Goal: Task Accomplishment & Management: Manage account settings

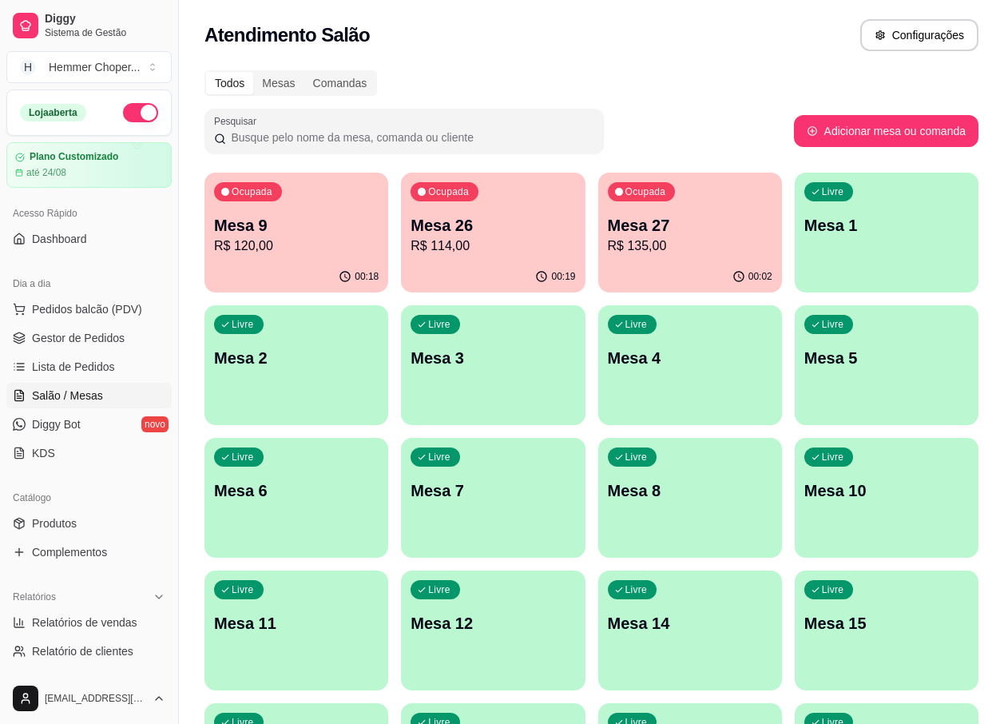
click at [513, 266] on div "00:19" at bounding box center [493, 276] width 184 height 31
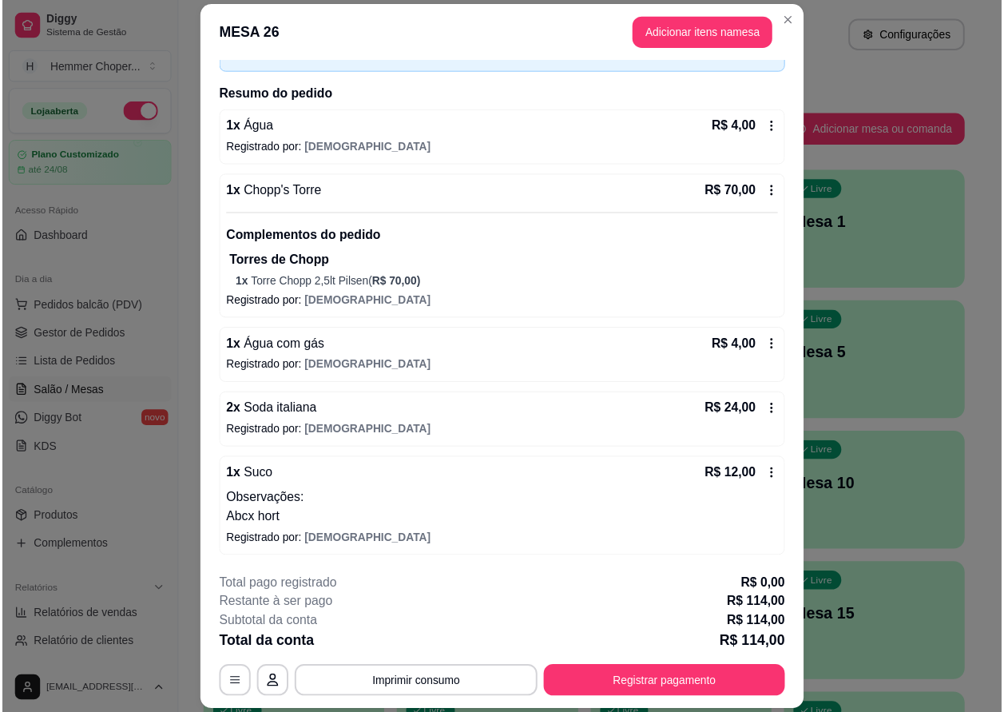
scroll to position [47, 0]
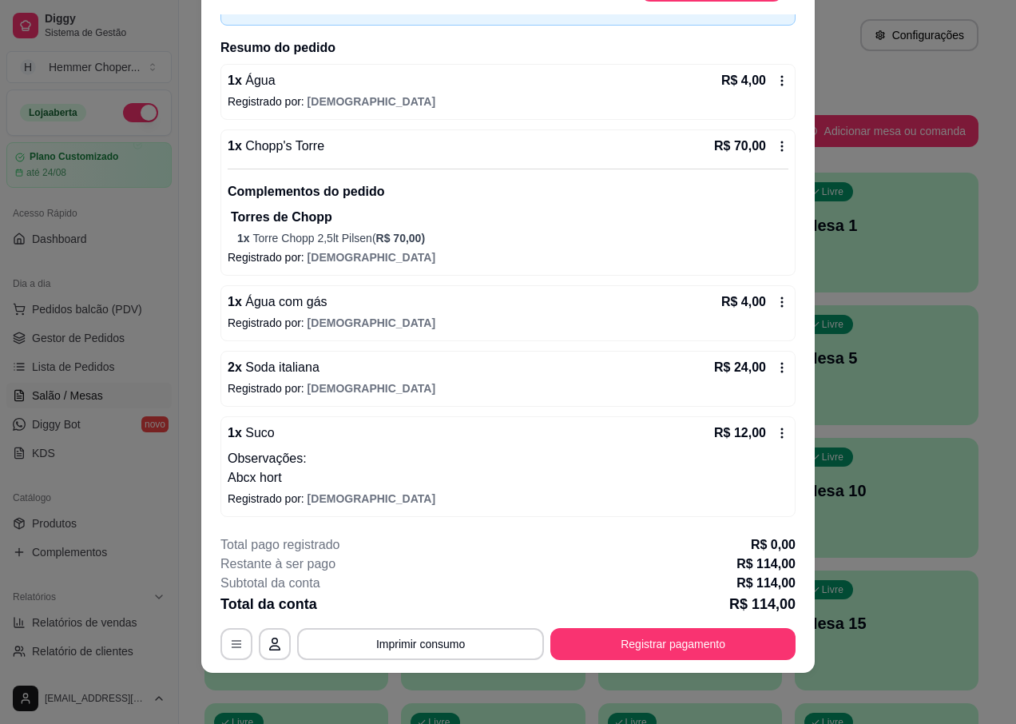
click at [265, 471] on p "Abcx hort" at bounding box center [508, 477] width 561 height 19
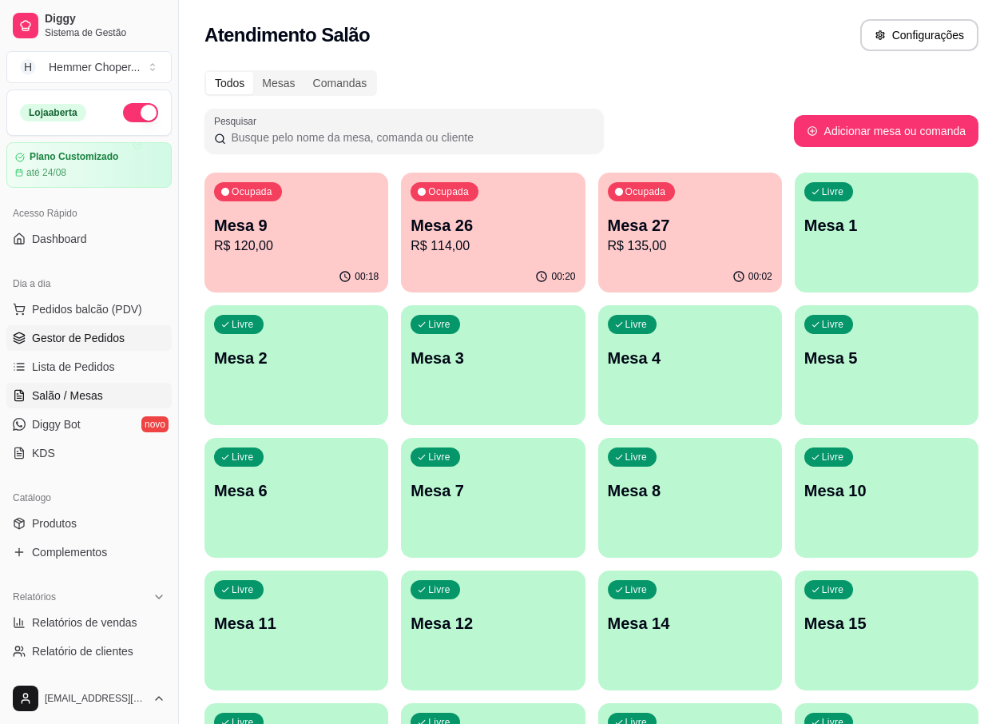
click at [62, 339] on span "Gestor de Pedidos" at bounding box center [78, 338] width 93 height 16
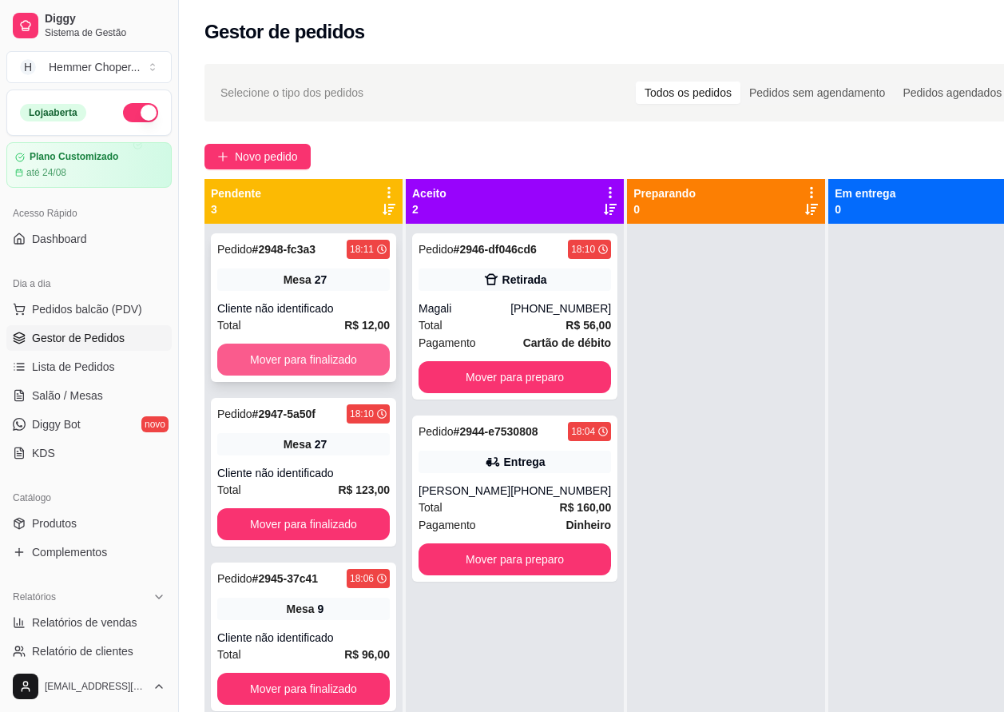
click at [279, 367] on button "Mover para finalizado" at bounding box center [303, 359] width 173 height 32
click at [283, 296] on div "Pedido # 2951-b497c 18:14 Mesa 27 Cliente não identificado Total R$ 35,00 Mover…" at bounding box center [303, 307] width 185 height 149
click at [285, 445] on span "Mesa" at bounding box center [298, 444] width 28 height 16
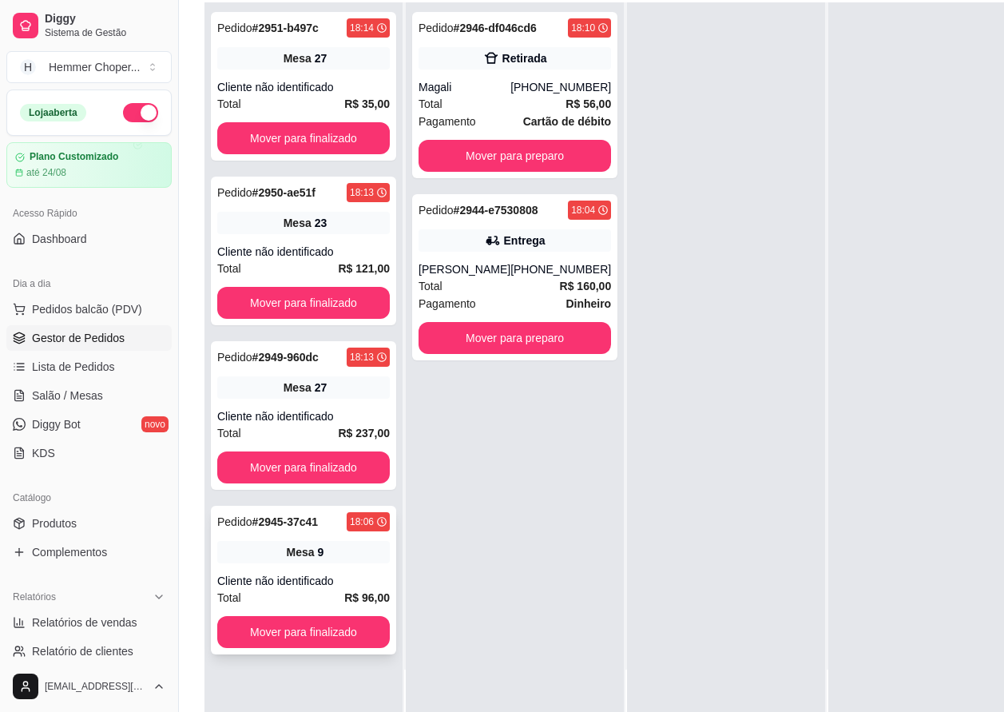
scroll to position [256, 0]
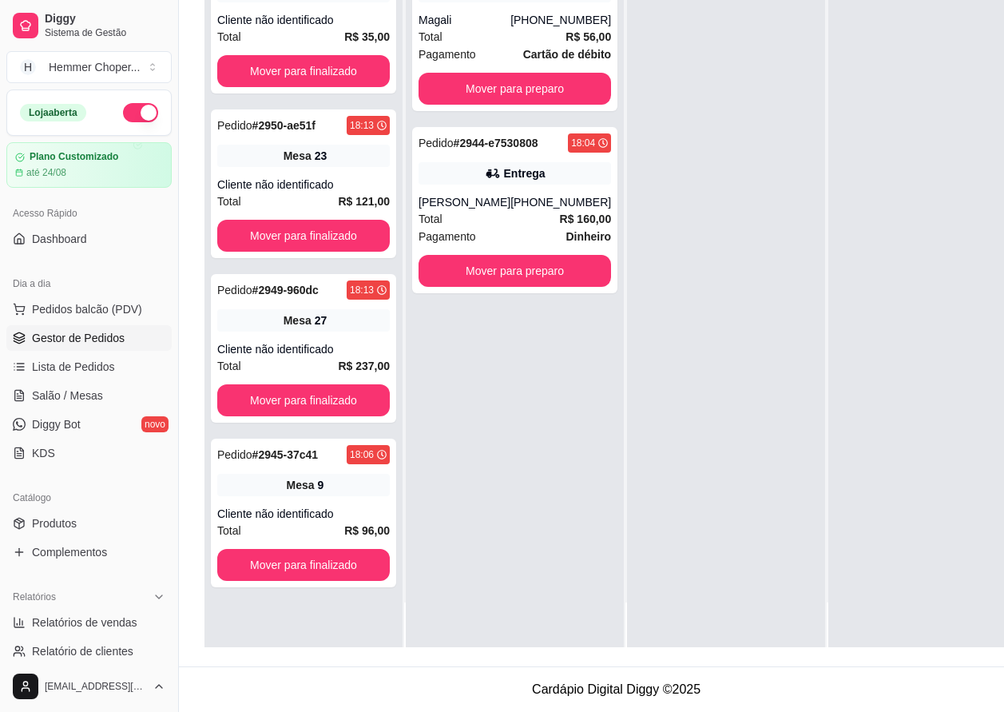
click at [639, 359] on div at bounding box center [726, 291] width 198 height 712
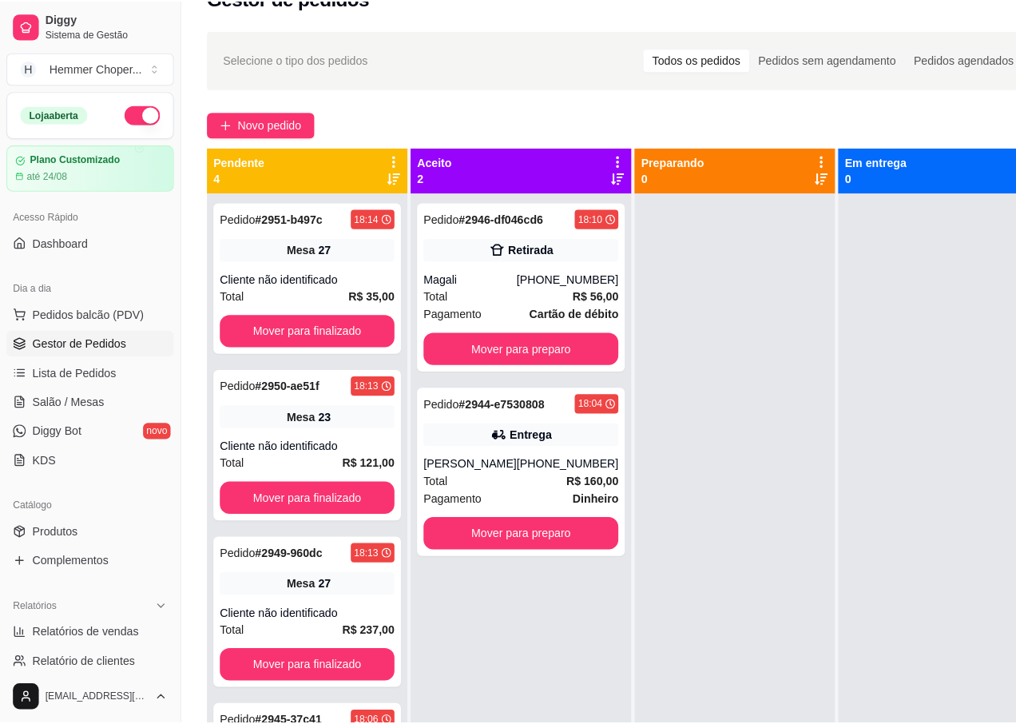
scroll to position [0, 0]
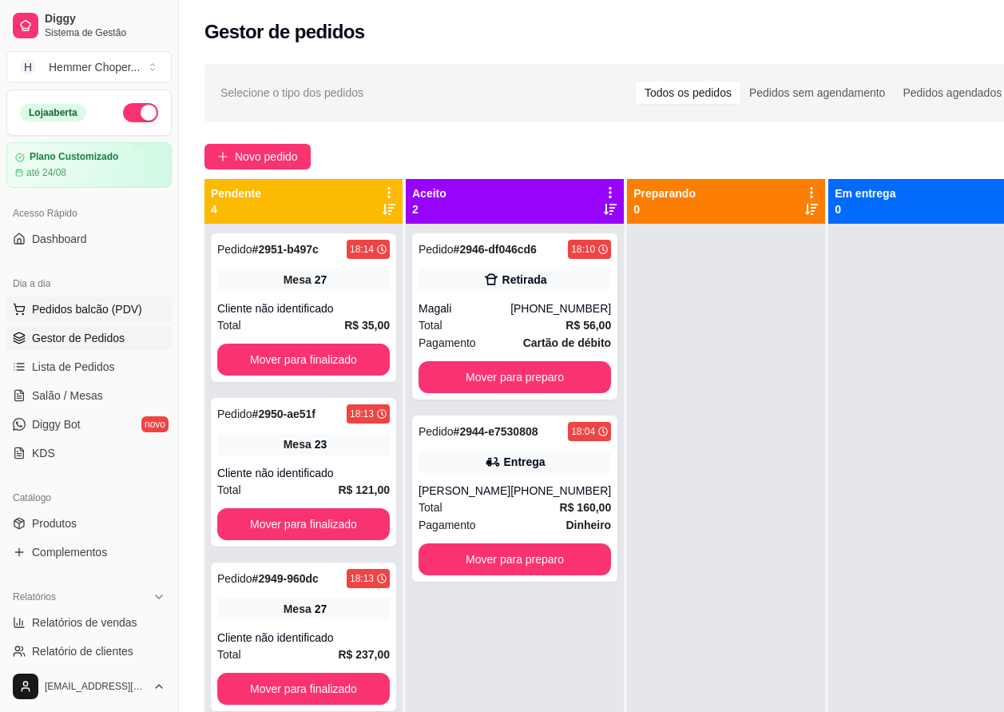
click at [86, 316] on span "Pedidos balcão (PDV)" at bounding box center [87, 309] width 110 height 16
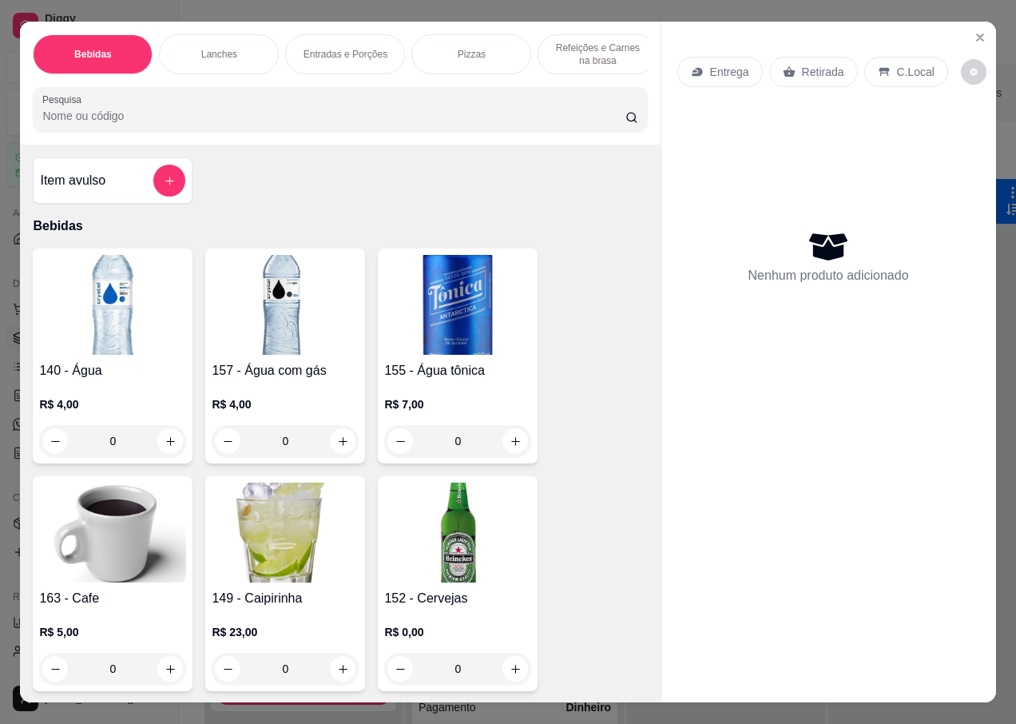
click at [724, 64] on p "Entrega" at bounding box center [729, 72] width 39 height 16
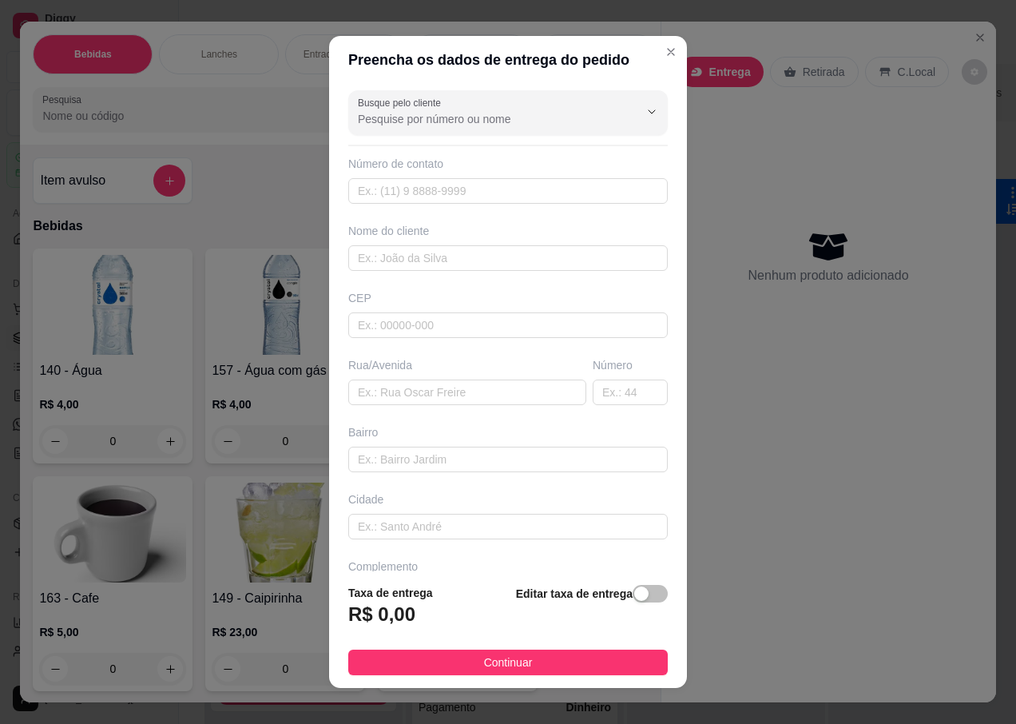
click at [377, 311] on div "CEP" at bounding box center [507, 314] width 329 height 48
click at [375, 327] on input "text" at bounding box center [508, 325] width 320 height 26
type input "89032244"
type input "Rua [PERSON_NAME]"
type input "Salto Weissbach"
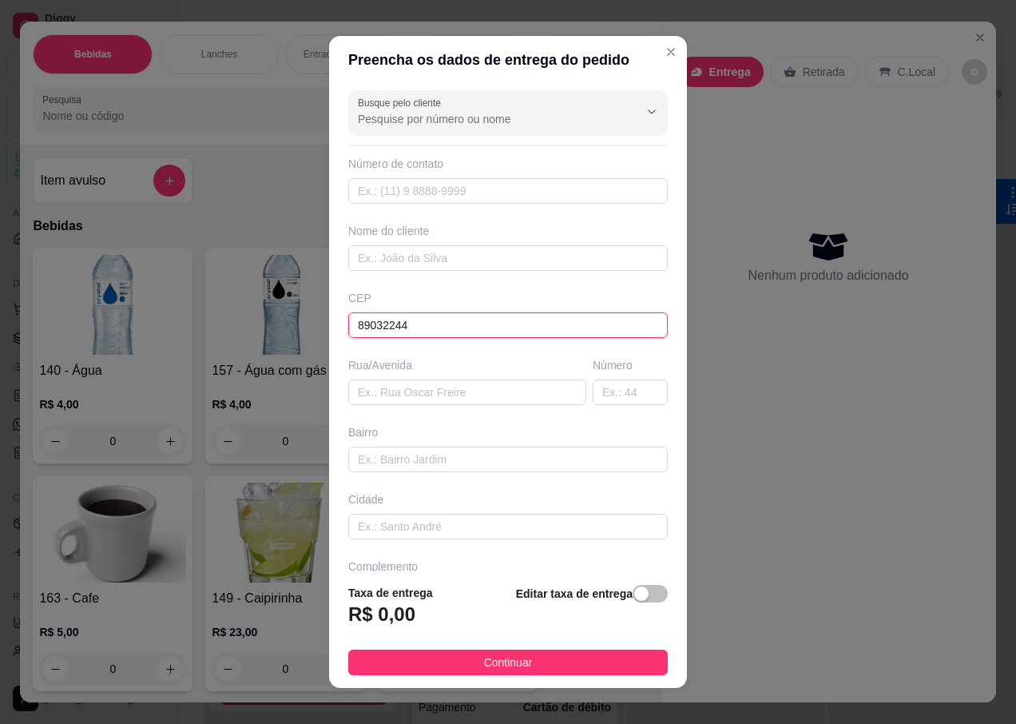
type input "Blumenau"
type input "89032244"
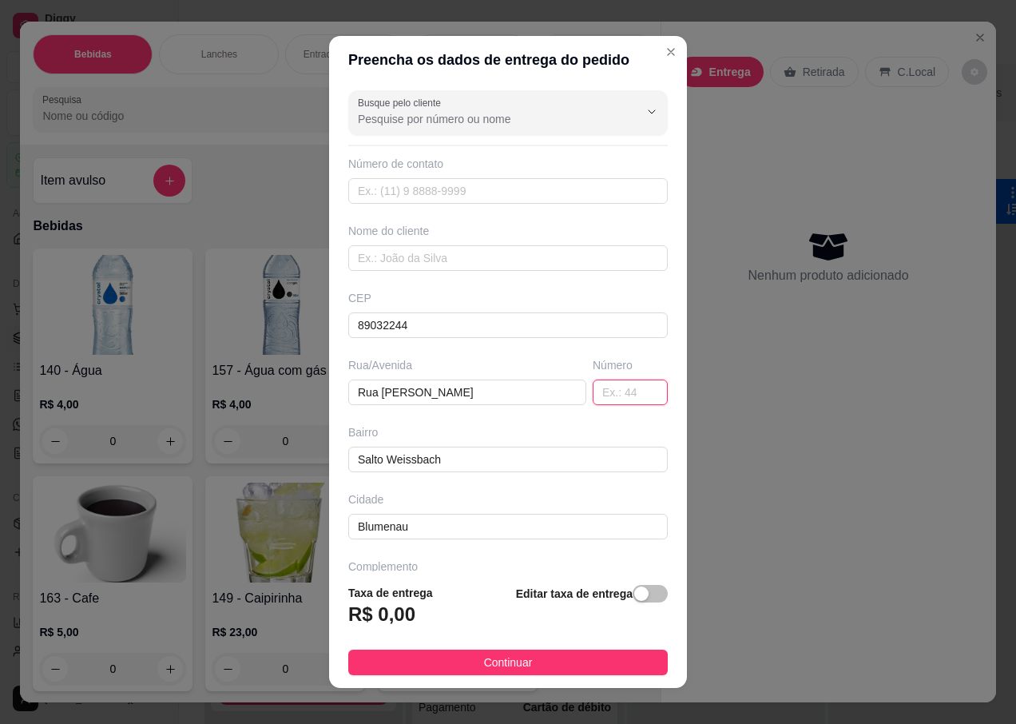
click at [593, 404] on input "text" at bounding box center [630, 392] width 75 height 26
click at [593, 393] on input "text" at bounding box center [630, 392] width 75 height 26
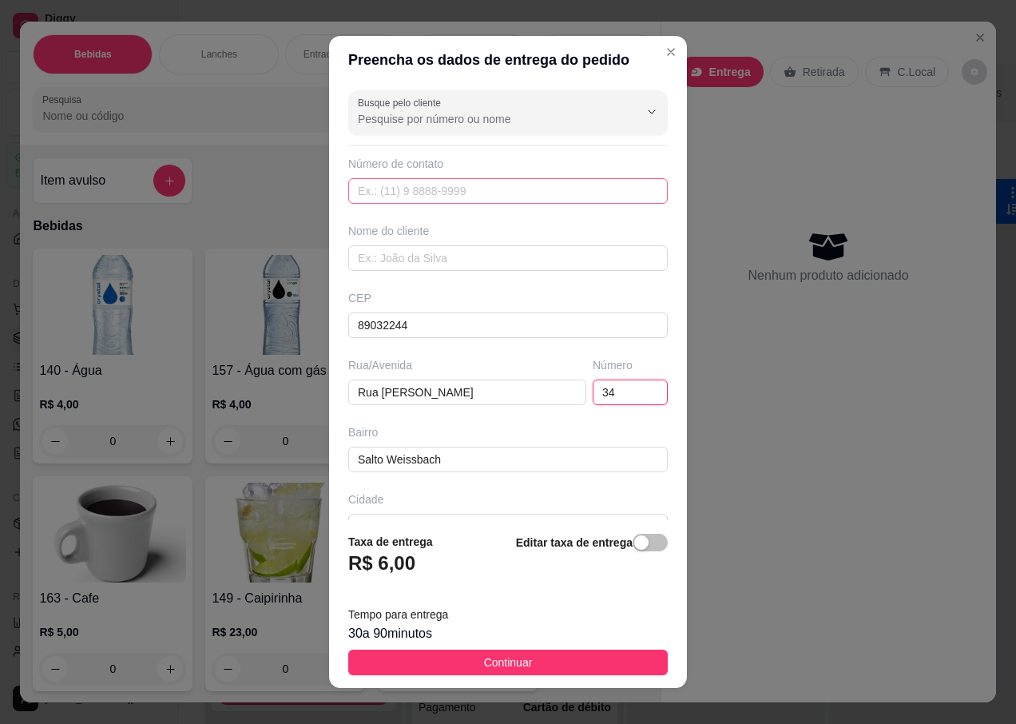
type input "34"
click at [395, 195] on input "text" at bounding box center [508, 191] width 320 height 26
click at [391, 245] on input "text" at bounding box center [508, 258] width 320 height 26
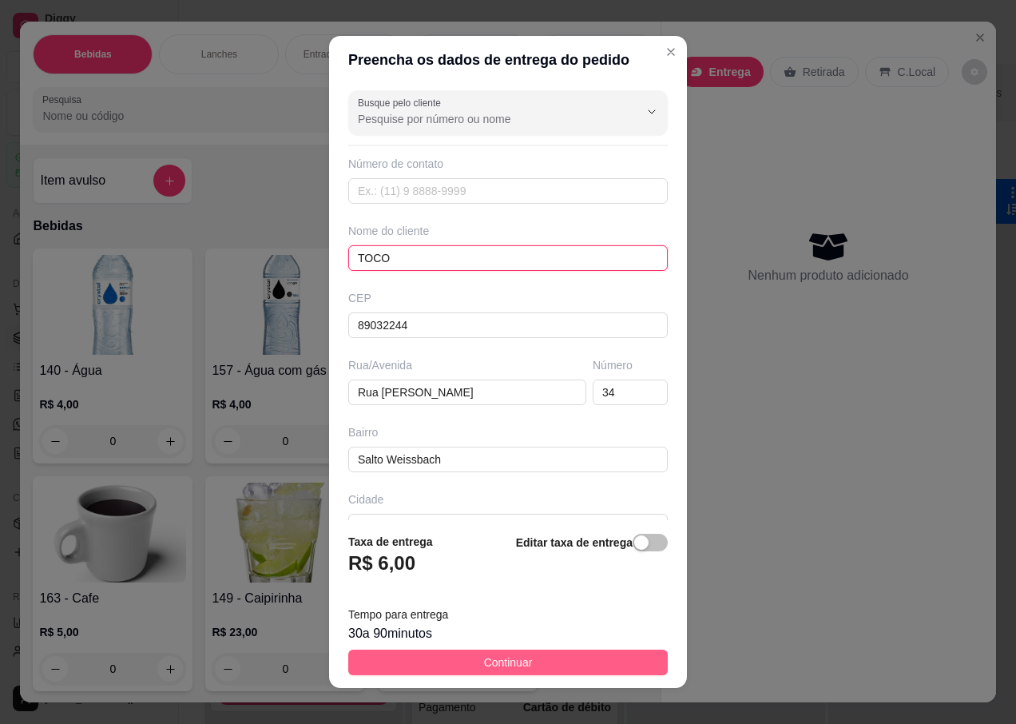
type input "TOCO"
click at [484, 664] on span "Continuar" at bounding box center [508, 662] width 49 height 18
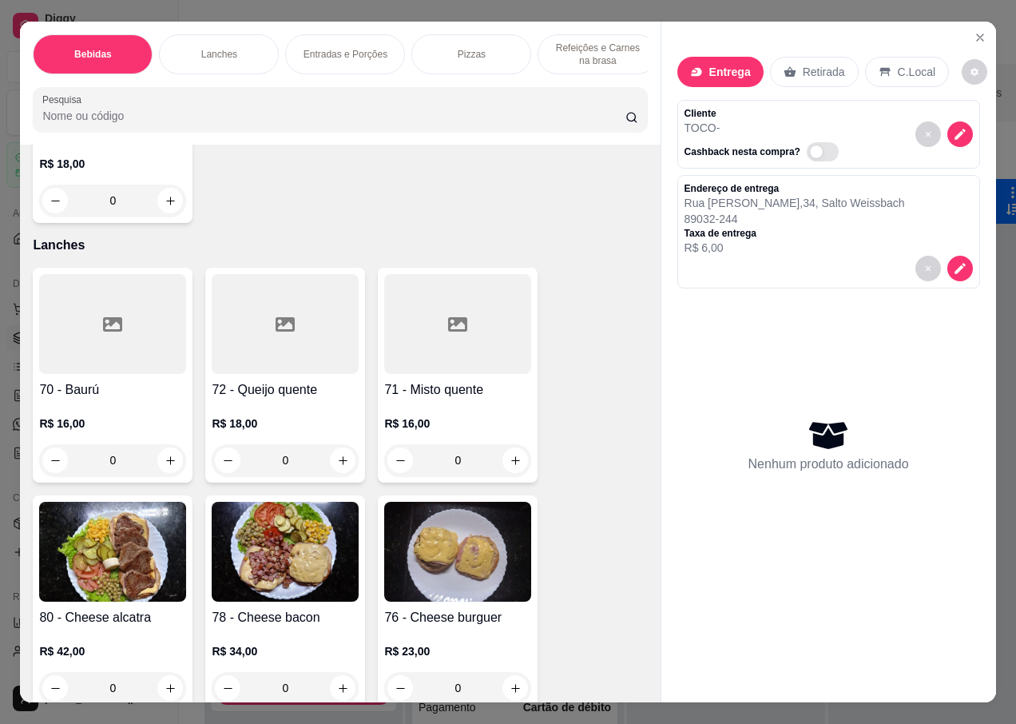
scroll to position [2556, 0]
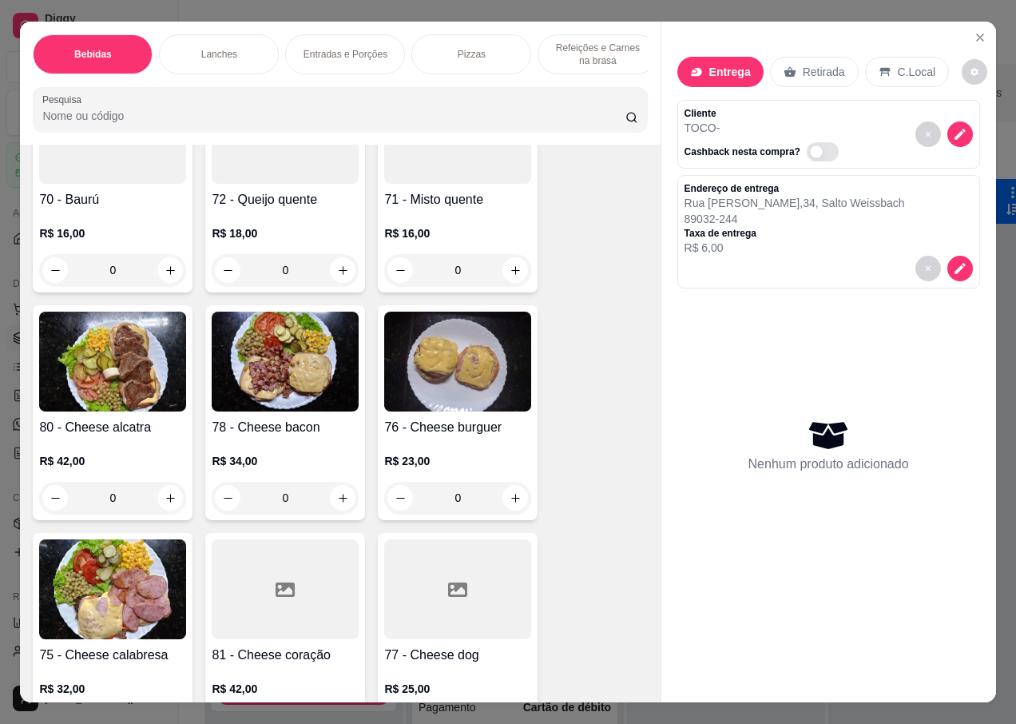
click at [275, 225] on p "R$ 18,00" at bounding box center [285, 233] width 147 height 16
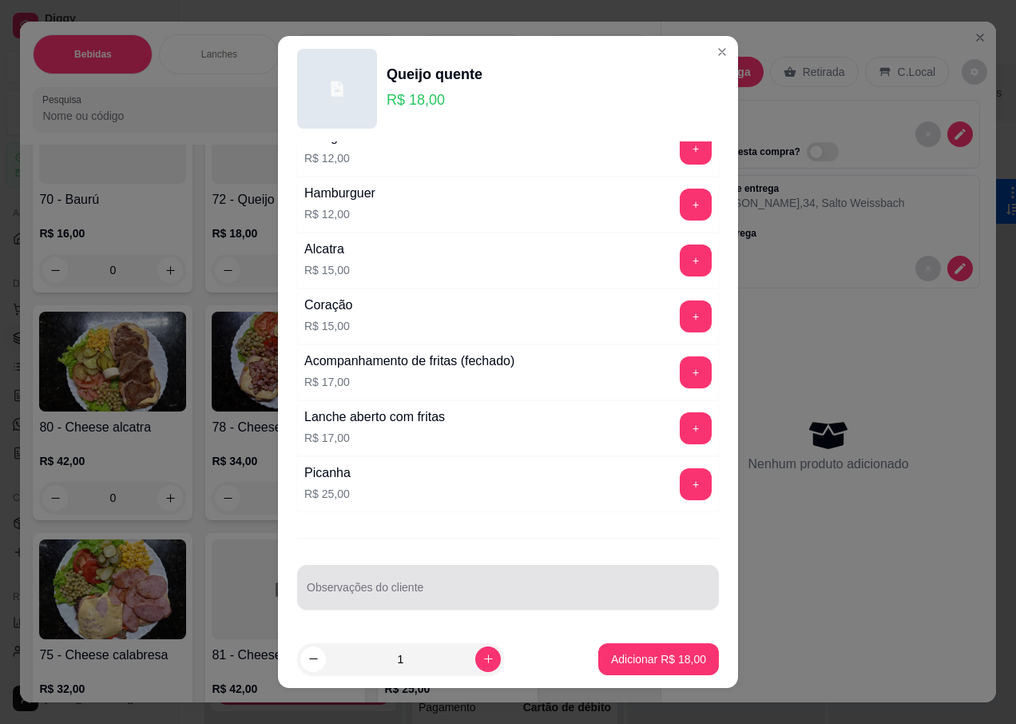
scroll to position [15, 0]
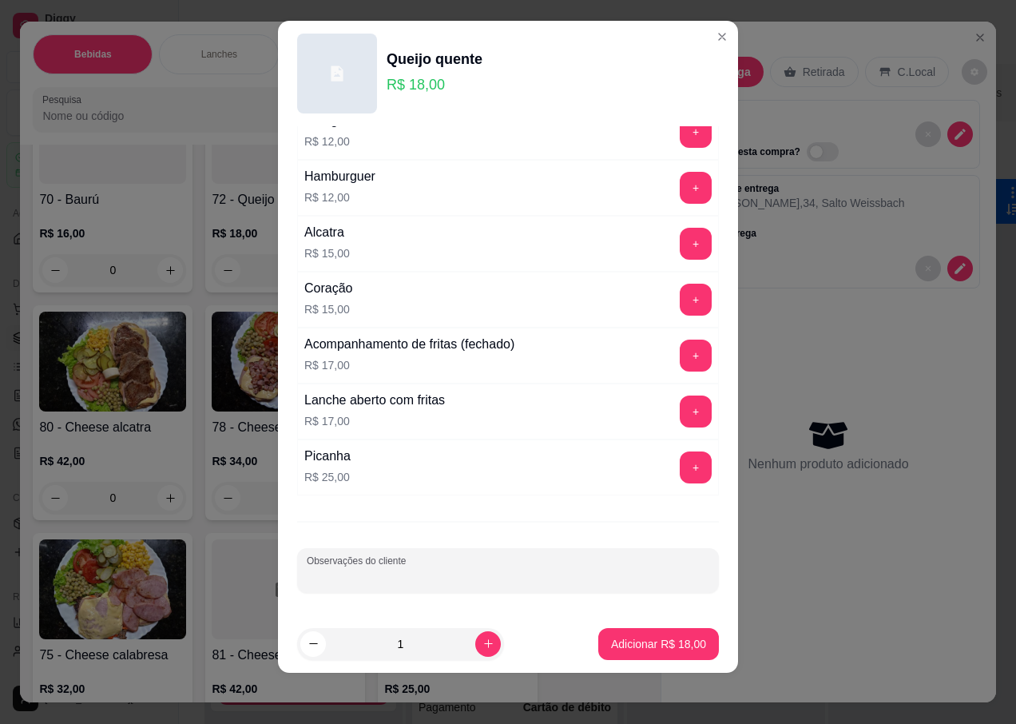
click at [345, 571] on input "Observações do cliente" at bounding box center [508, 577] width 403 height 16
type input "SEM PALHA"
click at [622, 632] on button "Adicionar R$ 18,00" at bounding box center [658, 643] width 117 height 31
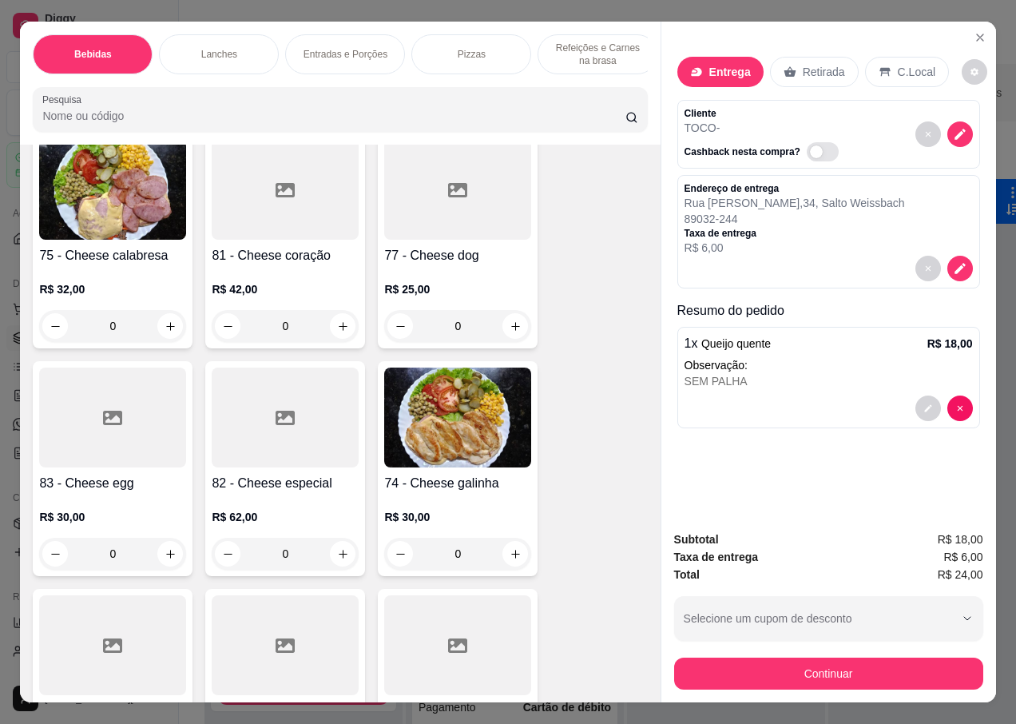
scroll to position [3115, 0]
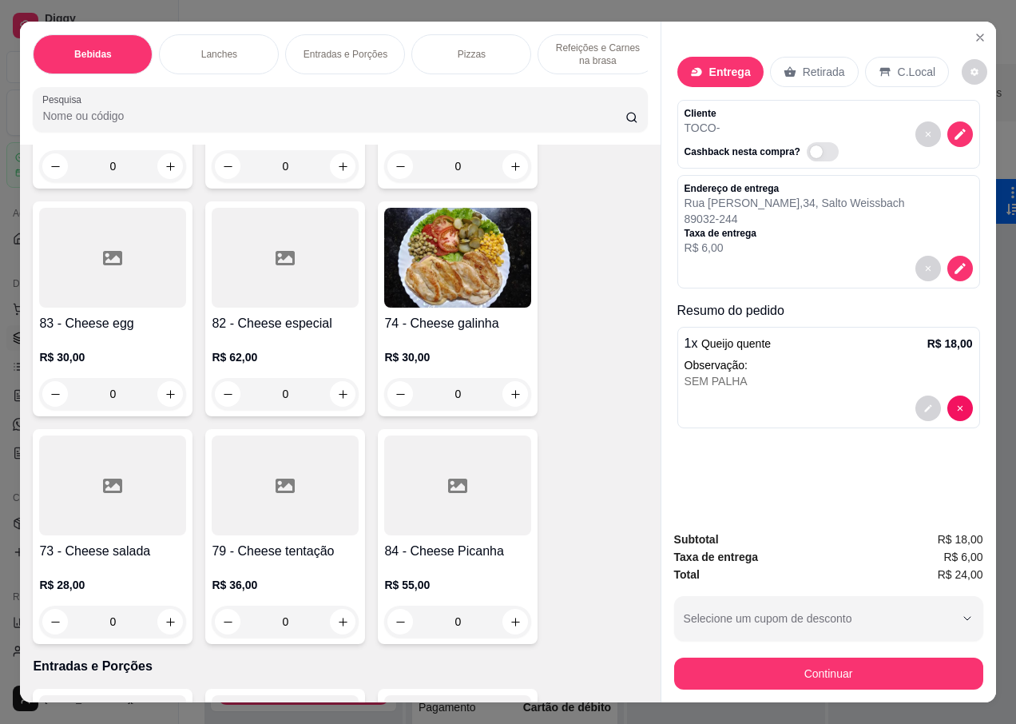
click at [114, 577] on p "R$ 28,00" at bounding box center [112, 585] width 147 height 16
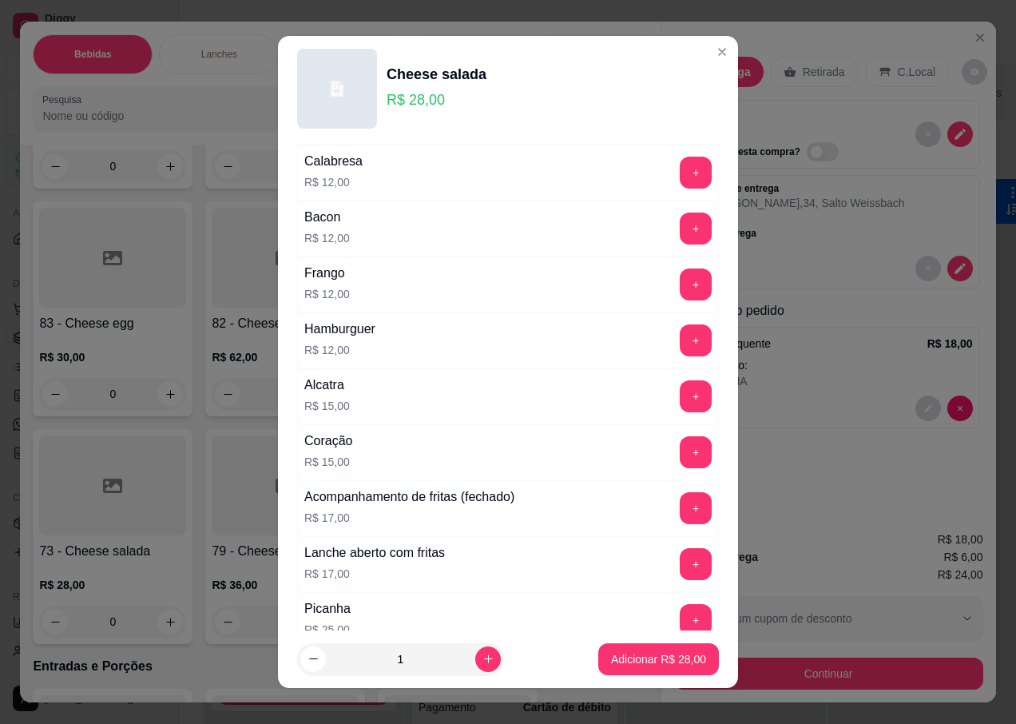
scroll to position [479, 0]
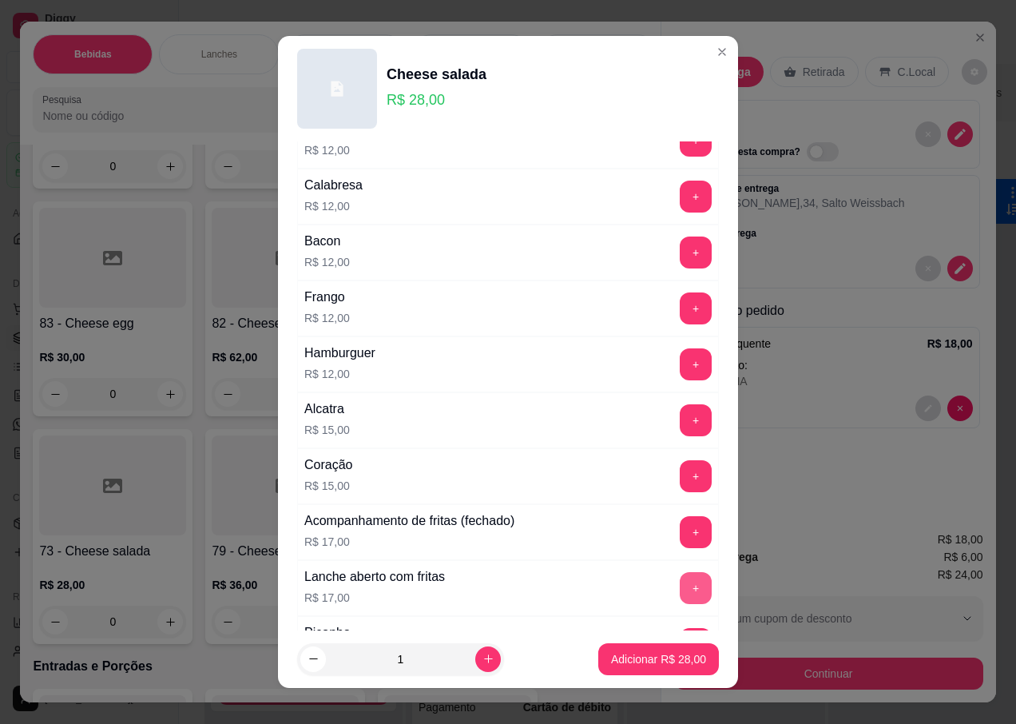
click at [680, 585] on button "+" at bounding box center [696, 588] width 32 height 32
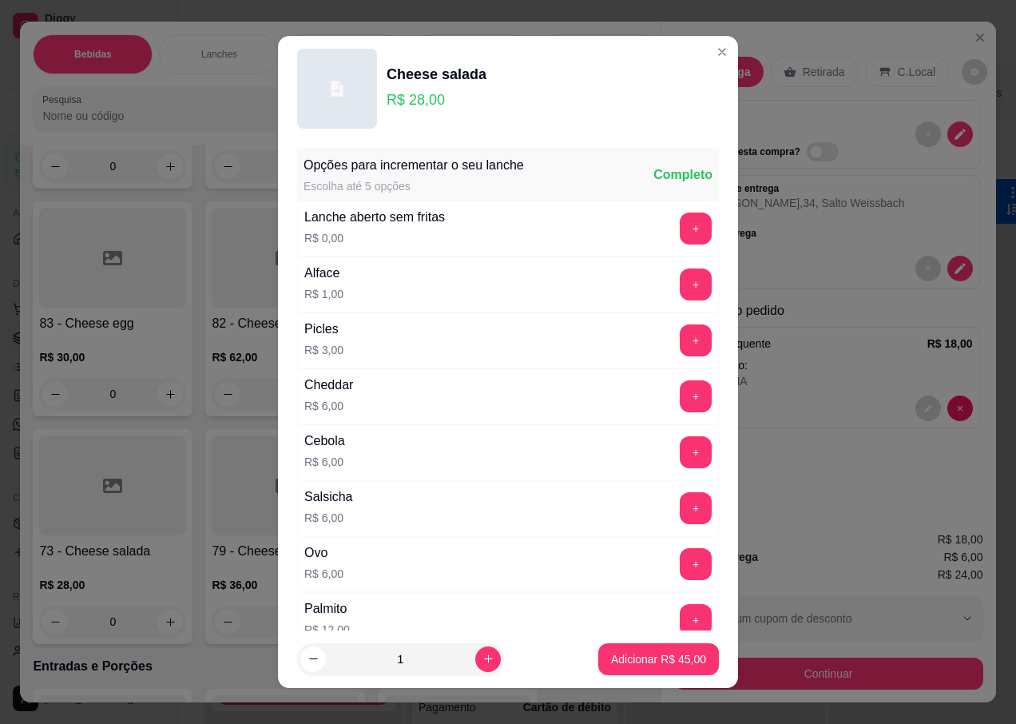
scroll to position [320, 0]
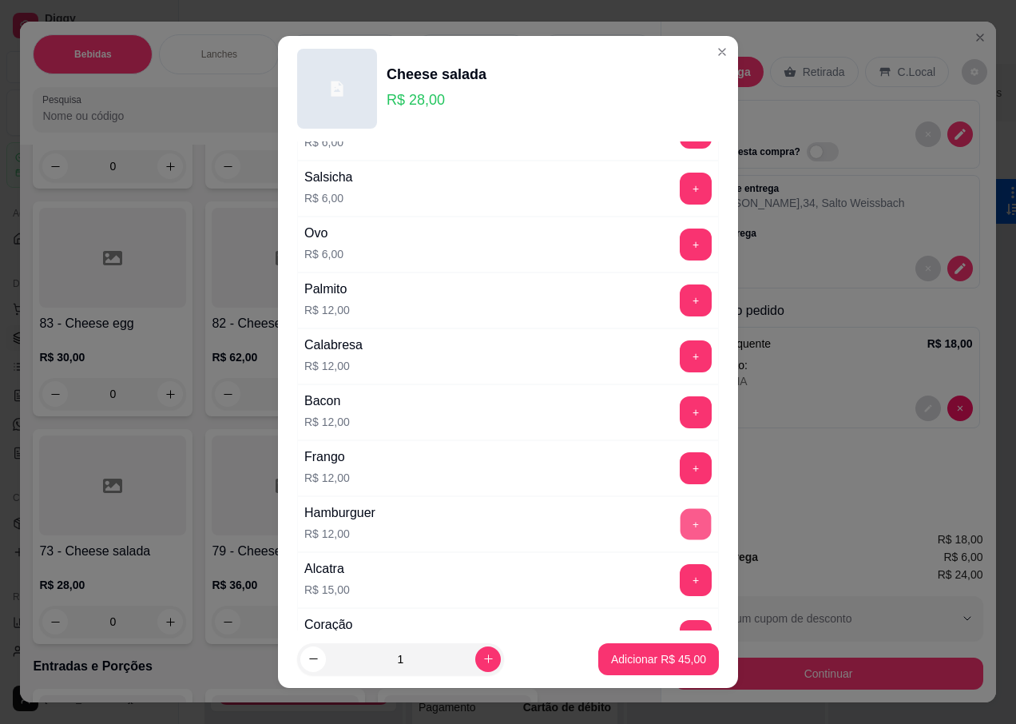
click at [681, 526] on button "+" at bounding box center [696, 524] width 31 height 31
click at [617, 661] on p "Adicionar R$ 57,00" at bounding box center [658, 659] width 95 height 16
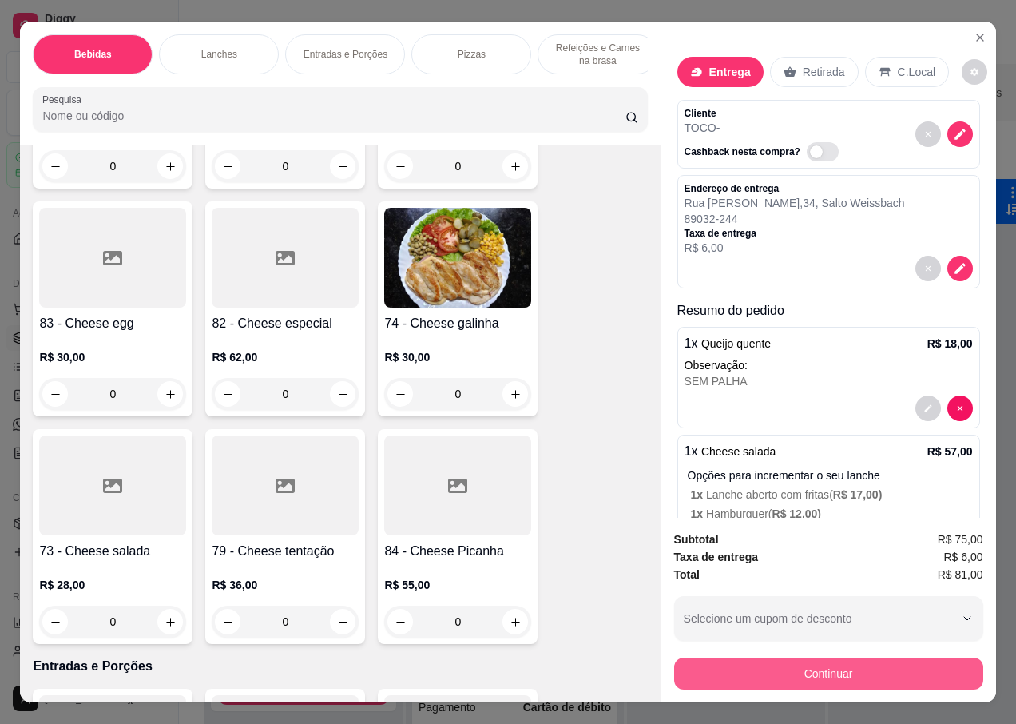
click at [713, 657] on button "Continuar" at bounding box center [828, 673] width 309 height 32
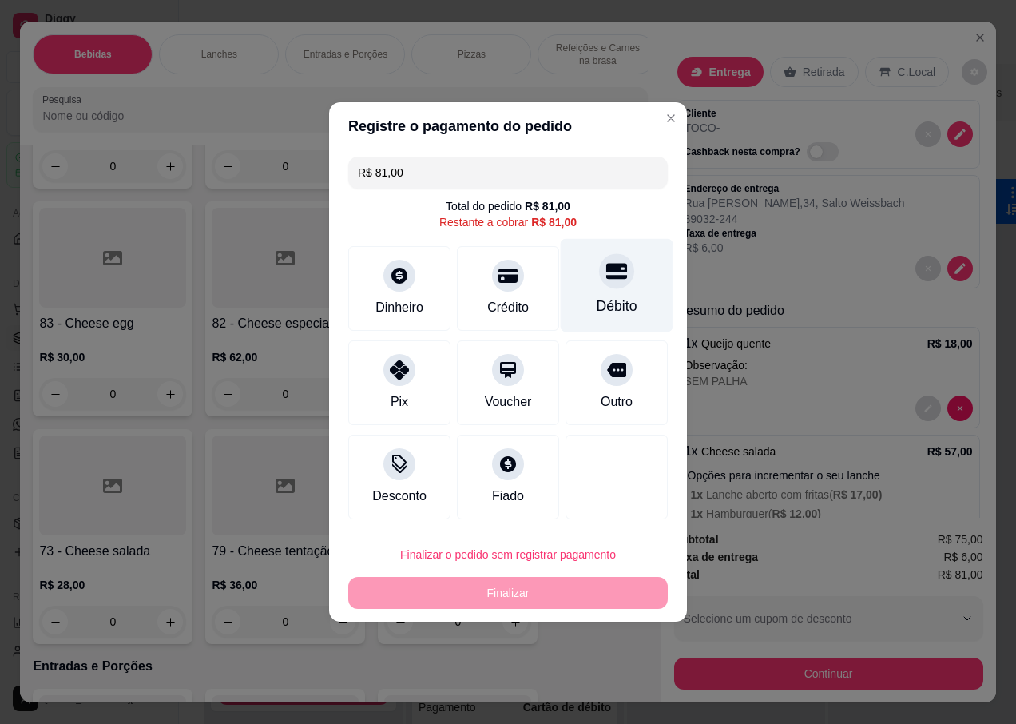
click at [609, 286] on div at bounding box center [616, 270] width 35 height 35
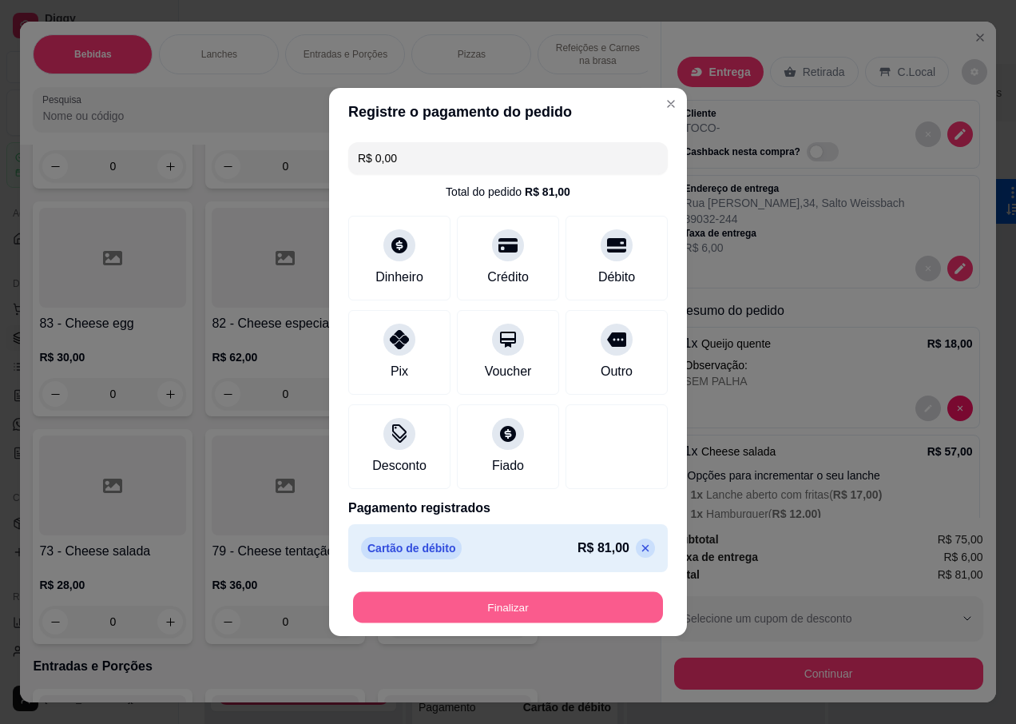
click at [437, 600] on button "Finalizar" at bounding box center [508, 607] width 310 height 31
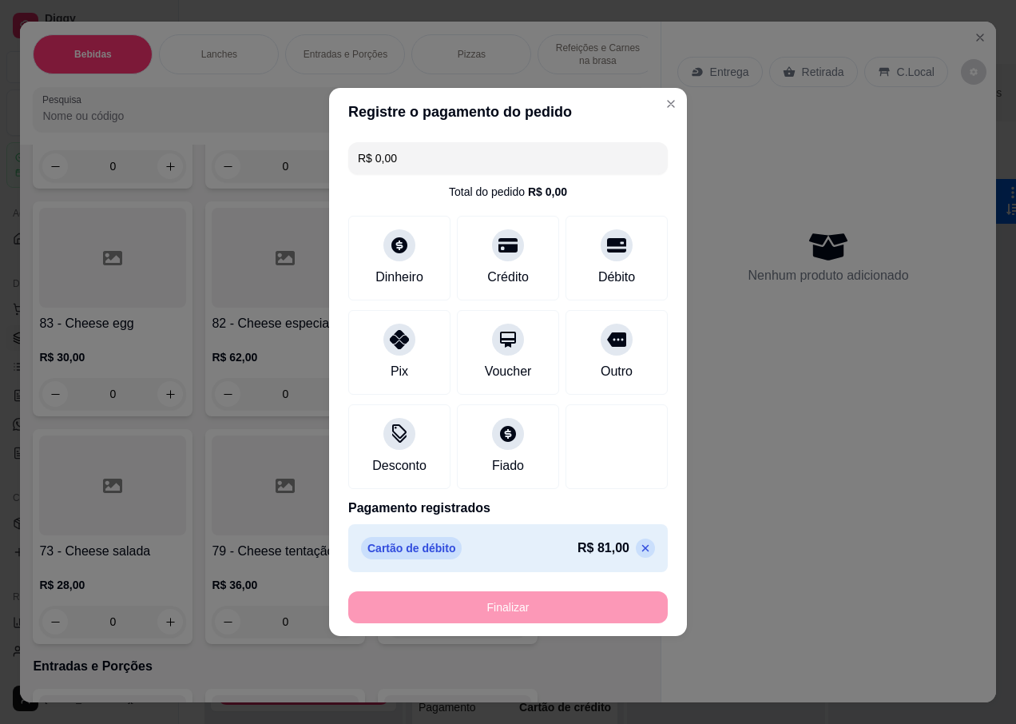
type input "-R$ 81,00"
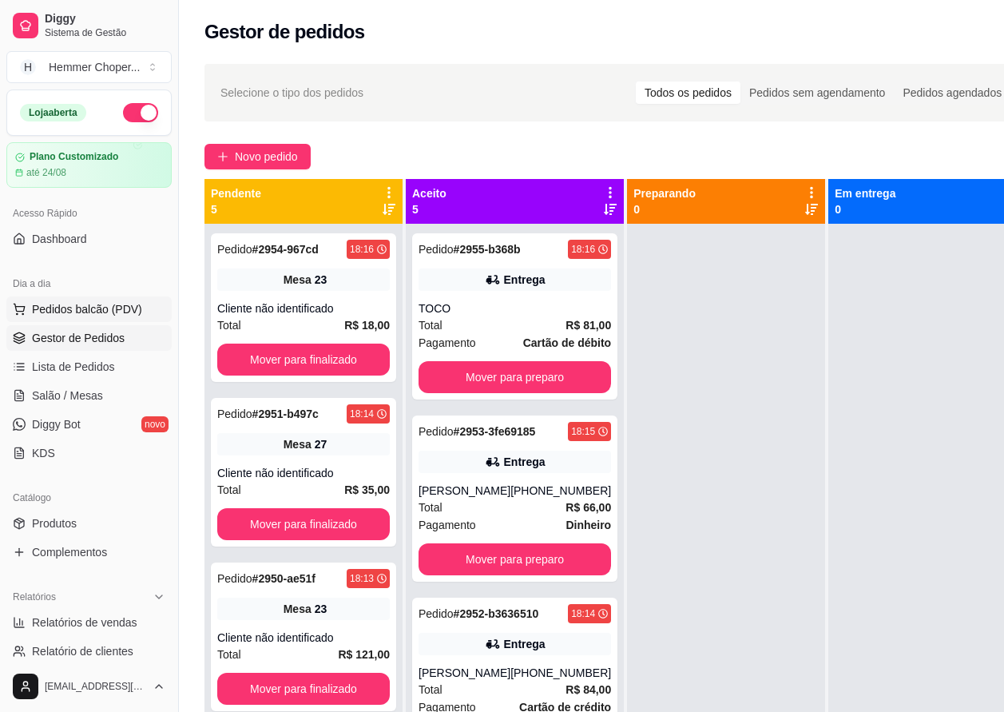
click at [56, 313] on span "Pedidos balcão (PDV)" at bounding box center [87, 309] width 110 height 16
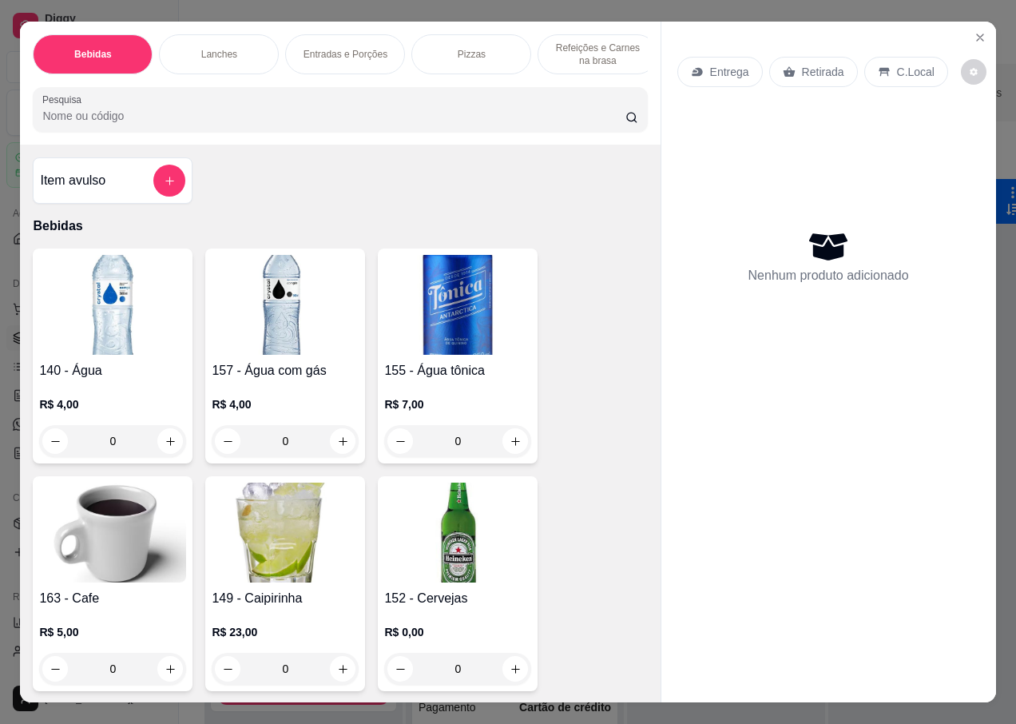
click at [812, 70] on p "Retirada" at bounding box center [823, 72] width 42 height 16
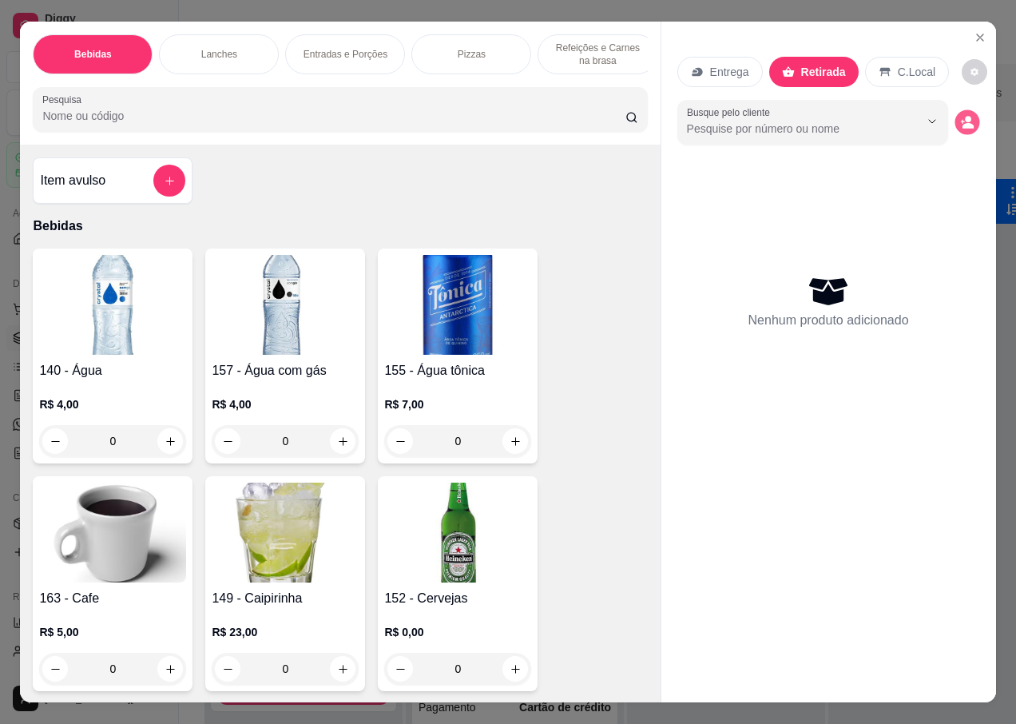
click at [955, 113] on button "decrease-product-quantity" at bounding box center [967, 122] width 25 height 25
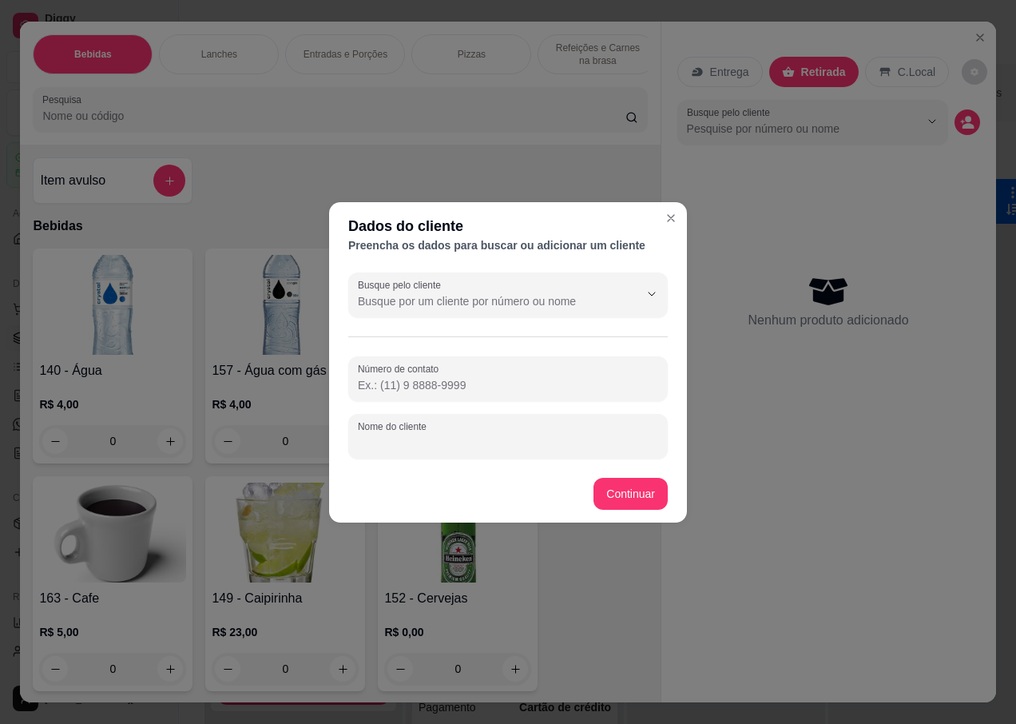
click at [423, 434] on div "Nome do cliente" at bounding box center [508, 436] width 320 height 45
type input "JOAO"
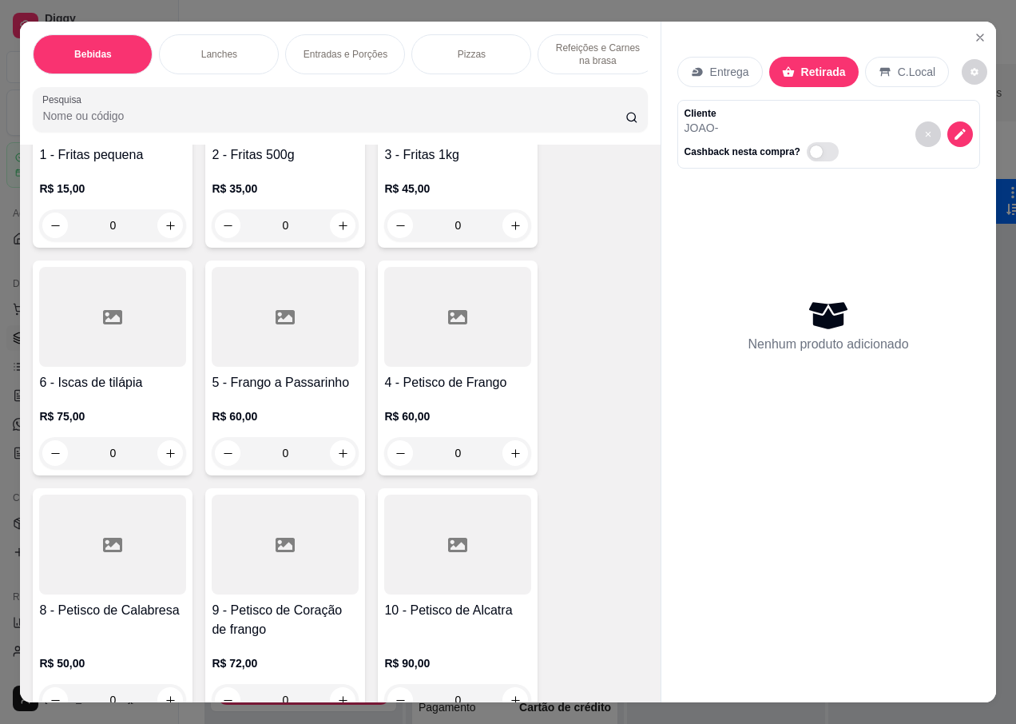
scroll to position [4074, 0]
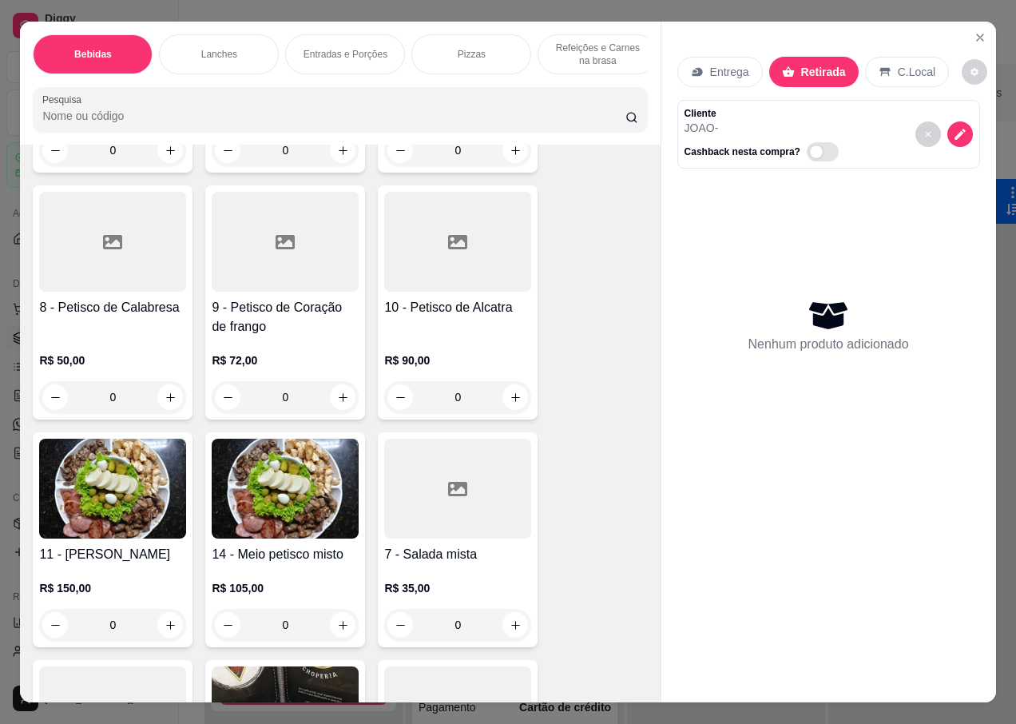
click at [113, 510] on img at bounding box center [112, 489] width 147 height 100
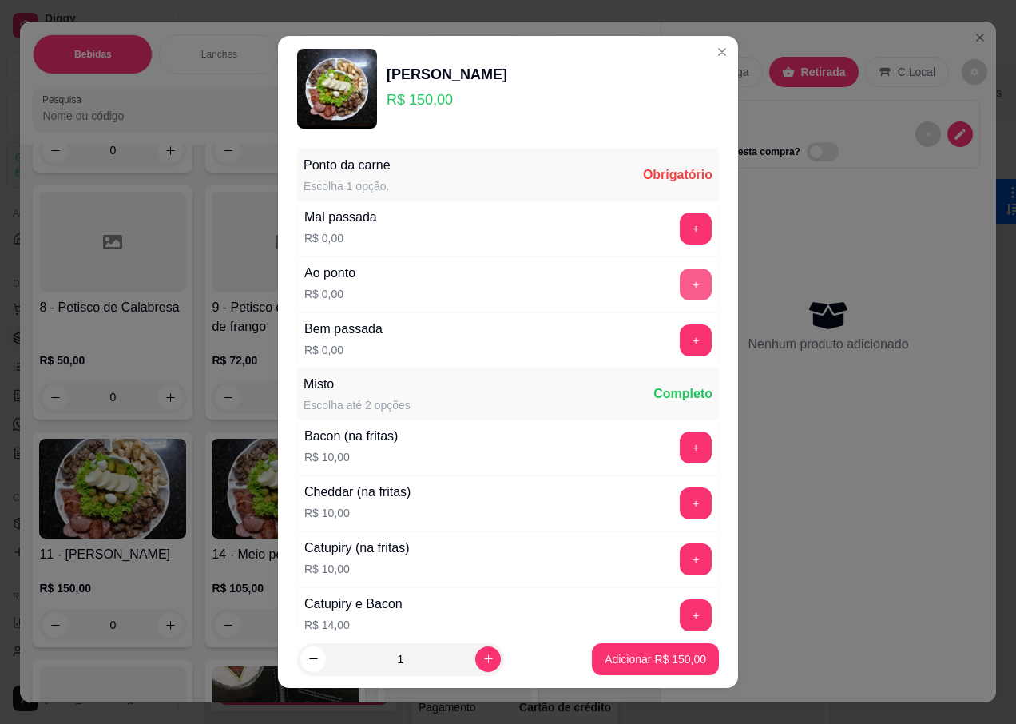
click at [680, 285] on button "+" at bounding box center [696, 284] width 32 height 32
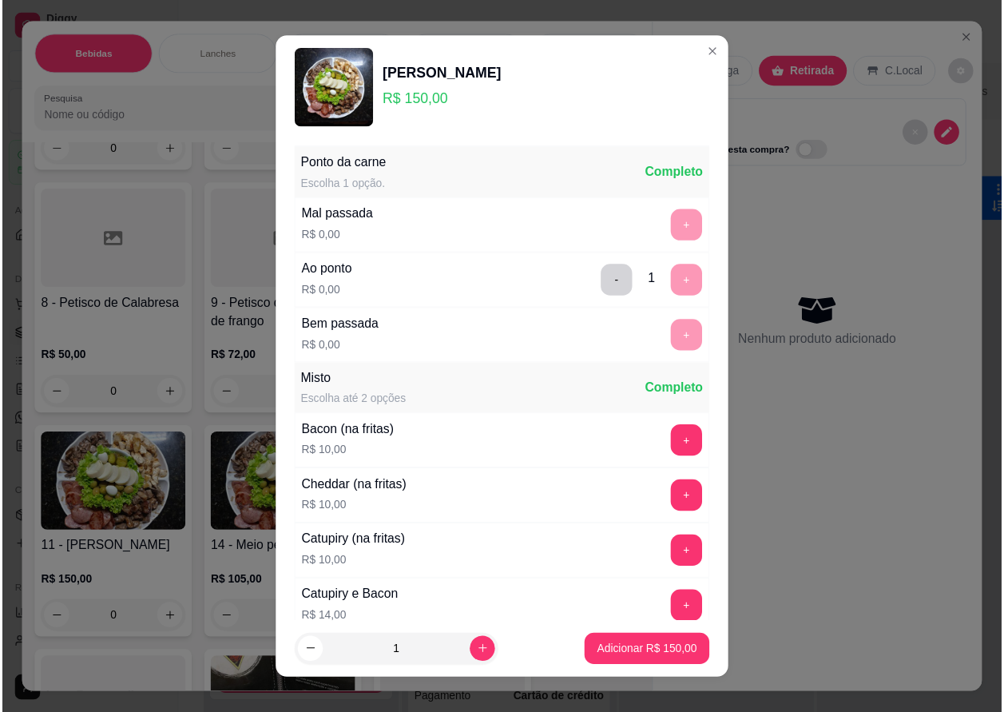
scroll to position [189, 0]
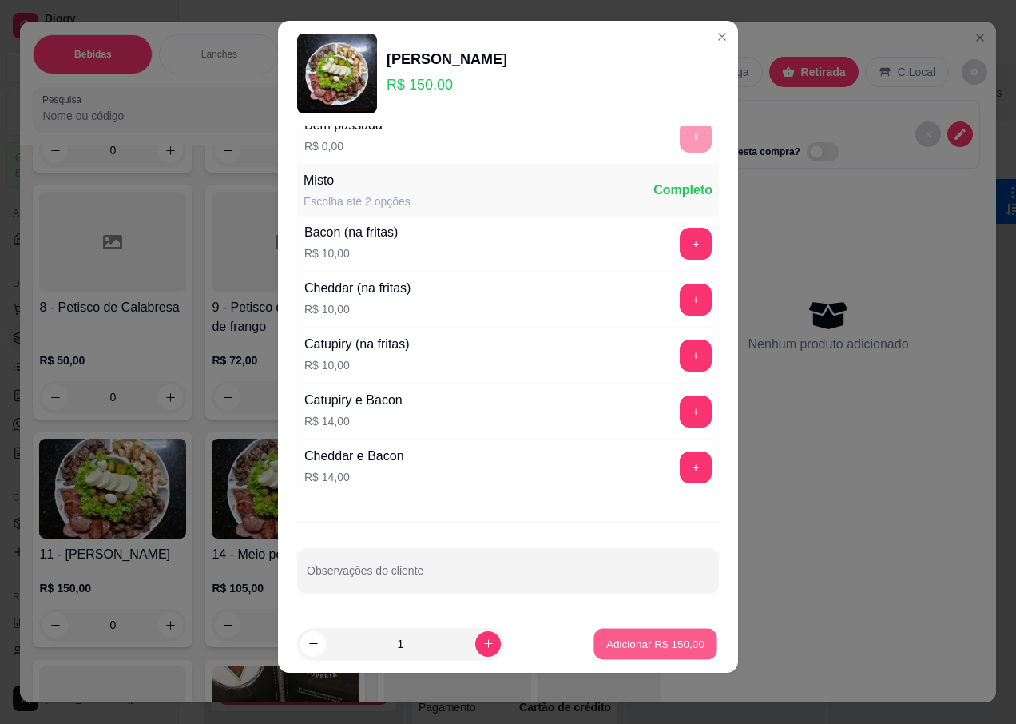
click at [619, 647] on p "Adicionar R$ 150,00" at bounding box center [655, 643] width 98 height 15
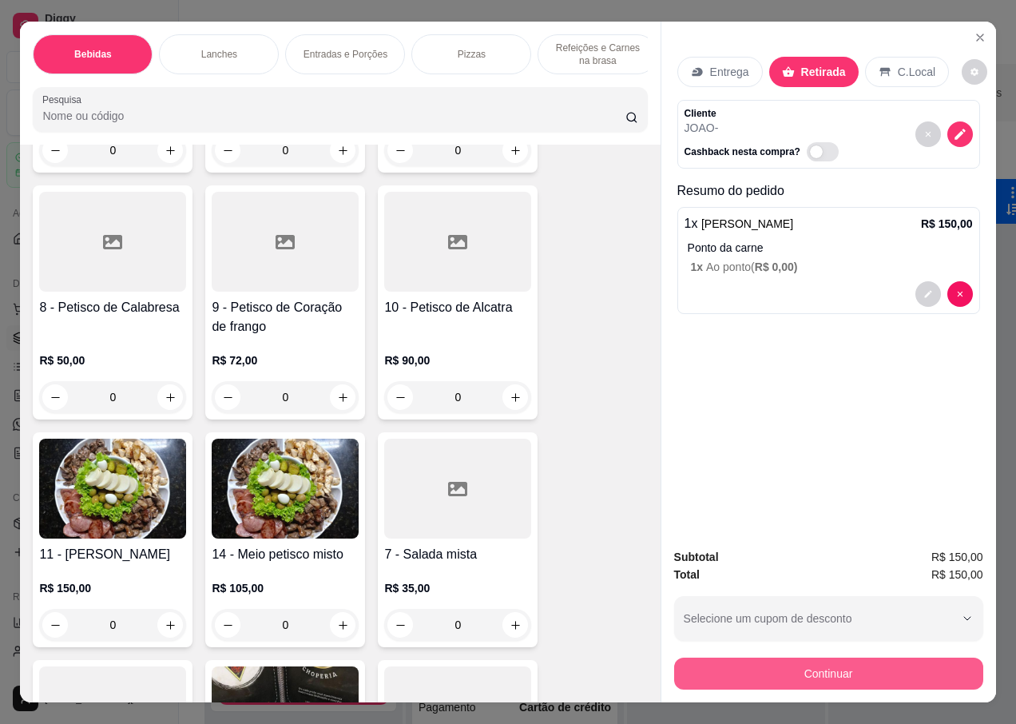
click at [798, 673] on button "Continuar" at bounding box center [828, 673] width 309 height 32
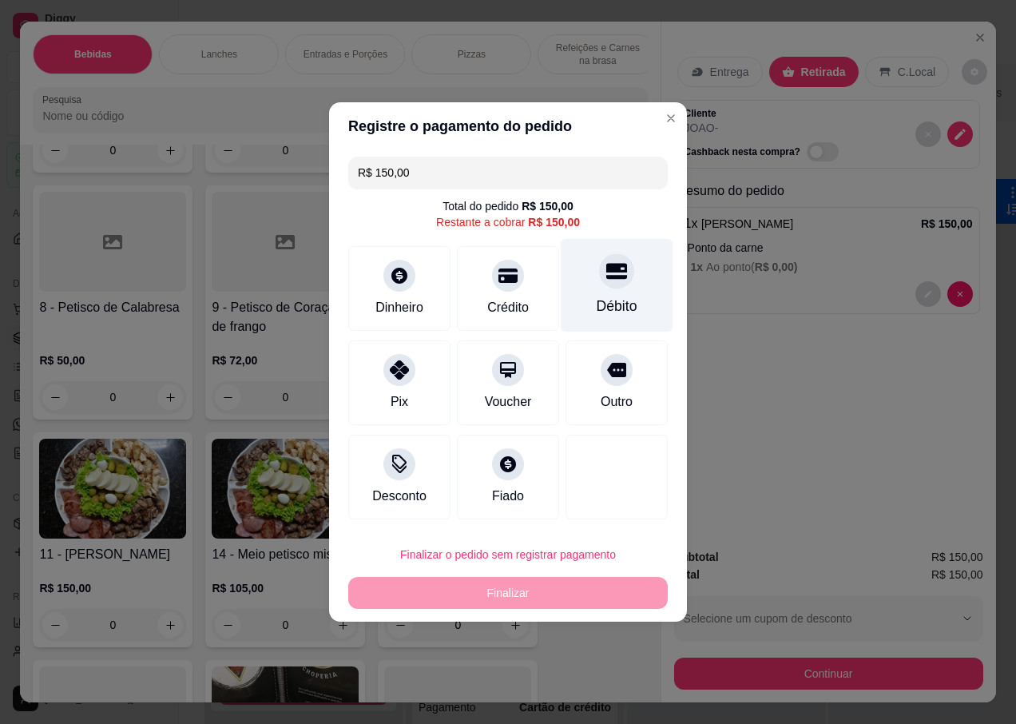
click at [604, 288] on div at bounding box center [616, 270] width 35 height 35
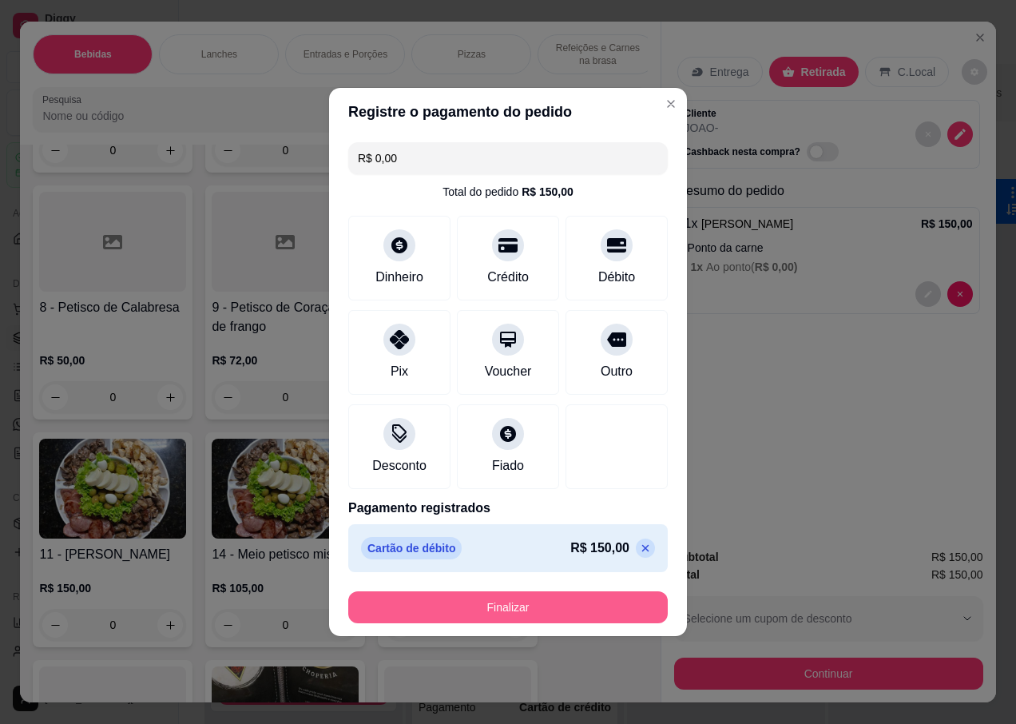
click at [512, 604] on button "Finalizar" at bounding box center [508, 607] width 320 height 32
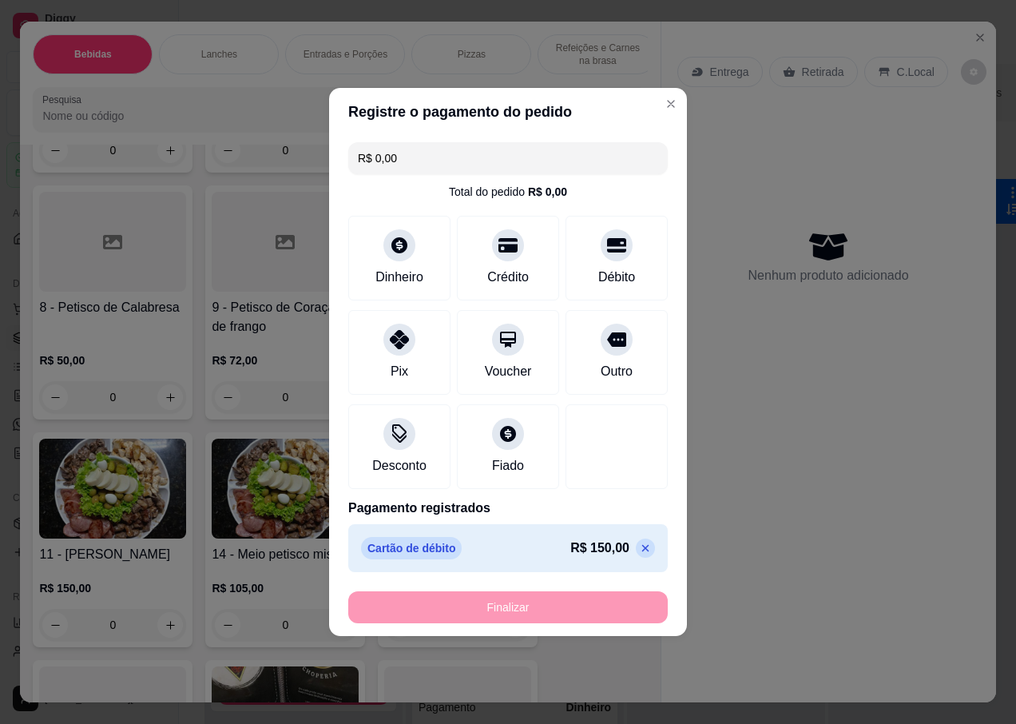
type input "-R$ 150,00"
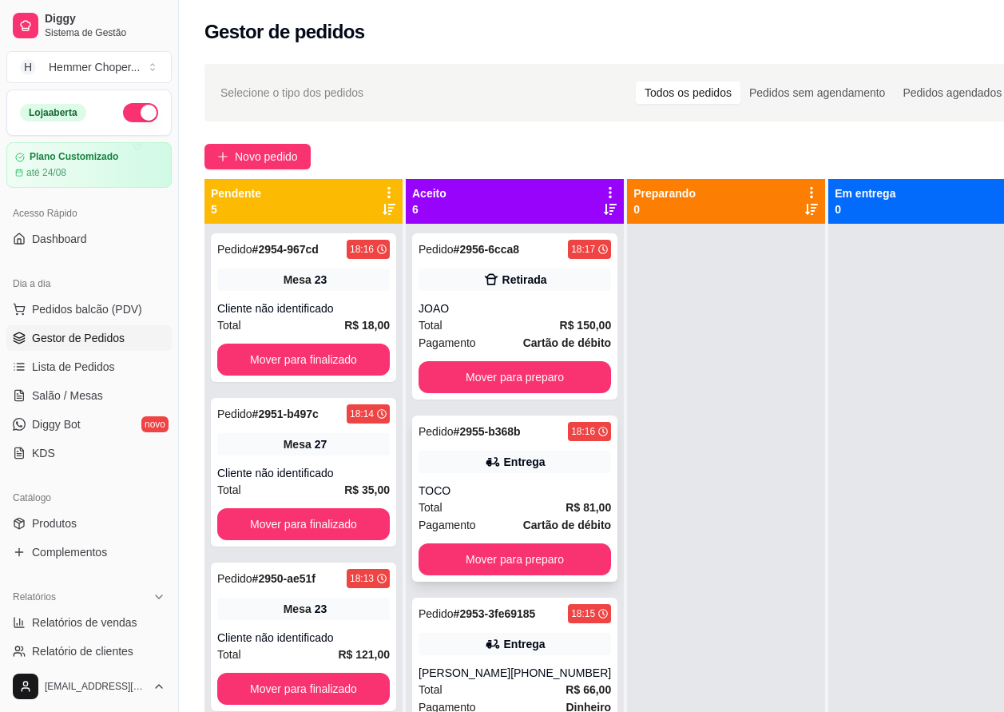
click at [509, 496] on div "TOCO" at bounding box center [515, 490] width 193 height 16
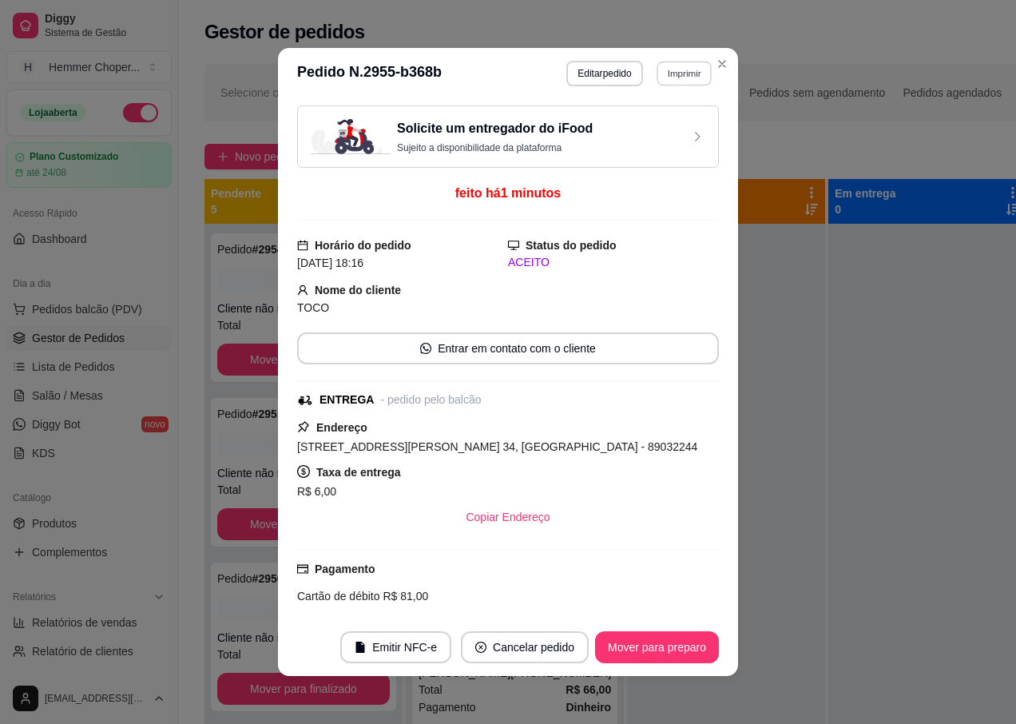
click at [682, 77] on button "Imprimir" at bounding box center [684, 73] width 55 height 25
click at [644, 128] on button "IMPRESSORA" at bounding box center [650, 129] width 112 height 25
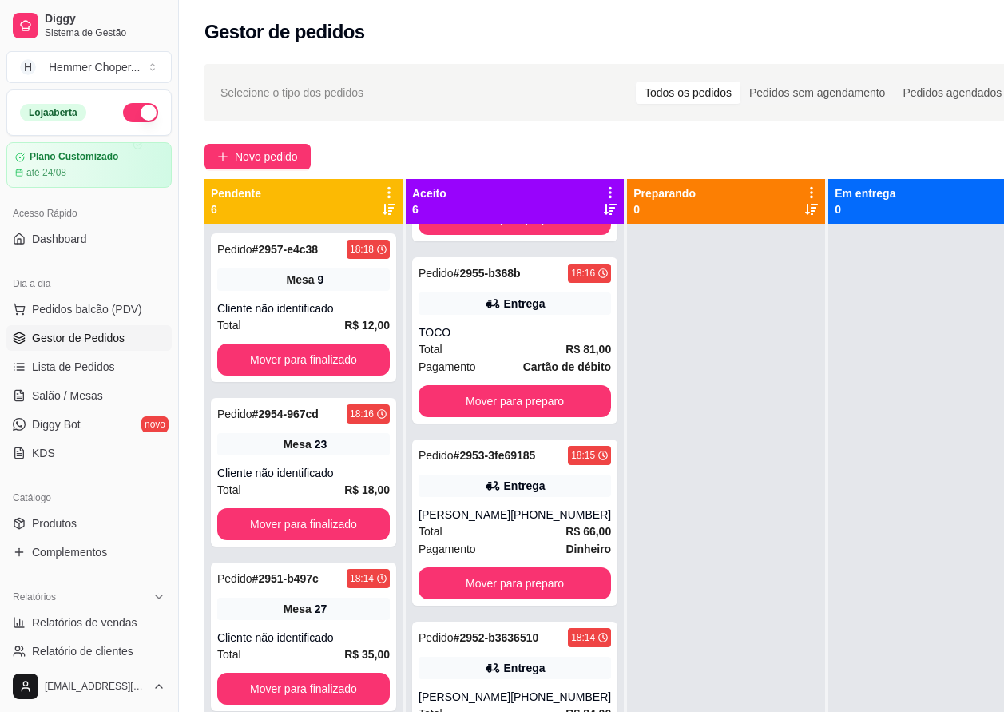
scroll to position [240, 0]
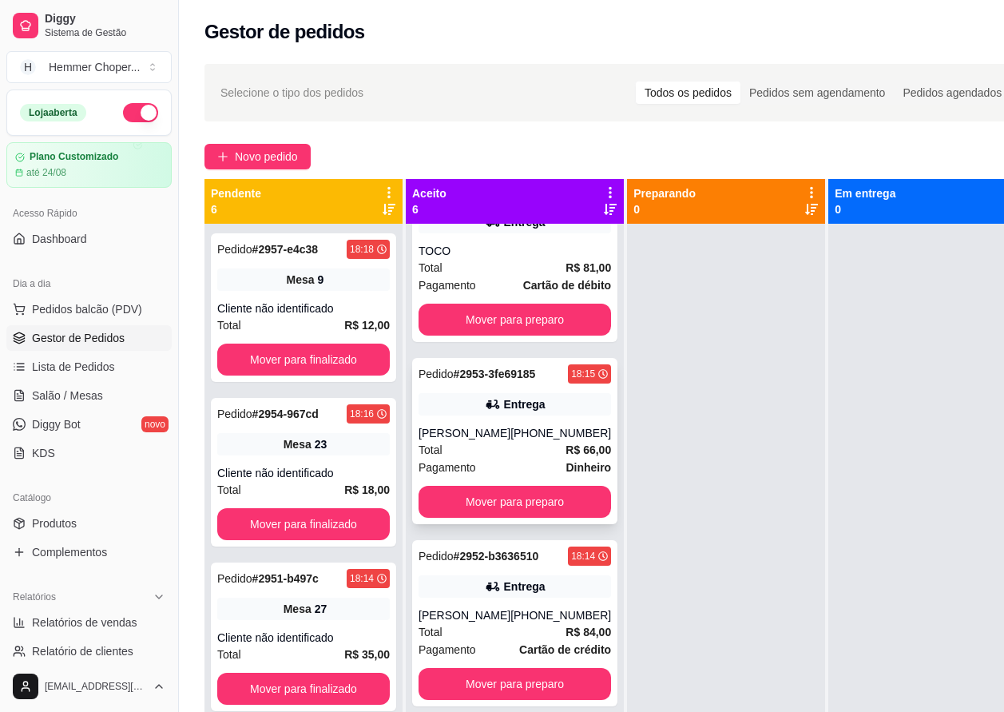
click at [492, 439] on div "[PERSON_NAME]" at bounding box center [465, 433] width 92 height 16
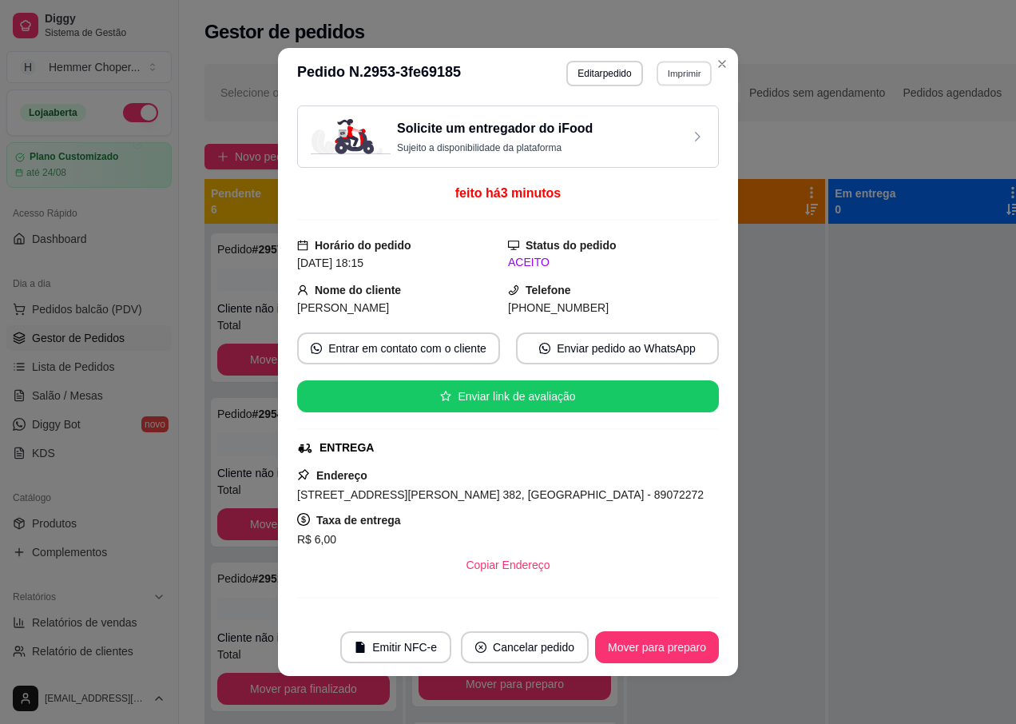
click at [670, 70] on button "Imprimir" at bounding box center [684, 73] width 55 height 25
click at [645, 132] on button "IMPRESSORA" at bounding box center [650, 129] width 112 height 25
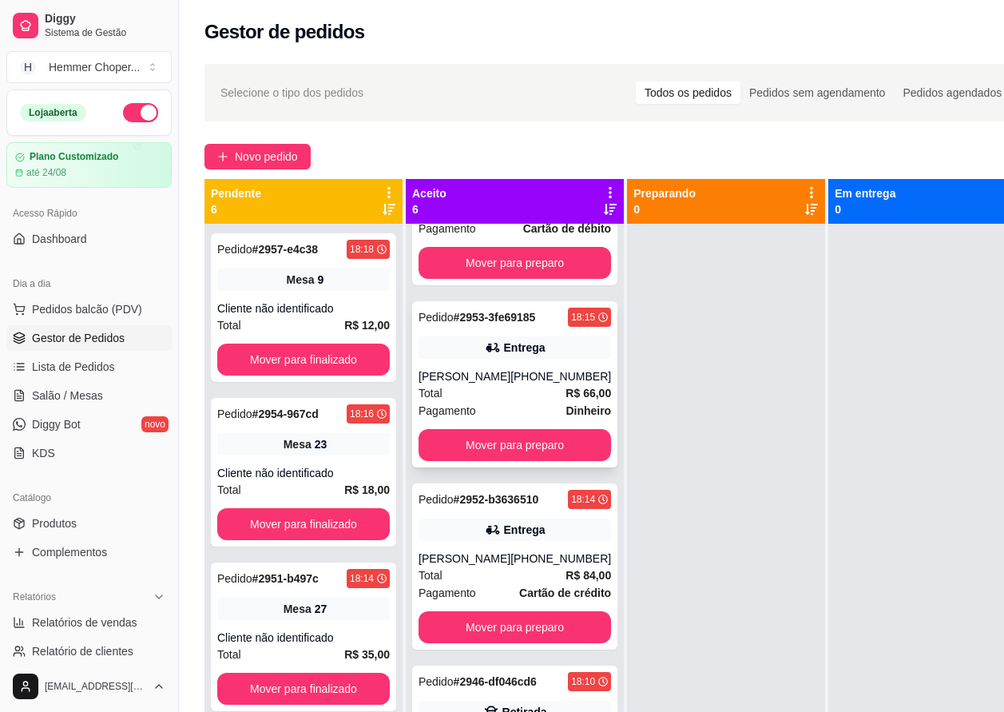
scroll to position [320, 0]
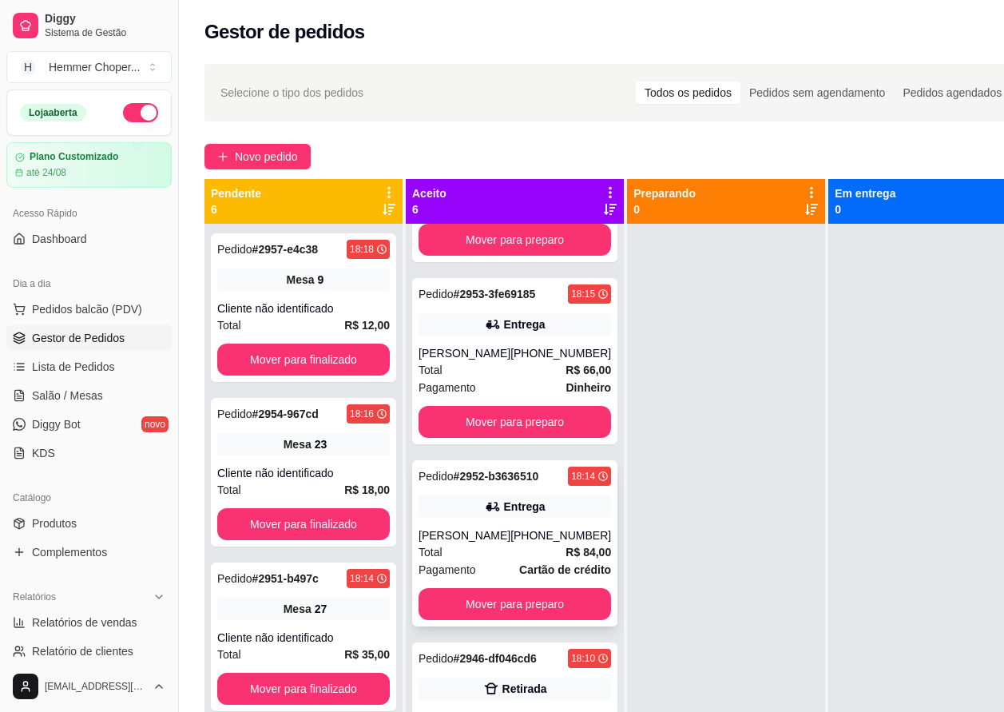
click at [518, 543] on div "[PHONE_NUMBER]" at bounding box center [560, 535] width 101 height 16
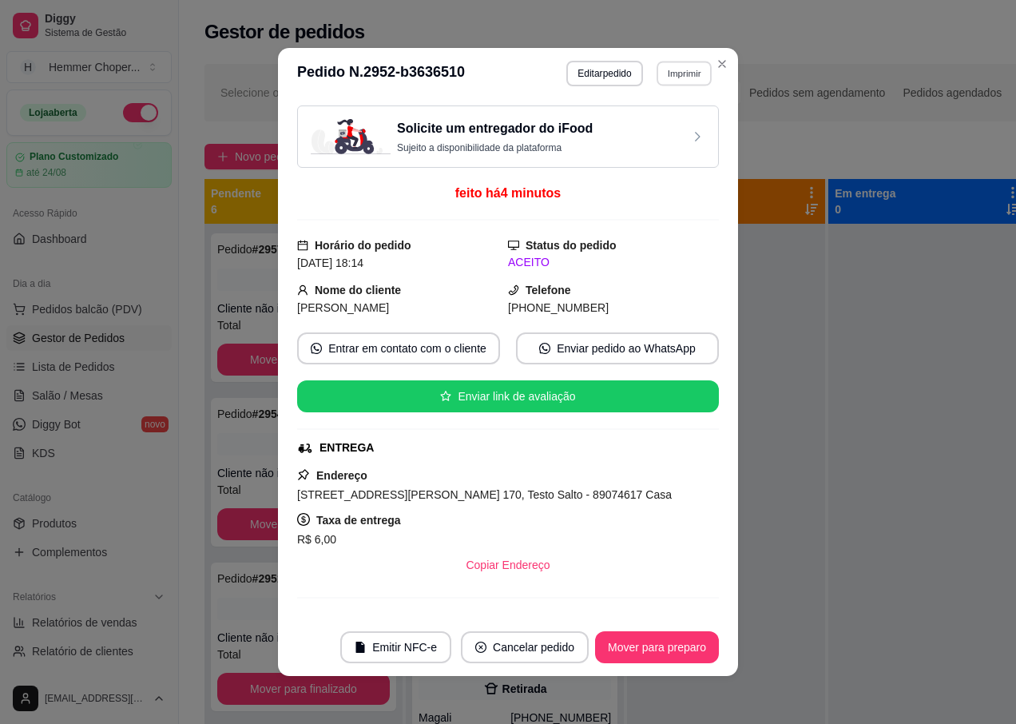
click at [661, 75] on button "Imprimir" at bounding box center [684, 73] width 55 height 25
click at [641, 133] on button "IMPRESSORA" at bounding box center [650, 130] width 116 height 26
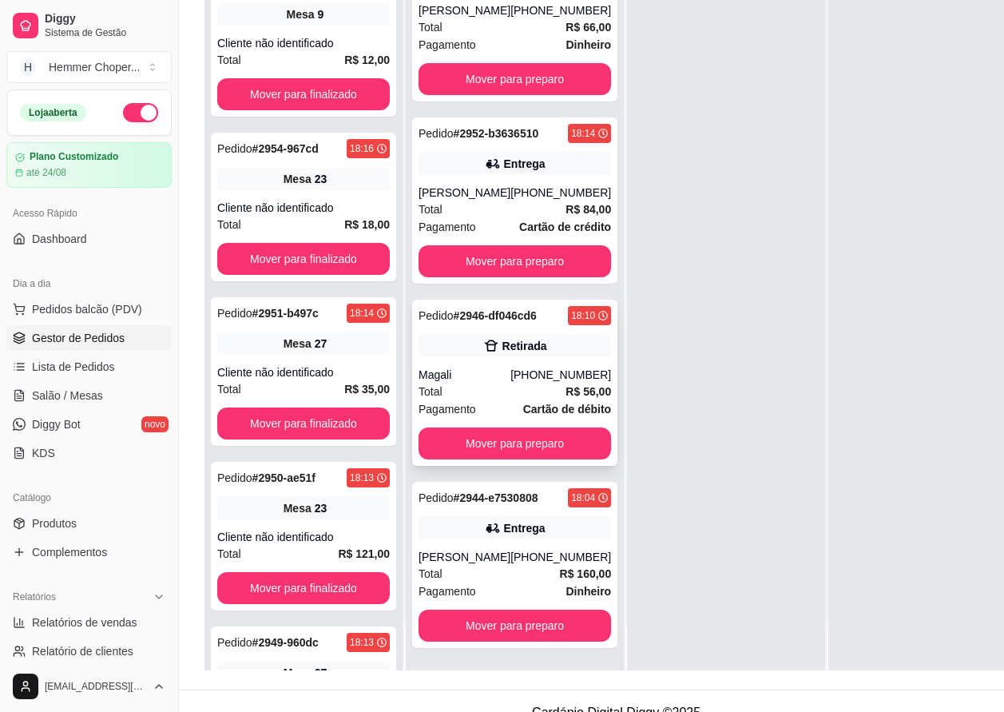
scroll to position [256, 0]
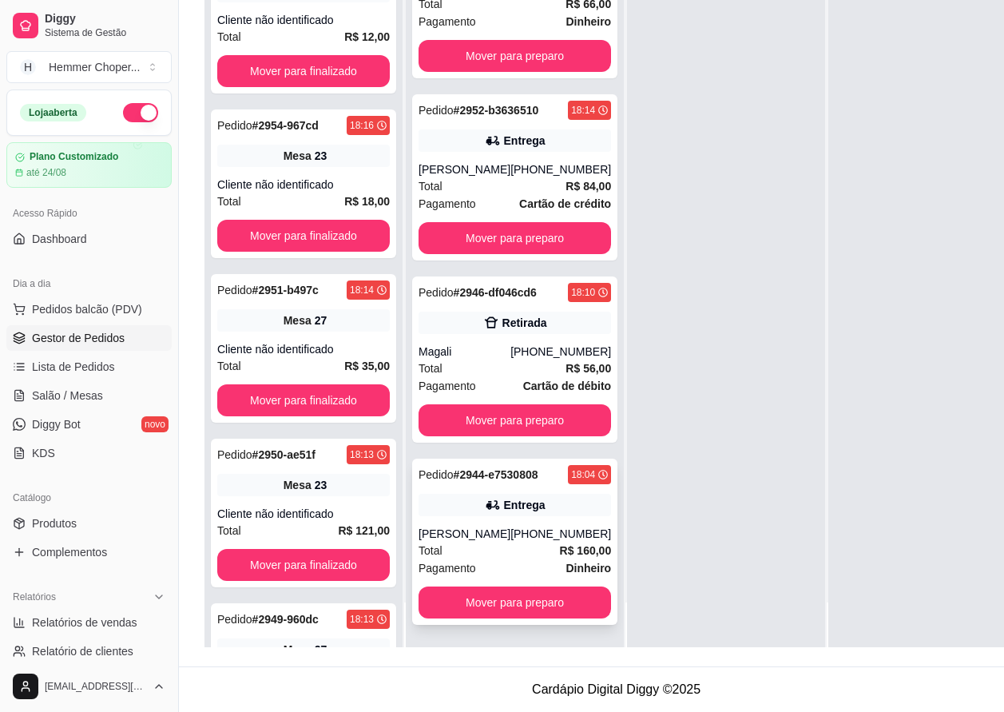
click at [492, 522] on div "Pedido # 2944-e7530808 18:04 Entrega Janice Pisa (47) 98812-6946 Total R$ 160,0…" at bounding box center [514, 541] width 205 height 166
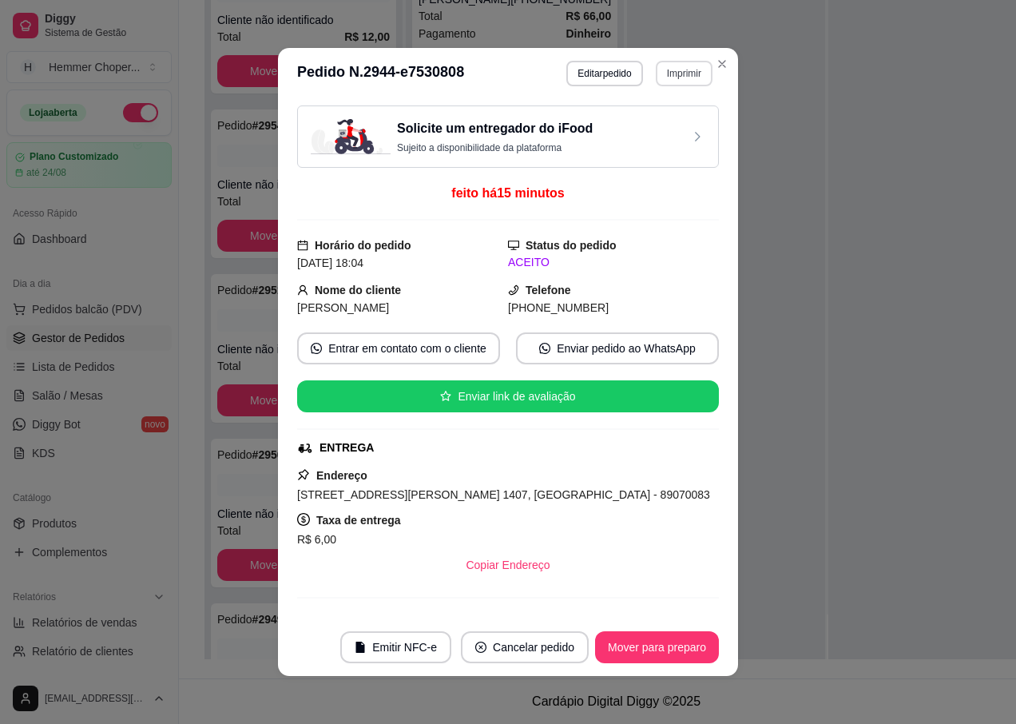
click at [669, 68] on button "Imprimir" at bounding box center [684, 74] width 57 height 26
click at [631, 131] on button "IMPRESSORA" at bounding box center [650, 129] width 112 height 25
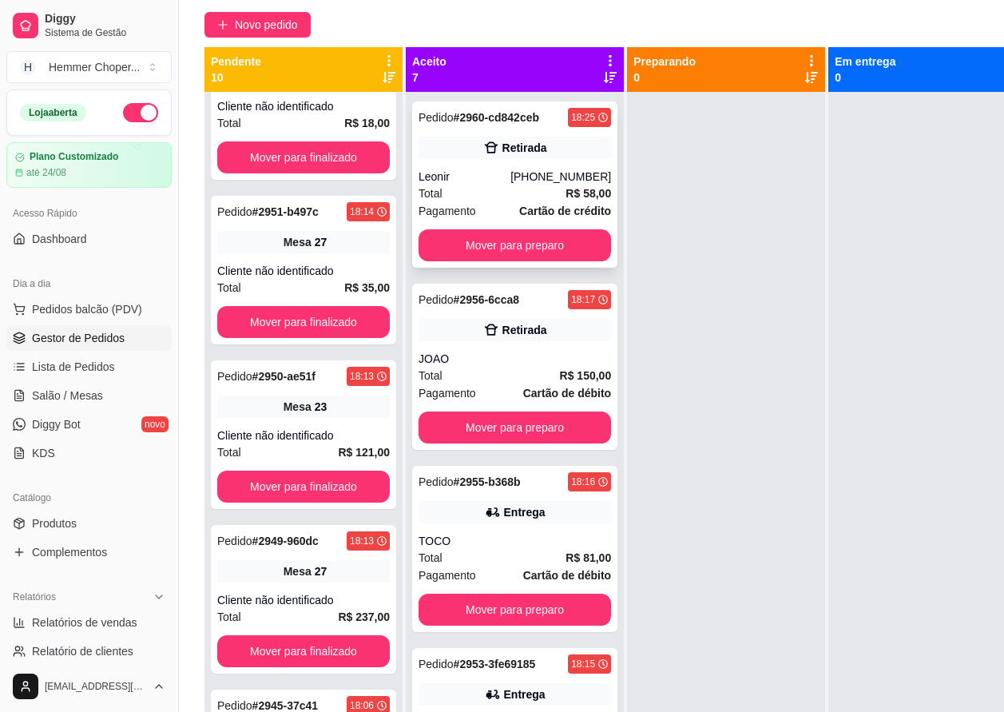
scroll to position [96, 0]
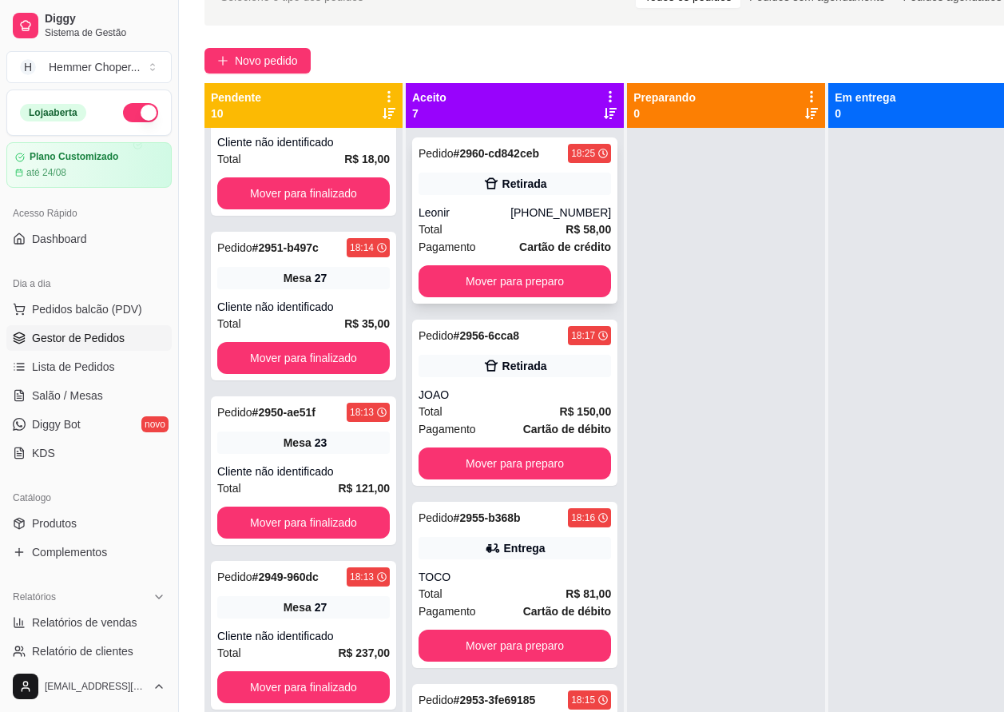
click at [519, 253] on strong "Cartão de crédito" at bounding box center [565, 246] width 92 height 13
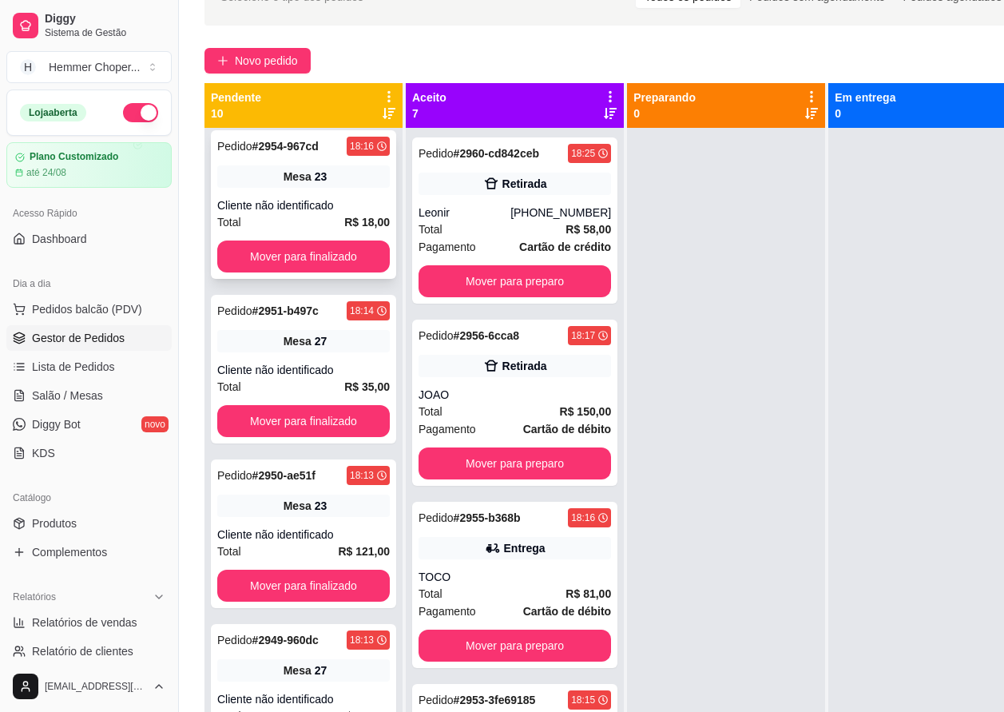
scroll to position [733, 0]
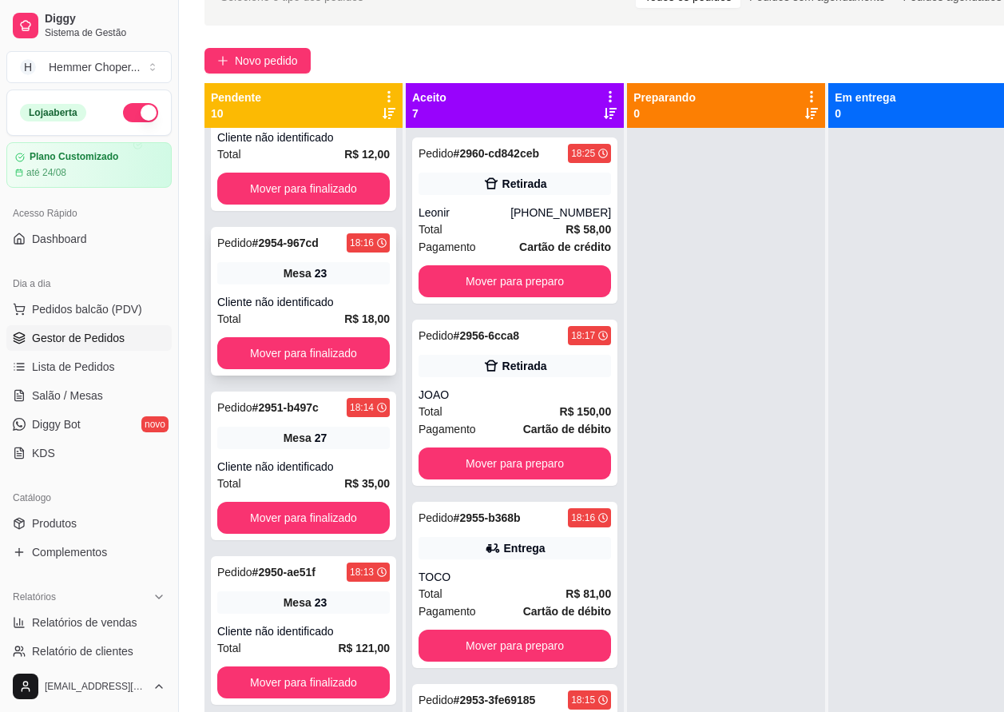
click at [285, 286] on div "Pedido # 2954-967cd 18:16 Mesa 23 Cliente não identificado Total R$ 18,00 Mover…" at bounding box center [303, 301] width 185 height 149
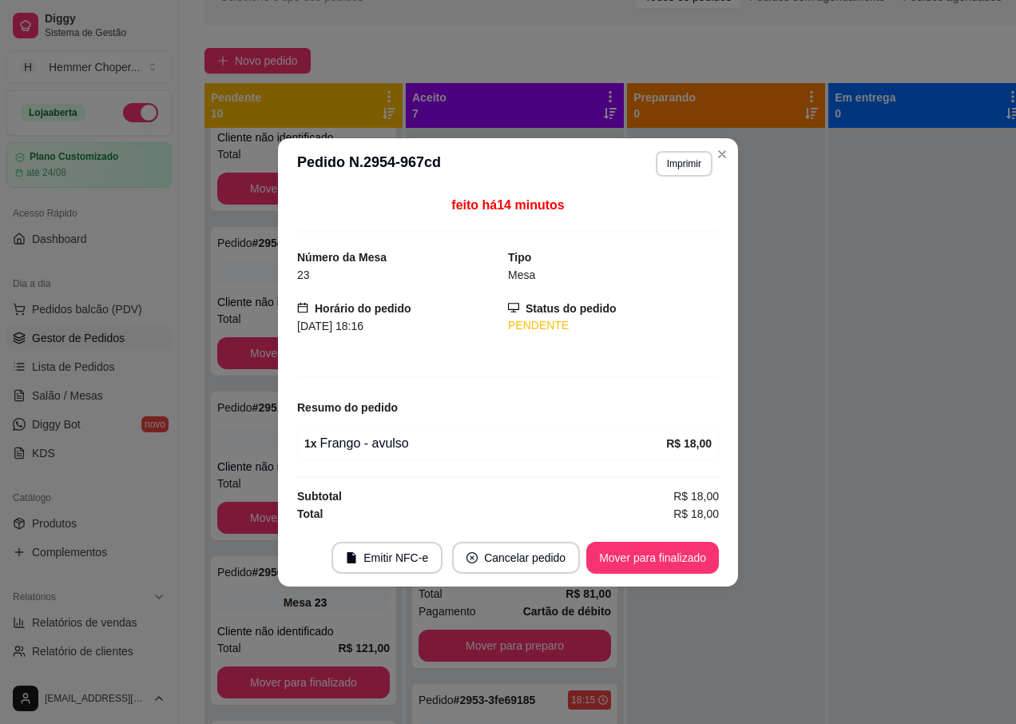
click at [284, 292] on div "feito há 14 minutos Número da Mesa 23 Tipo Mesa Horário do pedido 23/08/2025 18…" at bounding box center [508, 358] width 460 height 339
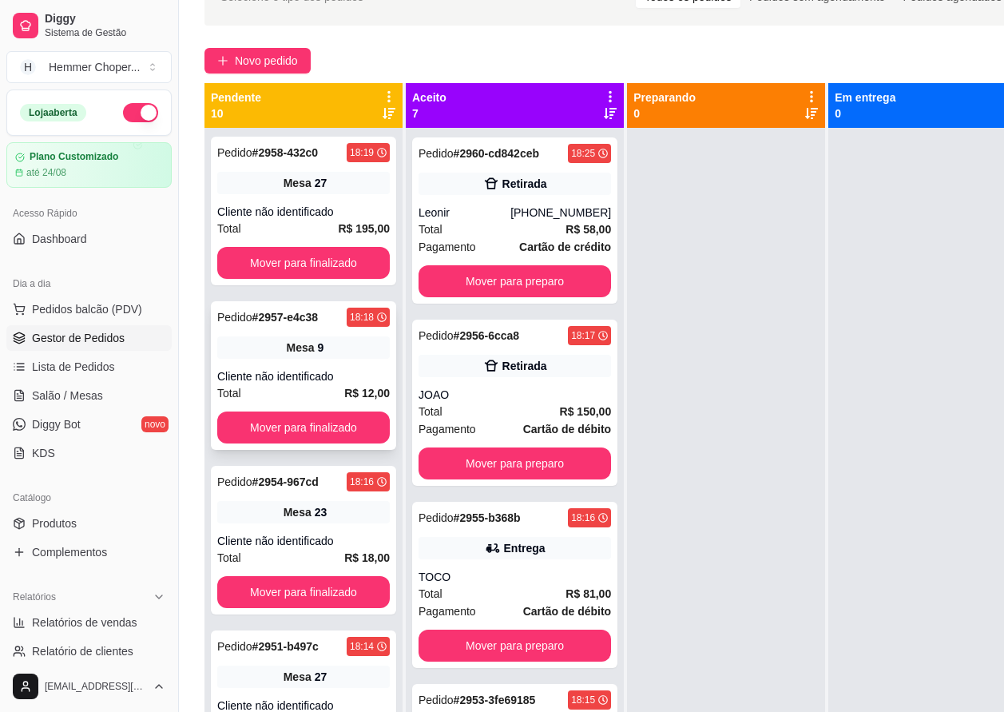
scroll to position [494, 0]
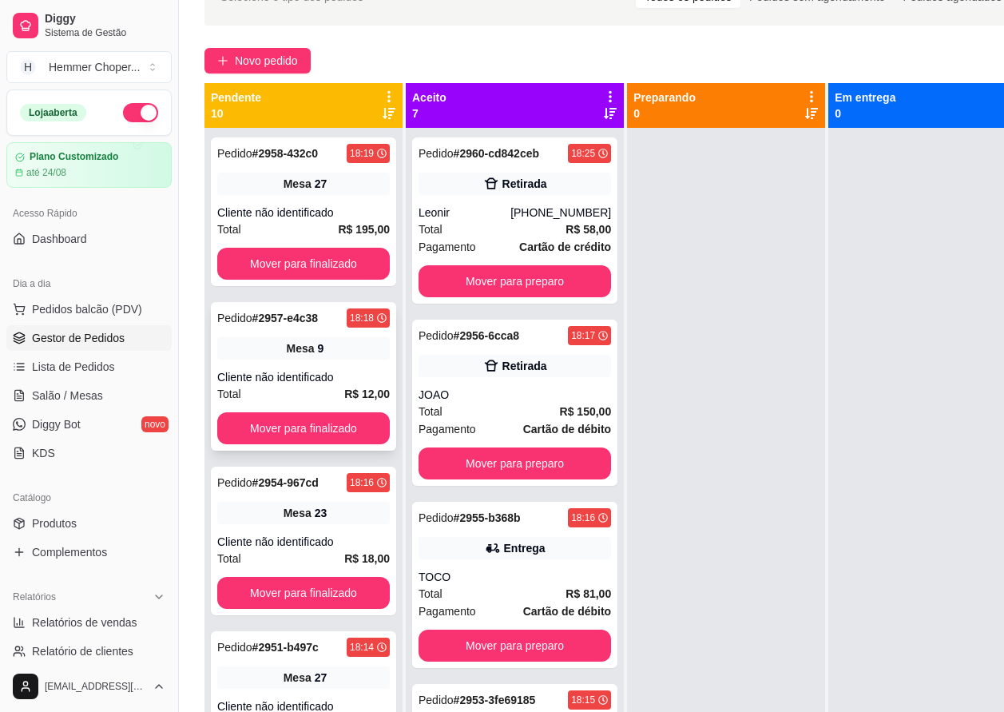
click at [323, 371] on div "Cliente não identificado" at bounding box center [303, 377] width 173 height 16
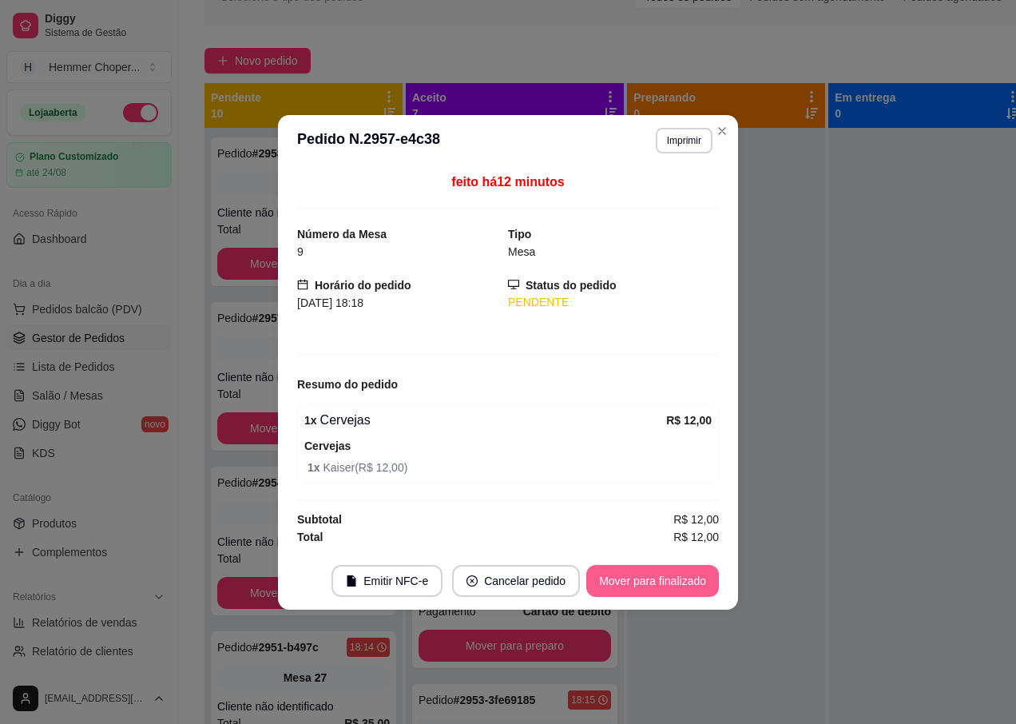
click at [660, 579] on button "Mover para finalizado" at bounding box center [652, 581] width 133 height 32
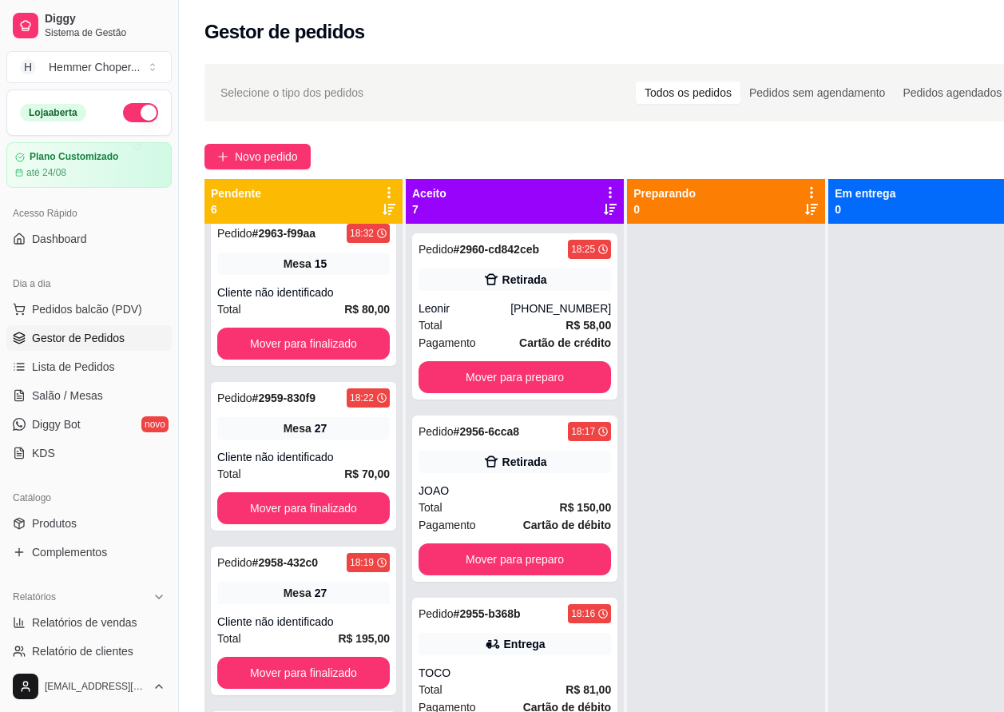
scroll to position [0, 0]
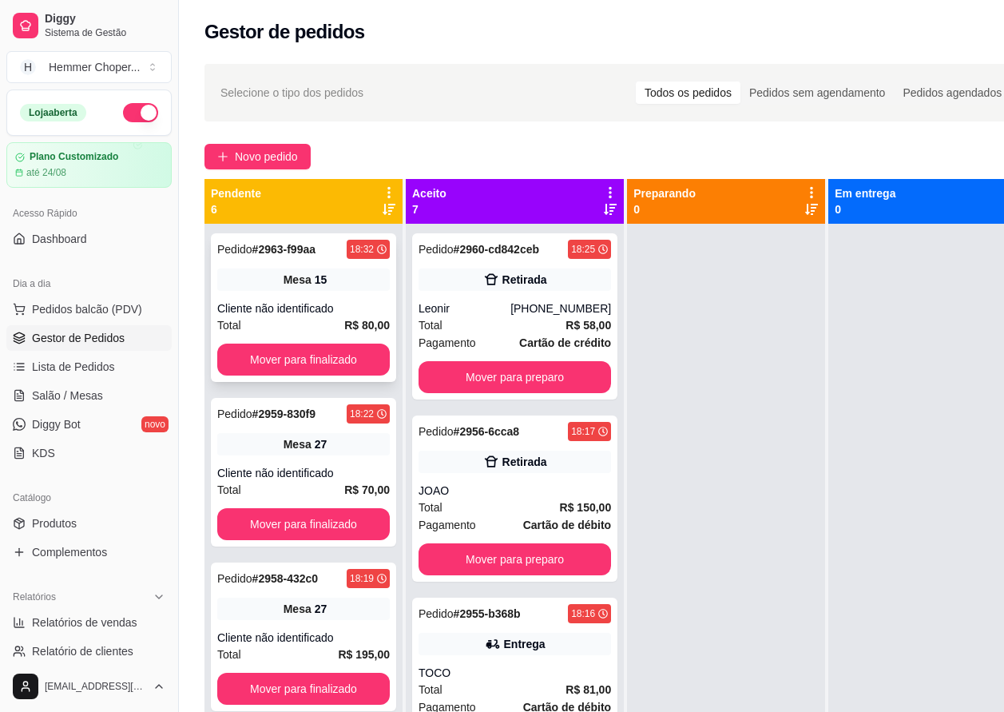
click at [312, 310] on div "Cliente não identificado" at bounding box center [303, 308] width 173 height 16
click at [305, 448] on div "Mesa 27" at bounding box center [303, 444] width 173 height 22
click at [288, 473] on div "Cliente não identificado" at bounding box center [303, 473] width 173 height 16
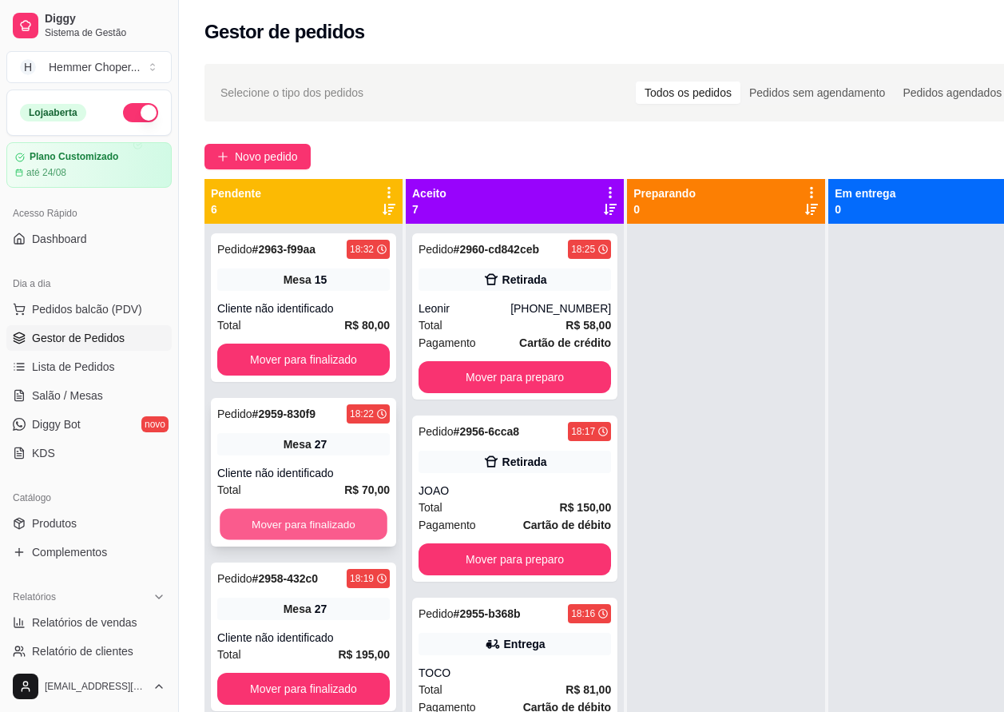
click at [295, 516] on button "Mover para finalizado" at bounding box center [304, 524] width 168 height 31
click at [291, 467] on div "Cliente não identificado" at bounding box center [303, 473] width 173 height 16
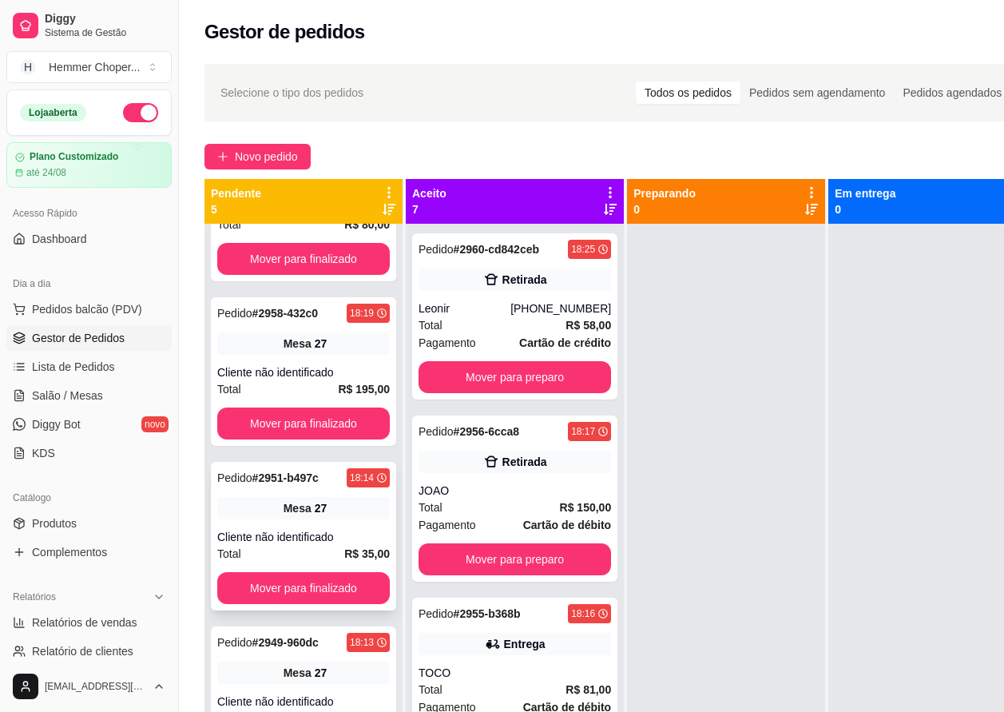
scroll to position [115, 0]
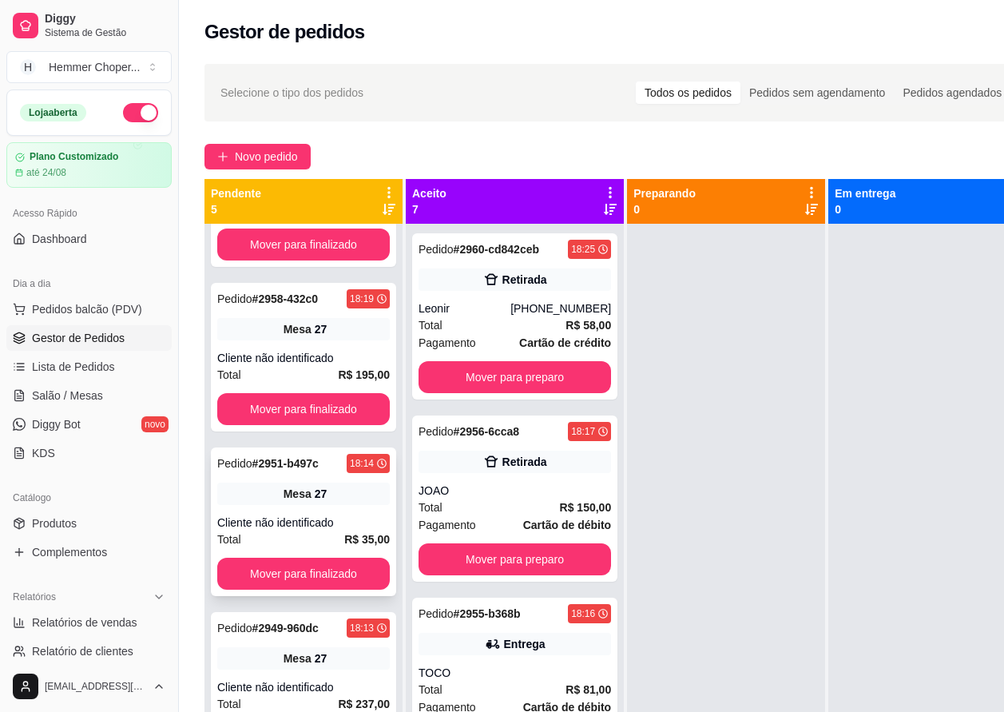
click at [289, 504] on div "Mesa 27" at bounding box center [303, 493] width 173 height 22
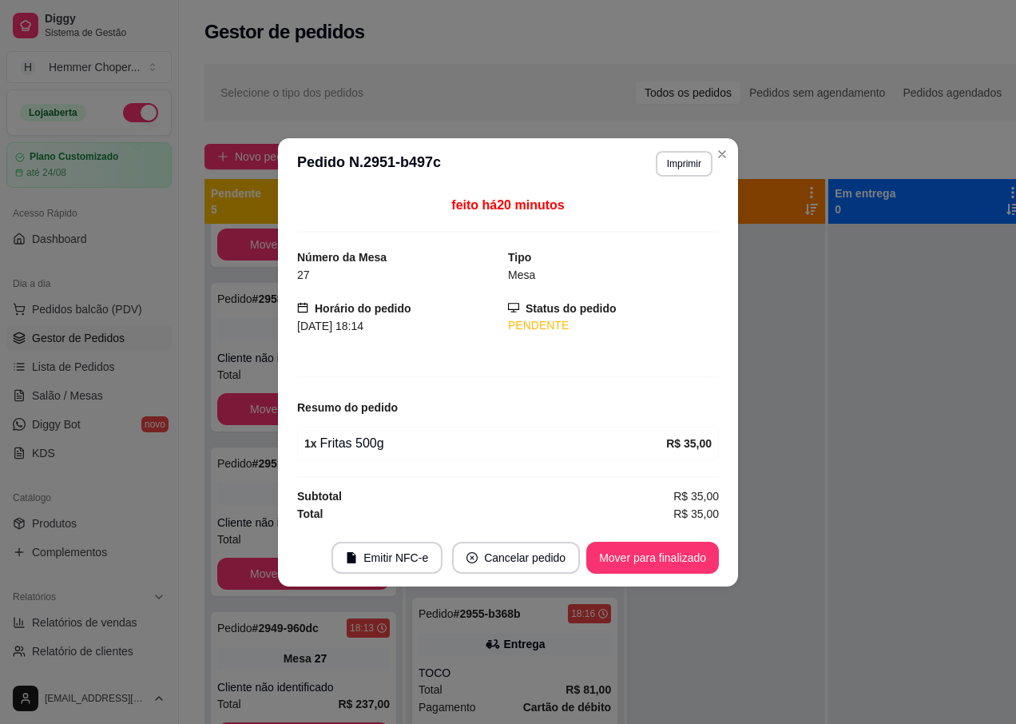
click at [282, 506] on div "feito há 20 minutos Número da Mesa 27 Tipo Mesa Horário do pedido 23/08/2025 18…" at bounding box center [508, 358] width 460 height 339
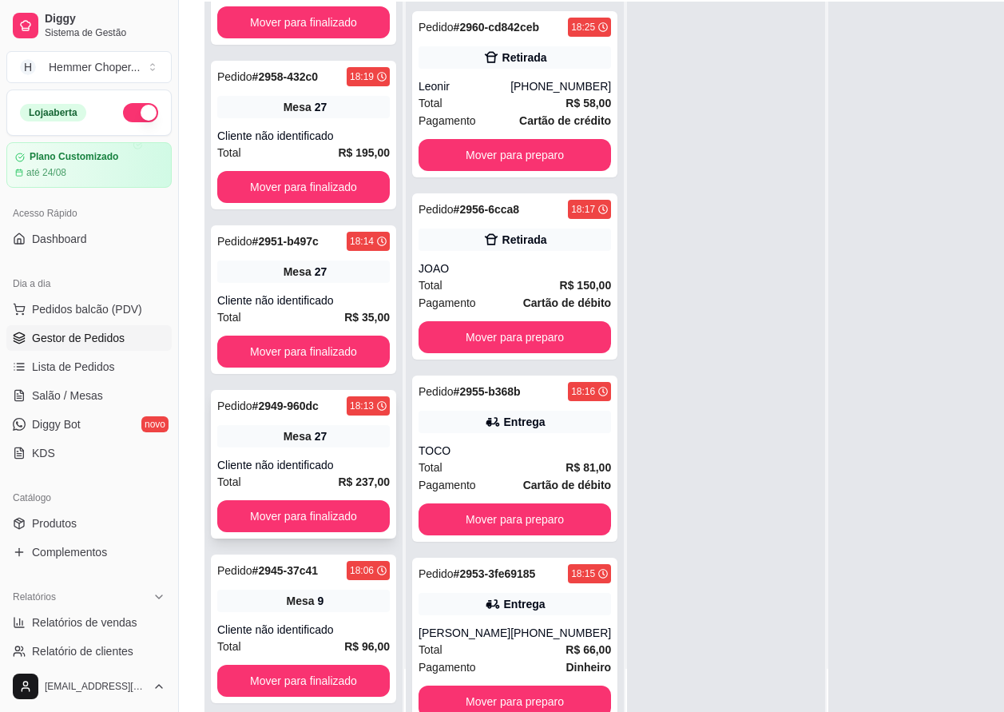
scroll to position [240, 0]
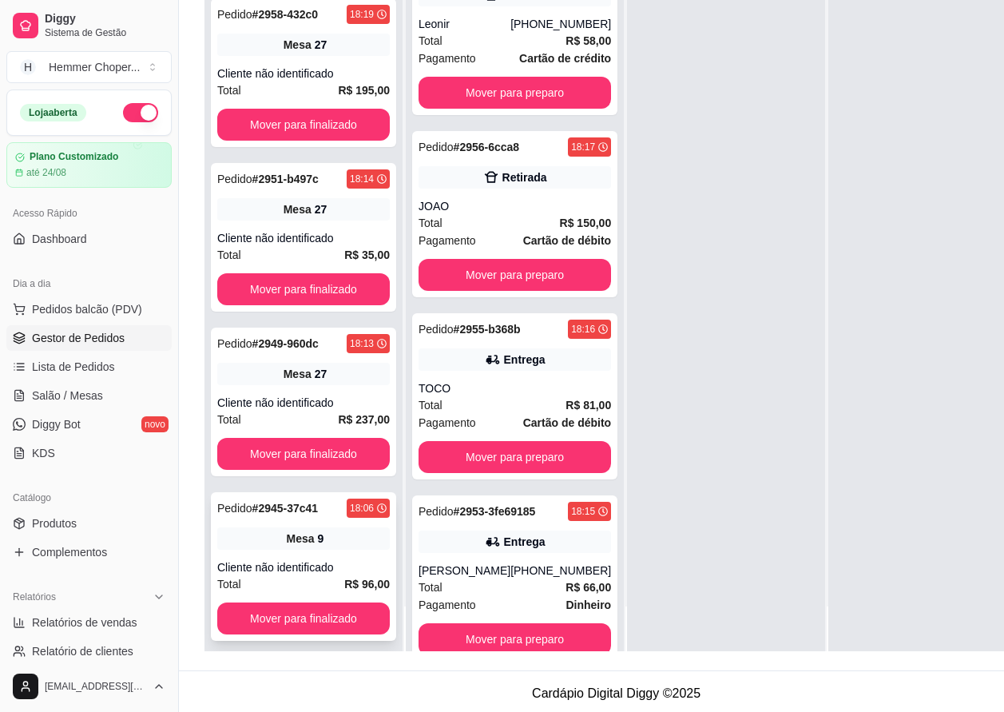
click at [300, 564] on div "Cliente não identificado" at bounding box center [303, 567] width 173 height 16
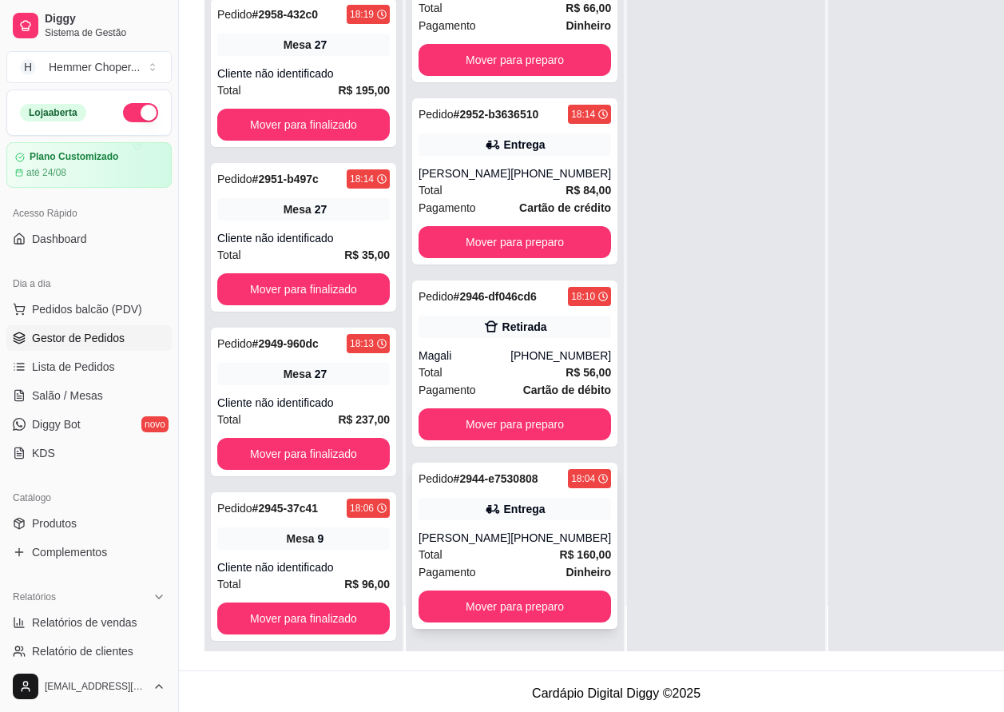
scroll to position [644, 0]
click at [494, 520] on div "Entrega" at bounding box center [515, 509] width 193 height 22
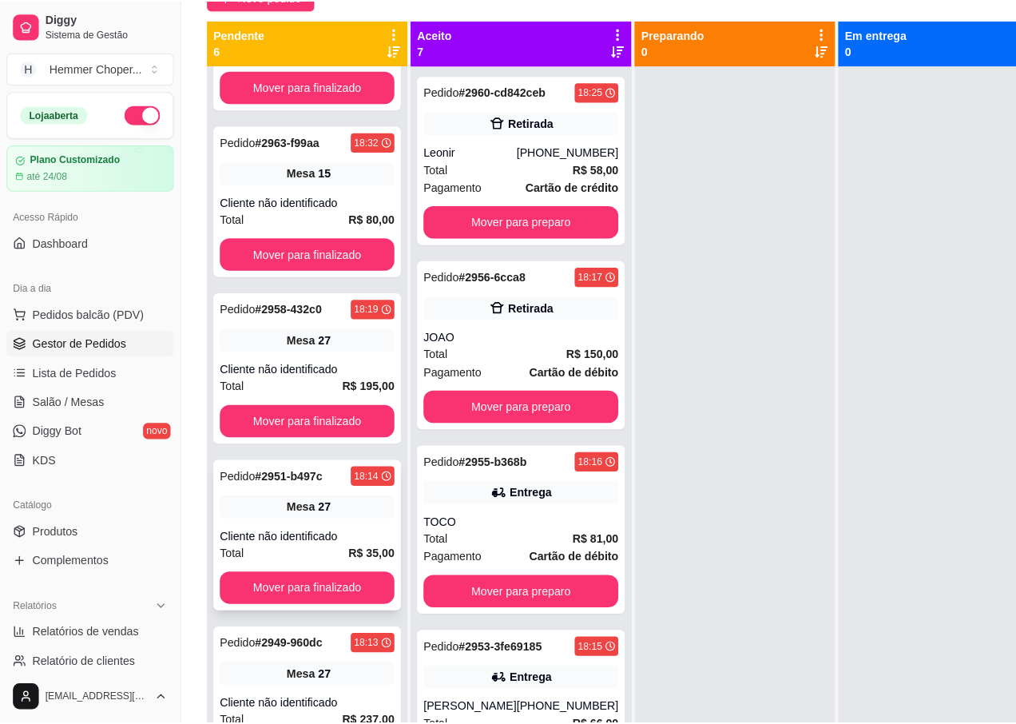
scroll to position [280, 0]
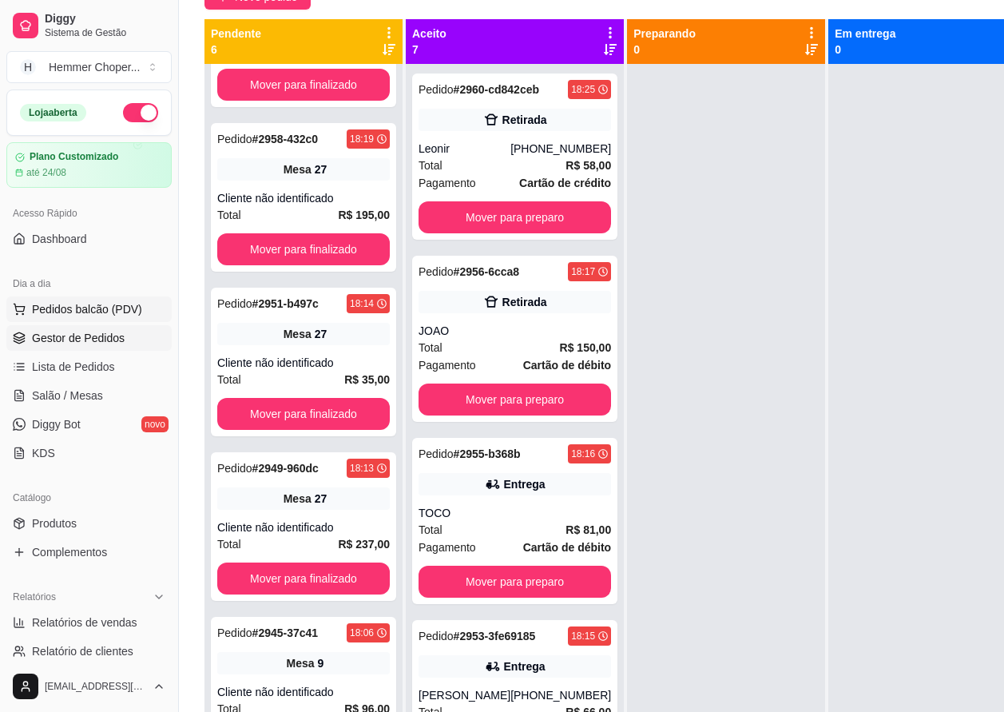
click at [69, 310] on span "Pedidos balcão (PDV)" at bounding box center [87, 309] width 110 height 16
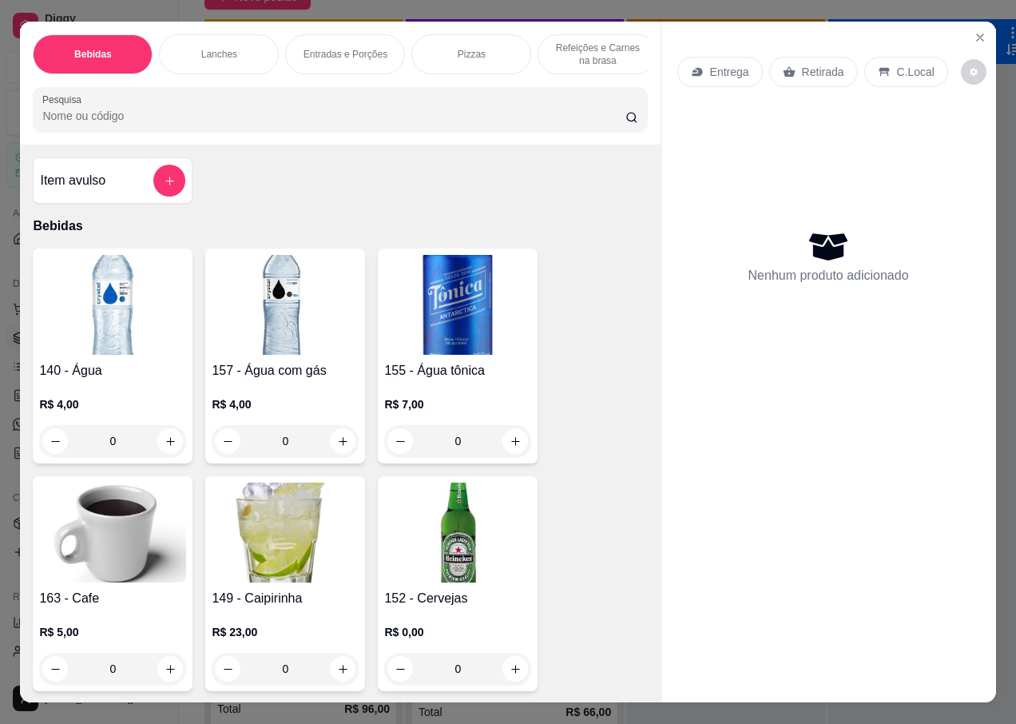
click at [717, 64] on p "Entrega" at bounding box center [729, 72] width 39 height 16
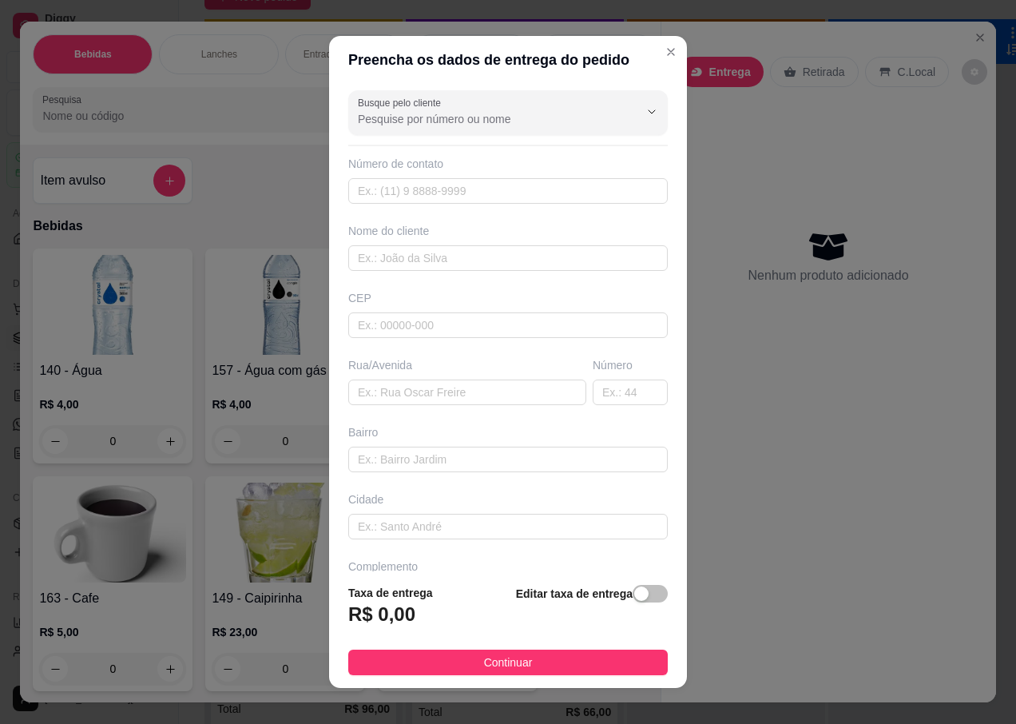
click at [395, 298] on div "CEP" at bounding box center [508, 298] width 320 height 16
click at [399, 318] on input "text" at bounding box center [508, 325] width 320 height 26
type input "89074110"
type input "Rua [PERSON_NAME]"
type input "Testo Salto"
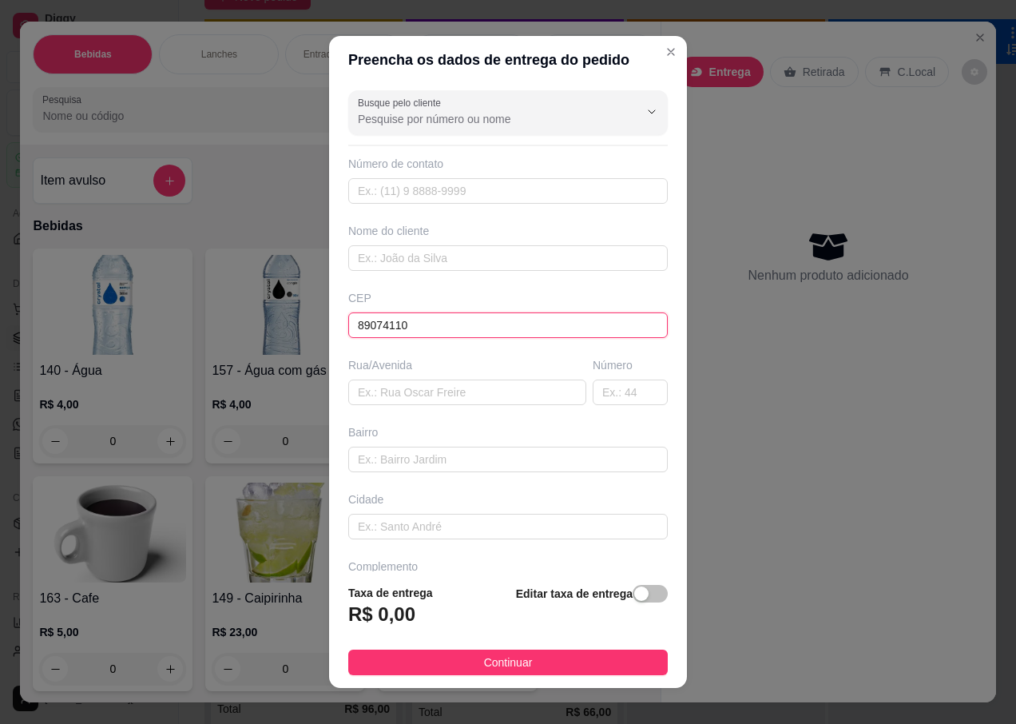
type input "Blumenau"
type input "89074110"
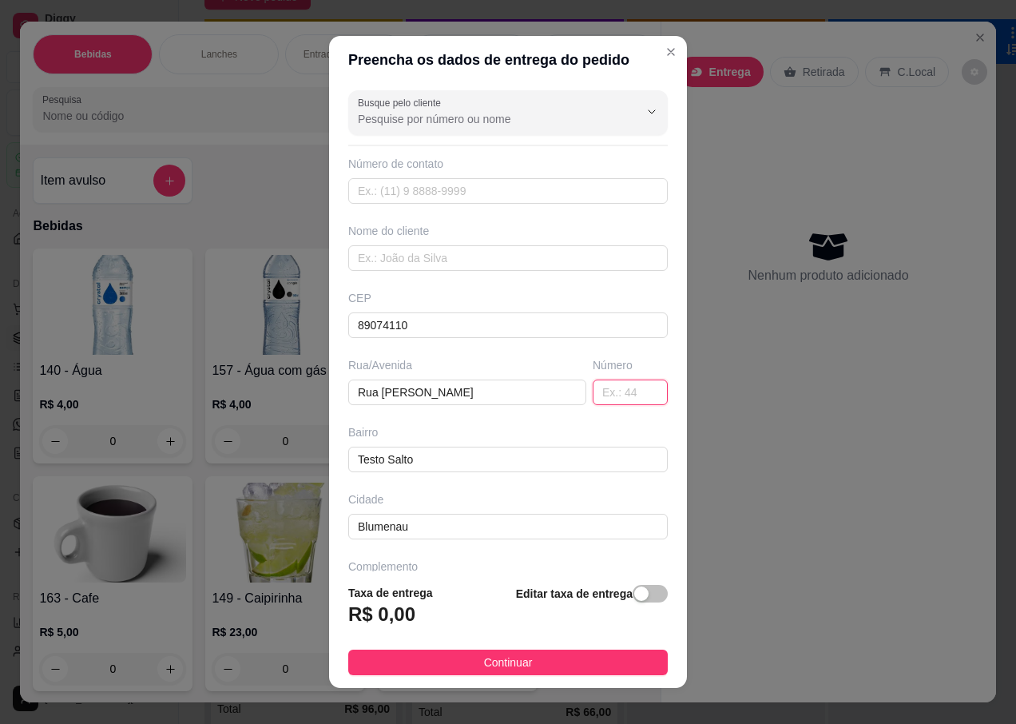
click at [593, 391] on input "text" at bounding box center [630, 392] width 75 height 26
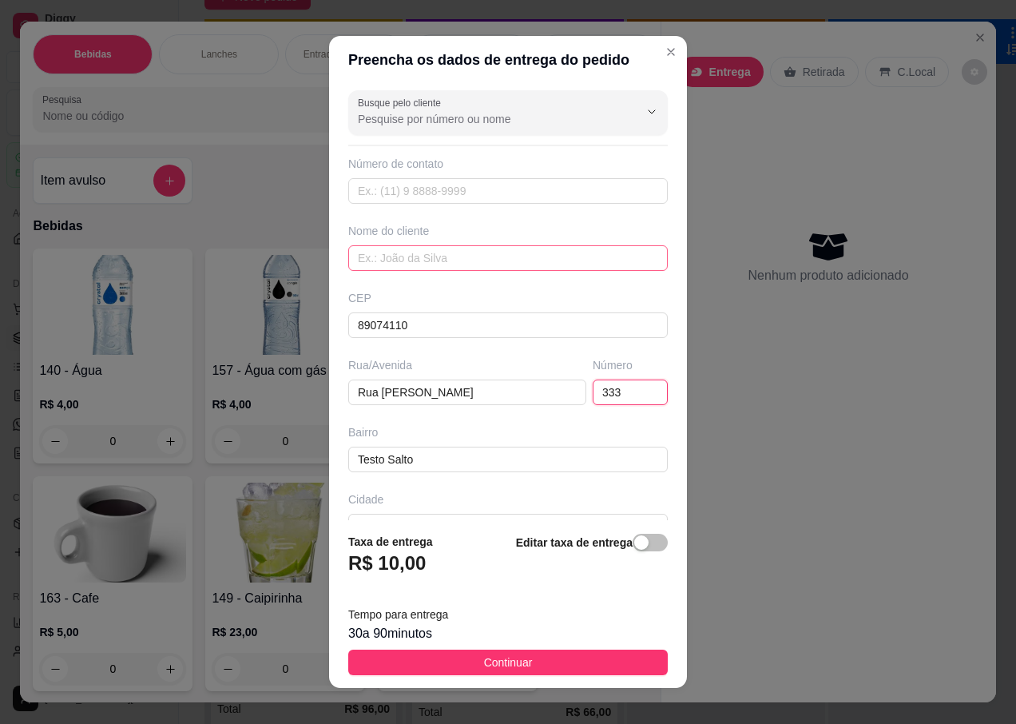
type input "333"
click at [407, 264] on input "text" at bounding box center [508, 258] width 320 height 26
type input "JAHNET"
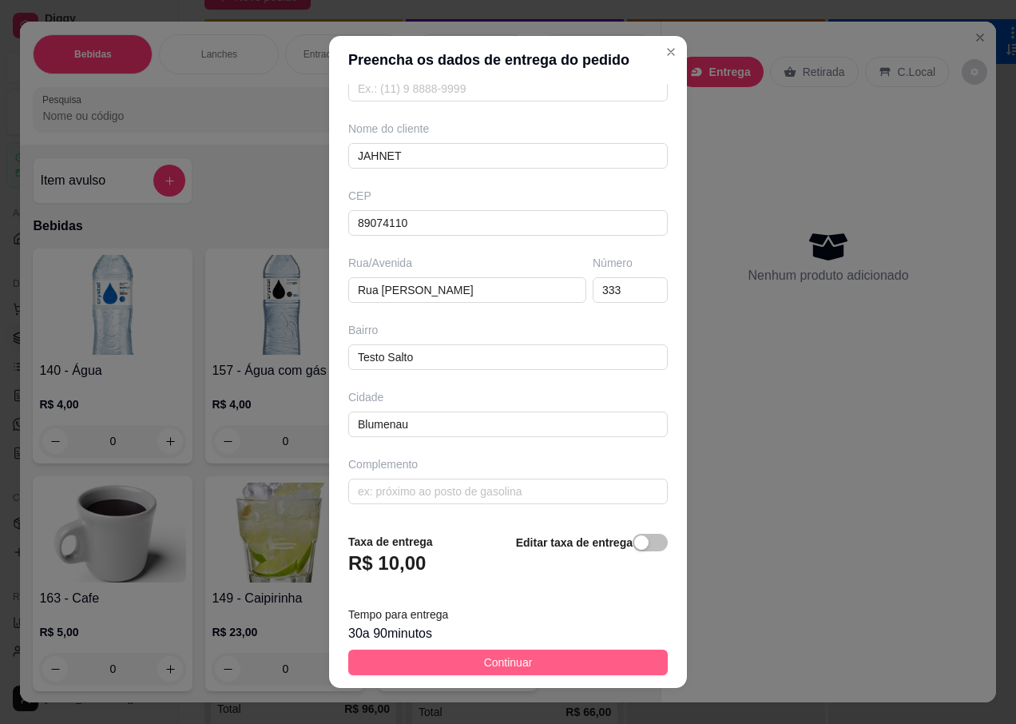
click at [484, 660] on span "Continuar" at bounding box center [508, 662] width 49 height 18
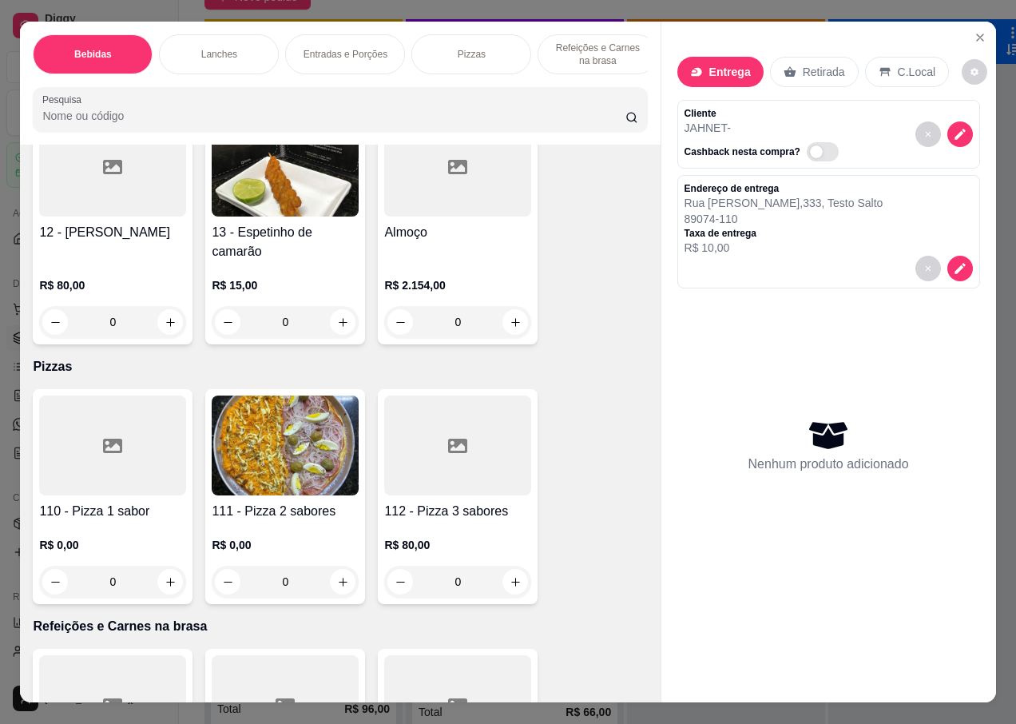
scroll to position [5112, 0]
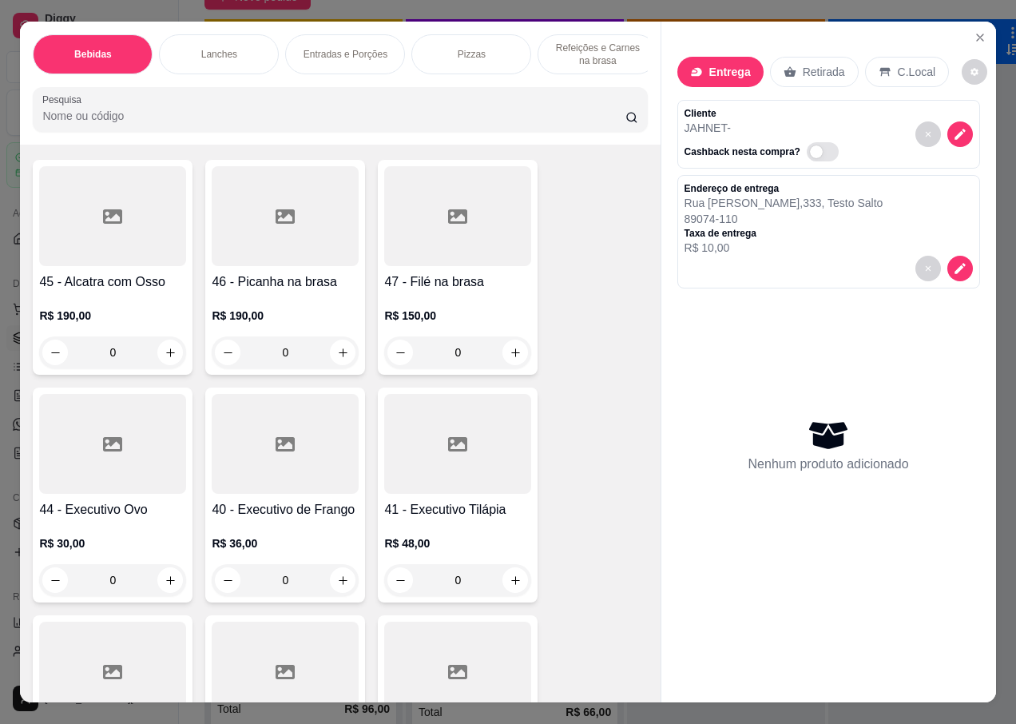
click at [96, 308] on p "R$ 190,00" at bounding box center [112, 316] width 147 height 16
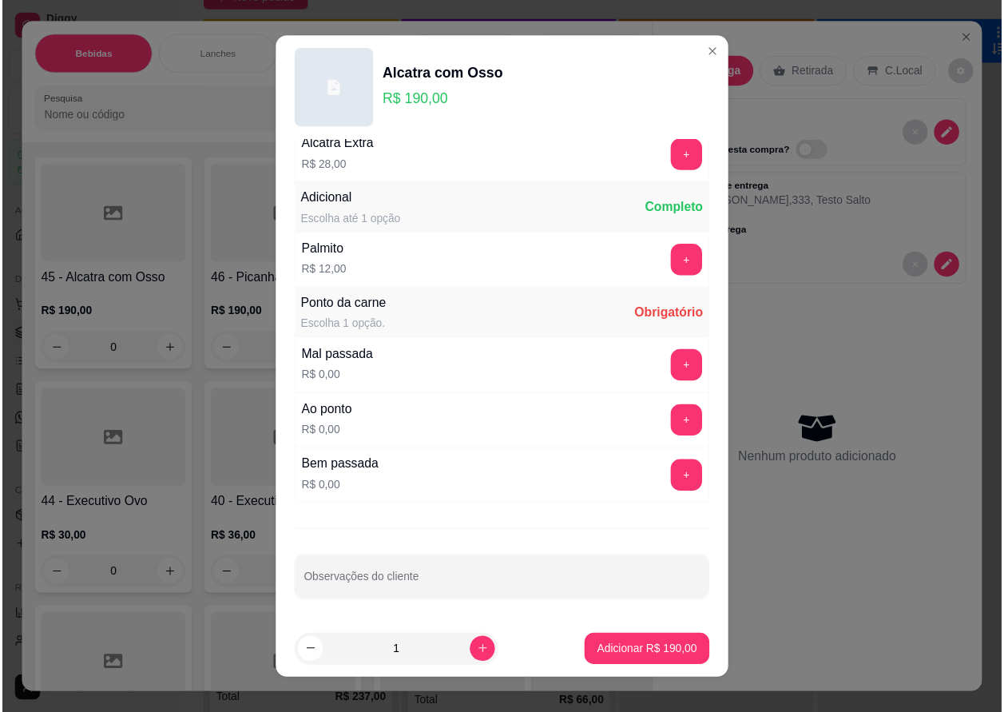
scroll to position [15, 0]
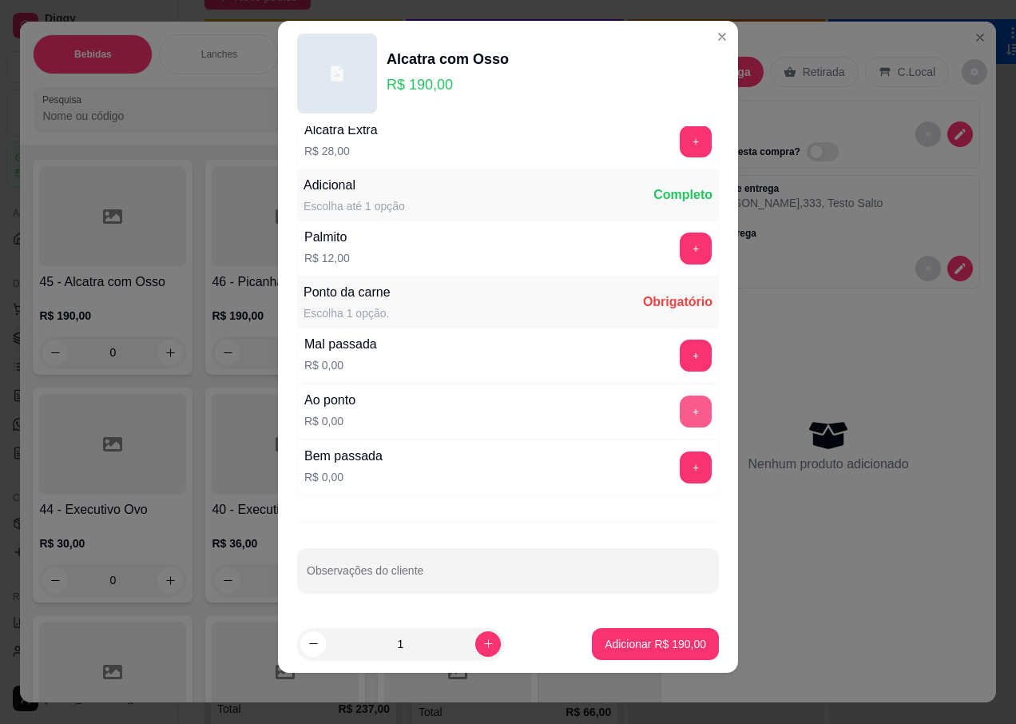
click at [680, 416] on button "+" at bounding box center [696, 411] width 32 height 32
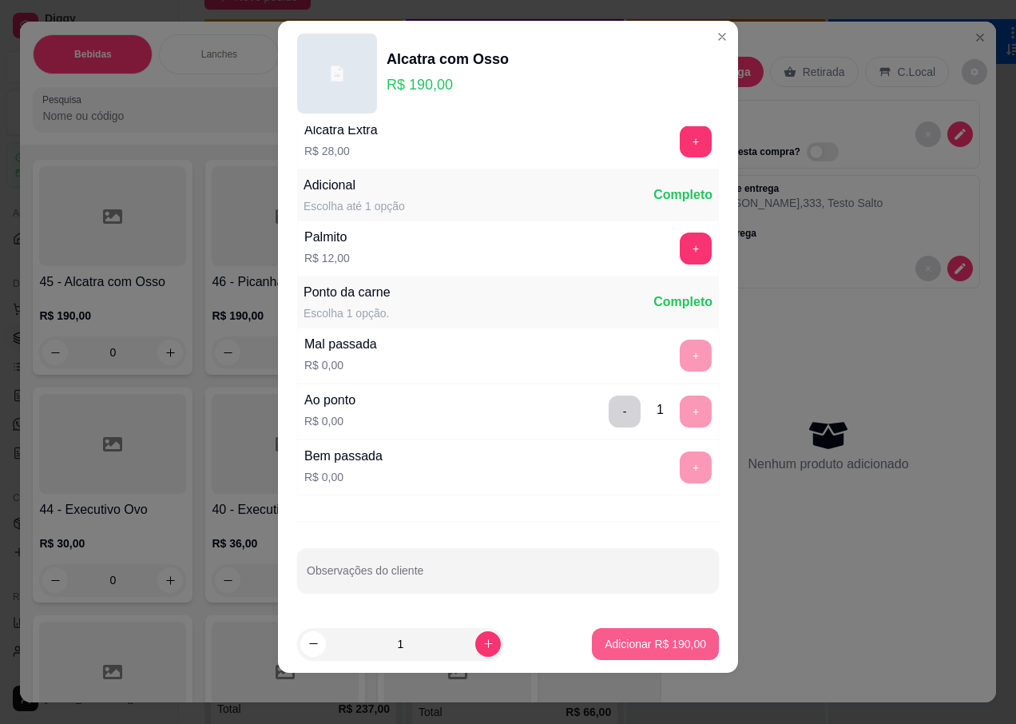
click at [615, 642] on p "Adicionar R$ 190,00" at bounding box center [655, 644] width 101 height 16
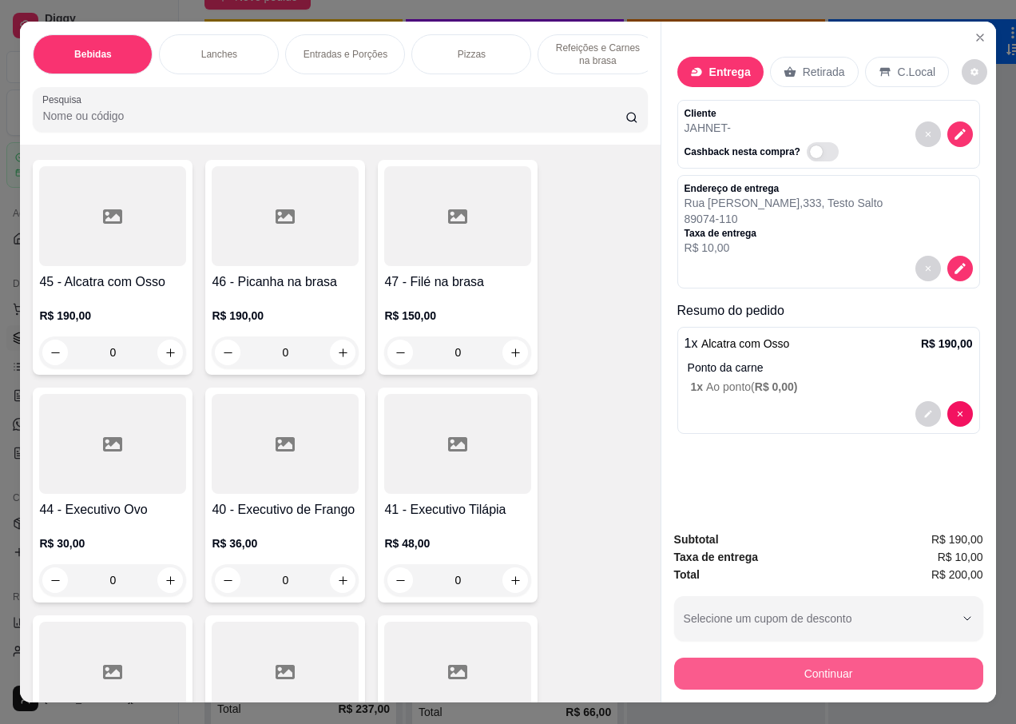
click at [760, 668] on button "Continuar" at bounding box center [828, 673] width 309 height 32
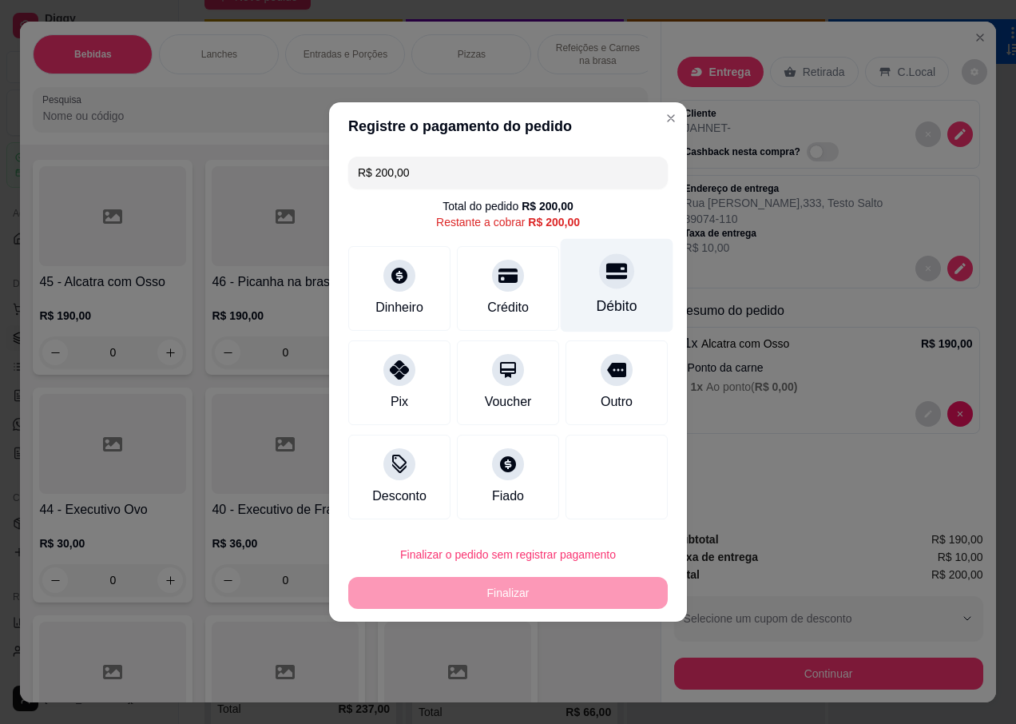
click at [612, 270] on icon at bounding box center [616, 270] width 21 height 21
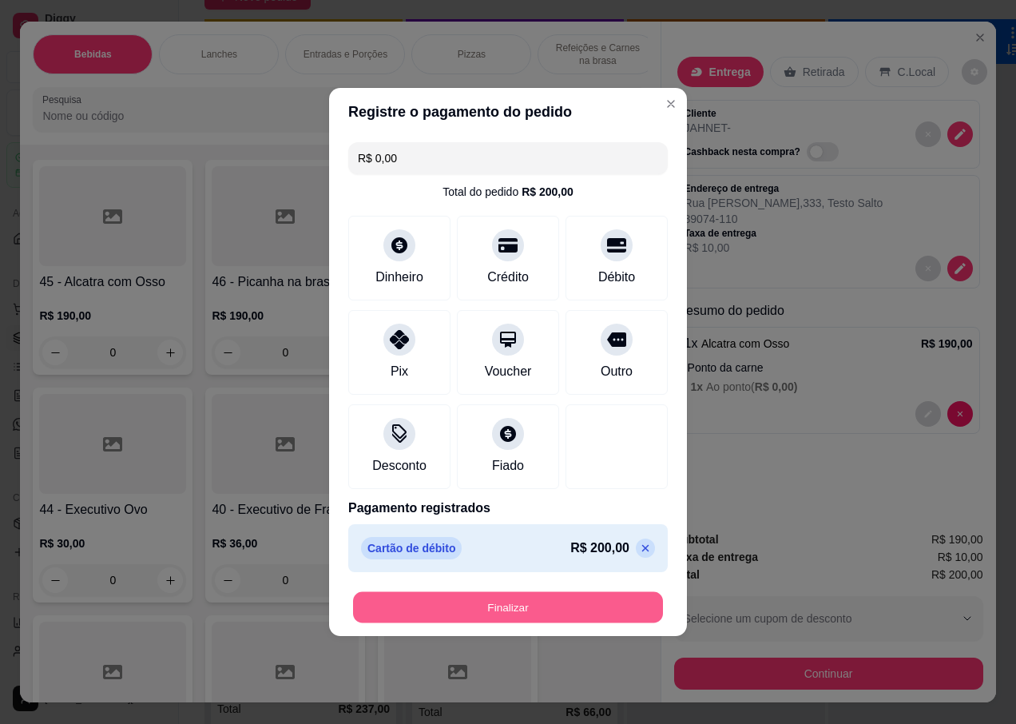
click at [484, 609] on button "Finalizar" at bounding box center [508, 607] width 310 height 31
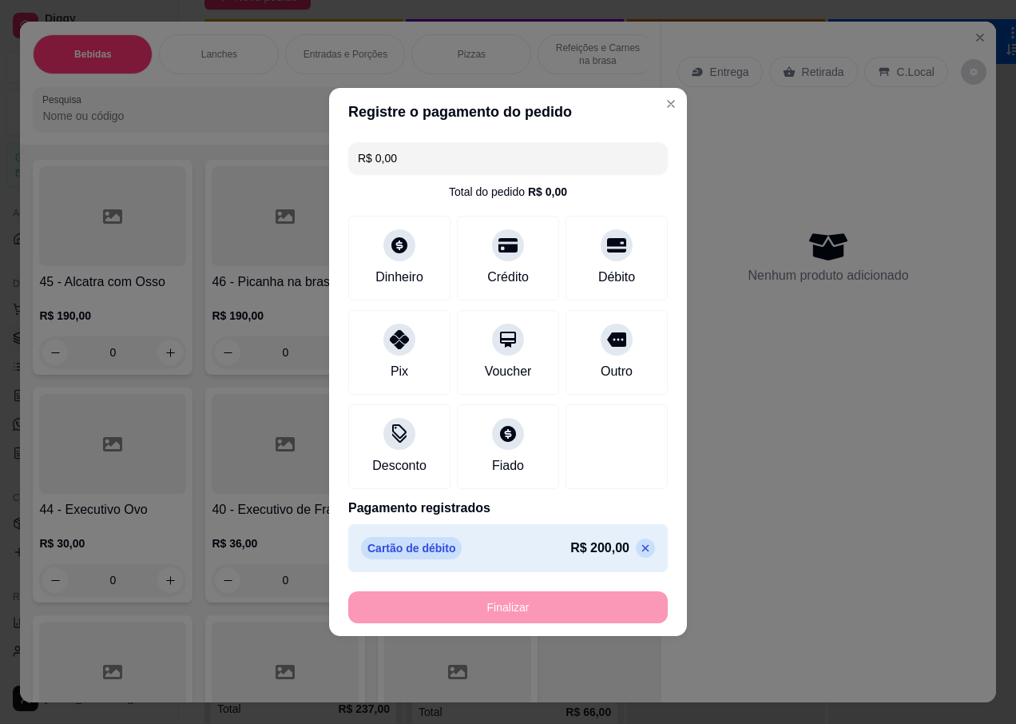
type input "-R$ 200,00"
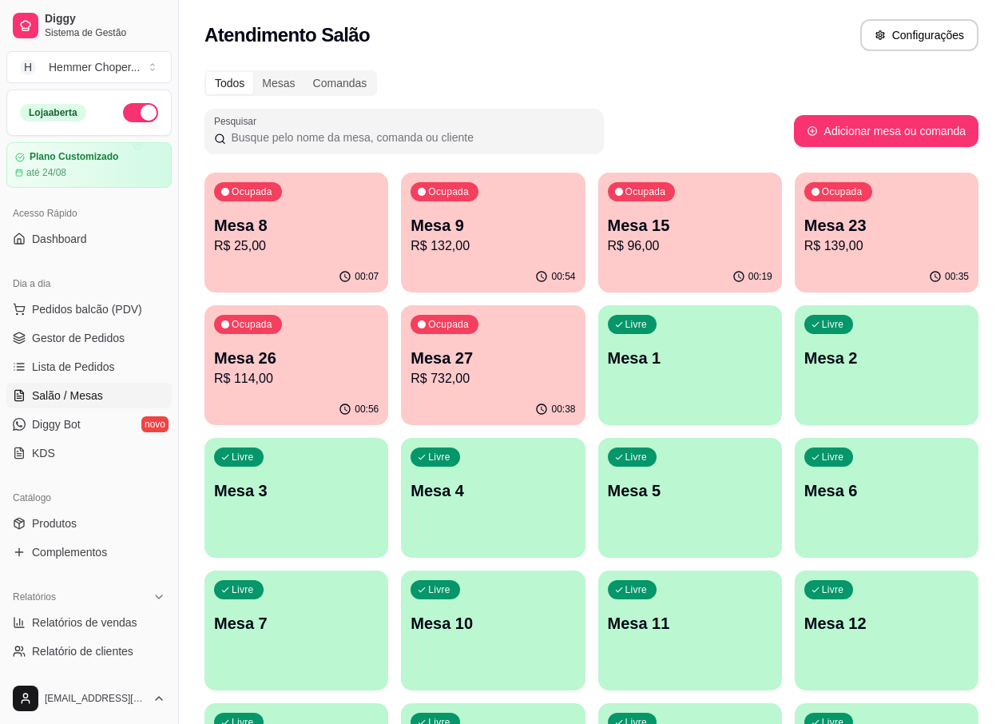
click at [308, 374] on p "R$ 114,00" at bounding box center [296, 378] width 165 height 19
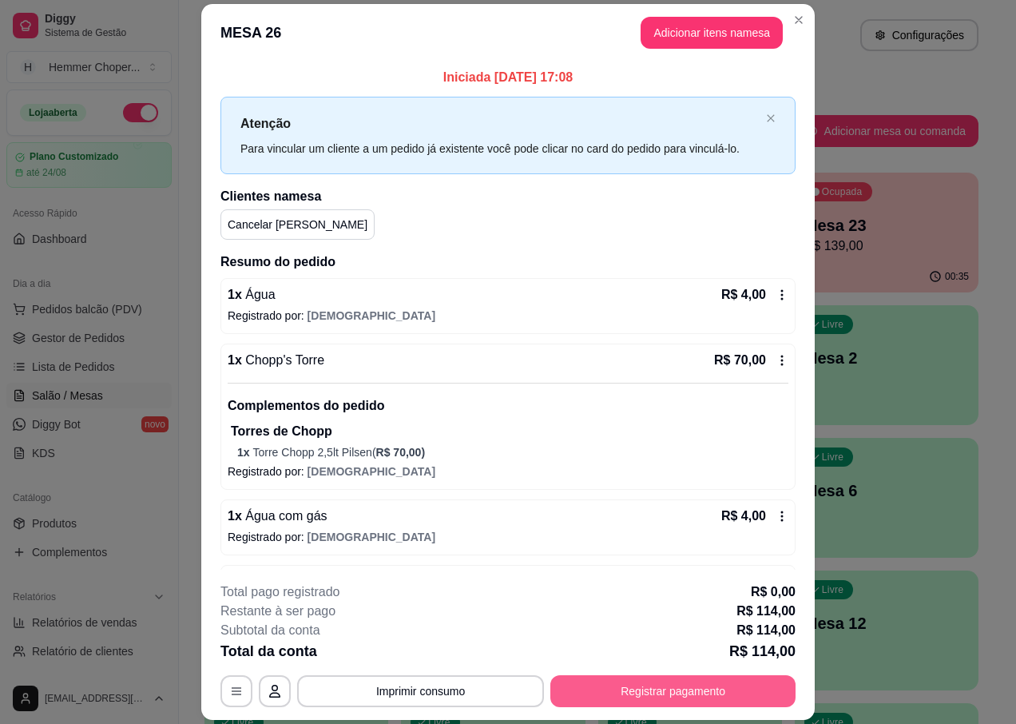
click at [621, 686] on button "Registrar pagamento" at bounding box center [672, 691] width 245 height 32
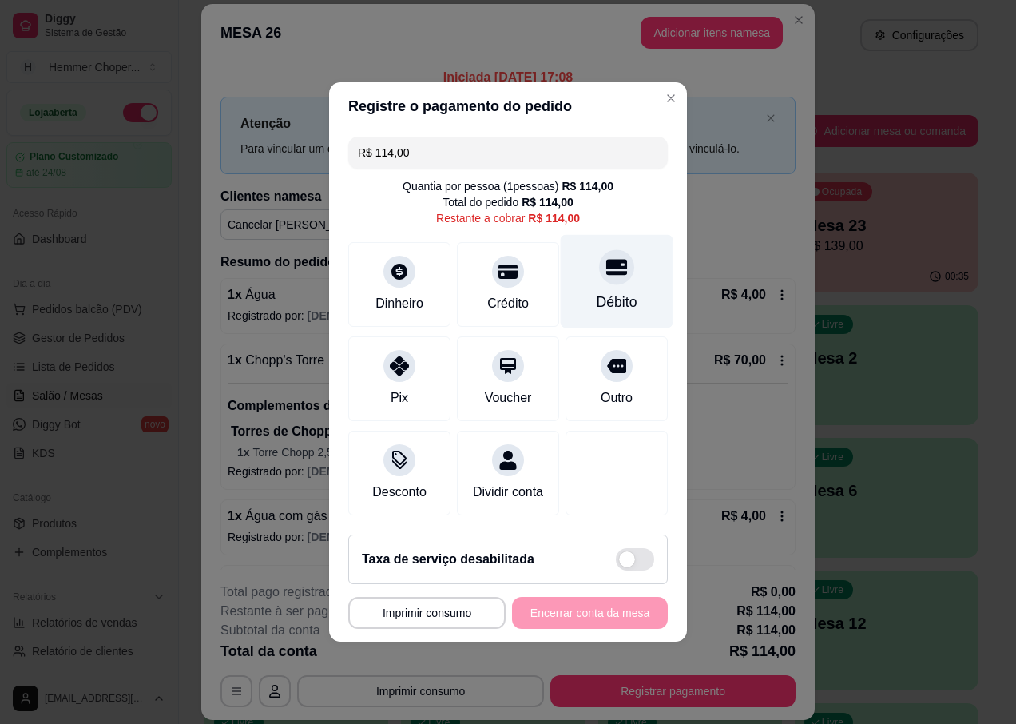
click at [617, 292] on div "Débito" at bounding box center [617, 302] width 41 height 21
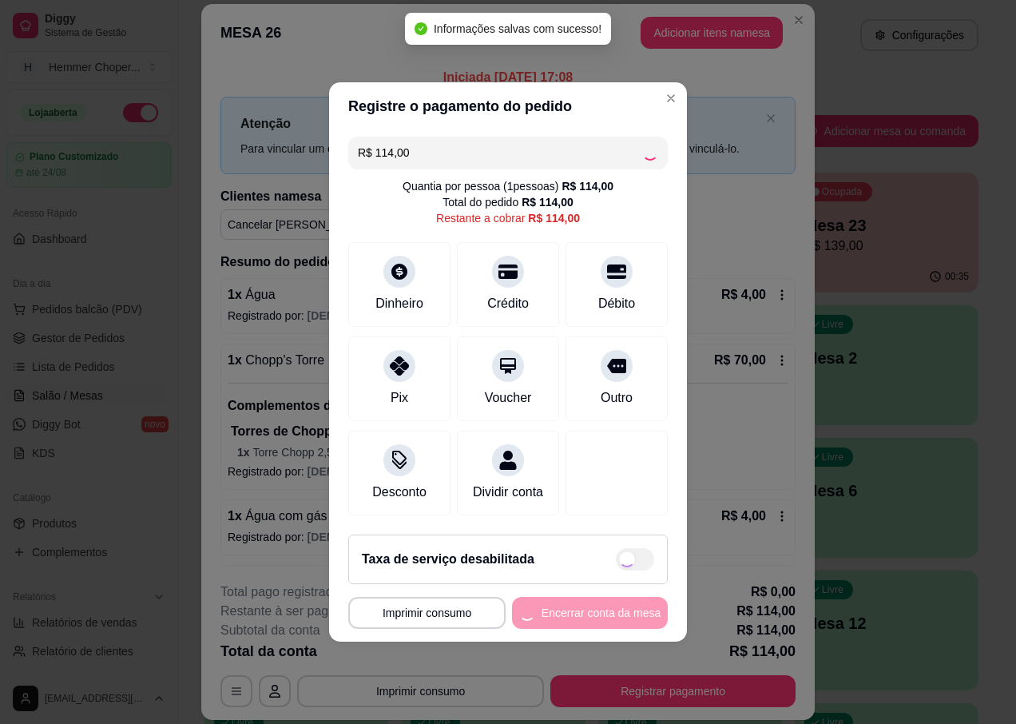
type input "R$ 0,00"
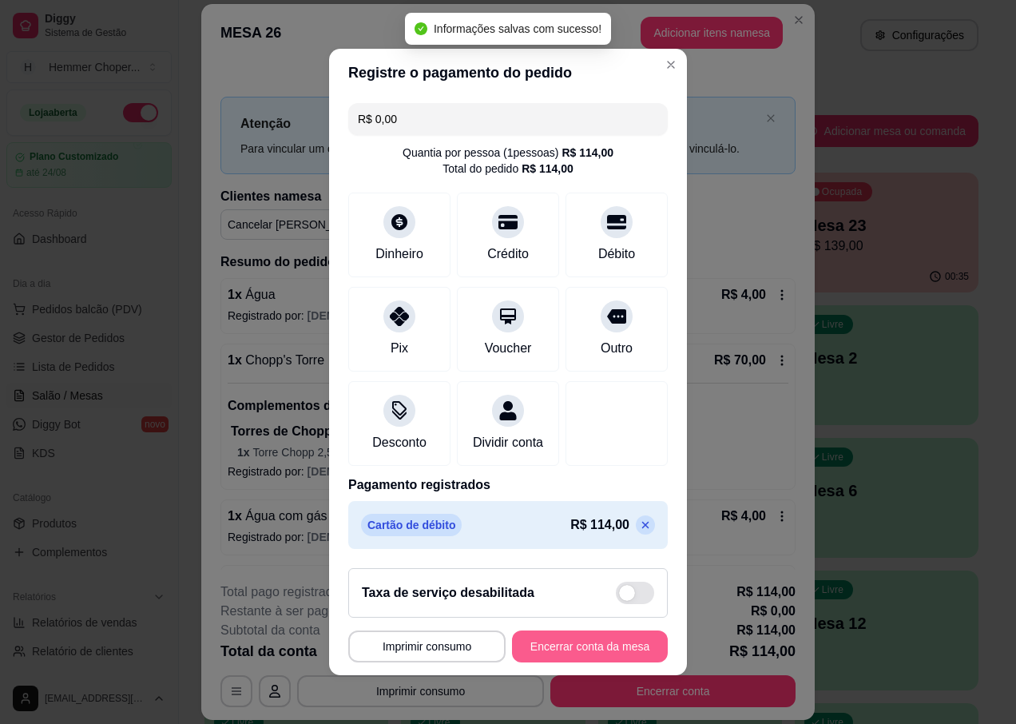
click at [592, 650] on button "Encerrar conta da mesa" at bounding box center [590, 646] width 156 height 32
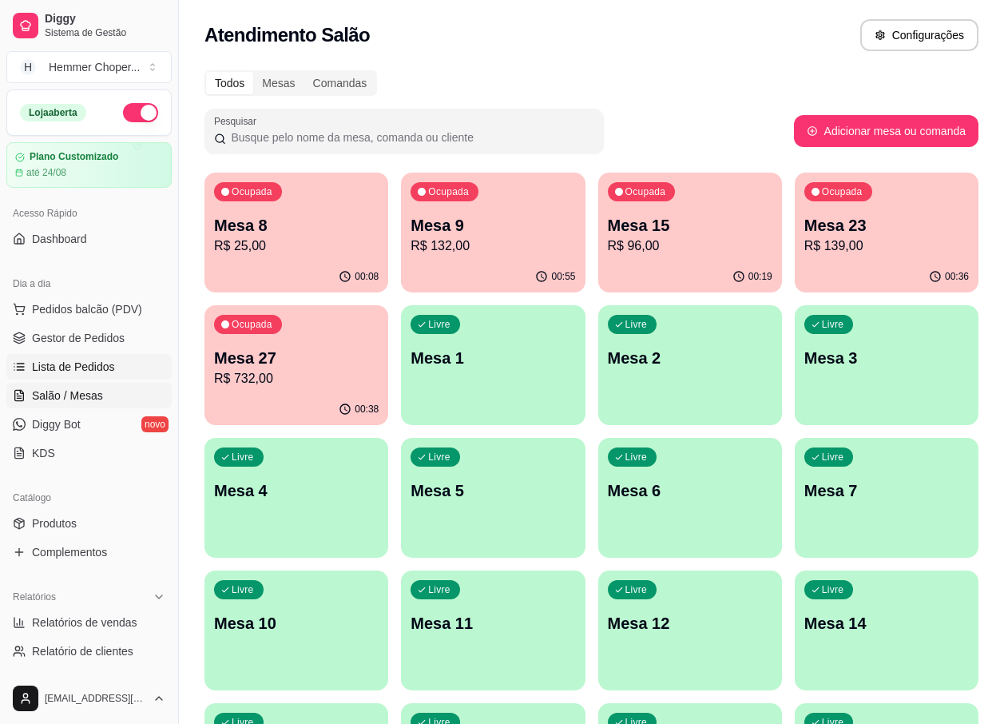
click at [81, 367] on span "Lista de Pedidos" at bounding box center [73, 367] width 83 height 16
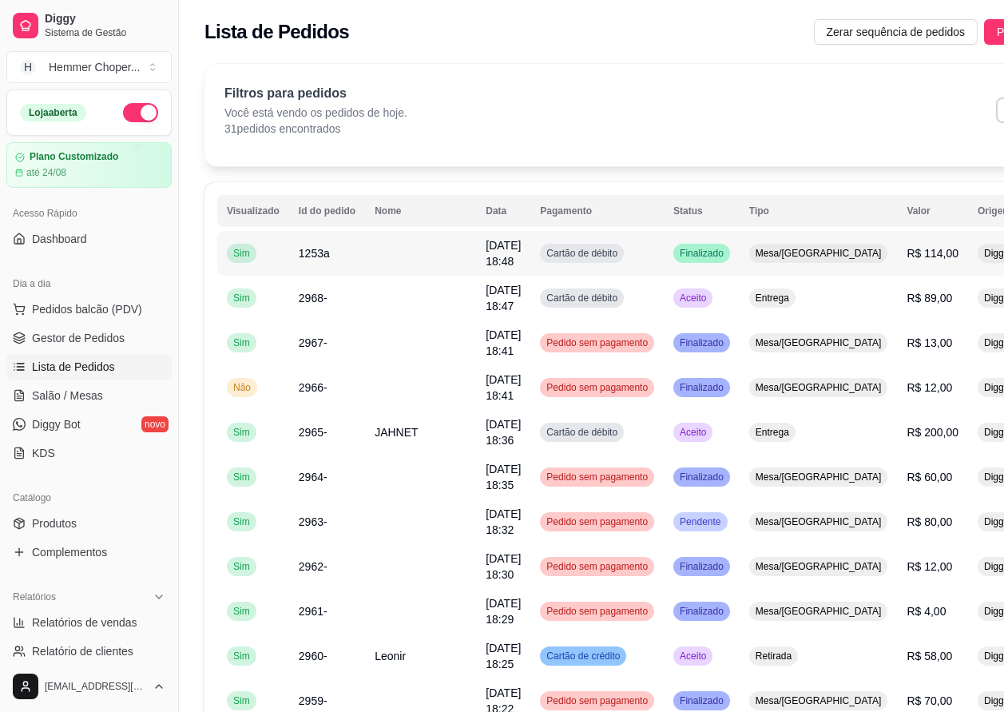
click at [763, 251] on span "Mesa/[GEOGRAPHIC_DATA]" at bounding box center [818, 253] width 133 height 13
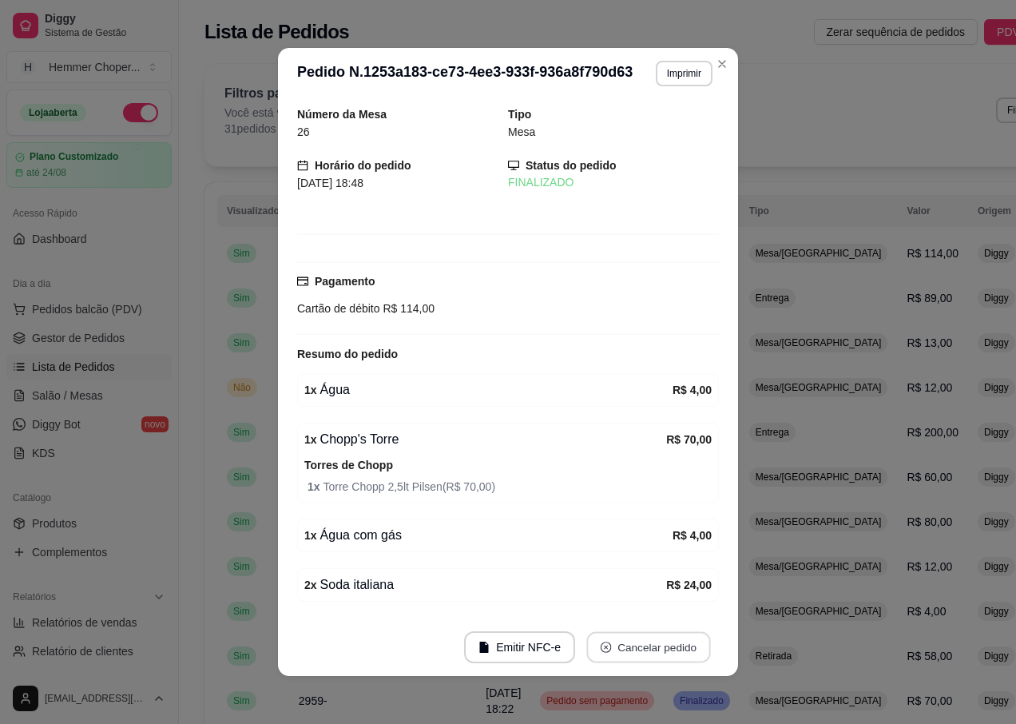
click at [613, 641] on button "Cancelar pedido" at bounding box center [648, 647] width 124 height 31
click at [669, 596] on button "Sim" at bounding box center [687, 607] width 64 height 32
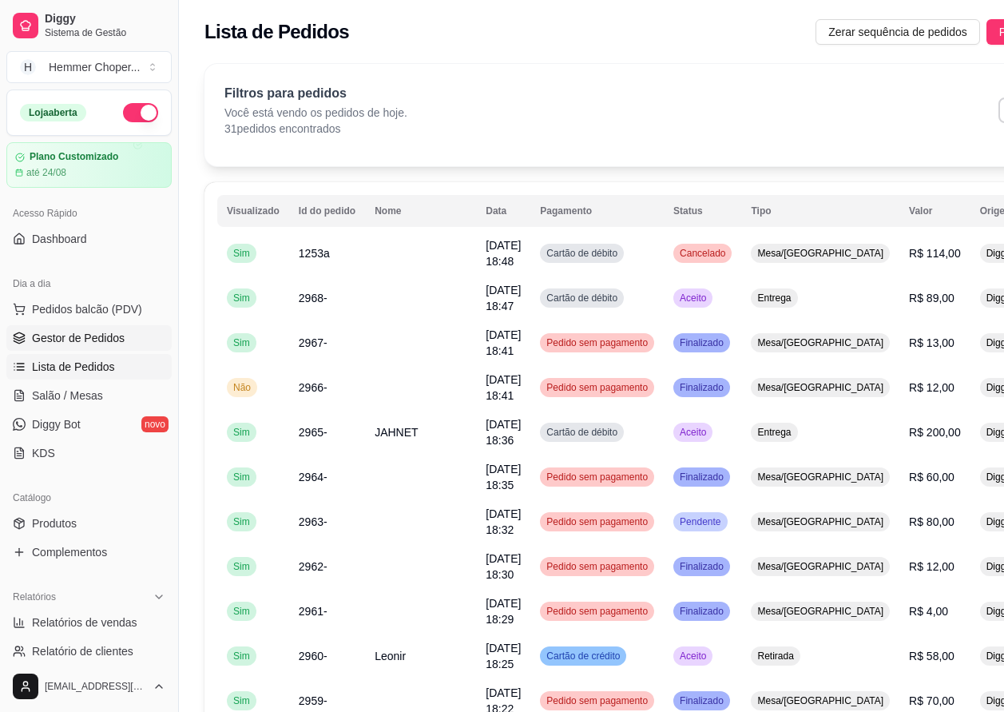
click at [72, 340] on span "Gestor de Pedidos" at bounding box center [78, 338] width 93 height 16
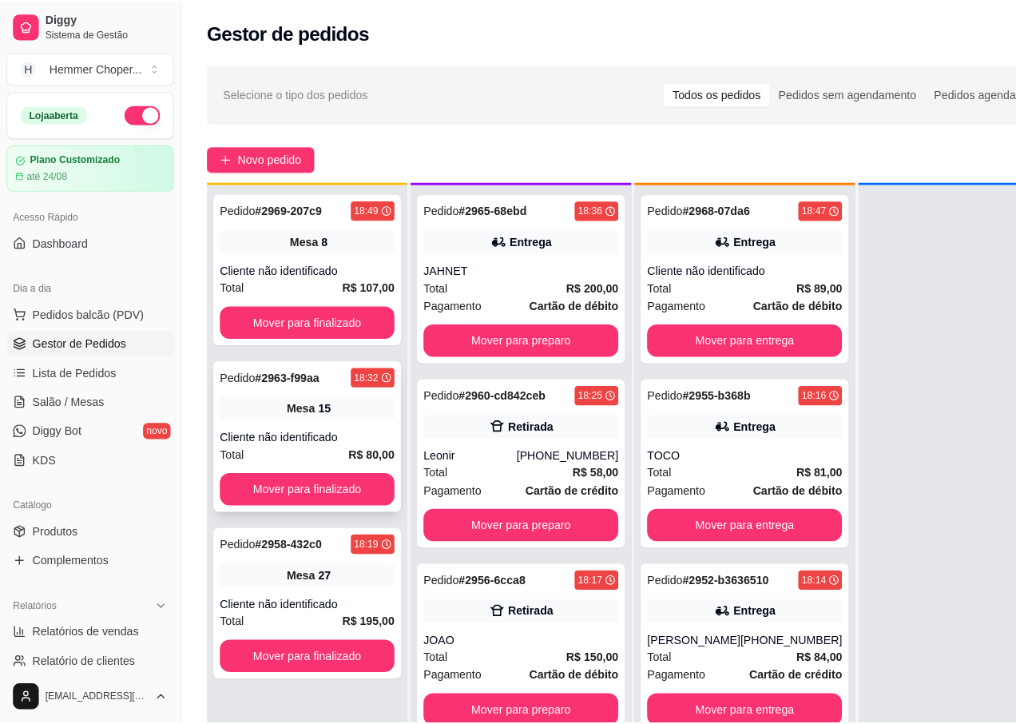
scroll to position [45, 0]
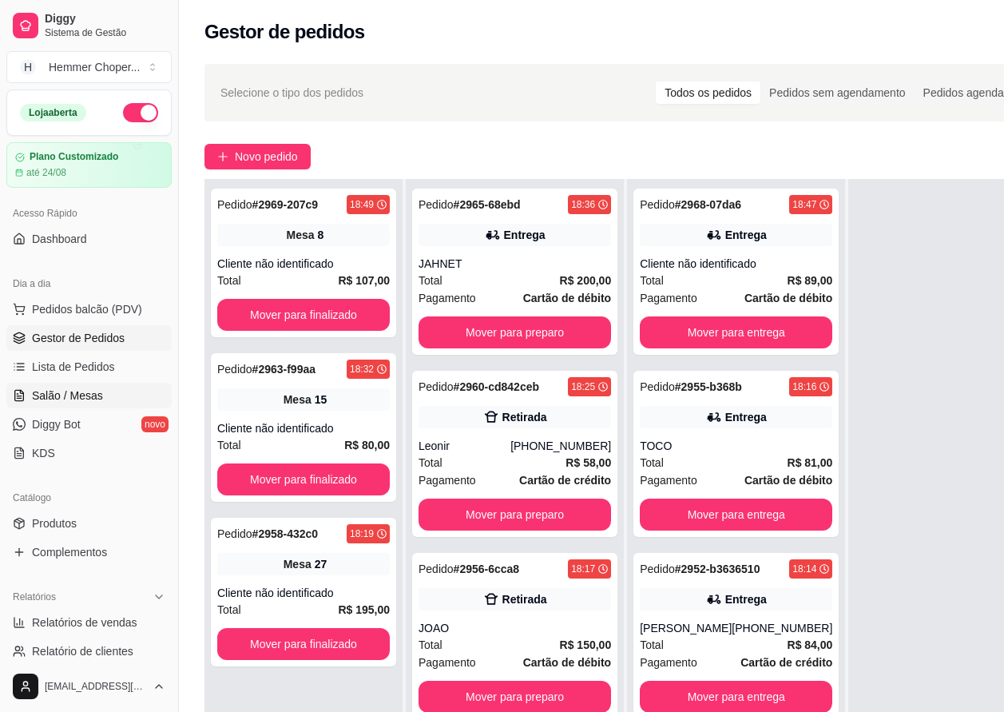
click at [82, 391] on span "Salão / Mesas" at bounding box center [67, 395] width 71 height 16
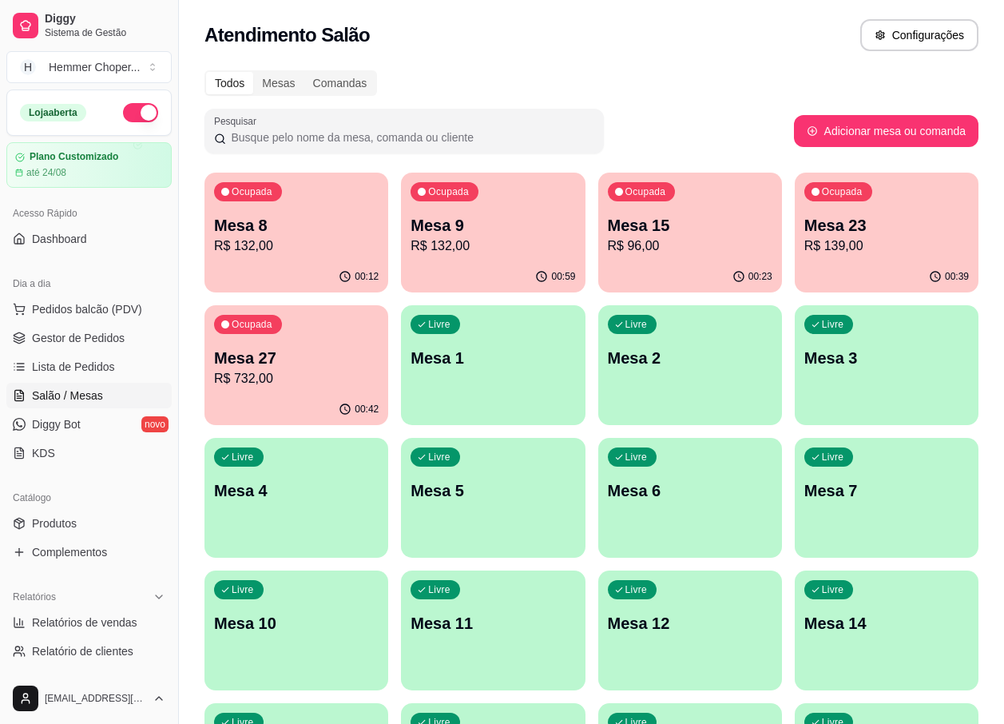
click at [490, 248] on p "R$ 132,00" at bounding box center [493, 245] width 165 height 19
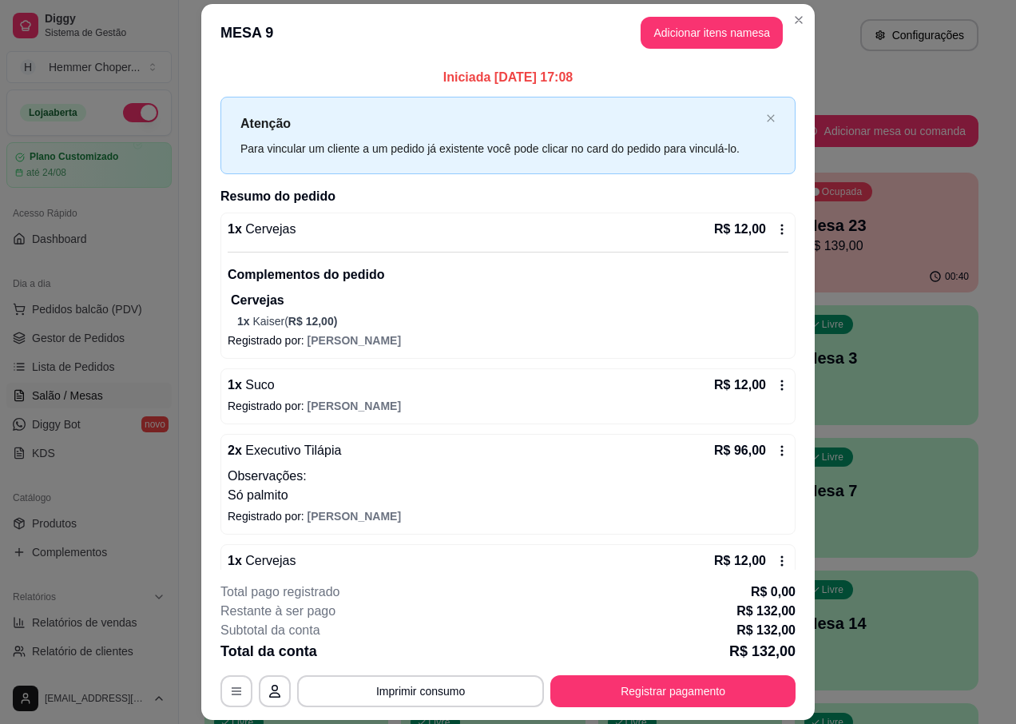
scroll to position [126, 0]
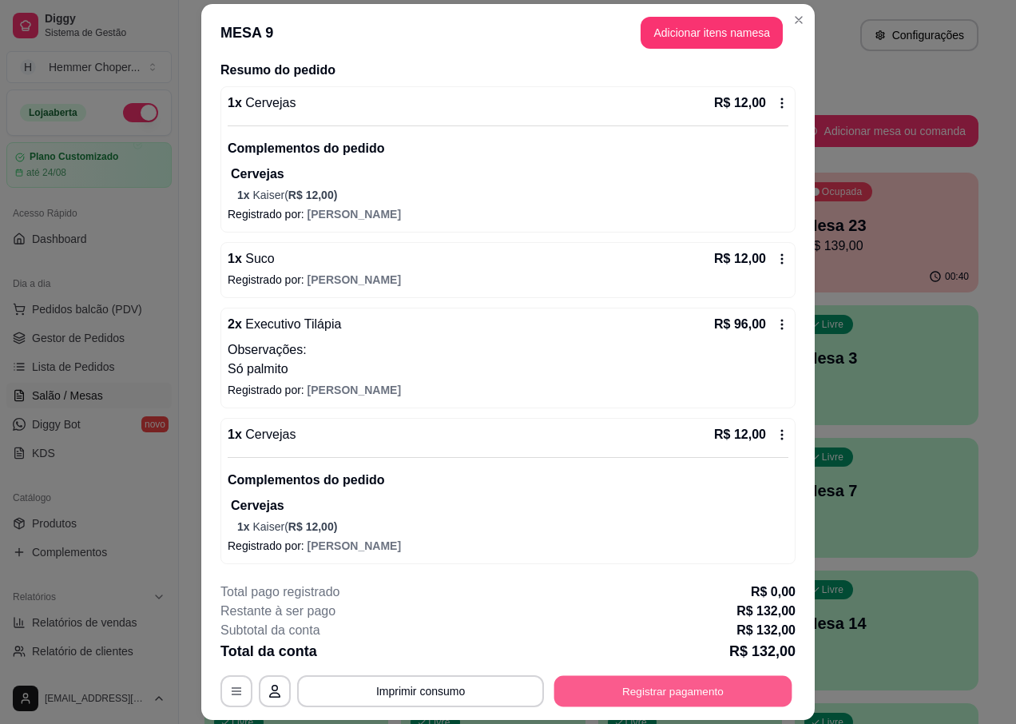
click at [601, 693] on button "Registrar pagamento" at bounding box center [673, 691] width 238 height 31
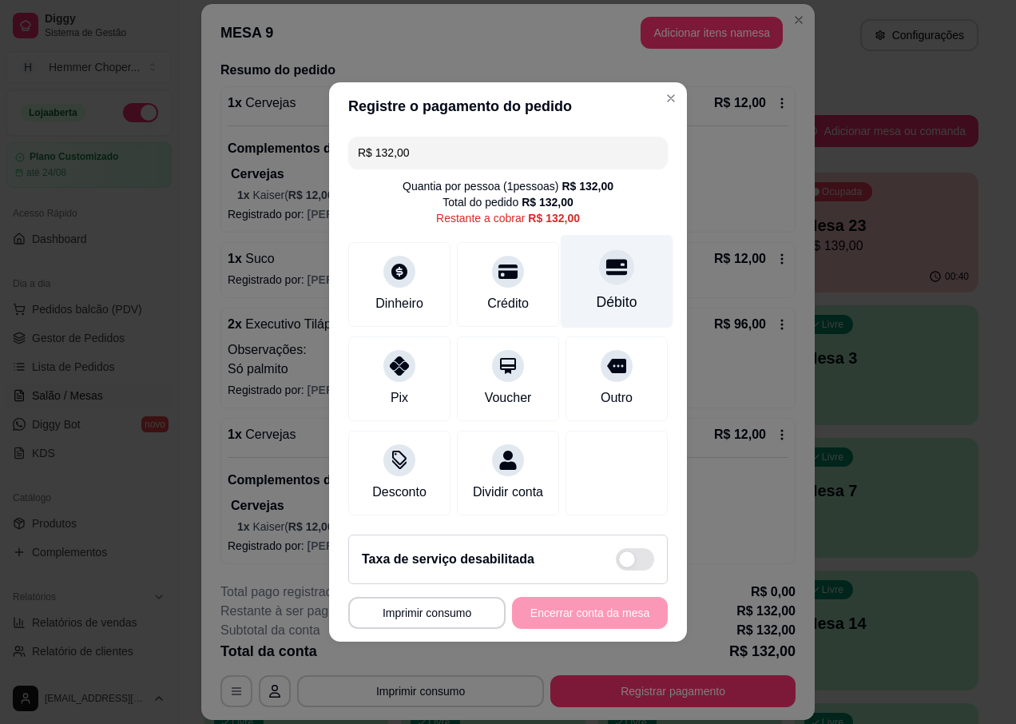
click at [607, 276] on div at bounding box center [616, 266] width 35 height 35
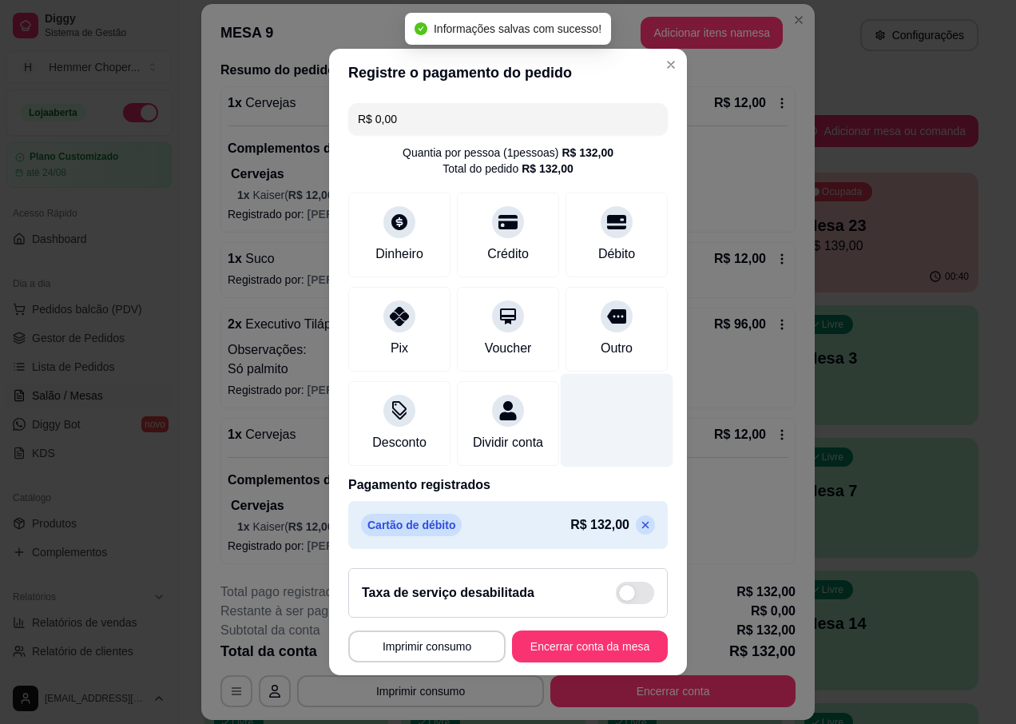
type input "R$ 0,00"
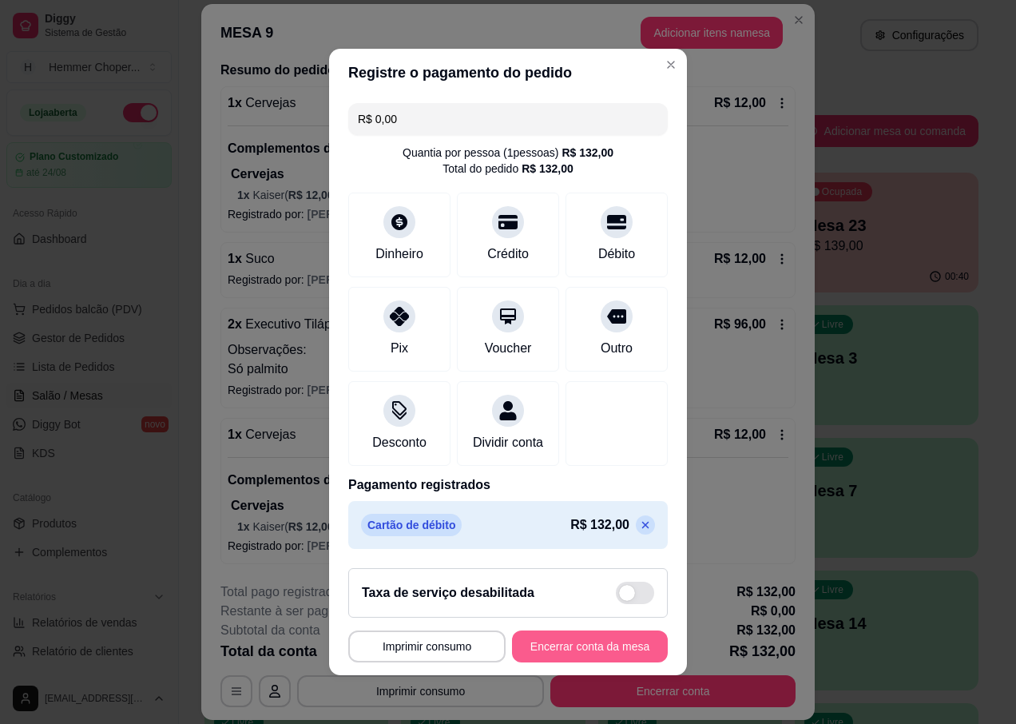
click at [546, 656] on button "Encerrar conta da mesa" at bounding box center [590, 646] width 156 height 32
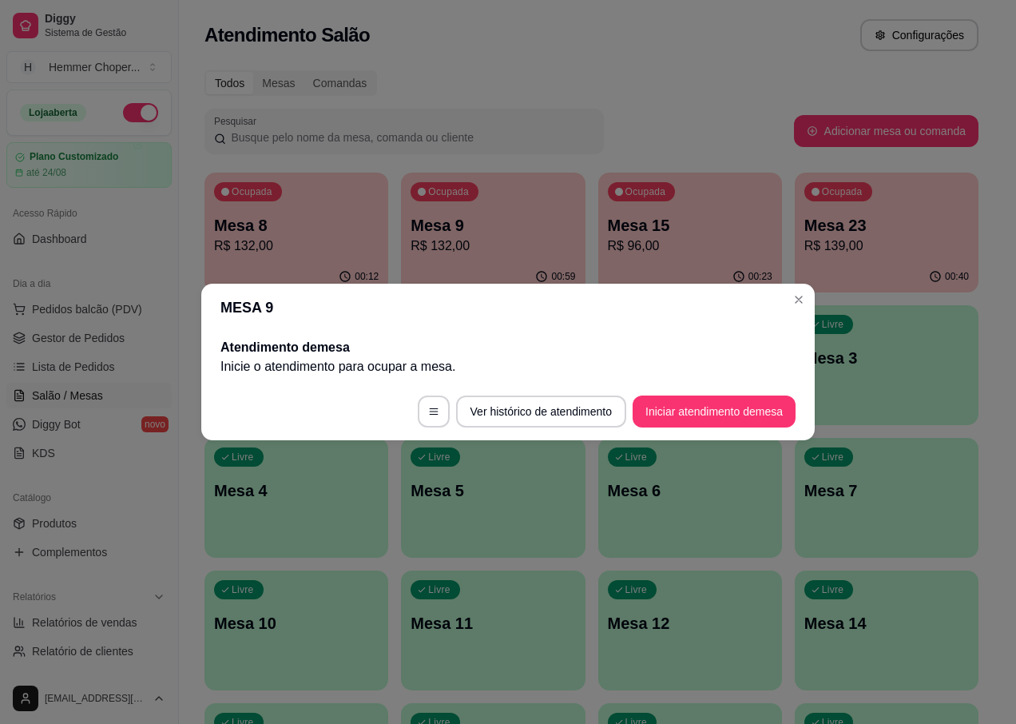
scroll to position [0, 0]
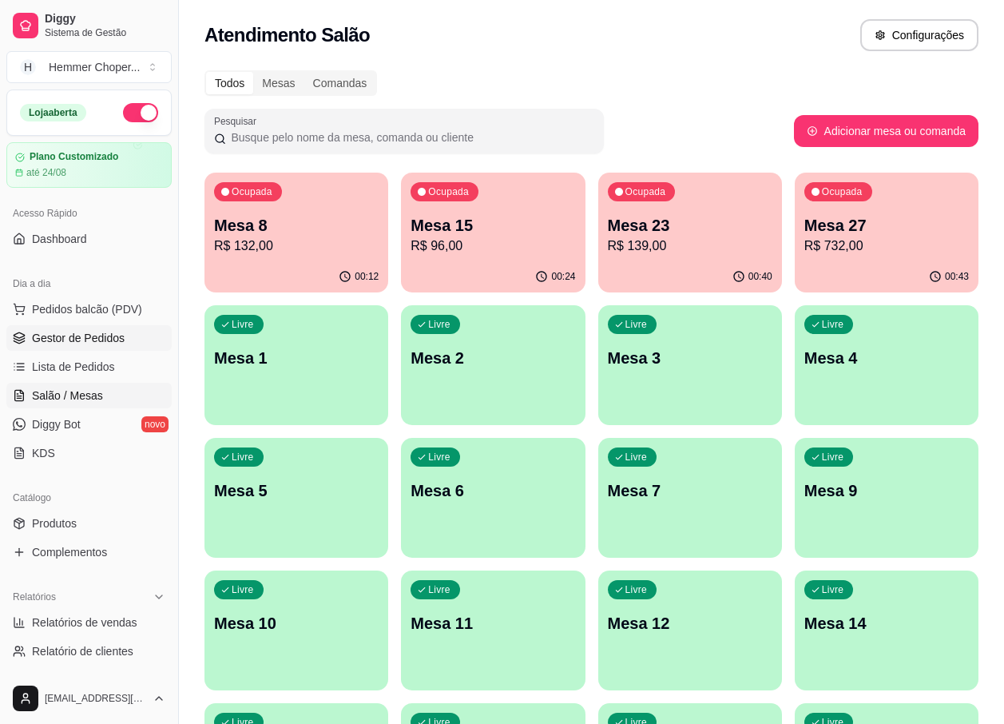
click at [81, 338] on span "Gestor de Pedidos" at bounding box center [78, 338] width 93 height 16
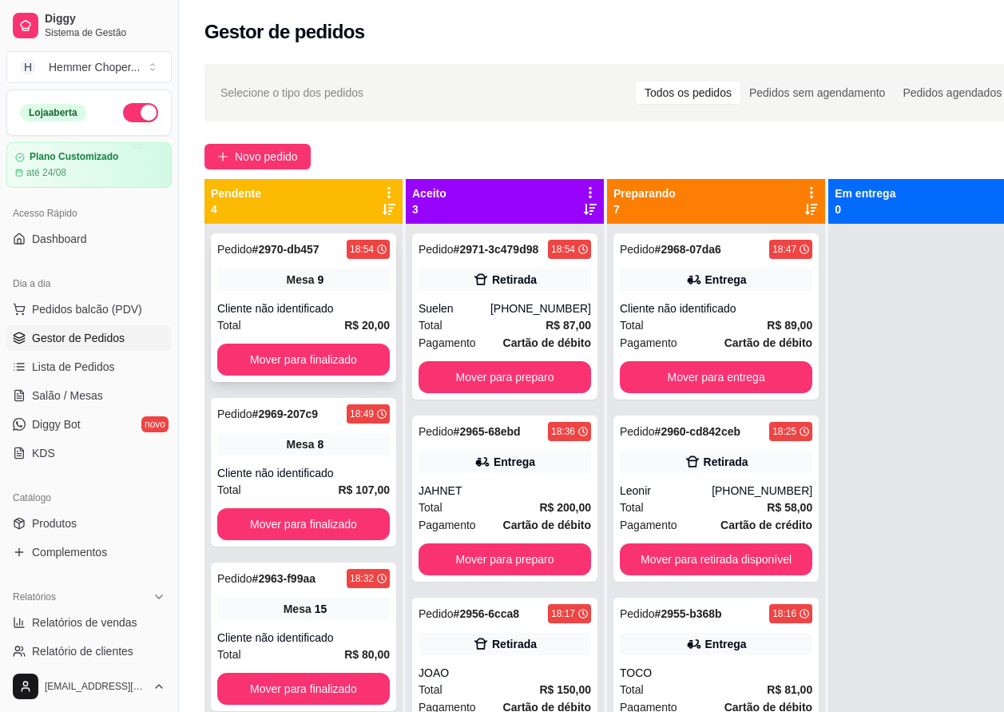
click at [320, 309] on div "Cliente não identificado" at bounding box center [303, 308] width 173 height 16
click at [264, 367] on button "Mover para finalizado" at bounding box center [304, 359] width 168 height 31
click at [502, 324] on div "Total R$ 87,00" at bounding box center [505, 325] width 173 height 18
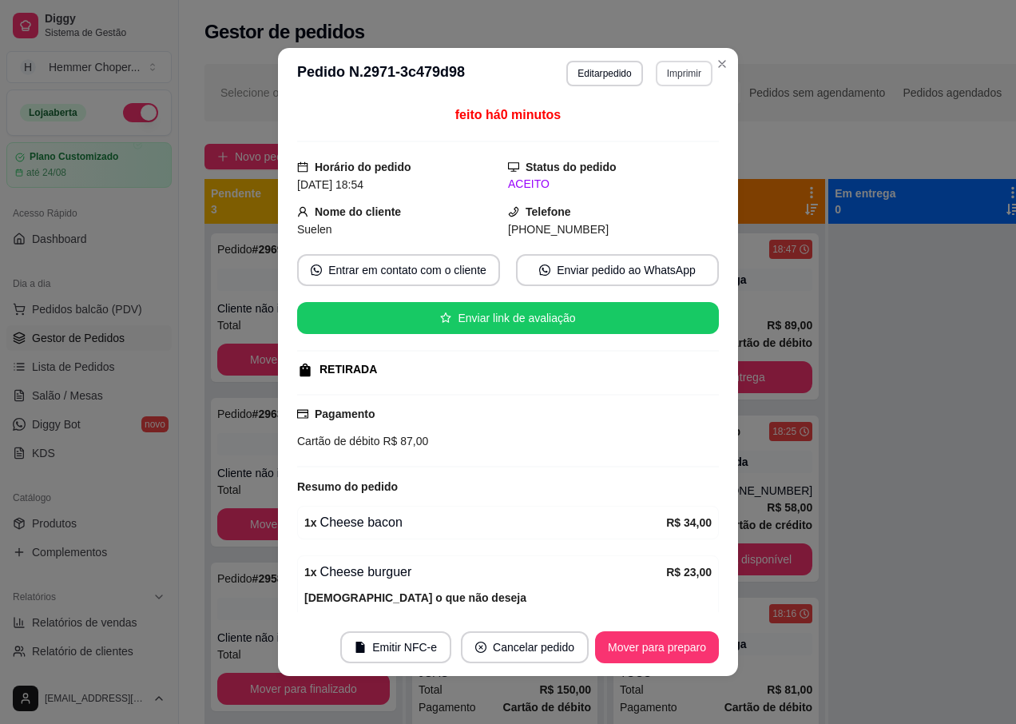
click at [669, 77] on button "Imprimir" at bounding box center [684, 74] width 57 height 26
click at [633, 130] on button "IMPRESSORA" at bounding box center [649, 129] width 112 height 25
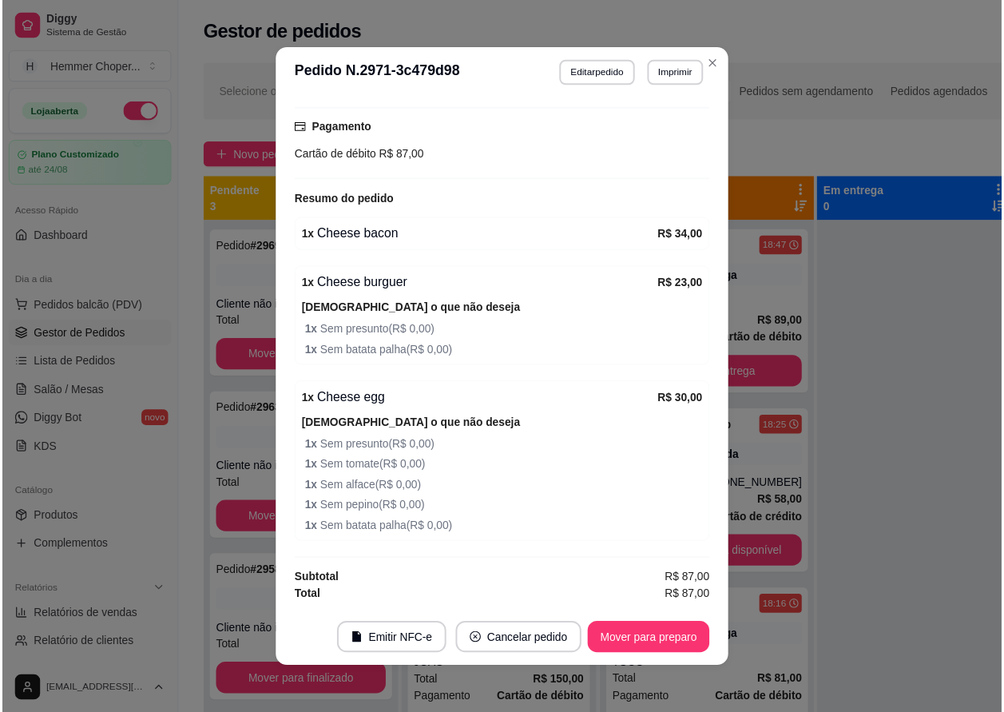
scroll to position [3, 0]
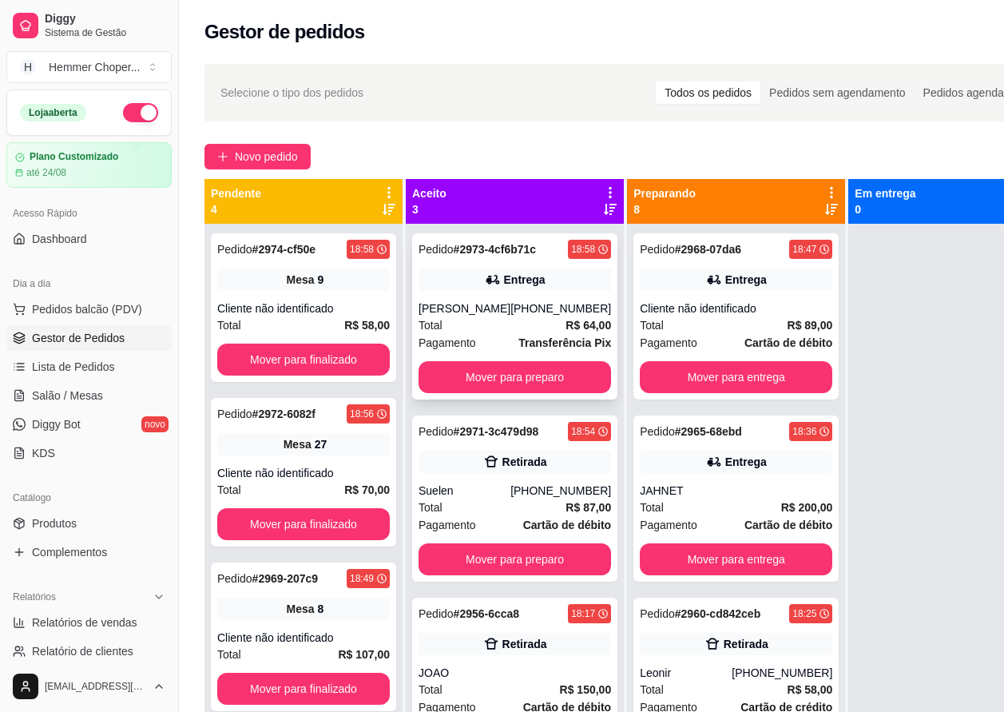
click at [478, 331] on div "Total R$ 64,00" at bounding box center [515, 325] width 193 height 18
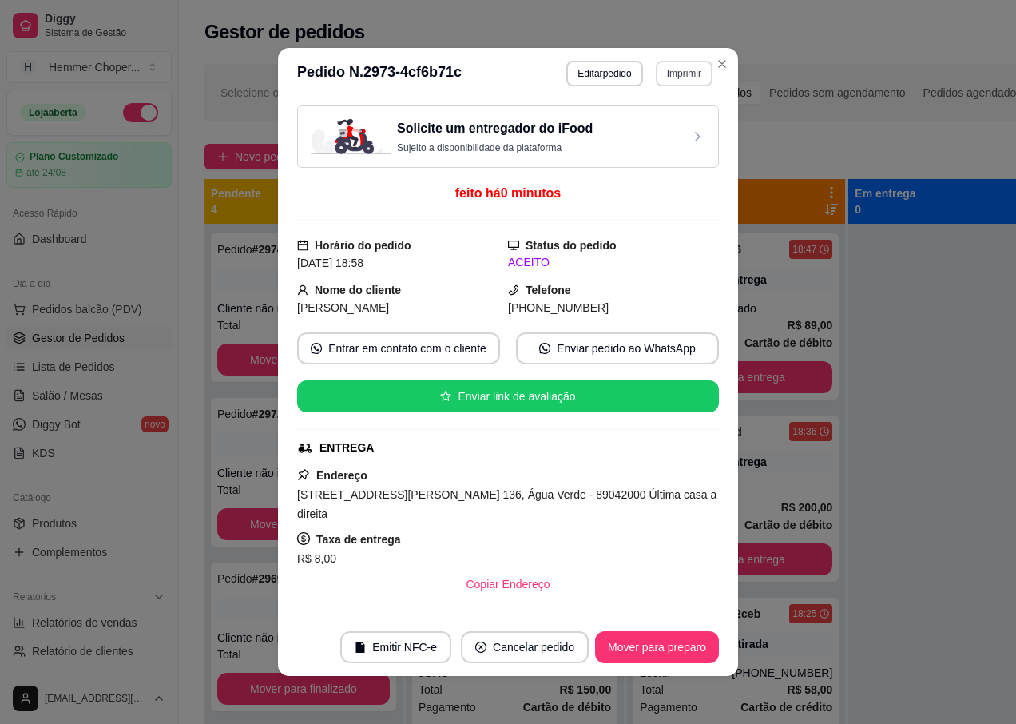
click at [675, 73] on button "Imprimir" at bounding box center [684, 74] width 57 height 26
click at [627, 128] on button "IMPRESSORA" at bounding box center [651, 130] width 116 height 26
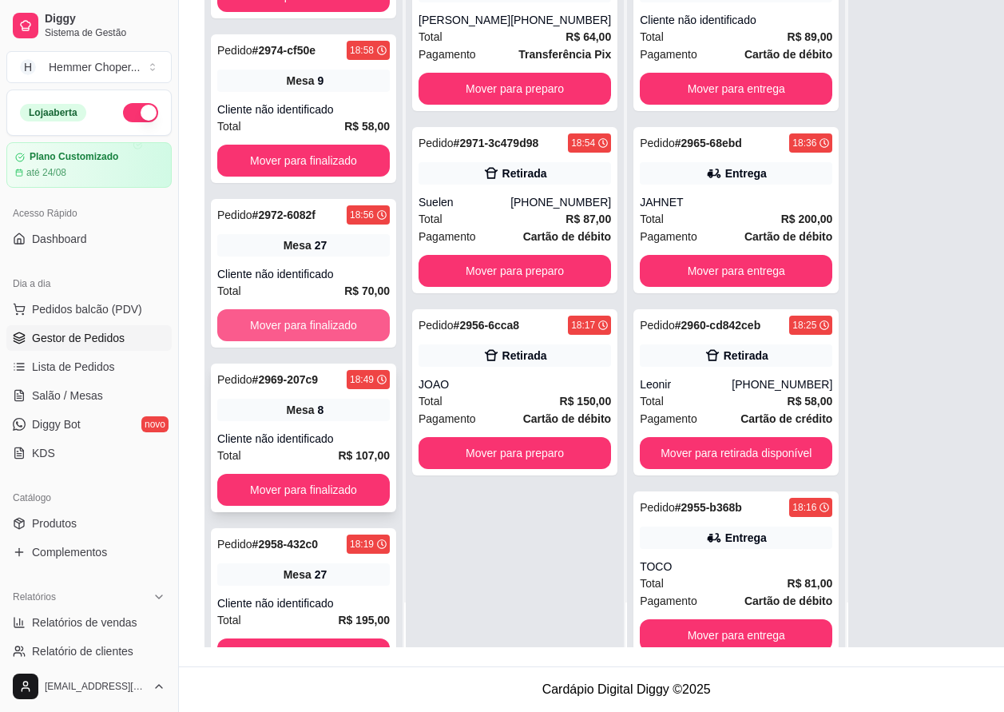
scroll to position [280, 0]
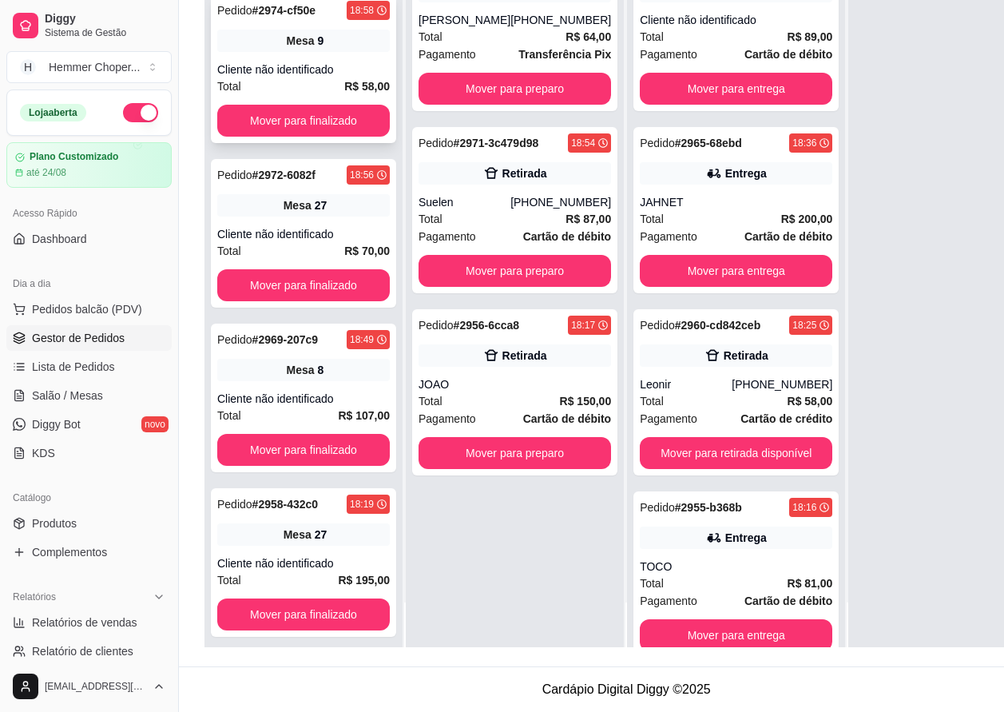
click at [318, 30] on div "Mesa 9" at bounding box center [303, 41] width 173 height 22
click at [308, 503] on div "Pedido # 2958-432c0 18:19 Mesa 27 Cliente não identificado Total R$ 195,00 Move…" at bounding box center [303, 562] width 185 height 149
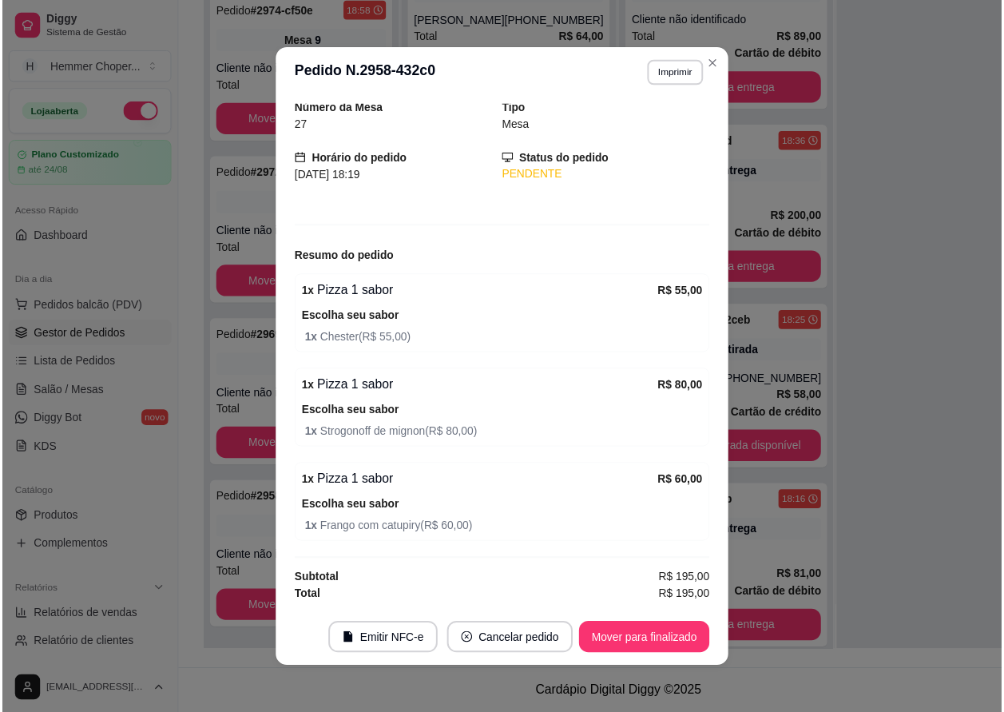
scroll to position [0, 0]
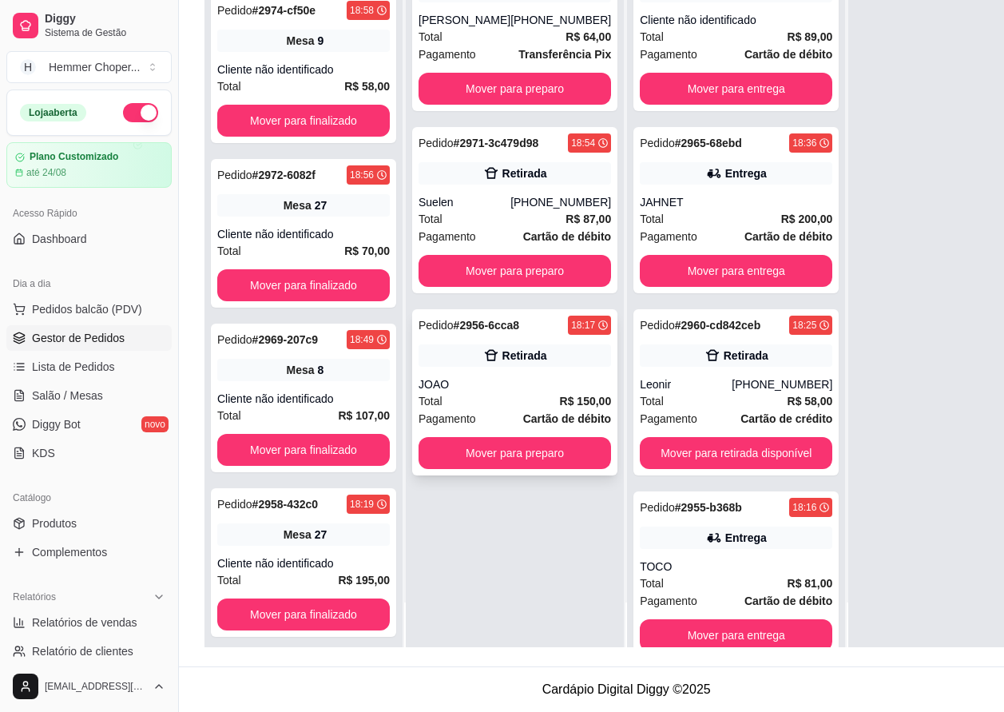
click at [484, 363] on icon at bounding box center [491, 355] width 16 height 16
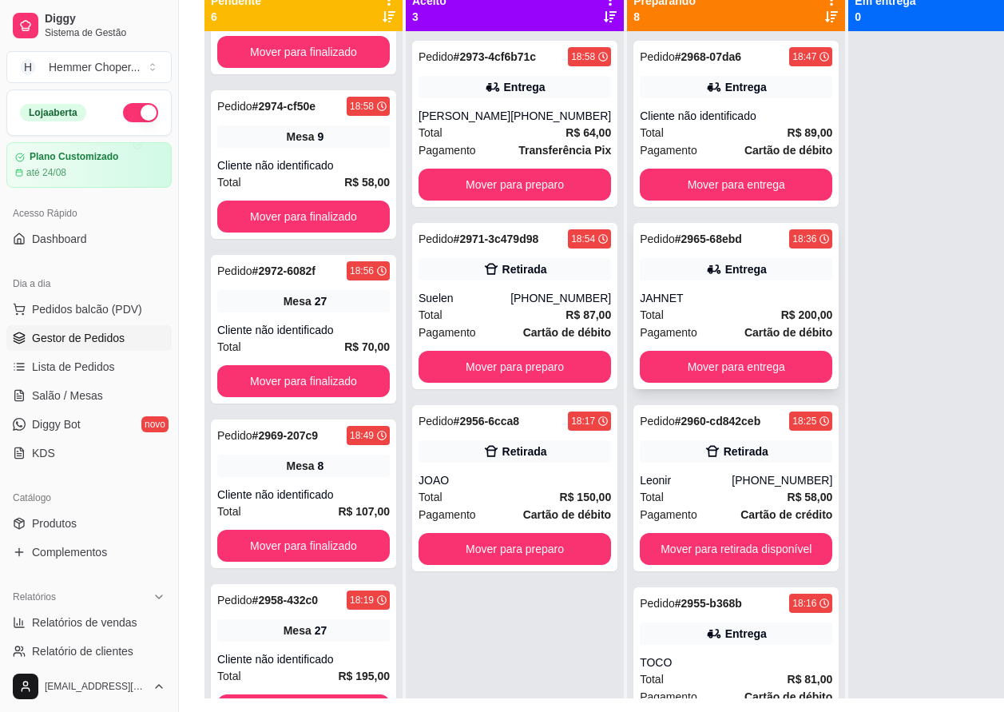
scroll to position [164, 0]
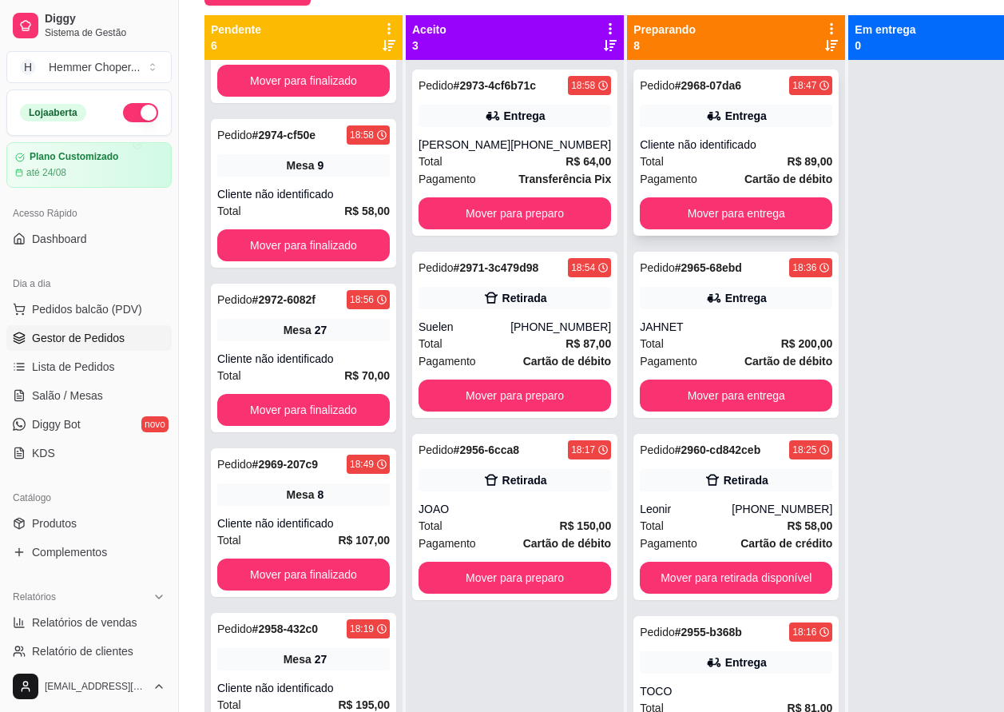
click at [739, 143] on div "Cliente não identificado" at bounding box center [736, 145] width 193 height 16
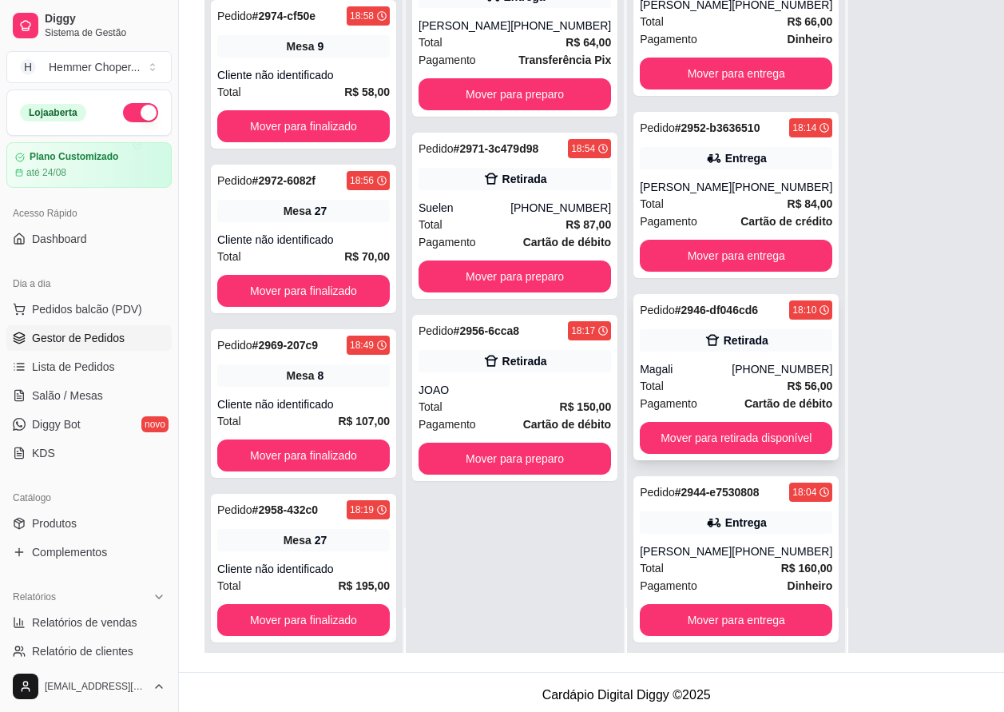
scroll to position [256, 0]
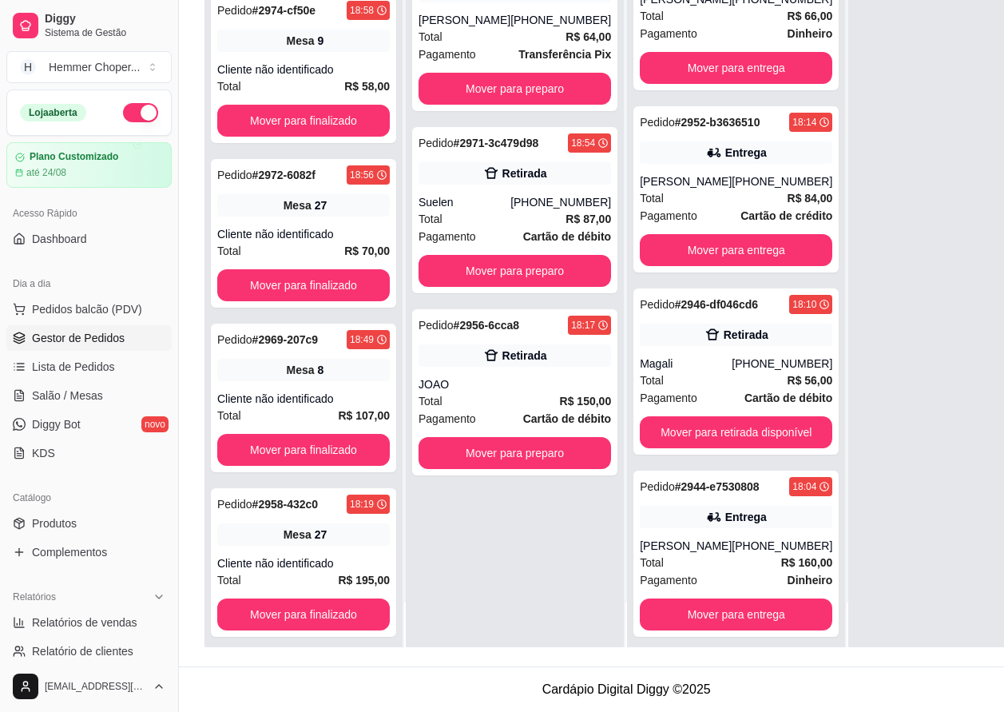
click at [533, 558] on div "Pedido # 2973-4cf6b71c 18:58 Entrega [PERSON_NAME] [PHONE_NUMBER] Total R$ 64,0…" at bounding box center [515, 291] width 218 height 712
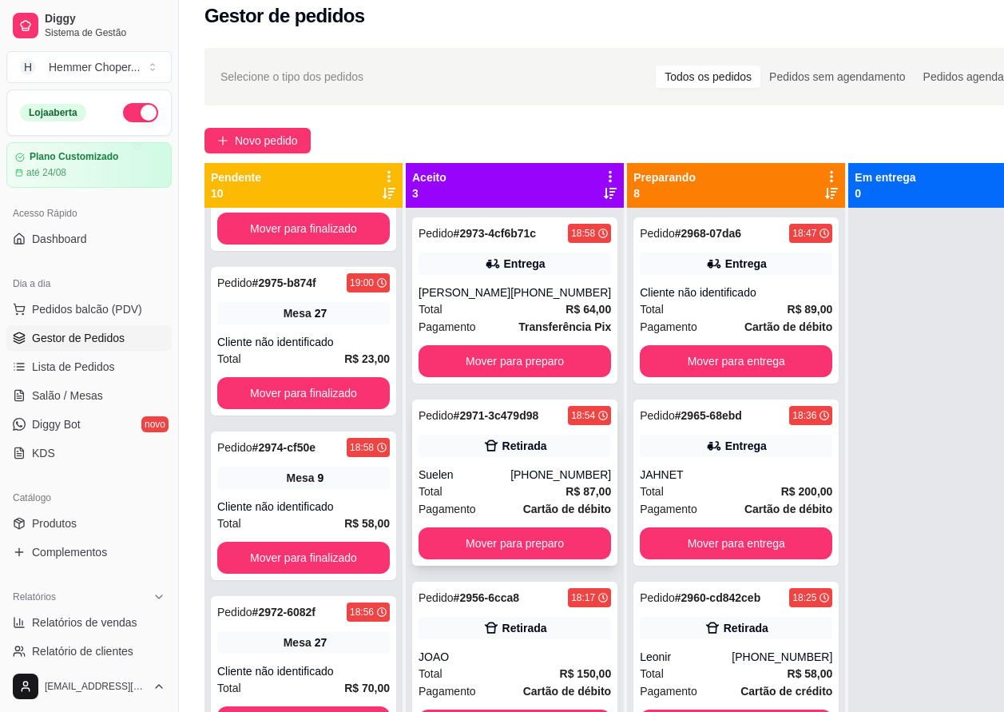
scroll to position [938, 0]
click at [92, 387] on span "Salão / Mesas" at bounding box center [67, 395] width 71 height 16
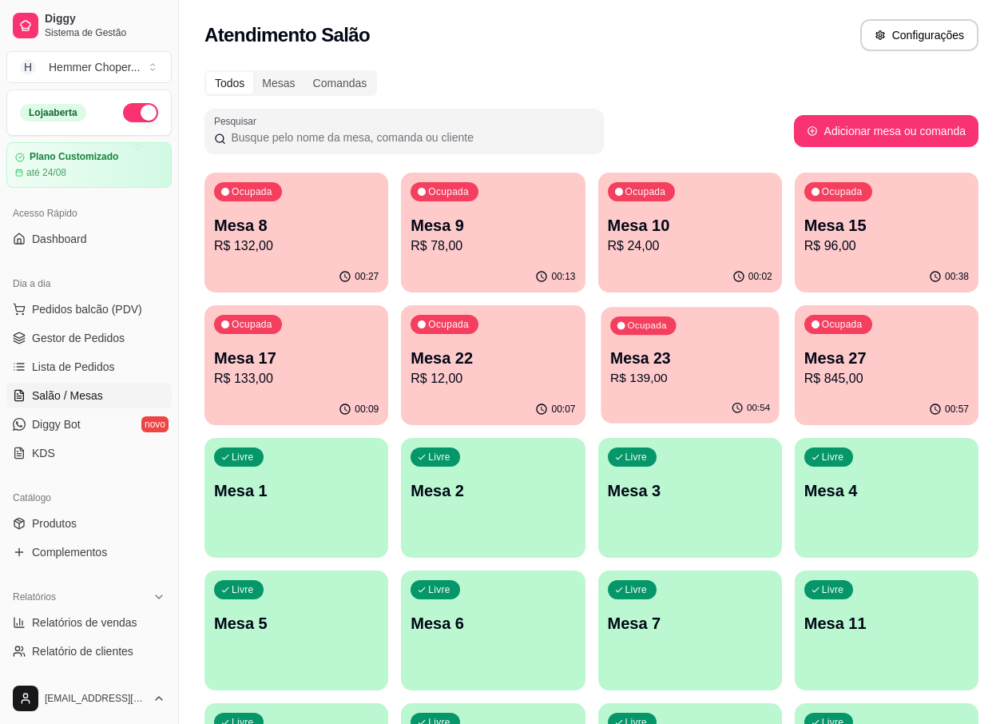
click at [698, 365] on p "Mesa 23" at bounding box center [690, 358] width 160 height 22
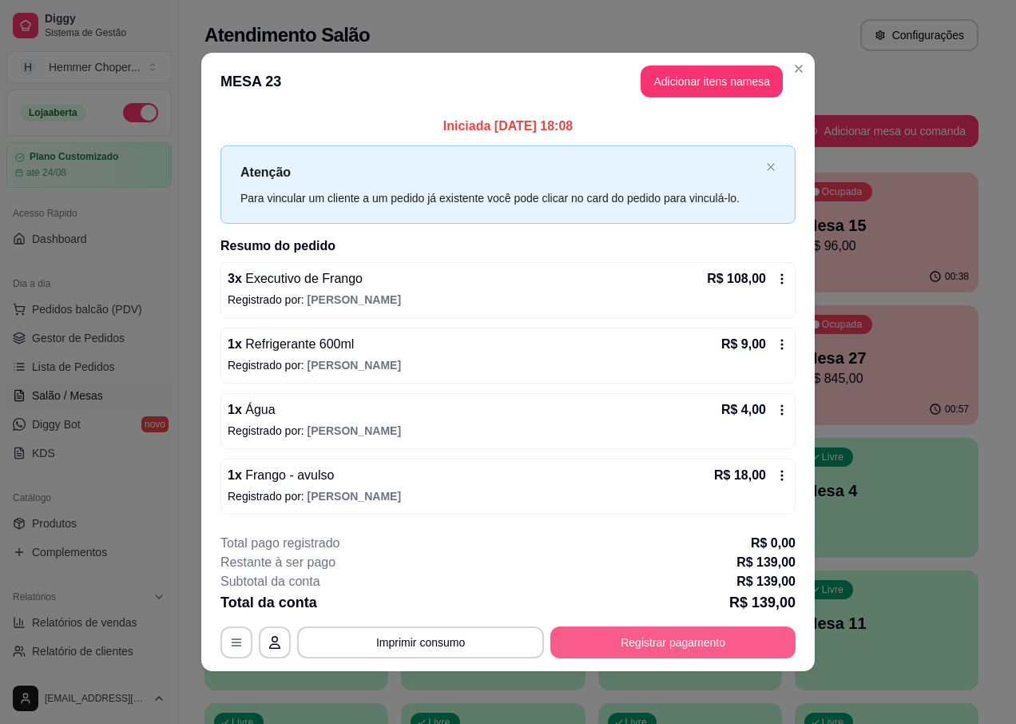
click at [652, 651] on button "Registrar pagamento" at bounding box center [672, 642] width 245 height 32
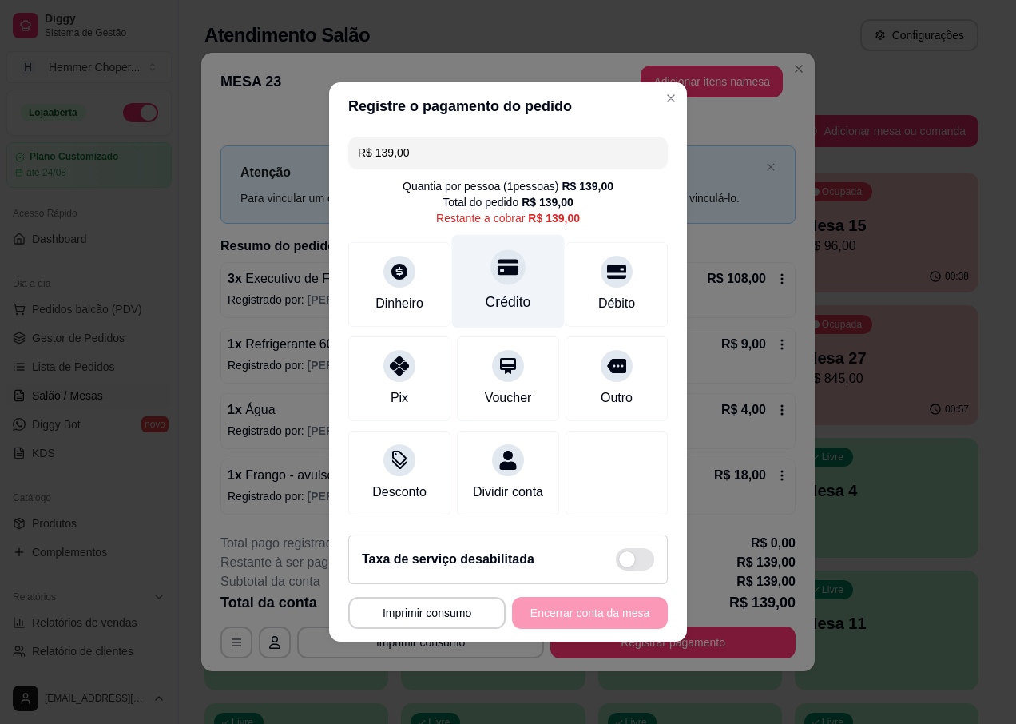
click at [501, 271] on div at bounding box center [507, 266] width 35 height 35
type input "R$ 0,00"
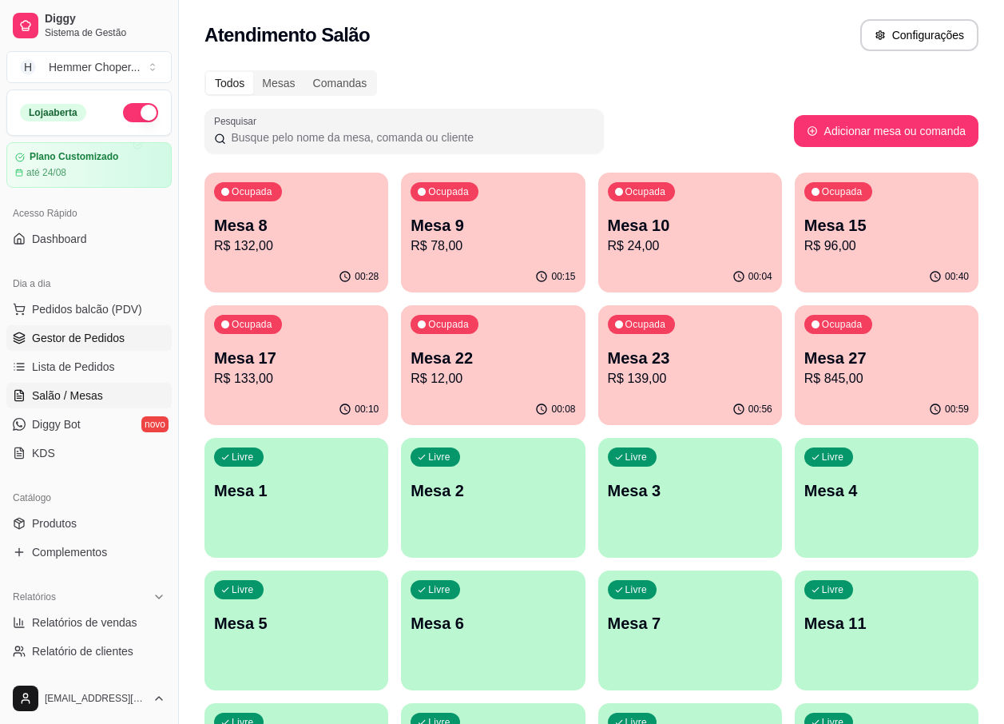
click at [88, 338] on span "Gestor de Pedidos" at bounding box center [78, 338] width 93 height 16
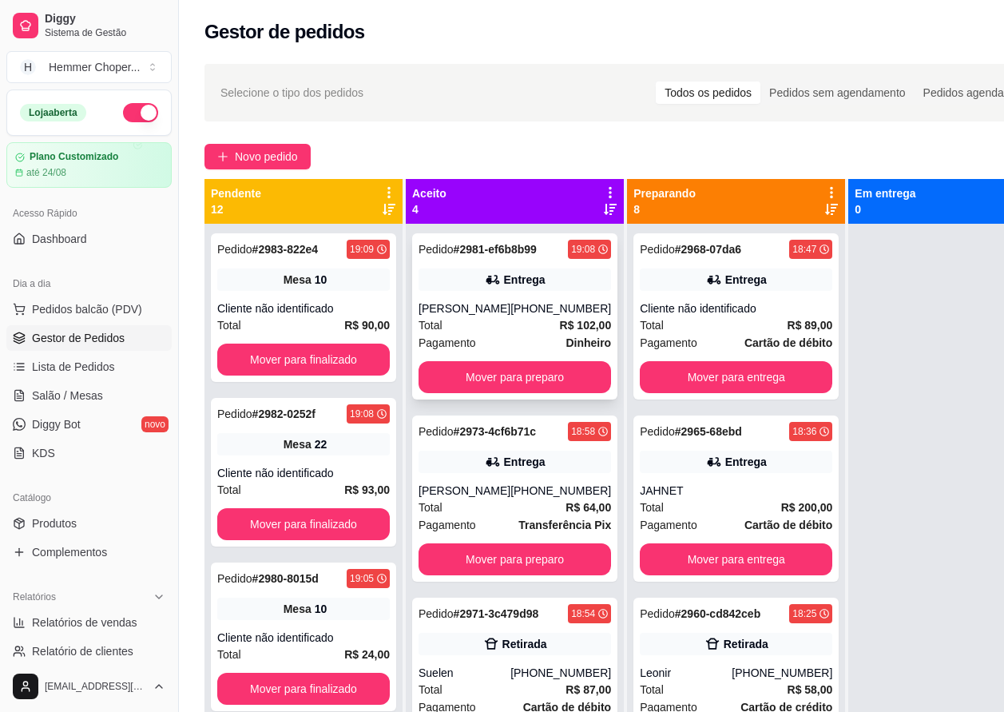
click at [510, 316] on div "[PHONE_NUMBER]" at bounding box center [560, 308] width 101 height 16
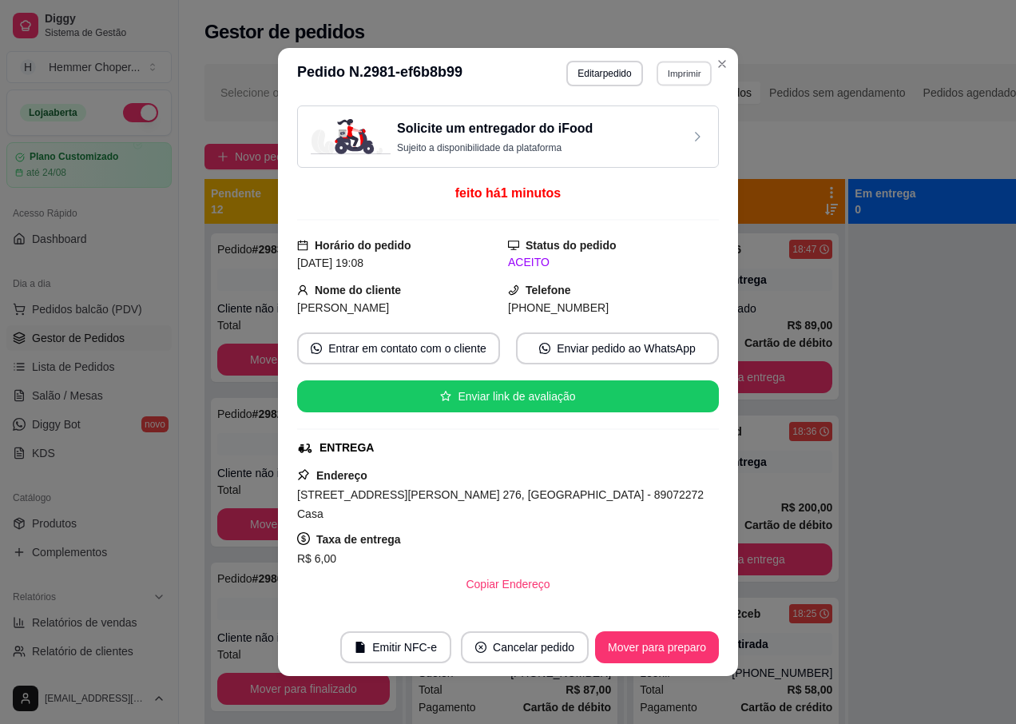
click at [675, 75] on button "Imprimir" at bounding box center [684, 73] width 55 height 25
click at [644, 126] on button "IMPRESSORA" at bounding box center [650, 129] width 112 height 25
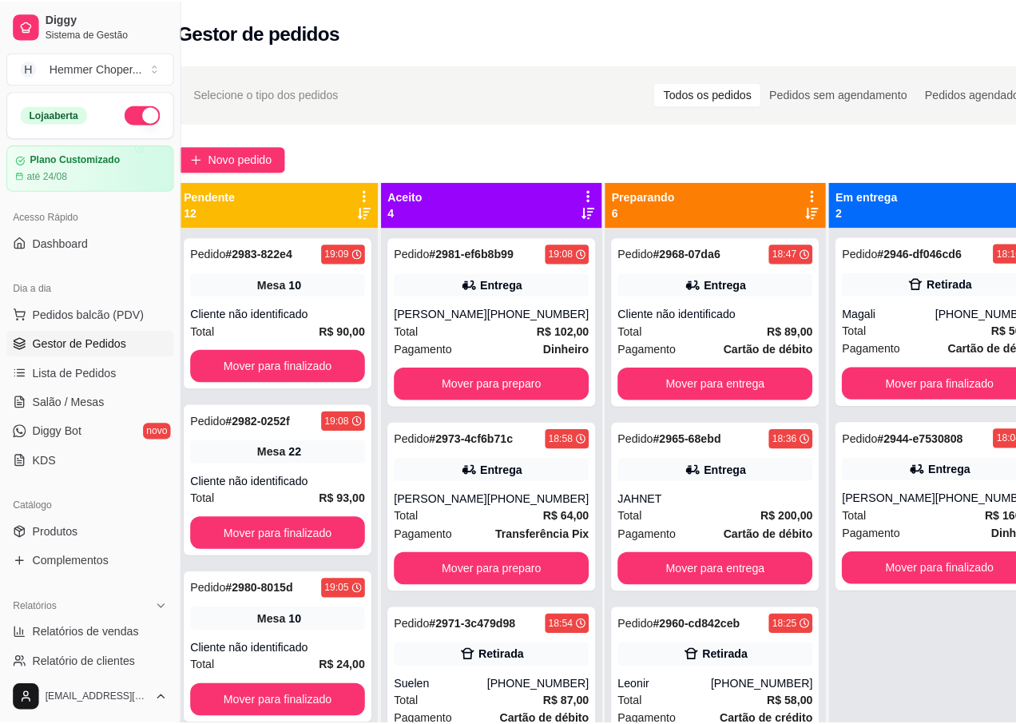
scroll to position [0, 27]
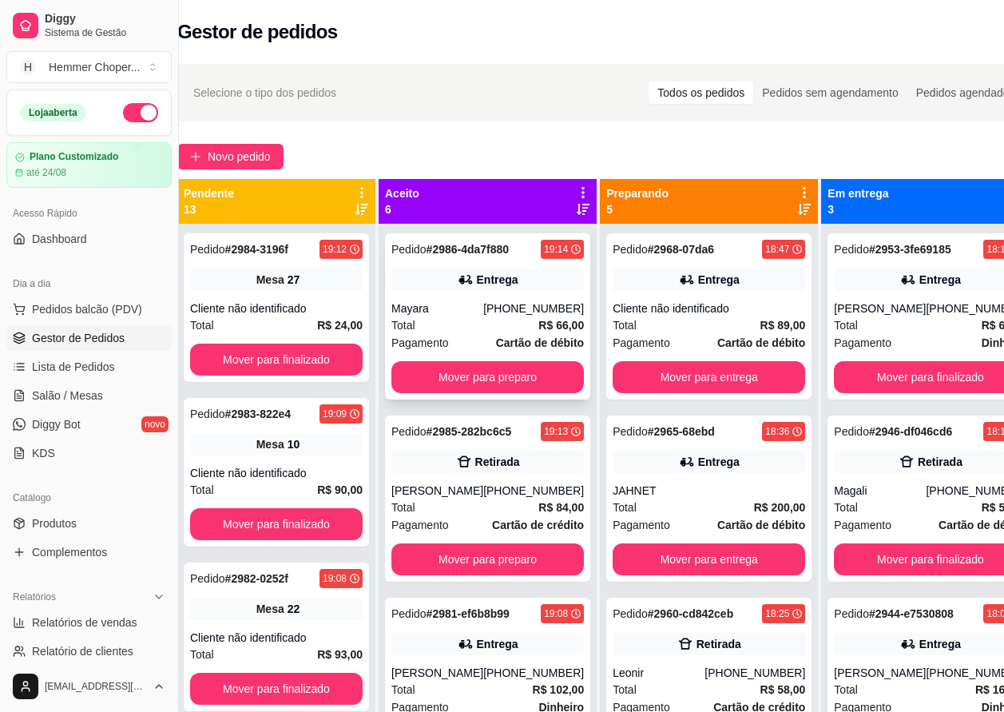
click at [473, 334] on div "Total R$ 66,00" at bounding box center [487, 325] width 193 height 18
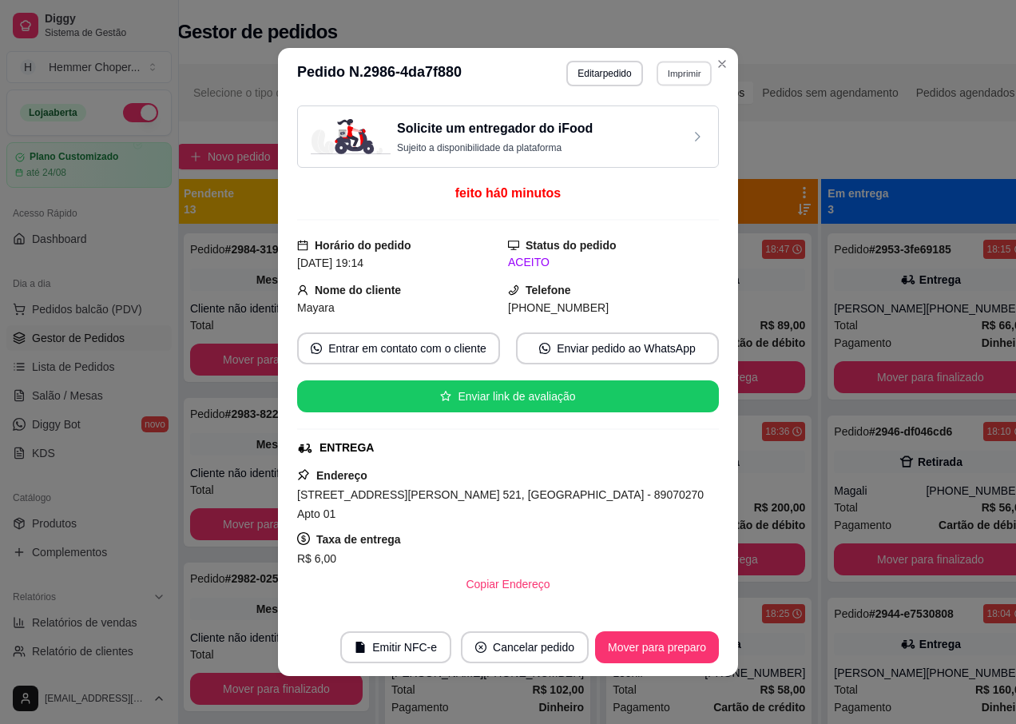
click at [660, 75] on button "Imprimir" at bounding box center [684, 73] width 55 height 25
click at [619, 136] on button "IMPRESSORA" at bounding box center [651, 130] width 116 height 26
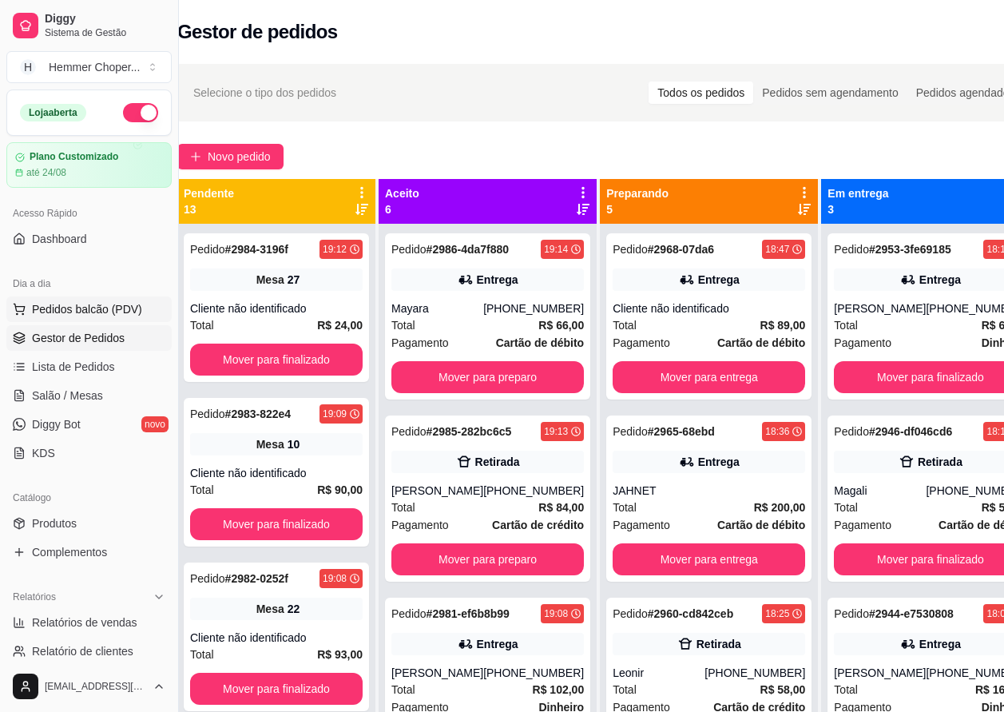
click at [95, 313] on span "Pedidos balcão (PDV)" at bounding box center [87, 309] width 110 height 16
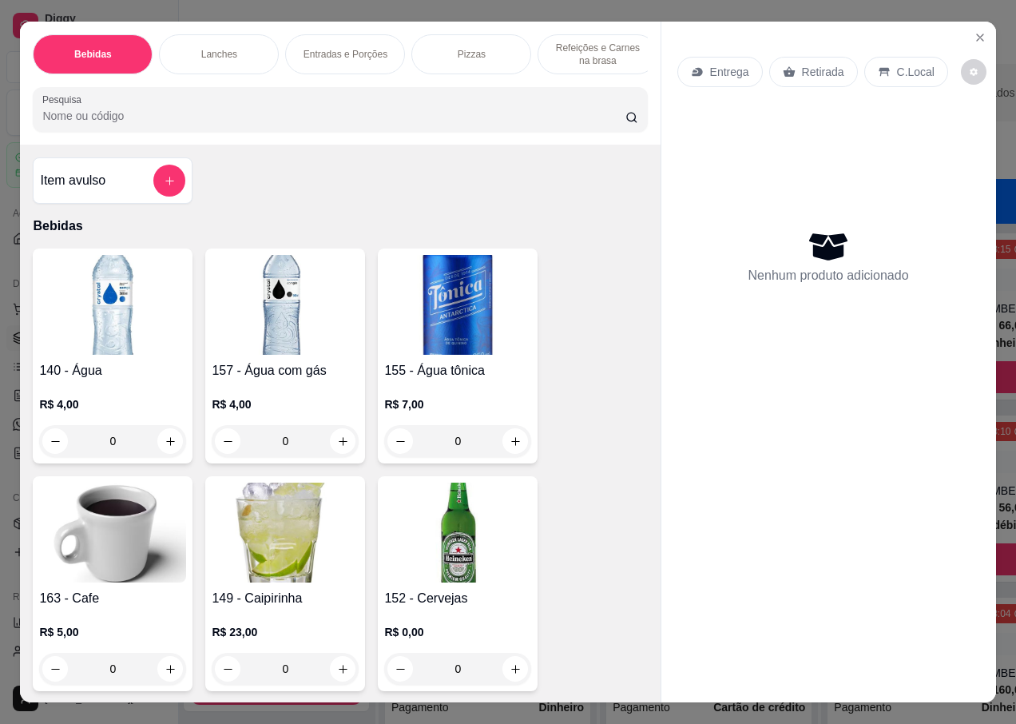
click at [724, 69] on p "Entrega" at bounding box center [729, 72] width 39 height 16
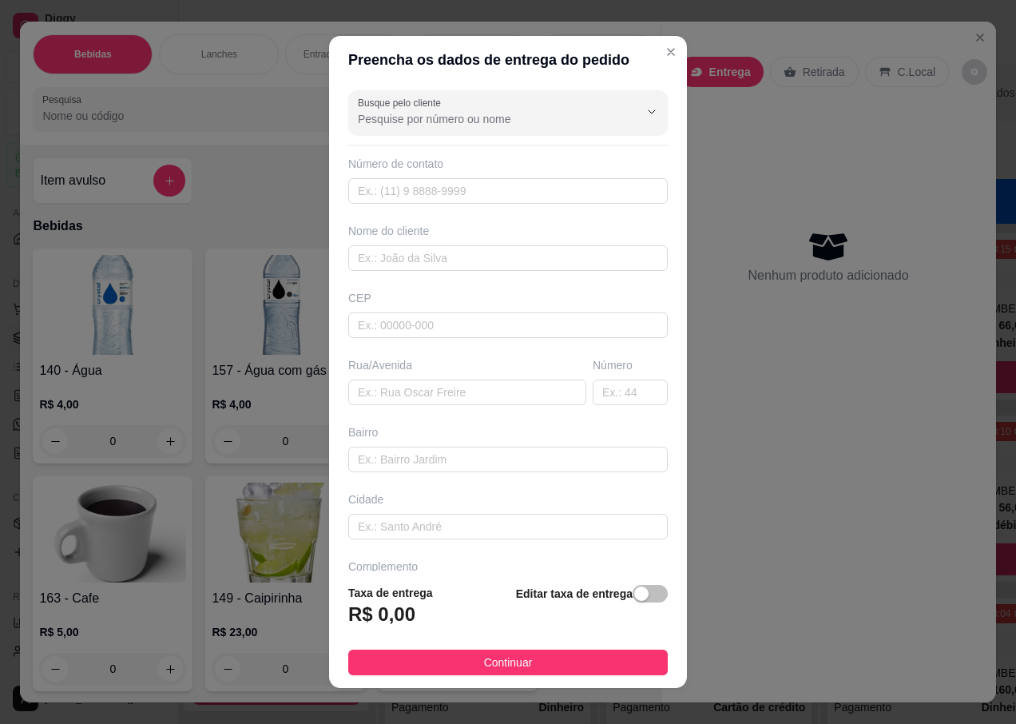
click at [384, 296] on div "CEP" at bounding box center [508, 298] width 320 height 16
click at [383, 308] on div "CEP" at bounding box center [507, 314] width 329 height 48
click at [375, 324] on input "text" at bounding box center [508, 325] width 320 height 26
type input "89052100"
type input "[GEOGRAPHIC_DATA]"
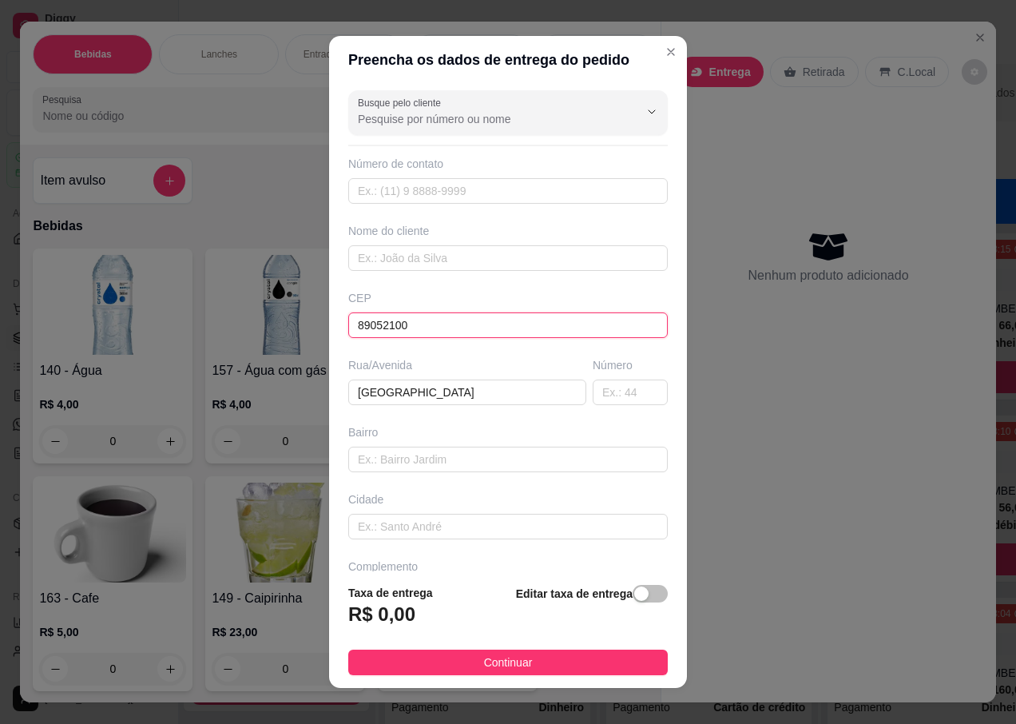
type input "Itoupava Norte"
type input "Blumenau"
type input "89052100"
click at [589, 378] on div "Número" at bounding box center [629, 381] width 81 height 48
click at [595, 391] on input "text" at bounding box center [630, 392] width 75 height 26
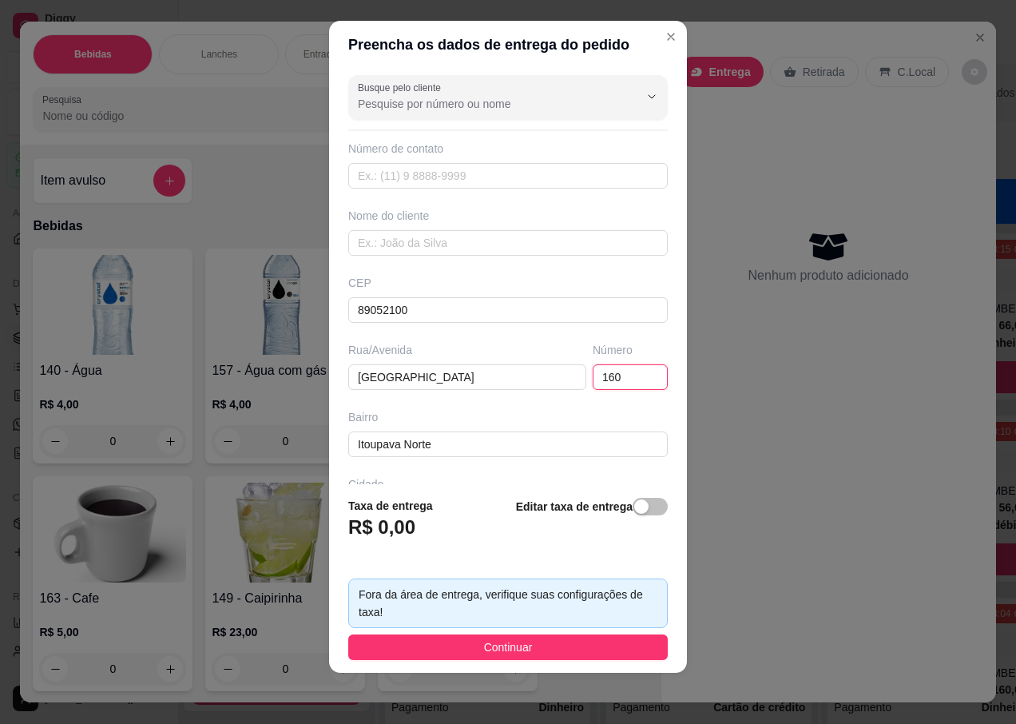
scroll to position [123, 0]
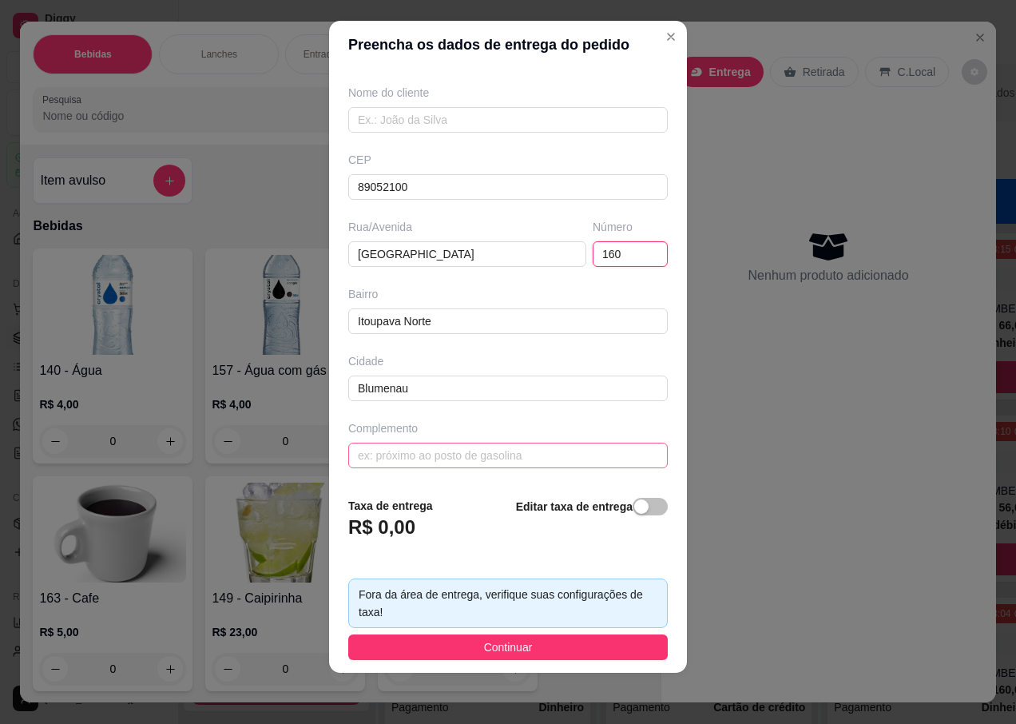
type input "160"
click at [402, 452] on input "text" at bounding box center [508, 456] width 320 height 26
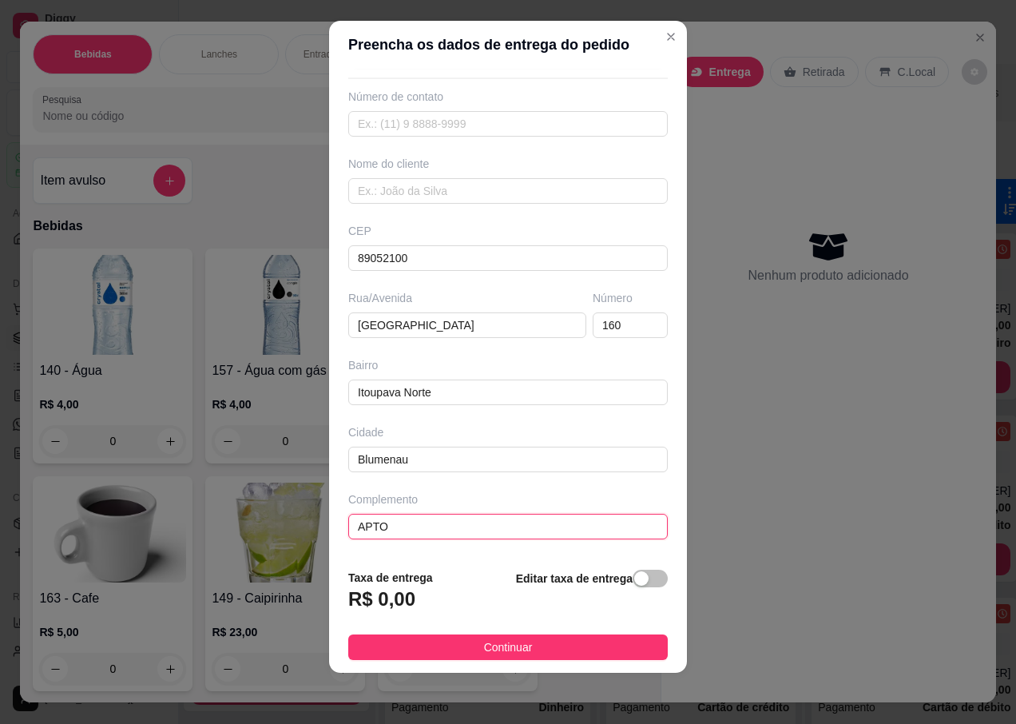
scroll to position [52, 0]
type input "APTO 203"
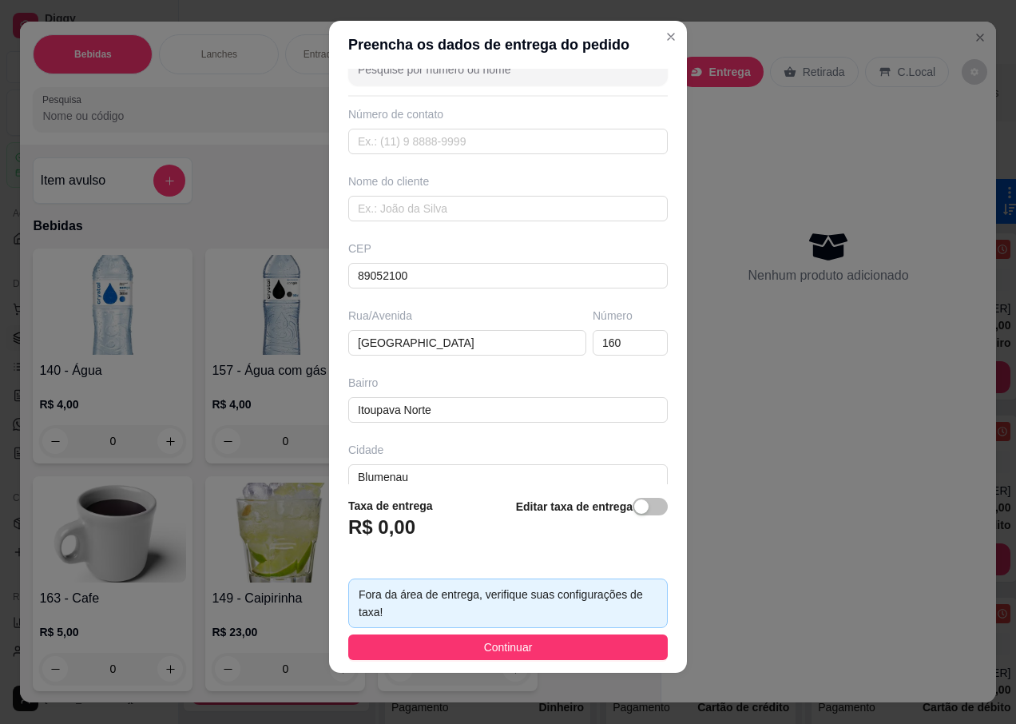
scroll to position [123, 0]
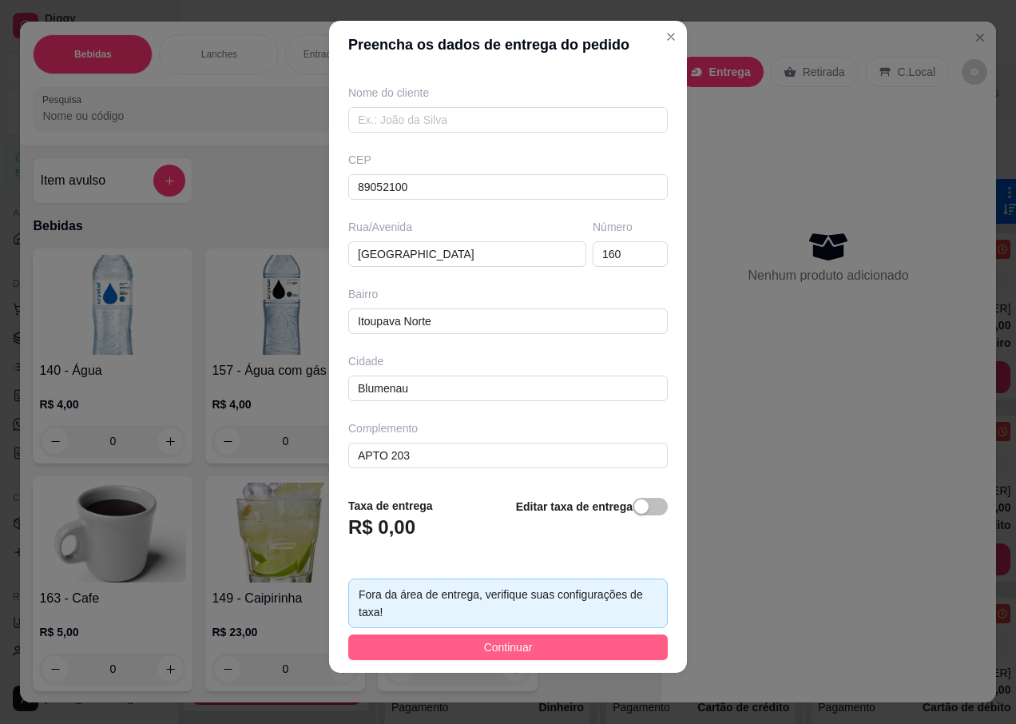
click at [458, 642] on button "Continuar" at bounding box center [508, 647] width 320 height 26
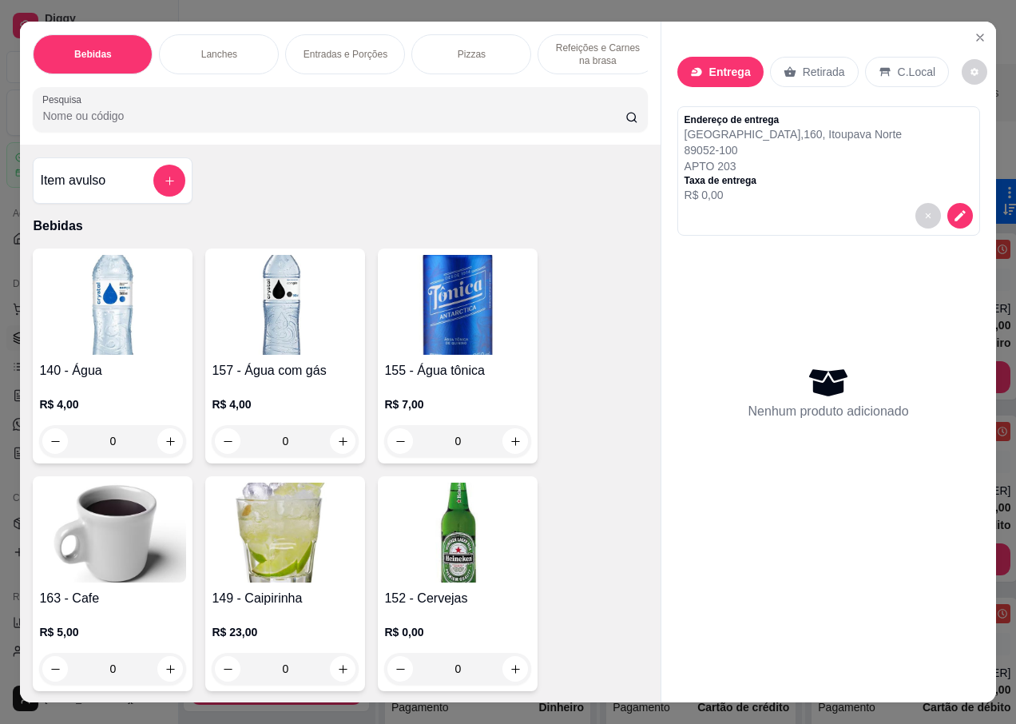
click at [791, 113] on p "Endereço de entrega" at bounding box center [794, 119] width 218 height 13
click at [756, 126] on p "[STREET_ADDRESS]" at bounding box center [794, 134] width 218 height 16
click at [709, 64] on p "Entrega" at bounding box center [730, 72] width 42 height 16
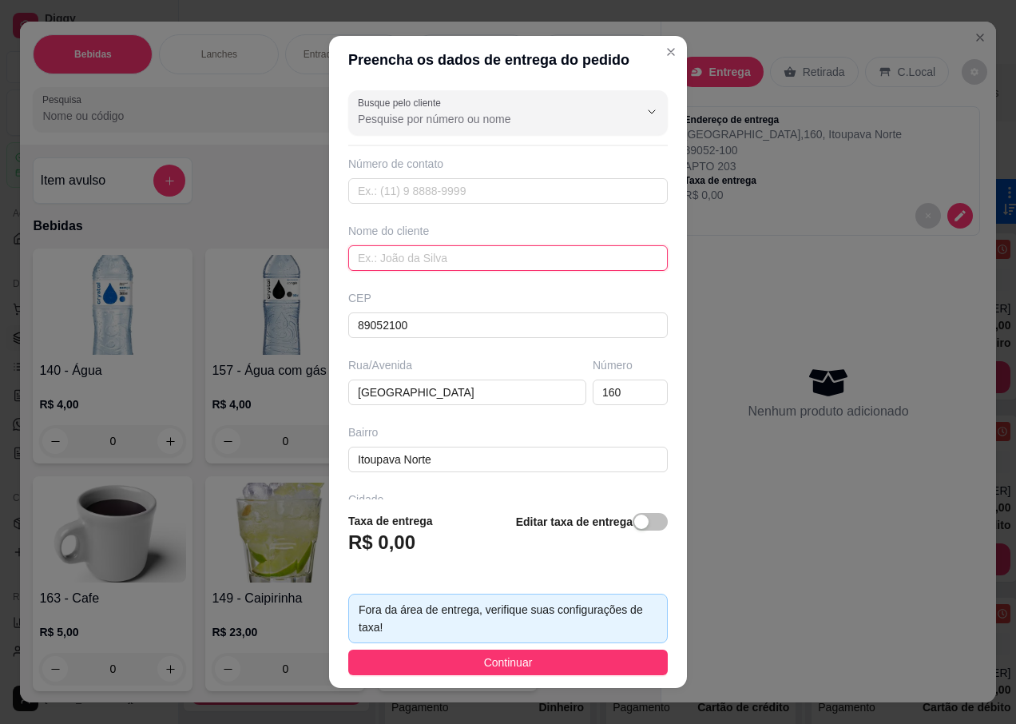
click at [399, 247] on input "text" at bounding box center [508, 258] width 320 height 26
type input "CRISTIAN"
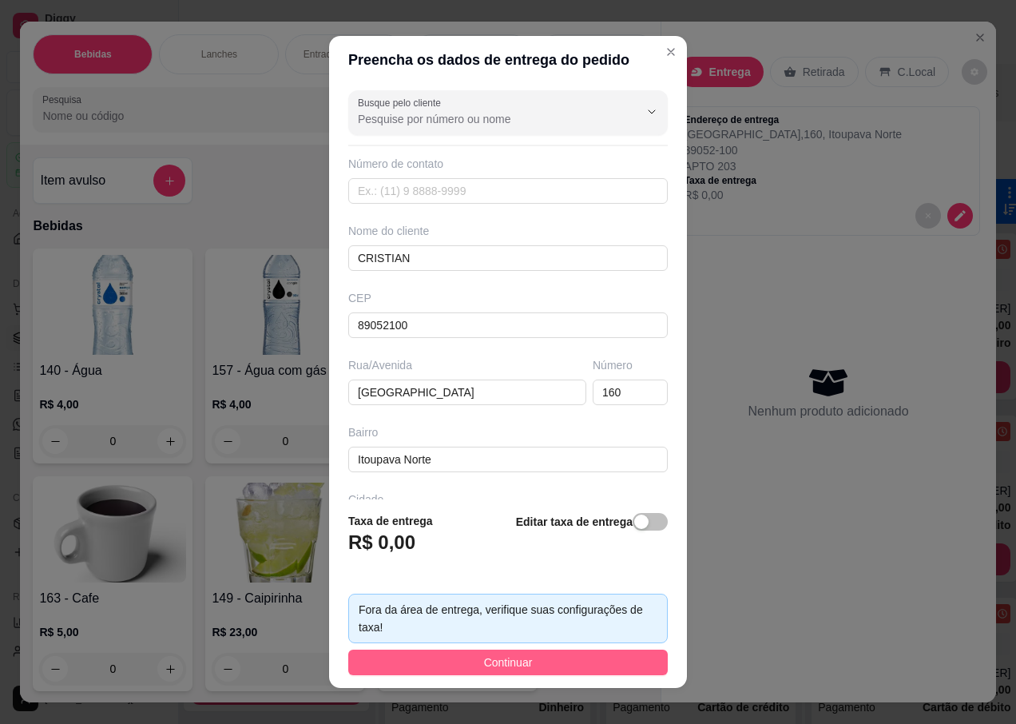
click at [462, 659] on button "Continuar" at bounding box center [508, 662] width 320 height 26
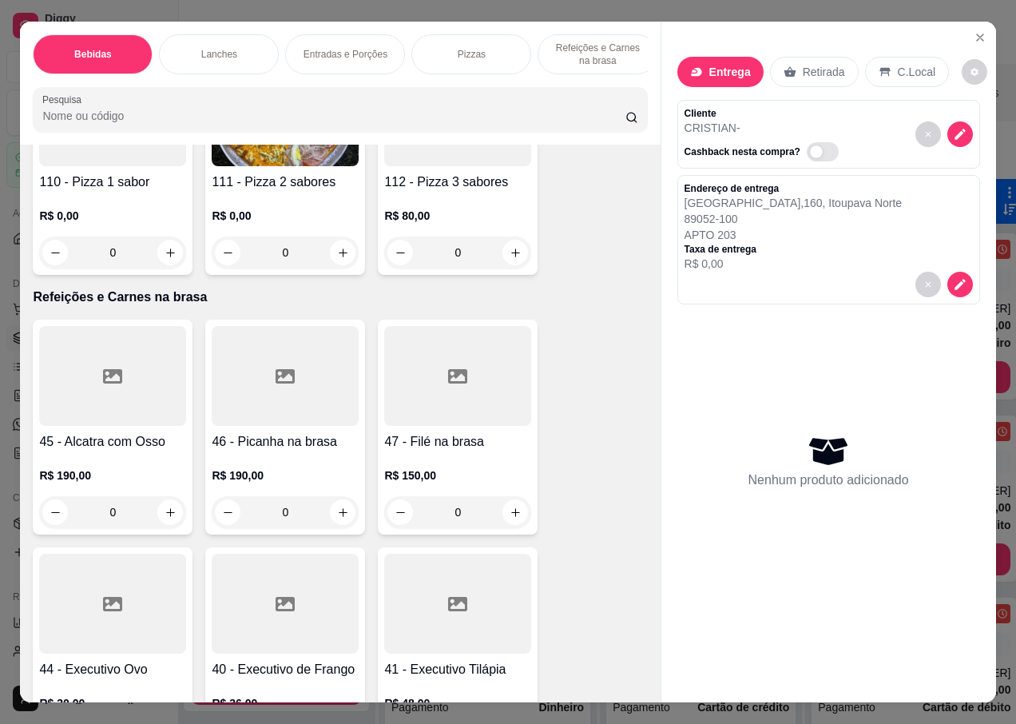
scroll to position [4713, 0]
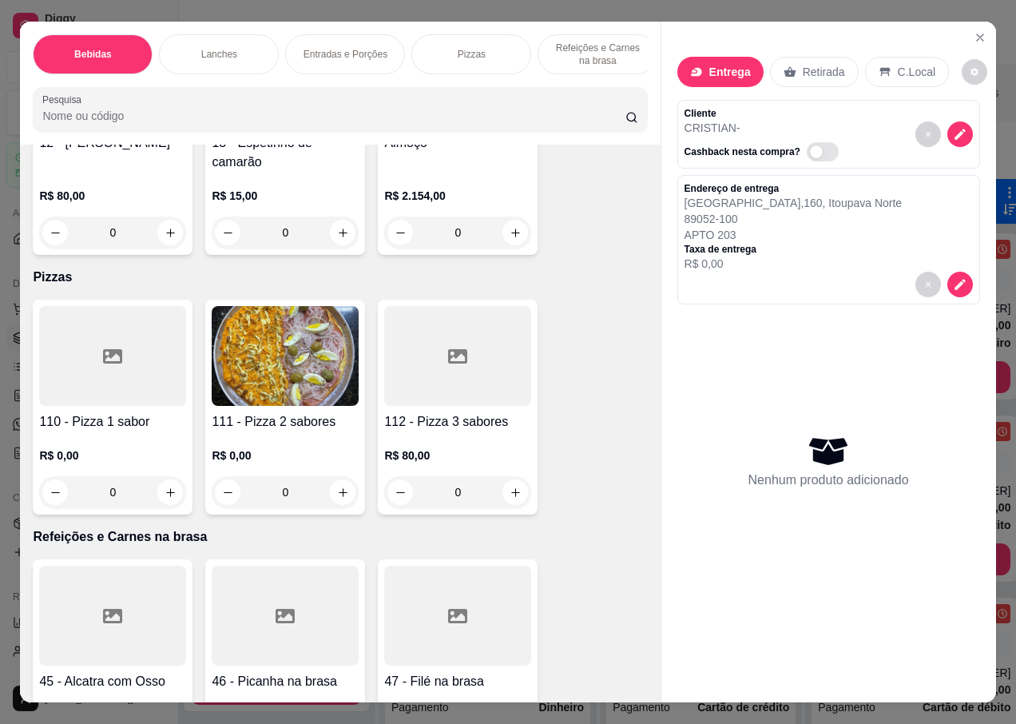
click at [261, 367] on img at bounding box center [285, 356] width 147 height 100
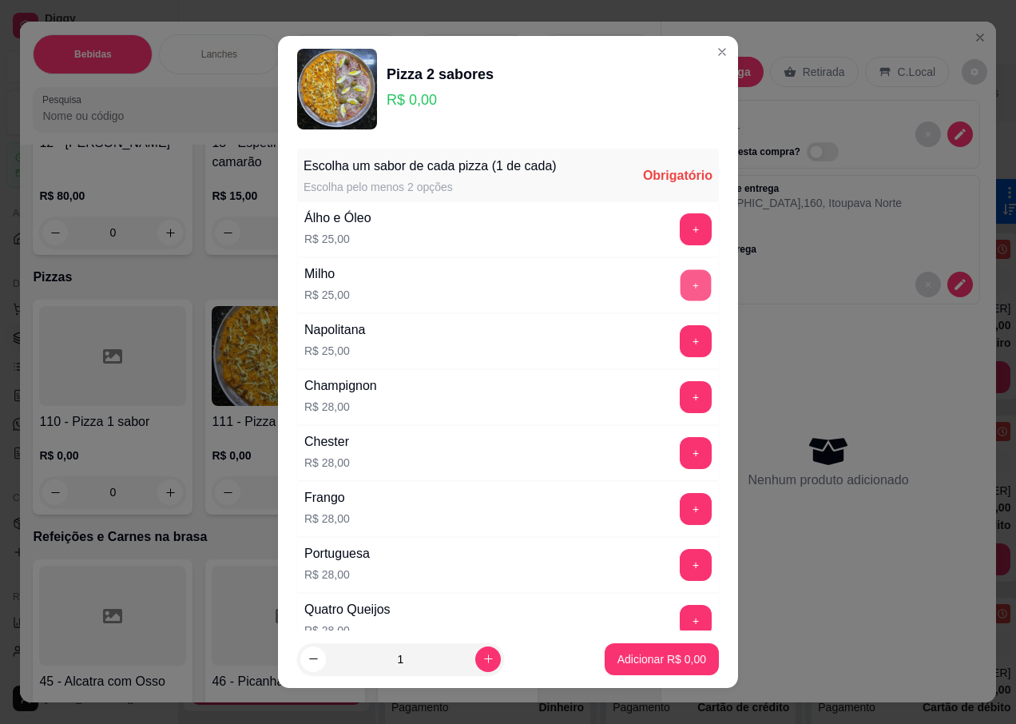
click at [681, 282] on button "+" at bounding box center [696, 284] width 31 height 31
click at [681, 510] on button "+" at bounding box center [696, 508] width 31 height 31
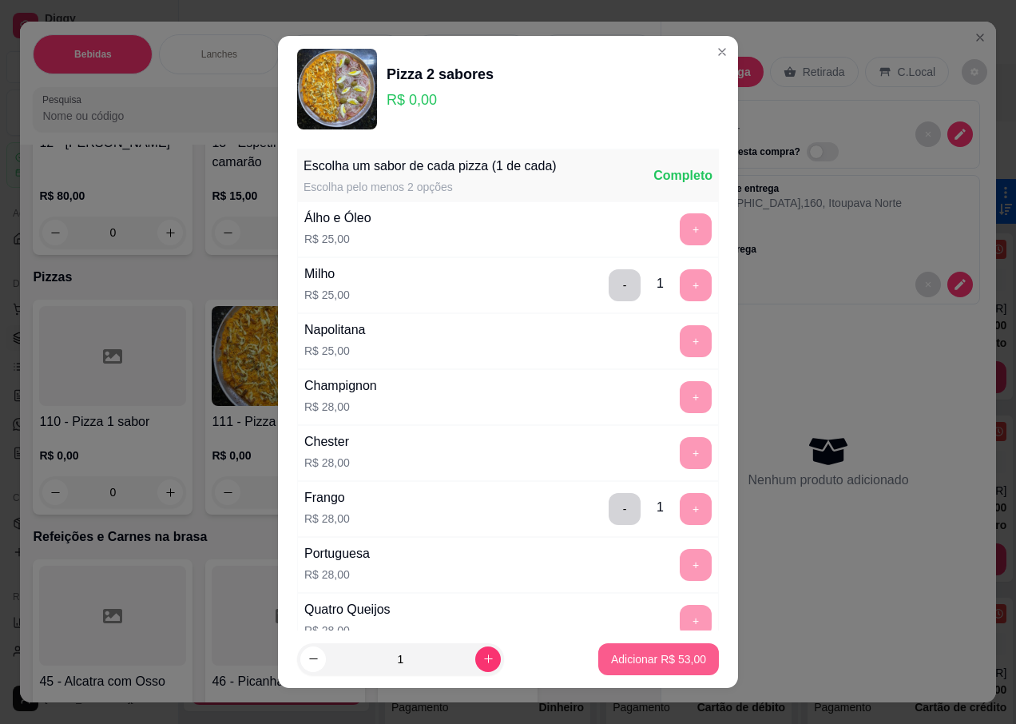
click at [611, 656] on p "Adicionar R$ 53,00" at bounding box center [658, 659] width 95 height 16
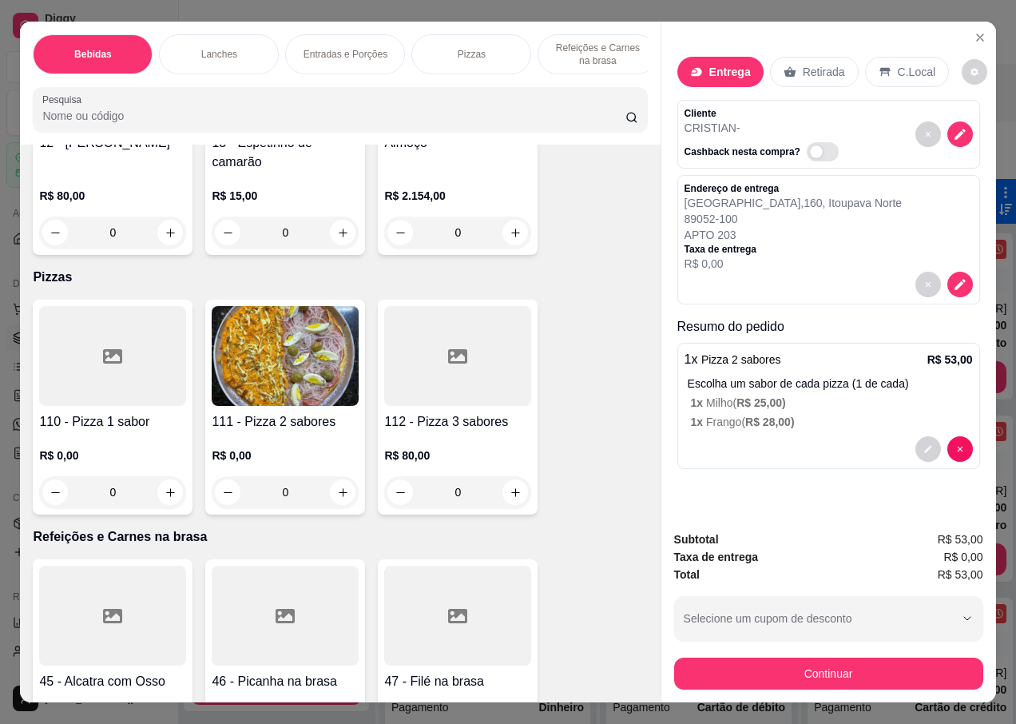
click at [111, 373] on div at bounding box center [112, 356] width 147 height 100
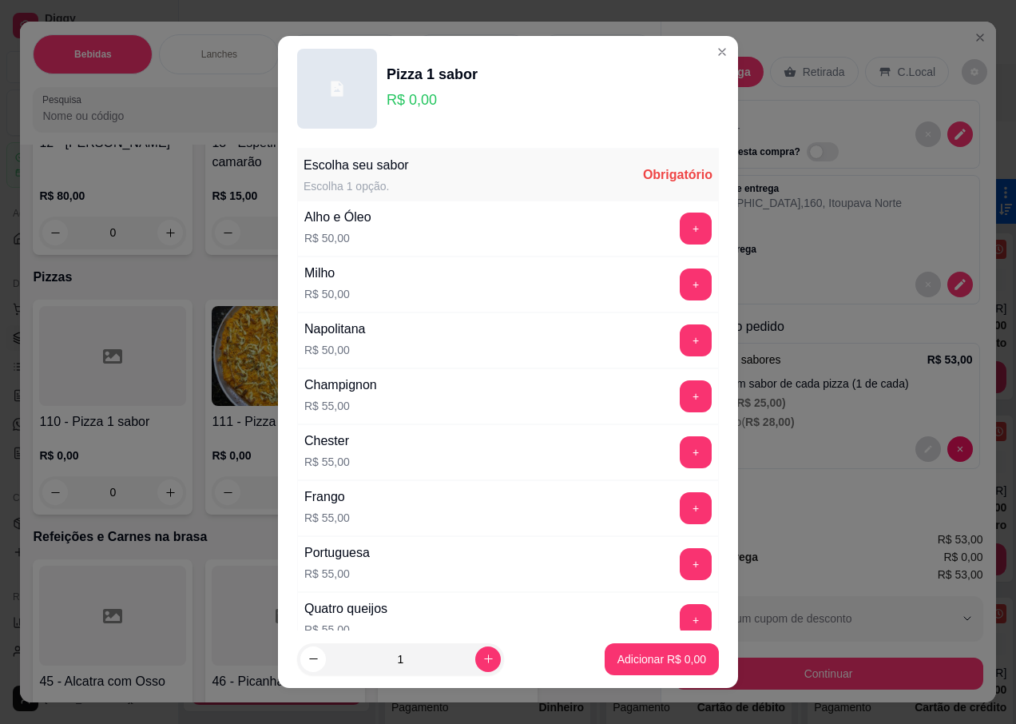
scroll to position [320, 0]
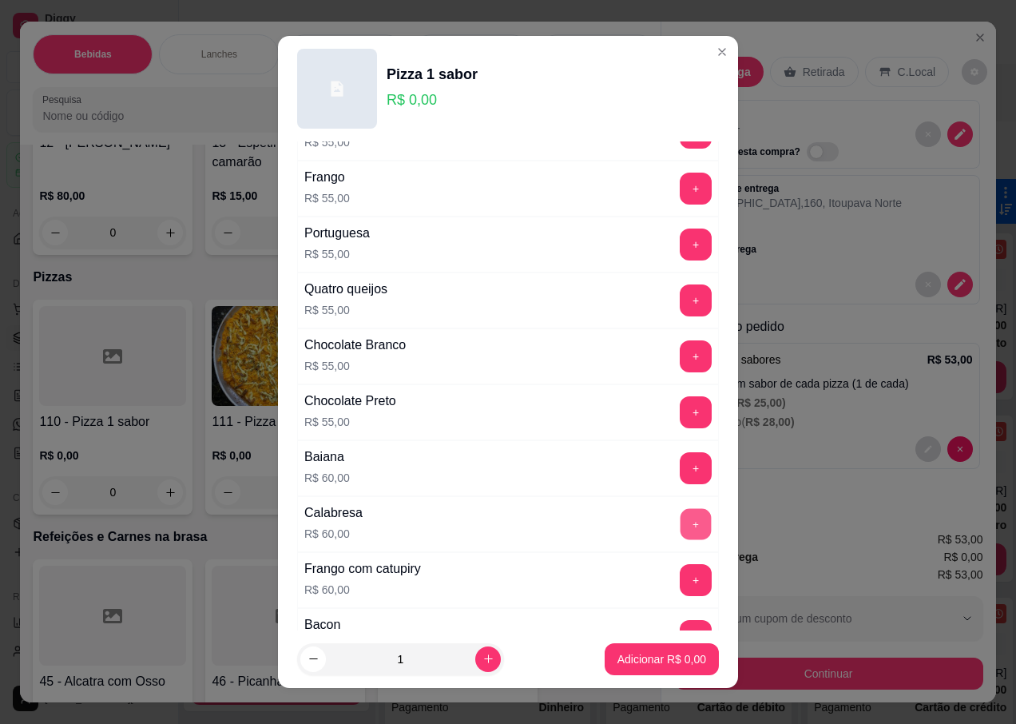
click at [681, 517] on button "+" at bounding box center [696, 524] width 31 height 31
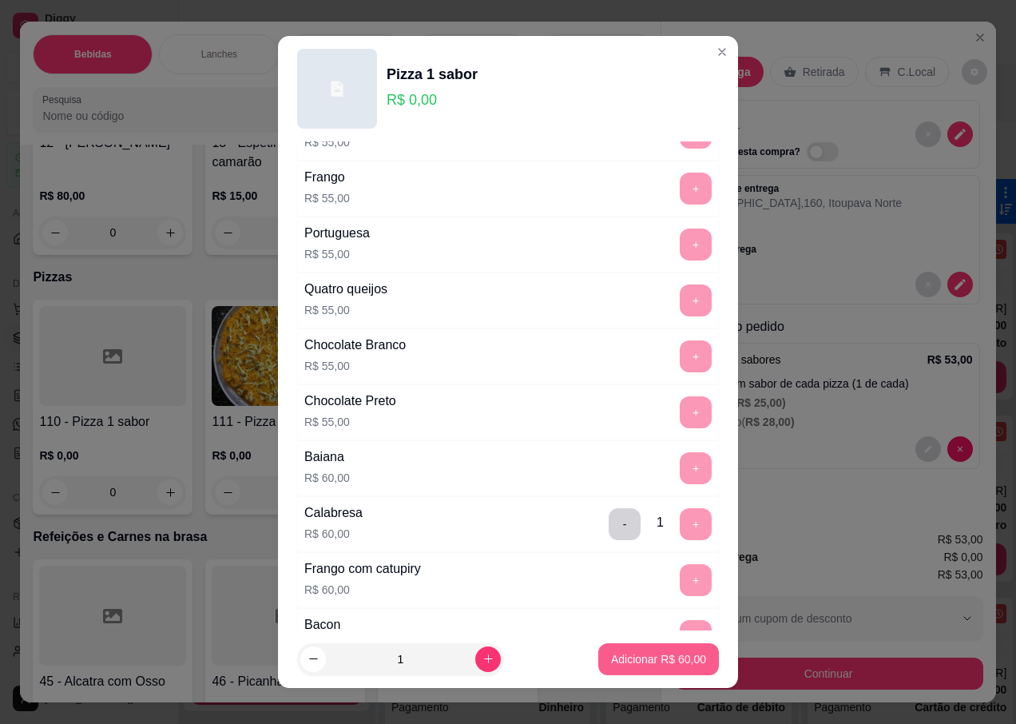
click at [617, 651] on p "Adicionar R$ 60,00" at bounding box center [658, 659] width 95 height 16
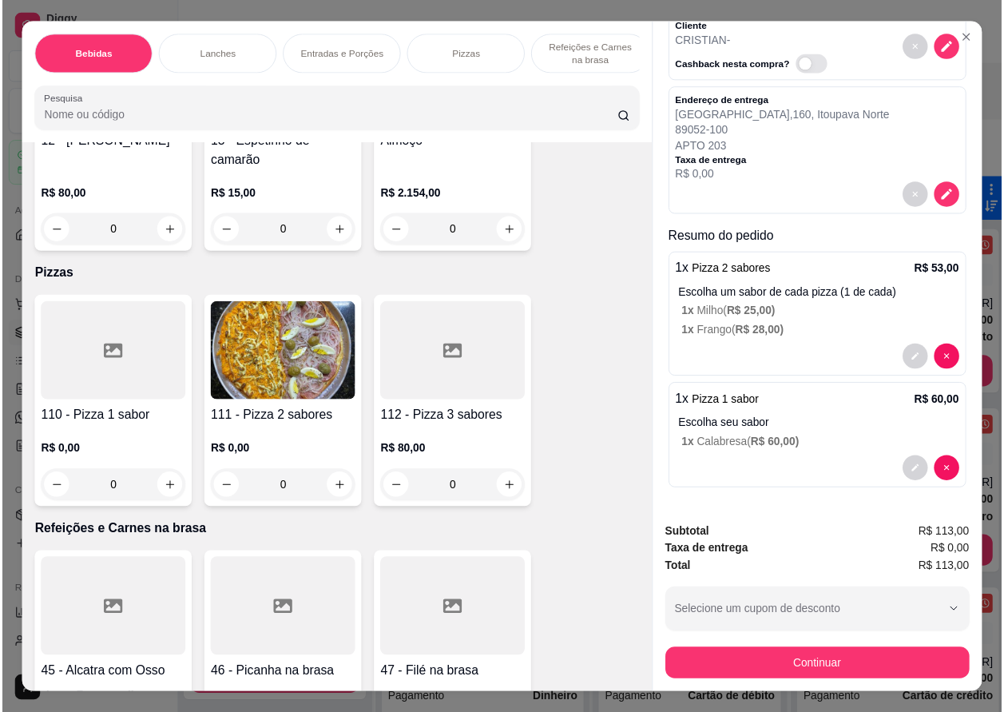
scroll to position [0, 0]
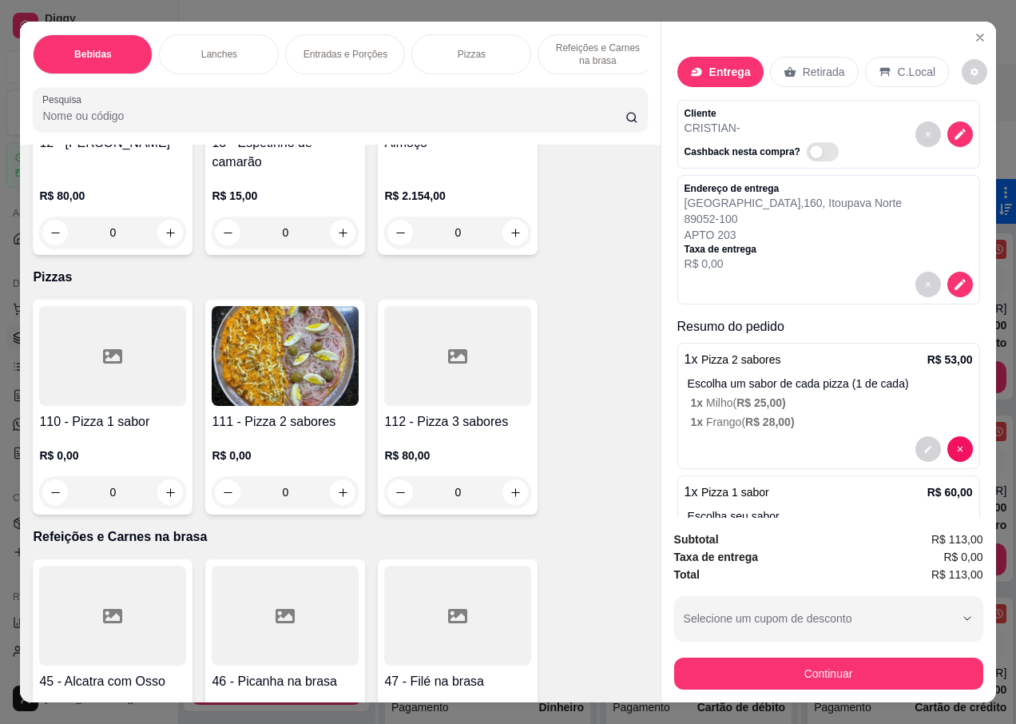
click at [709, 71] on p "Entrega" at bounding box center [730, 72] width 42 height 16
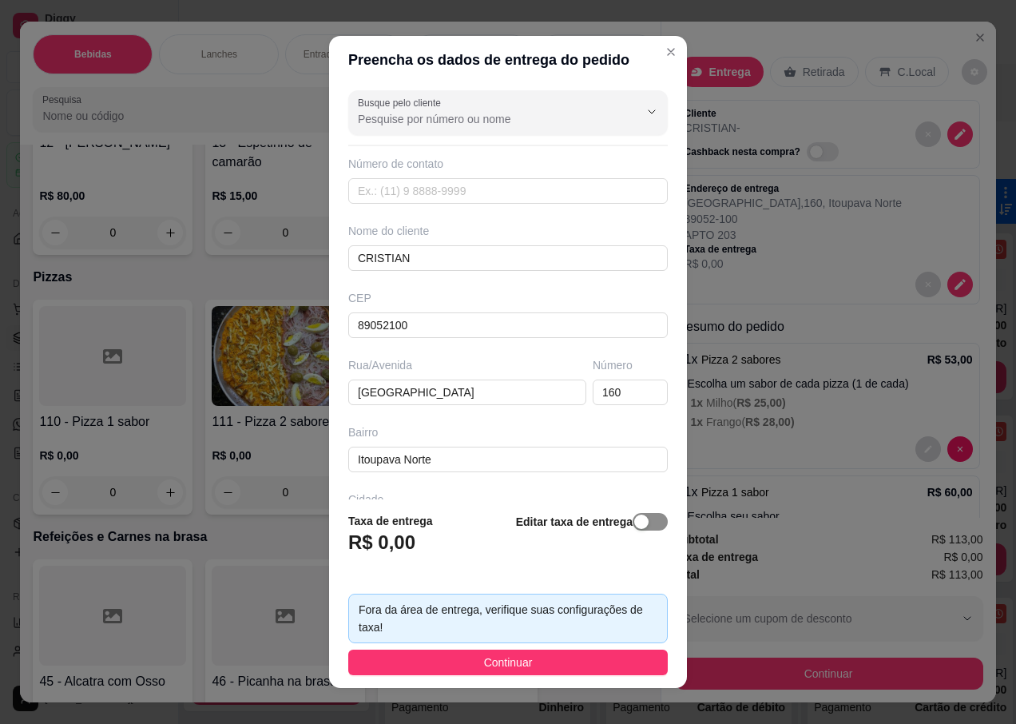
click at [634, 521] on div "button" at bounding box center [641, 521] width 14 height 14
click at [372, 550] on input "0,00" at bounding box center [434, 549] width 171 height 30
type input "22,00"
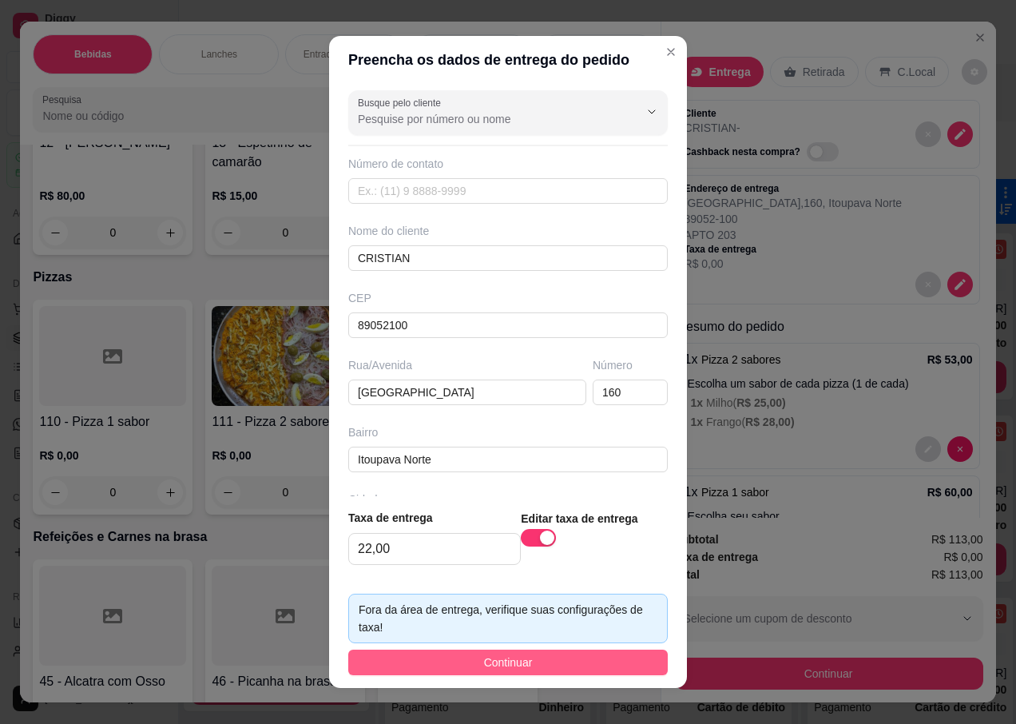
click at [463, 655] on button "Continuar" at bounding box center [508, 662] width 320 height 26
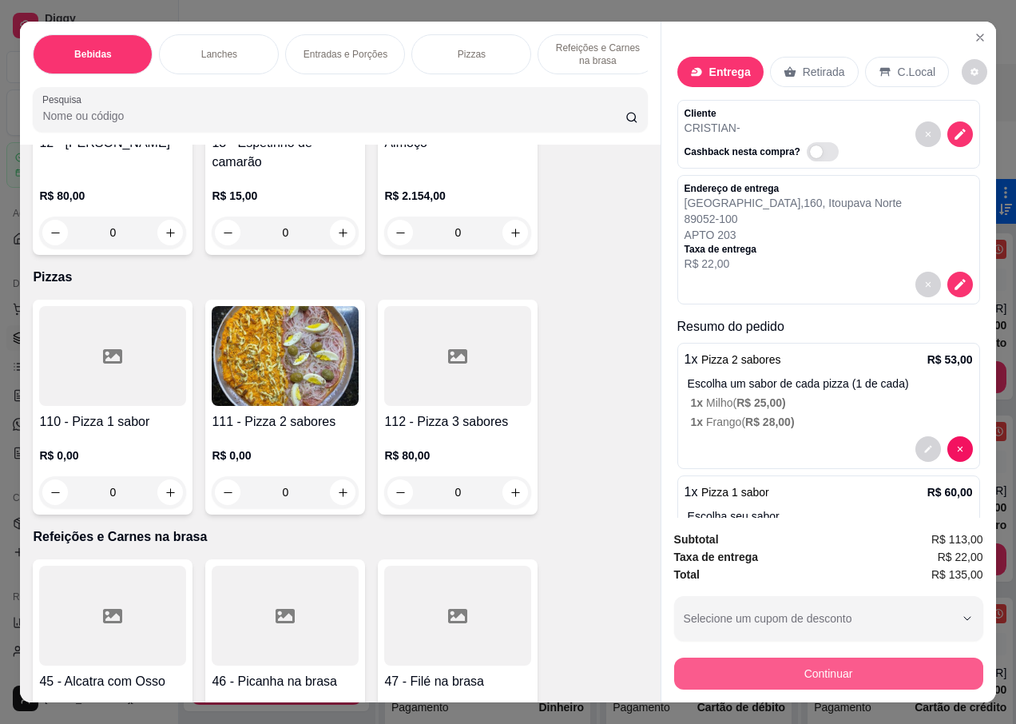
click at [802, 669] on button "Continuar" at bounding box center [828, 673] width 309 height 32
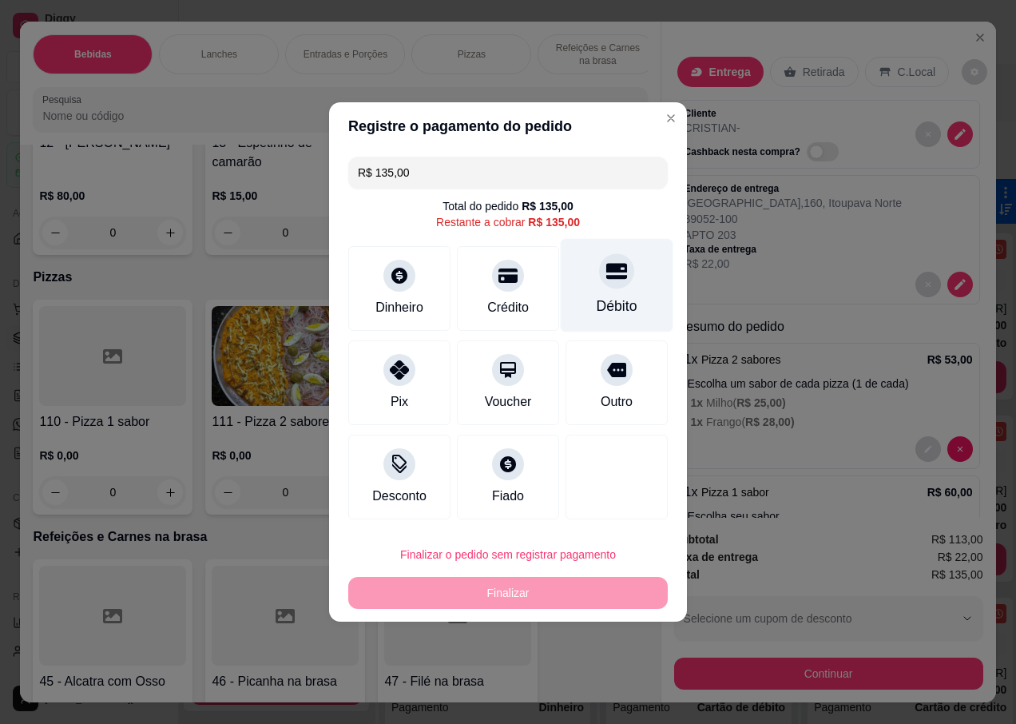
click at [599, 290] on div "Débito" at bounding box center [617, 285] width 113 height 93
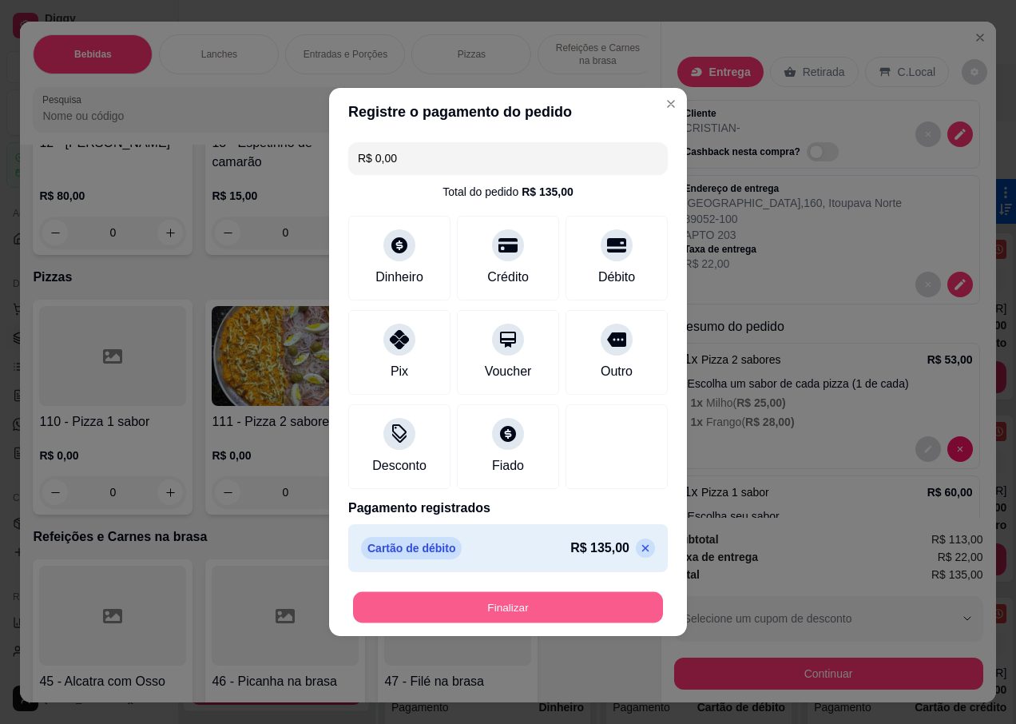
click at [469, 599] on button "Finalizar" at bounding box center [508, 607] width 310 height 31
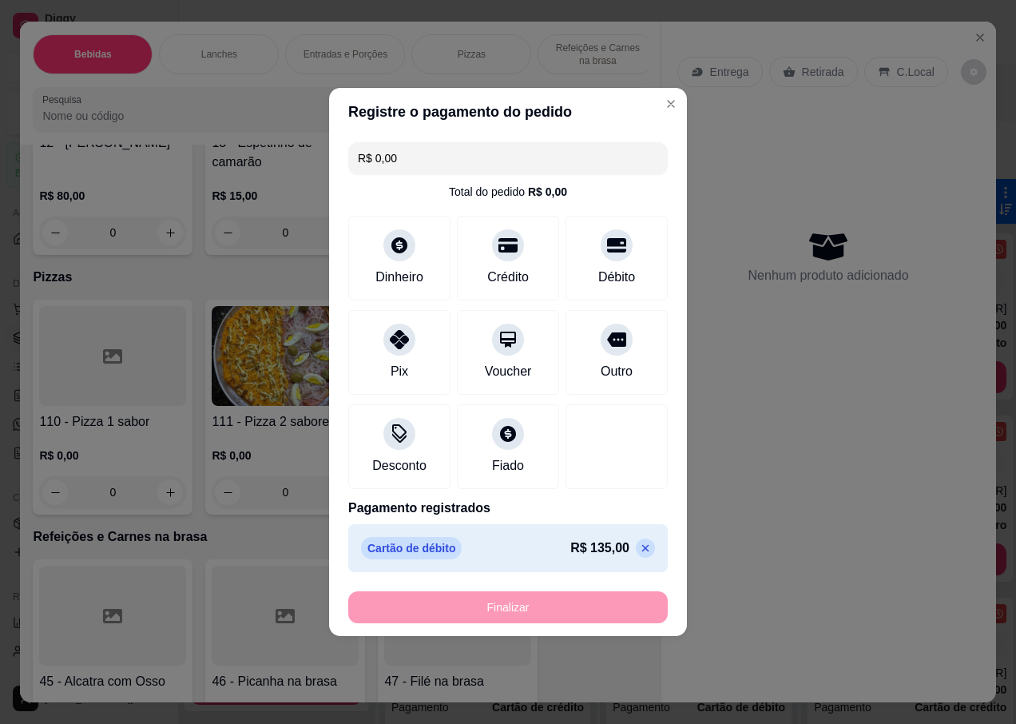
type input "-R$ 135,00"
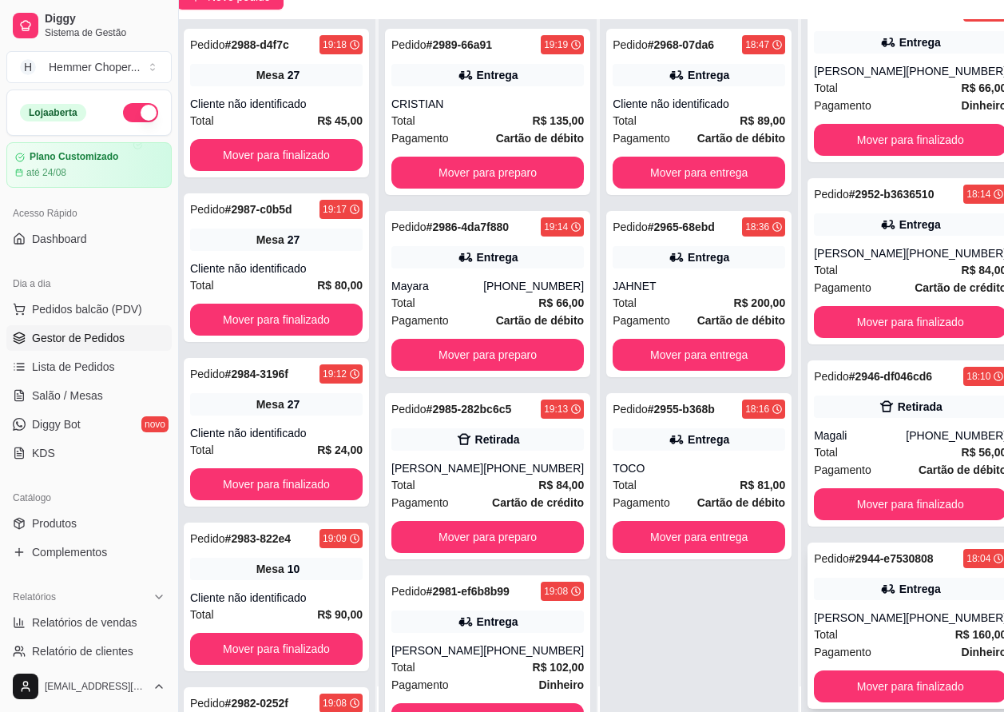
scroll to position [256, 27]
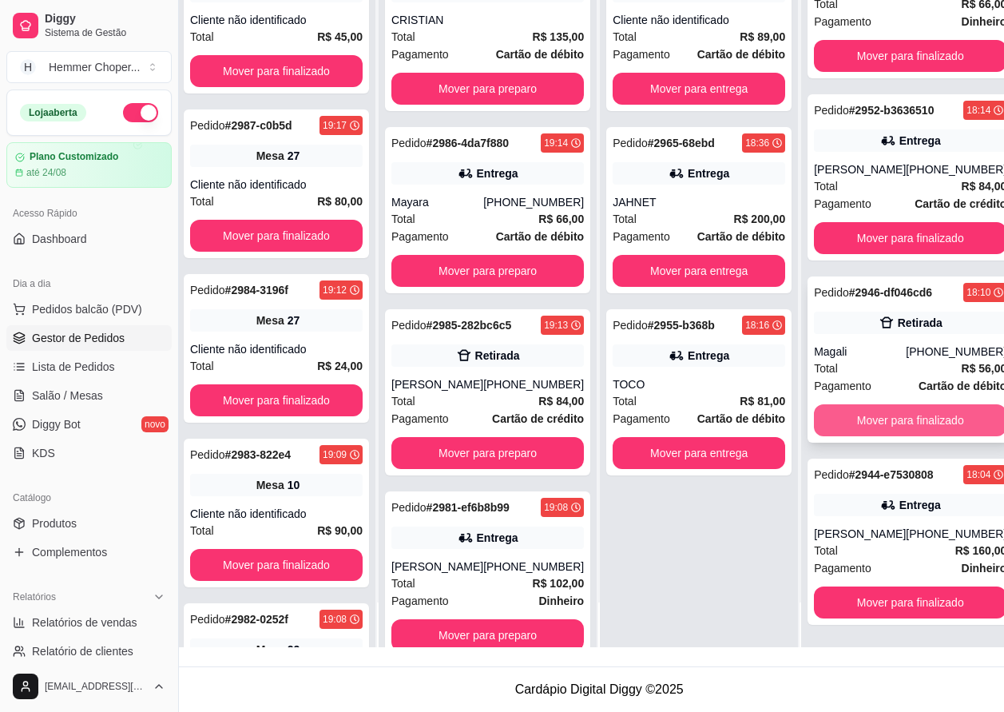
click at [863, 407] on button "Mover para finalizado" at bounding box center [910, 420] width 193 height 32
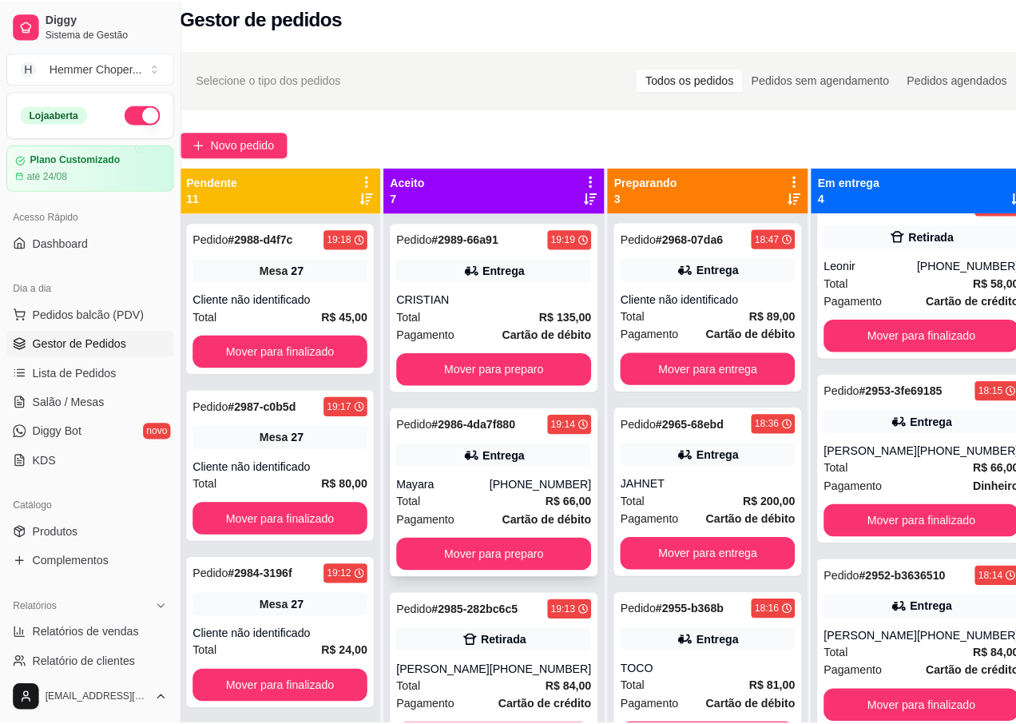
scroll to position [0, 27]
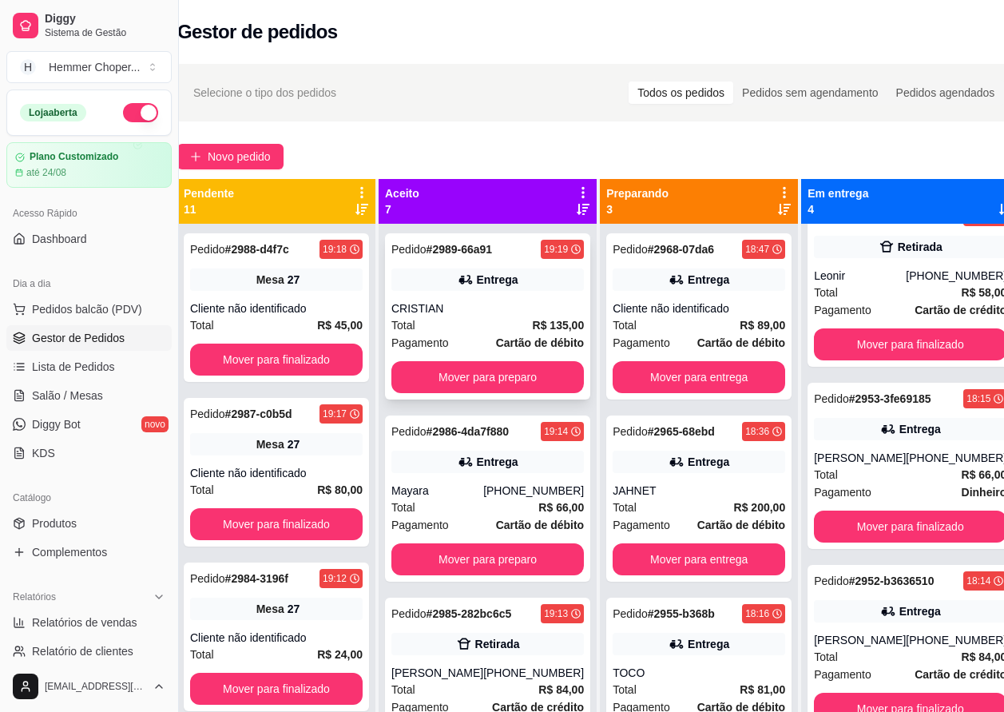
click at [486, 331] on div "Total R$ 135,00" at bounding box center [487, 325] width 193 height 18
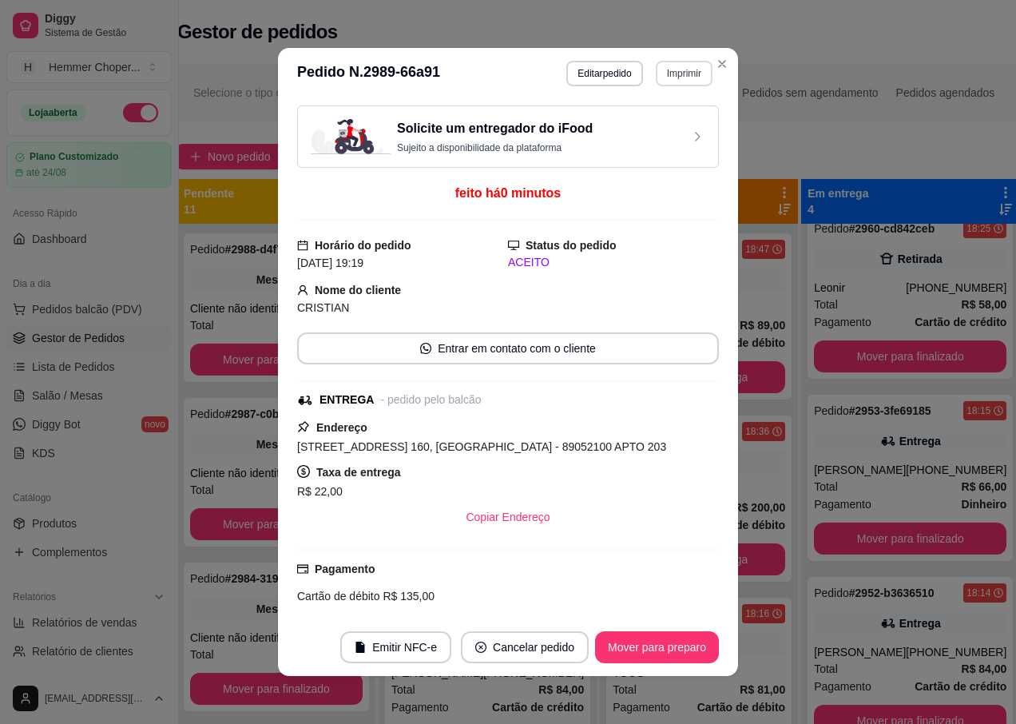
click at [671, 77] on button "Imprimir" at bounding box center [684, 74] width 57 height 26
click at [645, 129] on button "IMPRESSORA" at bounding box center [651, 130] width 116 height 26
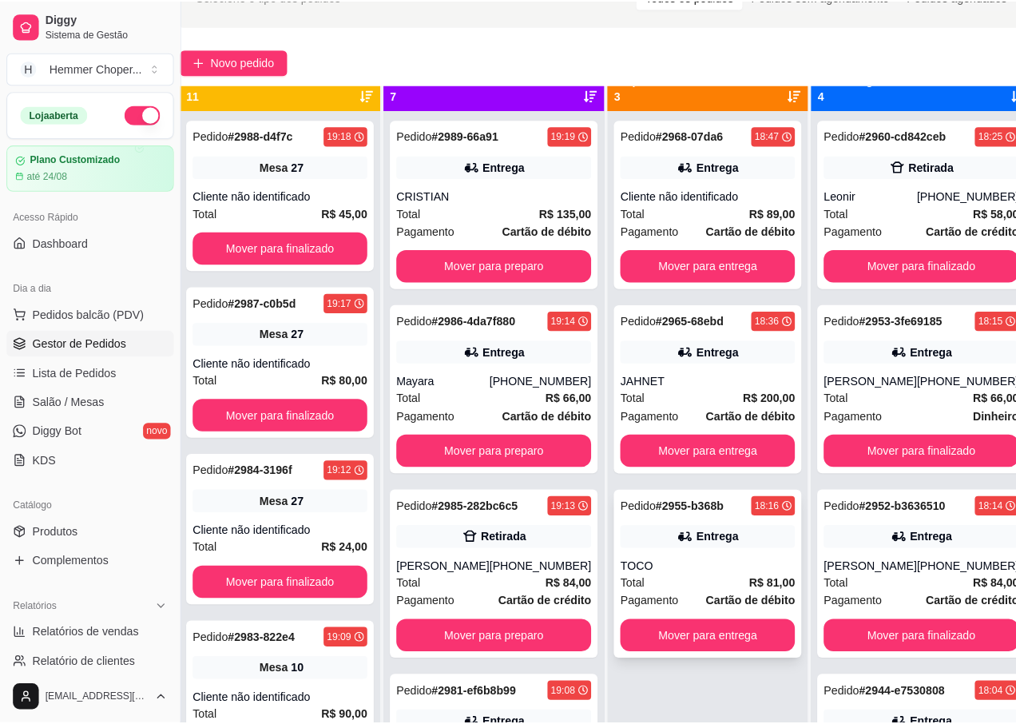
scroll to position [45, 0]
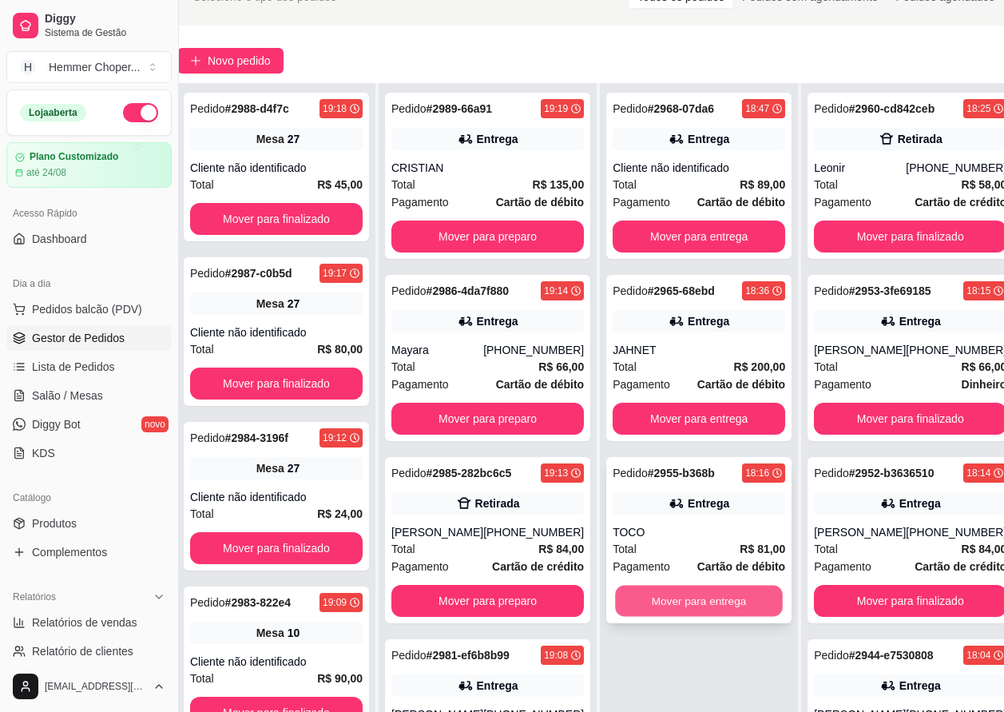
click at [666, 605] on button "Mover para entrega" at bounding box center [699, 601] width 168 height 31
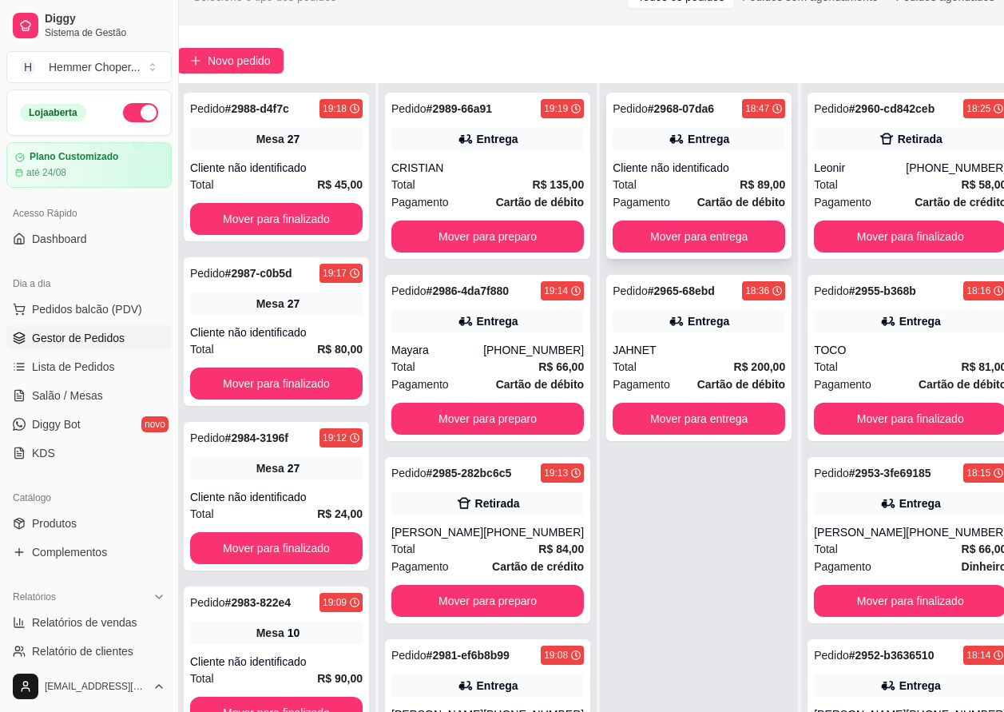
click at [658, 153] on div "Pedido # 2968-07da6 18:47 Entrega Cliente não identificado Total R$ 89,00 Pagam…" at bounding box center [698, 176] width 185 height 166
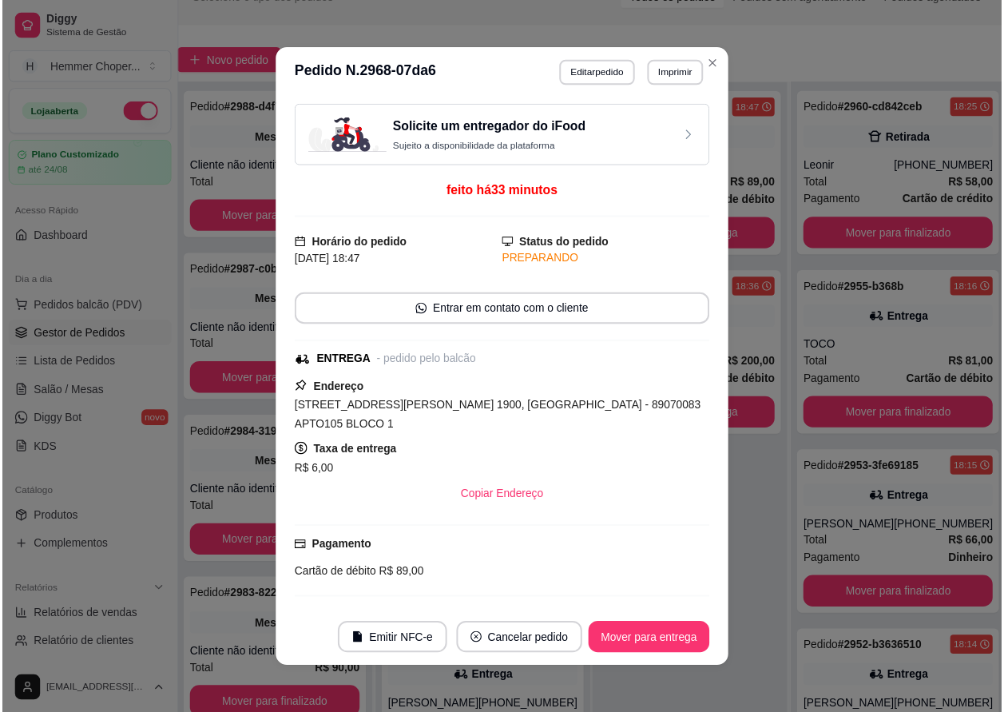
scroll to position [80, 0]
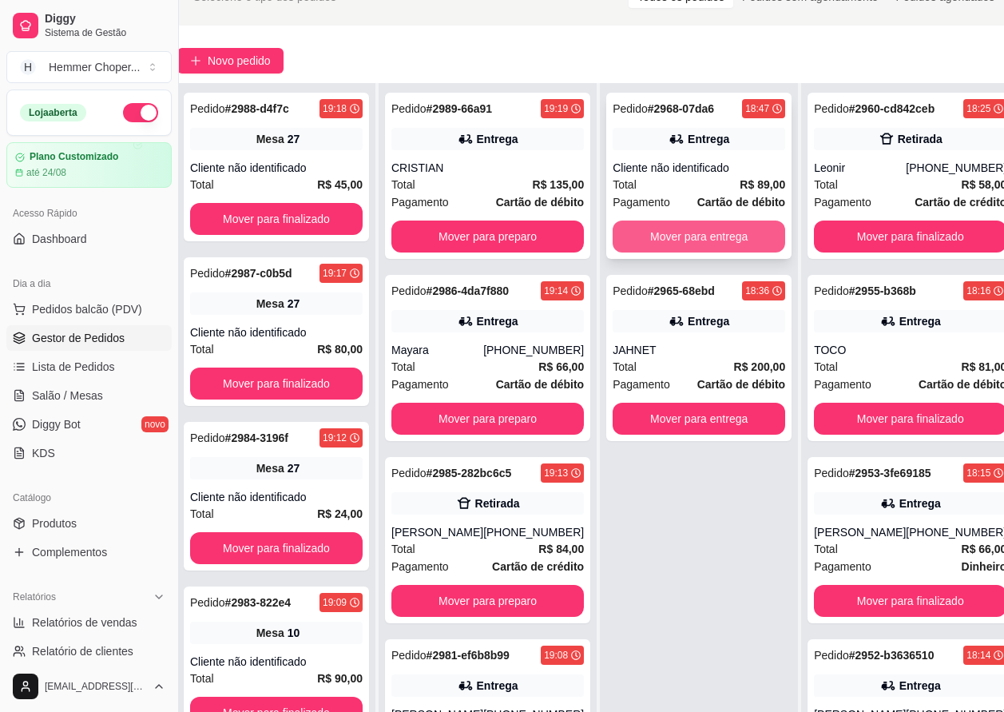
click at [674, 235] on button "Mover para entrega" at bounding box center [699, 236] width 173 height 32
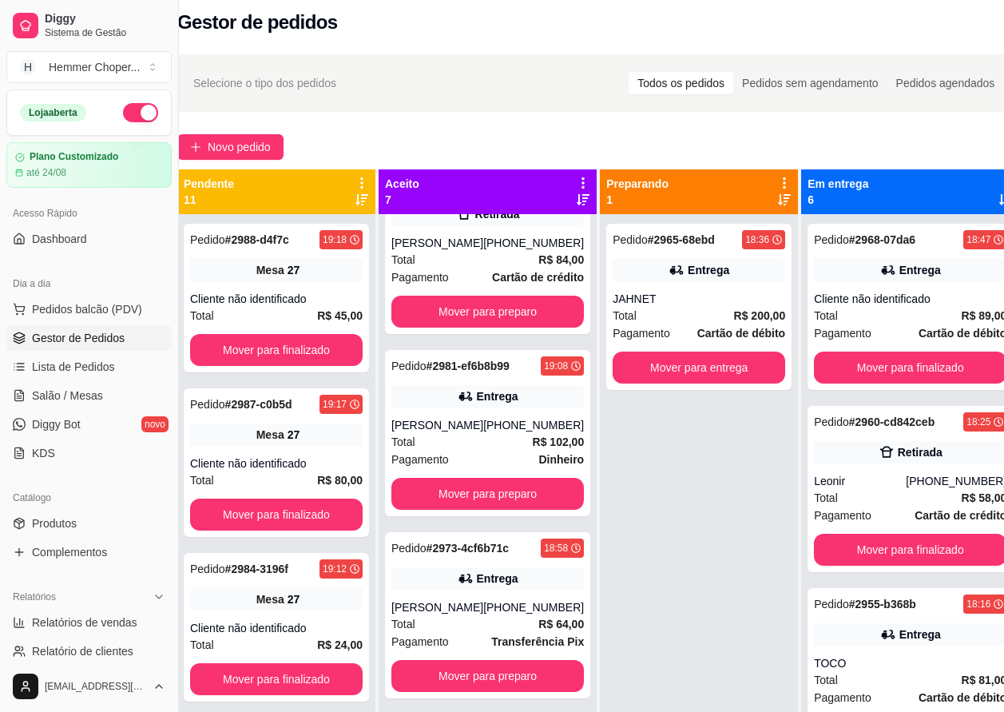
scroll to position [0, 27]
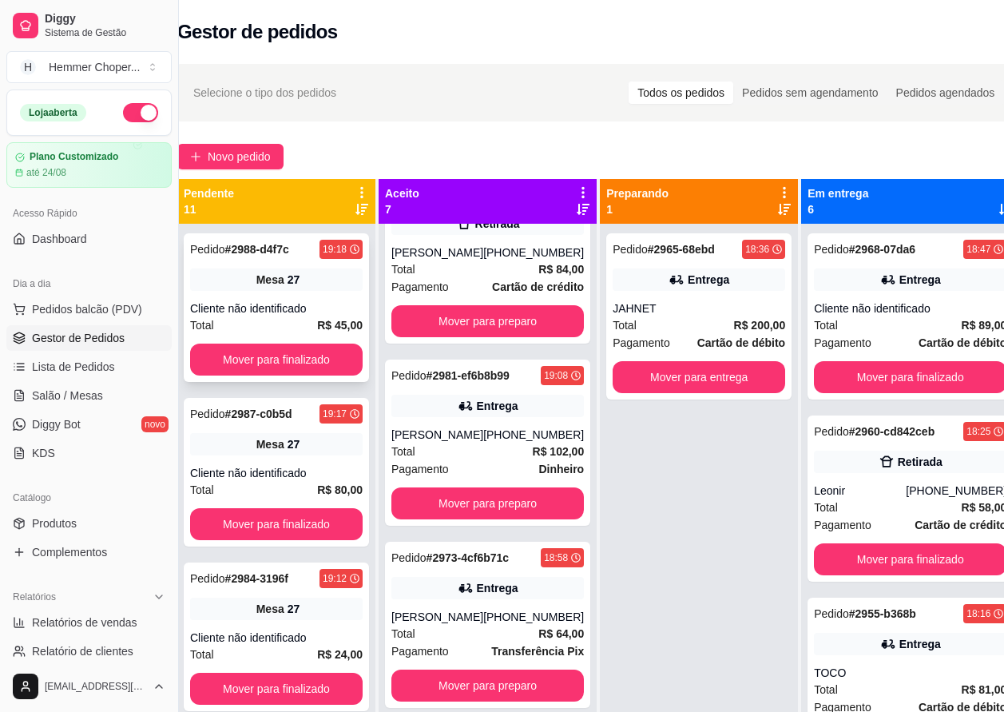
click at [262, 316] on div "Total R$ 45,00" at bounding box center [276, 325] width 173 height 18
click at [270, 448] on span "Mesa" at bounding box center [270, 444] width 28 height 16
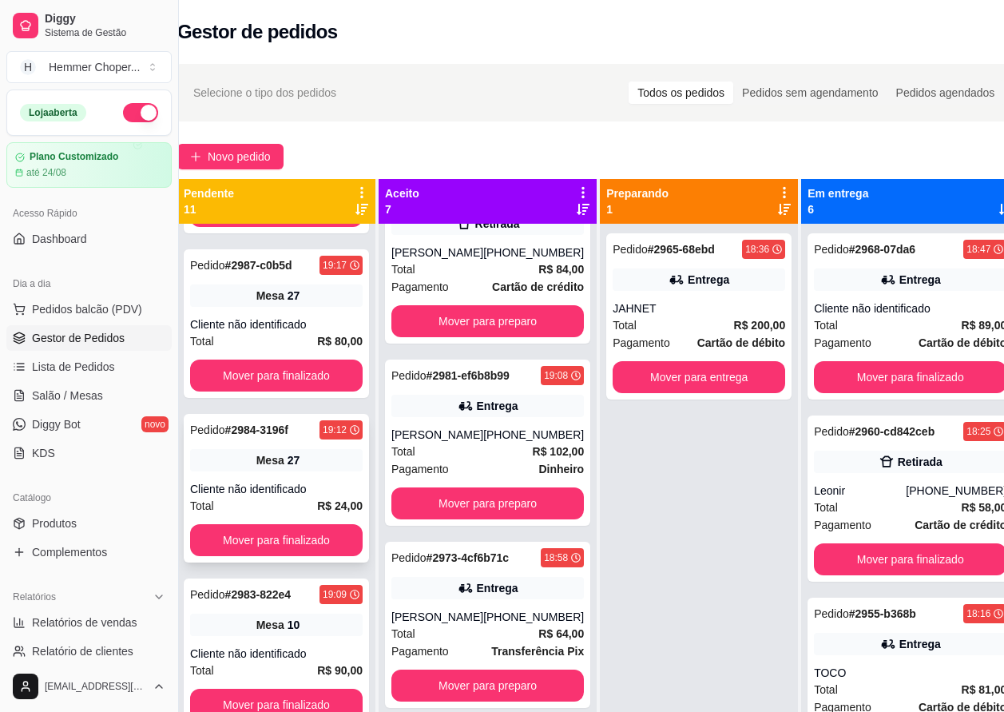
scroll to position [160, 0]
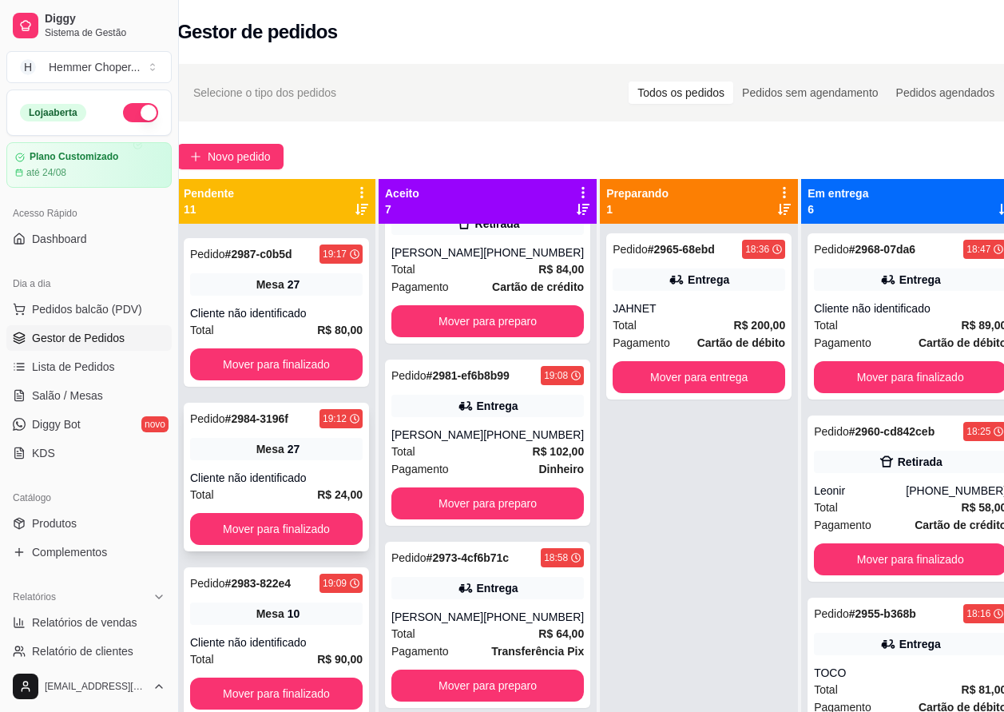
click at [288, 447] on div "27" at bounding box center [294, 449] width 13 height 16
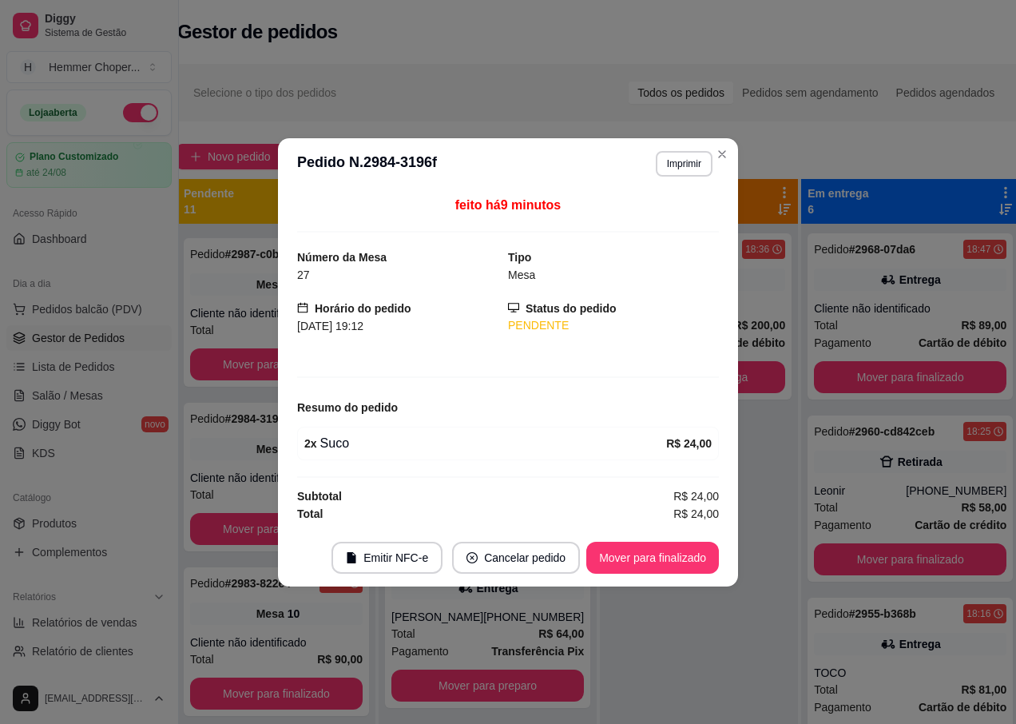
click at [281, 451] on div "feito há 9 minutos Número da Mesa 27 Tipo Mesa Horário do pedido [DATE] 19:12 S…" at bounding box center [508, 358] width 460 height 339
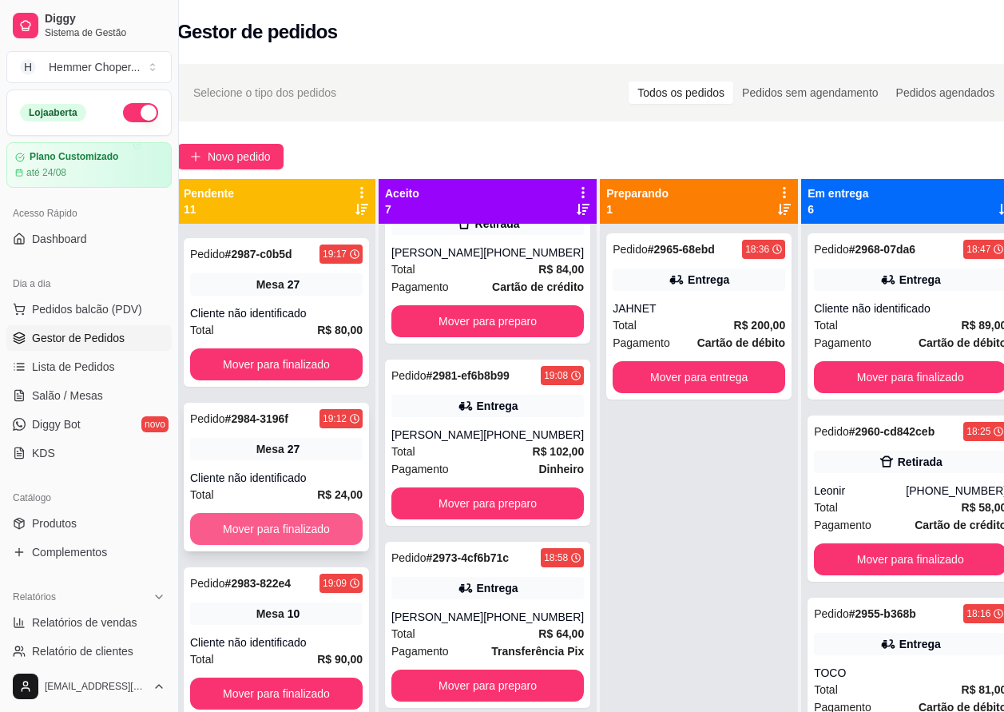
click at [256, 532] on button "Mover para finalizado" at bounding box center [276, 529] width 173 height 32
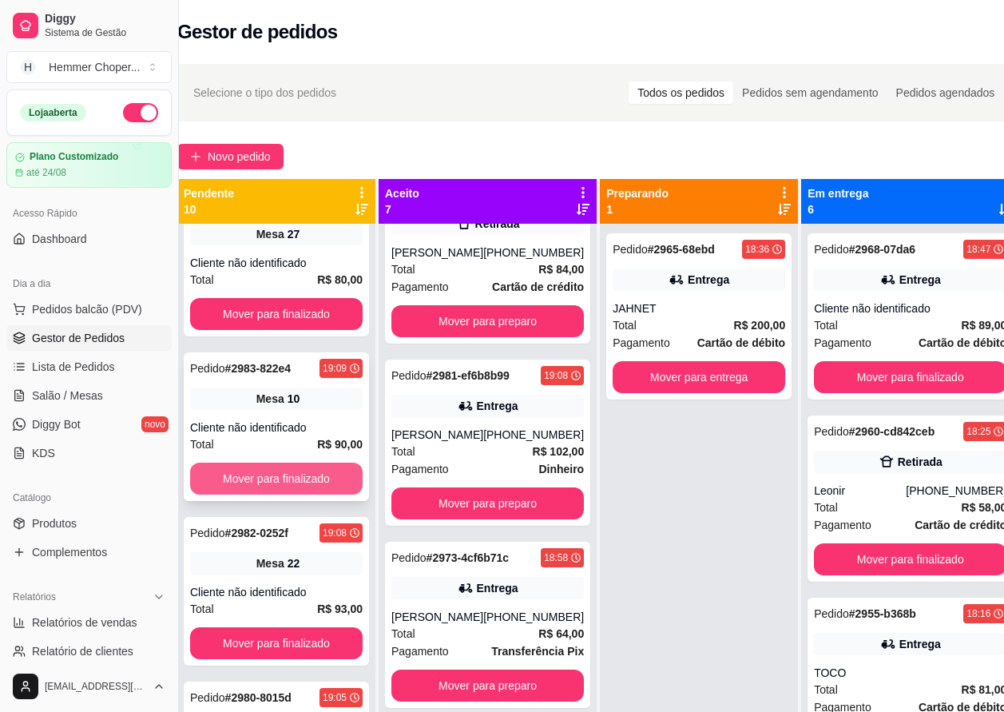
scroll to position [240, 0]
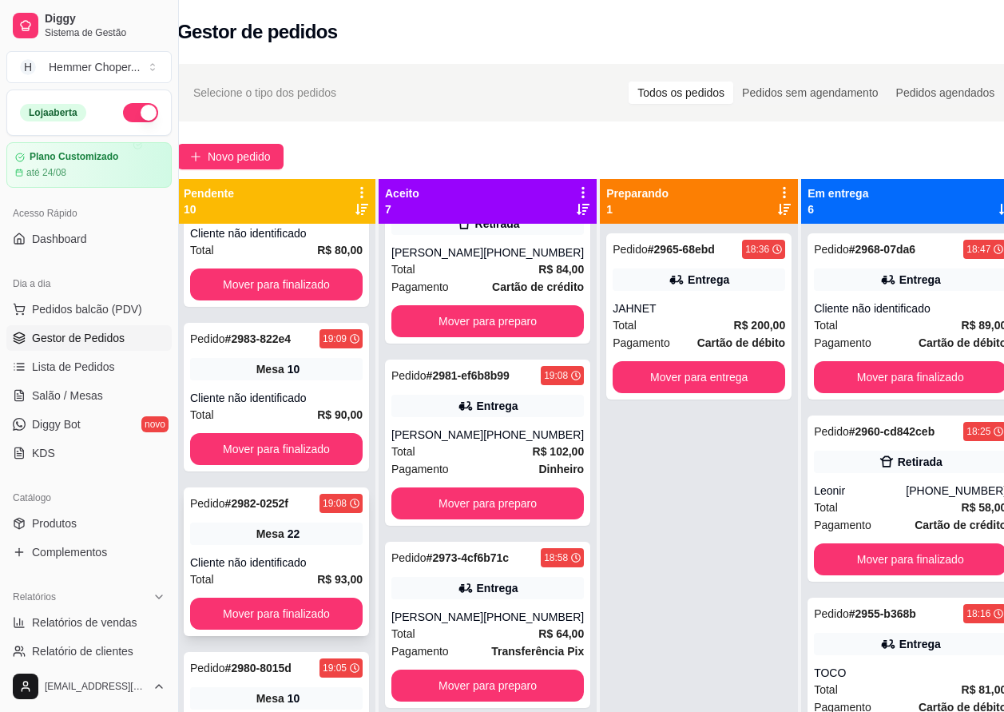
click at [272, 540] on span "Mesa" at bounding box center [270, 534] width 28 height 16
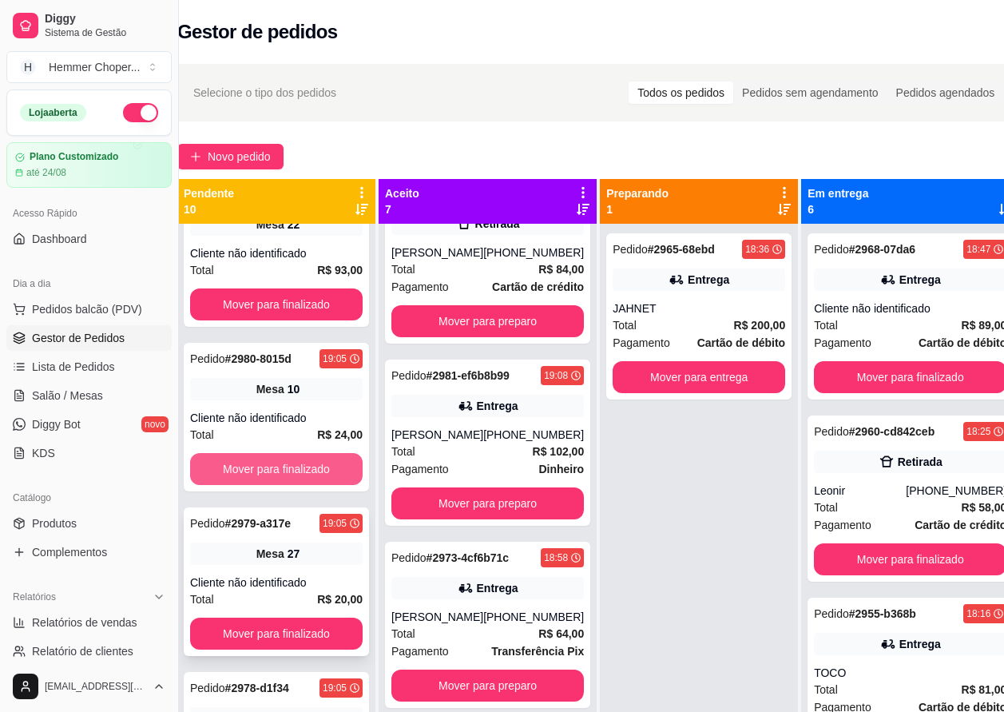
scroll to position [559, 0]
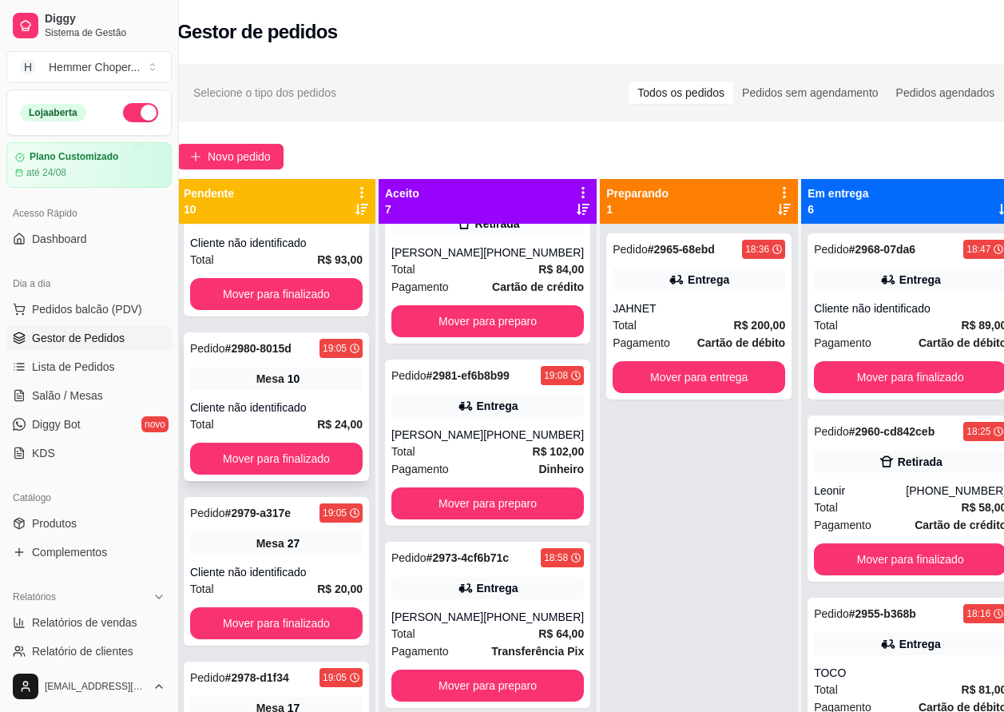
click at [291, 395] on div "Pedido # 2980-8015d 19:05 Mesa 10 Cliente não identificado Total R$ 24,00 Mover…" at bounding box center [276, 406] width 185 height 149
click at [256, 452] on button "Mover para finalizado" at bounding box center [277, 458] width 168 height 31
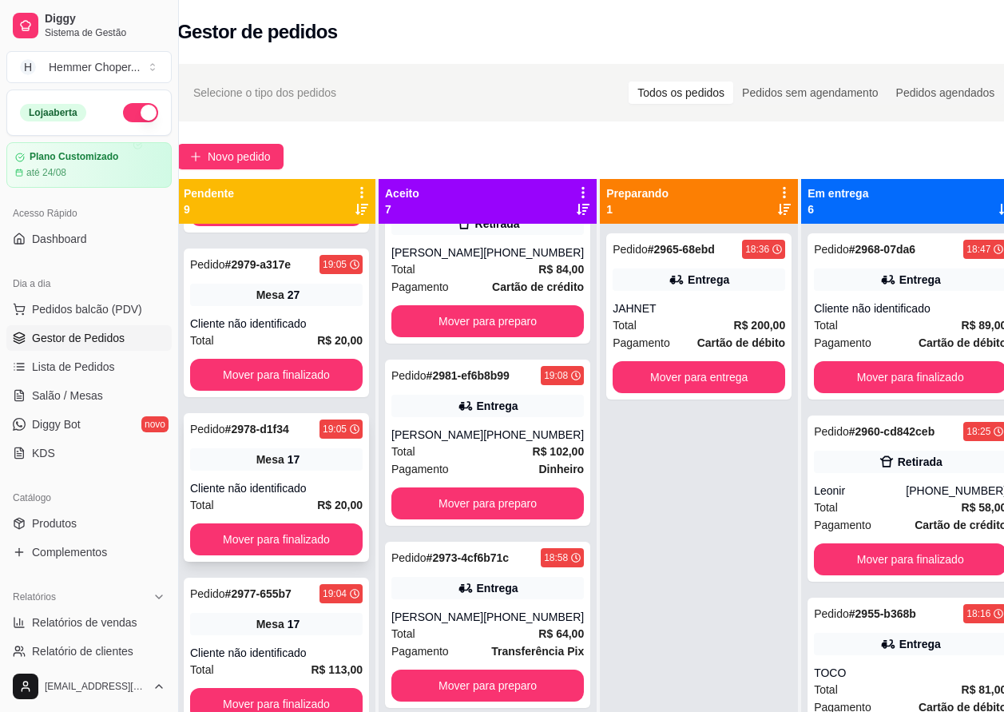
scroll to position [719, 0]
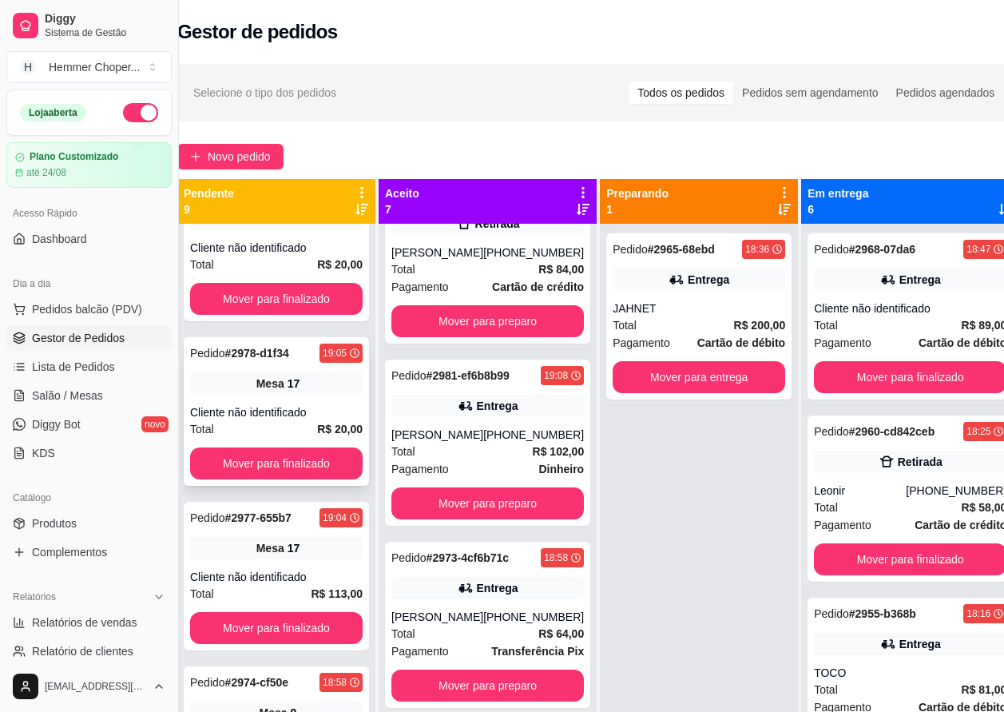
click at [272, 400] on div "Pedido # 2978-d1f34 19:05 Mesa 17 Cliente não identificado Total R$ 20,00 Mover…" at bounding box center [276, 411] width 185 height 149
click at [257, 462] on button "Mover para finalizado" at bounding box center [276, 463] width 173 height 32
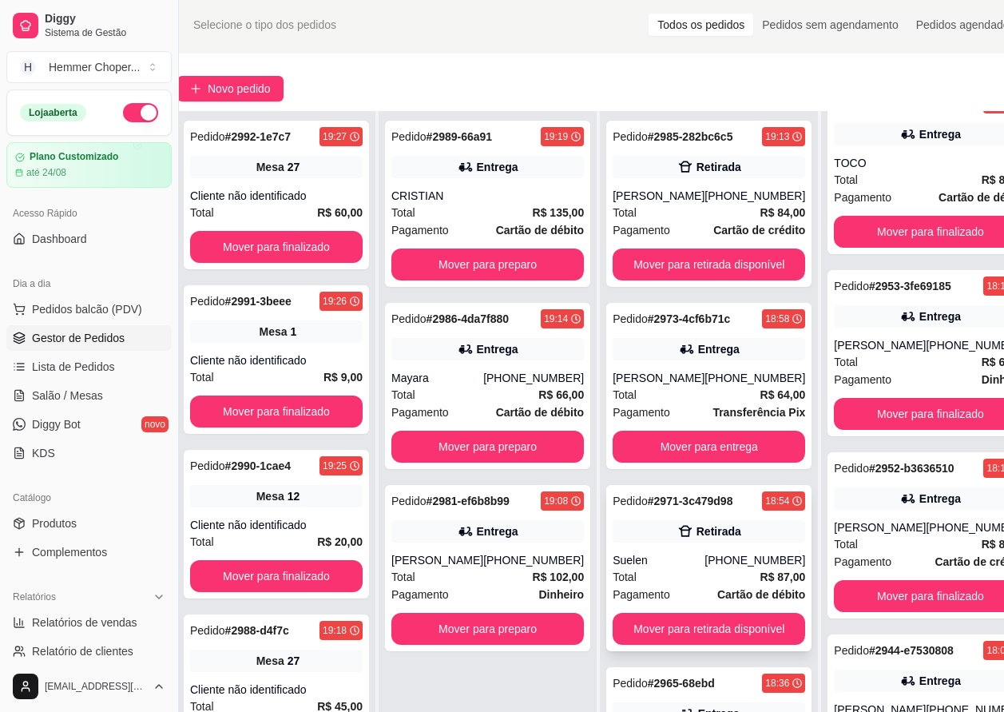
scroll to position [80, 27]
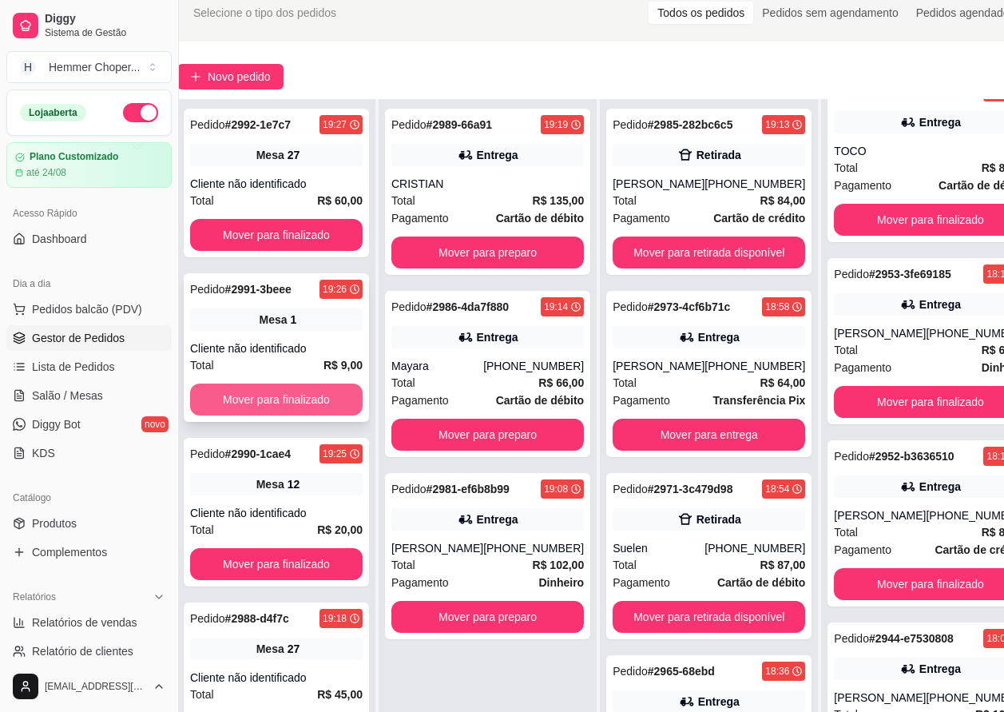
click at [276, 403] on button "Mover para finalizado" at bounding box center [276, 399] width 173 height 32
click at [280, 165] on div "Mesa 27" at bounding box center [276, 155] width 173 height 22
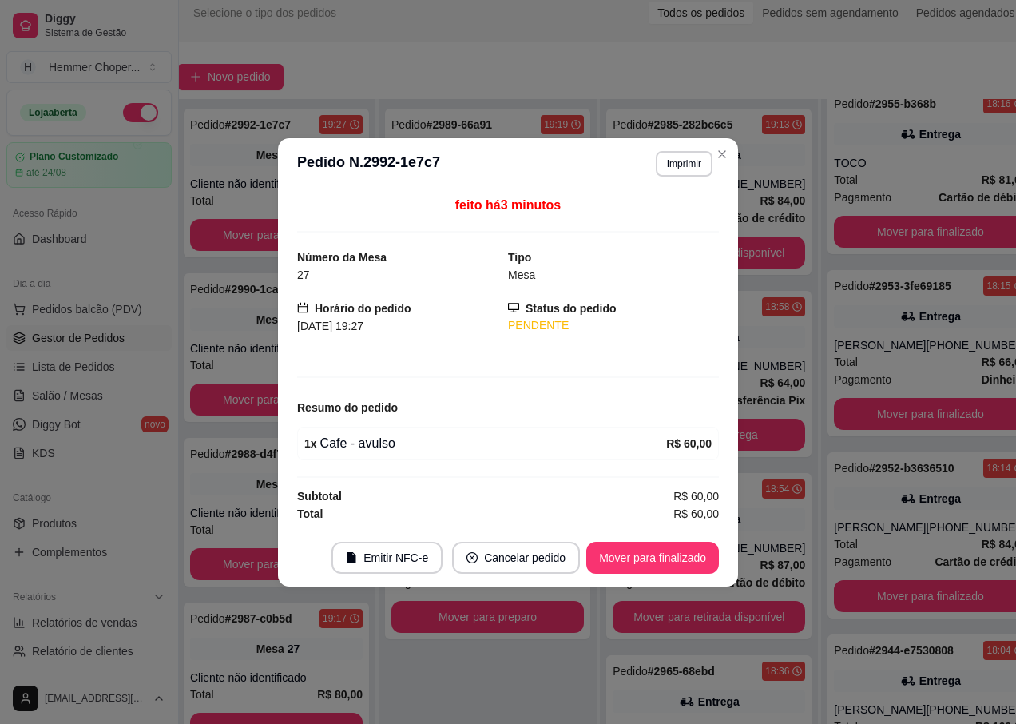
click at [280, 165] on header "**********" at bounding box center [508, 163] width 460 height 51
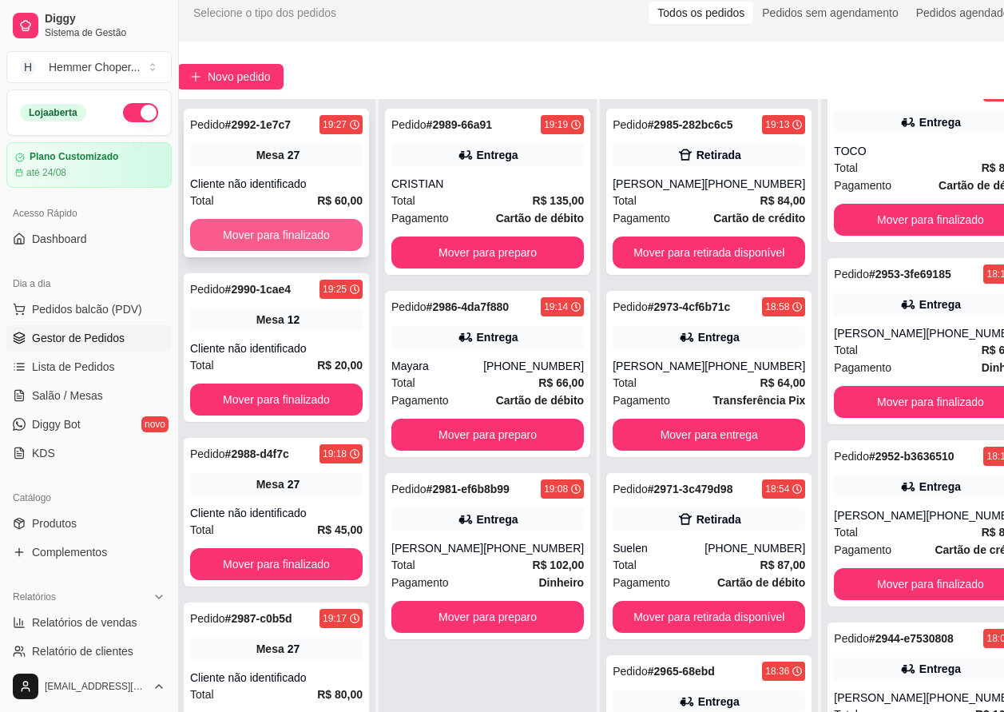
click at [250, 226] on button "Mover para finalizado" at bounding box center [276, 235] width 173 height 32
click at [255, 193] on div "Total R$ 20,00" at bounding box center [276, 201] width 173 height 18
click at [256, 234] on button "Mover para finalizado" at bounding box center [277, 235] width 168 height 31
click at [261, 197] on div "Total R$ 45,00" at bounding box center [276, 201] width 173 height 18
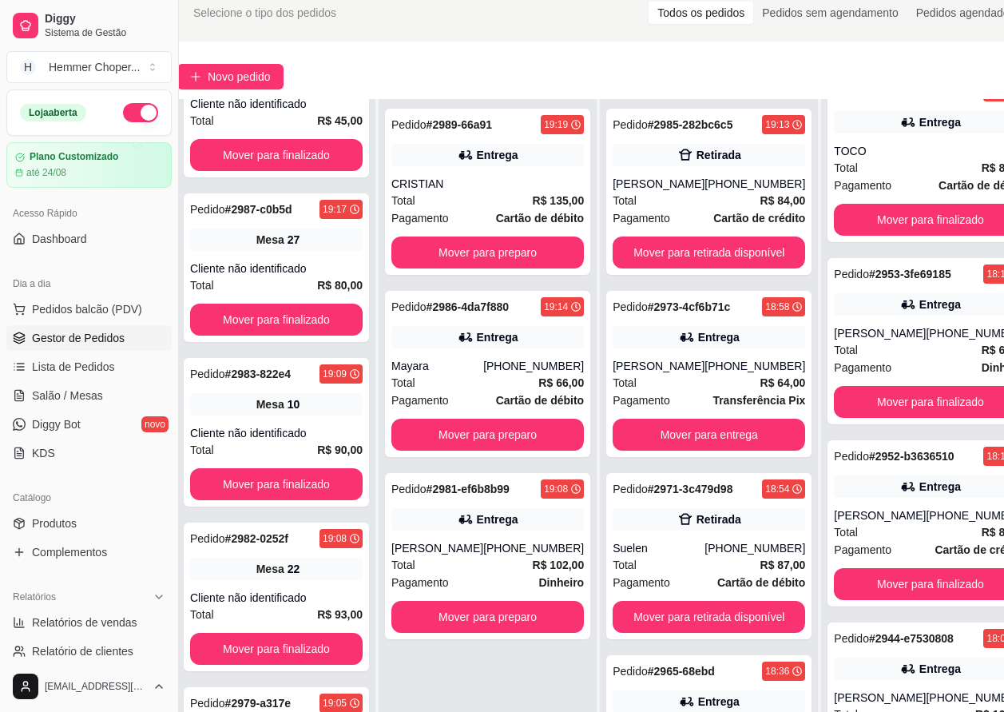
scroll to position [0, 0]
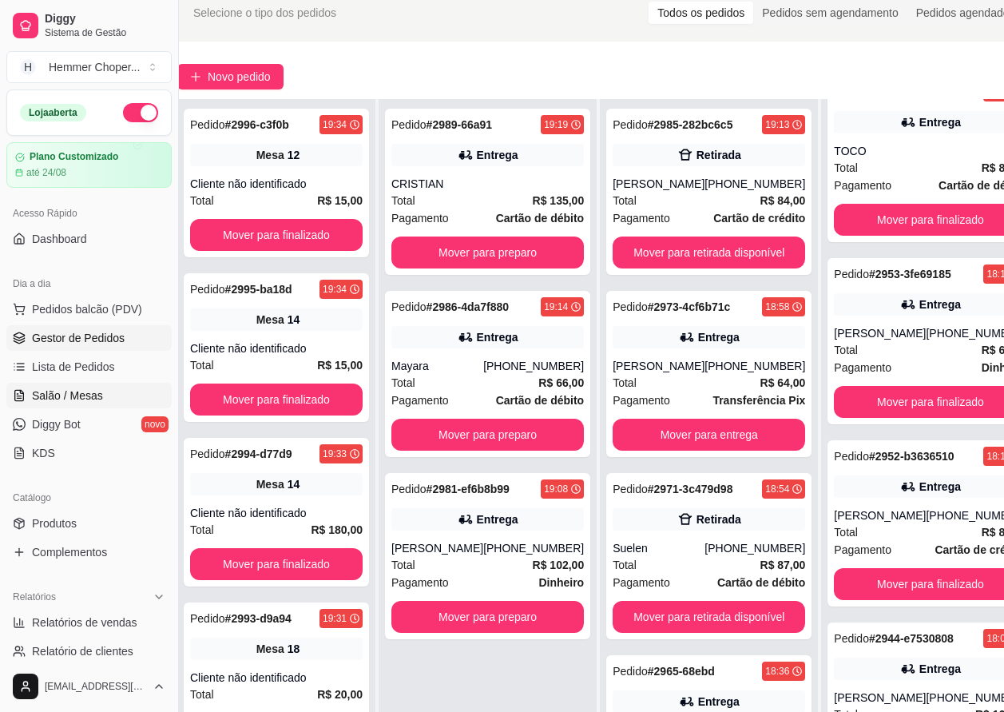
click at [78, 393] on span "Salão / Mesas" at bounding box center [67, 395] width 71 height 16
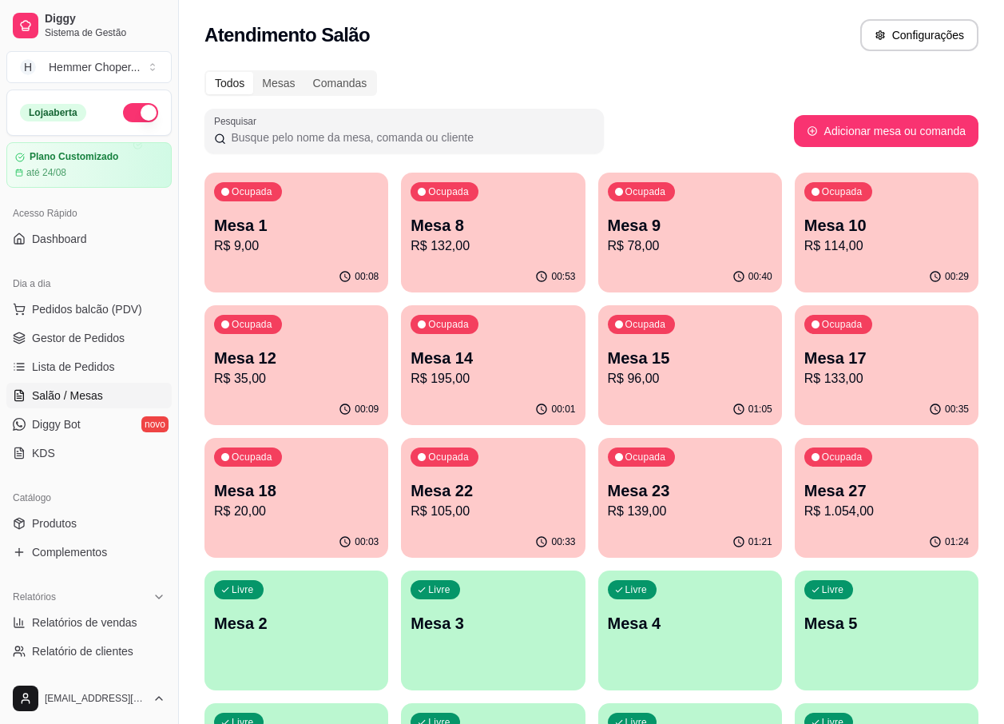
click at [516, 384] on p "R$ 195,00" at bounding box center [493, 378] width 165 height 19
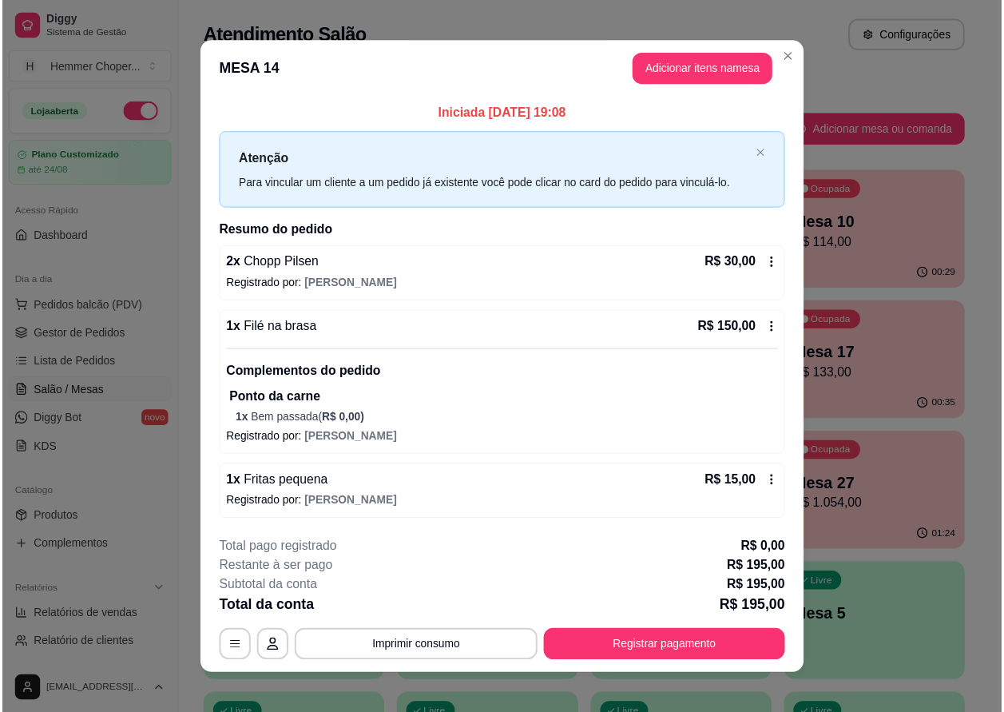
scroll to position [10, 0]
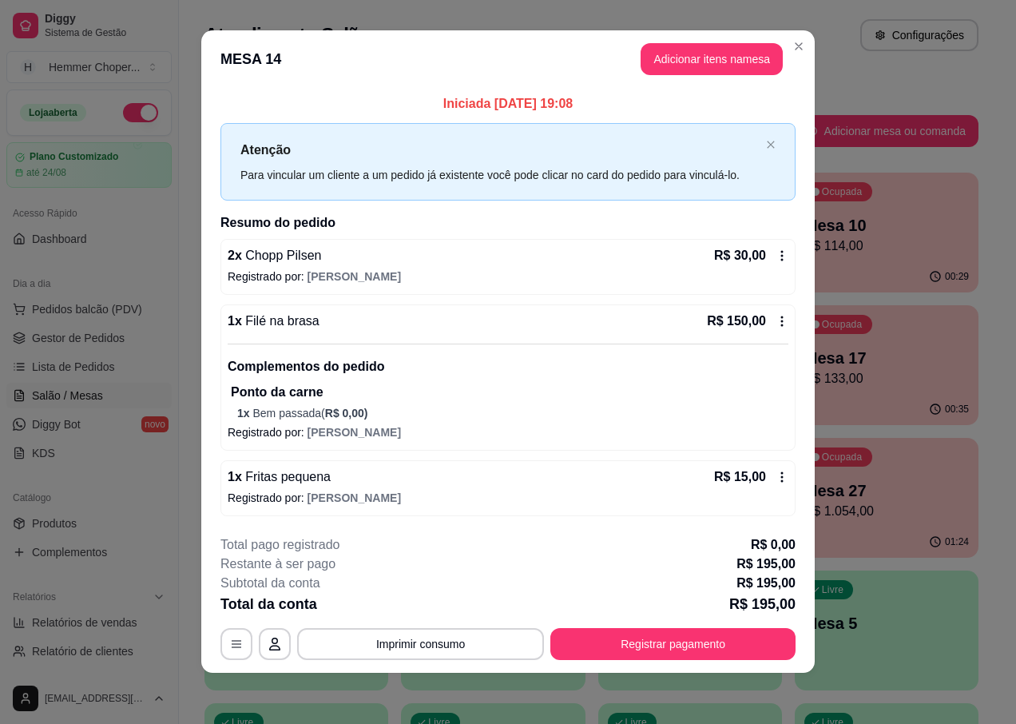
click at [276, 483] on span "Fritas pequena" at bounding box center [286, 477] width 89 height 14
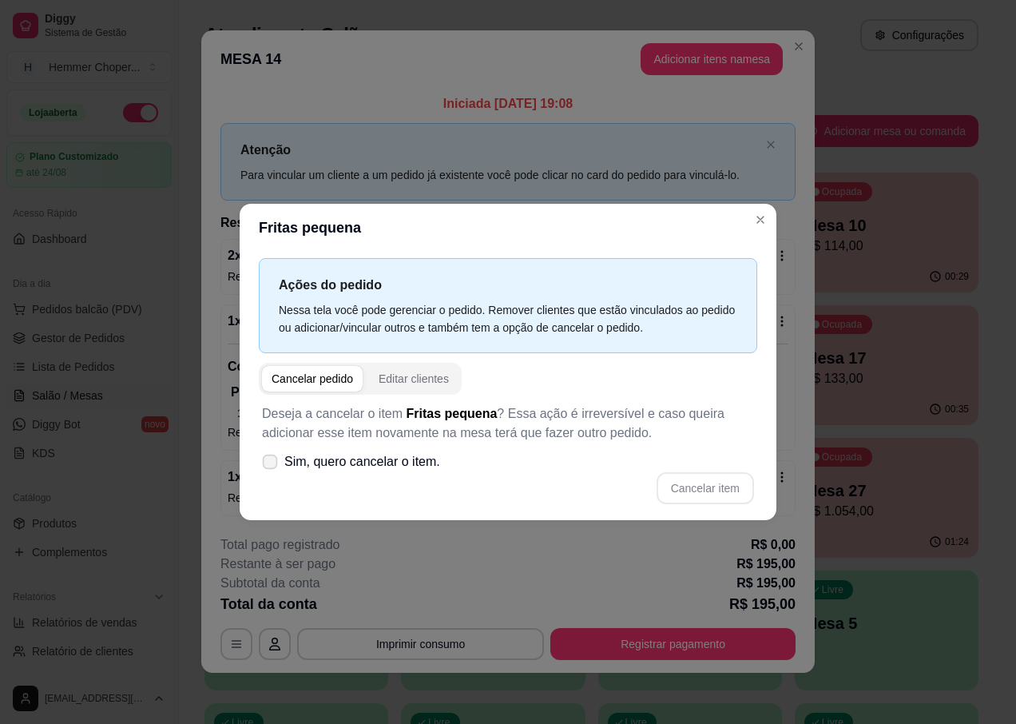
click at [397, 454] on span "Sim, quero cancelar o item." at bounding box center [362, 461] width 156 height 19
click at [272, 465] on input "Sim, quero cancelar o item." at bounding box center [266, 470] width 10 height 10
click at [409, 462] on span "Sim, quero cancelar o item." at bounding box center [362, 461] width 156 height 19
click at [272, 465] on input "Sim, quero cancelar o item." at bounding box center [266, 470] width 10 height 10
checkbox input "false"
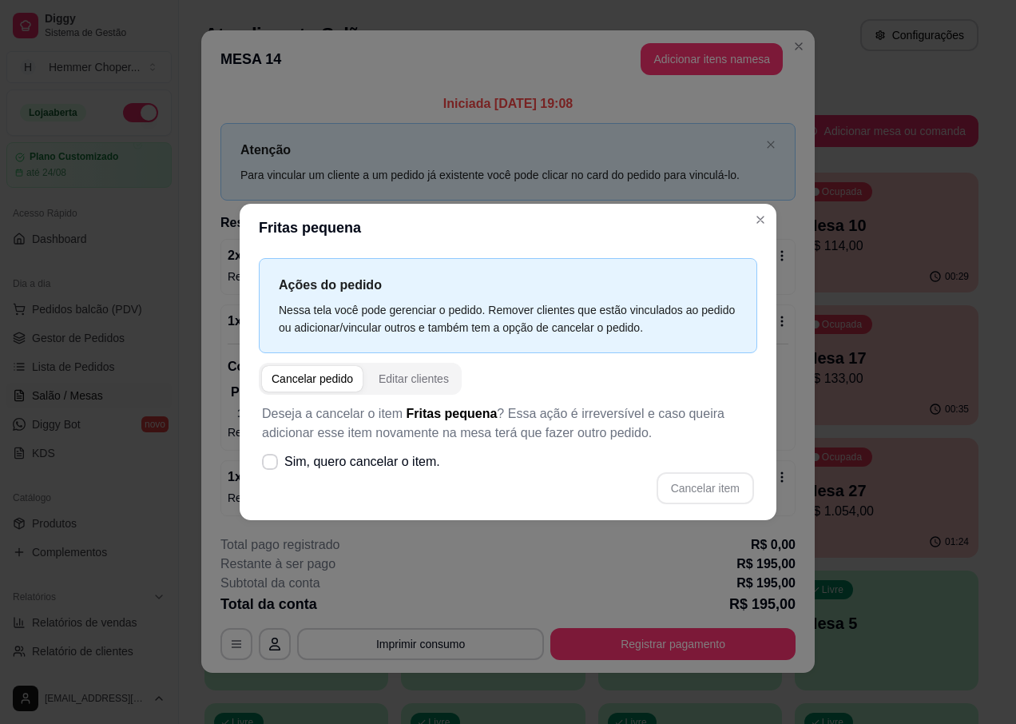
click at [696, 490] on div "Cancelar item" at bounding box center [508, 488] width 492 height 32
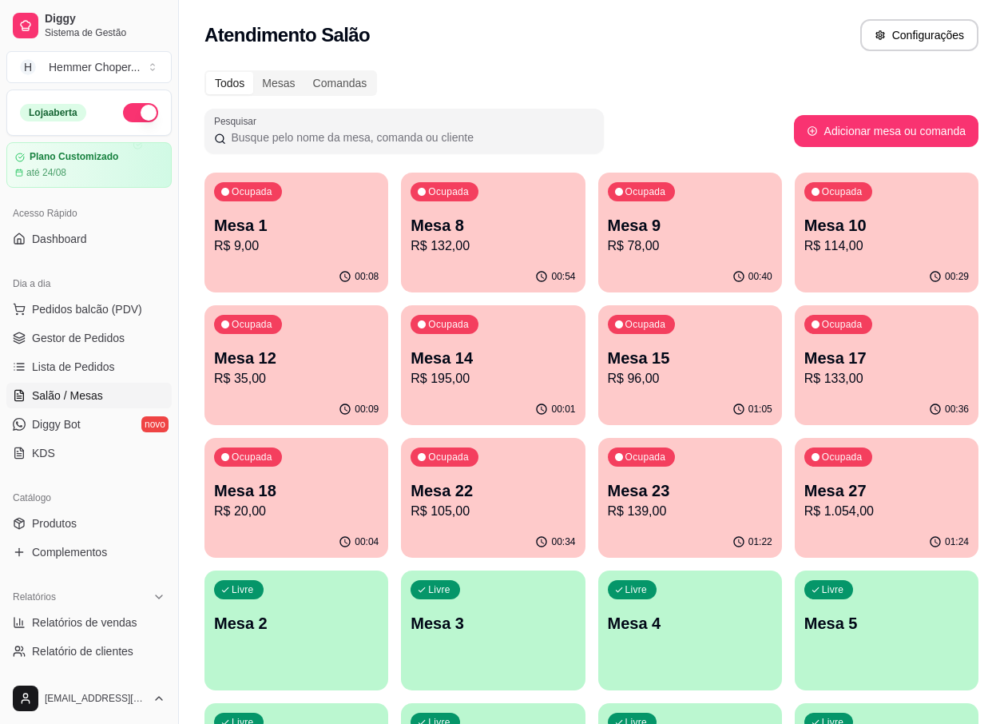
click at [307, 257] on div "Ocupada Mesa 1 R$ 9,00" at bounding box center [296, 217] width 184 height 89
click at [101, 343] on span "Gestor de Pedidos" at bounding box center [78, 338] width 93 height 16
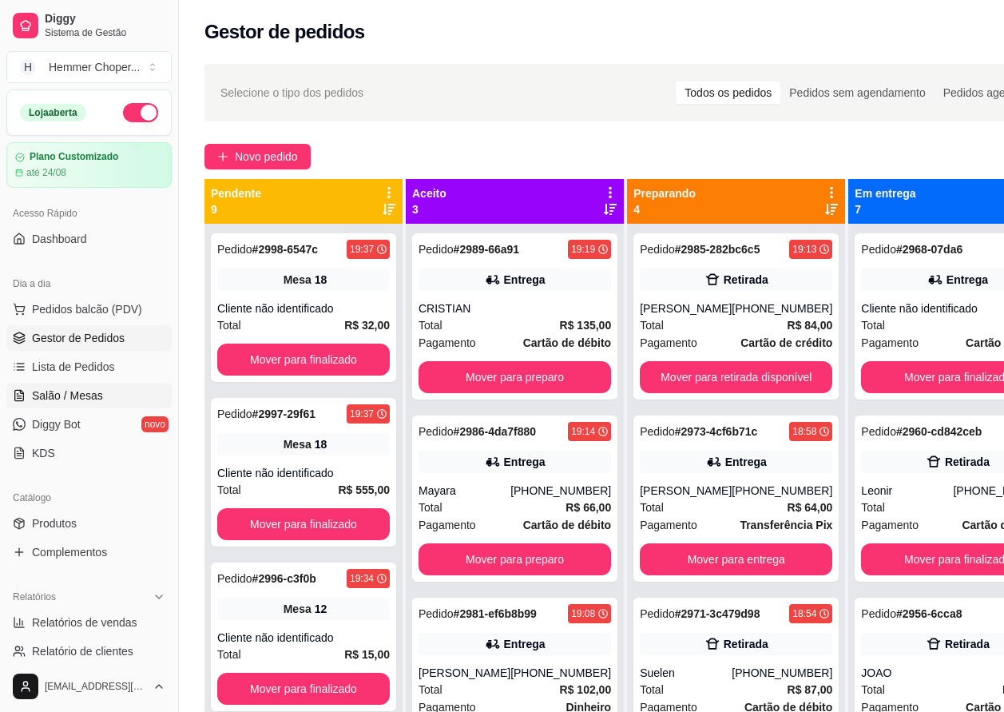
click at [91, 395] on span "Salão / Mesas" at bounding box center [67, 395] width 71 height 16
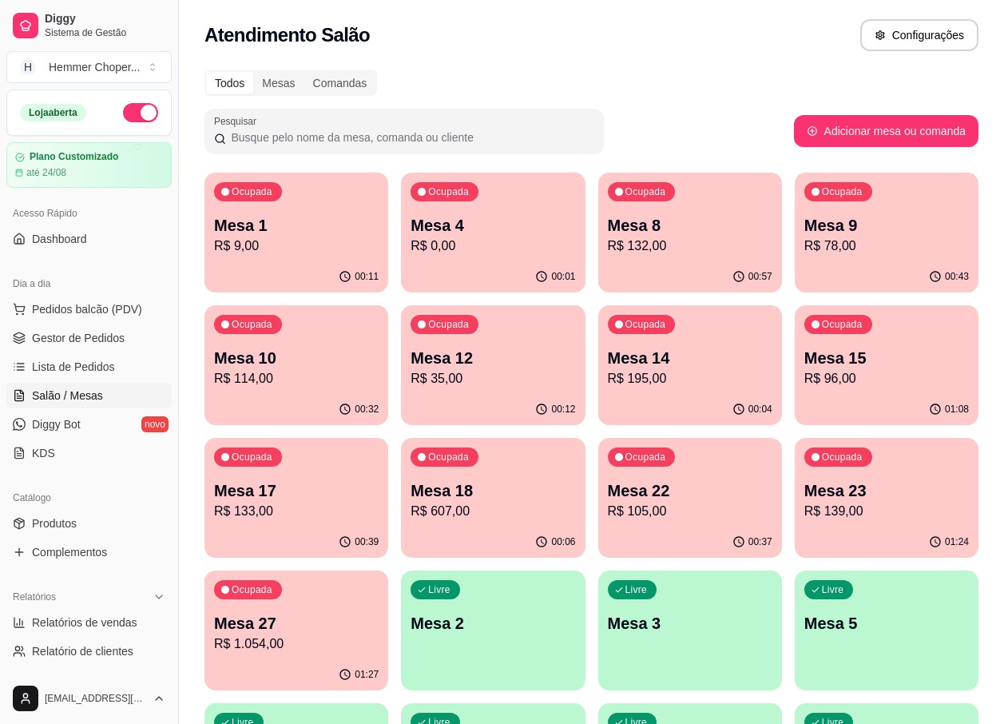
click at [296, 384] on p "R$ 114,00" at bounding box center [296, 378] width 165 height 19
click at [94, 336] on span "Gestor de Pedidos" at bounding box center [78, 338] width 93 height 16
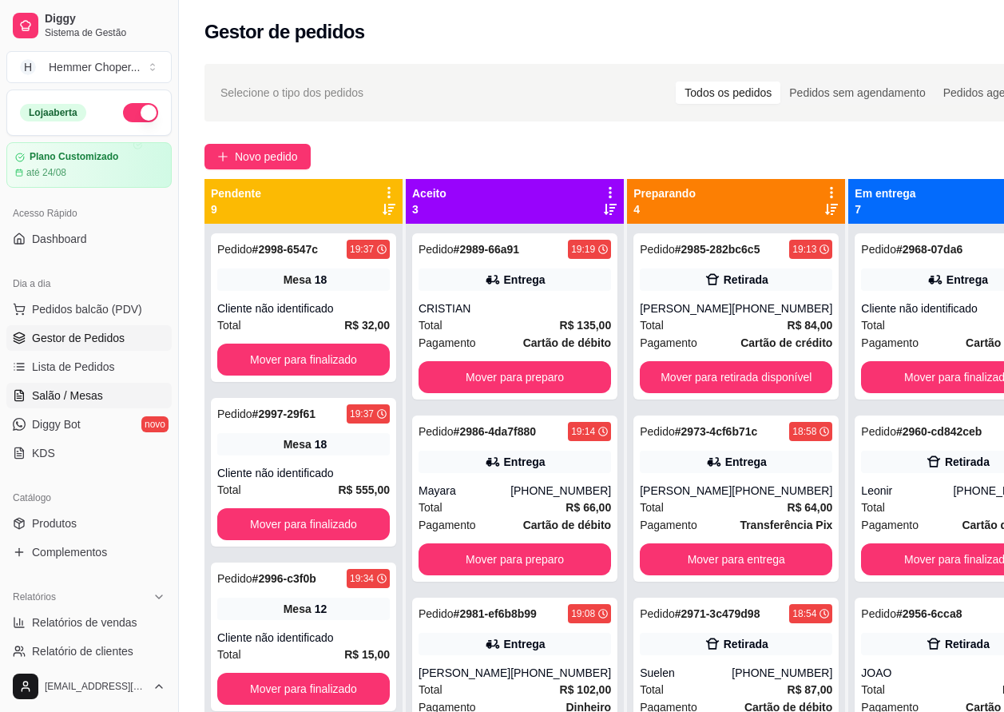
click at [80, 402] on span "Salão / Mesas" at bounding box center [67, 395] width 71 height 16
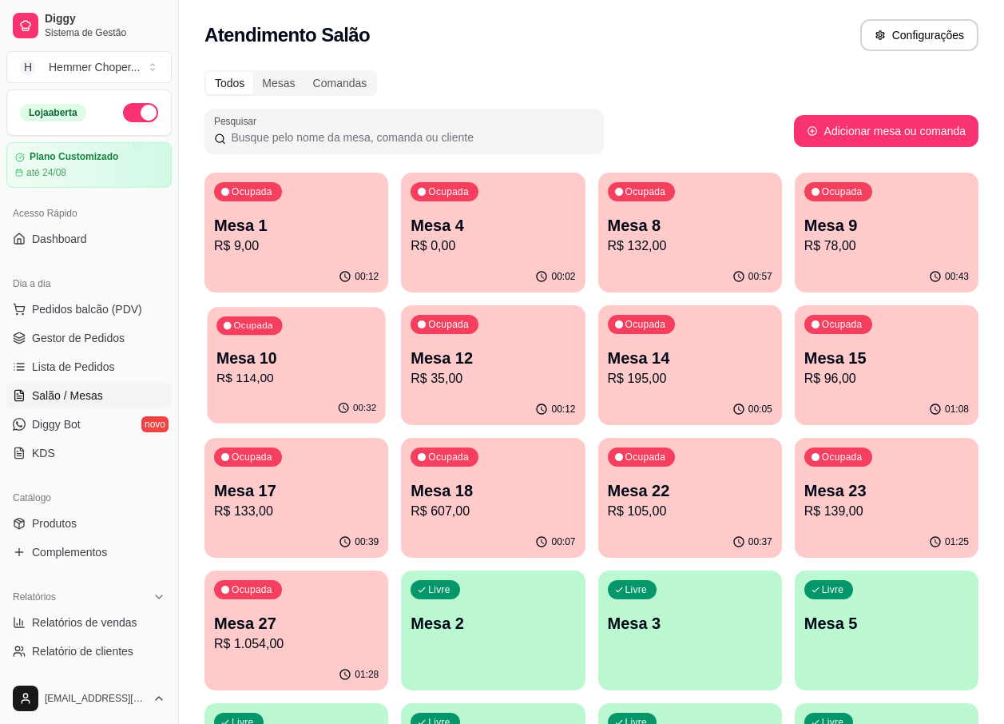
click at [334, 361] on p "Mesa 10" at bounding box center [296, 358] width 160 height 22
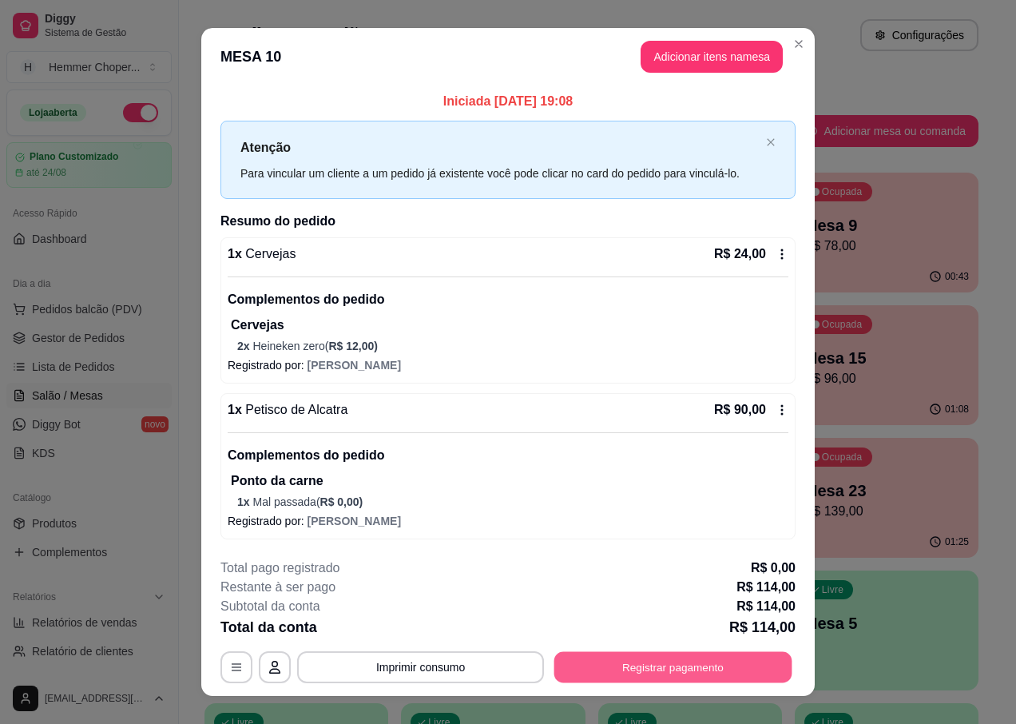
click at [637, 660] on button "Registrar pagamento" at bounding box center [673, 666] width 238 height 31
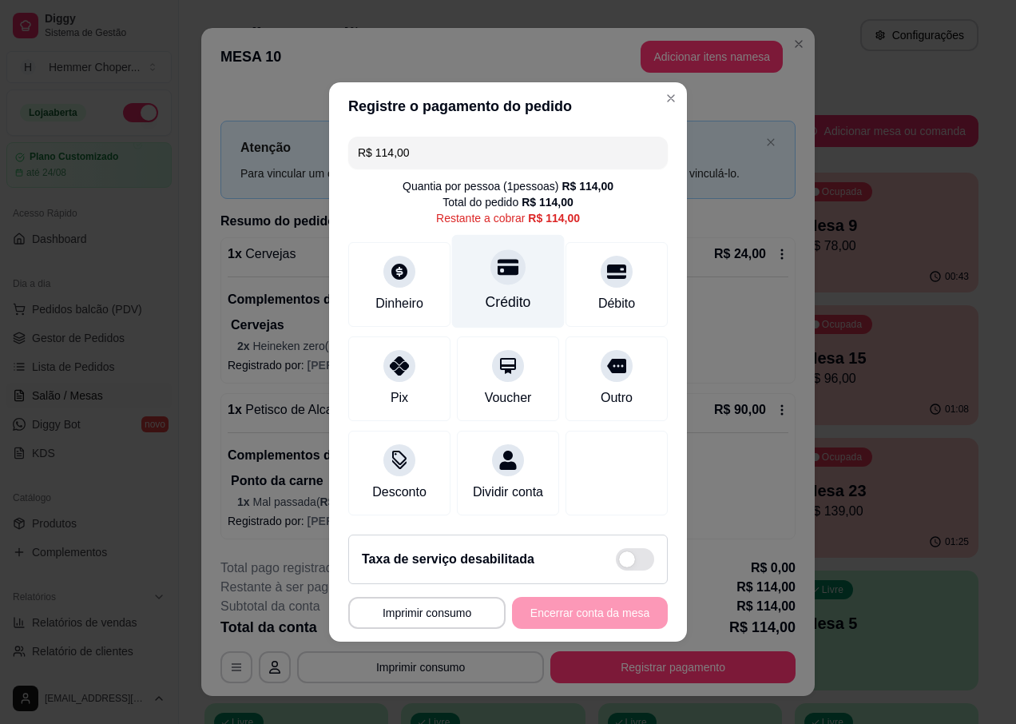
click at [510, 269] on icon at bounding box center [508, 266] width 21 height 21
type input "R$ 0,00"
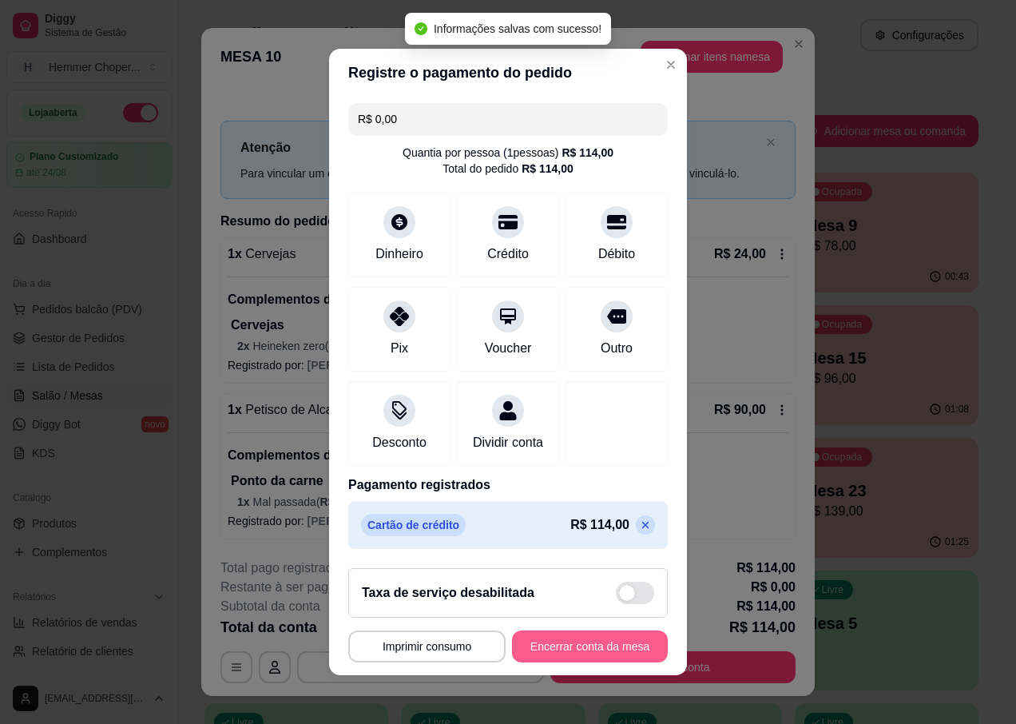
click at [556, 655] on button "Encerrar conta da mesa" at bounding box center [590, 646] width 156 height 32
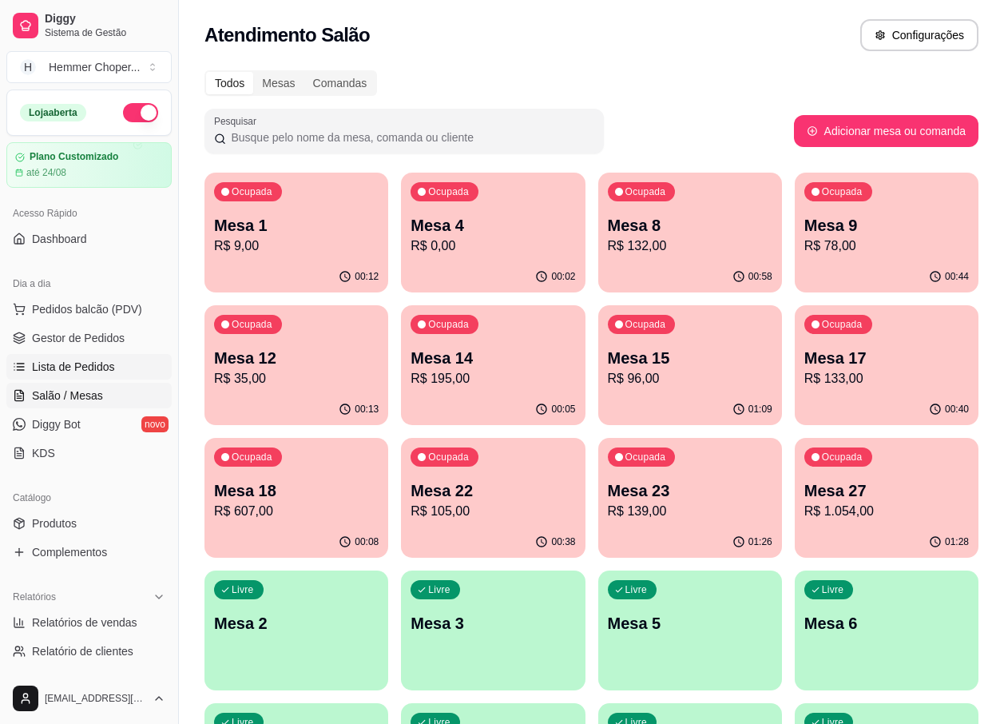
click at [98, 362] on span "Lista de Pedidos" at bounding box center [73, 367] width 83 height 16
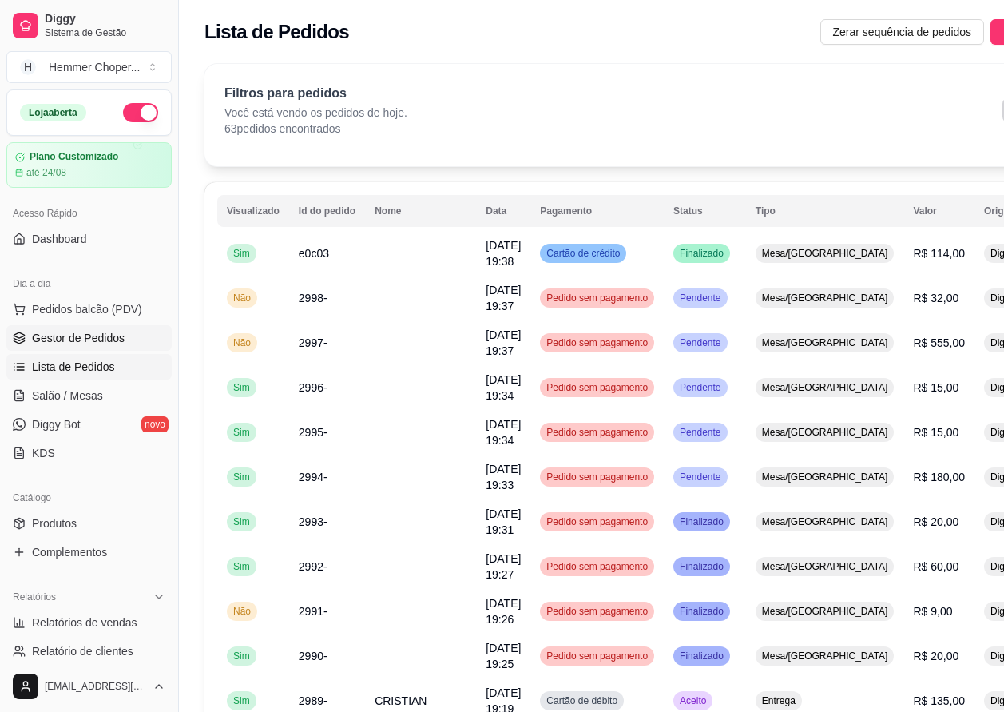
click at [79, 334] on span "Gestor de Pedidos" at bounding box center [78, 338] width 93 height 16
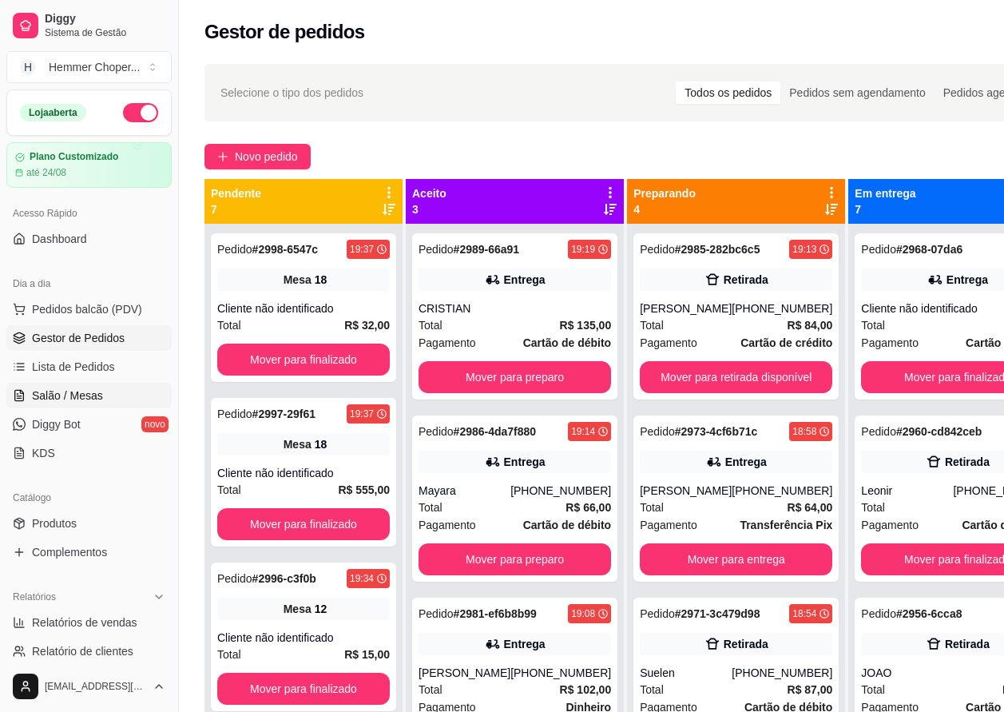
click at [102, 389] on link "Salão / Mesas" at bounding box center [88, 396] width 165 height 26
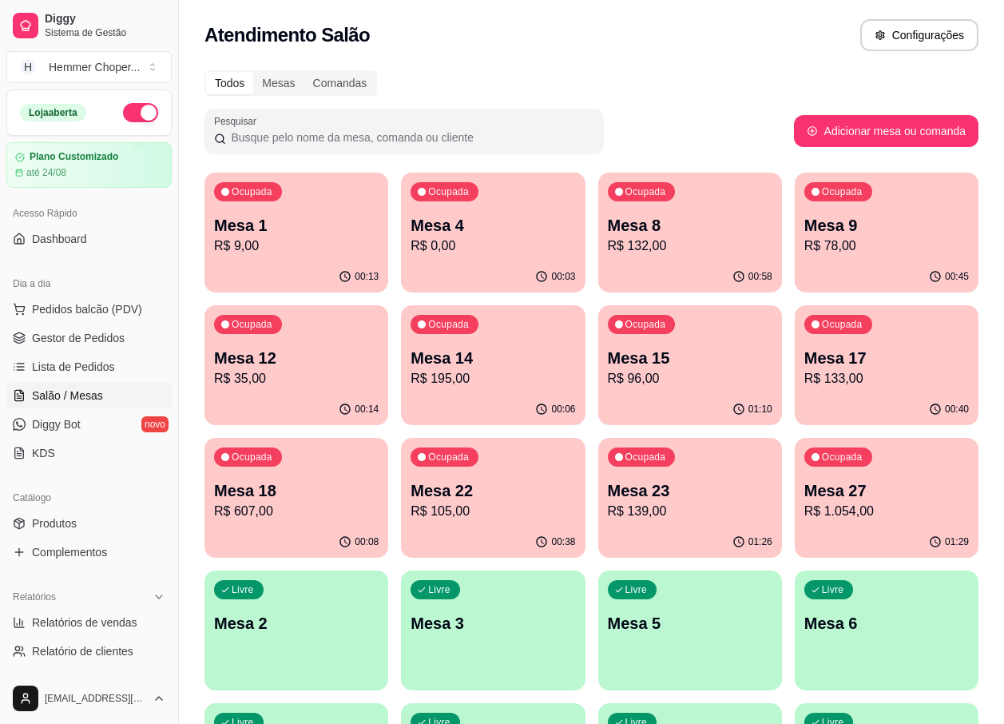
click at [478, 365] on p "Mesa 14" at bounding box center [493, 358] width 165 height 22
click at [681, 367] on p "Mesa 15" at bounding box center [690, 358] width 165 height 22
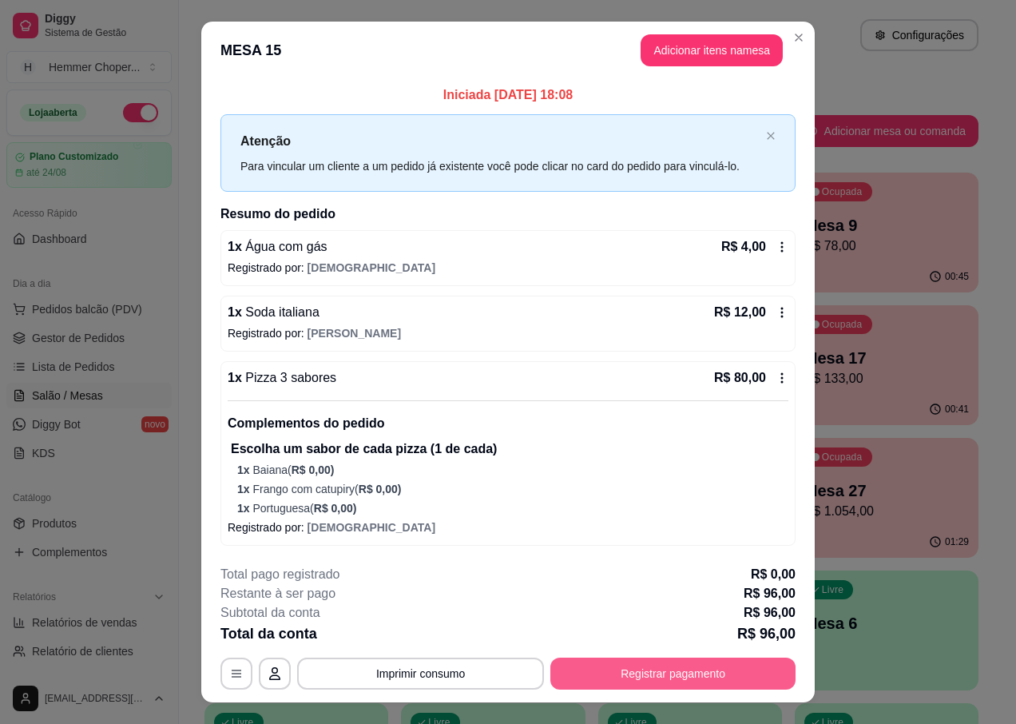
click at [621, 678] on button "Registrar pagamento" at bounding box center [672, 673] width 245 height 32
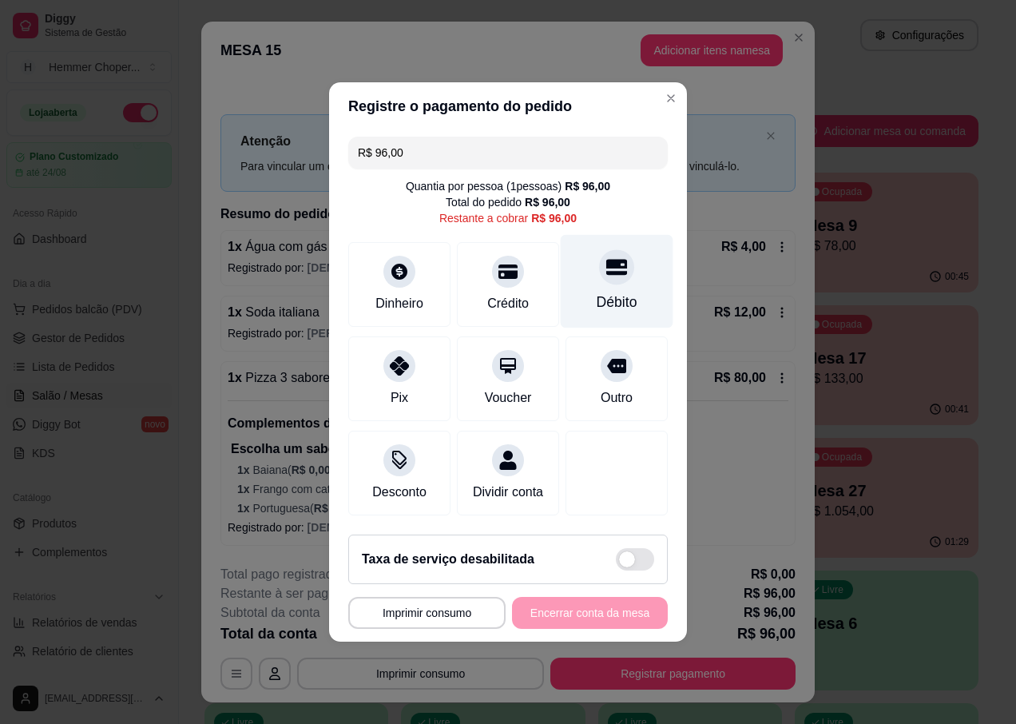
click at [605, 292] on div "Débito" at bounding box center [617, 302] width 41 height 21
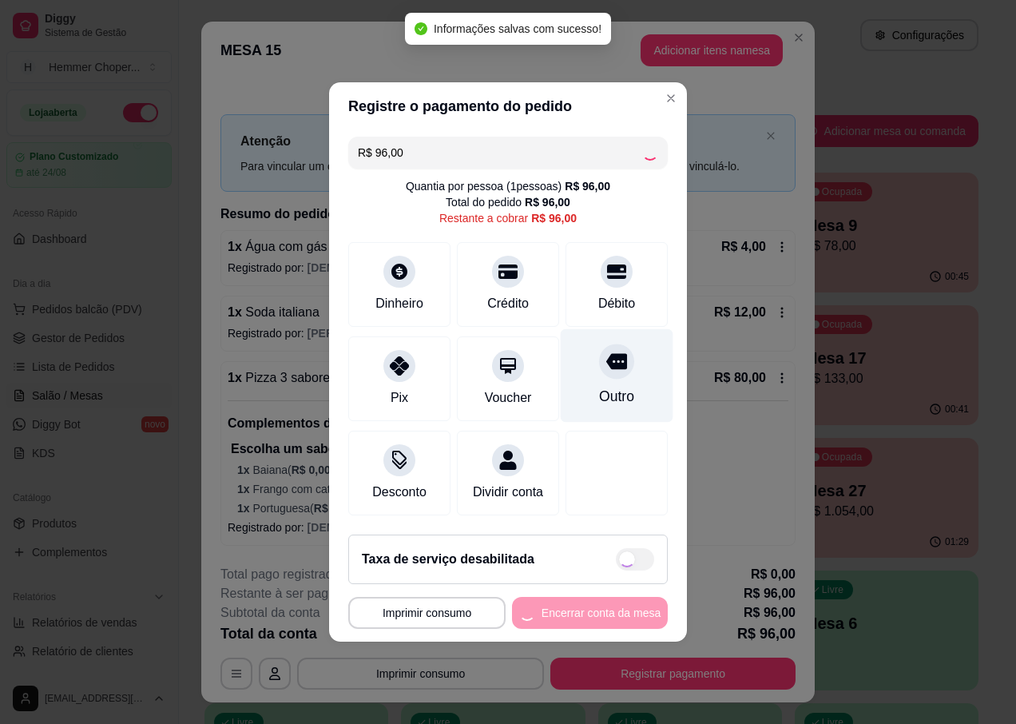
type input "R$ 0,00"
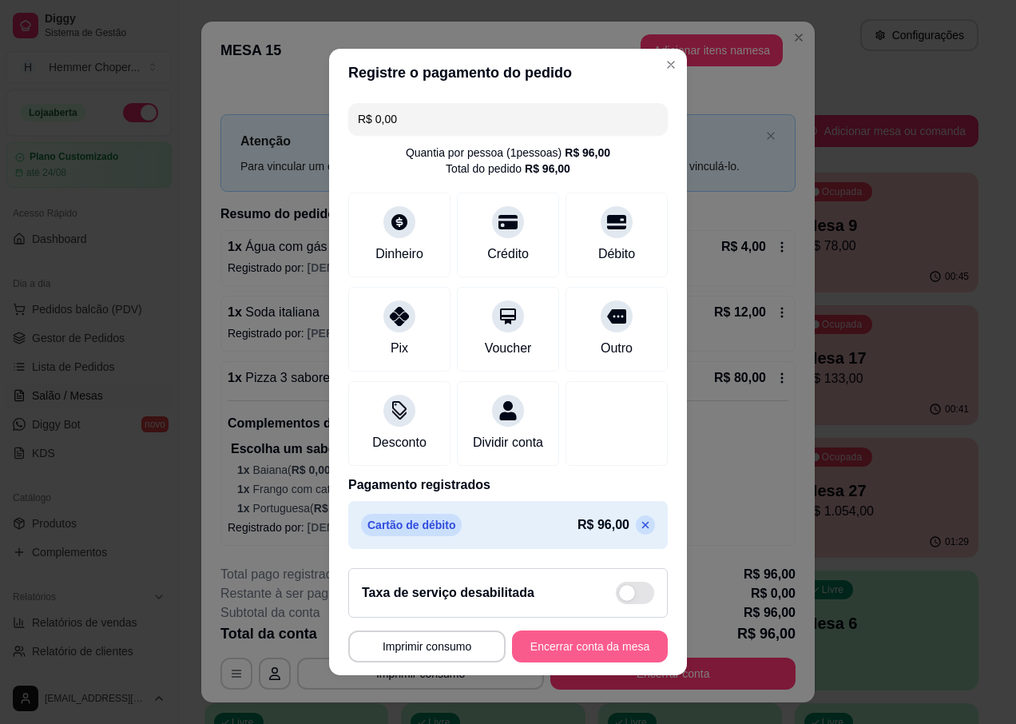
click at [543, 662] on button "Encerrar conta da mesa" at bounding box center [590, 646] width 156 height 32
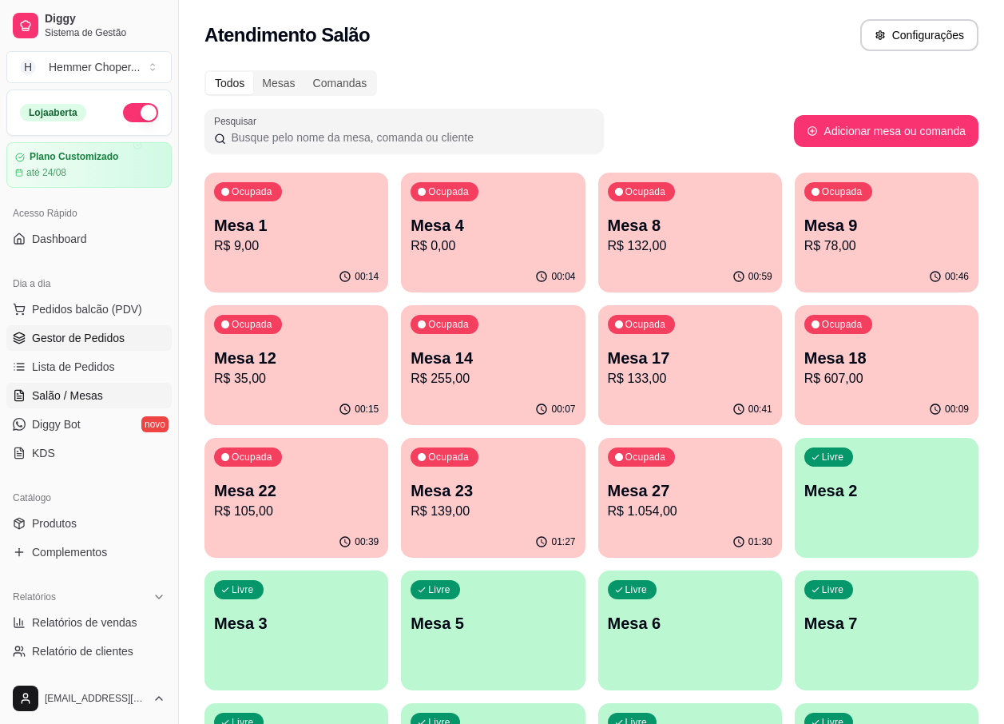
click at [89, 335] on span "Gestor de Pedidos" at bounding box center [78, 338] width 93 height 16
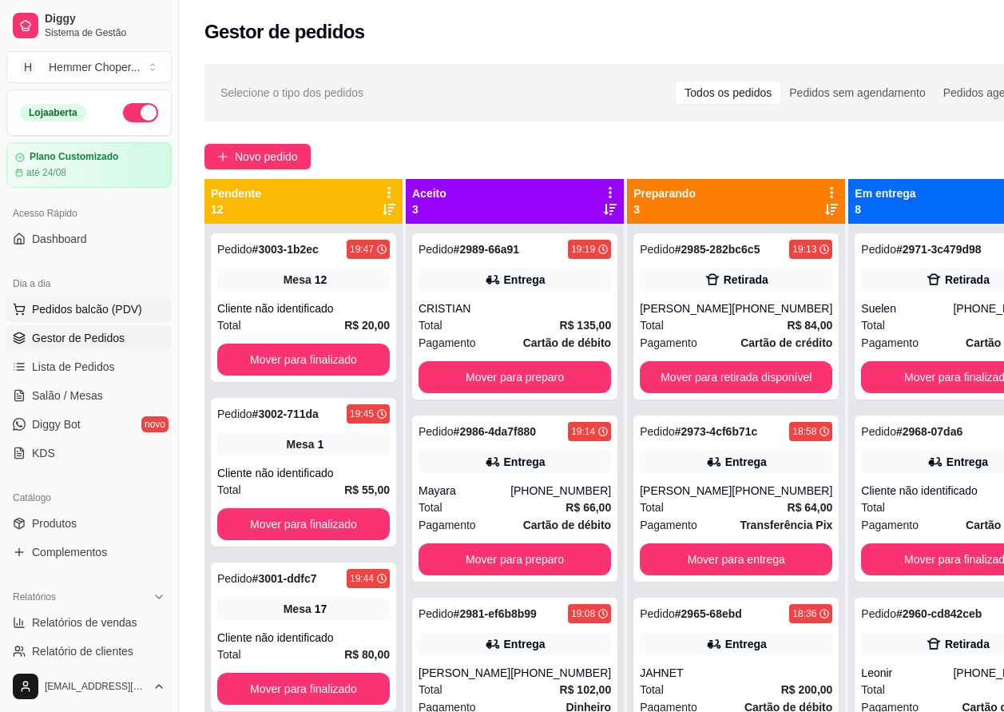
click at [65, 314] on span "Pedidos balcão (PDV)" at bounding box center [87, 309] width 110 height 16
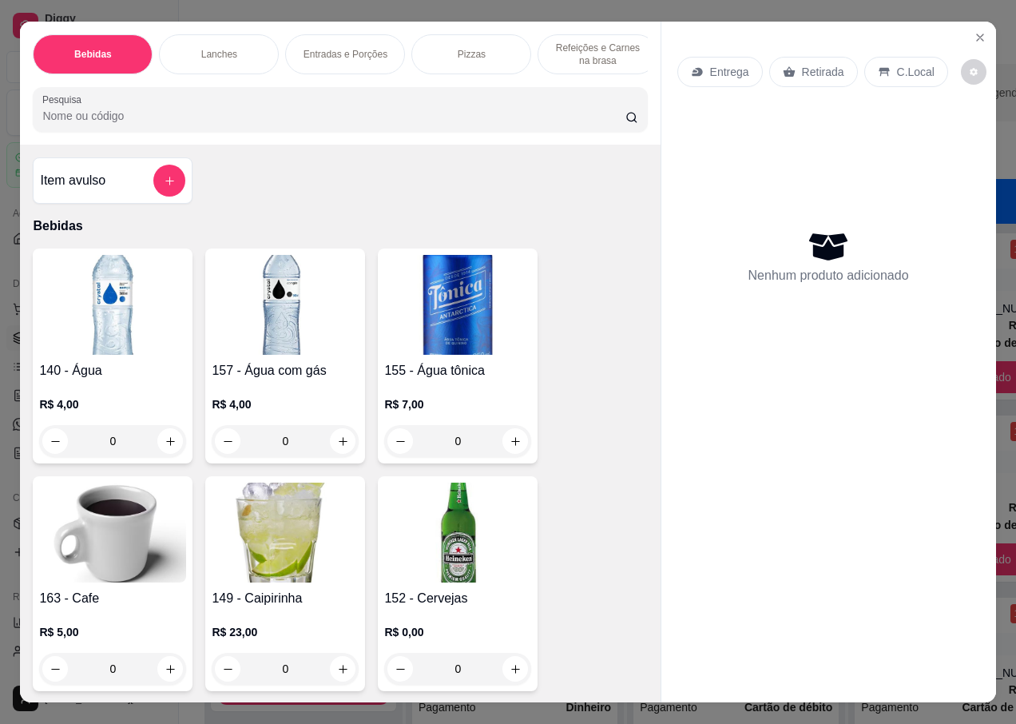
click at [724, 64] on p "Entrega" at bounding box center [729, 72] width 39 height 16
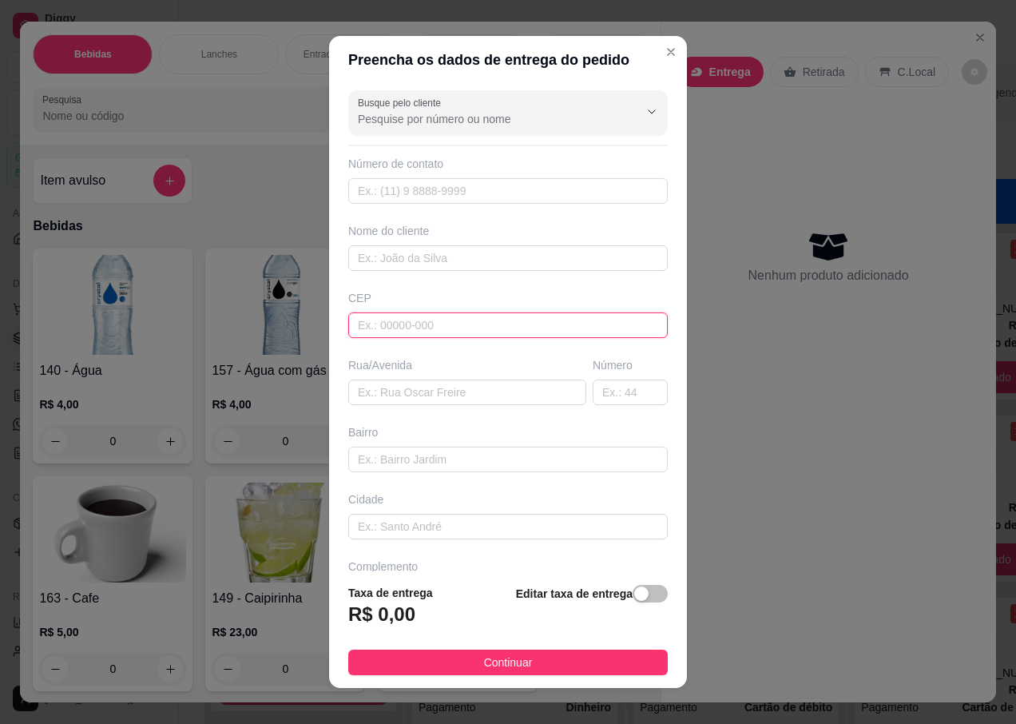
click at [379, 327] on input "text" at bounding box center [508, 325] width 320 height 26
type input "89072200"
type input "Rua [PERSON_NAME]"
type input "[GEOGRAPHIC_DATA]"
type input "Blumenau"
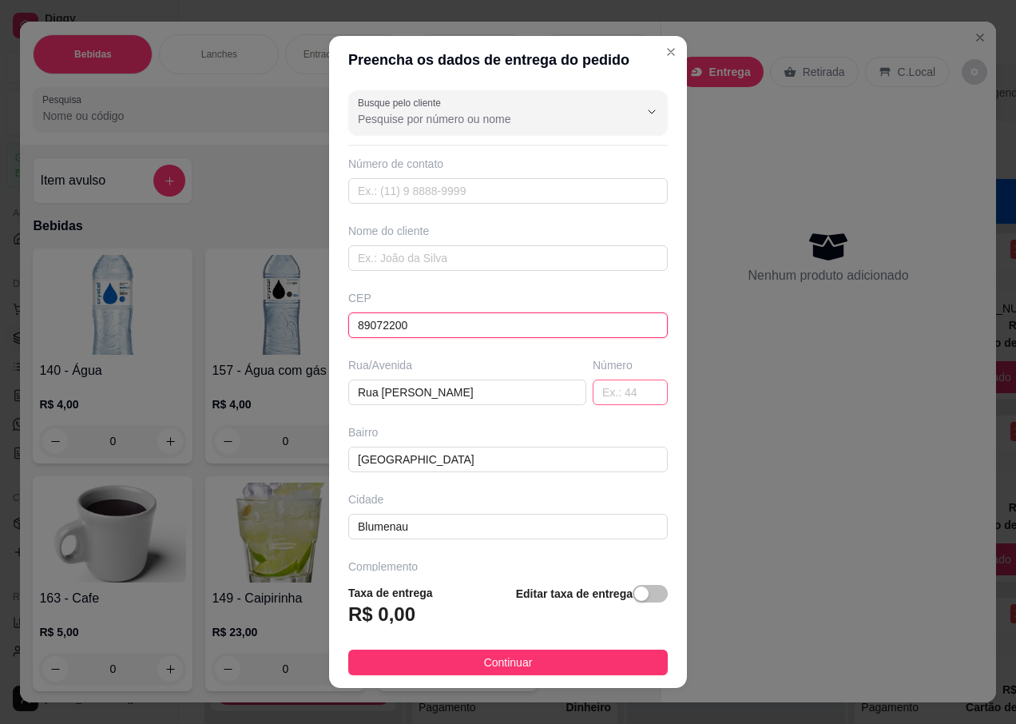
type input "89072200"
click at [593, 397] on input "text" at bounding box center [630, 392] width 75 height 26
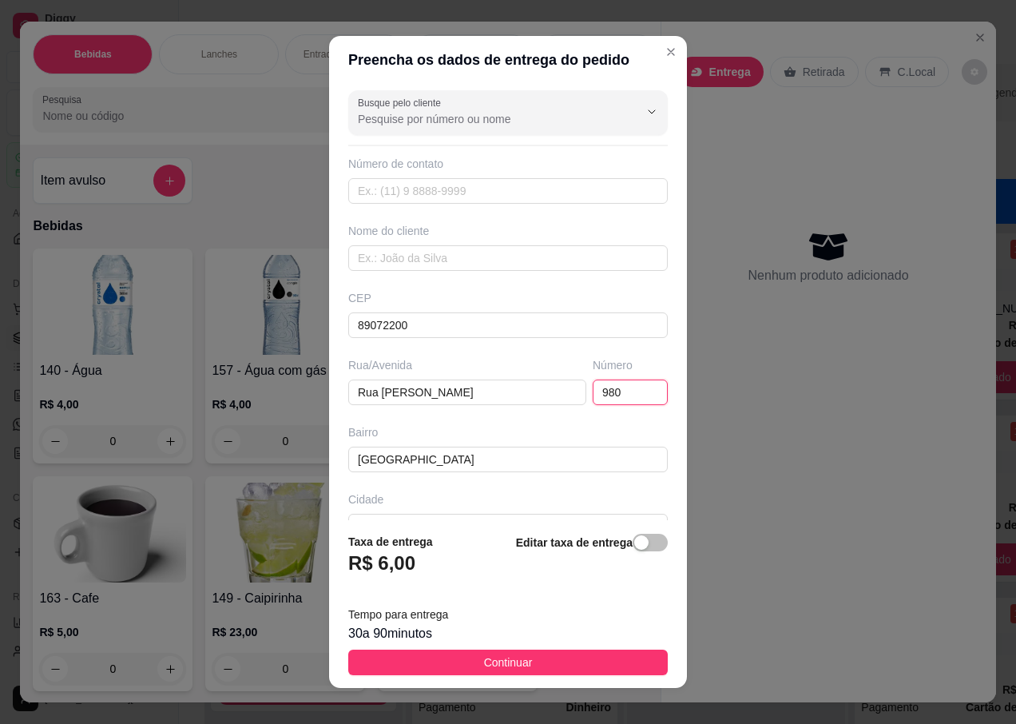
type input "980"
click at [410, 244] on div "Nome do cliente" at bounding box center [508, 247] width 326 height 48
click at [415, 263] on input "text" at bounding box center [508, 258] width 320 height 26
type input "ARLETE"
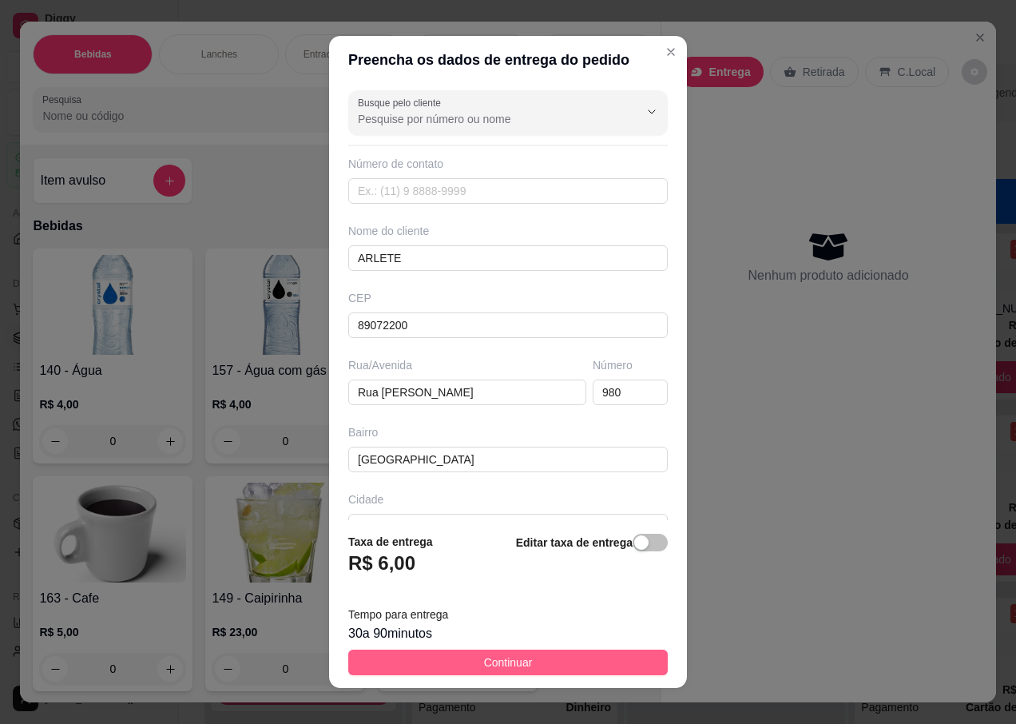
click at [454, 654] on button "Continuar" at bounding box center [508, 662] width 320 height 26
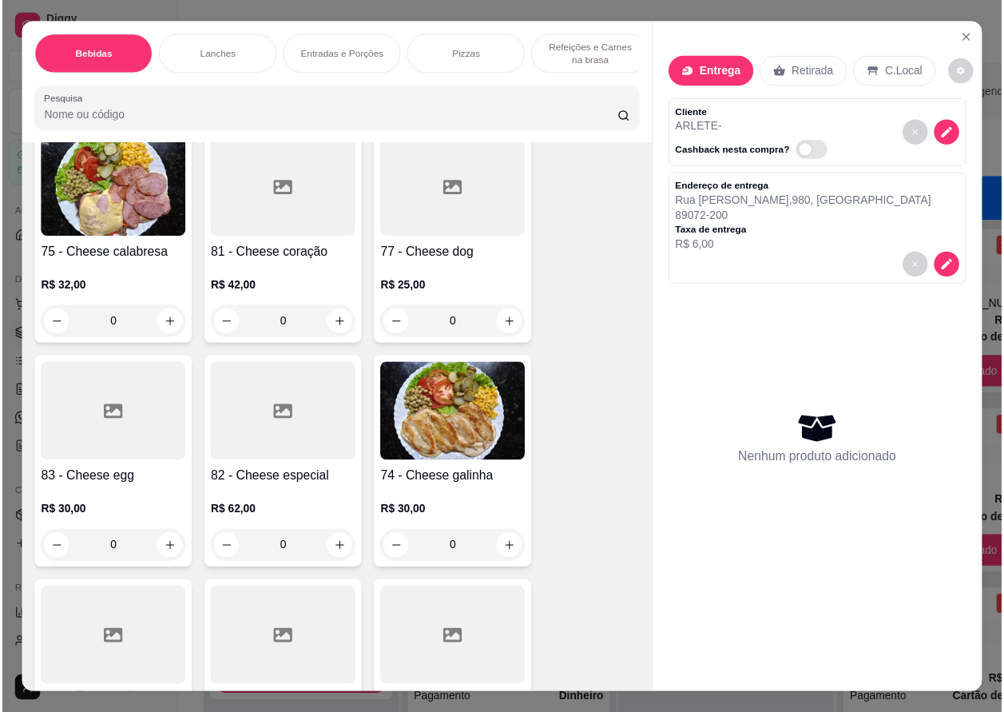
scroll to position [3275, 0]
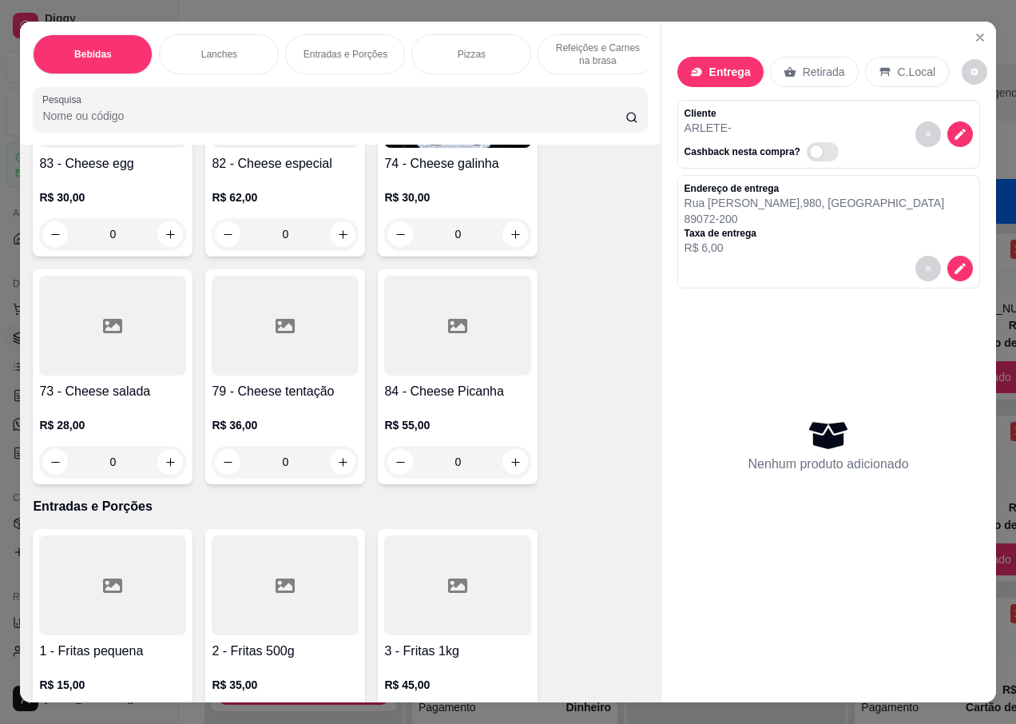
click at [117, 352] on div at bounding box center [112, 326] width 147 height 100
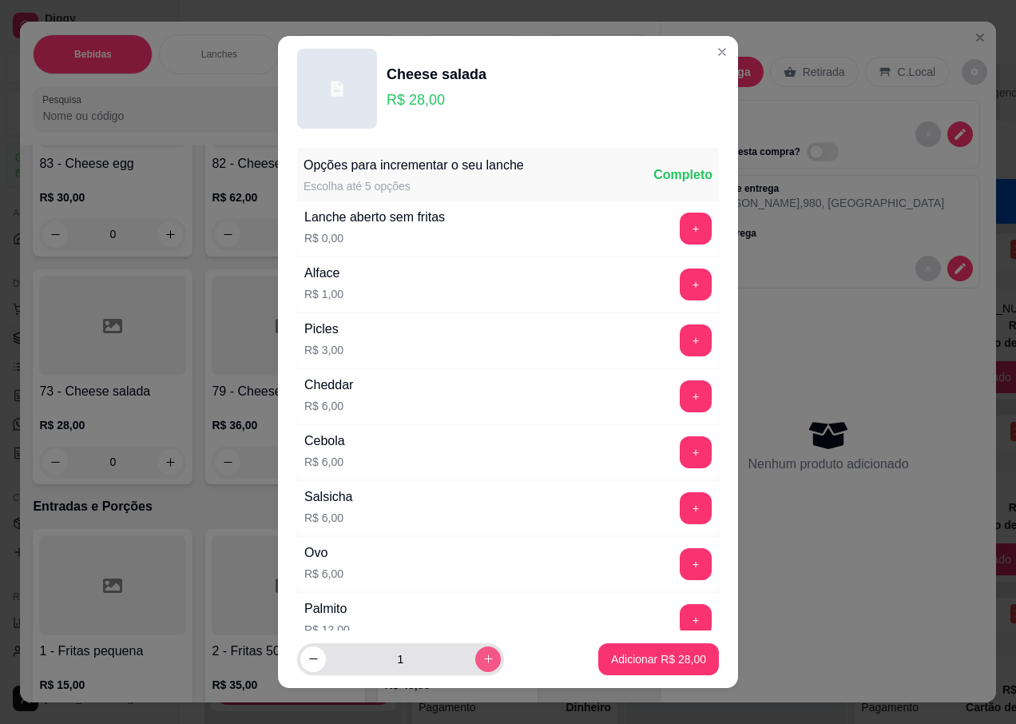
click at [482, 664] on icon "increase-product-quantity" at bounding box center [488, 659] width 12 height 12
type input "2"
click at [613, 663] on p "Adicionar R$ 56,00" at bounding box center [659, 658] width 93 height 15
type input "2"
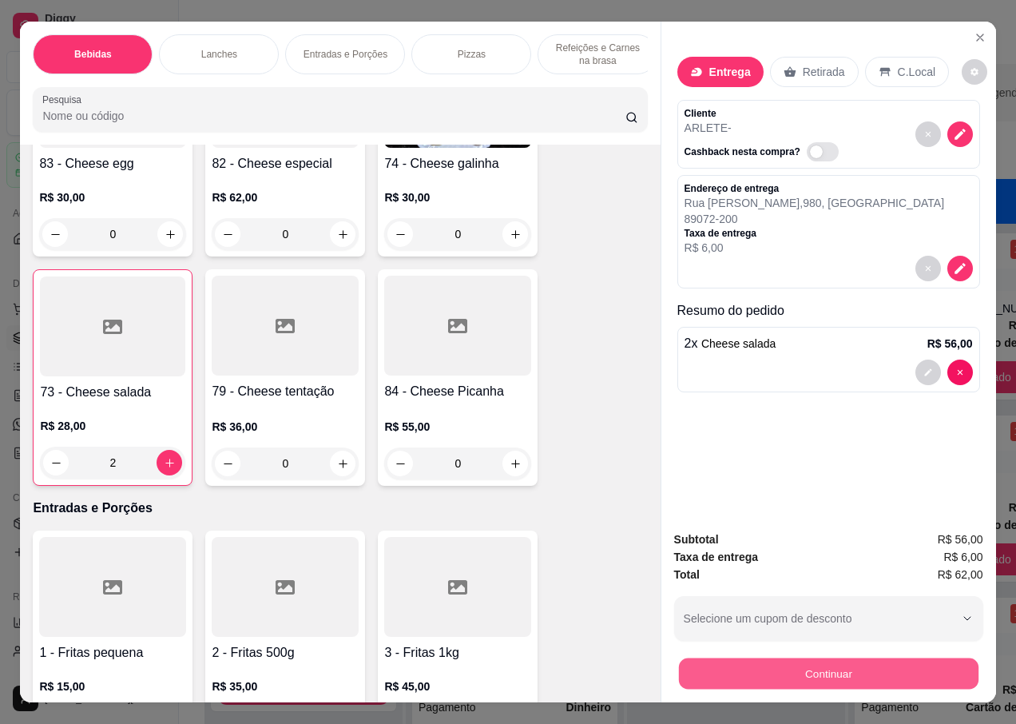
click at [763, 677] on button "Continuar" at bounding box center [828, 672] width 300 height 31
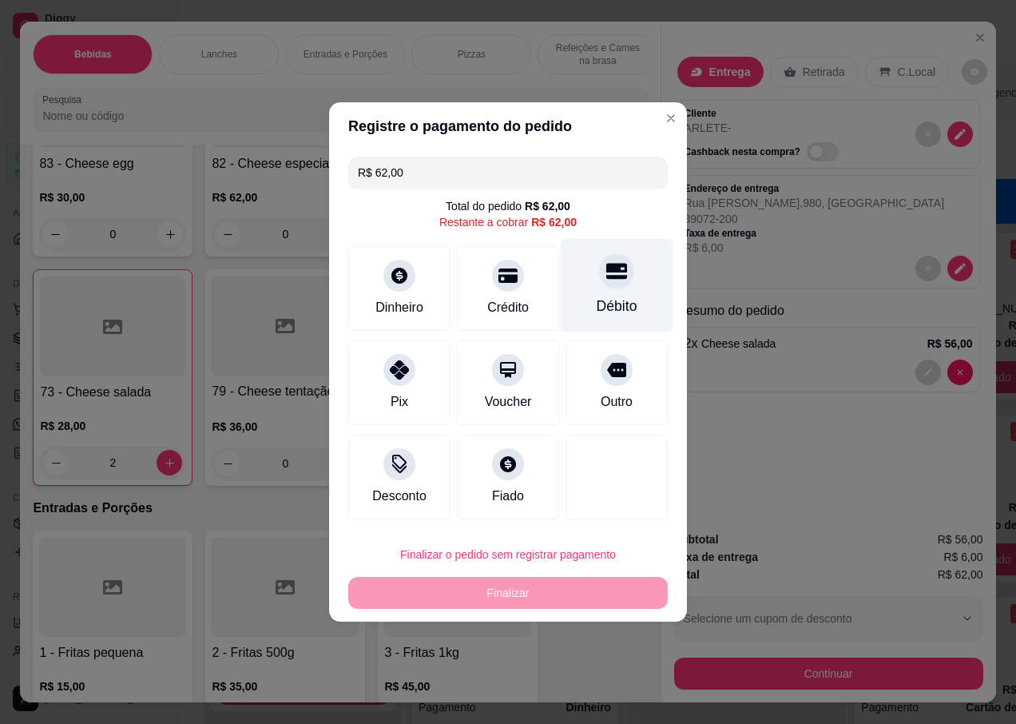
click at [605, 288] on div at bounding box center [616, 270] width 35 height 35
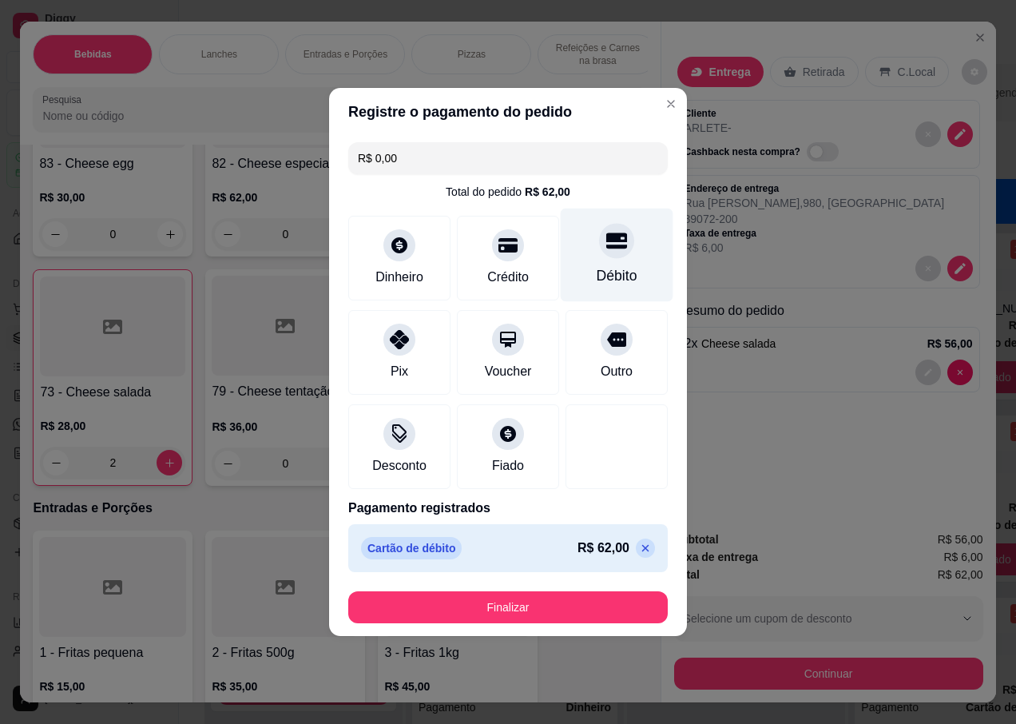
type input "R$ 0,00"
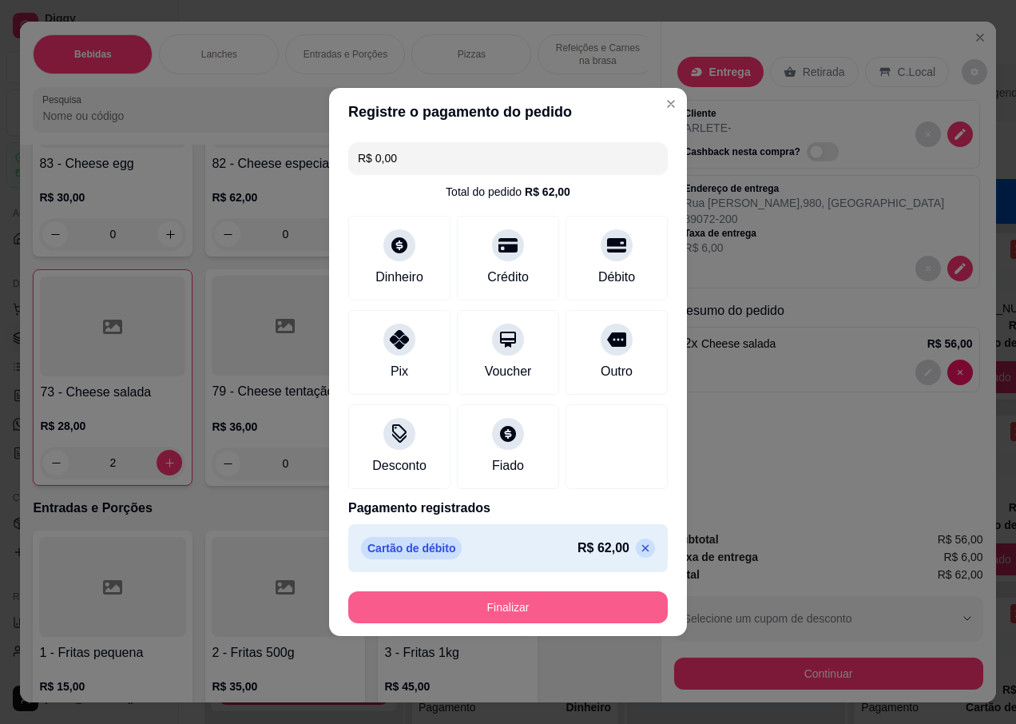
click at [501, 601] on button "Finalizar" at bounding box center [508, 607] width 320 height 32
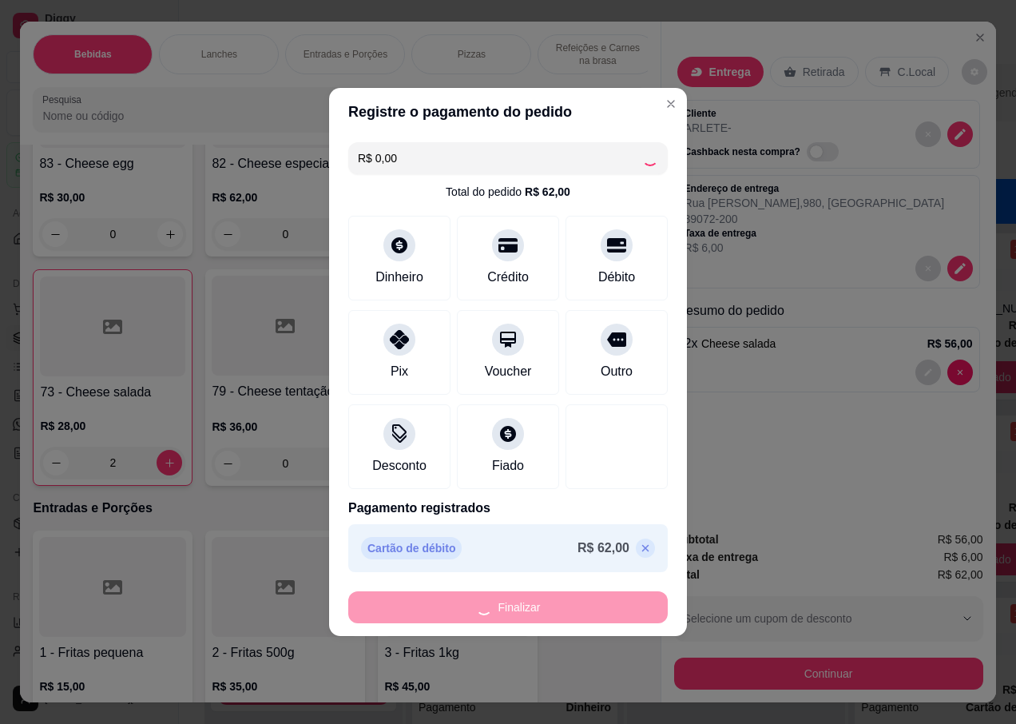
type input "0"
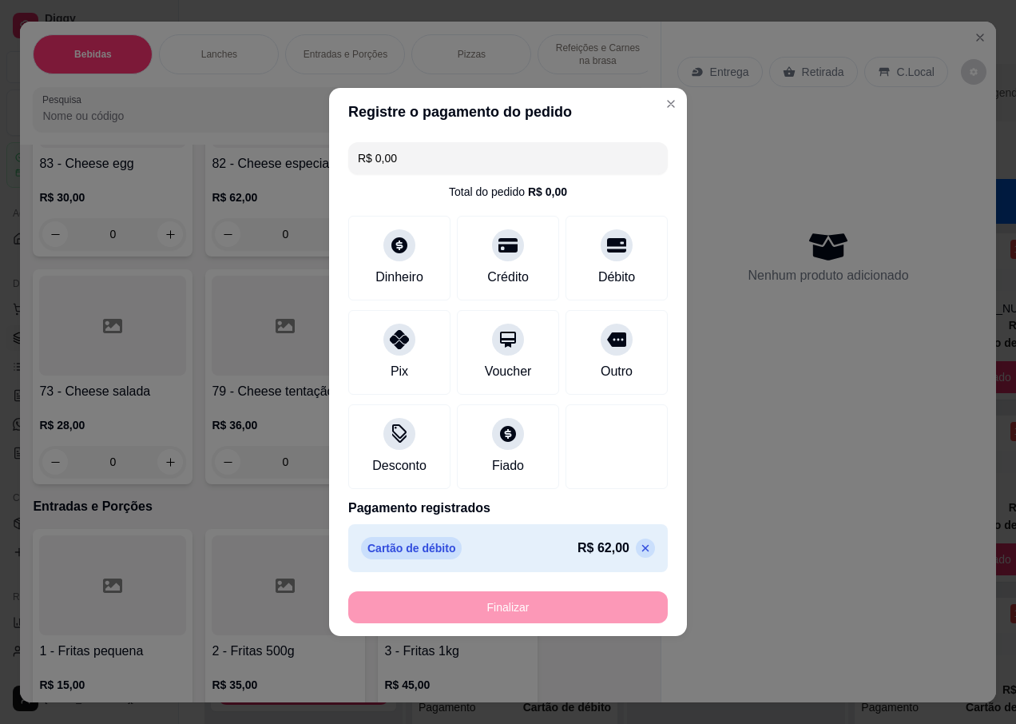
type input "-R$ 62,00"
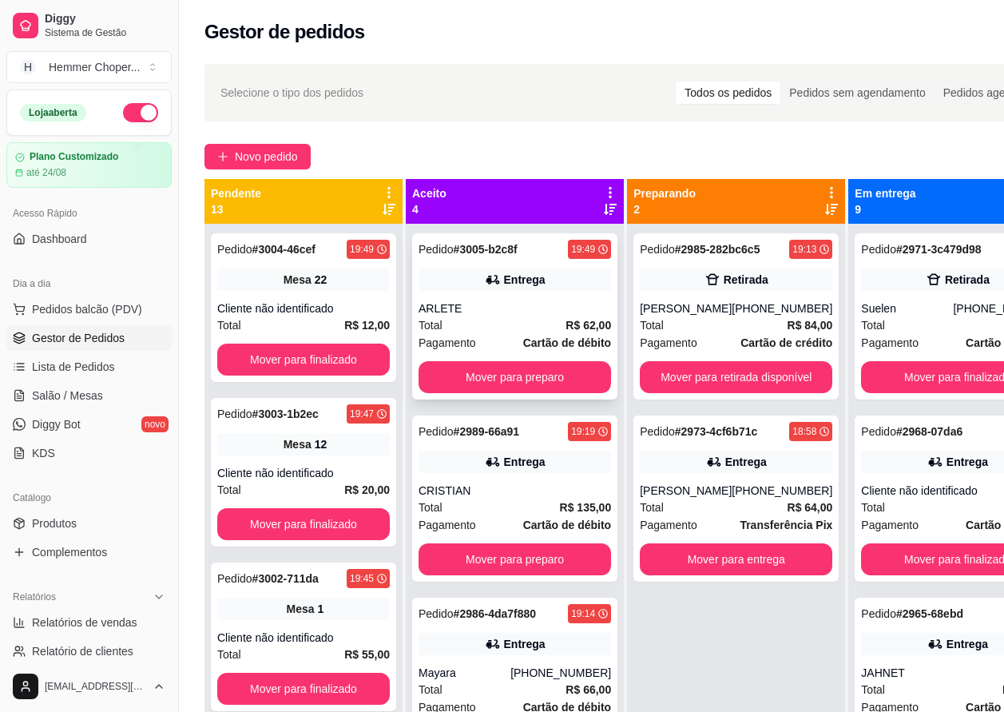
click at [522, 327] on div "Total R$ 62,00" at bounding box center [515, 325] width 193 height 18
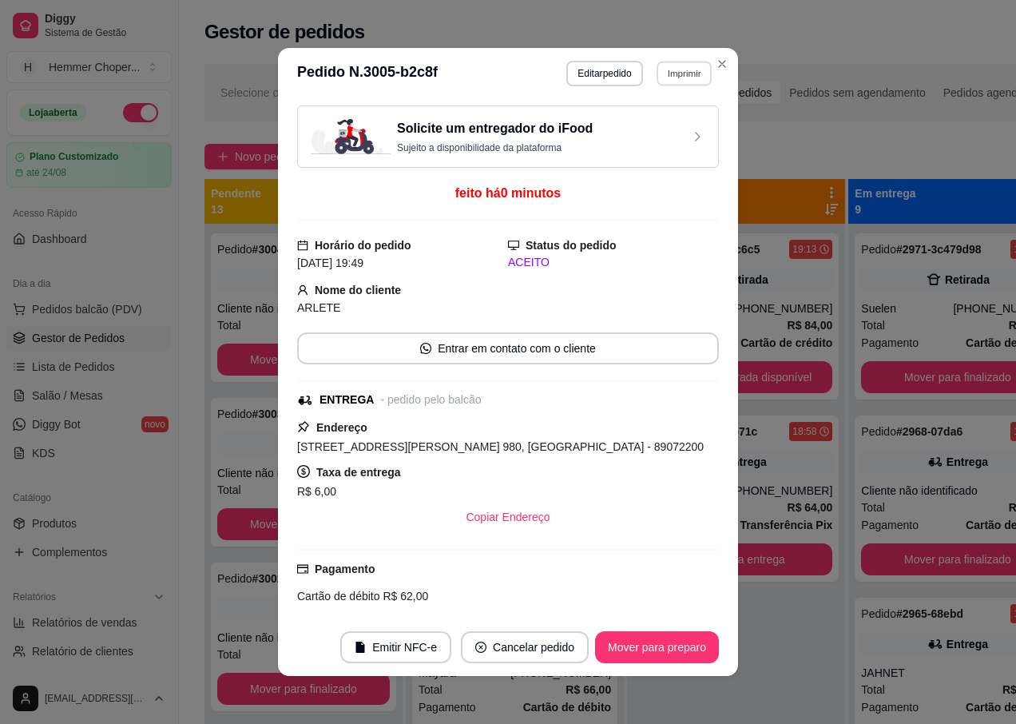
click at [673, 73] on button "Imprimir" at bounding box center [684, 73] width 55 height 25
click at [641, 139] on button "IMPRESSORA" at bounding box center [650, 130] width 116 height 26
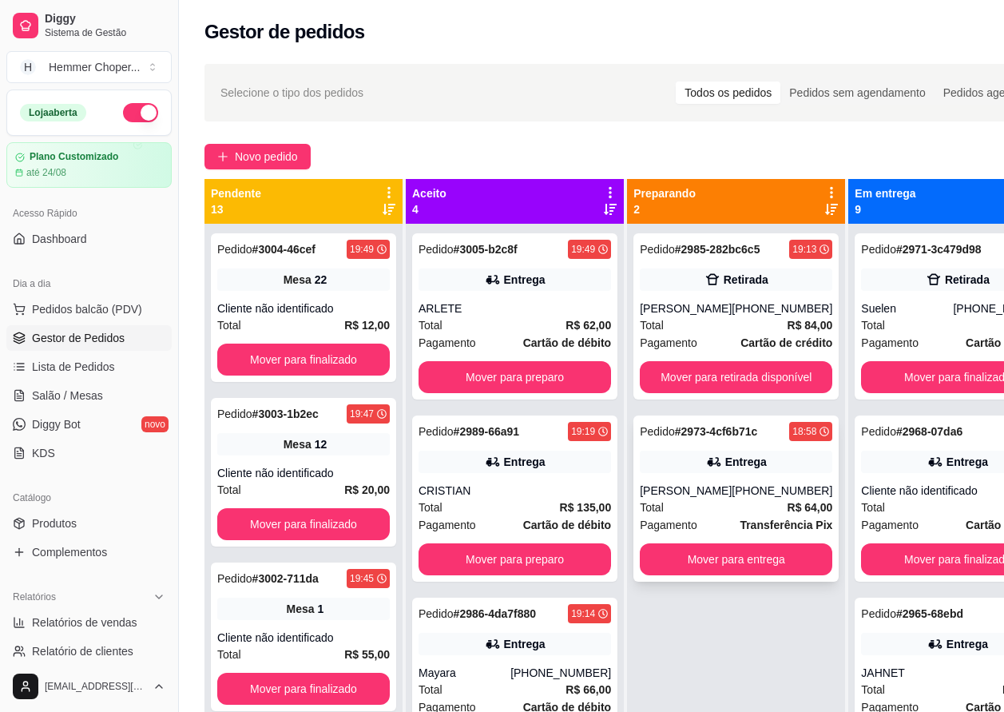
click at [706, 474] on div "Pedido # 2973-4cf6b71c 18:58 Entrega [PERSON_NAME] [PHONE_NUMBER] Total R$ 64,0…" at bounding box center [735, 498] width 205 height 166
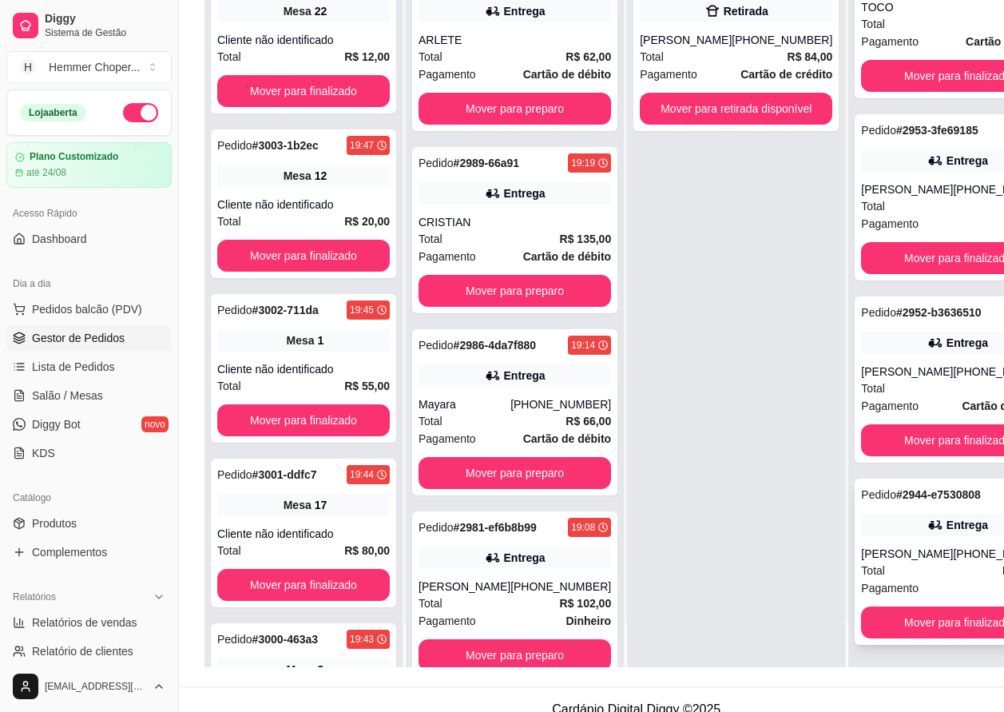
scroll to position [256, 0]
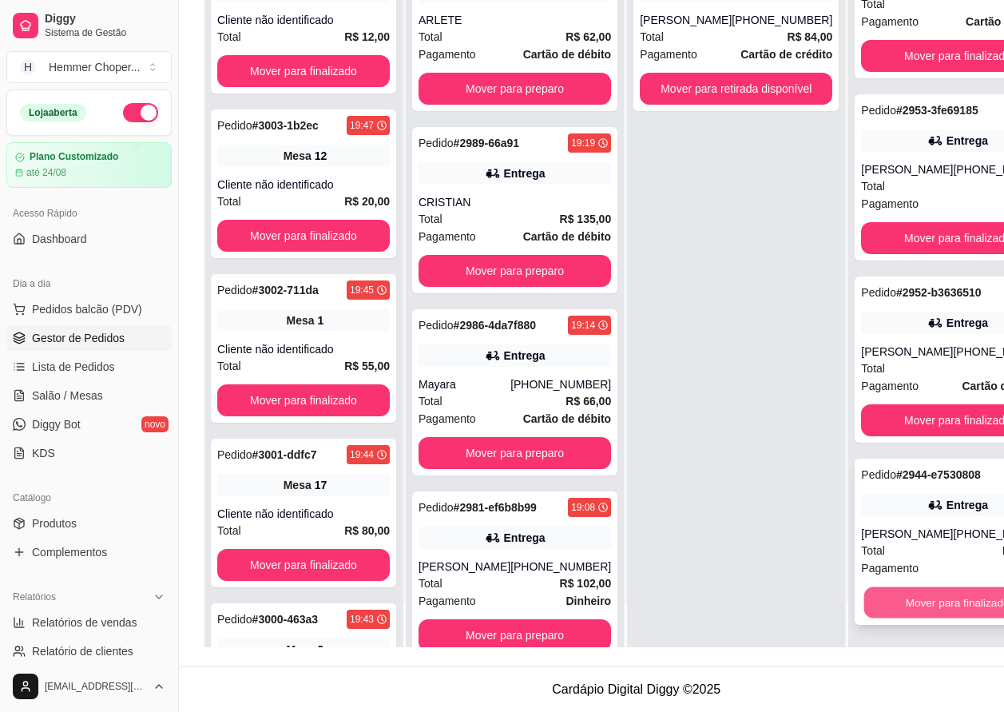
click at [891, 592] on button "Mover para finalizado" at bounding box center [957, 602] width 187 height 31
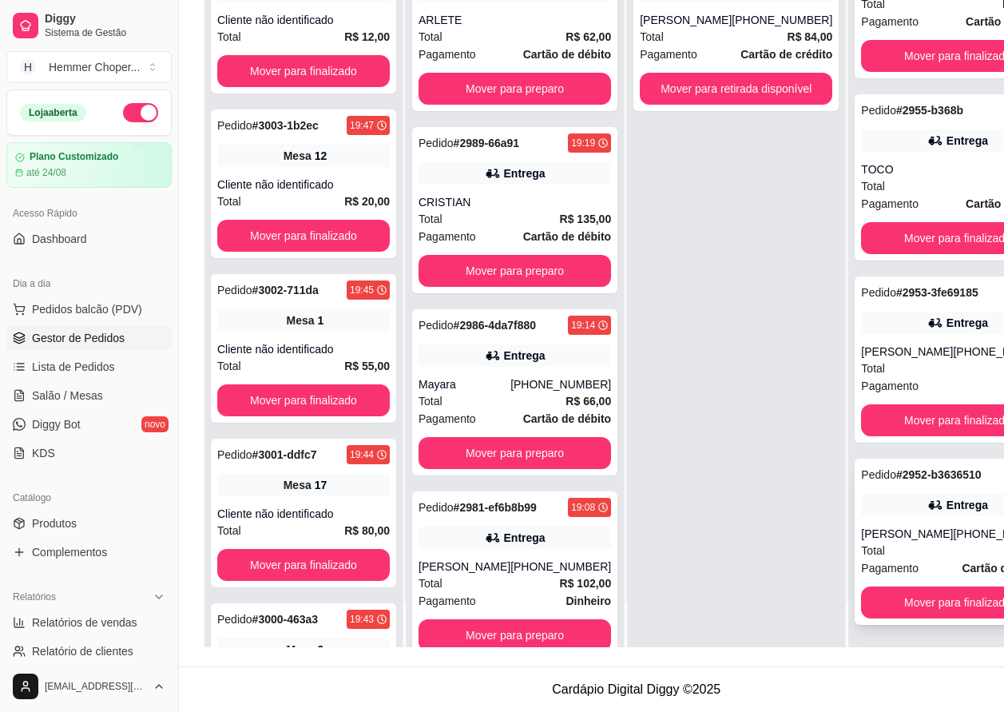
scroll to position [989, 0]
click at [881, 598] on button "Mover para finalizado" at bounding box center [957, 602] width 187 height 31
click at [879, 599] on button "Mover para finalizado" at bounding box center [957, 602] width 193 height 32
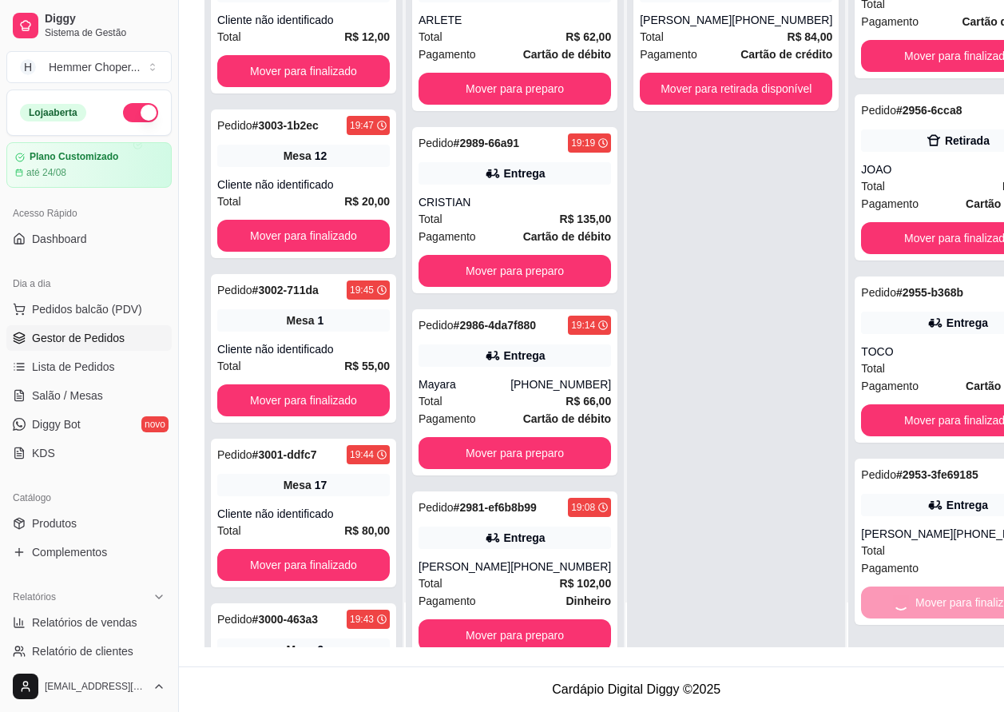
scroll to position [605, 0]
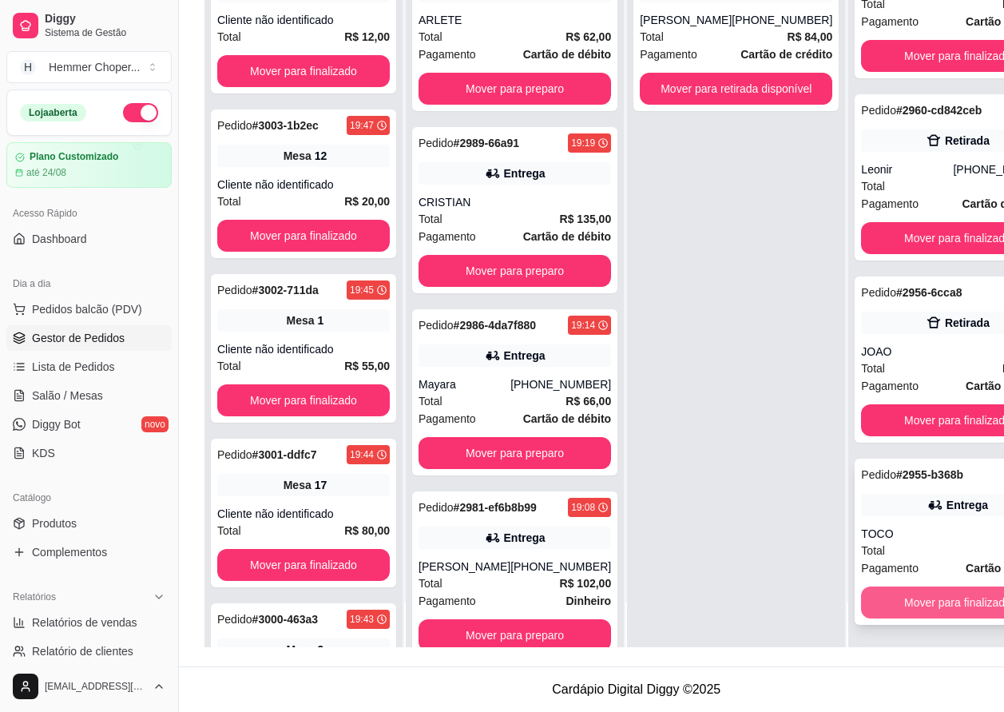
click at [887, 598] on button "Mover para finalizado" at bounding box center [957, 602] width 193 height 32
click at [879, 602] on button "Mover para finalizado" at bounding box center [957, 602] width 193 height 32
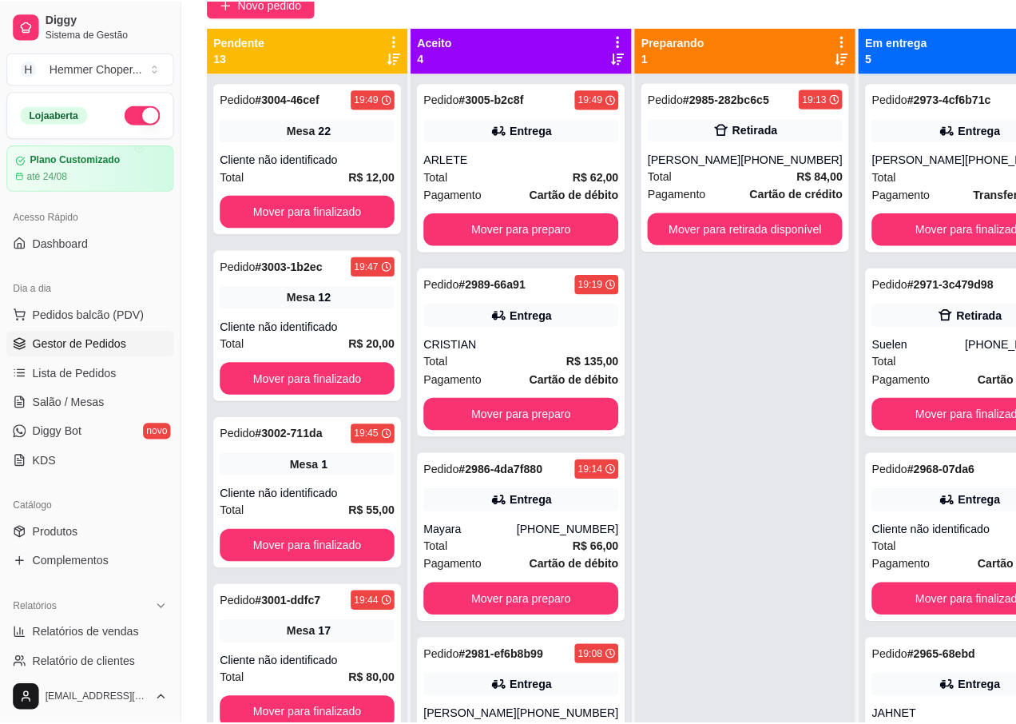
scroll to position [96, 0]
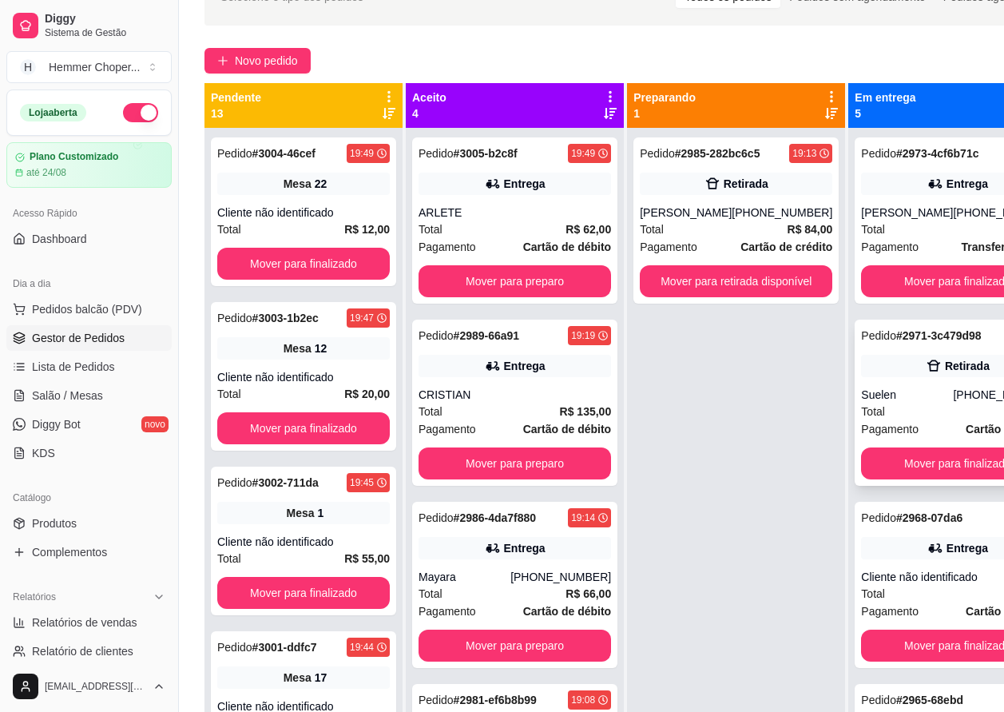
click at [892, 403] on div "Suelen" at bounding box center [907, 395] width 92 height 16
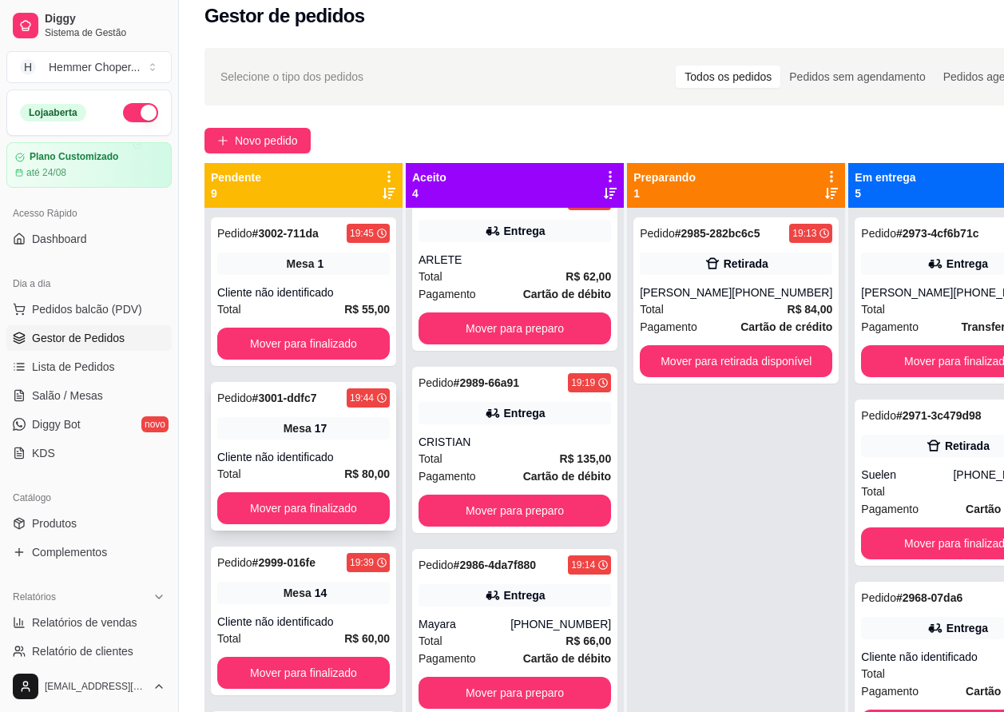
scroll to position [0, 0]
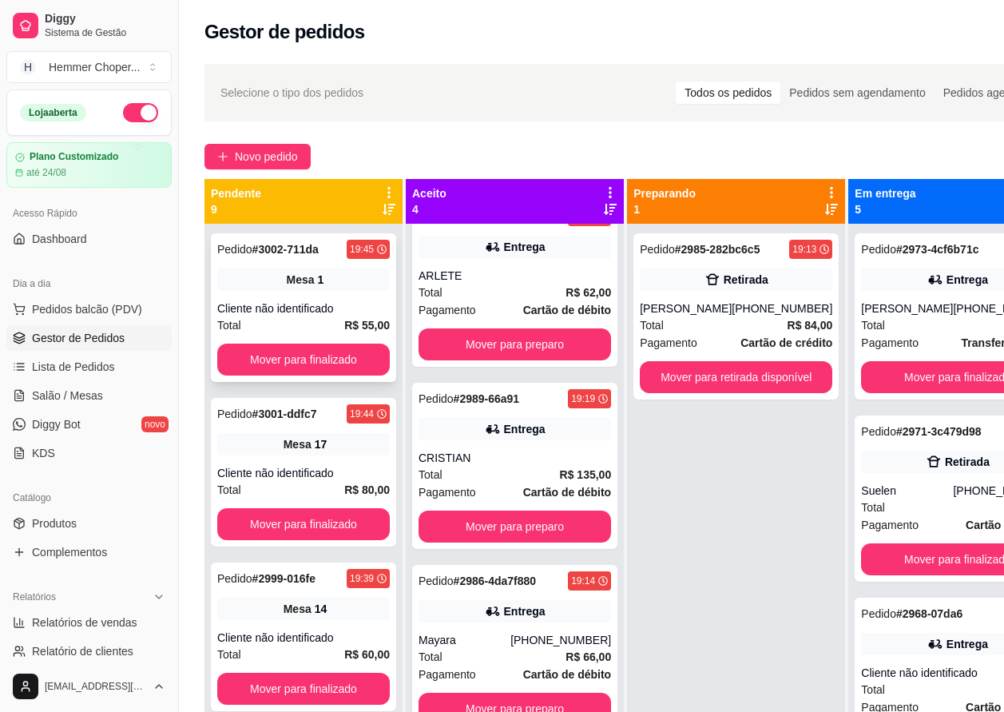
click at [301, 290] on div "Mesa 1" at bounding box center [303, 279] width 173 height 22
click at [304, 460] on div "Pedido # 3001-ddfc7 19:44 Mesa 17 Cliente não identificado Total R$ 80,00 Mover…" at bounding box center [303, 472] width 185 height 149
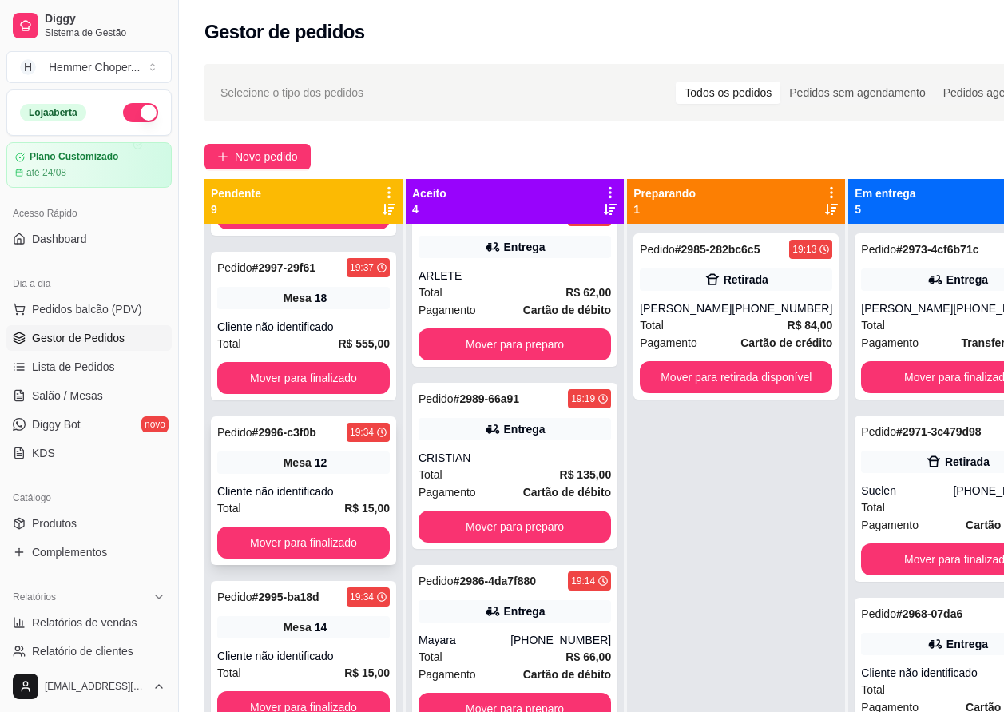
scroll to position [479, 0]
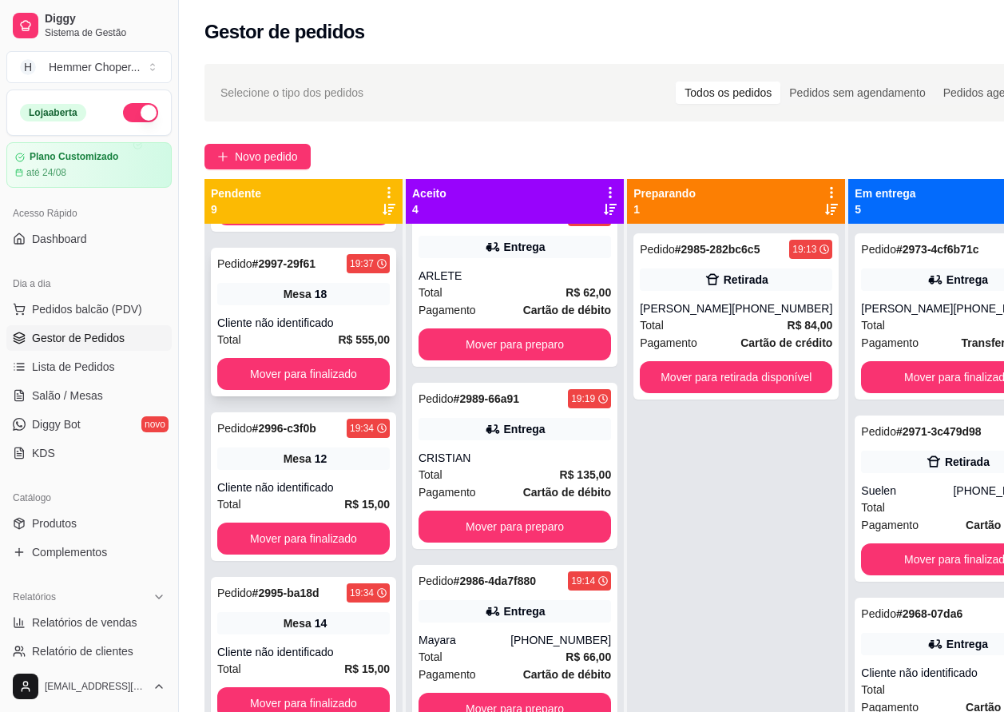
click at [297, 327] on div "Cliente não identificado" at bounding box center [303, 323] width 173 height 16
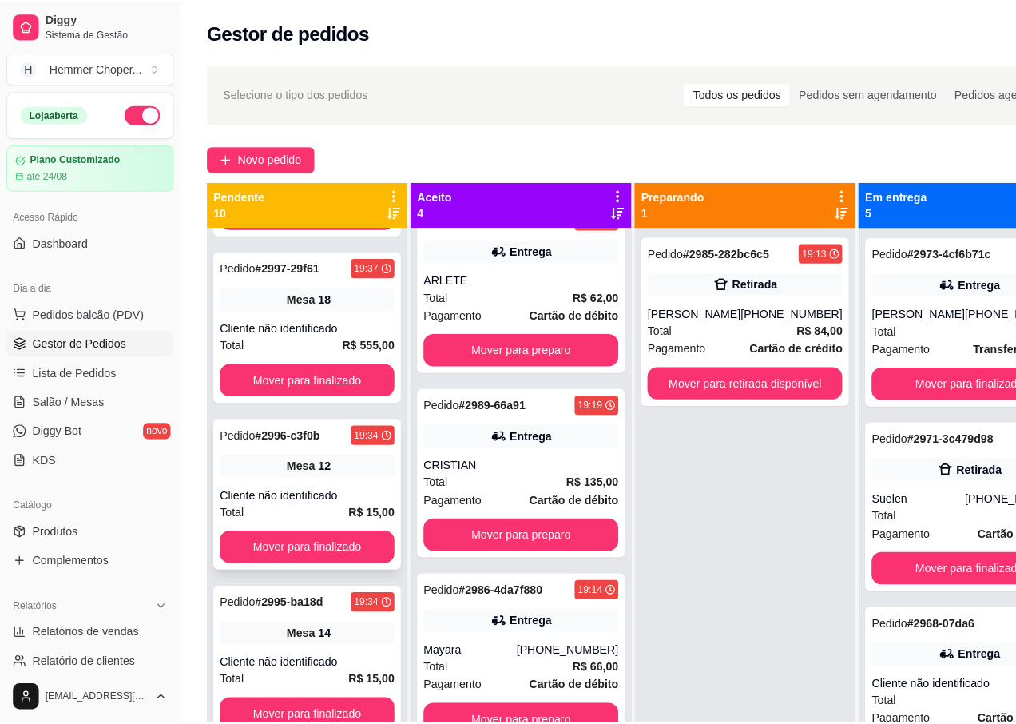
scroll to position [808, 0]
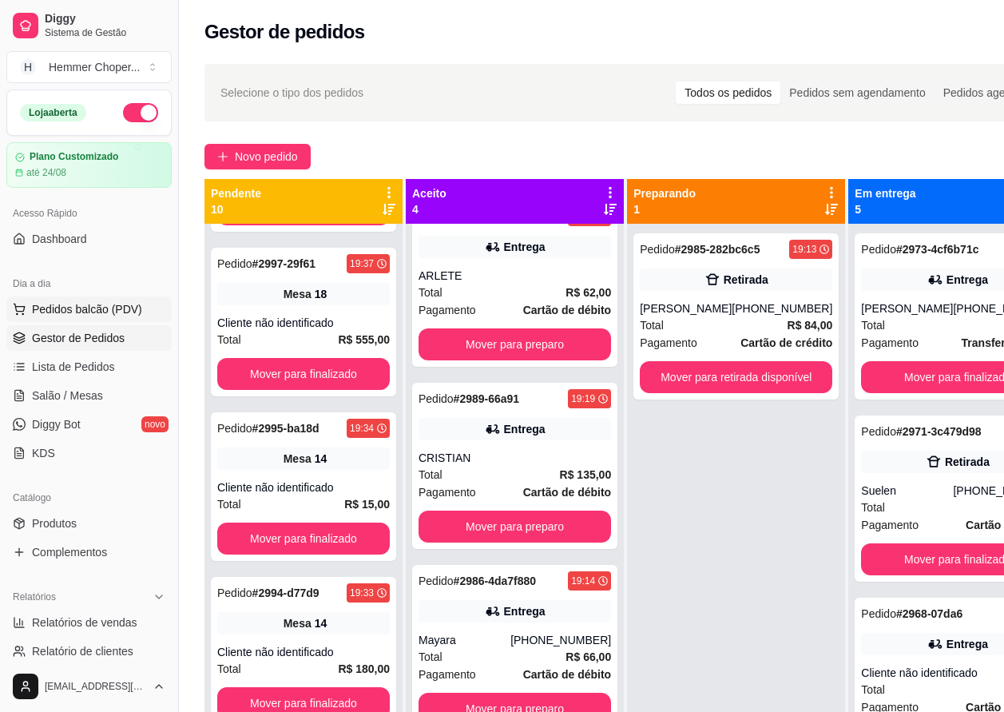
click at [67, 314] on span "Pedidos balcão (PDV)" at bounding box center [87, 309] width 110 height 16
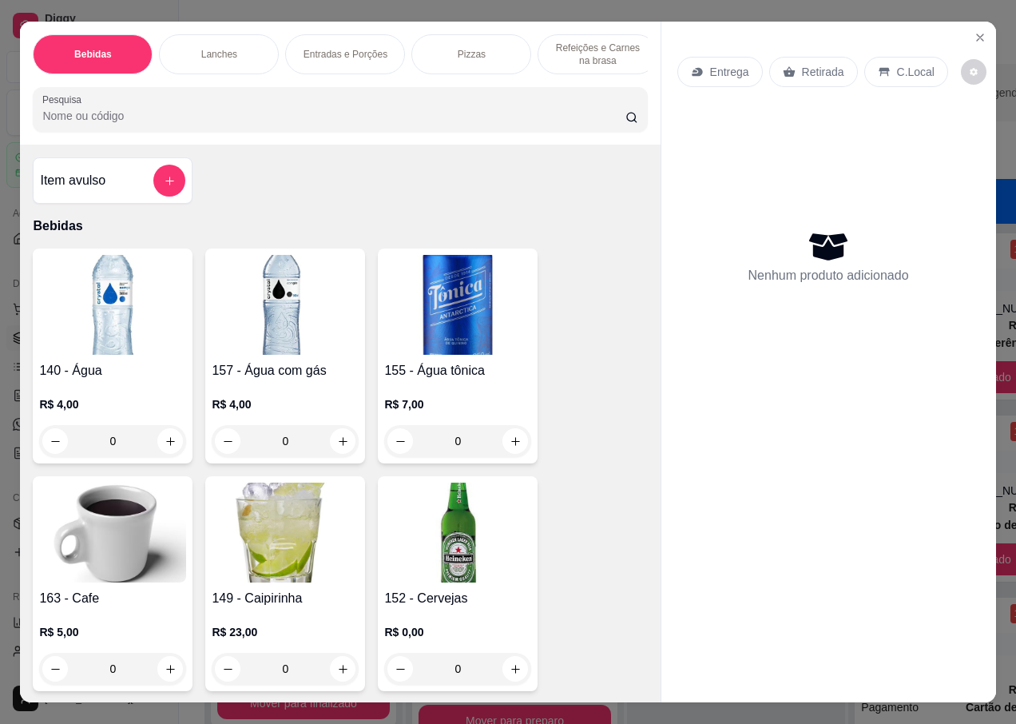
click at [820, 64] on p "Retirada" at bounding box center [823, 72] width 42 height 16
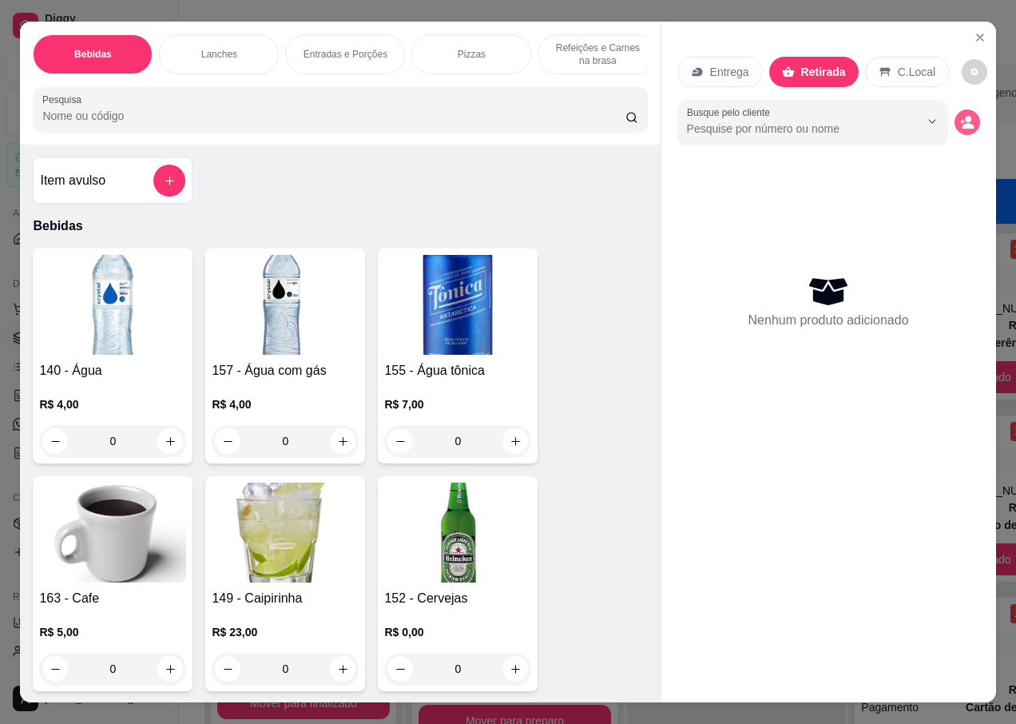
click at [965, 115] on icon "decrease-product-quantity" at bounding box center [967, 122] width 14 height 14
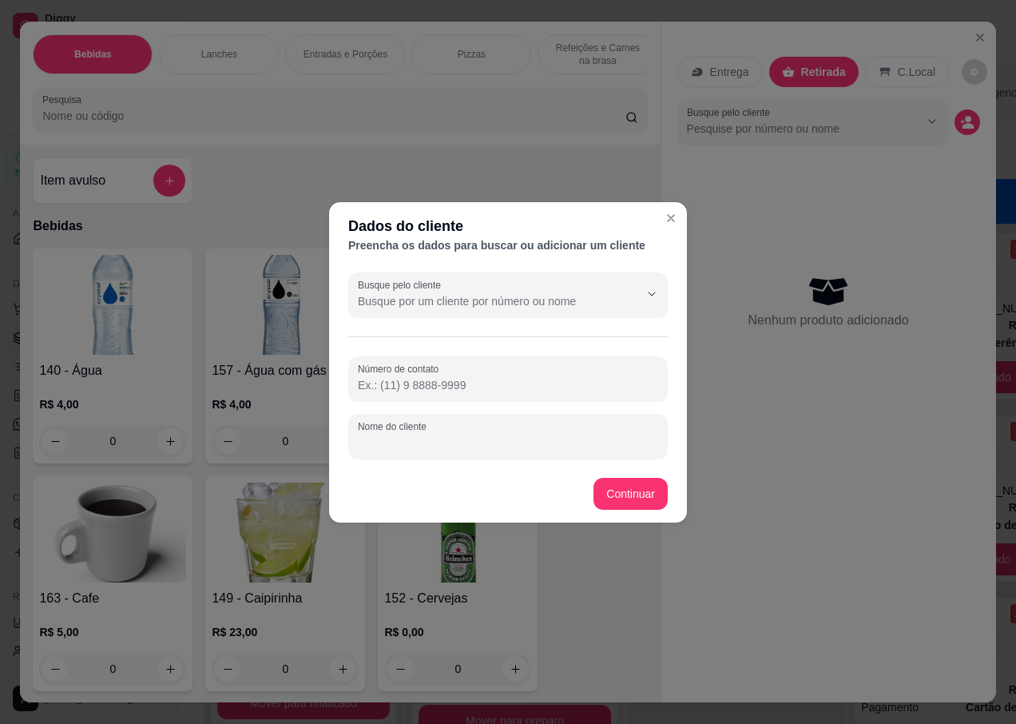
click at [421, 436] on input "Nome do cliente" at bounding box center [508, 443] width 300 height 16
type input "JAQUE"
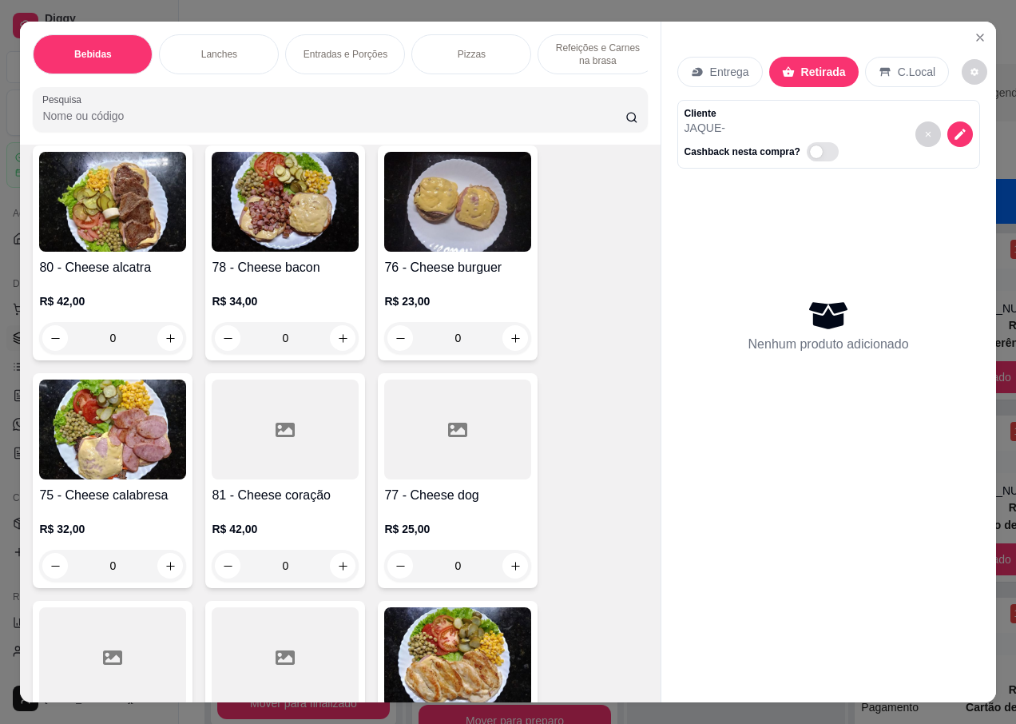
scroll to position [3035, 0]
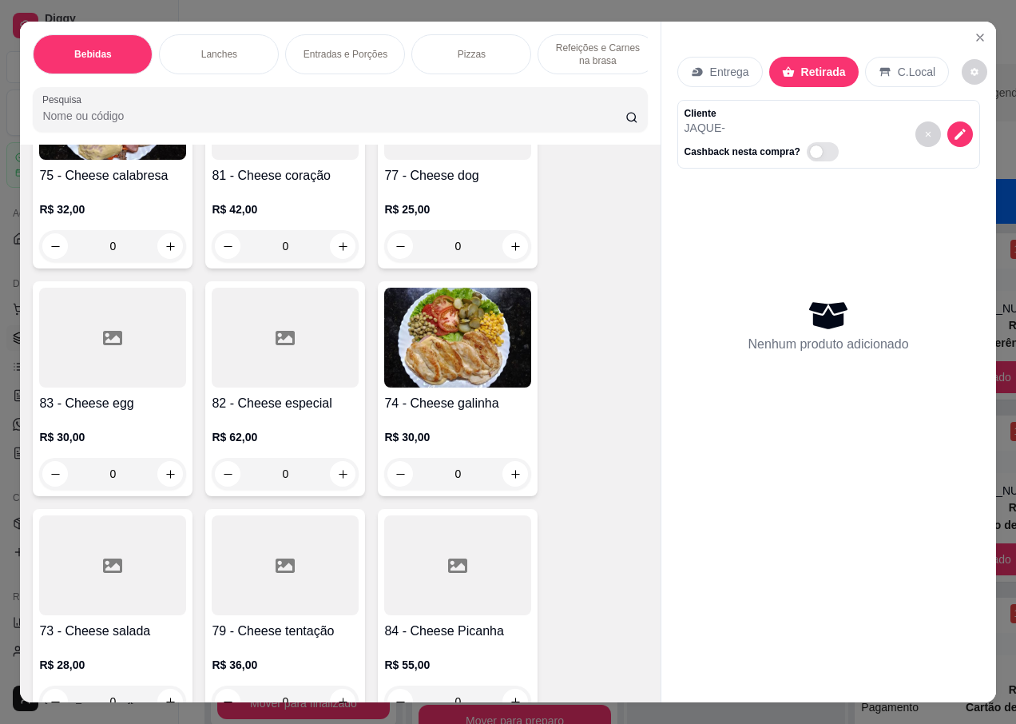
click at [86, 571] on div at bounding box center [112, 565] width 147 height 100
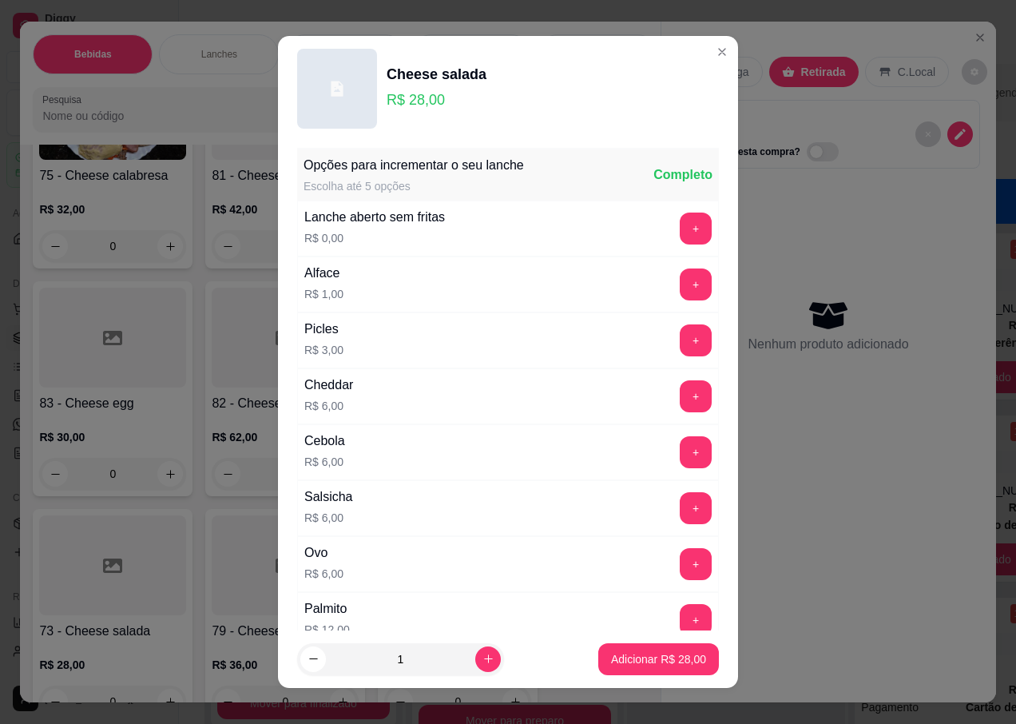
scroll to position [80, 0]
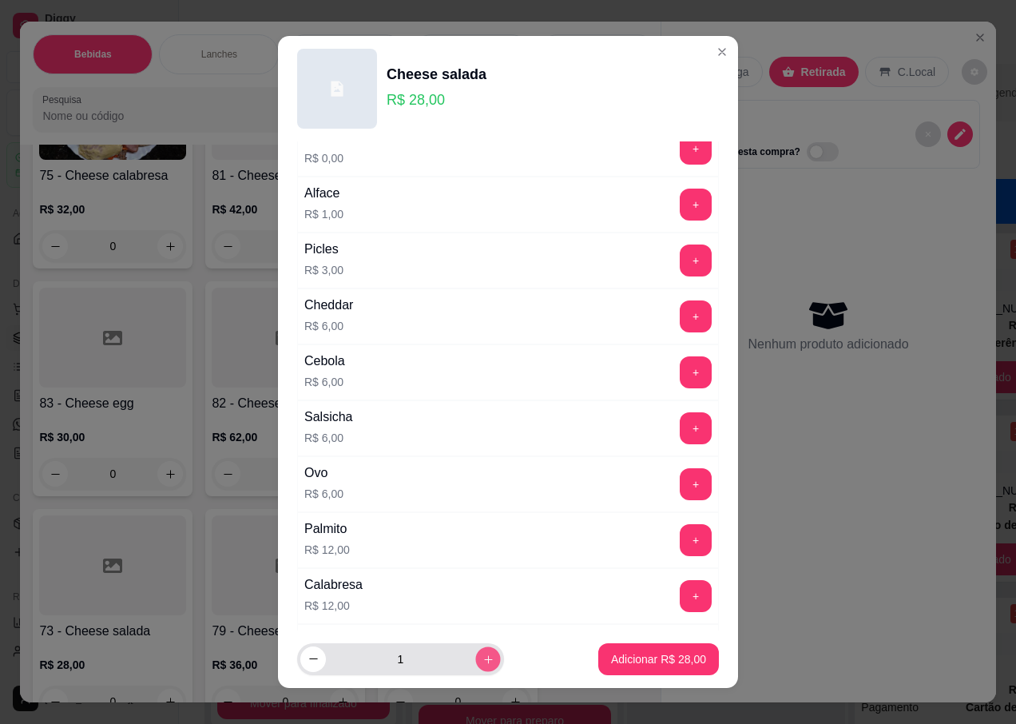
click at [475, 664] on button "increase-product-quantity" at bounding box center [487, 658] width 25 height 25
type input "2"
click at [611, 663] on p "Adicionar R$ 56,00" at bounding box center [658, 659] width 95 height 16
type input "2"
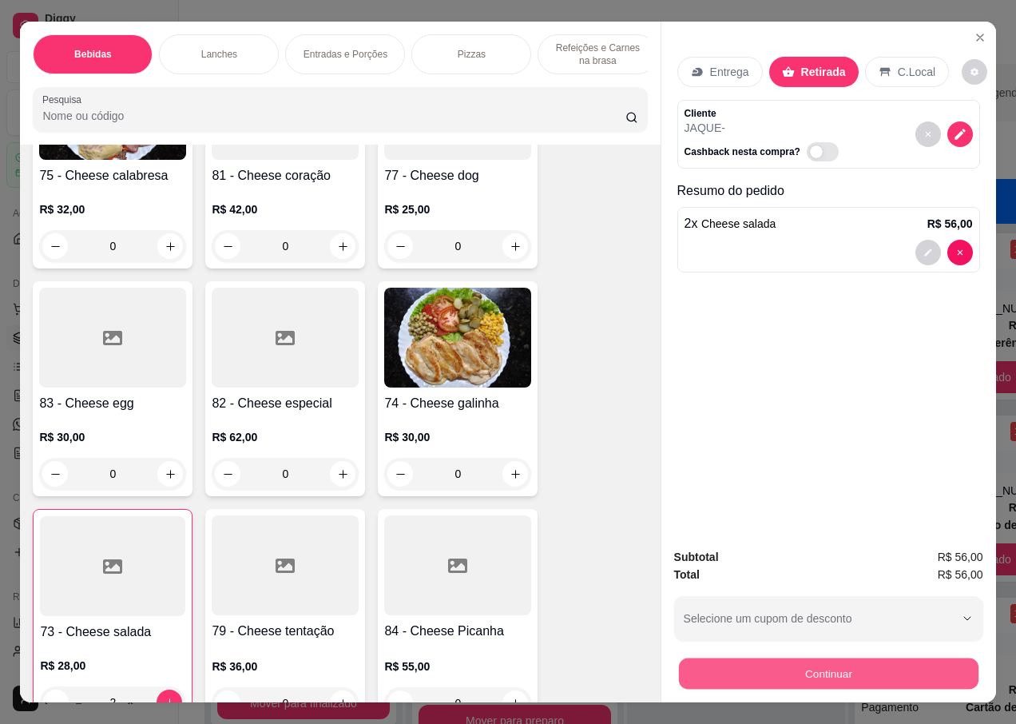
click at [776, 659] on button "Continuar" at bounding box center [828, 672] width 300 height 31
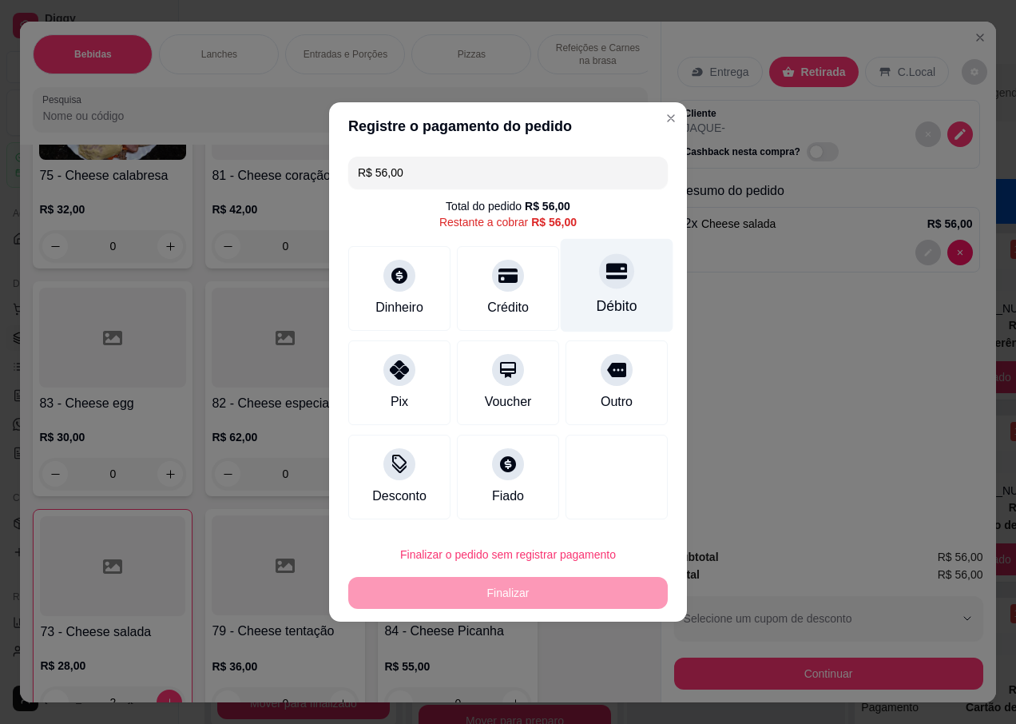
click at [605, 282] on div at bounding box center [616, 270] width 35 height 35
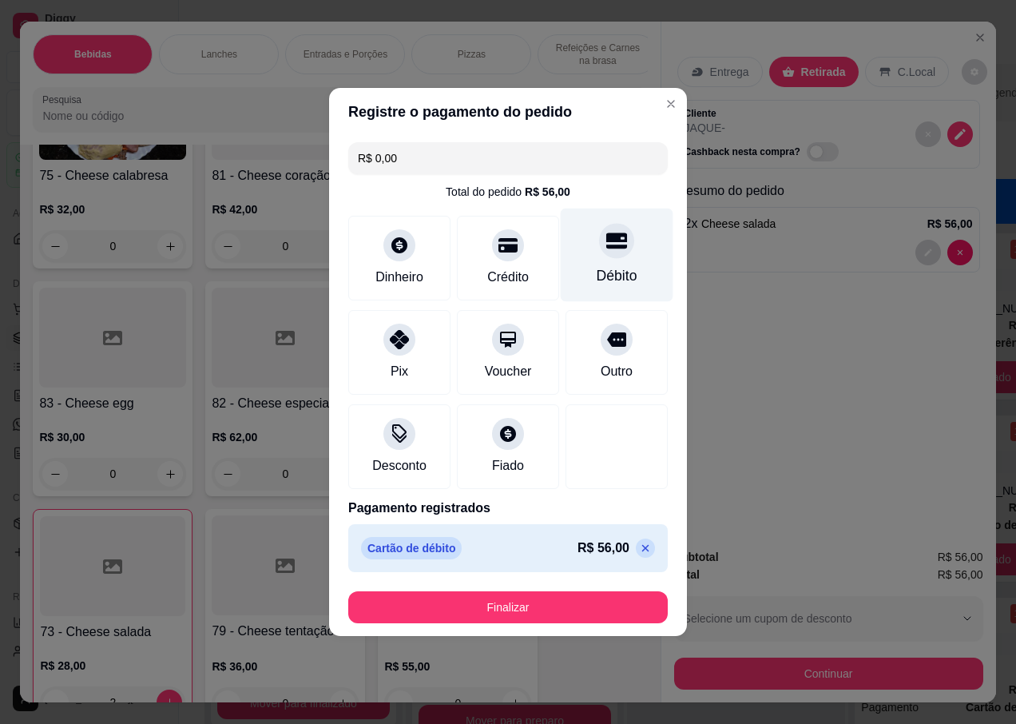
type input "R$ 0,00"
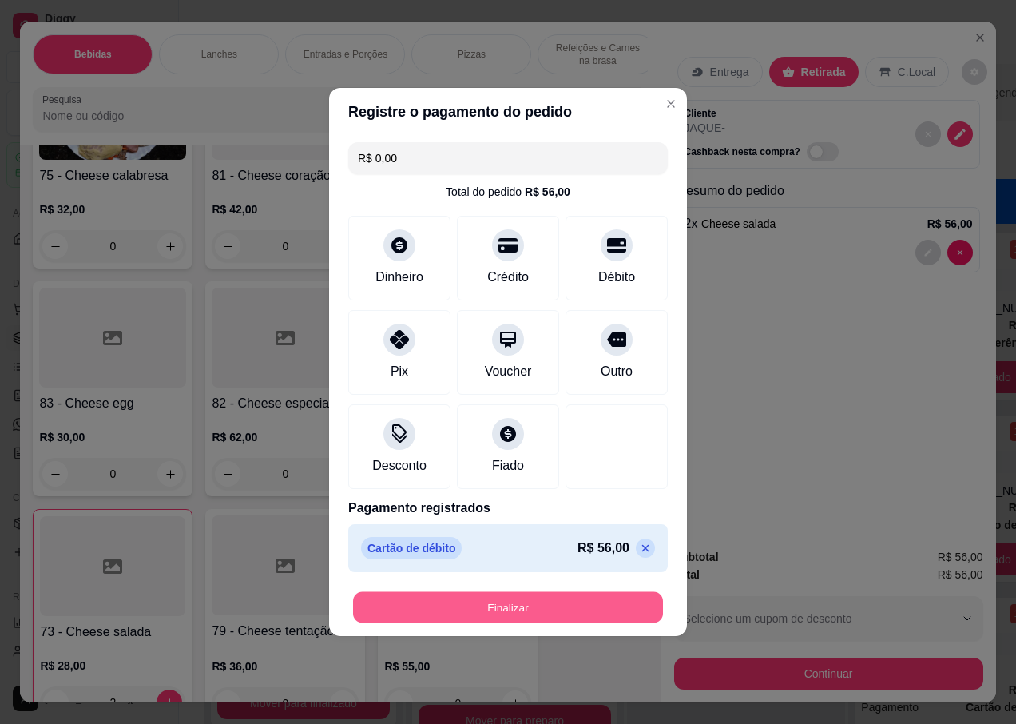
click at [506, 602] on button "Finalizar" at bounding box center [508, 607] width 310 height 31
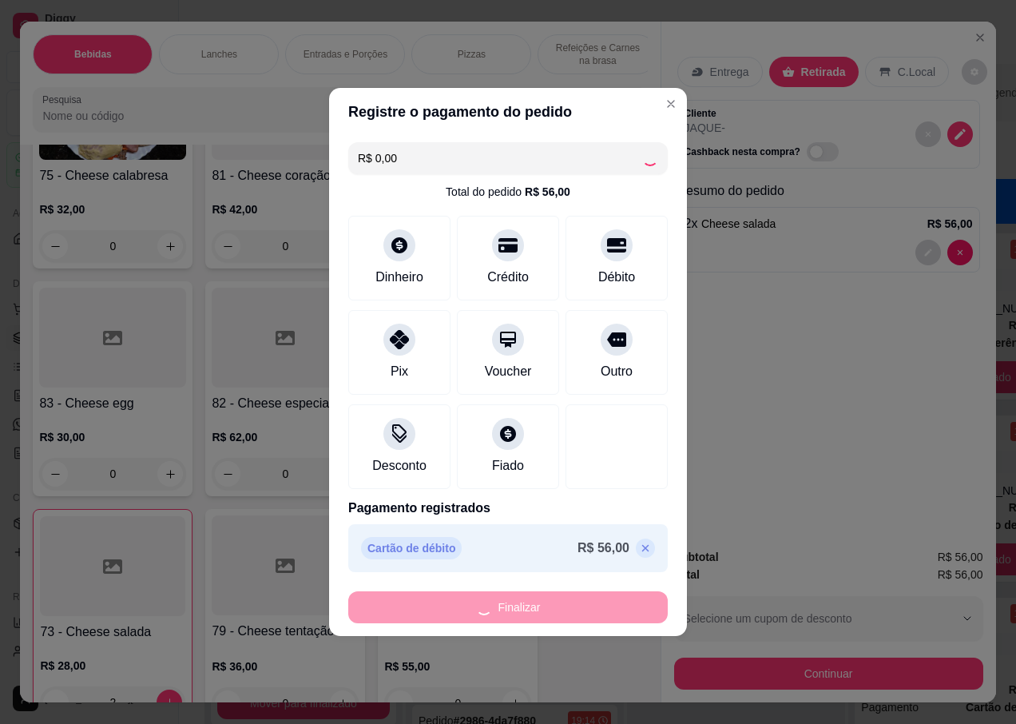
type input "0"
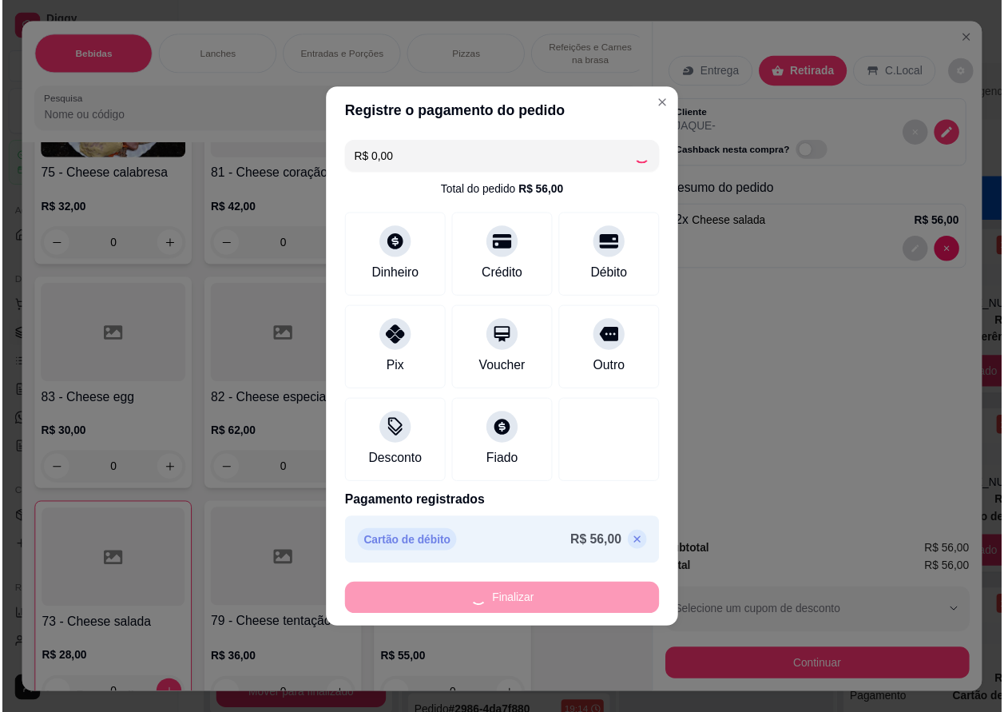
scroll to position [257, 0]
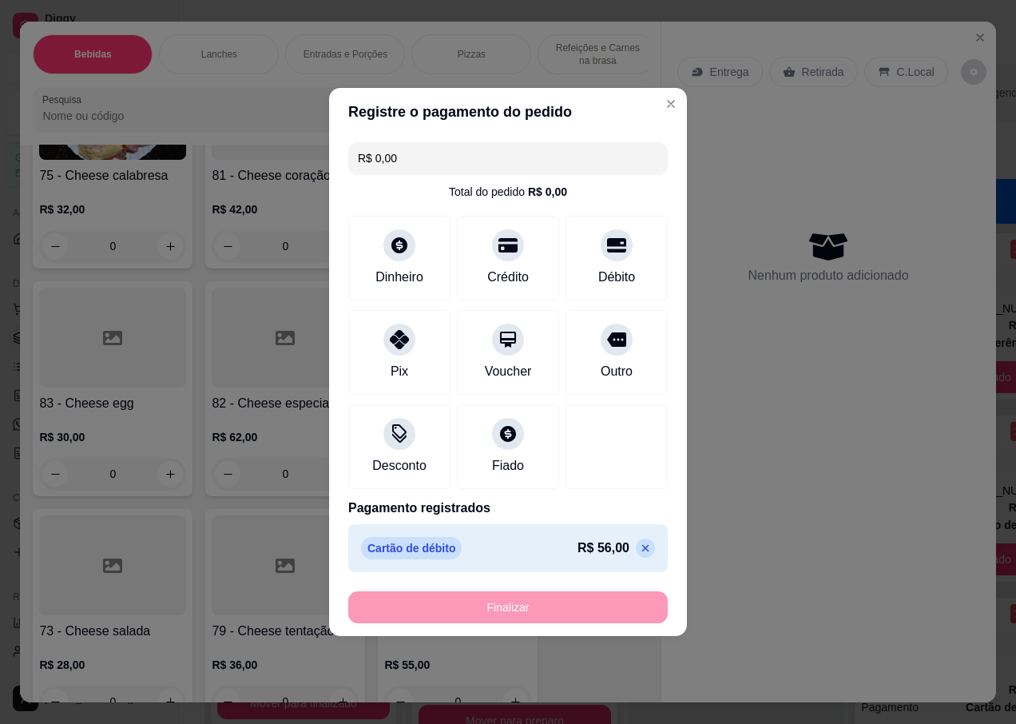
type input "-R$ 56,00"
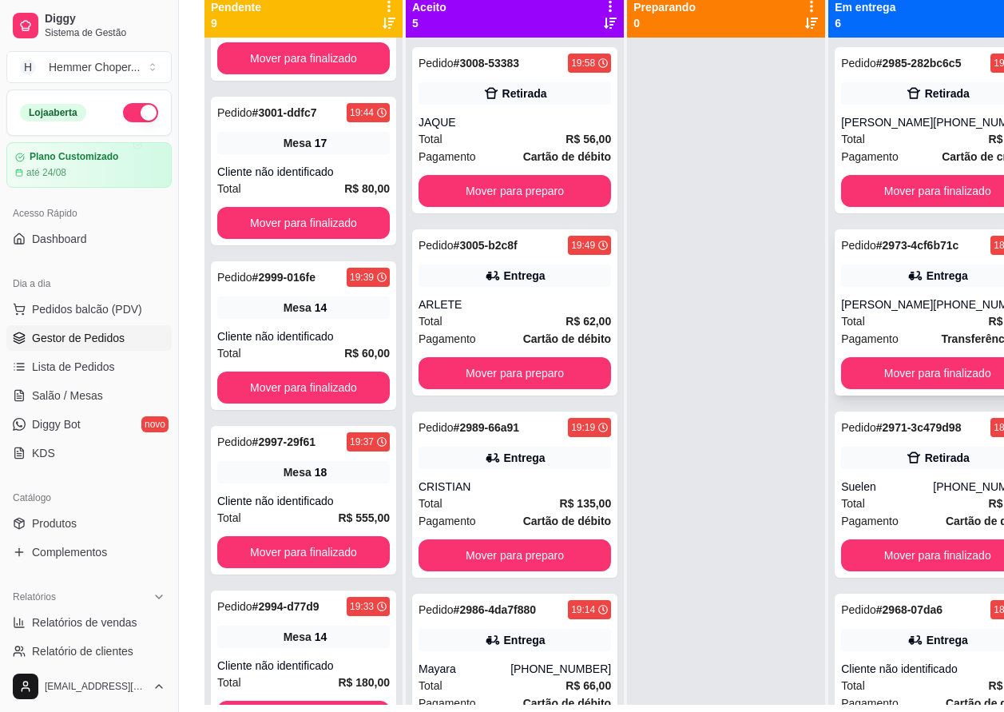
scroll to position [176, 0]
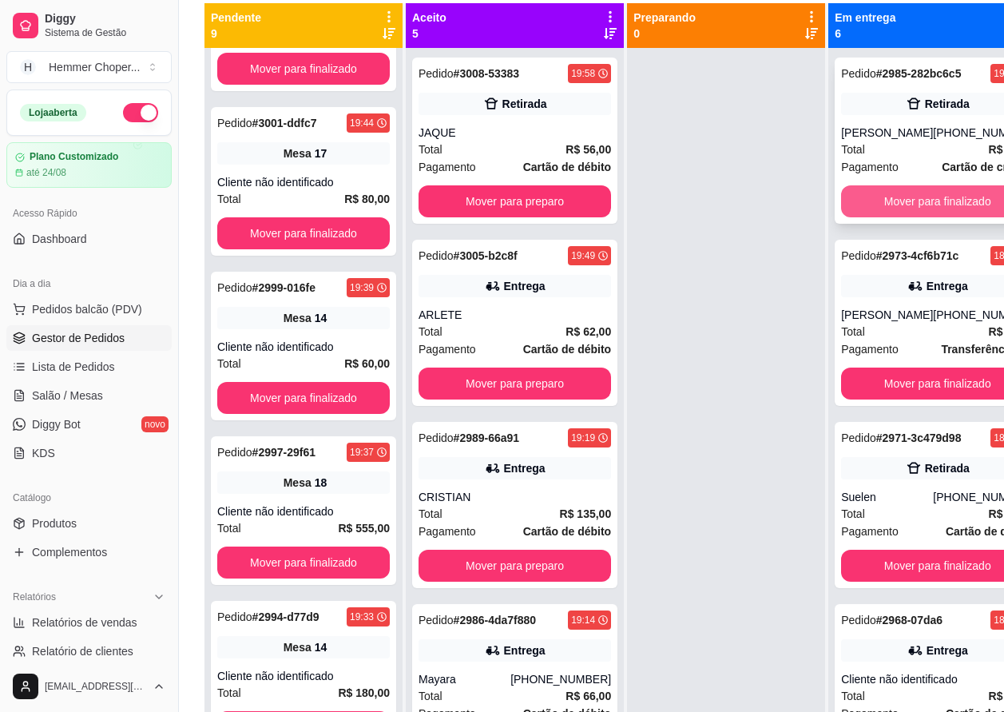
click at [867, 215] on button "Mover para finalizado" at bounding box center [937, 201] width 193 height 32
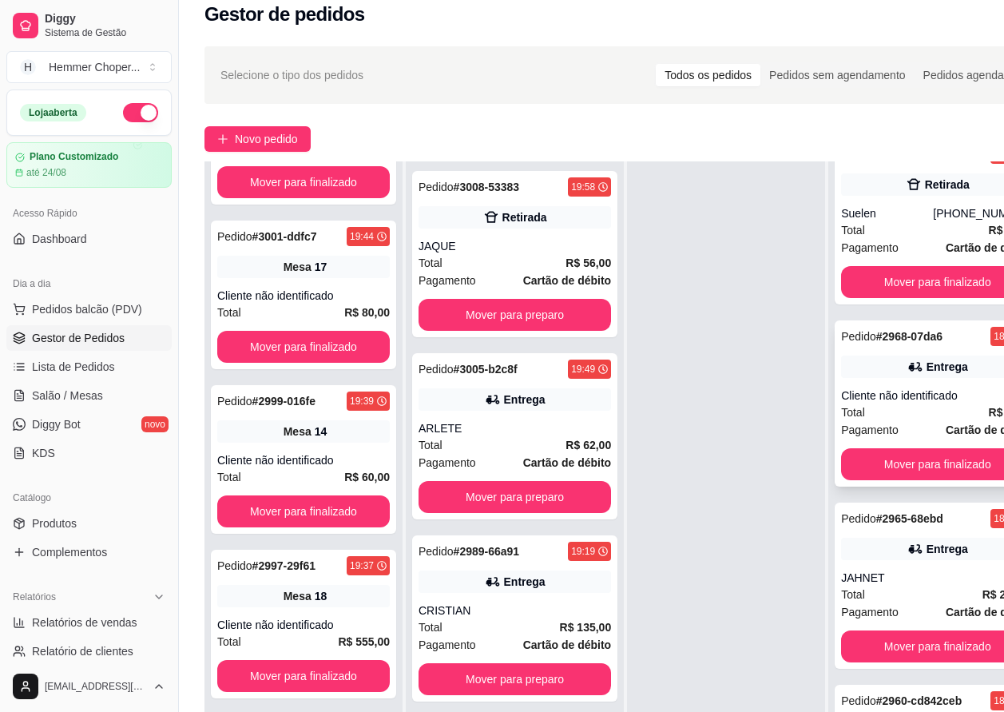
scroll to position [16, 0]
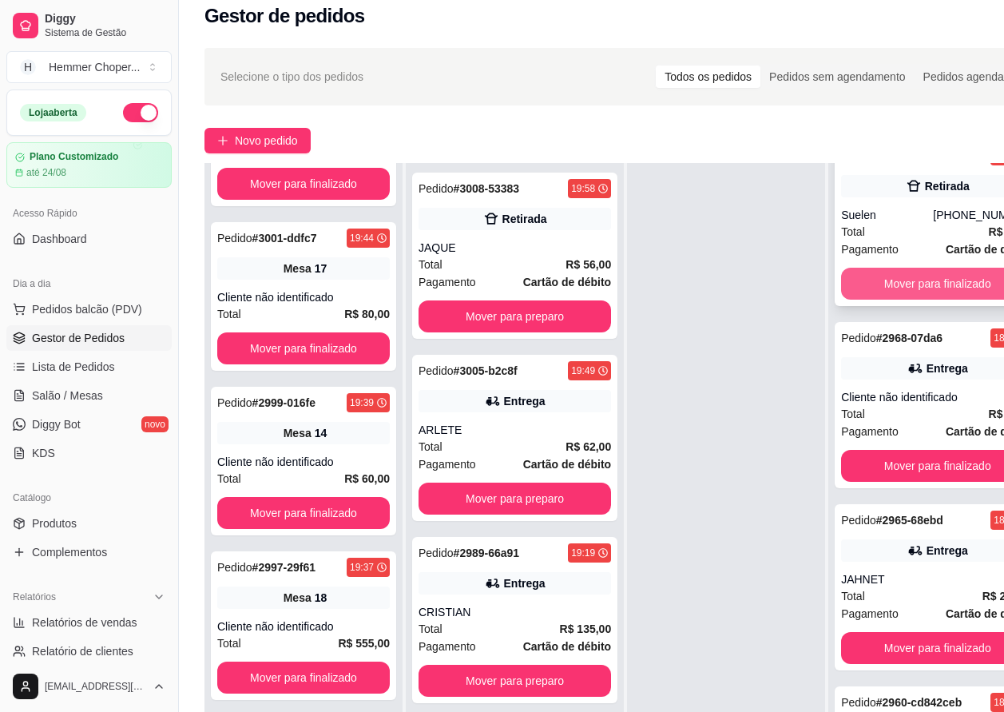
click at [888, 268] on button "Mover para finalizado" at bounding box center [937, 284] width 193 height 32
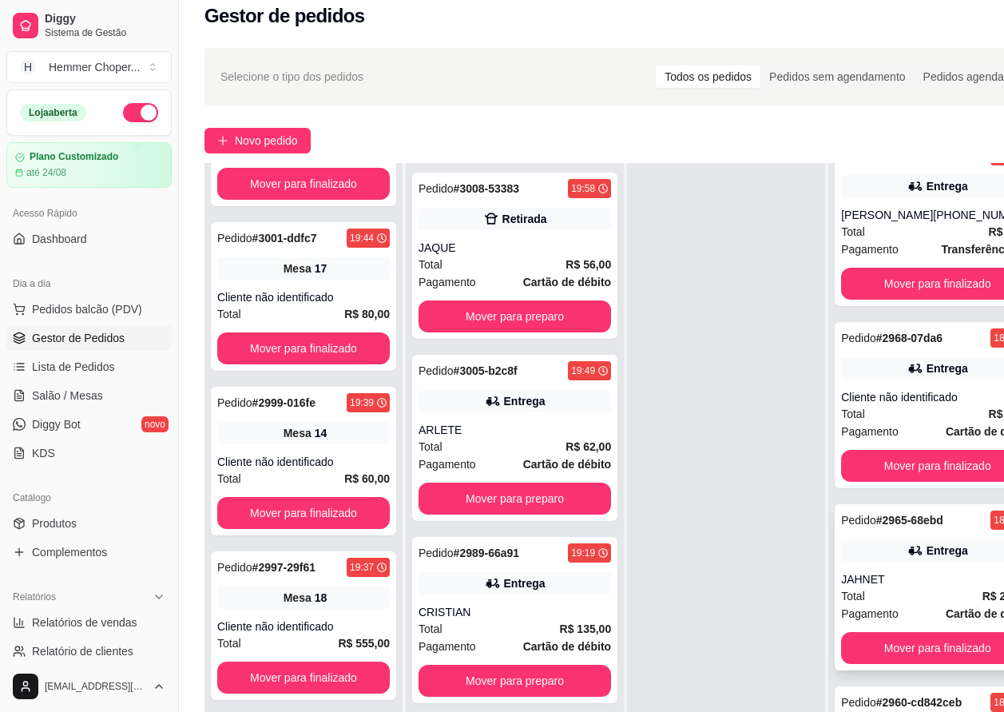
scroll to position [256, 0]
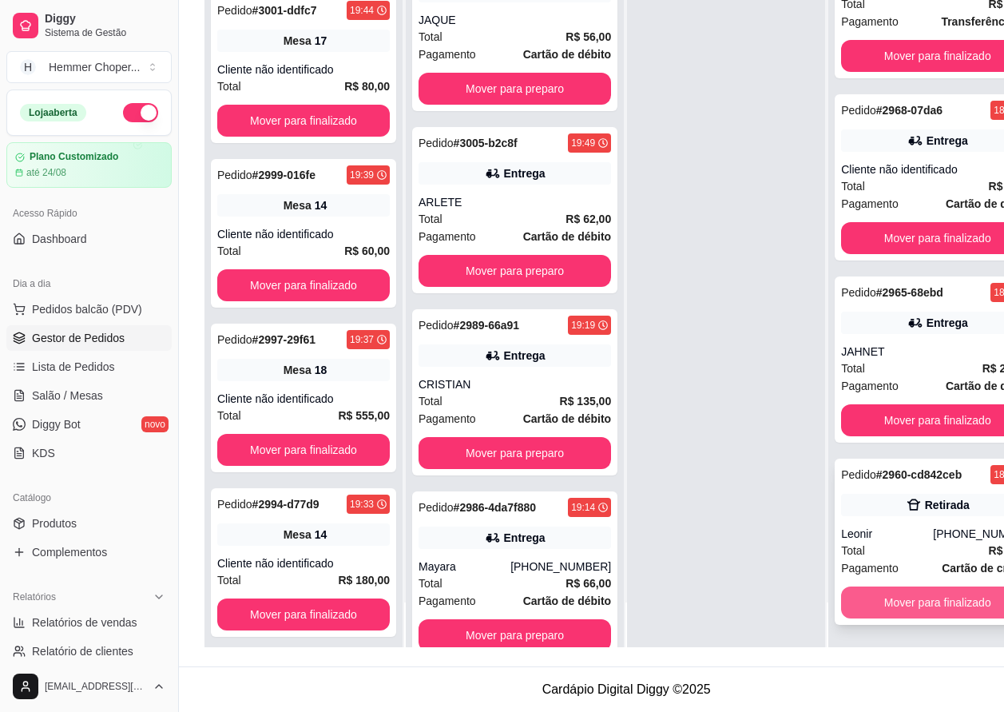
click at [901, 601] on button "Mover para finalizado" at bounding box center [937, 602] width 193 height 32
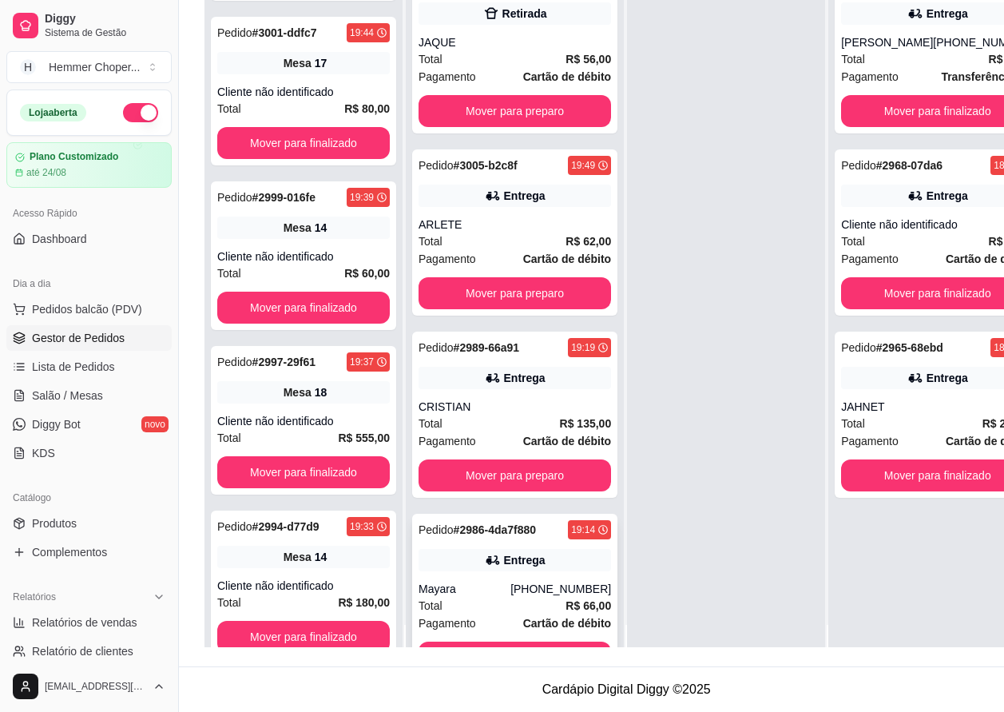
scroll to position [0, 0]
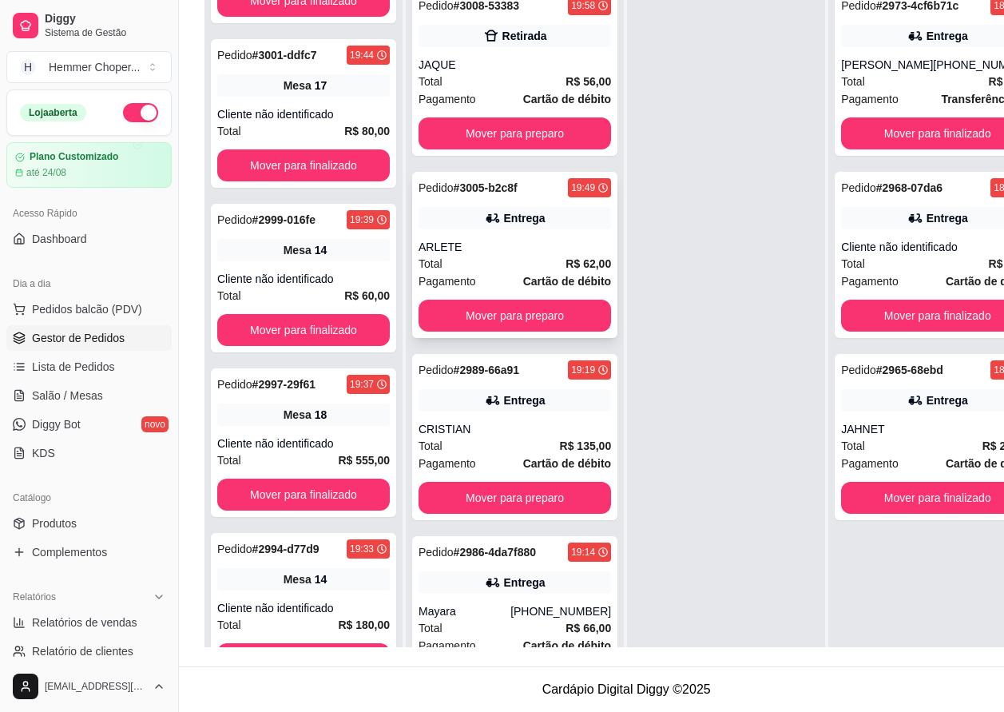
click at [480, 239] on div "ARLETE" at bounding box center [515, 247] width 193 height 16
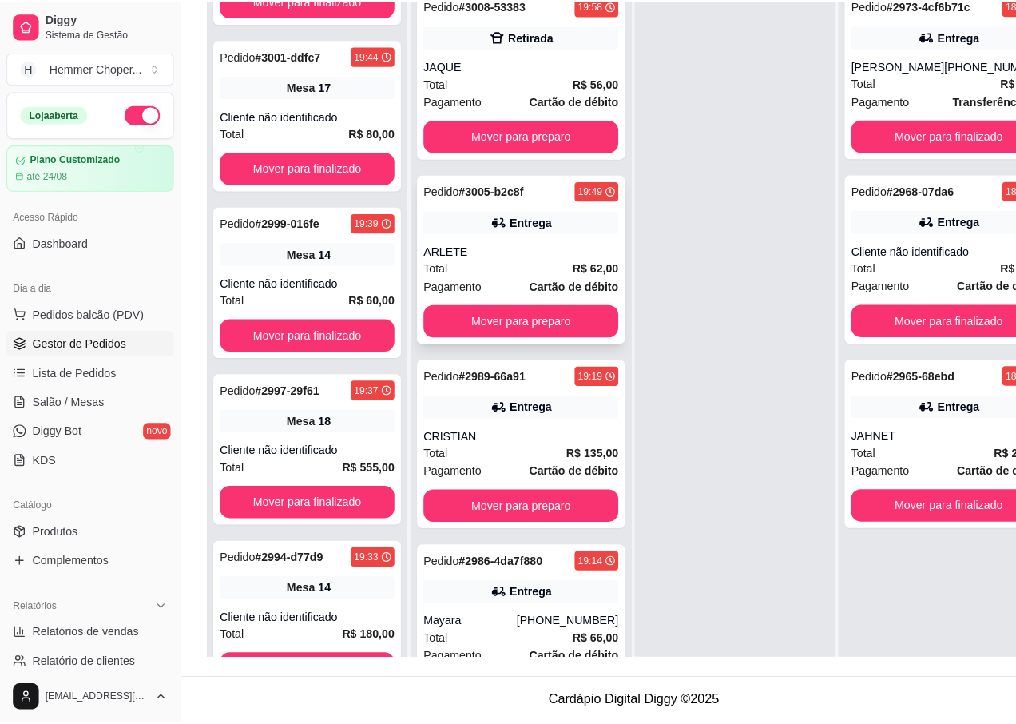
scroll to position [244, 0]
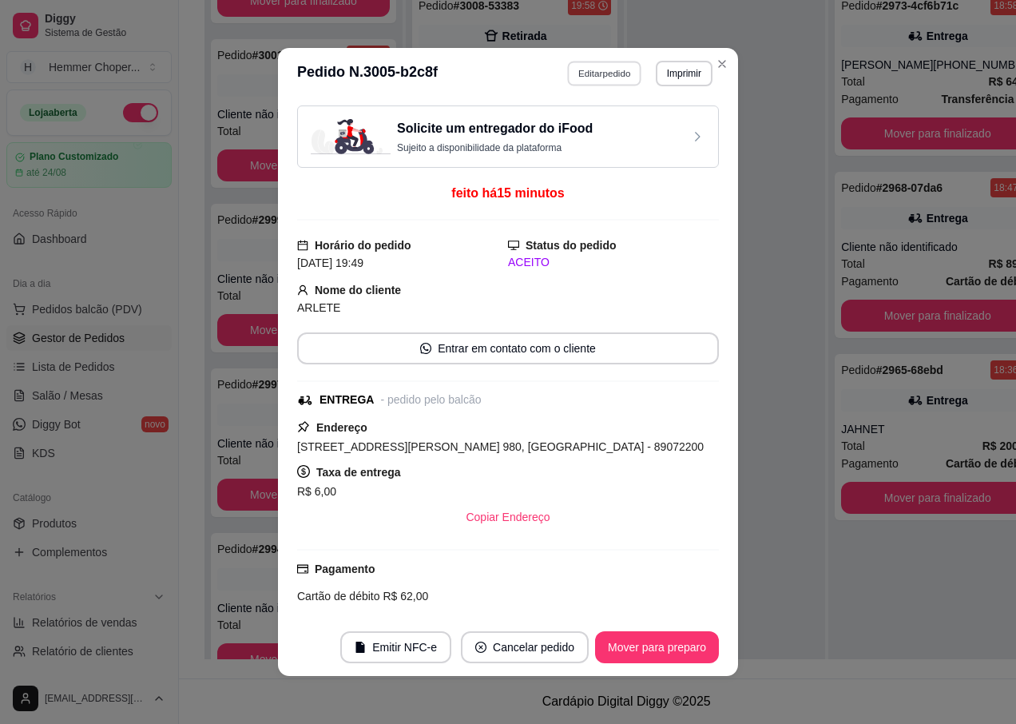
click at [607, 75] on button "Editar pedido" at bounding box center [605, 73] width 74 height 25
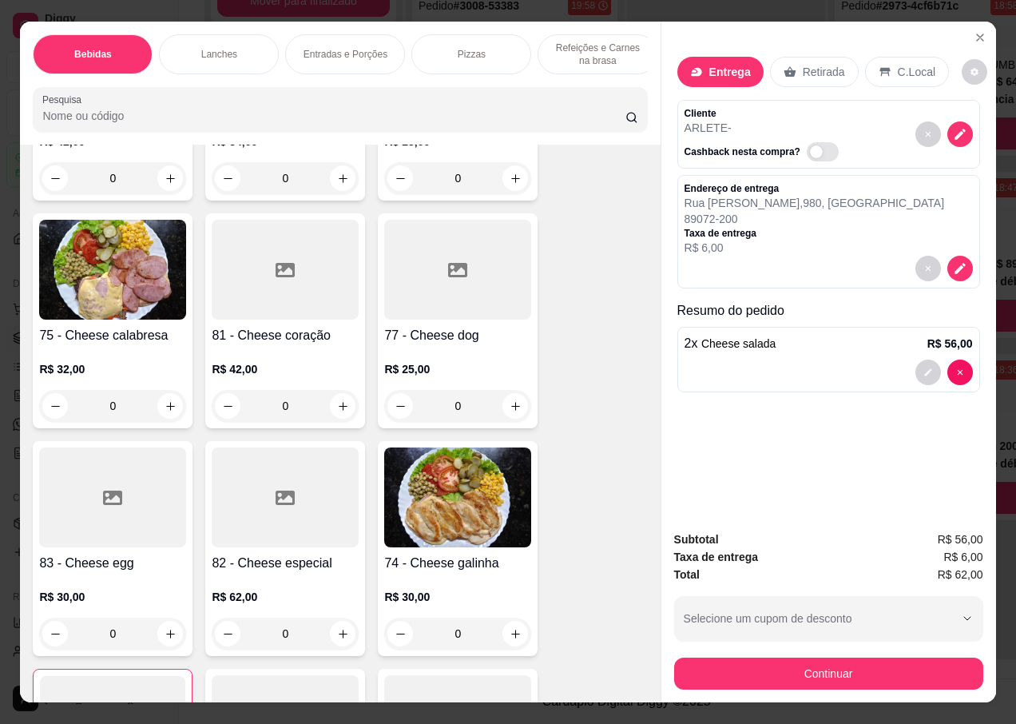
scroll to position [2716, 0]
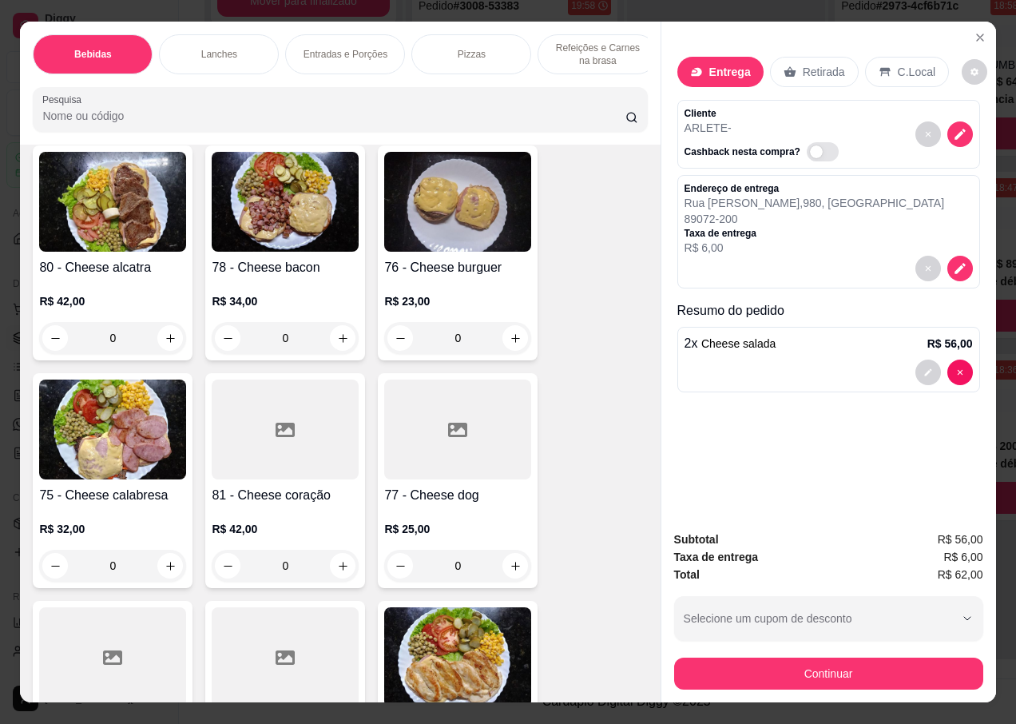
click at [455, 211] on img at bounding box center [457, 202] width 147 height 100
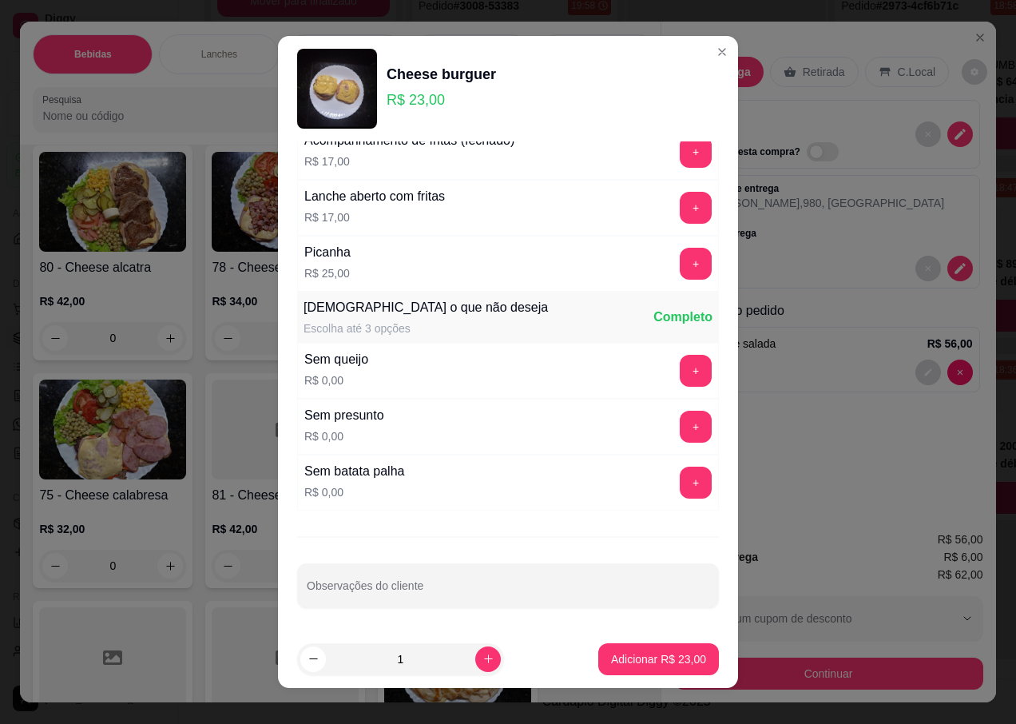
scroll to position [15, 0]
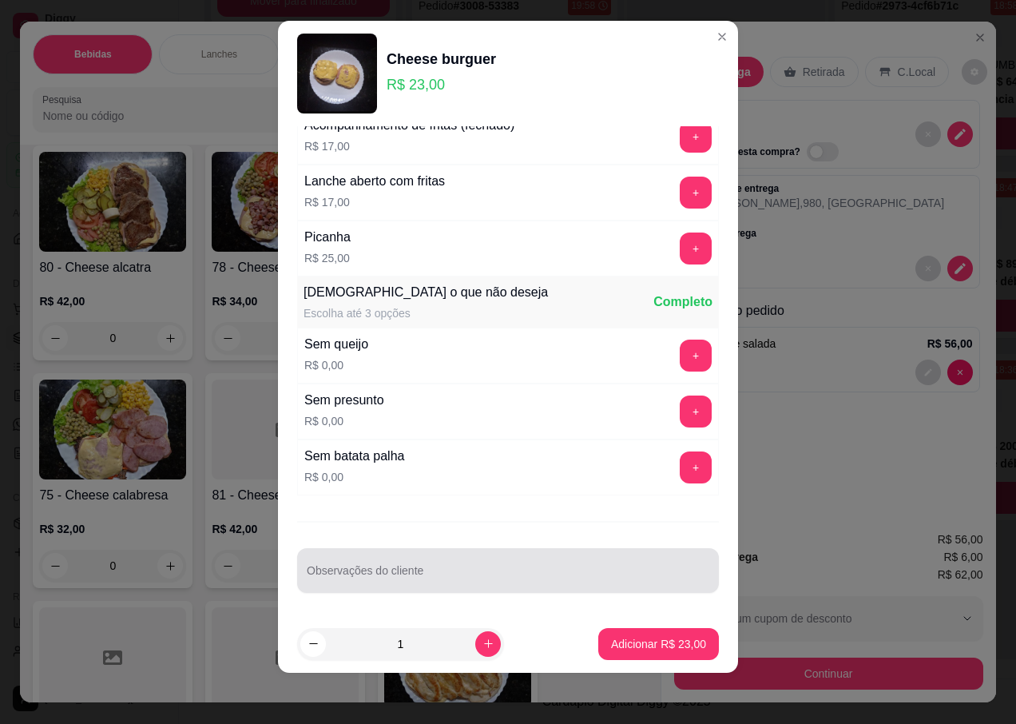
click at [387, 570] on div "Observações do cliente" at bounding box center [508, 570] width 422 height 45
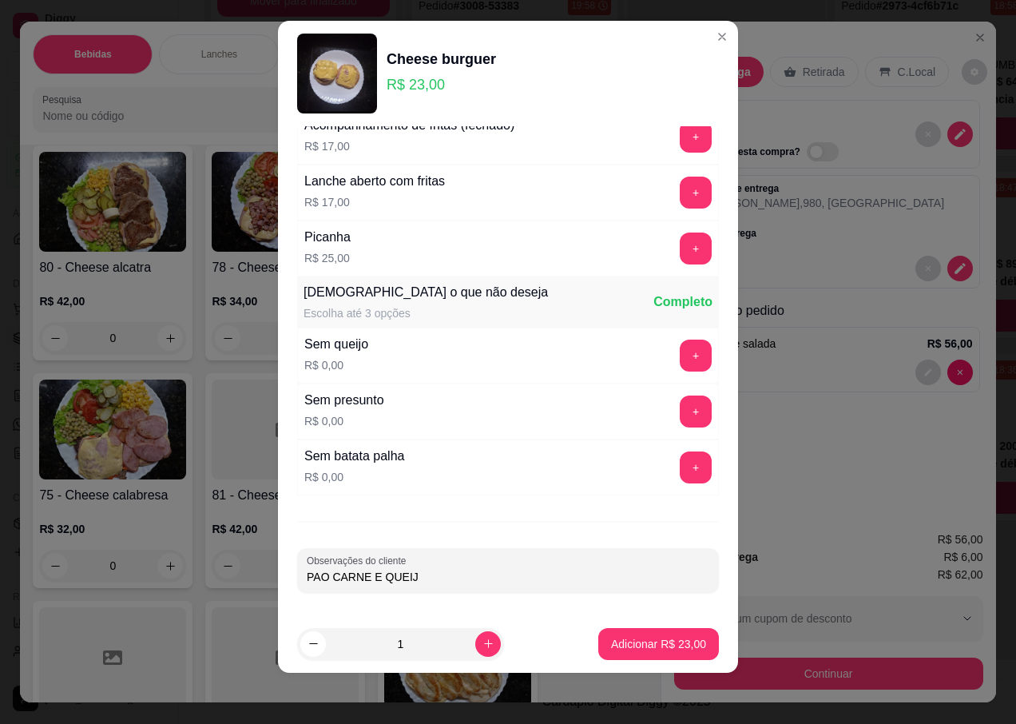
type input "PAO CARNE E QUEIJO"
click at [651, 636] on p "Adicionar R$ 23,00" at bounding box center [658, 644] width 95 height 16
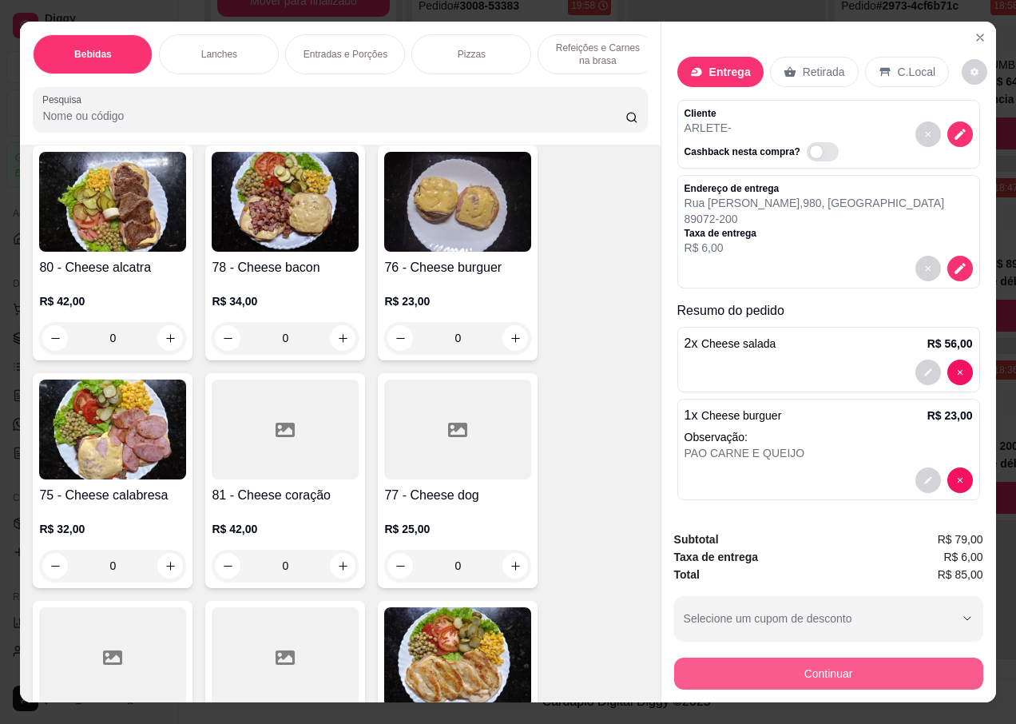
click at [756, 677] on button "Continuar" at bounding box center [828, 673] width 309 height 32
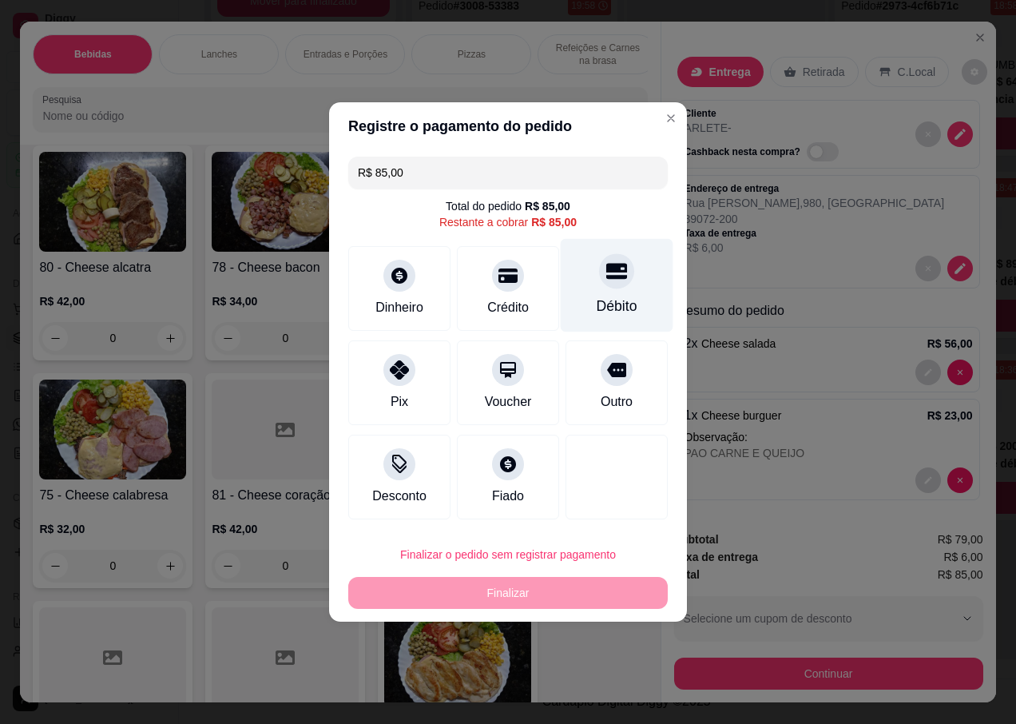
click at [612, 288] on div at bounding box center [616, 270] width 35 height 35
type input "R$ 0,00"
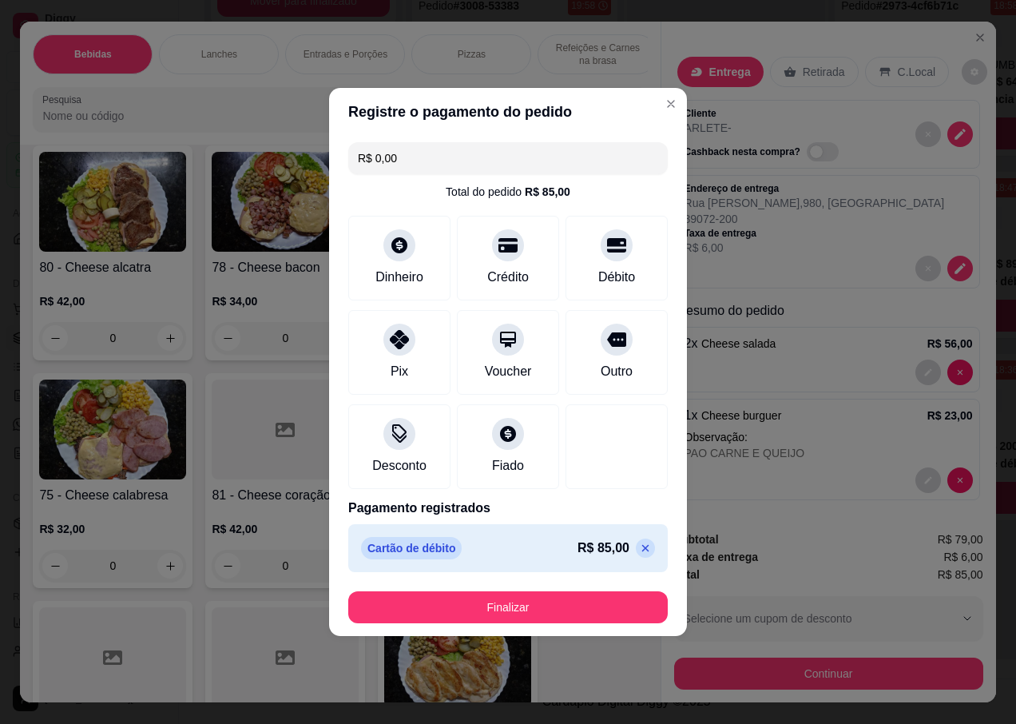
click at [506, 601] on button "Finalizar" at bounding box center [508, 607] width 320 height 32
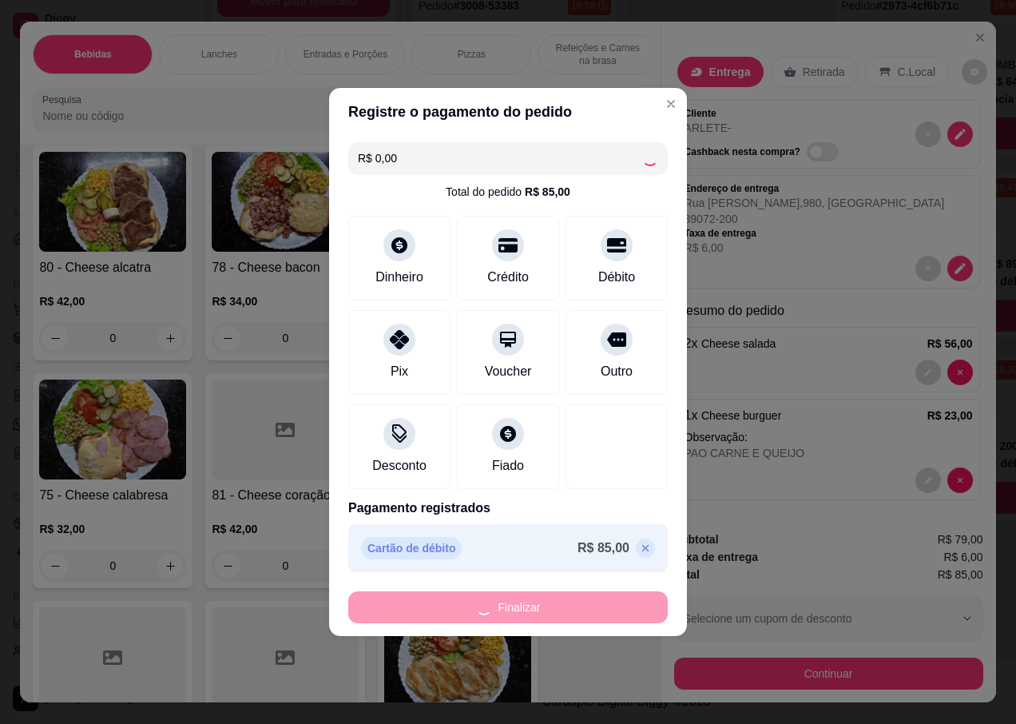
type input "0"
type input "-R$ 85,00"
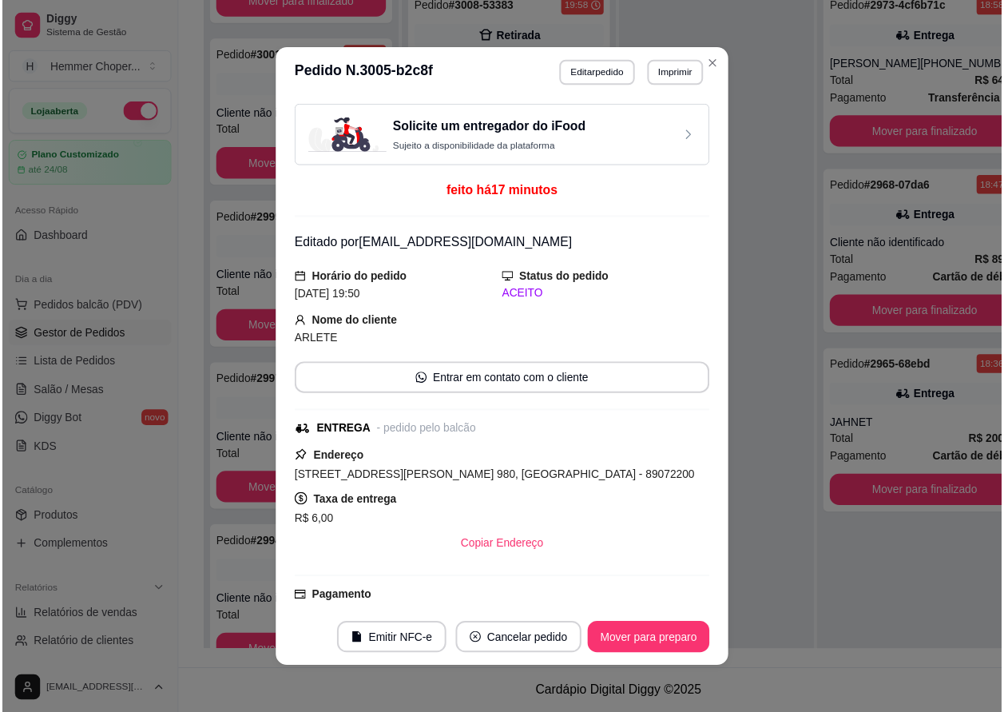
scroll to position [938, 0]
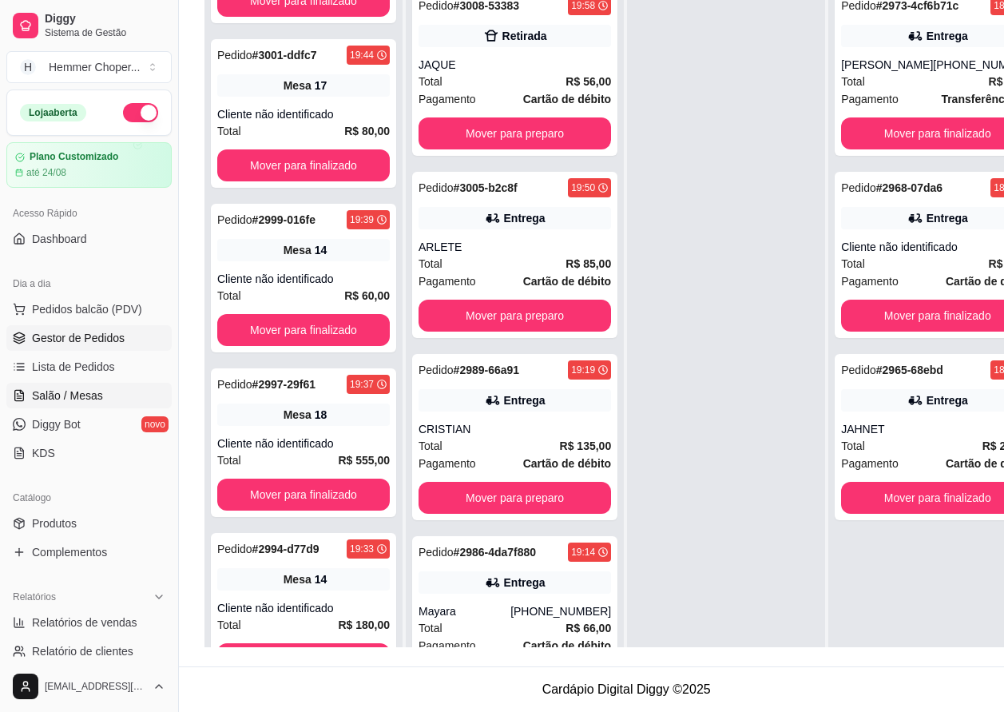
click at [82, 396] on span "Salão / Mesas" at bounding box center [67, 395] width 71 height 16
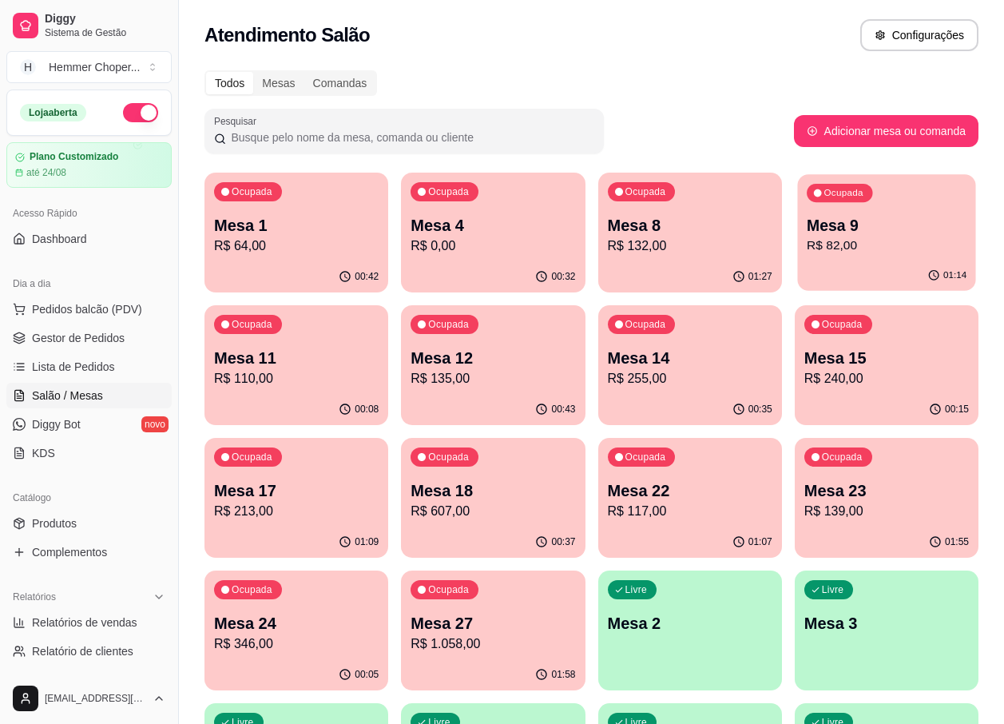
click at [865, 252] on p "R$ 82,00" at bounding box center [887, 245] width 160 height 18
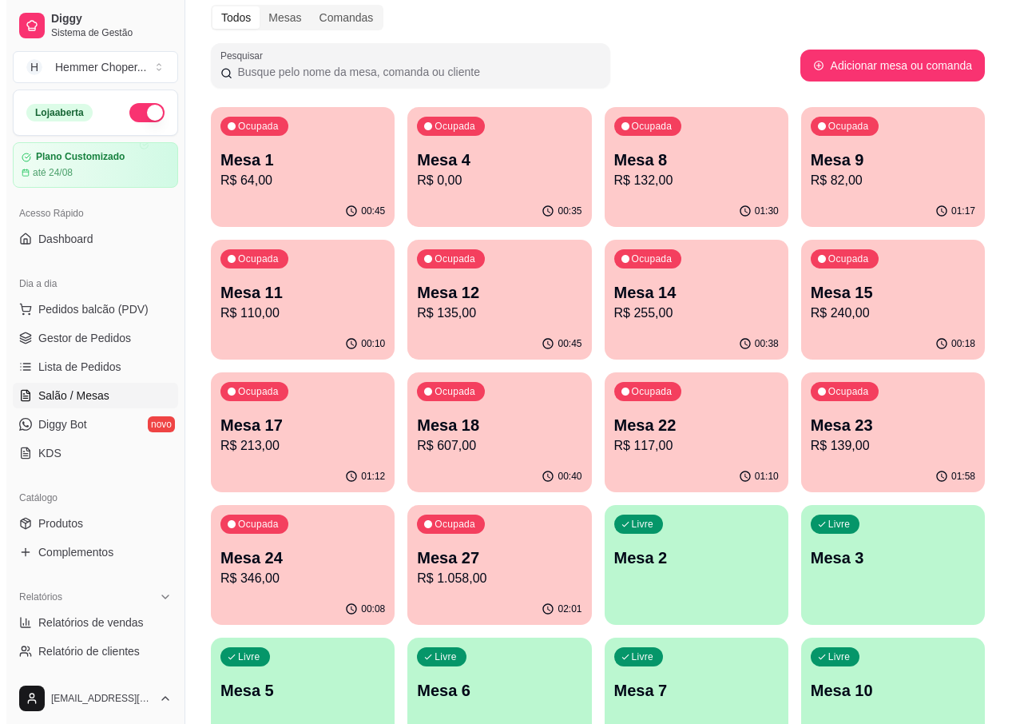
scroll to position [80, 0]
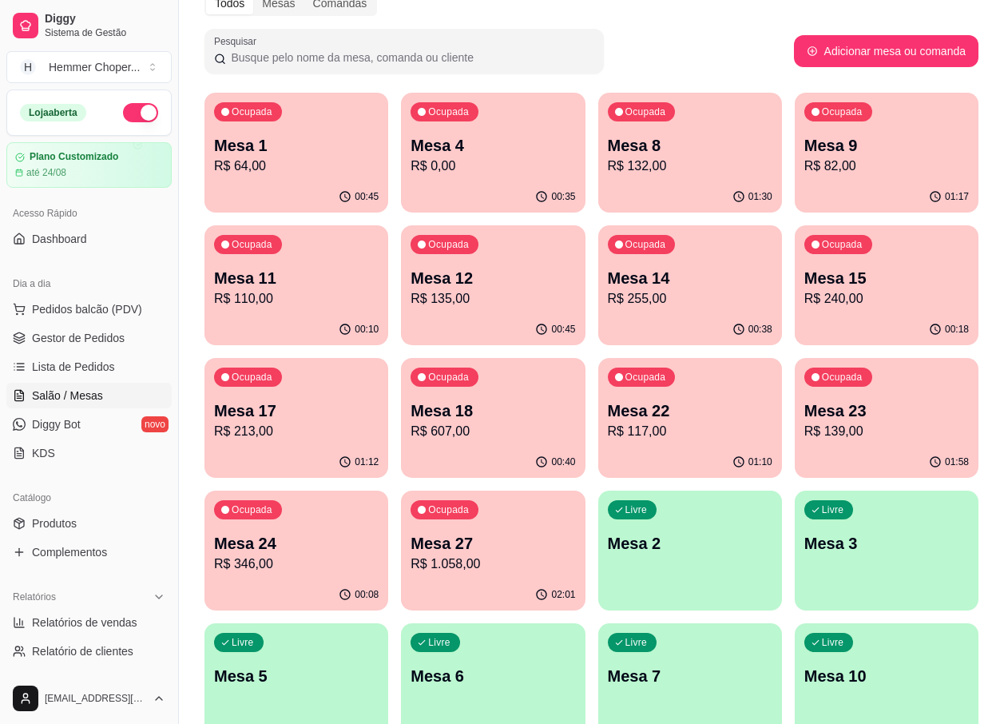
click at [264, 546] on p "Mesa 24" at bounding box center [296, 543] width 165 height 22
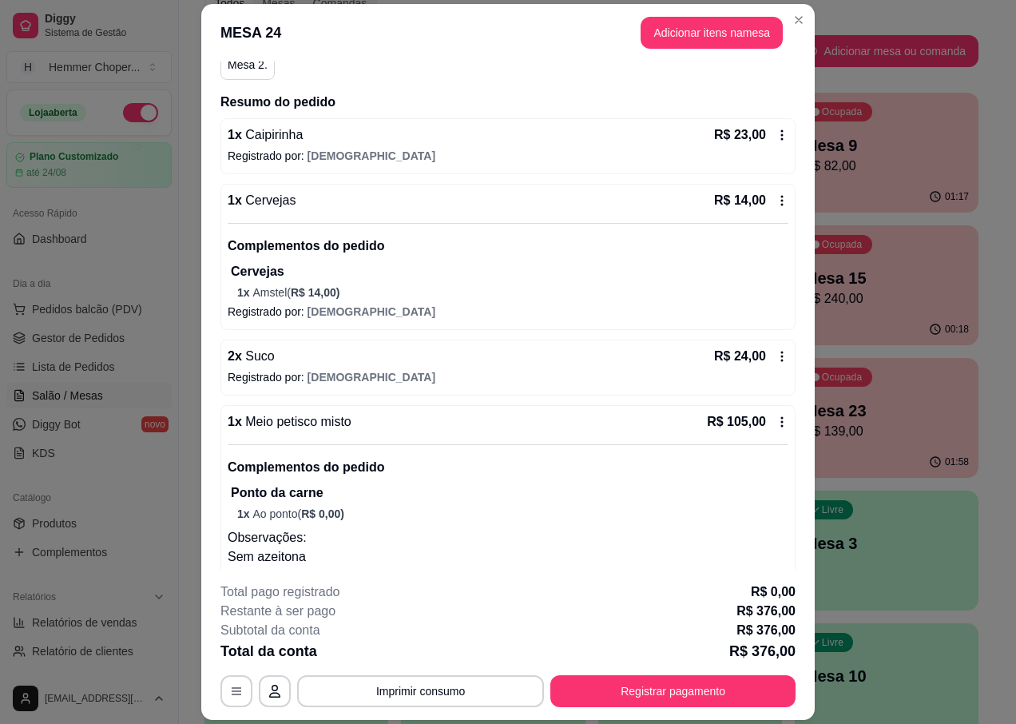
scroll to position [320, 0]
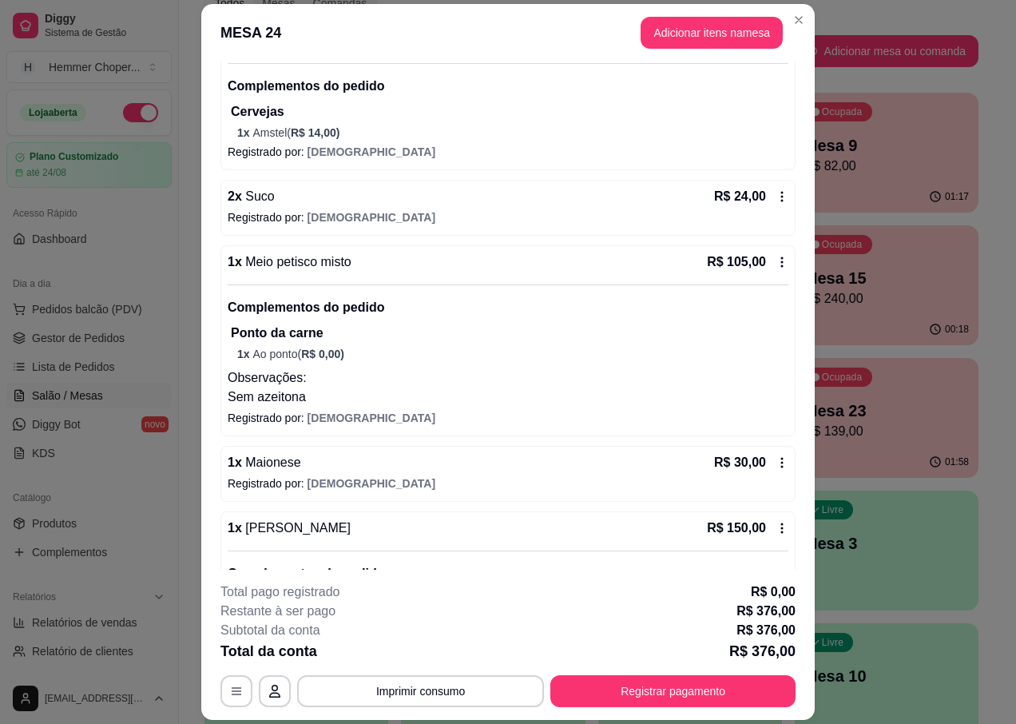
click at [781, 259] on icon at bounding box center [782, 261] width 2 height 10
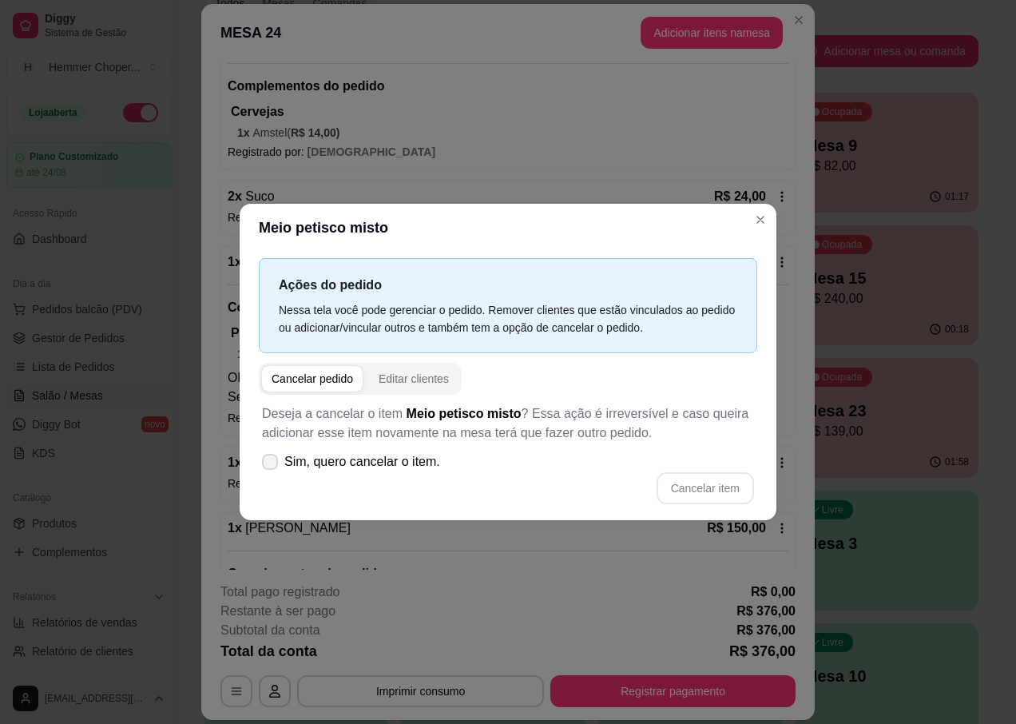
click at [325, 459] on span "Sim, quero cancelar o item." at bounding box center [362, 461] width 156 height 19
click at [272, 465] on input "Sim, quero cancelar o item." at bounding box center [266, 470] width 10 height 10
checkbox input "true"
click at [717, 487] on button "Cancelar item" at bounding box center [705, 488] width 97 height 32
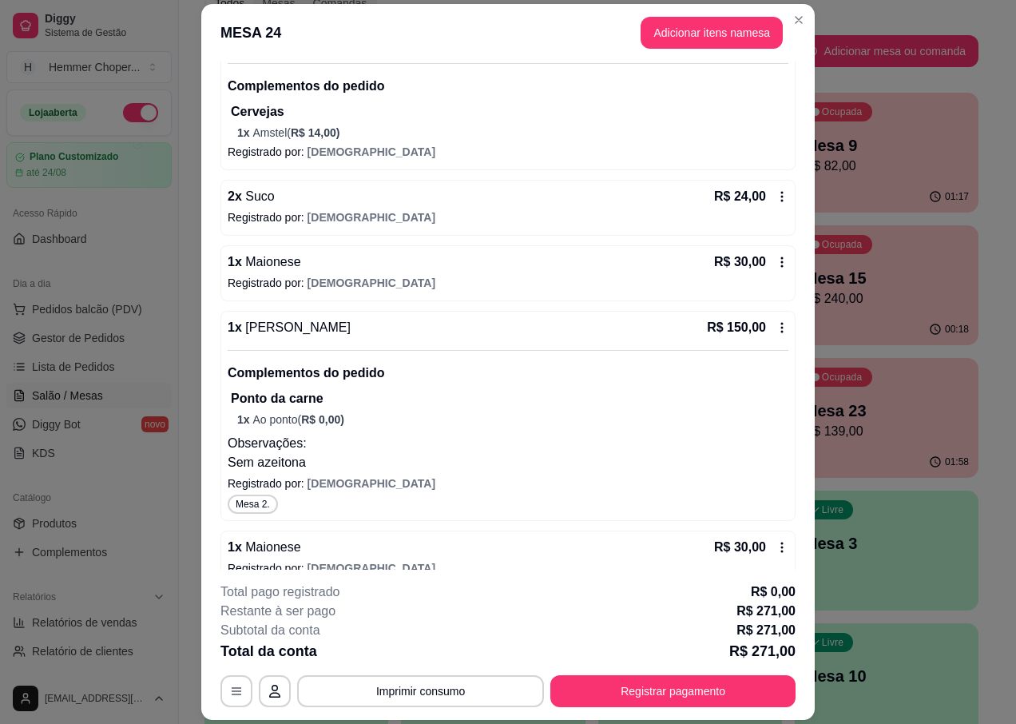
scroll to position [479, 0]
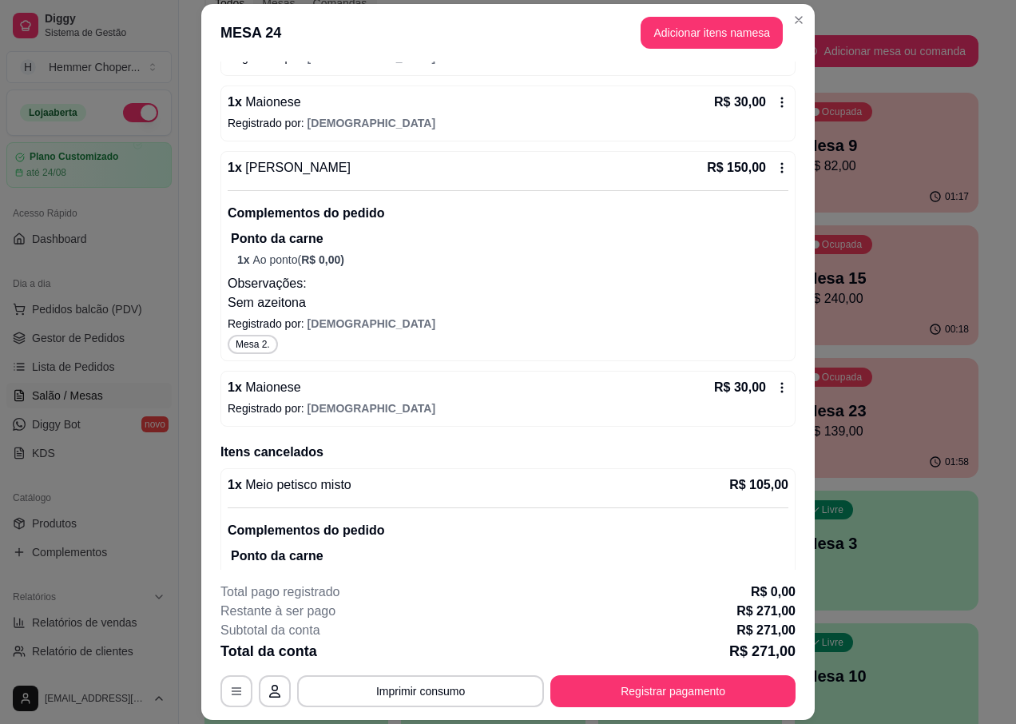
click at [776, 389] on icon at bounding box center [782, 387] width 13 height 13
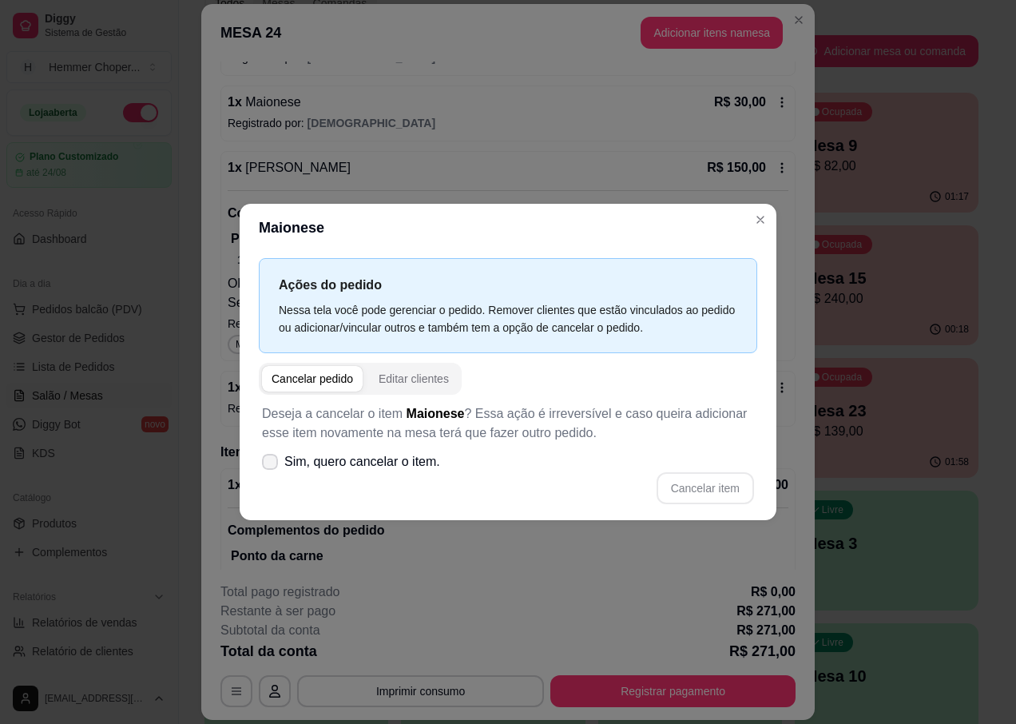
click at [342, 463] on span "Sim, quero cancelar o item." at bounding box center [362, 461] width 156 height 19
click at [272, 465] on input "Sim, quero cancelar o item." at bounding box center [266, 470] width 10 height 10
checkbox input "true"
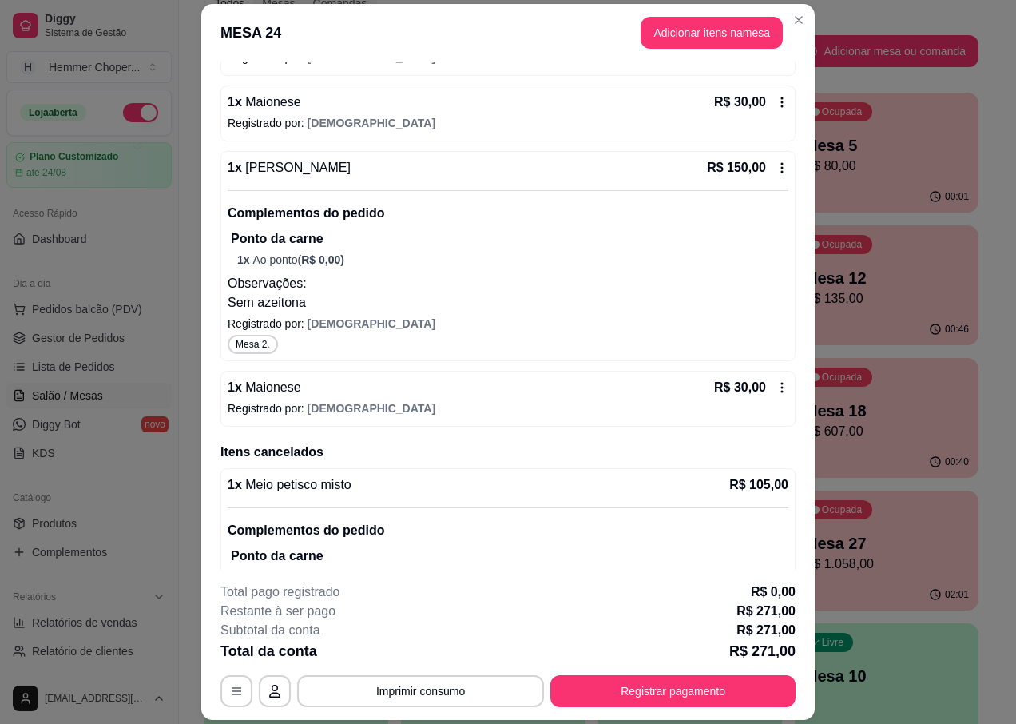
scroll to position [568, 0]
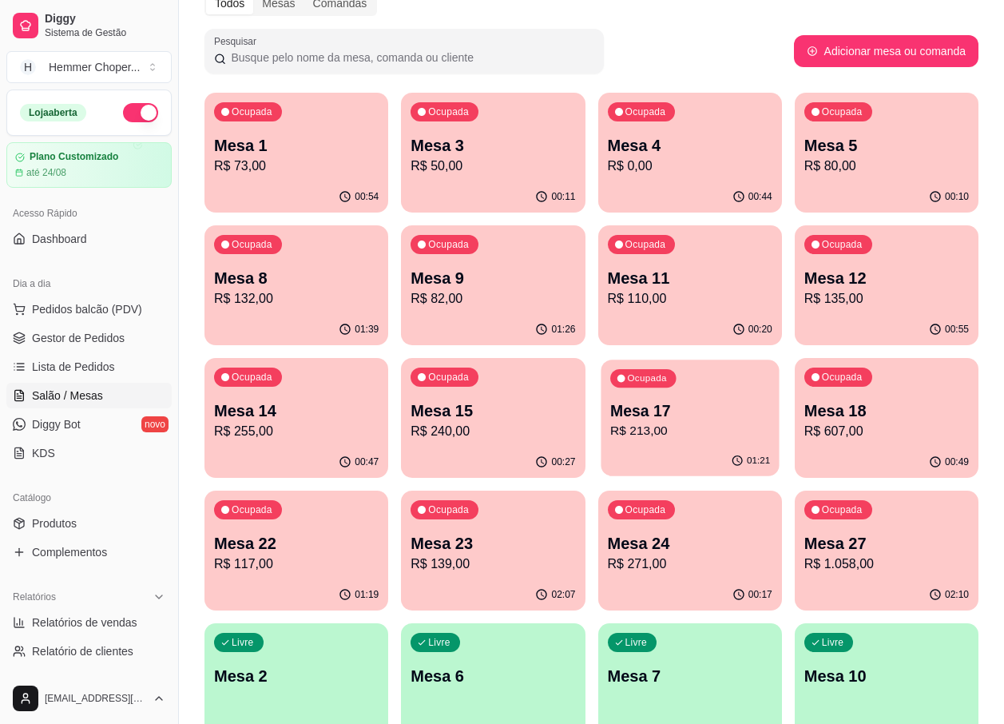
click at [751, 436] on p "R$ 213,00" at bounding box center [690, 431] width 160 height 18
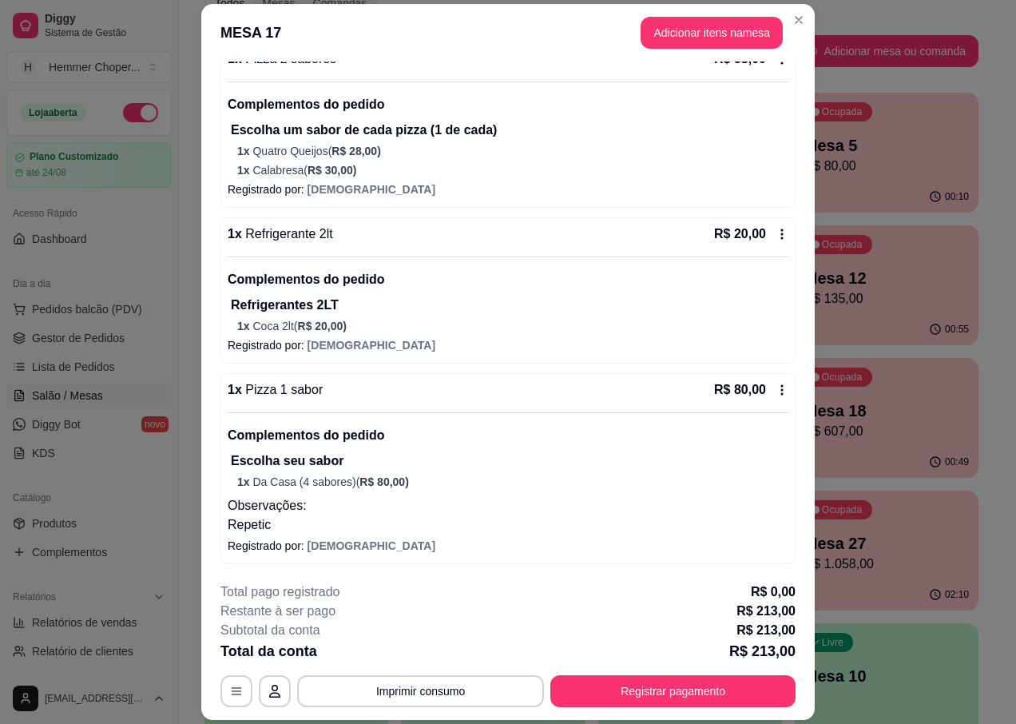
scroll to position [47, 0]
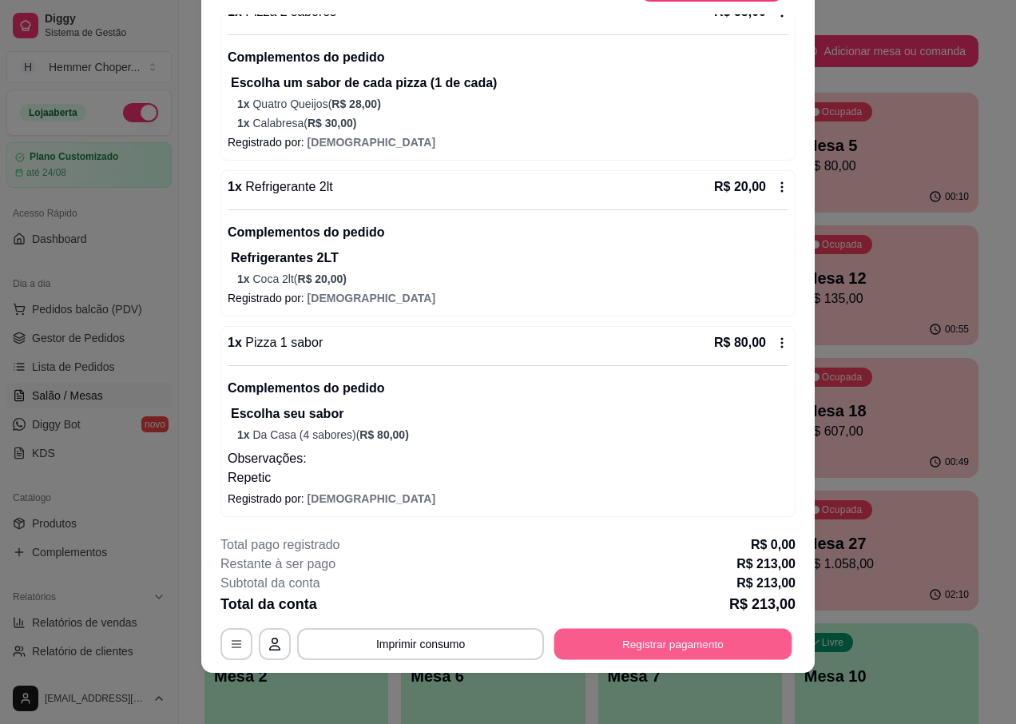
click at [575, 643] on button "Registrar pagamento" at bounding box center [673, 644] width 238 height 31
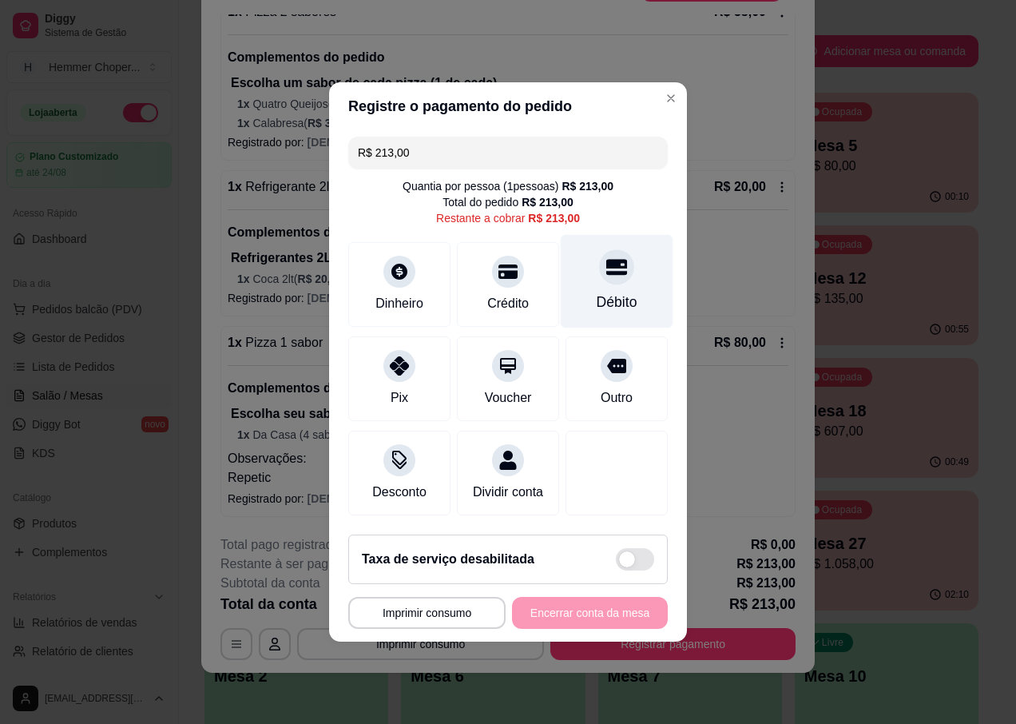
click at [606, 266] on icon at bounding box center [616, 266] width 21 height 21
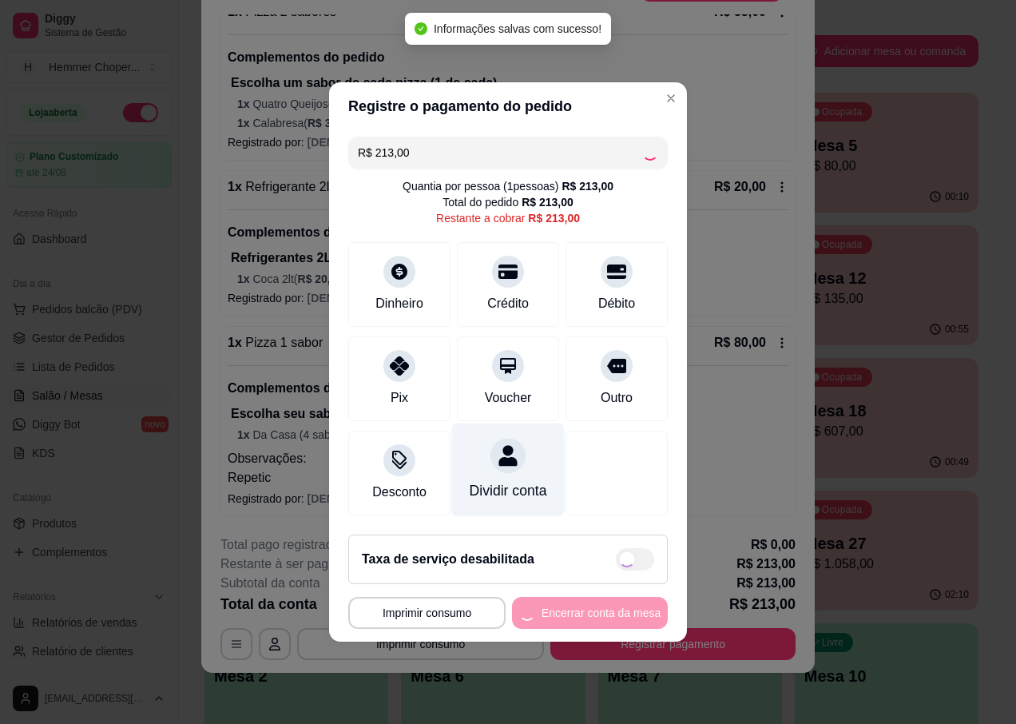
type input "R$ 0,00"
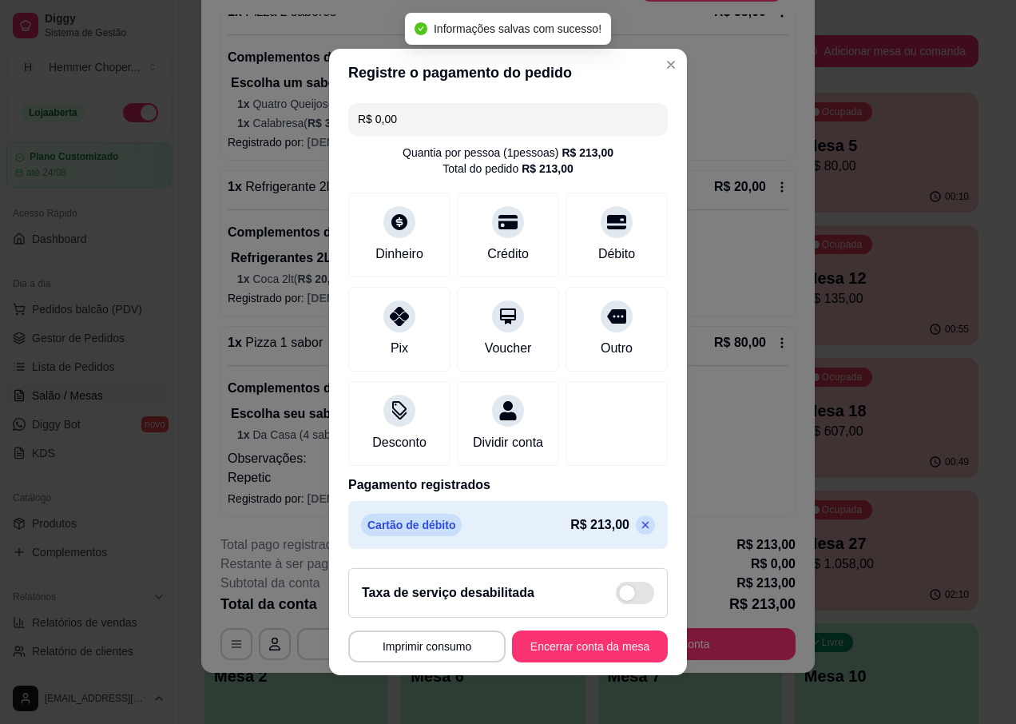
click at [527, 650] on button "Encerrar conta da mesa" at bounding box center [590, 646] width 156 height 32
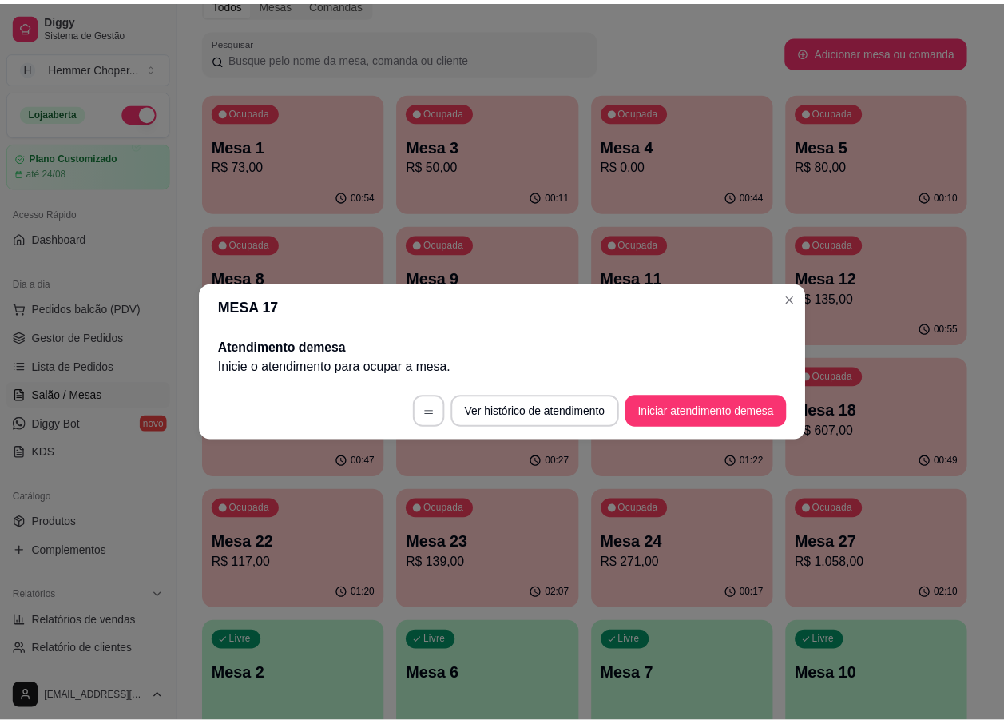
scroll to position [0, 0]
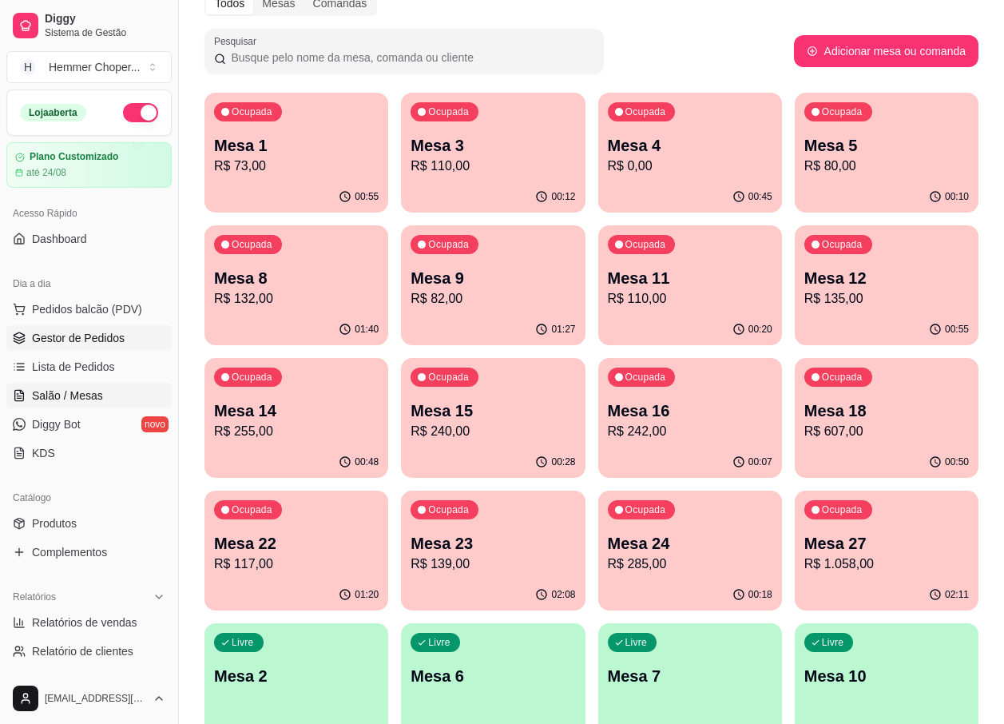
click at [99, 331] on span "Gestor de Pedidos" at bounding box center [78, 338] width 93 height 16
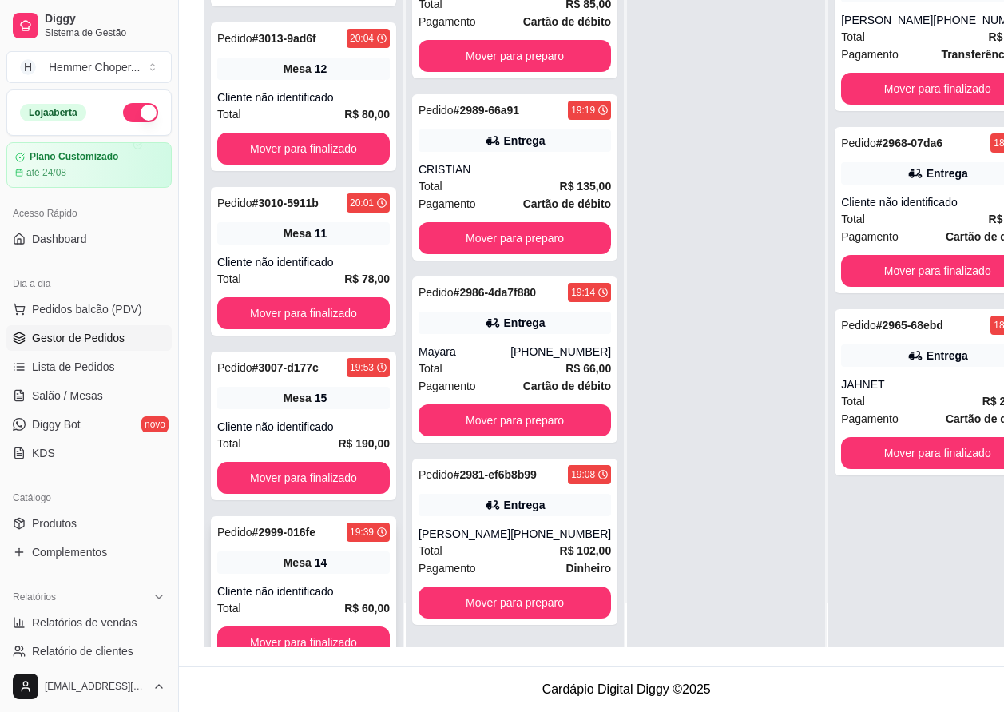
scroll to position [1267, 0]
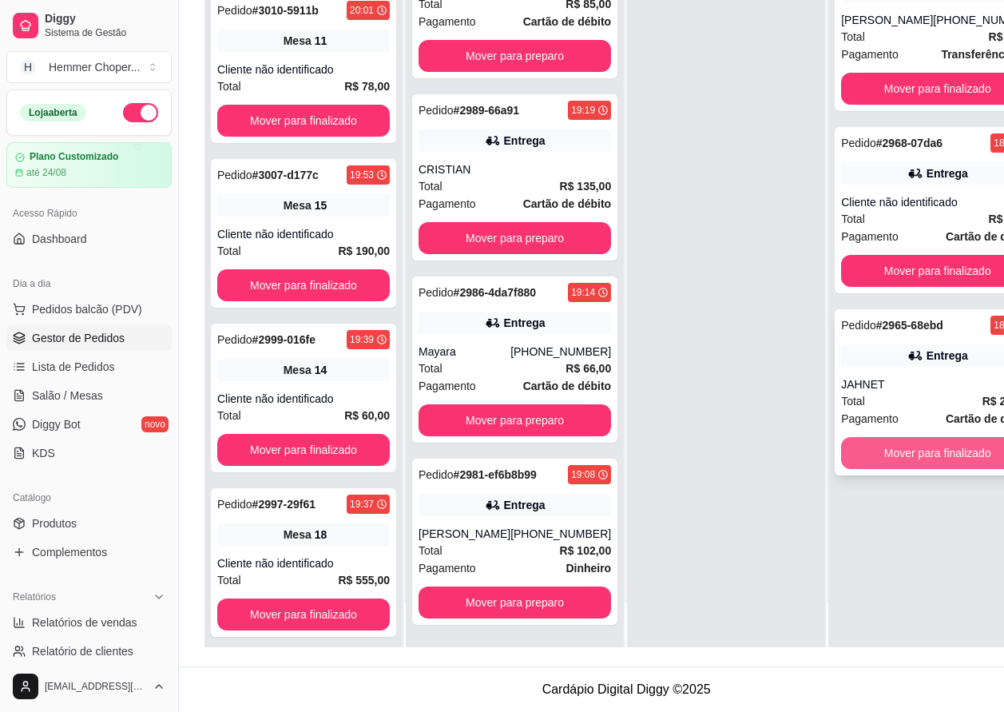
click at [914, 437] on button "Mover para finalizado" at bounding box center [937, 453] width 193 height 32
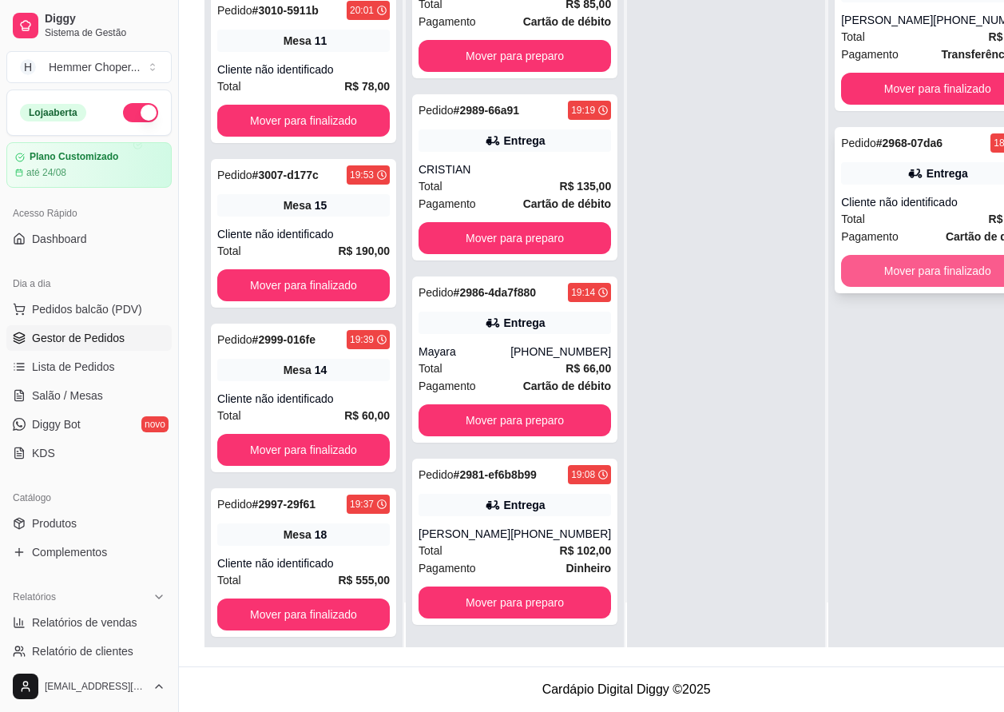
click at [891, 264] on button "Mover para finalizado" at bounding box center [937, 271] width 193 height 32
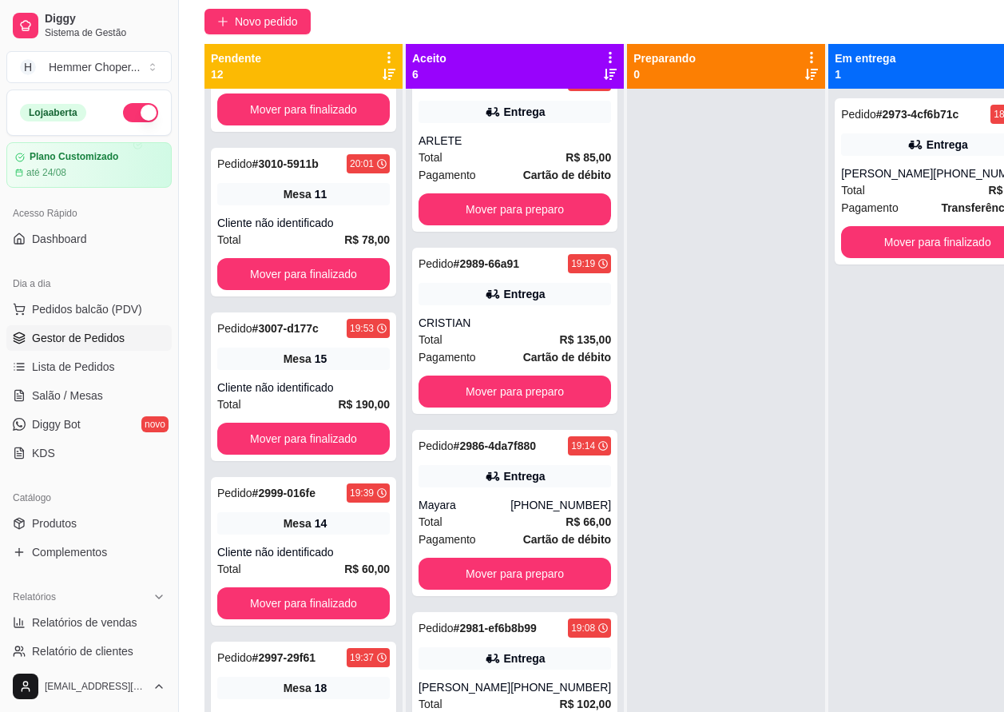
scroll to position [96, 0]
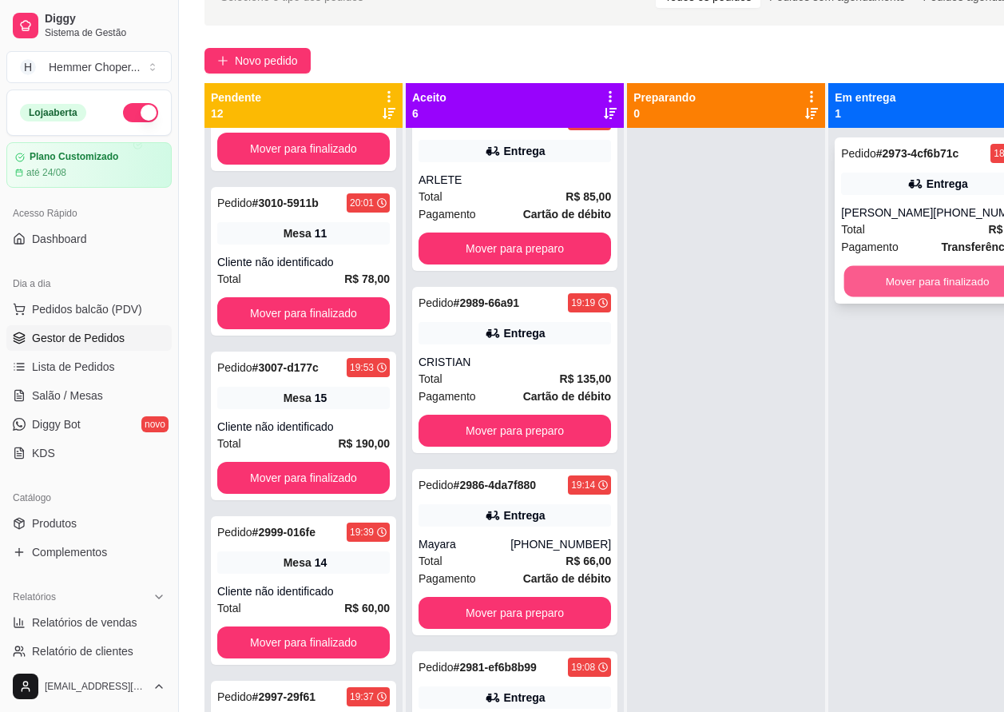
click at [874, 272] on button "Mover para finalizado" at bounding box center [937, 281] width 187 height 31
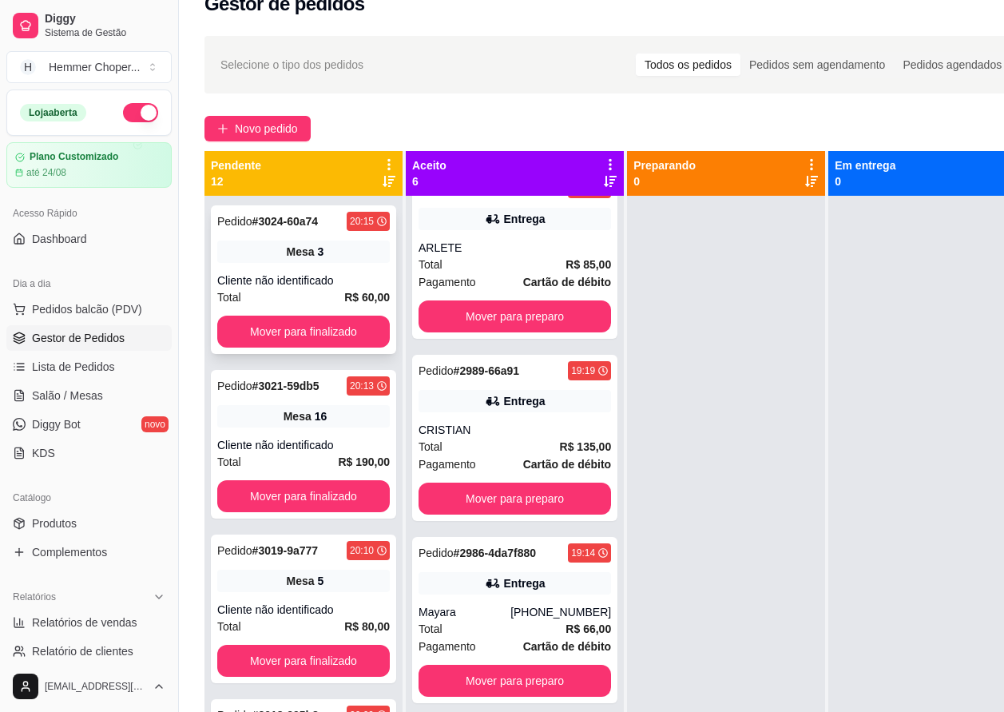
scroll to position [16, 0]
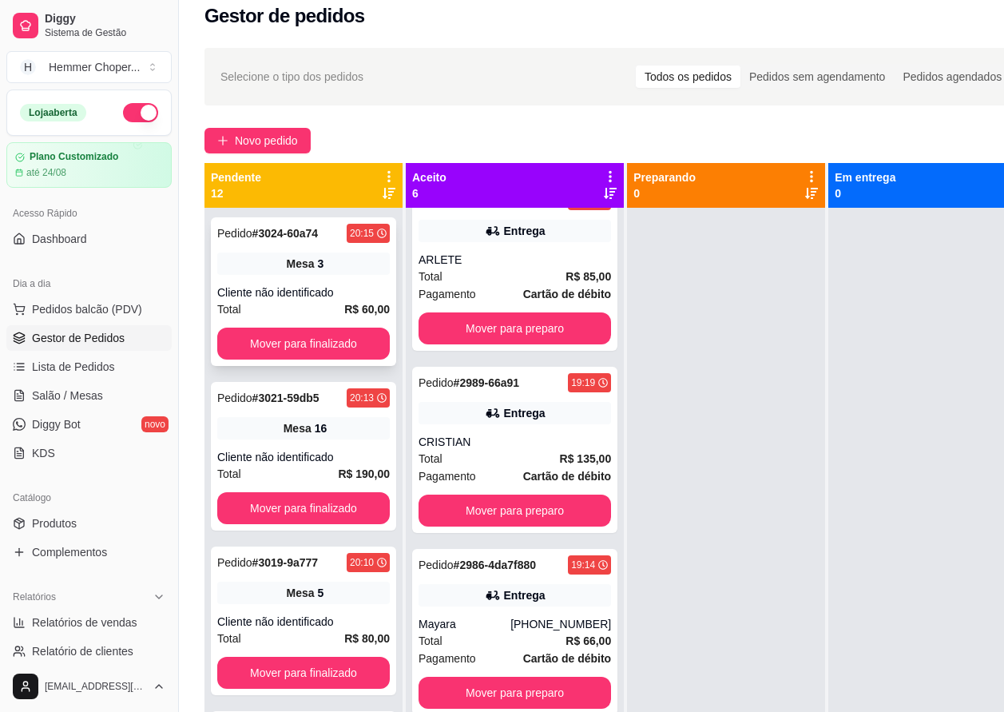
click at [292, 288] on div "Cliente não identificado" at bounding box center [303, 292] width 173 height 16
click at [278, 413] on div "Pedido # 3021-59db5 20:13 Mesa 16 Cliente não identificado Total R$ 190,00 Move…" at bounding box center [303, 456] width 185 height 149
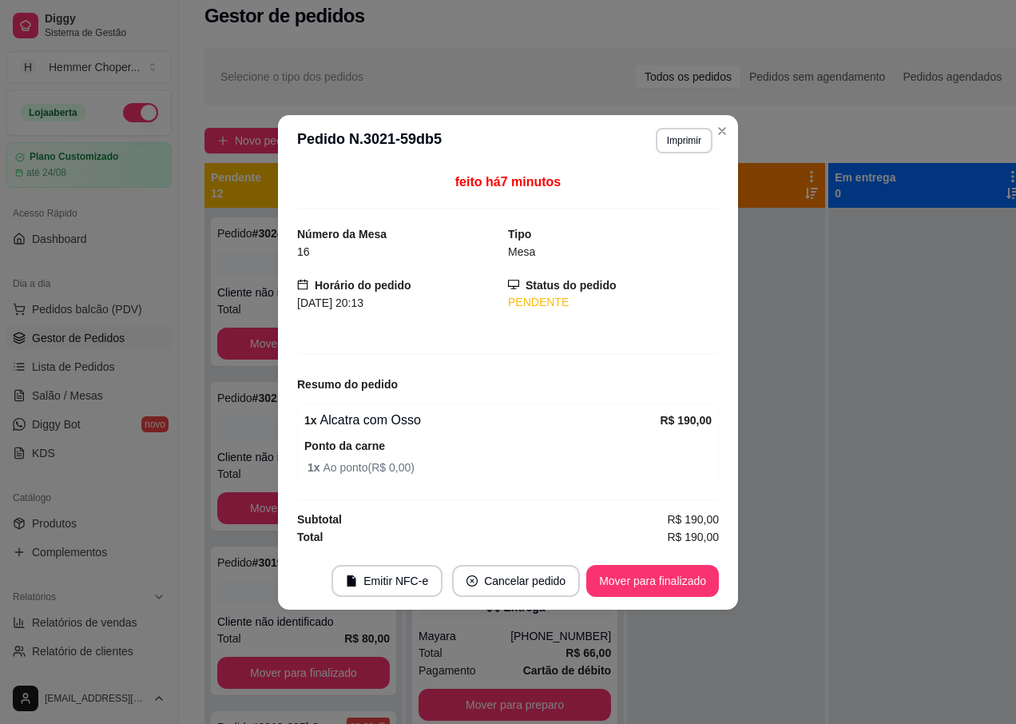
click at [279, 427] on div "feito há 7 minutos Número da Mesa 16 Tipo Mesa Horário do pedido [DATE] 20:13 S…" at bounding box center [508, 359] width 460 height 386
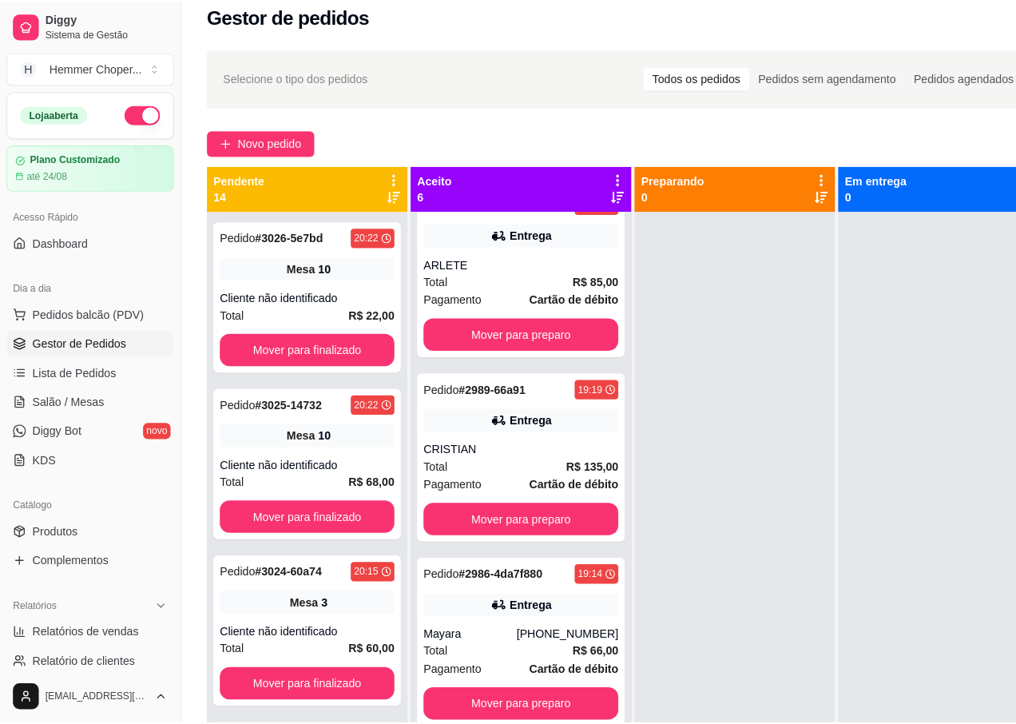
scroll to position [241, 0]
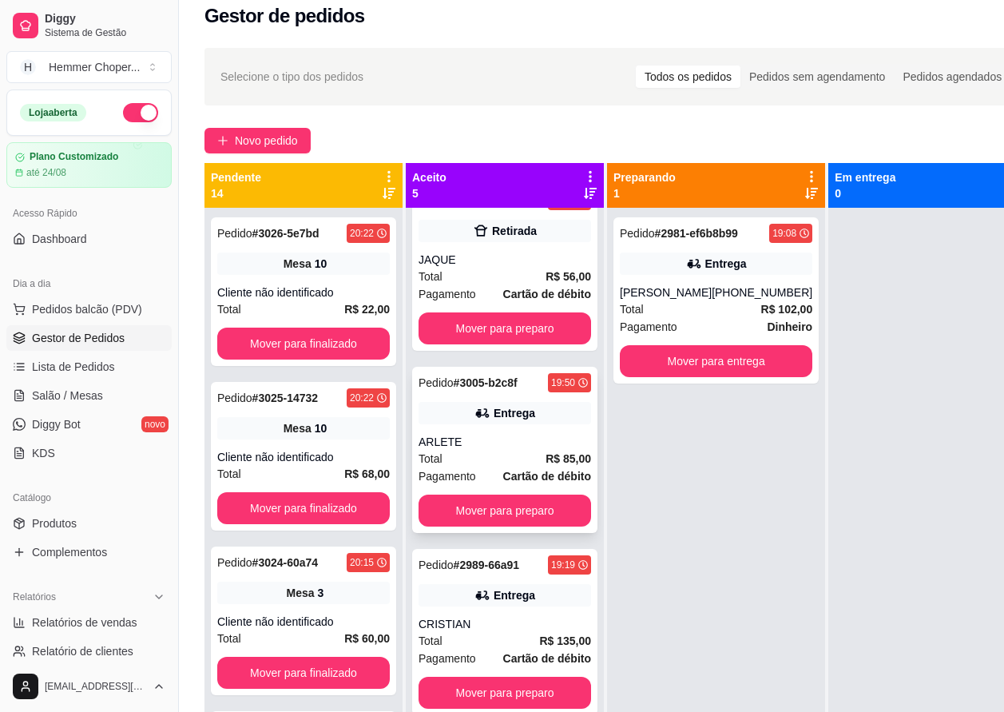
click at [474, 414] on div "Entrega" at bounding box center [505, 413] width 173 height 22
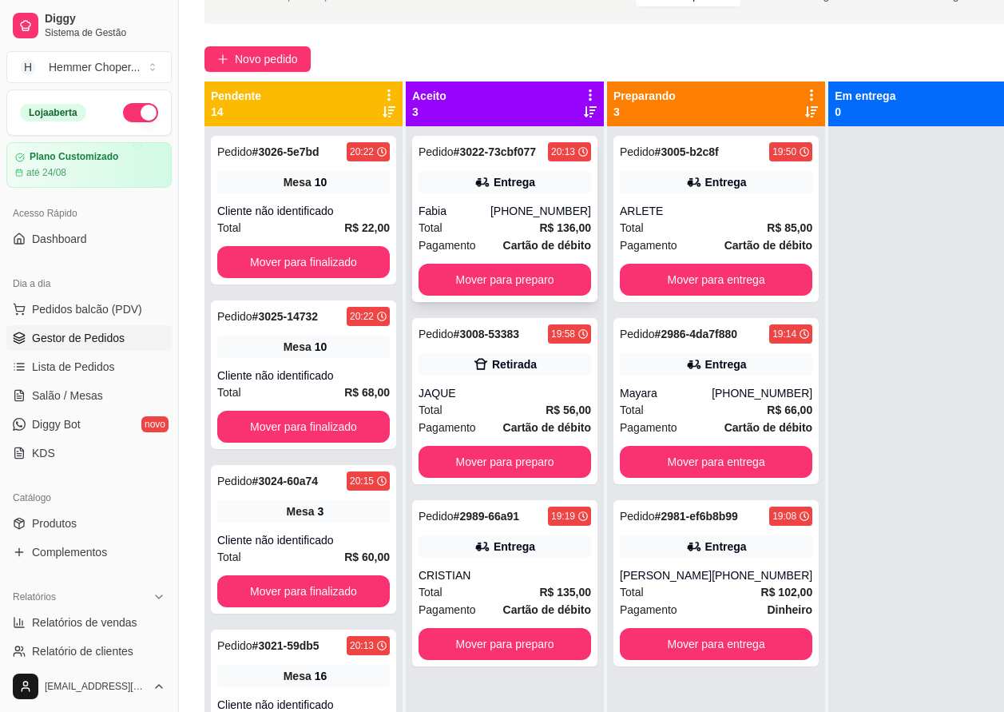
scroll to position [96, 0]
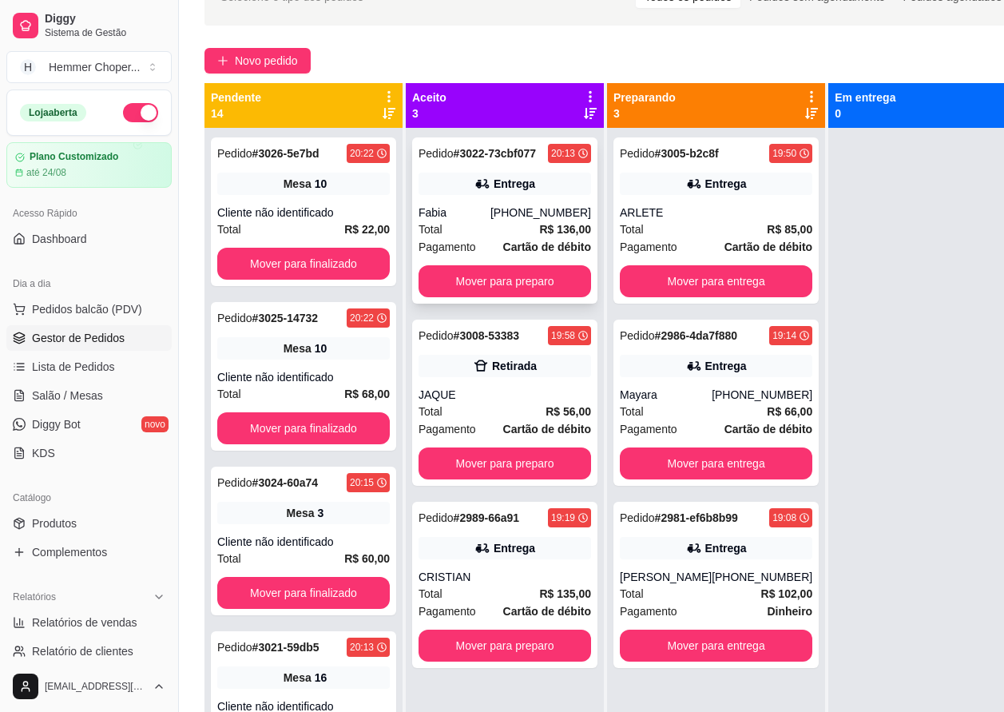
click at [490, 220] on div "Fabia" at bounding box center [455, 212] width 72 height 16
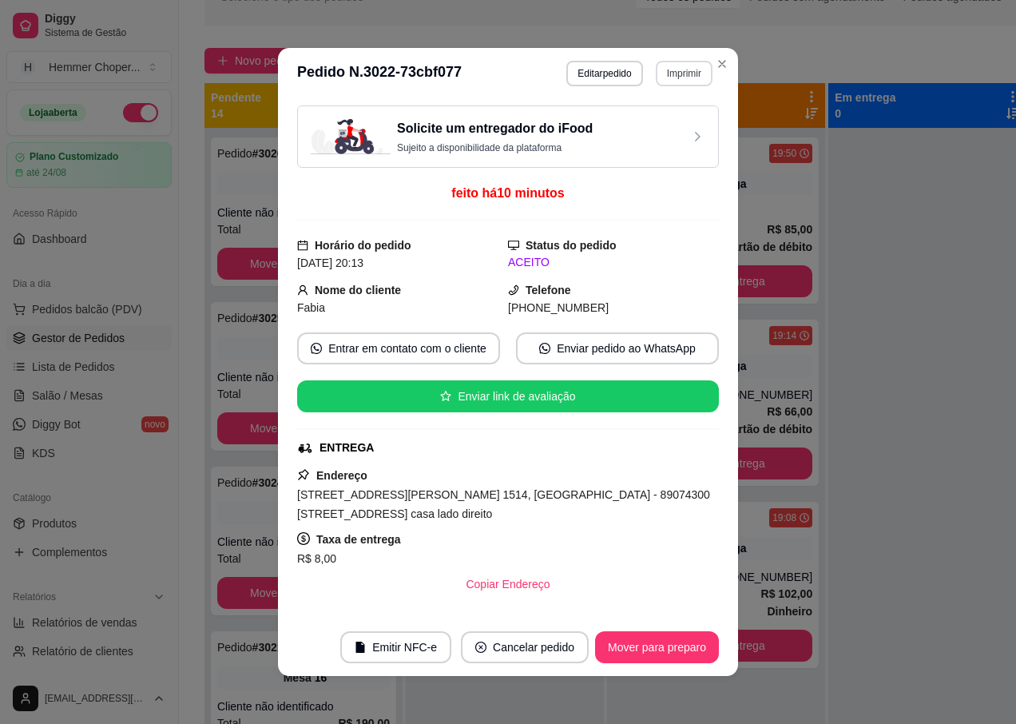
click at [663, 81] on button "Imprimir" at bounding box center [684, 74] width 57 height 26
click at [637, 128] on button "IMPRESSORA" at bounding box center [650, 129] width 112 height 25
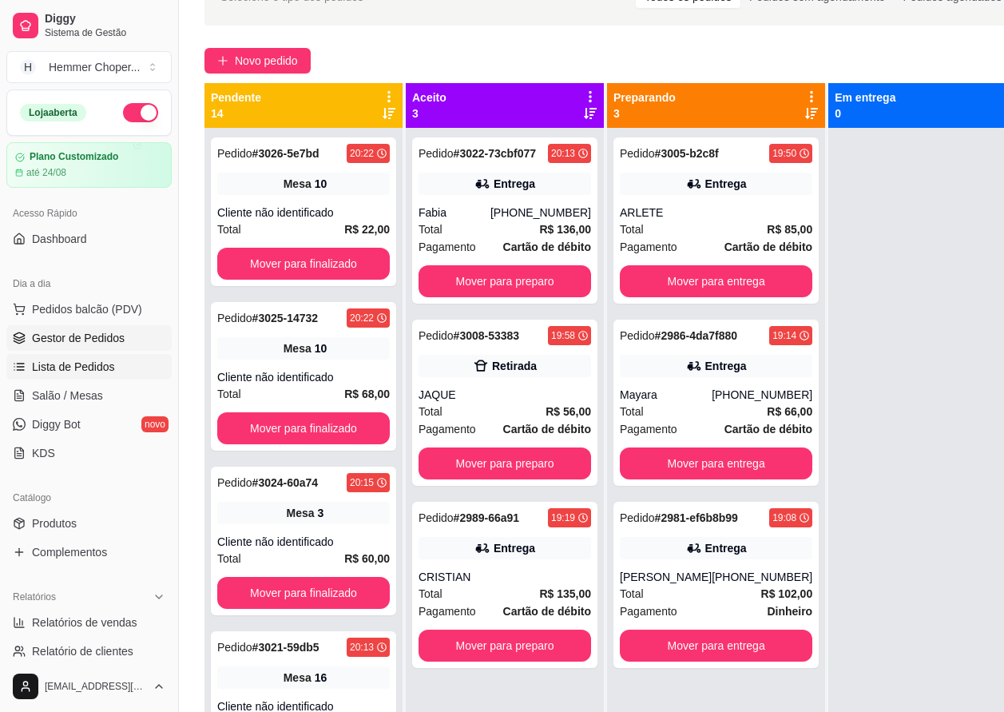
click at [108, 367] on span "Lista de Pedidos" at bounding box center [73, 367] width 83 height 16
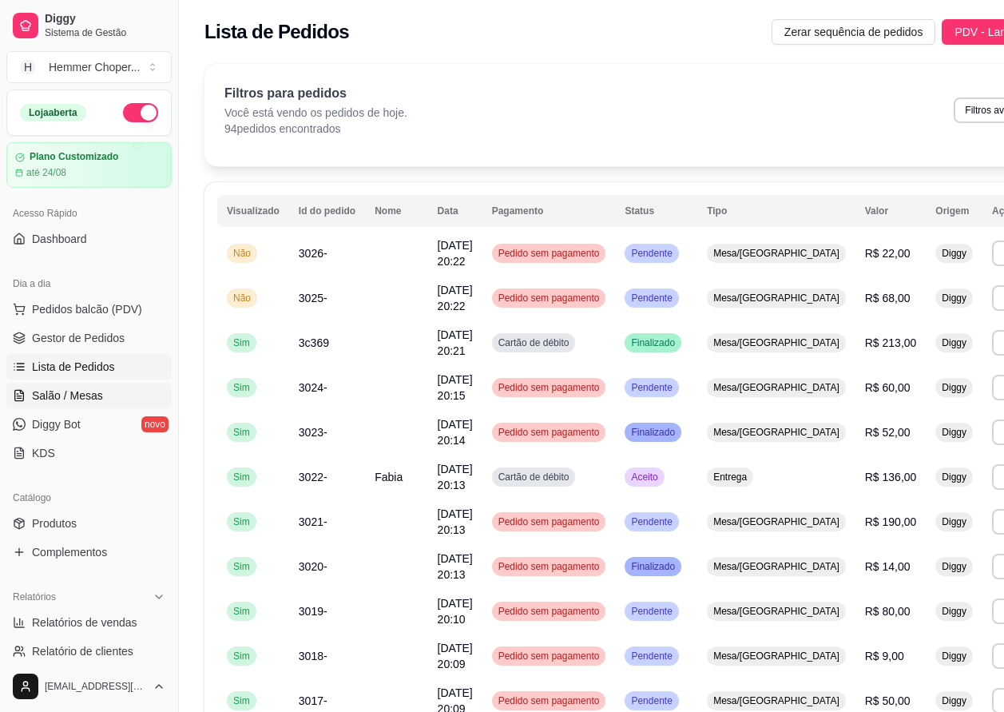
click at [81, 395] on span "Salão / Mesas" at bounding box center [67, 395] width 71 height 16
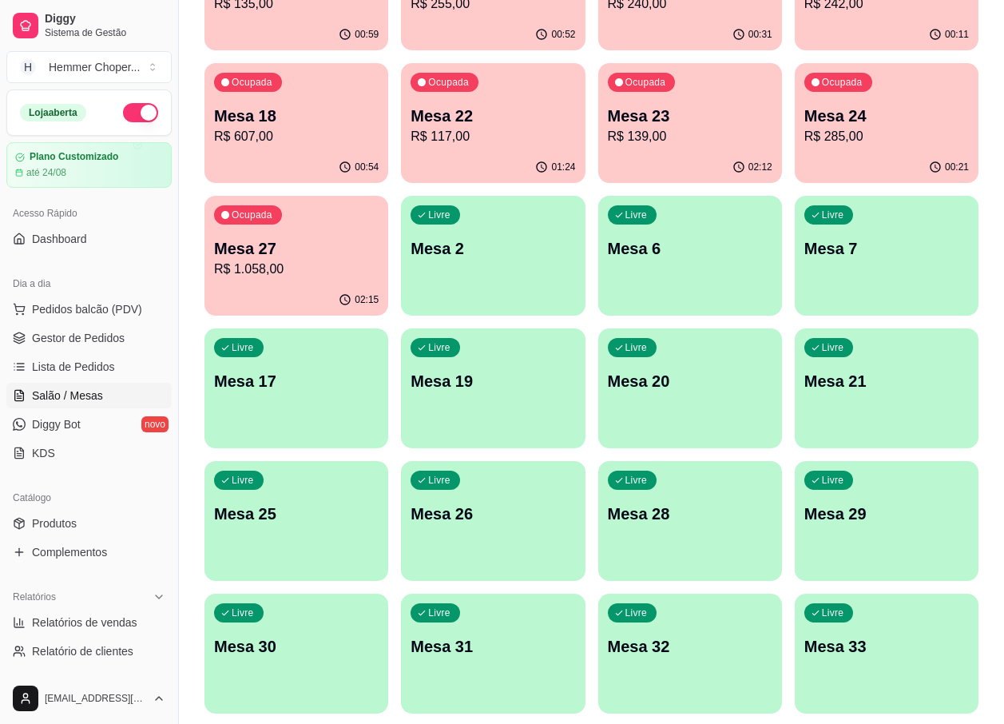
scroll to position [559, 0]
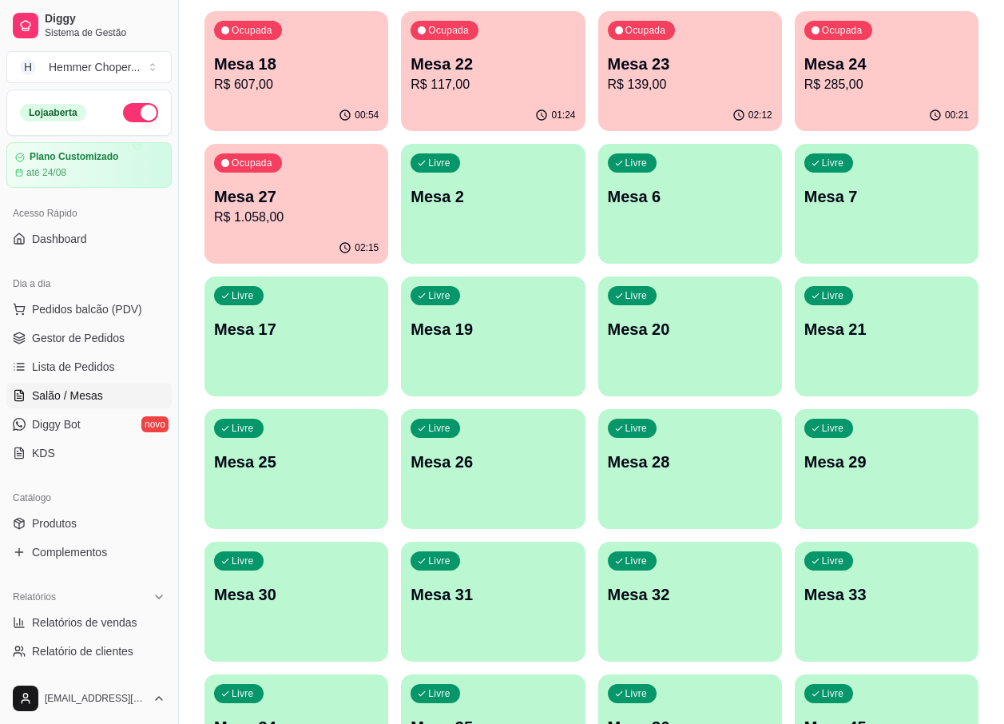
click at [314, 222] on p "R$ 1.058,00" at bounding box center [296, 217] width 165 height 19
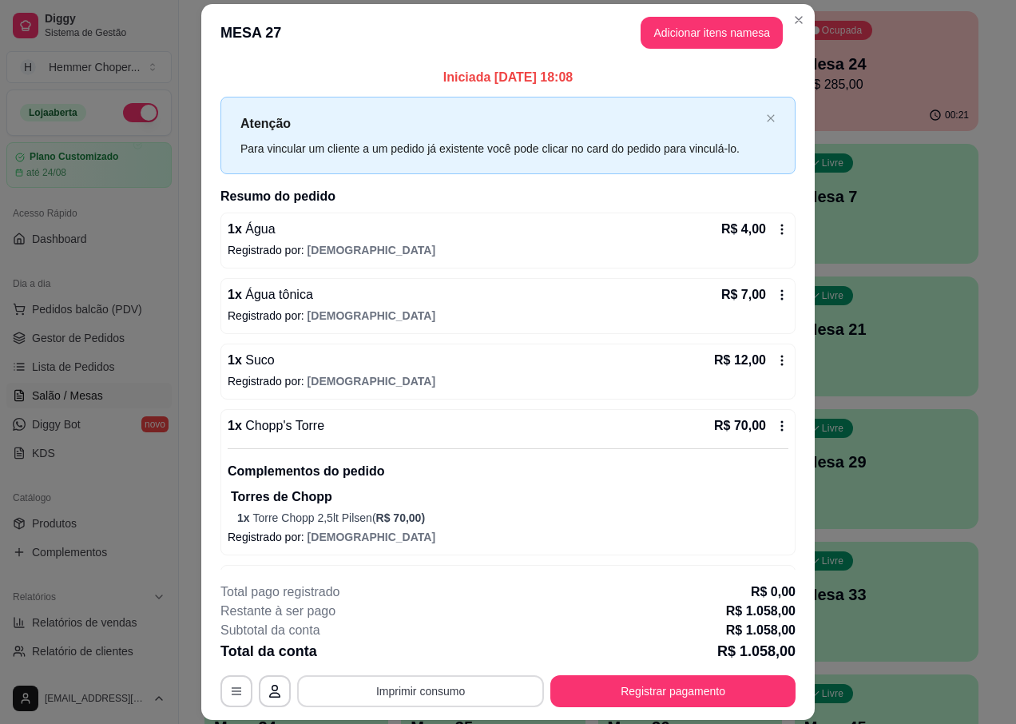
click at [436, 697] on button "Imprimir consumo" at bounding box center [420, 691] width 247 height 32
click at [437, 655] on button "IMPRESSORA" at bounding box center [419, 654] width 112 height 25
click at [649, 701] on button "Registrar pagamento" at bounding box center [672, 691] width 245 height 32
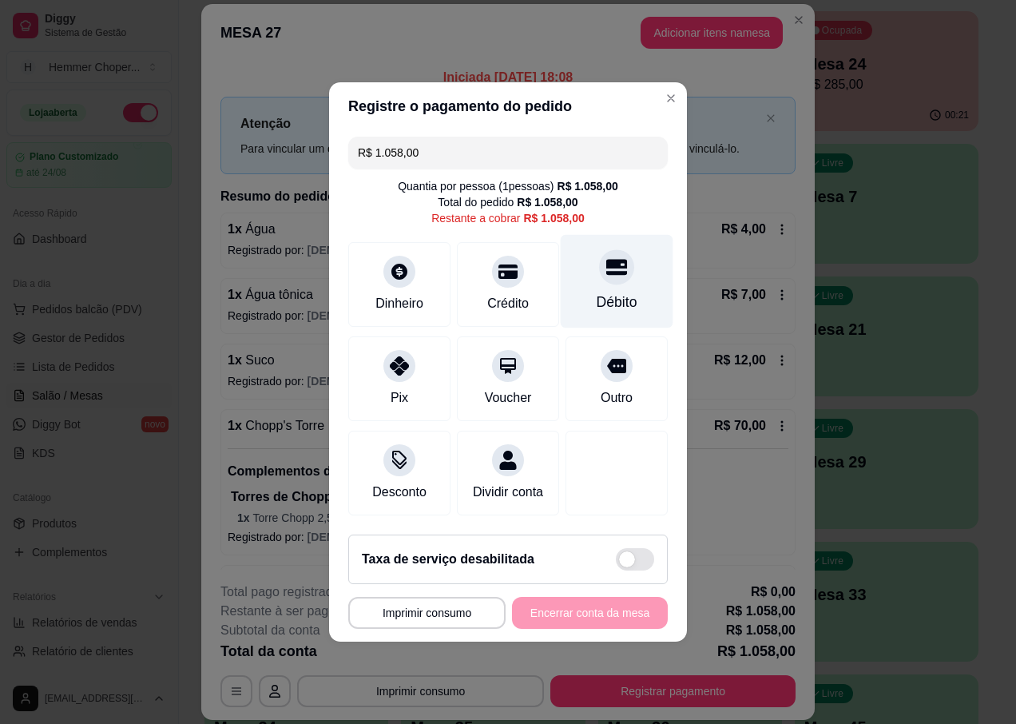
click at [603, 272] on div at bounding box center [616, 266] width 35 height 35
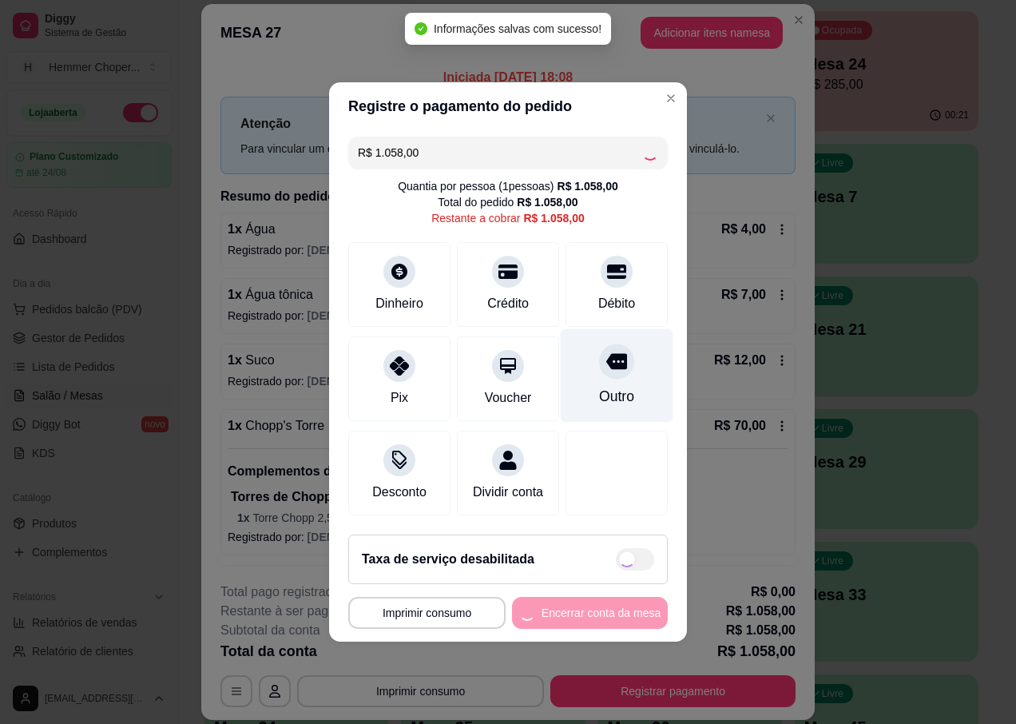
type input "R$ 0,00"
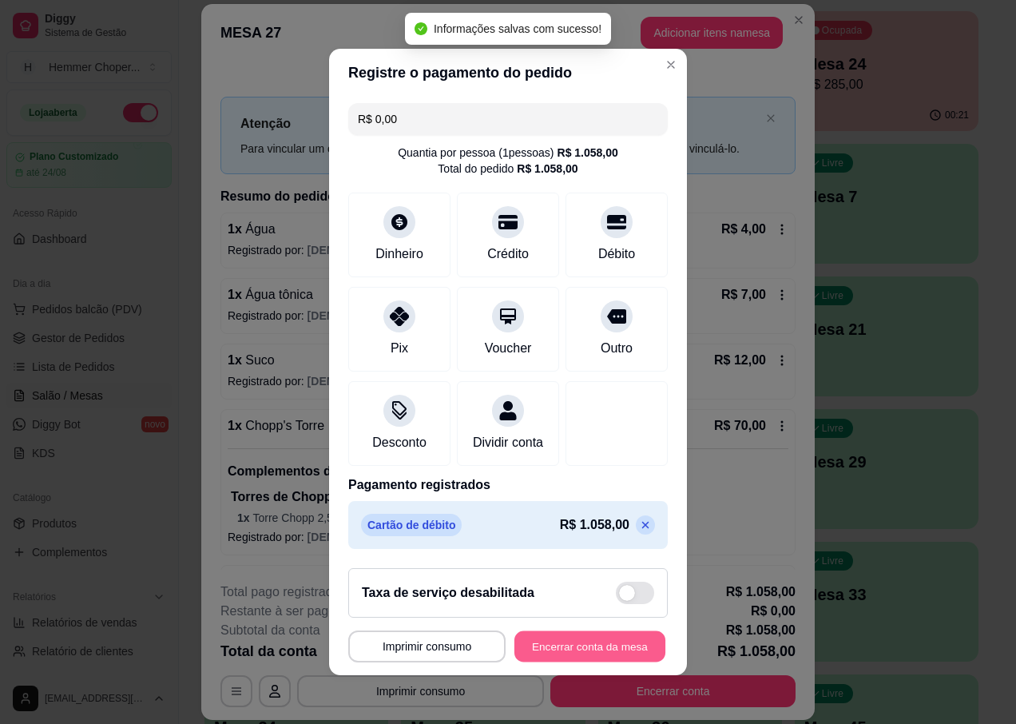
click at [573, 660] on button "Encerrar conta da mesa" at bounding box center [589, 646] width 151 height 31
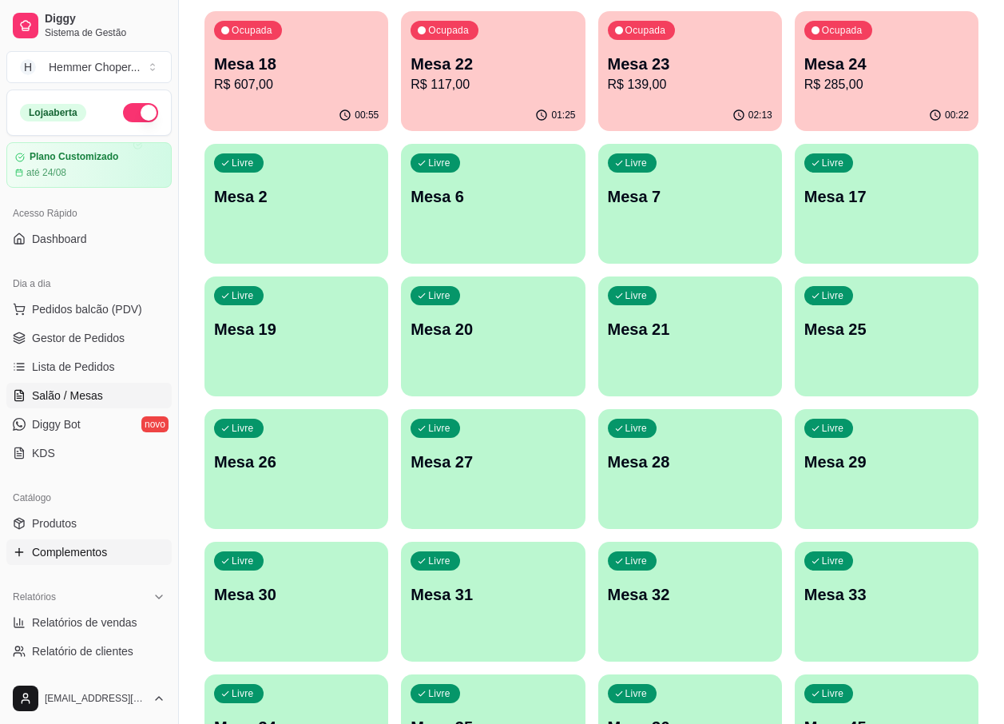
scroll to position [80, 0]
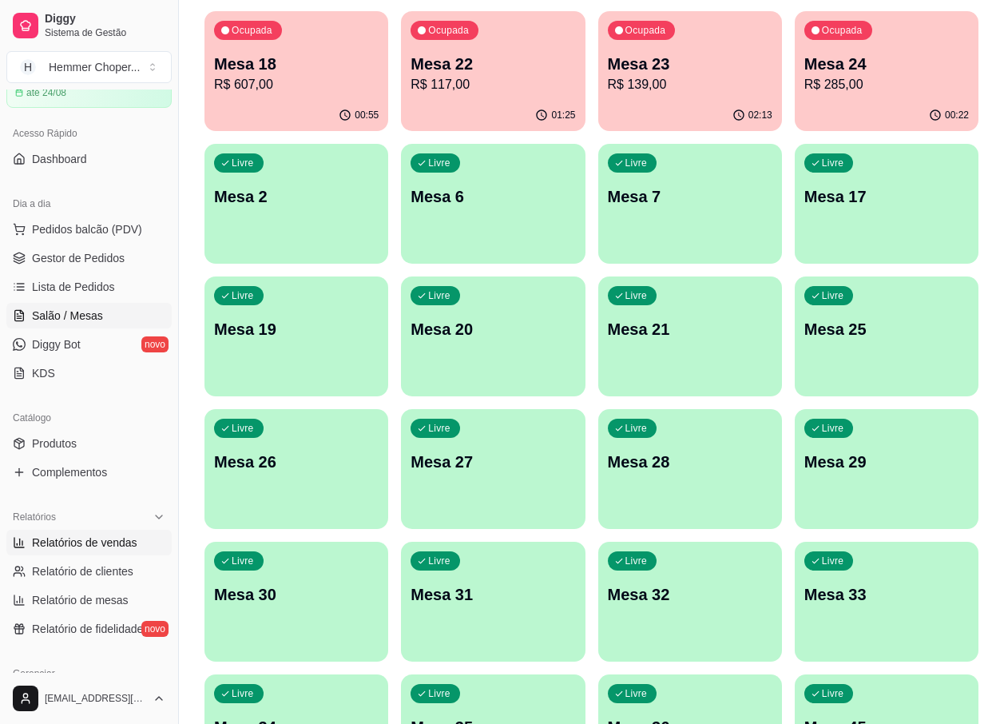
click at [77, 545] on span "Relatórios de vendas" at bounding box center [84, 542] width 105 height 16
select select "ALL"
select select "0"
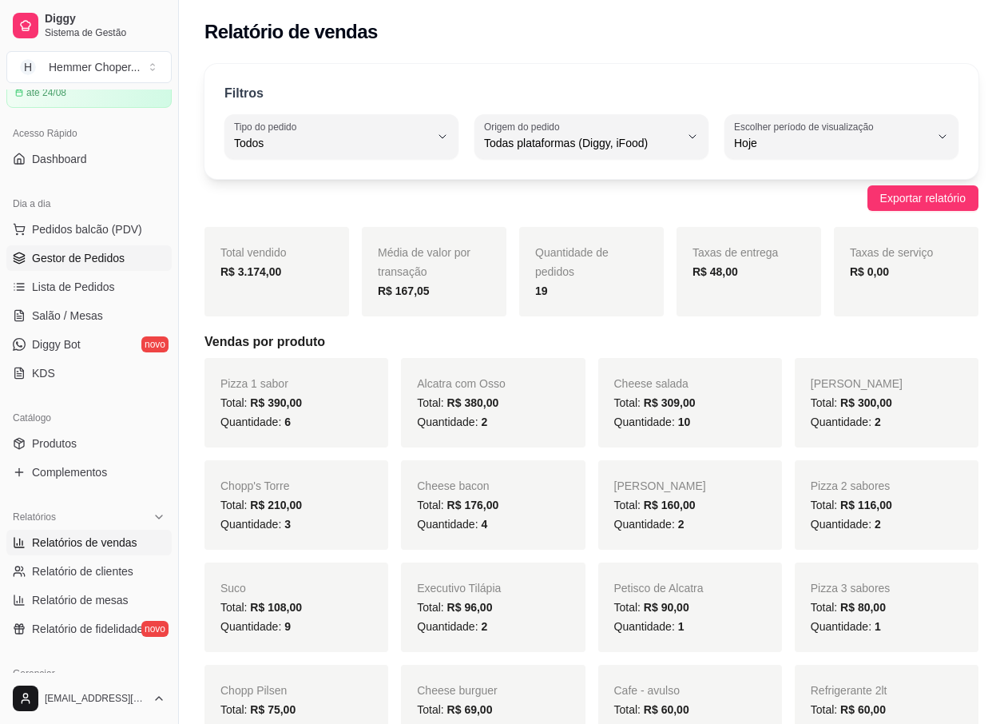
click at [93, 262] on span "Gestor de Pedidos" at bounding box center [78, 258] width 93 height 16
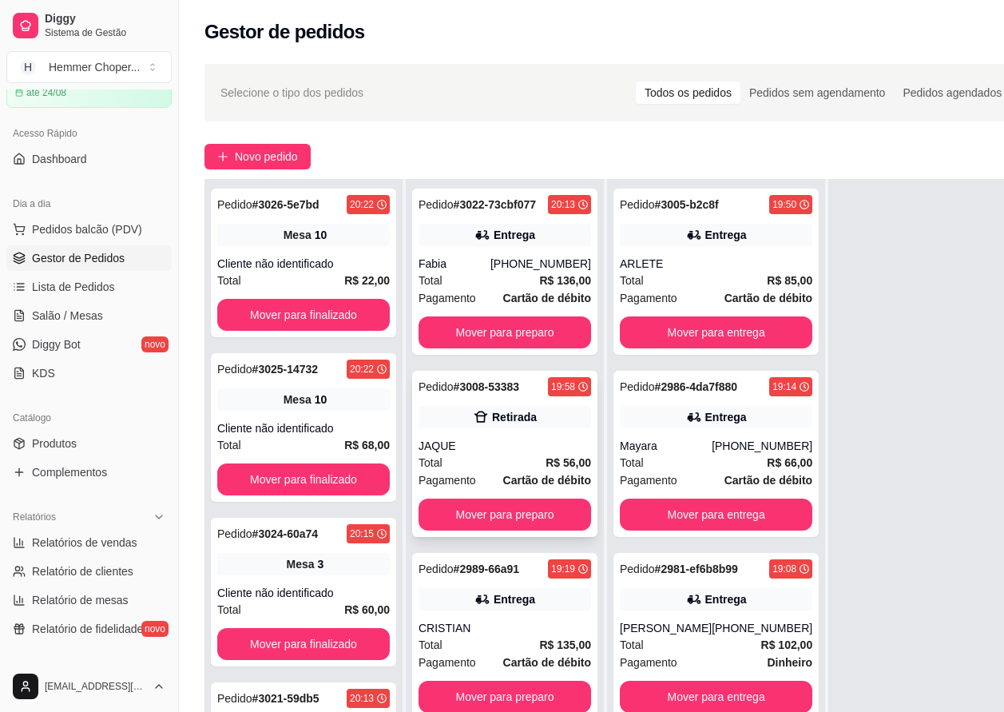
scroll to position [45, 0]
click at [88, 312] on span "Salão / Mesas" at bounding box center [67, 316] width 71 height 16
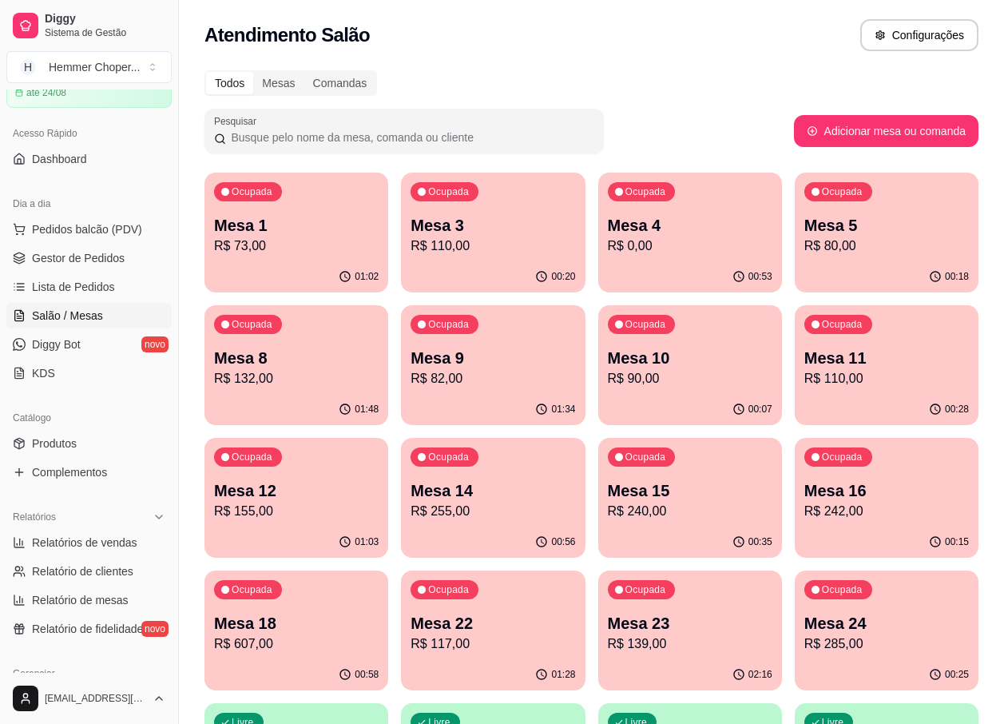
click at [504, 364] on p "Mesa 9" at bounding box center [493, 358] width 165 height 22
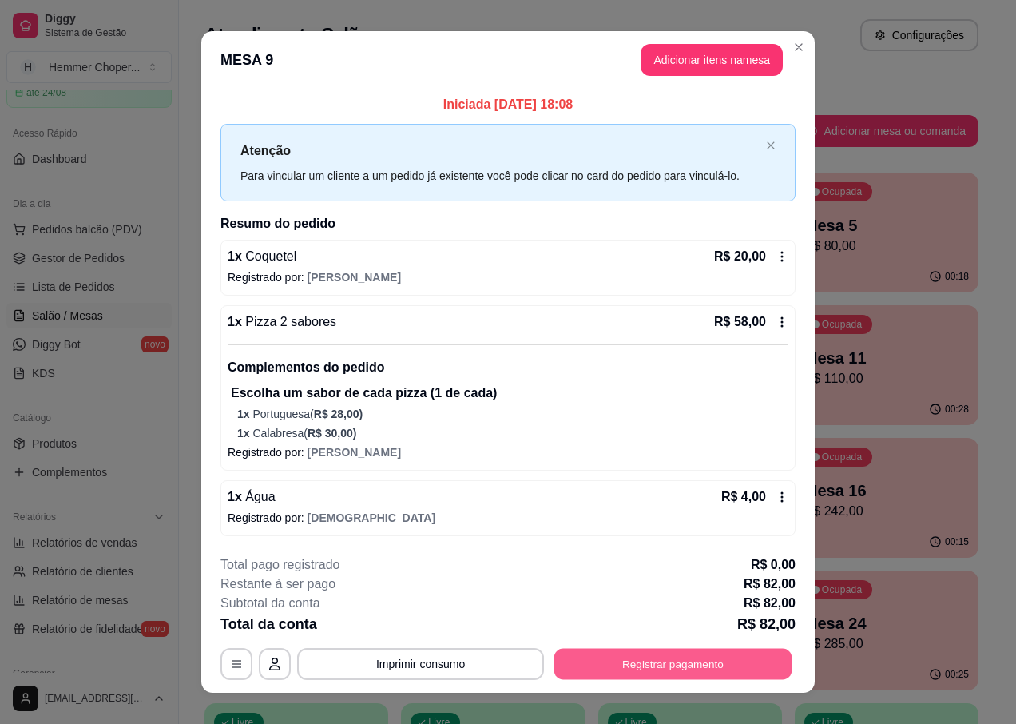
click at [594, 675] on button "Registrar pagamento" at bounding box center [673, 664] width 238 height 31
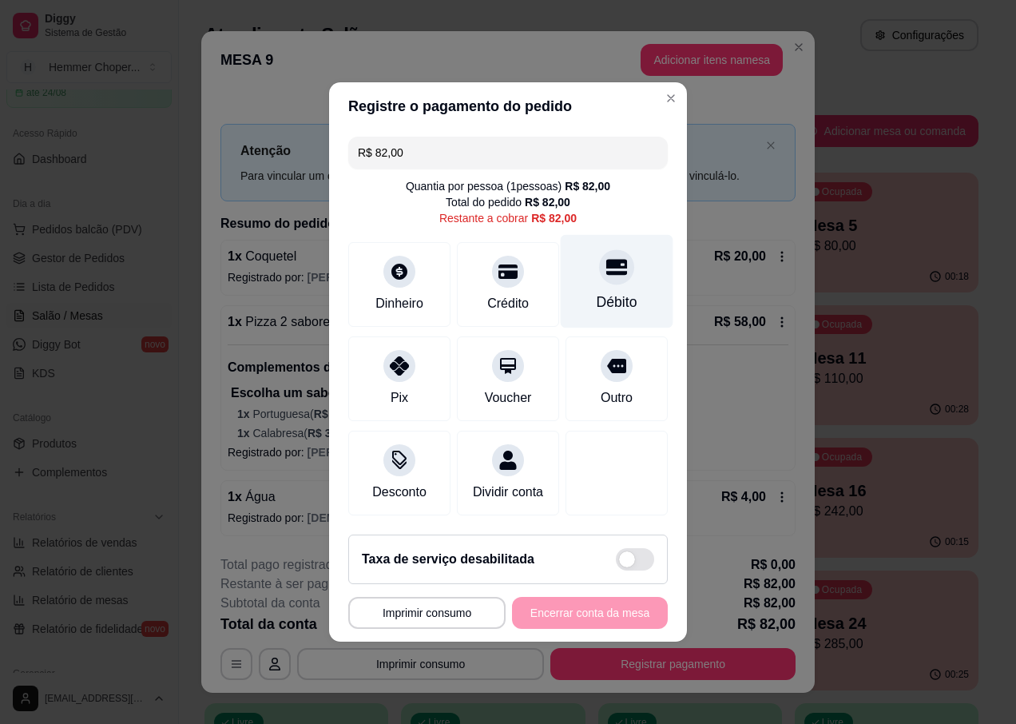
click at [610, 292] on div "Débito" at bounding box center [617, 302] width 41 height 21
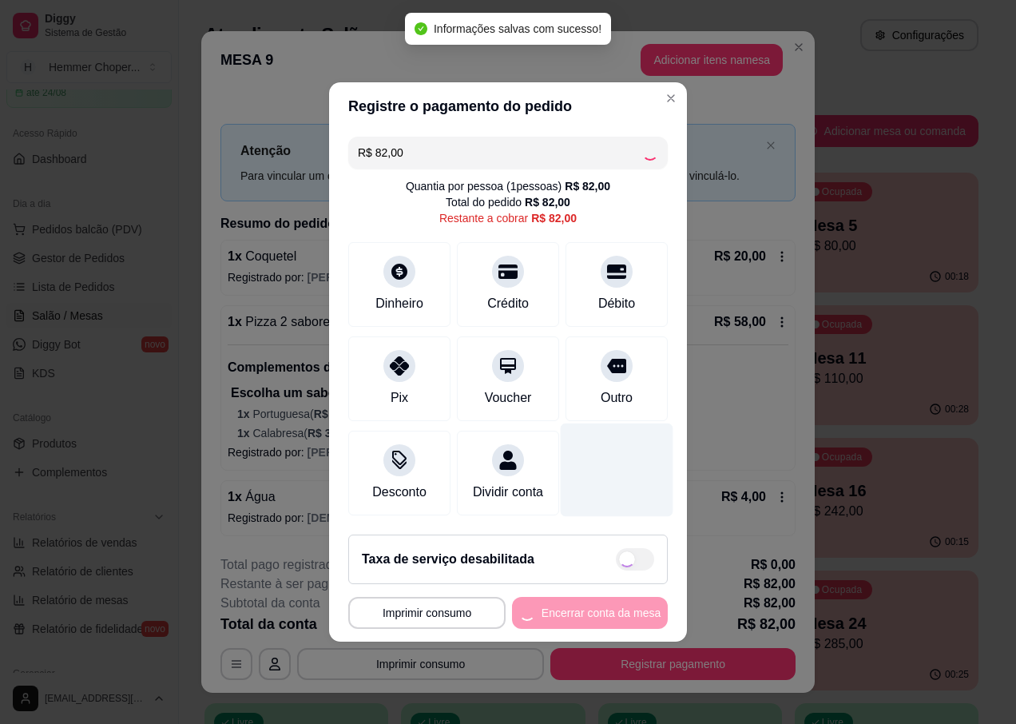
type input "R$ 0,00"
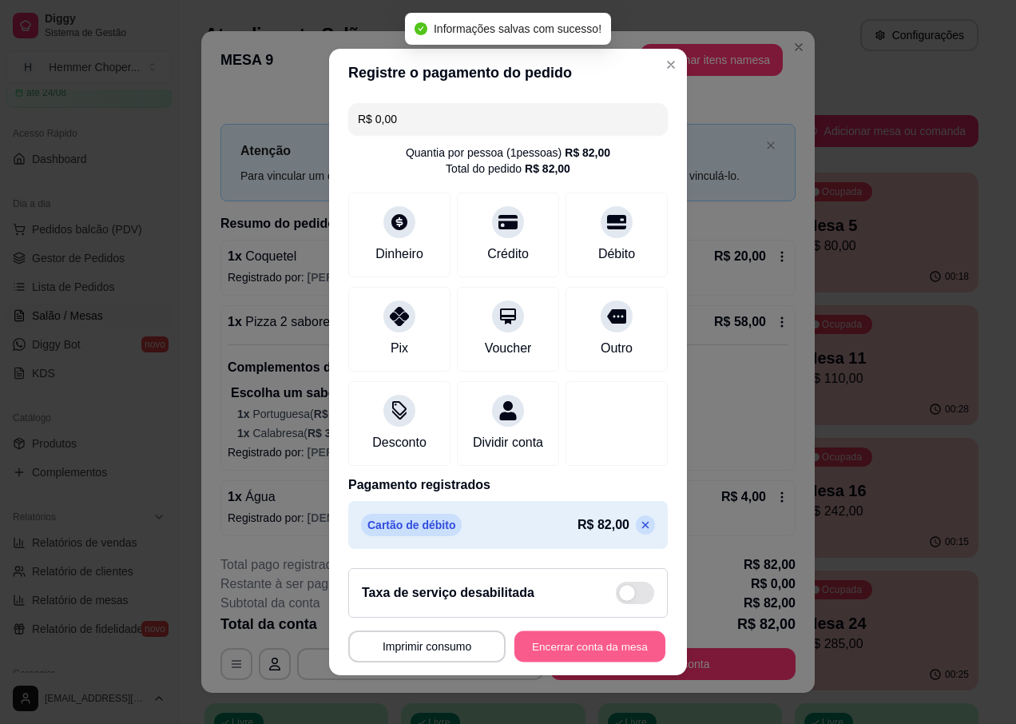
click at [542, 653] on button "Encerrar conta da mesa" at bounding box center [589, 646] width 151 height 31
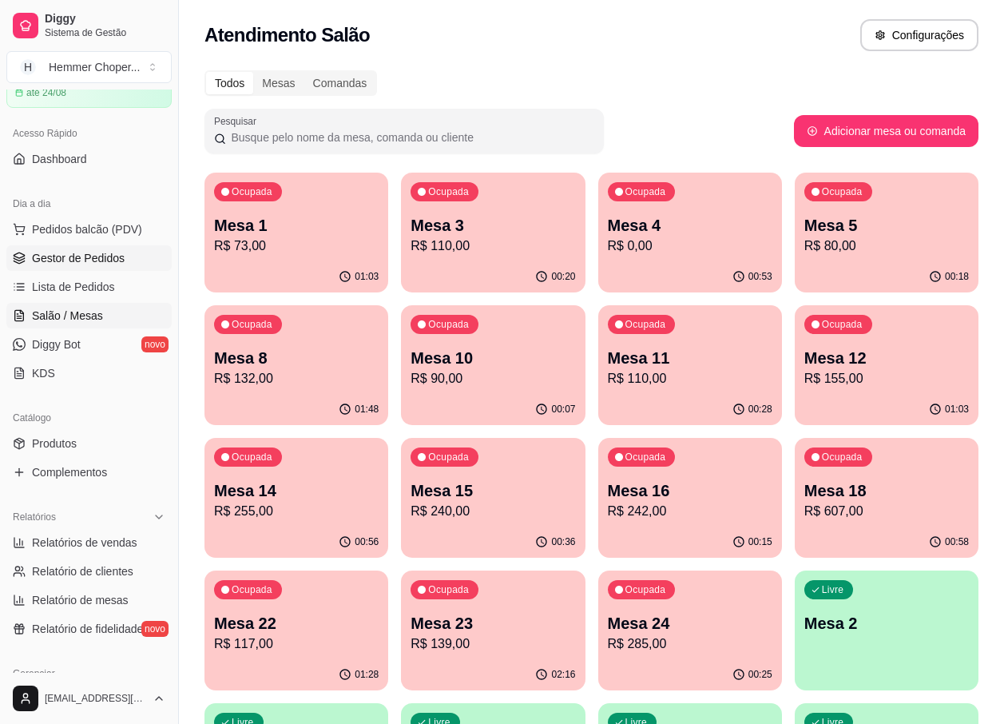
click at [84, 259] on span "Gestor de Pedidos" at bounding box center [78, 258] width 93 height 16
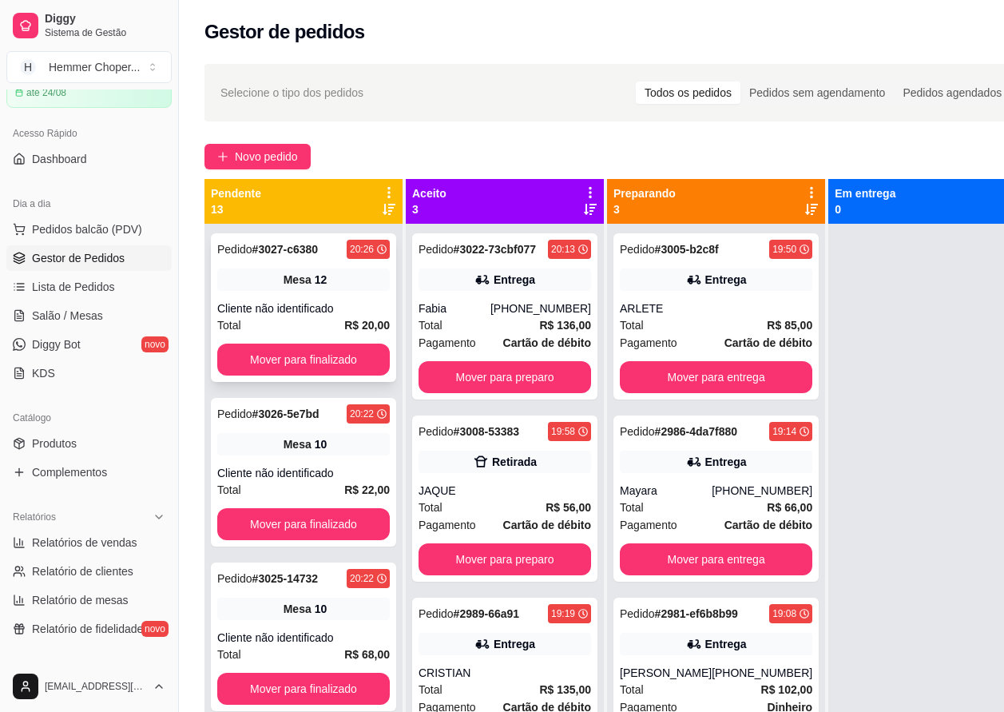
click at [325, 283] on div "Mesa 12" at bounding box center [303, 279] width 173 height 22
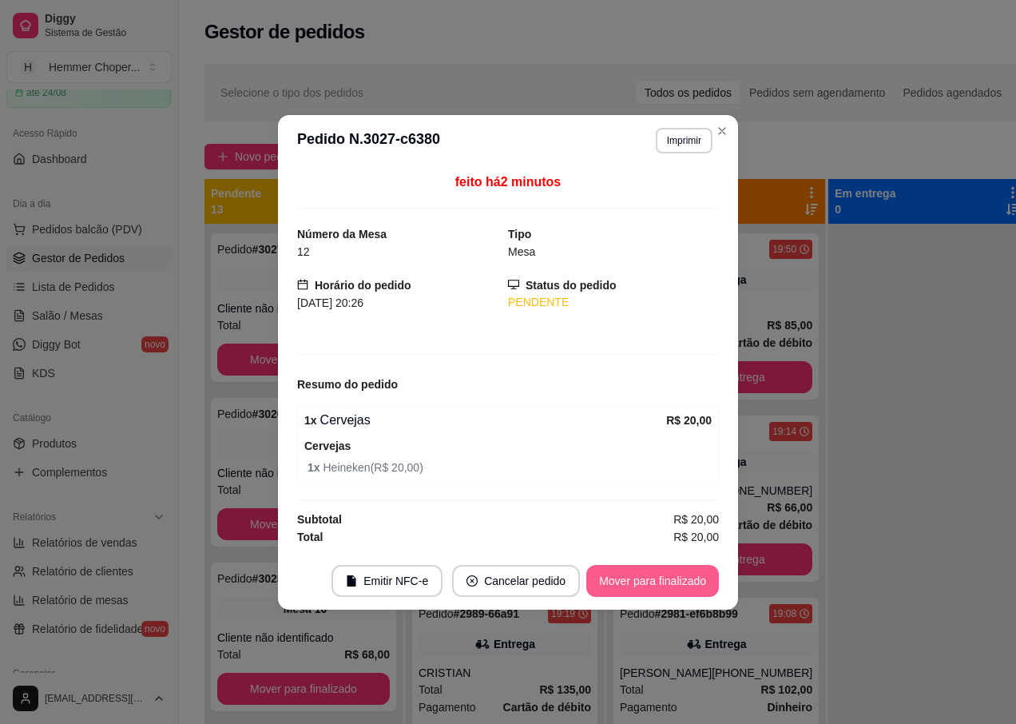
click at [607, 584] on button "Mover para finalizado" at bounding box center [652, 581] width 133 height 32
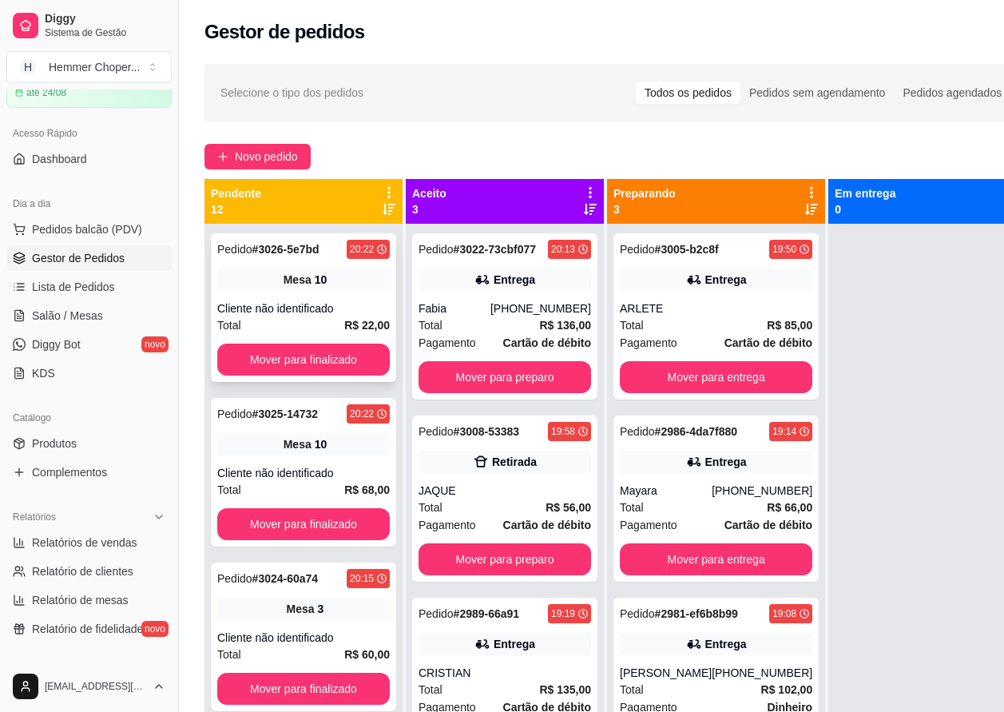
click at [314, 296] on div "Pedido # 3026-5e7bd 20:22 Mesa 10 Cliente não identificado Total R$ 22,00 Mover…" at bounding box center [303, 307] width 185 height 149
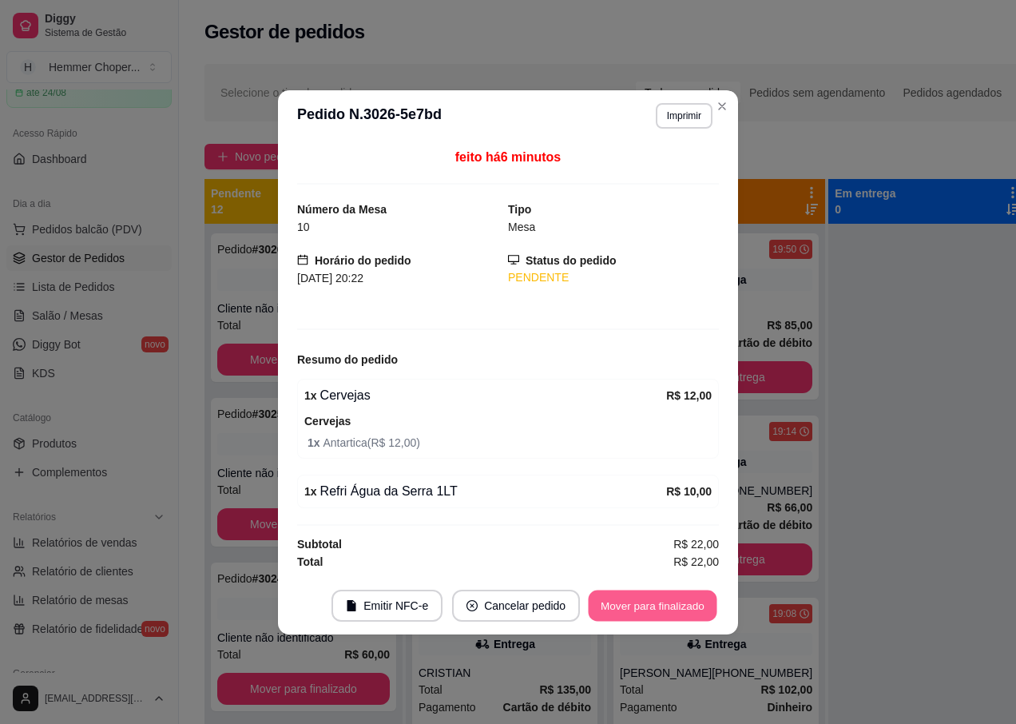
click at [621, 605] on button "Mover para finalizado" at bounding box center [653, 604] width 129 height 31
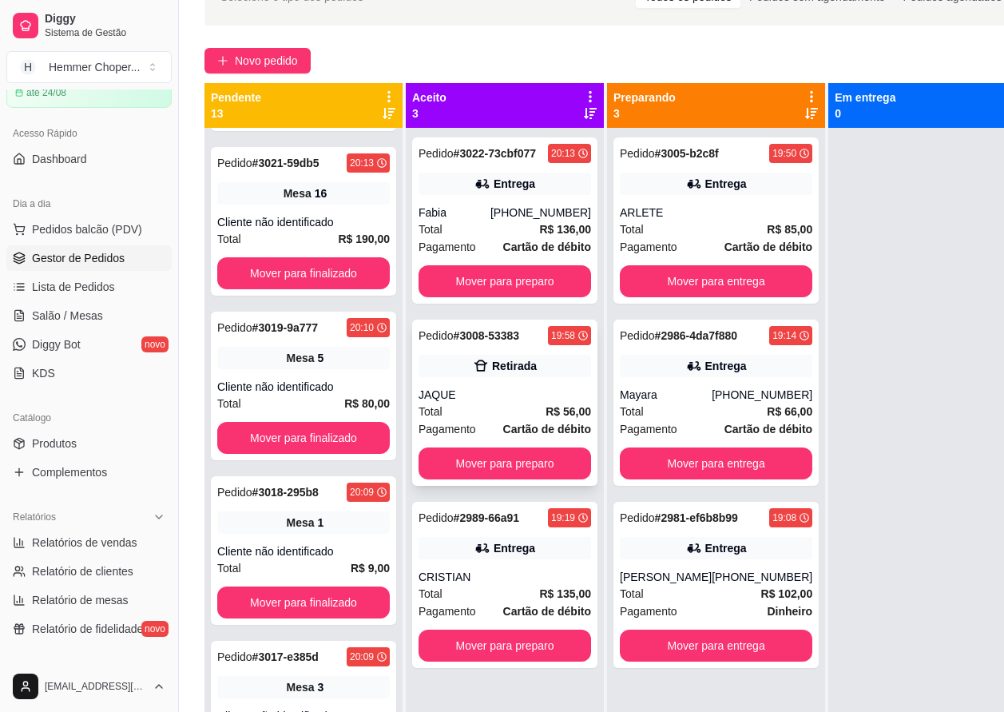
scroll to position [813, 0]
click at [75, 318] on span "Salão / Mesas" at bounding box center [67, 316] width 71 height 16
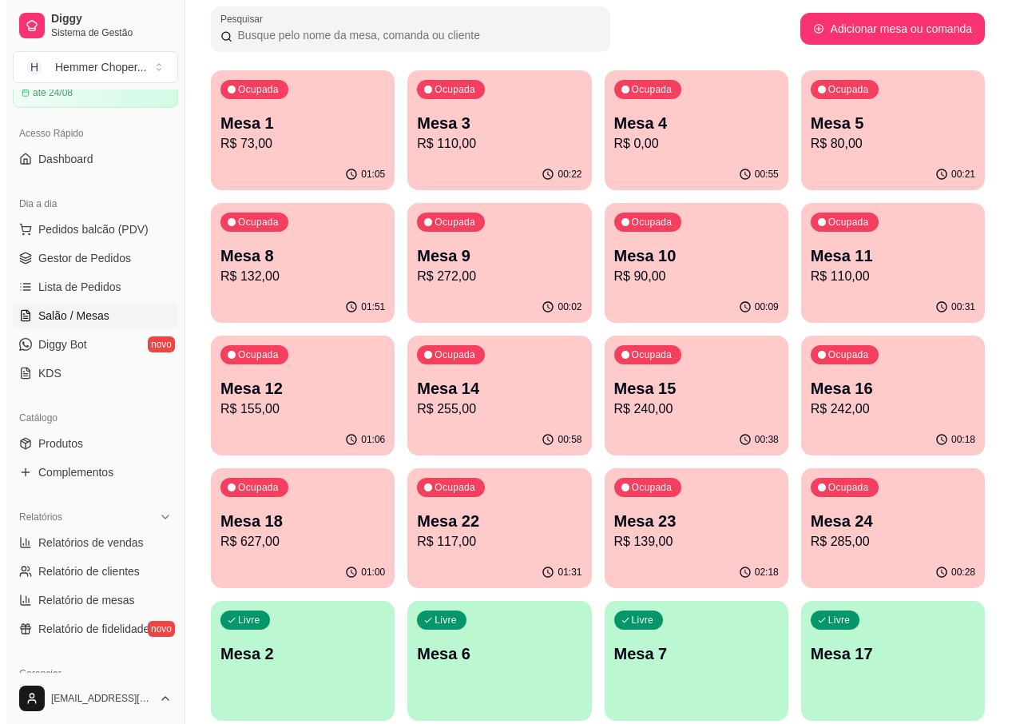
scroll to position [160, 0]
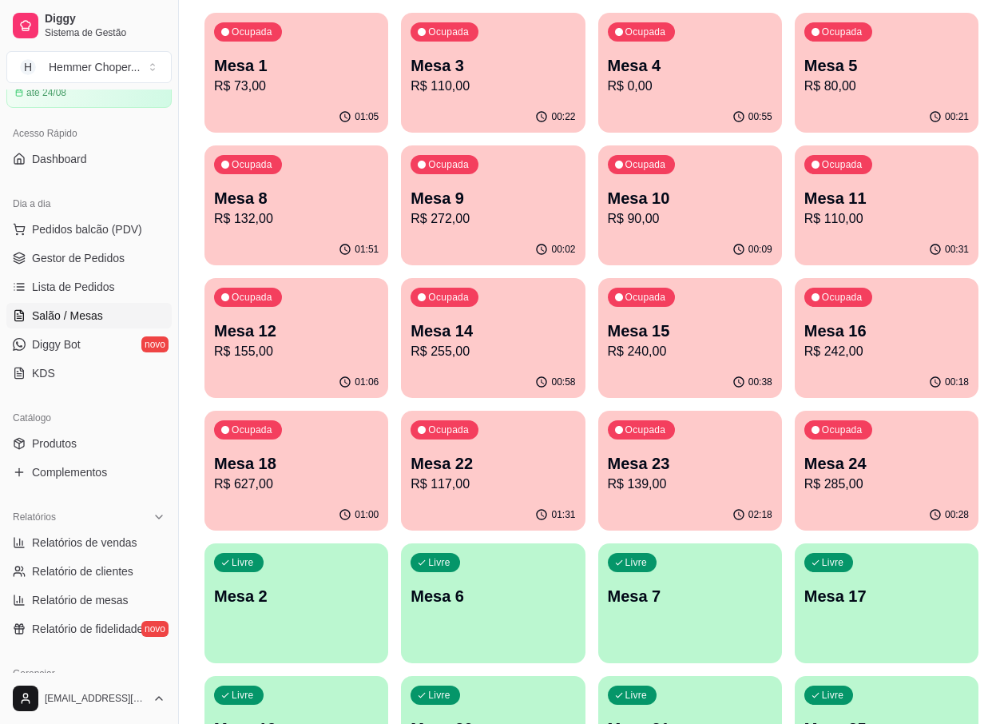
click at [641, 458] on p "Mesa 23" at bounding box center [690, 463] width 165 height 22
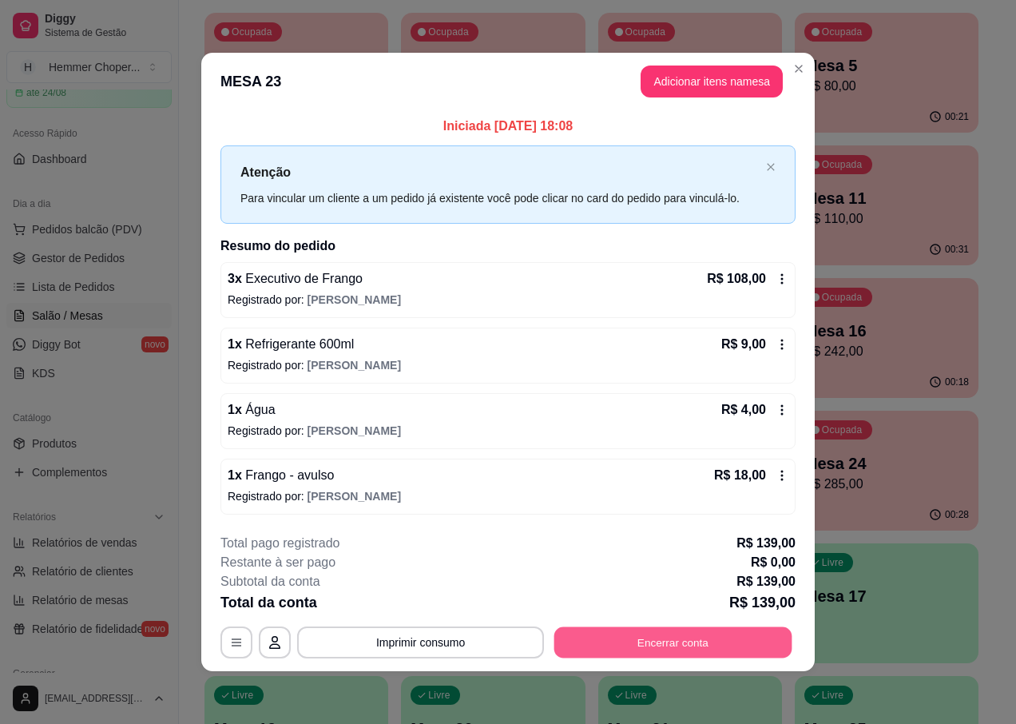
click at [632, 643] on button "Encerrar conta" at bounding box center [673, 641] width 238 height 31
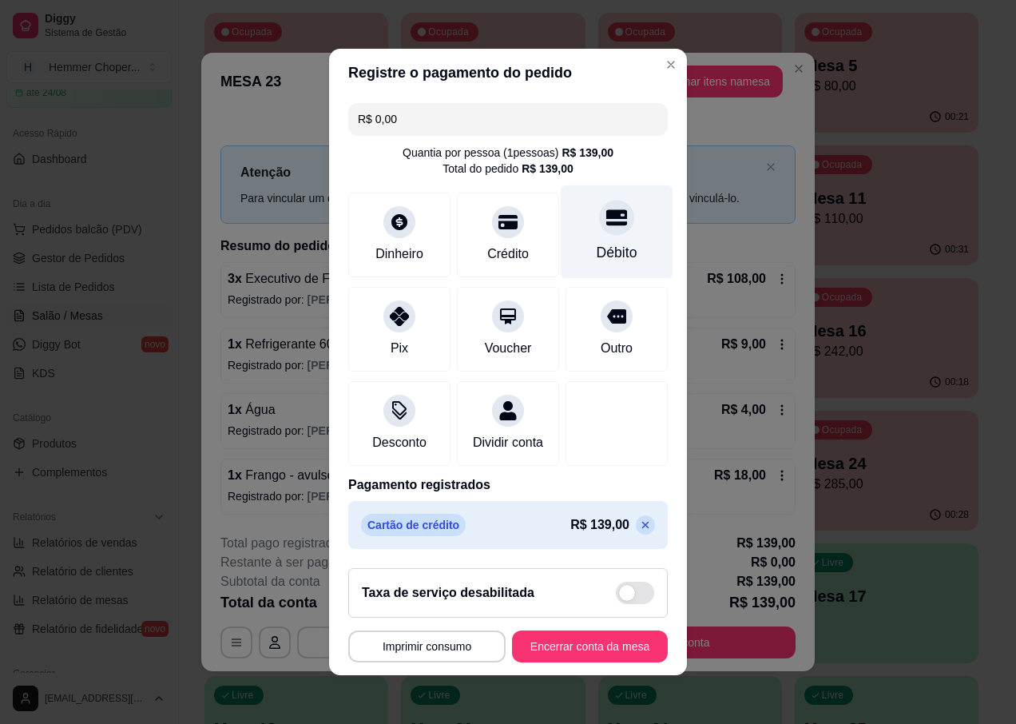
click at [601, 224] on div at bounding box center [616, 217] width 35 height 35
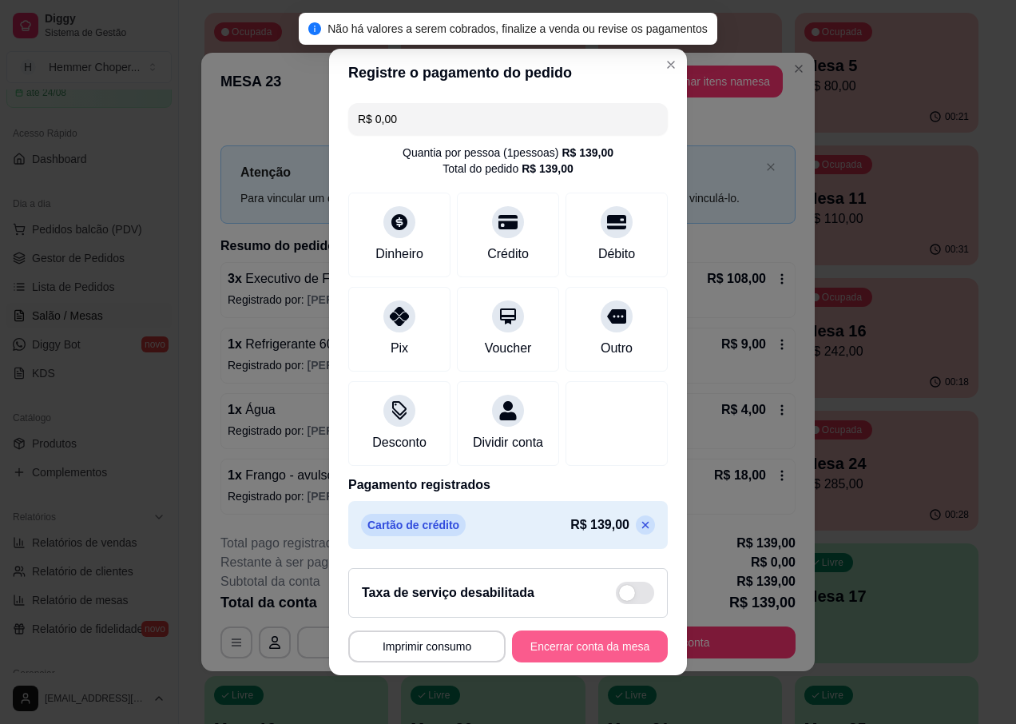
click at [558, 655] on button "Encerrar conta da mesa" at bounding box center [590, 646] width 156 height 32
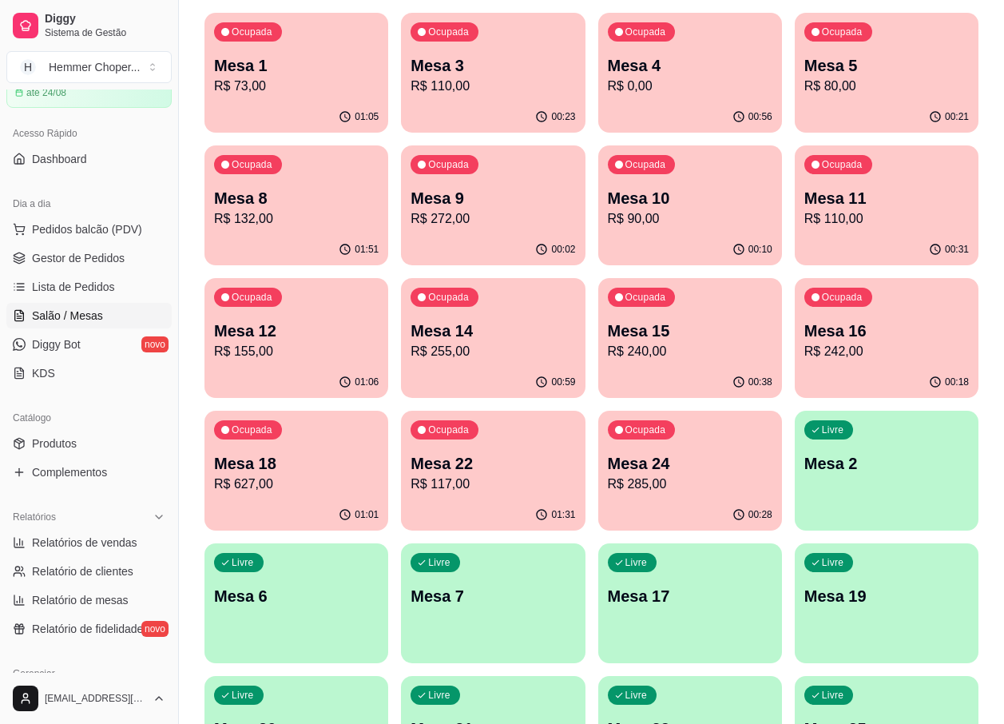
click at [439, 458] on p "Mesa 22" at bounding box center [493, 463] width 165 height 22
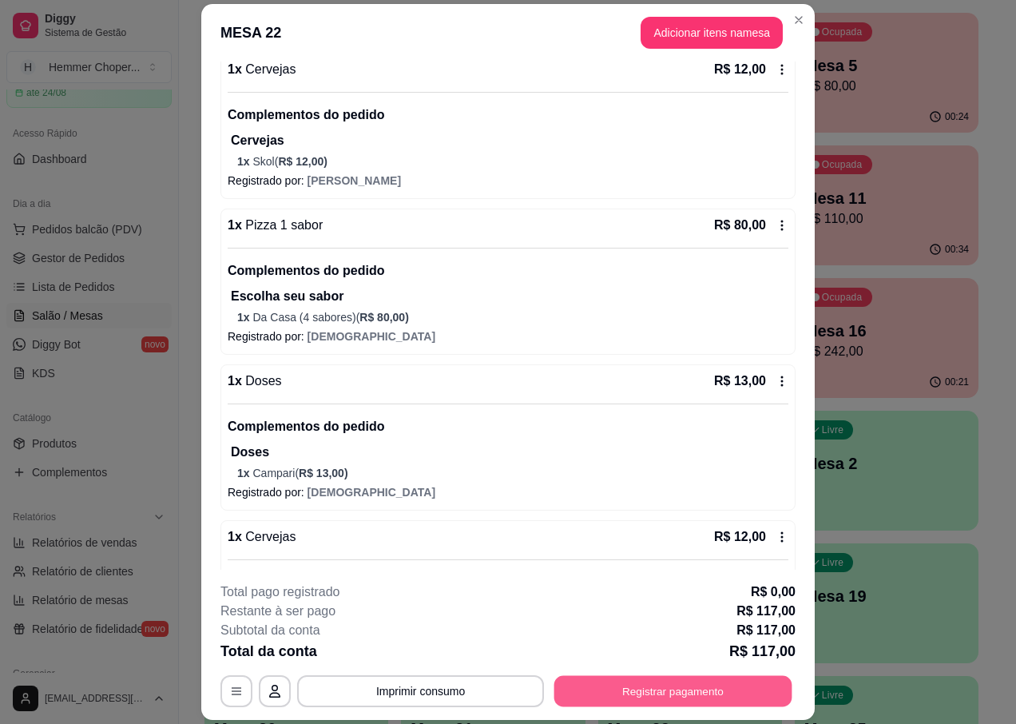
click at [617, 691] on button "Registrar pagamento" at bounding box center [673, 691] width 238 height 31
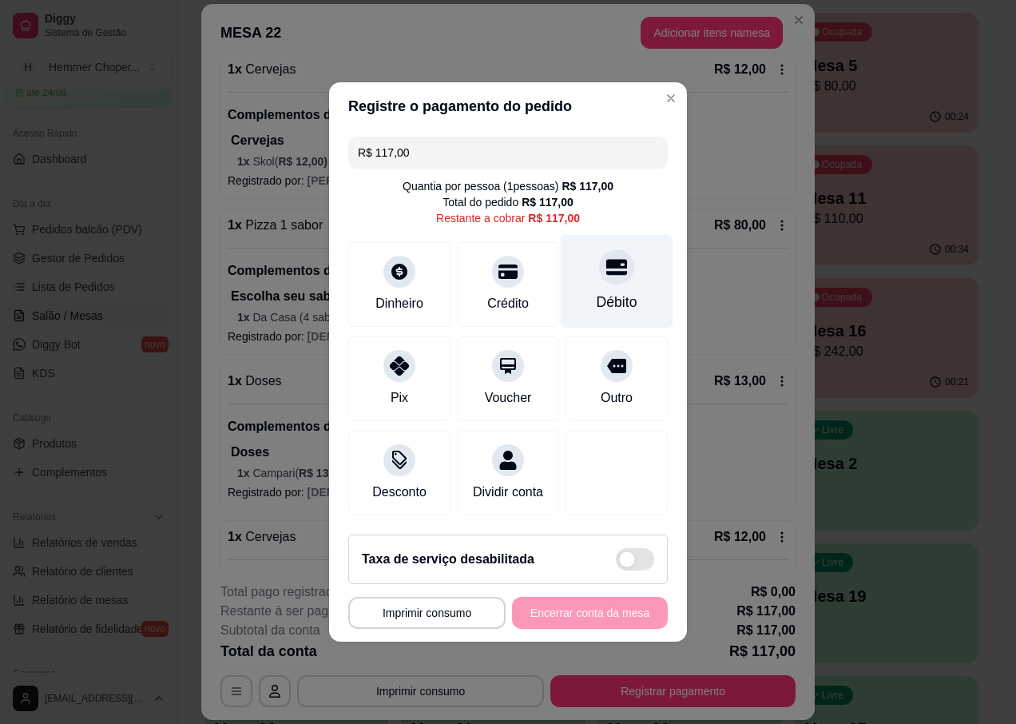
click at [612, 271] on div at bounding box center [616, 266] width 35 height 35
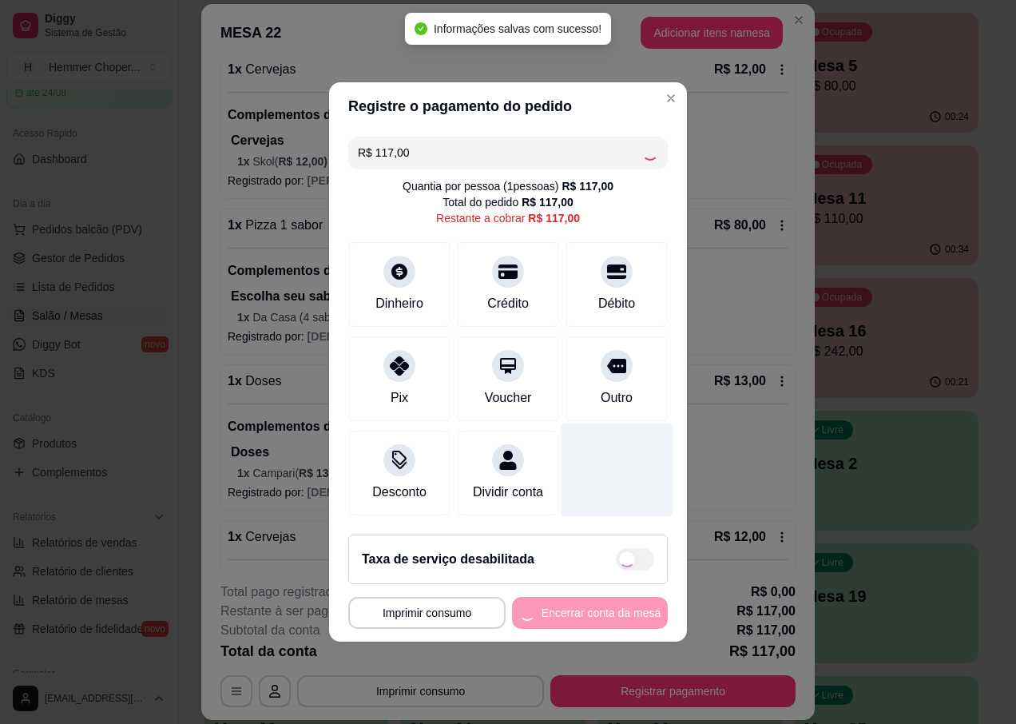
type input "R$ 0,00"
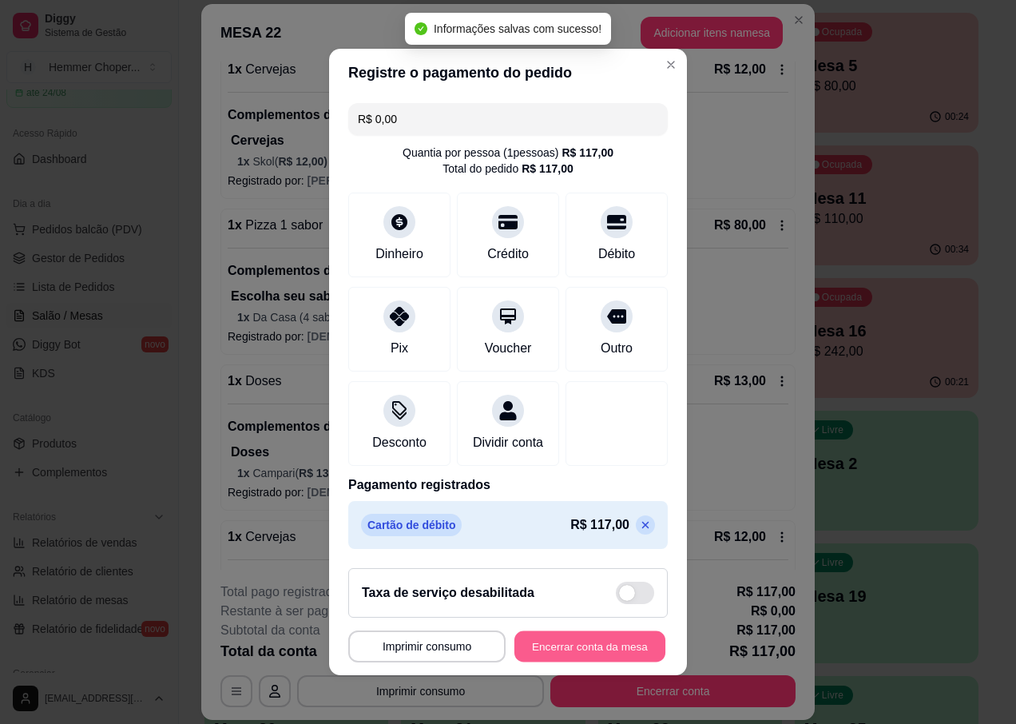
click at [534, 652] on button "Encerrar conta da mesa" at bounding box center [589, 646] width 151 height 31
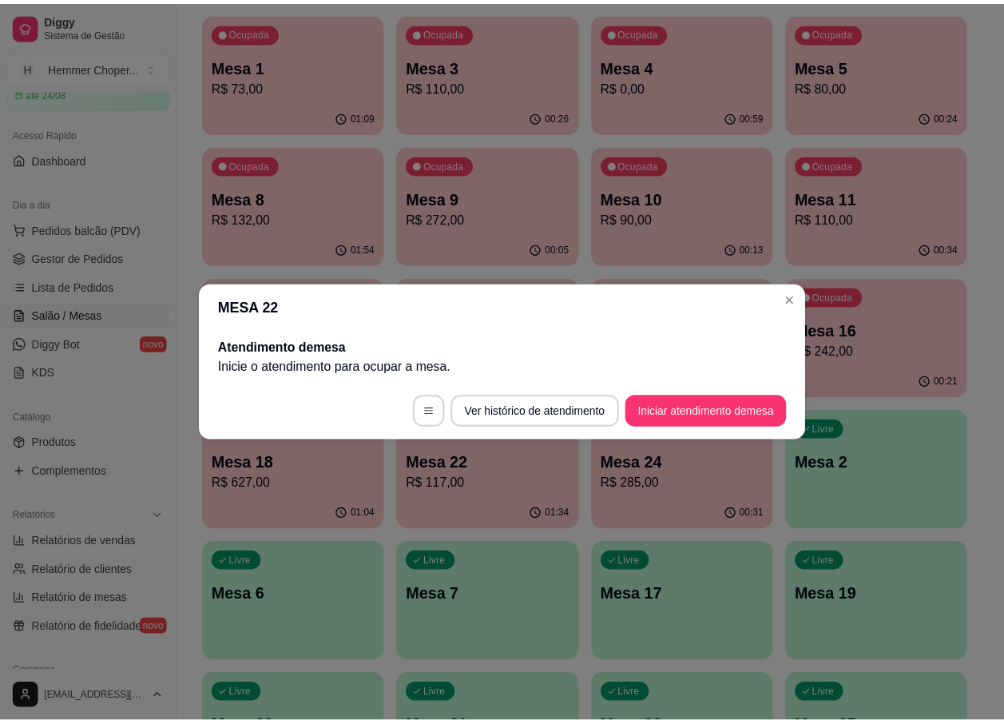
scroll to position [0, 0]
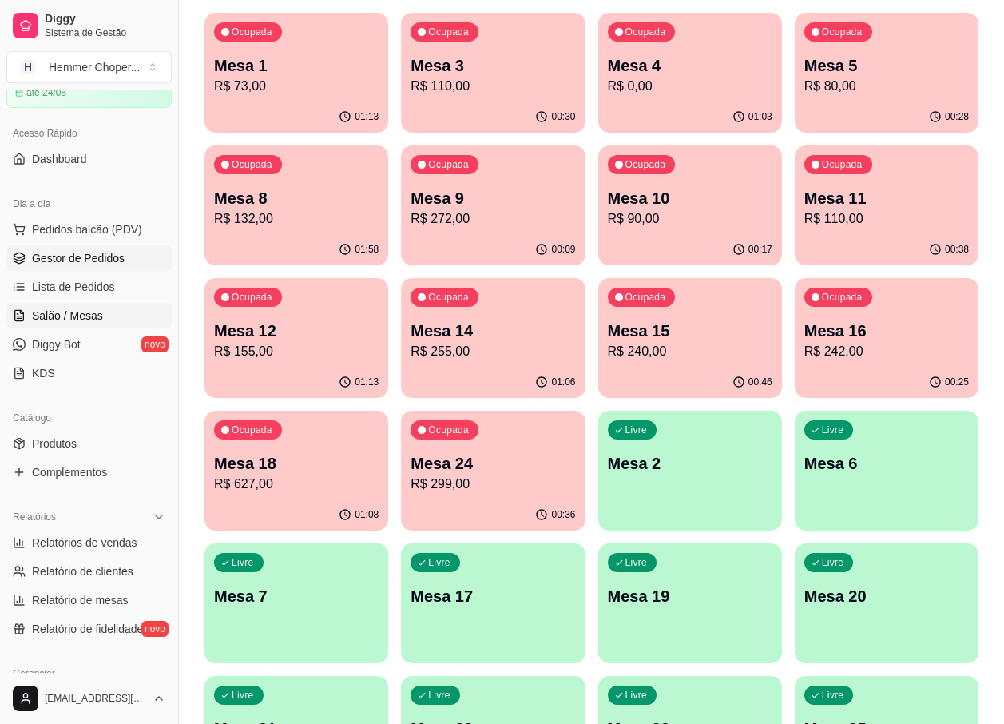
click at [89, 260] on span "Gestor de Pedidos" at bounding box center [78, 258] width 93 height 16
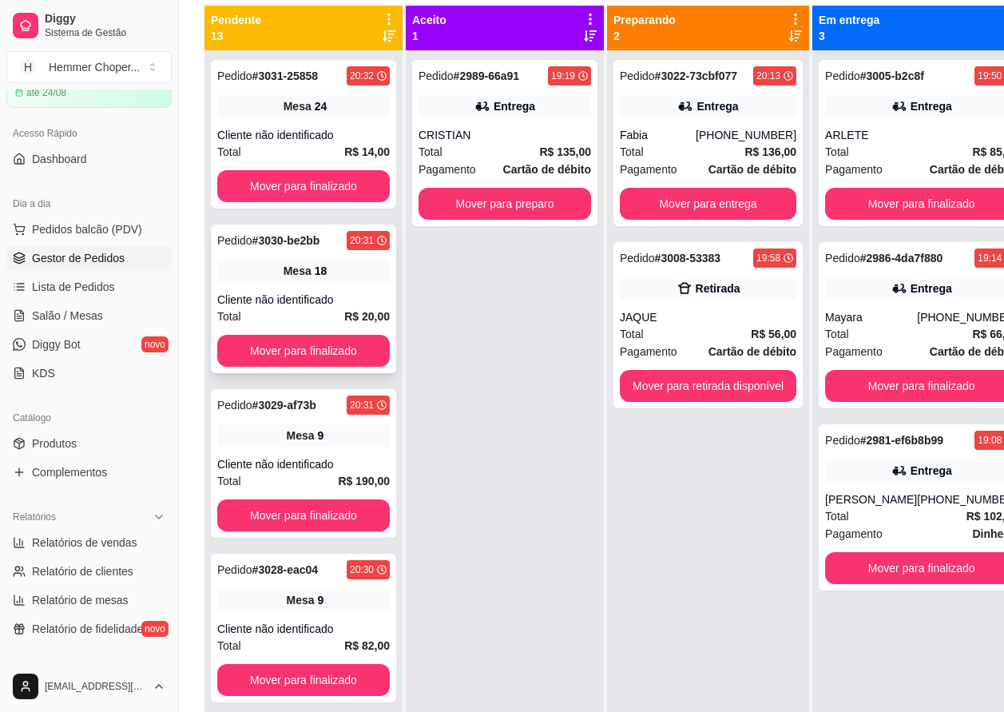
scroll to position [160, 0]
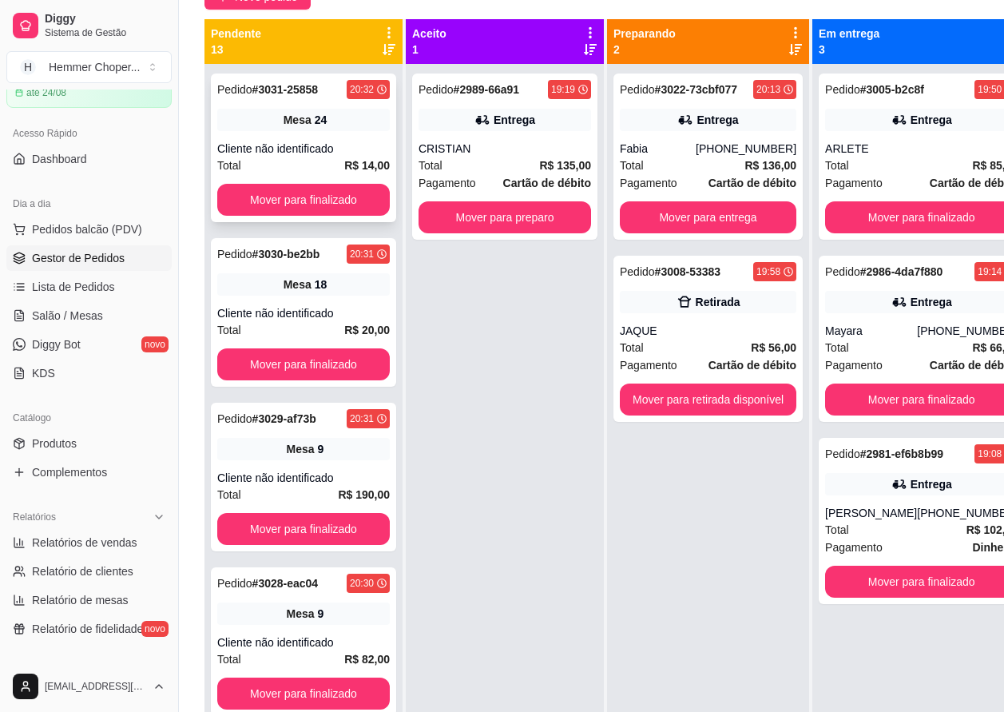
click at [276, 139] on div "Pedido # 3031-25858 20:32 Mesa 24 Cliente não identificado Total R$ 14,00 Mover…" at bounding box center [303, 147] width 185 height 149
click at [284, 193] on button "Mover para finalizado" at bounding box center [304, 200] width 168 height 31
click at [285, 149] on div "Cliente não identificado" at bounding box center [303, 149] width 173 height 16
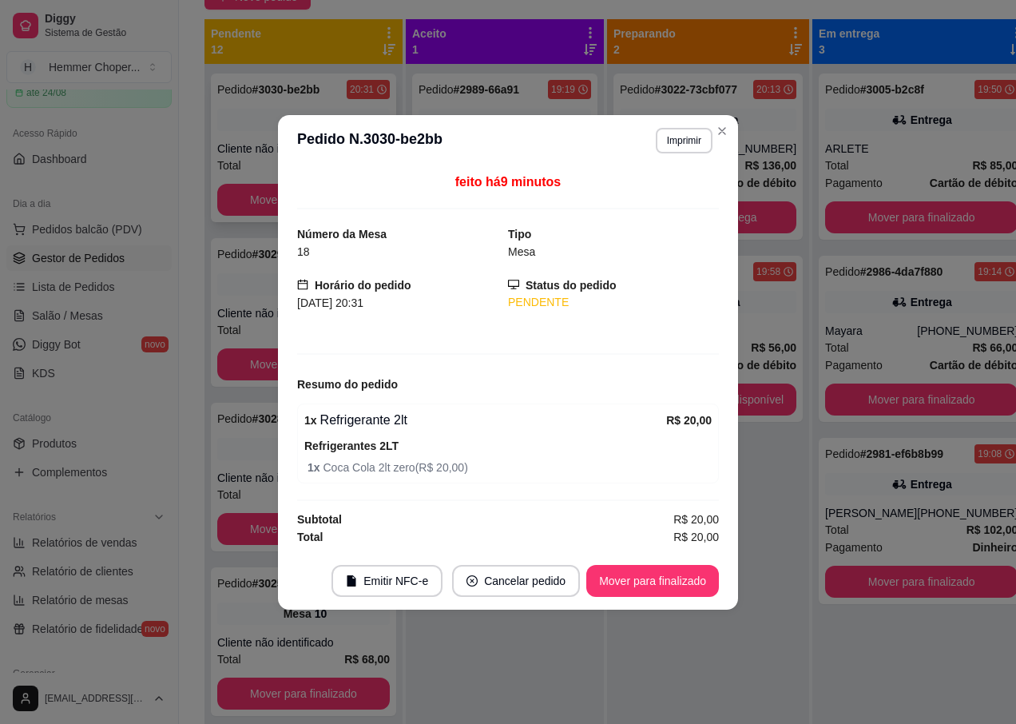
click at [285, 149] on header "**********" at bounding box center [508, 140] width 460 height 51
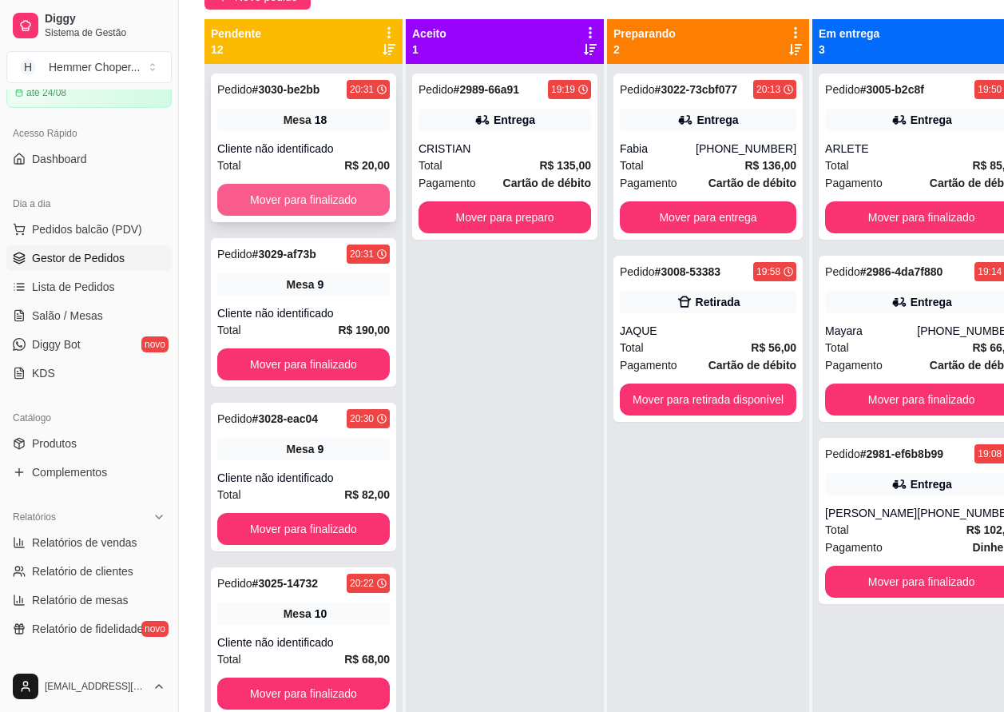
click at [293, 200] on button "Mover para finalizado" at bounding box center [303, 200] width 173 height 32
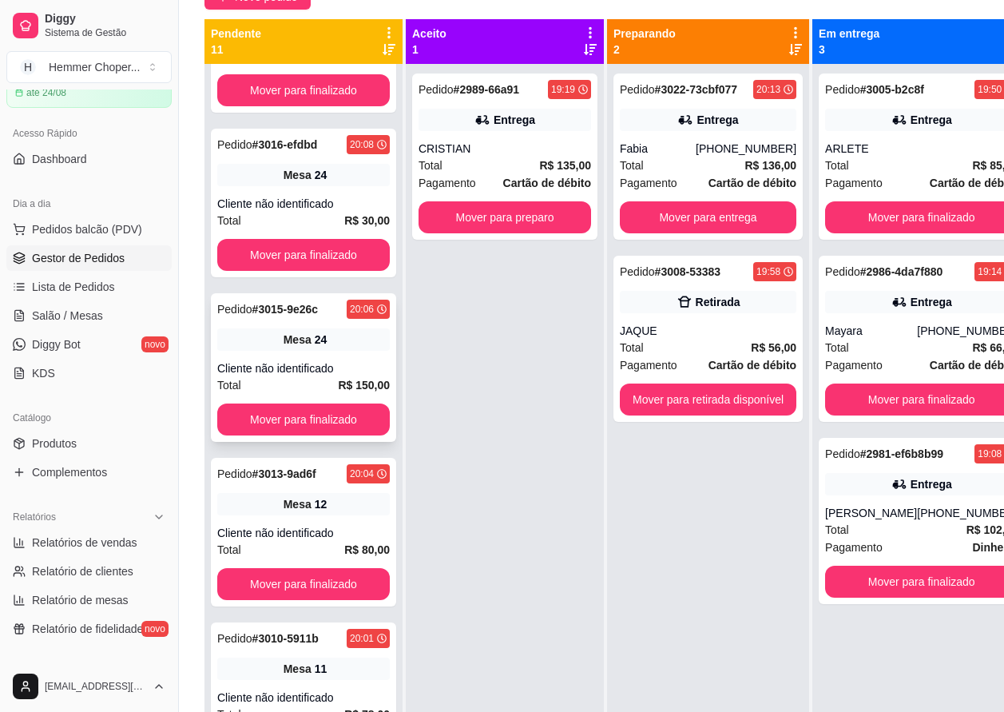
scroll to position [1038, 0]
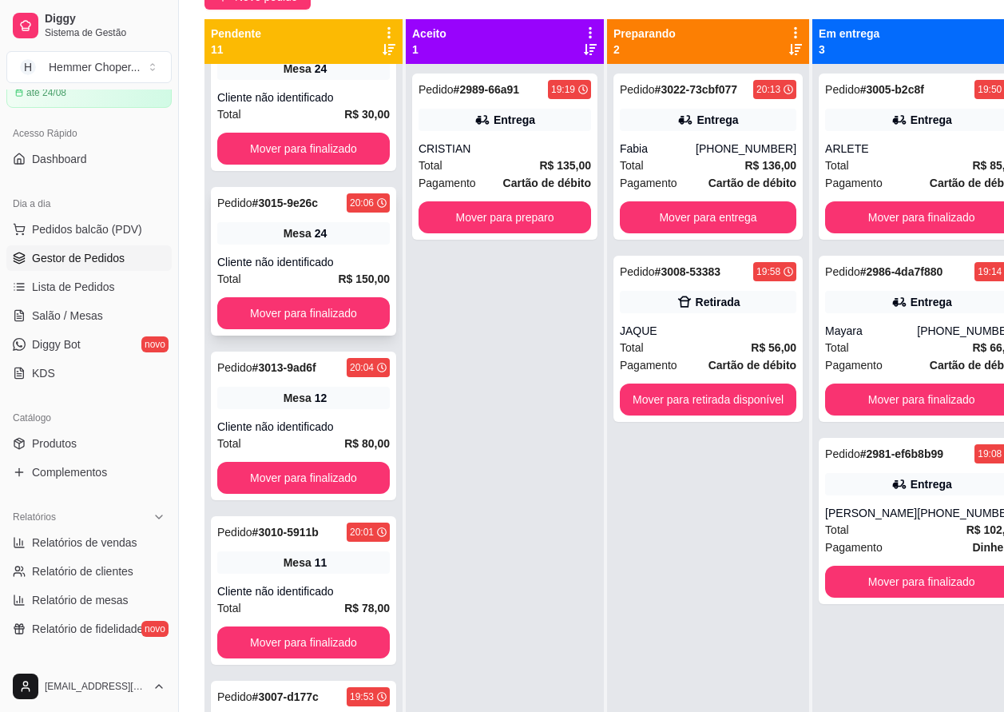
click at [315, 270] on div "Total R$ 150,00" at bounding box center [303, 279] width 173 height 18
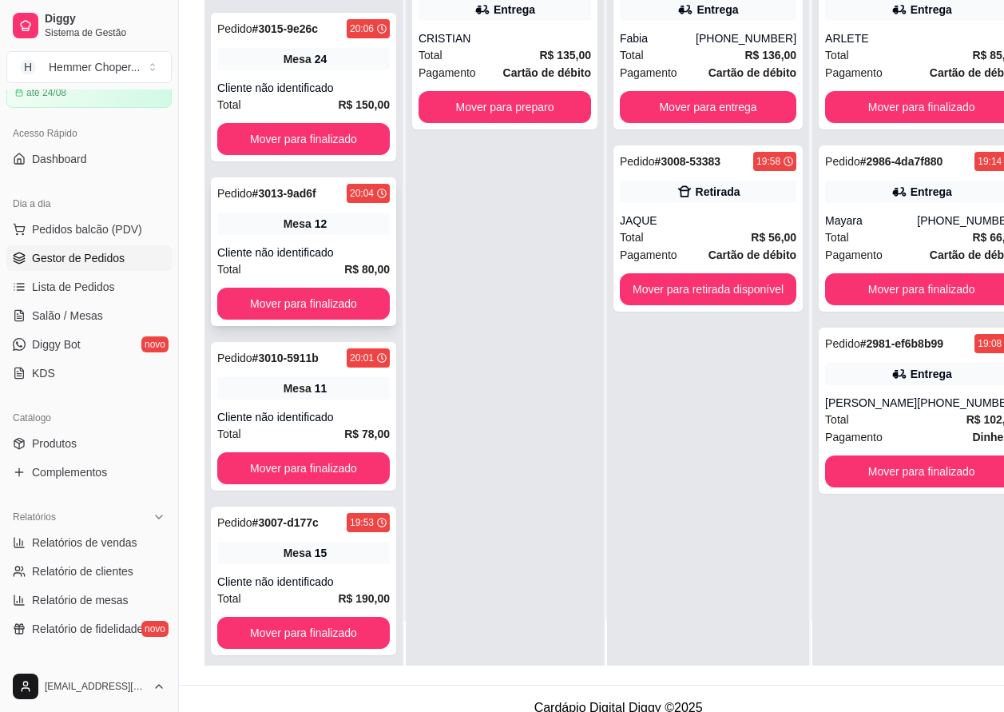
scroll to position [240, 0]
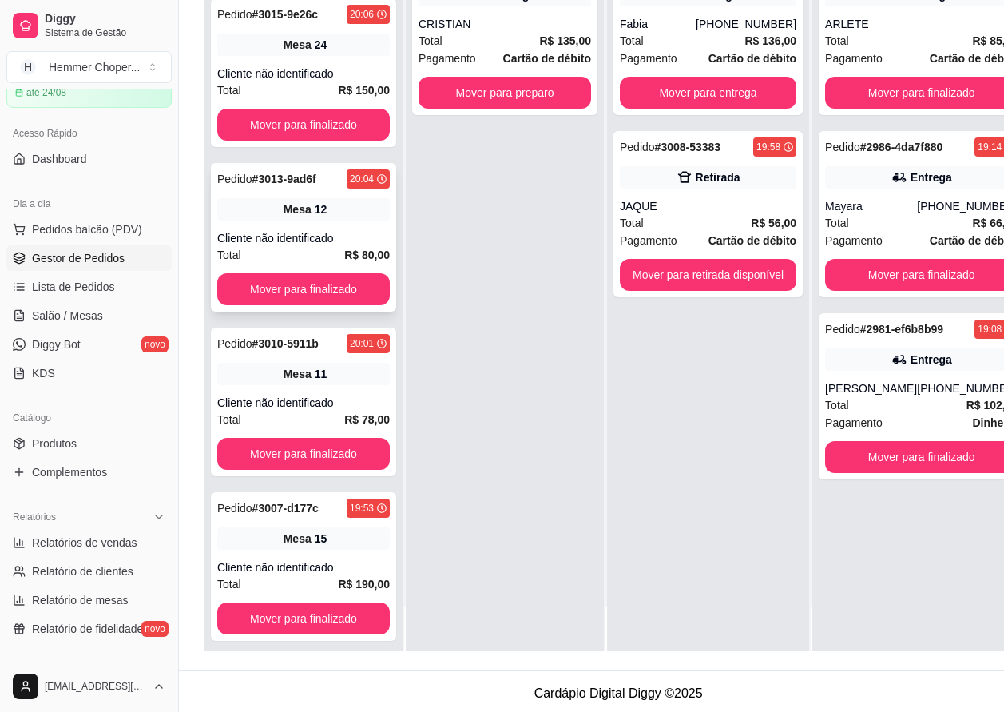
click at [300, 326] on div "Pedido # 3029-af73b 20:31 Mesa 9 Cliente não identificado Total R$ 190,00 Mover…" at bounding box center [303, 295] width 198 height 712
click at [285, 208] on span "Mesa" at bounding box center [298, 209] width 28 height 16
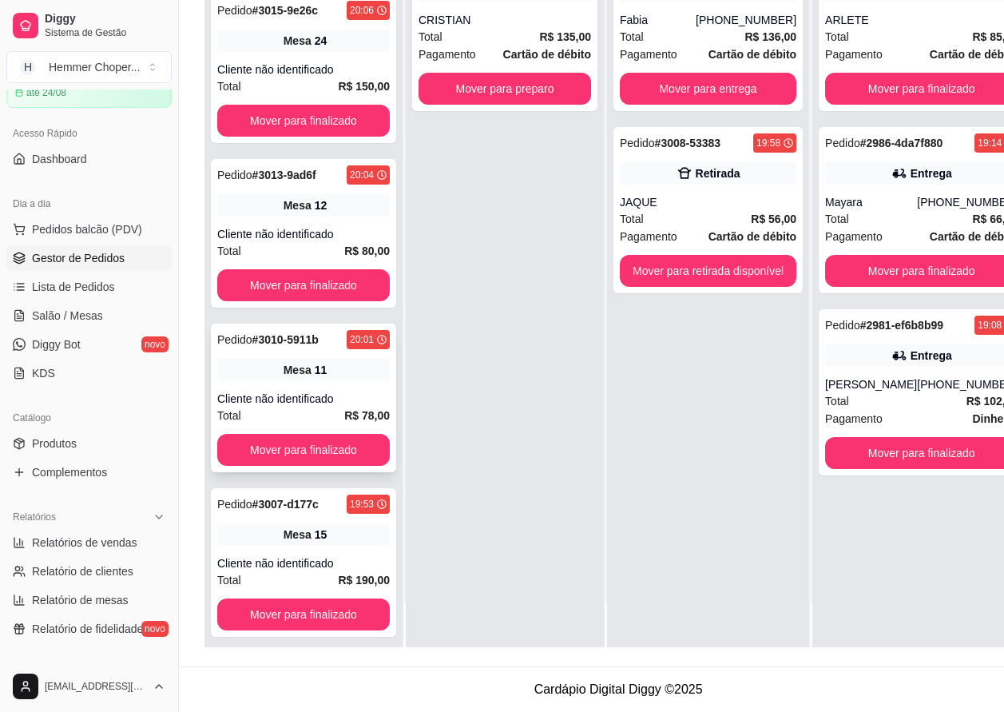
click at [296, 362] on span "Mesa" at bounding box center [298, 370] width 28 height 16
click at [303, 526] on span "Mesa" at bounding box center [298, 534] width 28 height 16
click at [77, 319] on span "Salão / Mesas" at bounding box center [67, 316] width 71 height 16
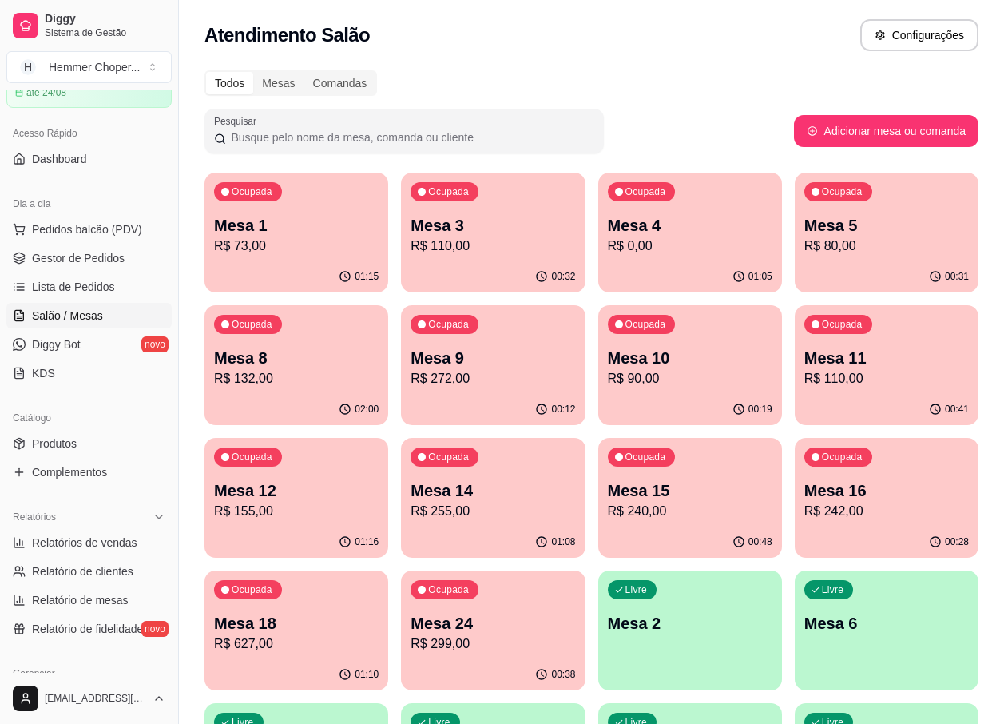
click at [474, 501] on div "Mesa 14 R$ 255,00" at bounding box center [493, 500] width 165 height 42
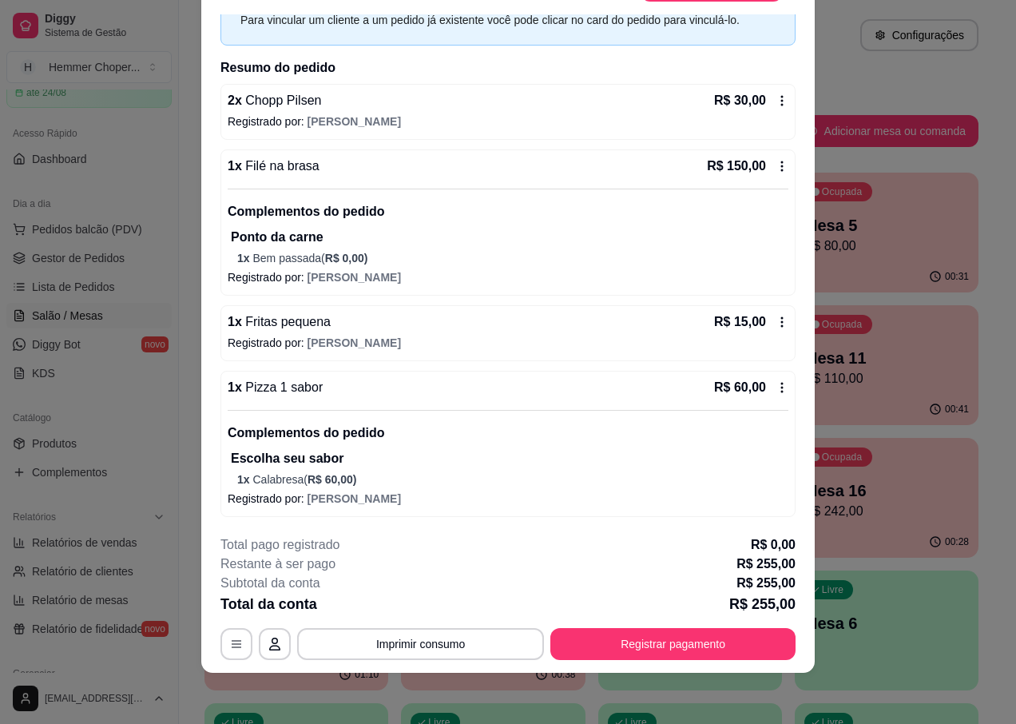
scroll to position [2, 0]
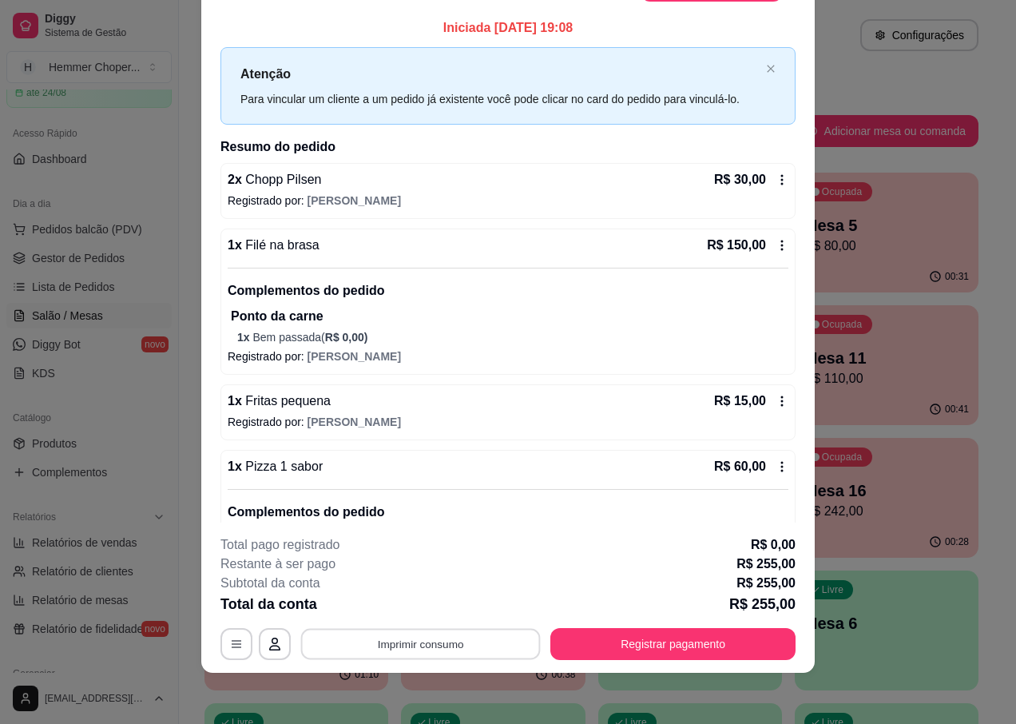
click at [423, 647] on button "Imprimir consumo" at bounding box center [421, 644] width 240 height 31
click at [435, 610] on button "IMPRESSORA" at bounding box center [419, 607] width 112 height 25
click at [653, 644] on button "Registrar pagamento" at bounding box center [672, 644] width 245 height 32
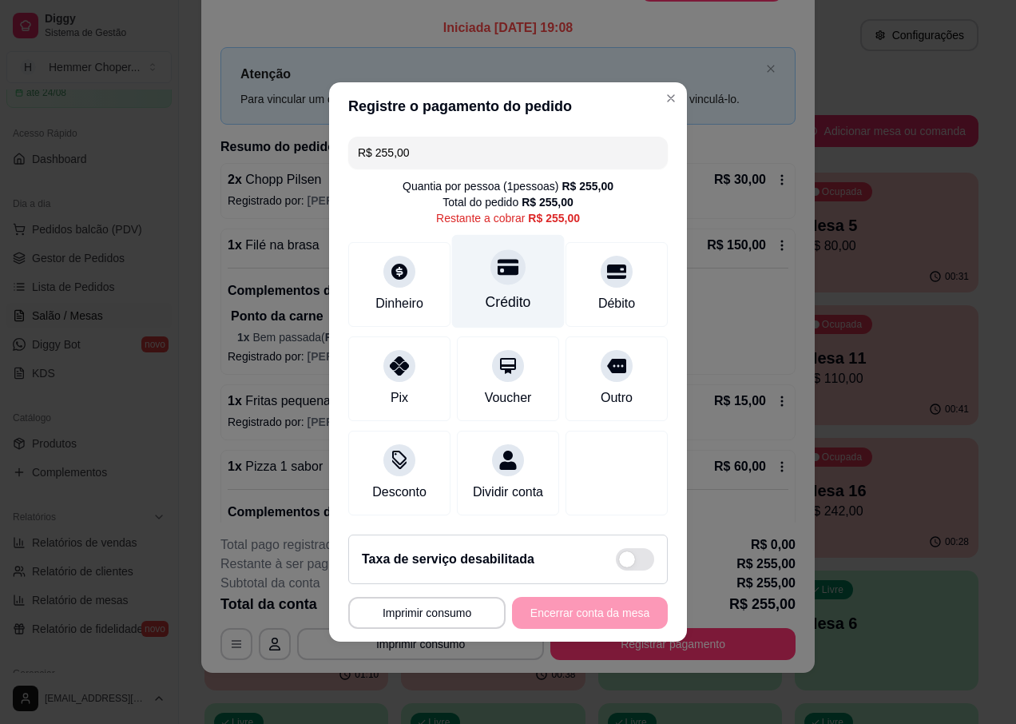
click at [491, 292] on div "Crédito" at bounding box center [509, 302] width 46 height 21
type input "R$ 0,00"
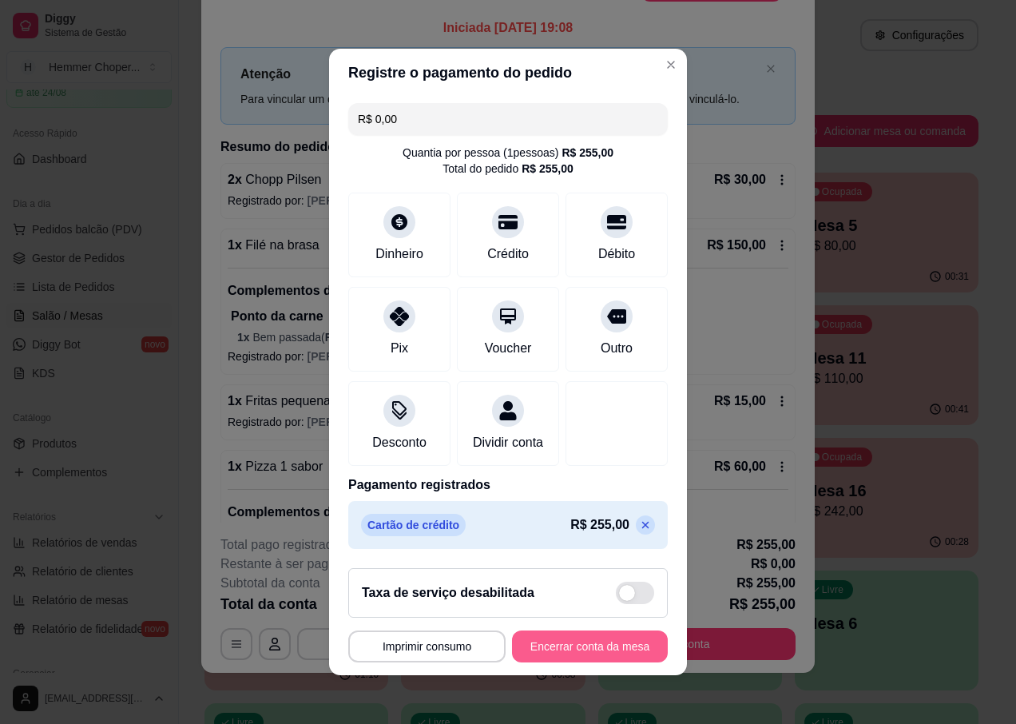
click at [564, 659] on button "Encerrar conta da mesa" at bounding box center [590, 646] width 156 height 32
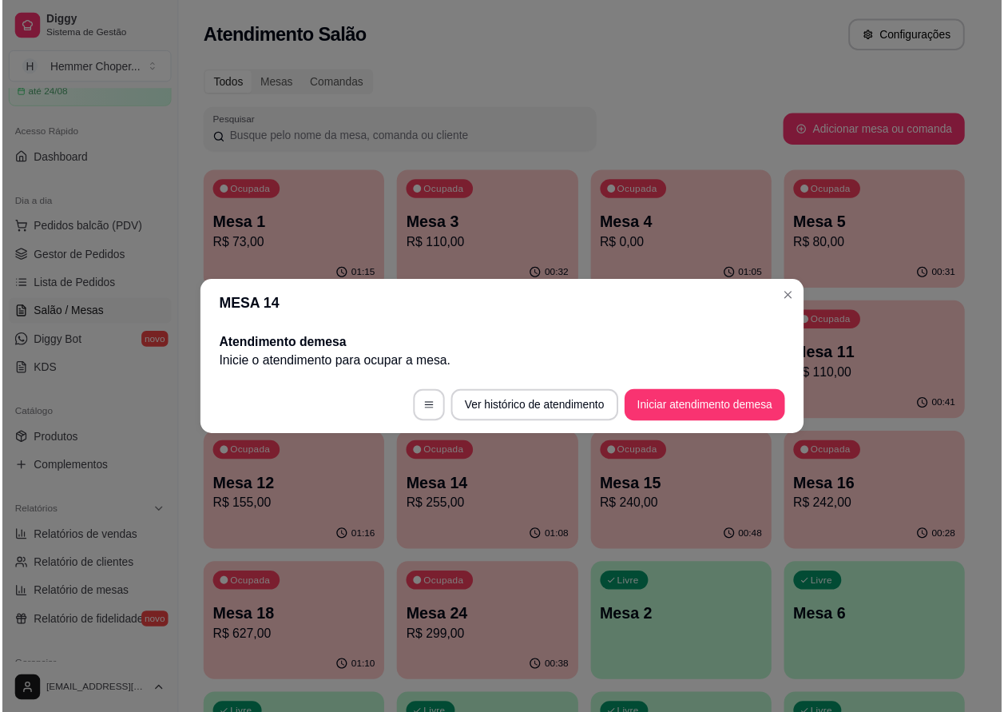
scroll to position [0, 0]
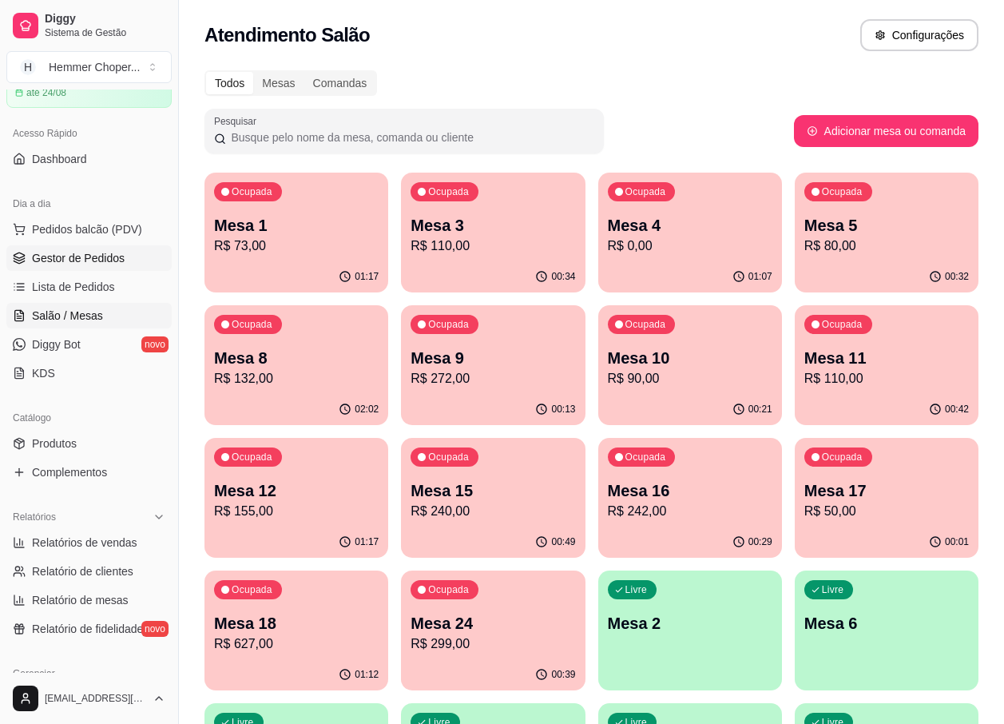
click at [89, 260] on span "Gestor de Pedidos" at bounding box center [78, 258] width 93 height 16
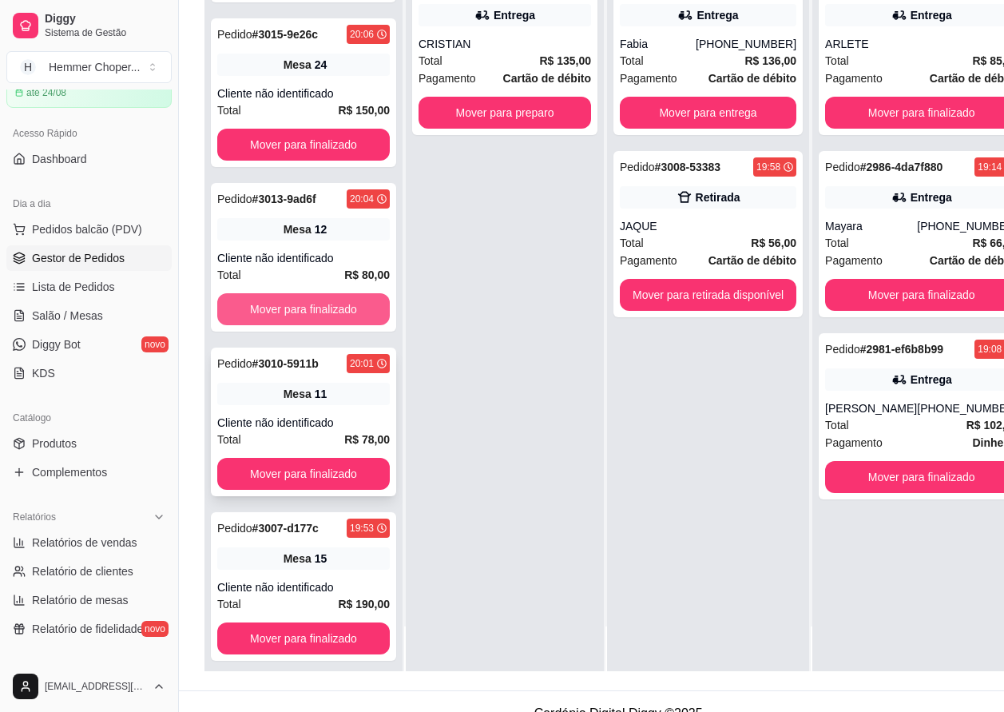
scroll to position [256, 0]
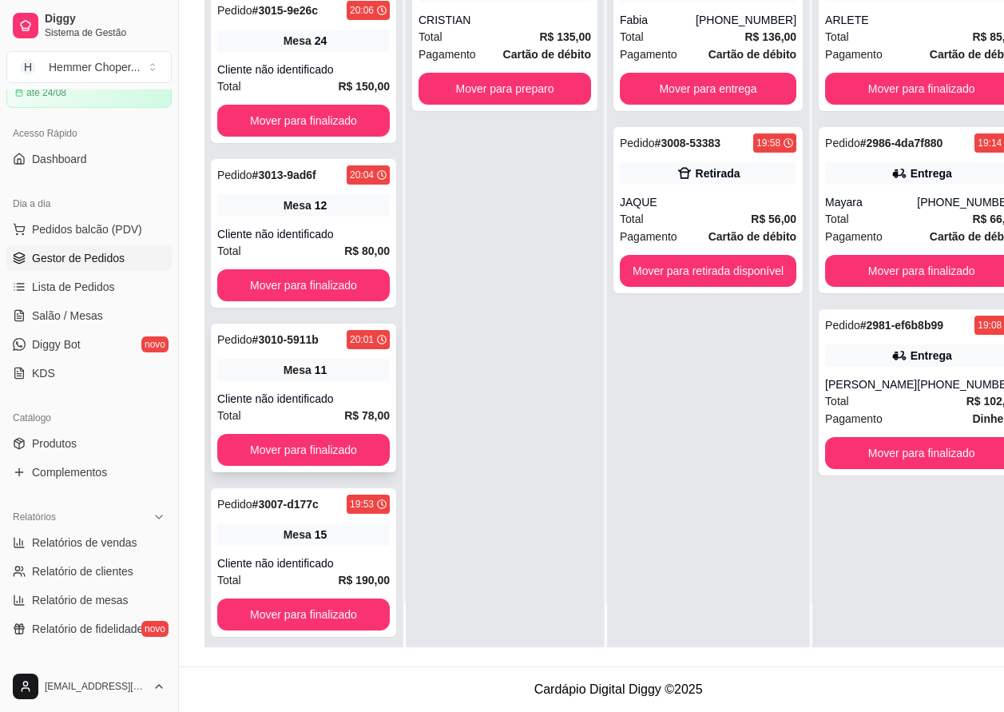
click at [271, 363] on div "Mesa 11" at bounding box center [303, 370] width 173 height 22
click at [69, 321] on span "Salão / Mesas" at bounding box center [67, 316] width 71 height 16
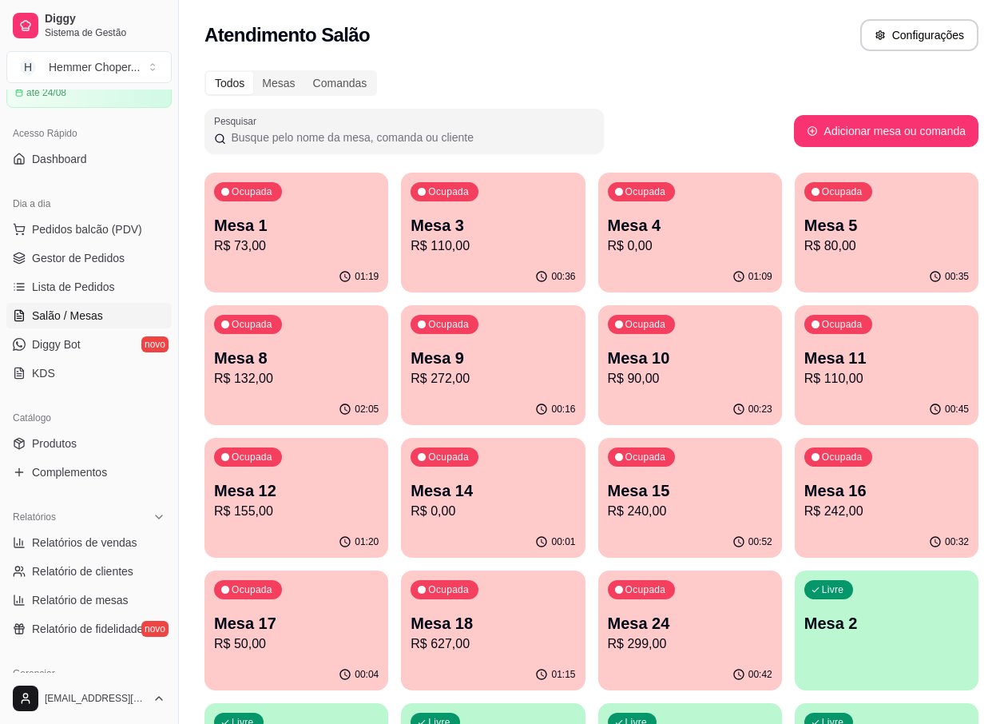
click at [486, 232] on p "Mesa 3" at bounding box center [493, 225] width 165 height 22
click at [663, 248] on p "R$ 0,00" at bounding box center [690, 245] width 165 height 19
click at [93, 255] on span "Gestor de Pedidos" at bounding box center [78, 258] width 93 height 16
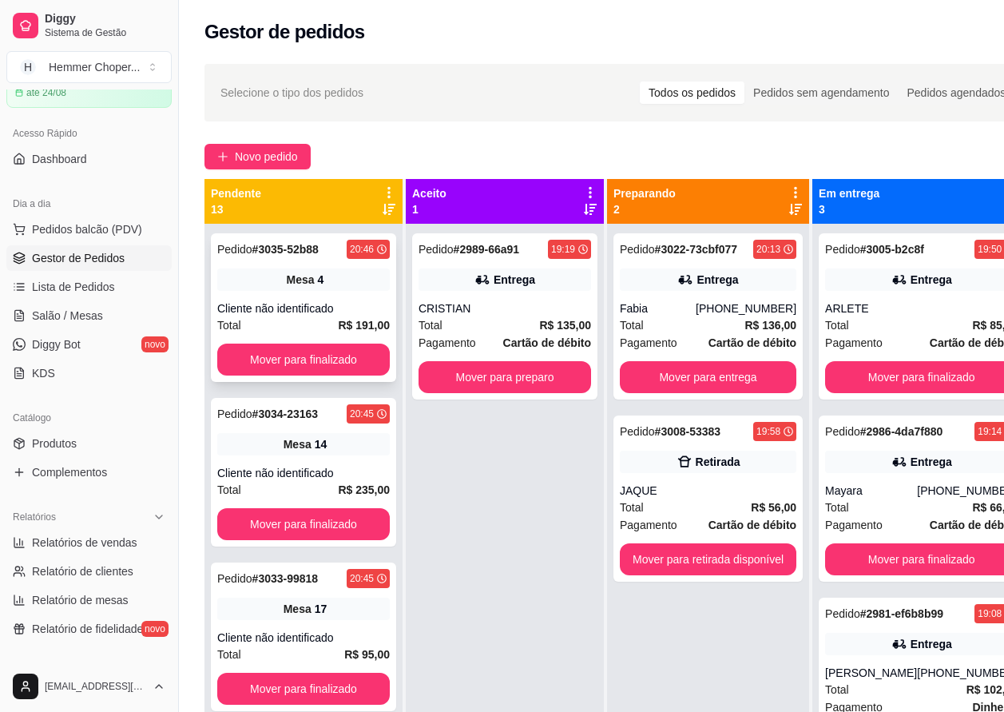
click at [314, 305] on div "Cliente não identificado" at bounding box center [303, 308] width 173 height 16
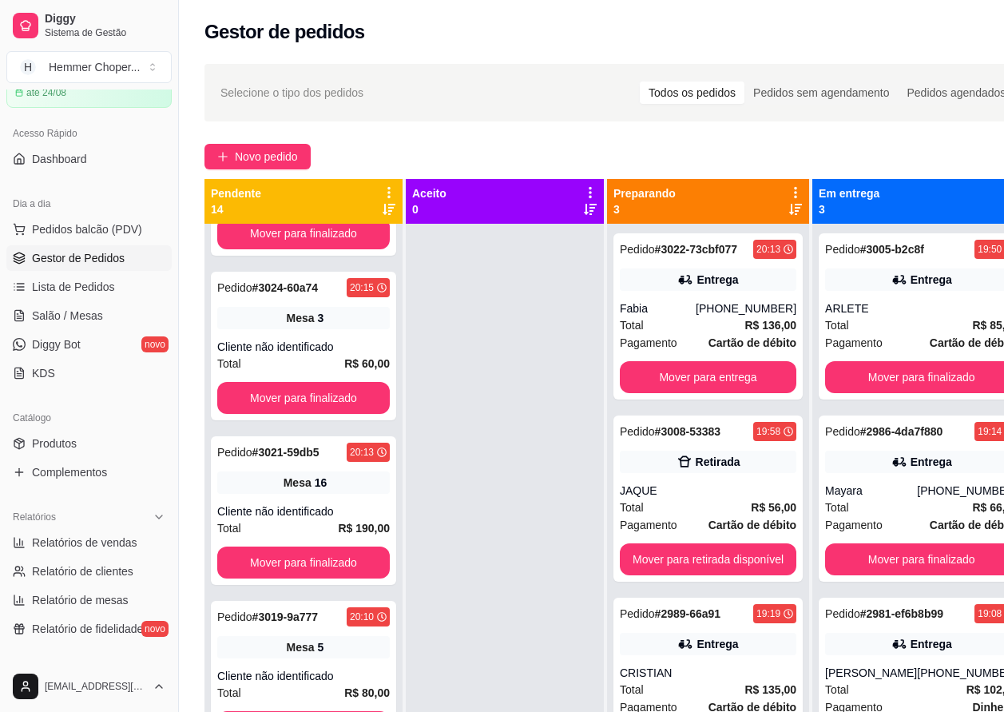
scroll to position [1596, 0]
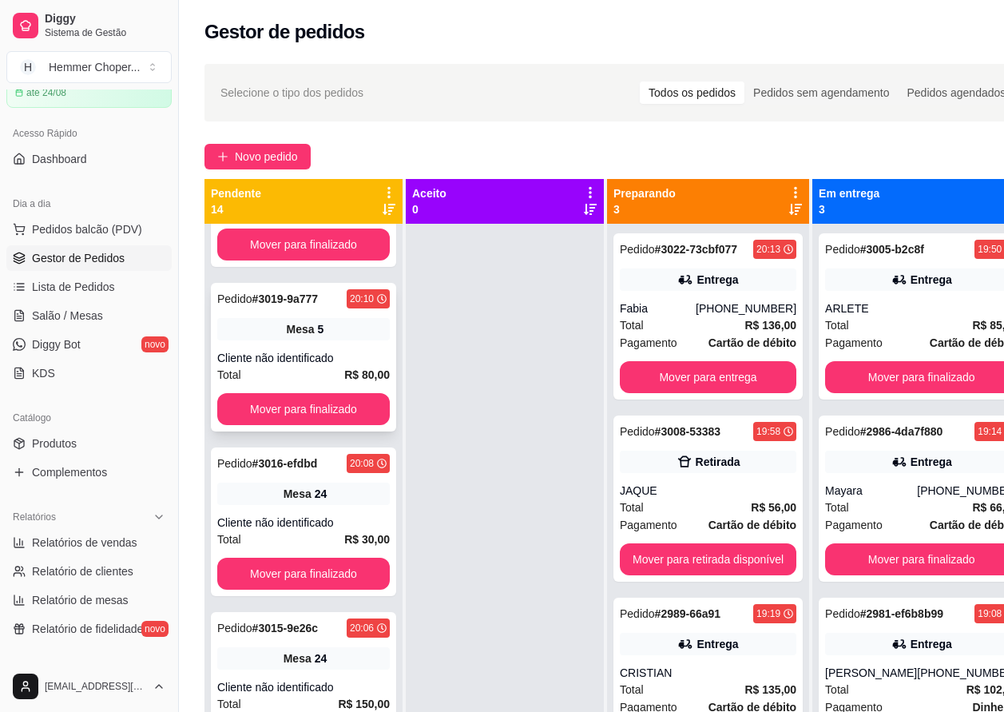
click at [304, 347] on div "Pedido # 3019-9a777 20:10 Mesa 5 Cliente não identificado Total R$ 80,00 Mover …" at bounding box center [303, 357] width 185 height 149
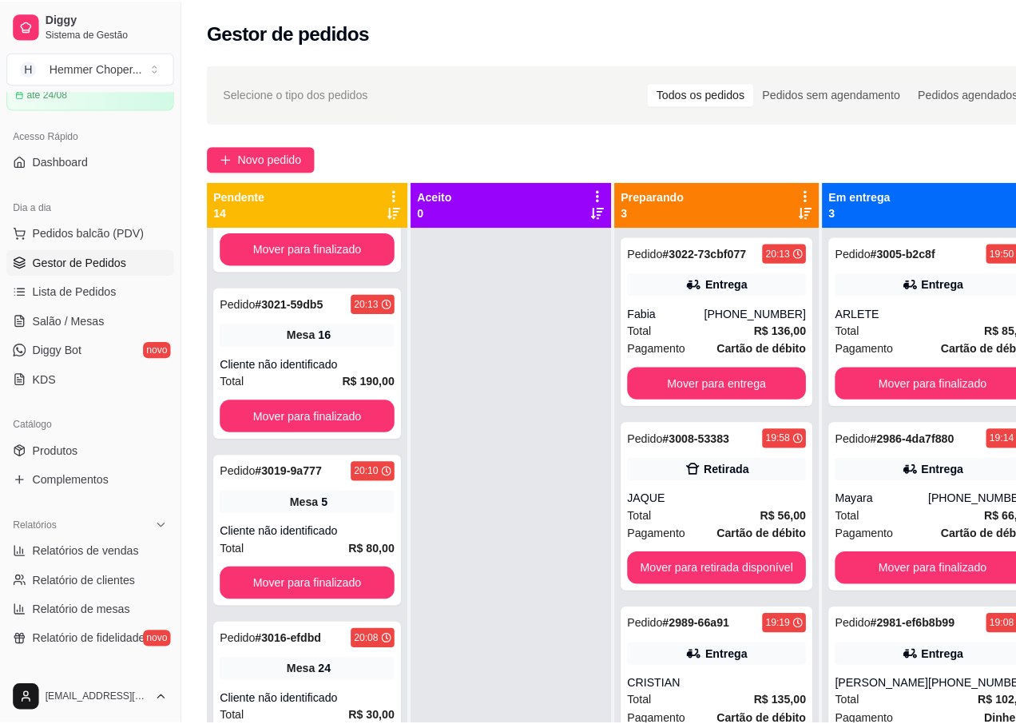
scroll to position [1431, 0]
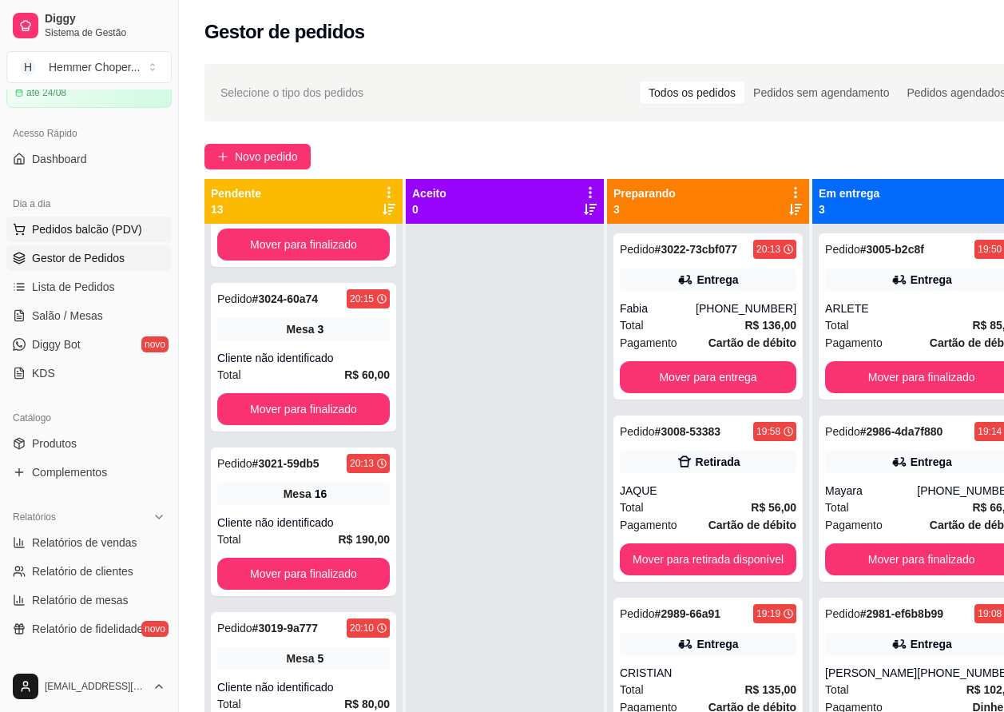
click at [83, 230] on span "Pedidos balcão (PDV)" at bounding box center [87, 229] width 110 height 16
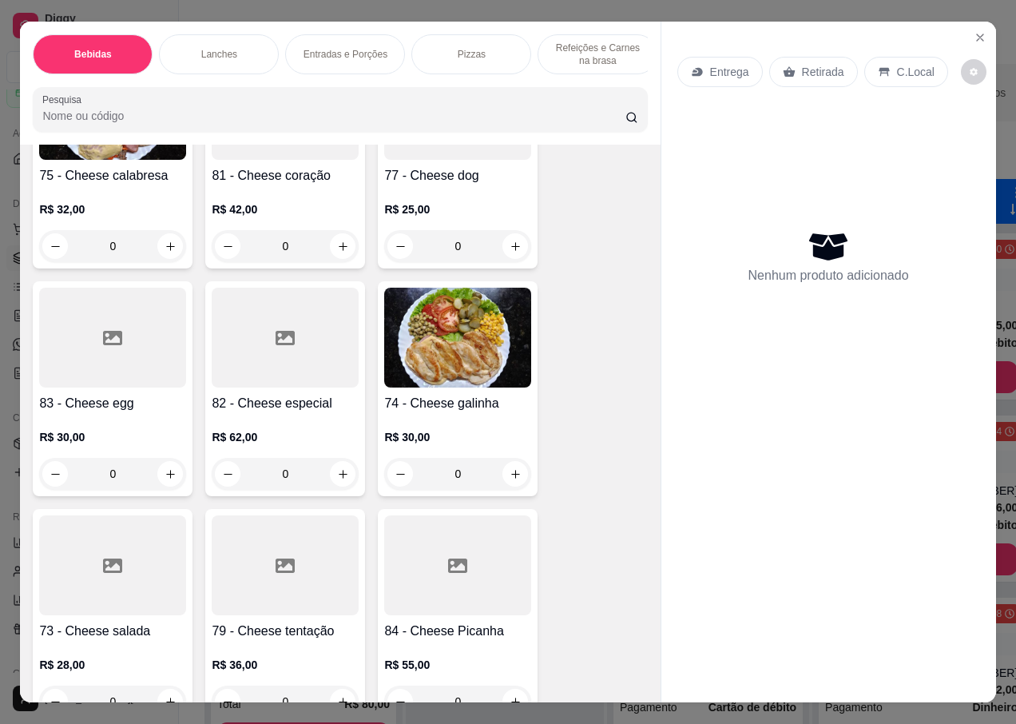
scroll to position [3355, 0]
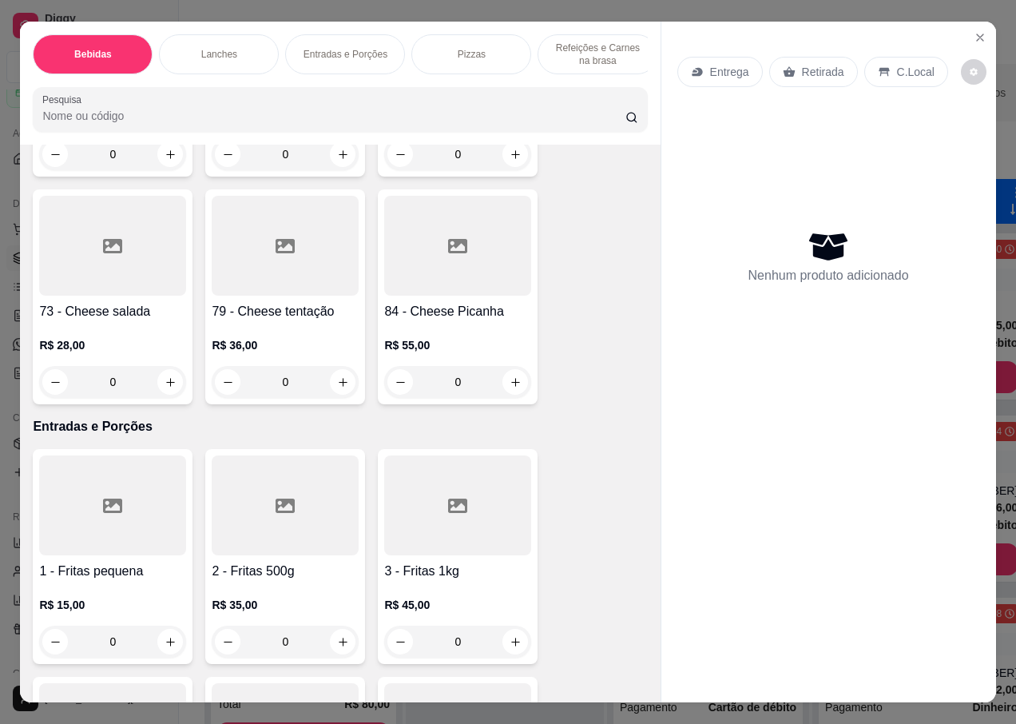
click at [252, 565] on h4 "2 - Fritas 500g" at bounding box center [285, 571] width 147 height 19
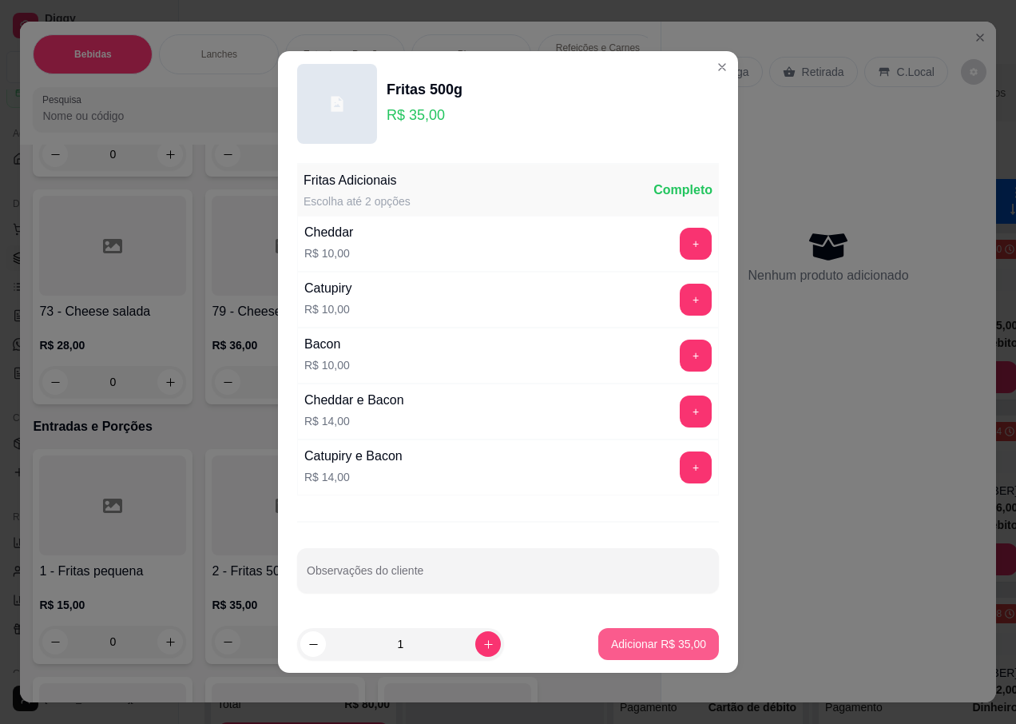
click at [629, 643] on p "Adicionar R$ 35,00" at bounding box center [658, 644] width 95 height 16
type input "1"
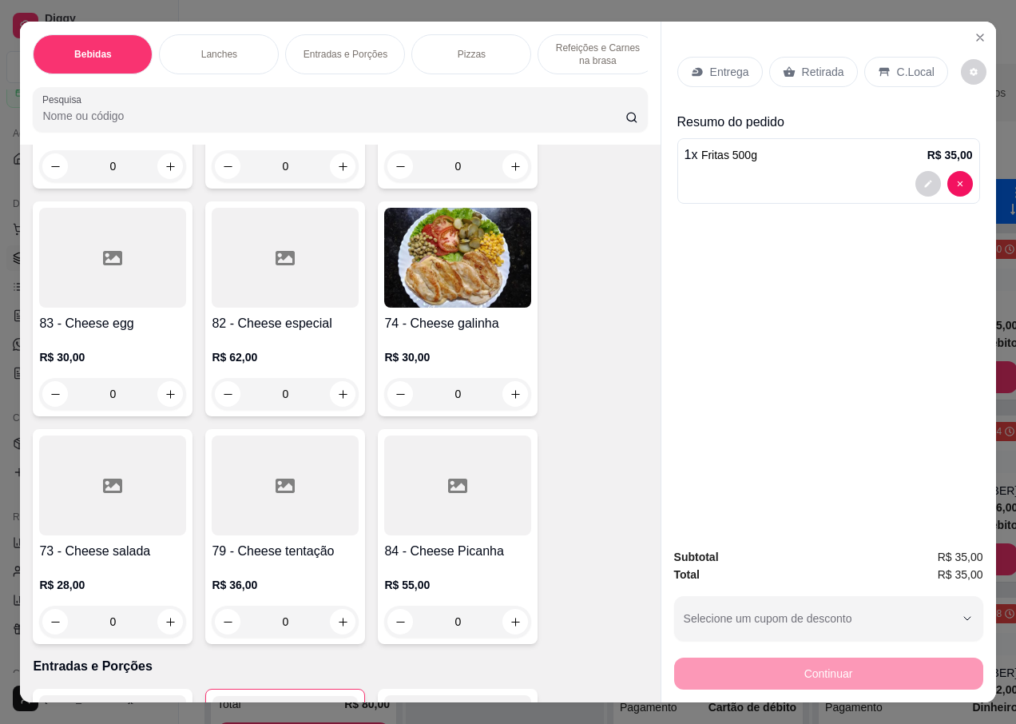
scroll to position [2955, 0]
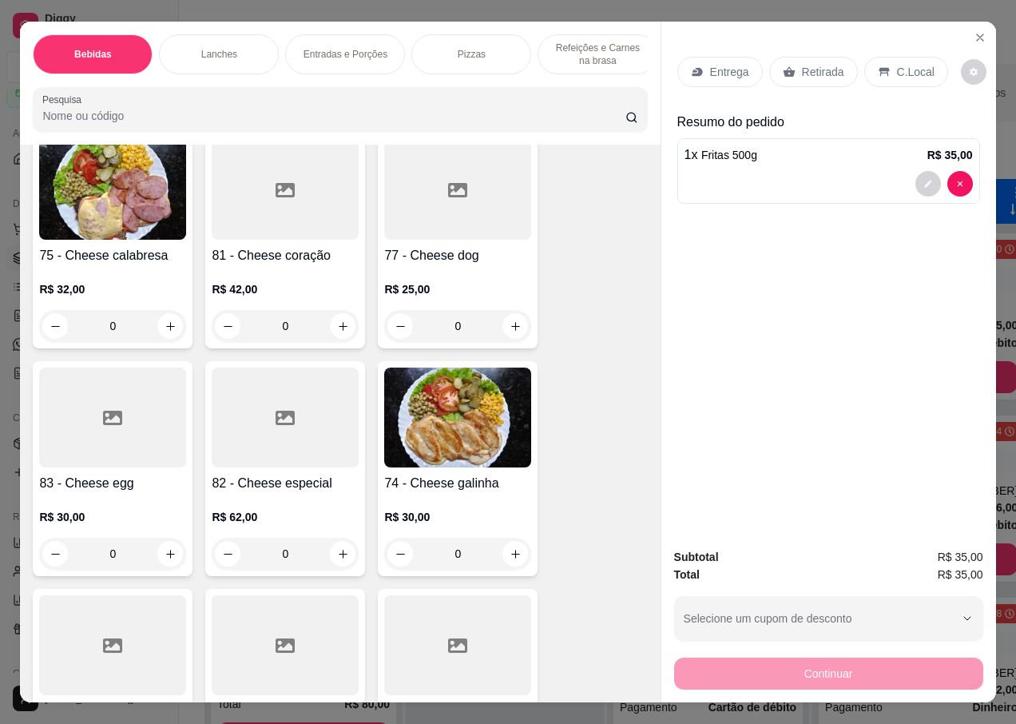
click at [136, 200] on img at bounding box center [112, 190] width 147 height 100
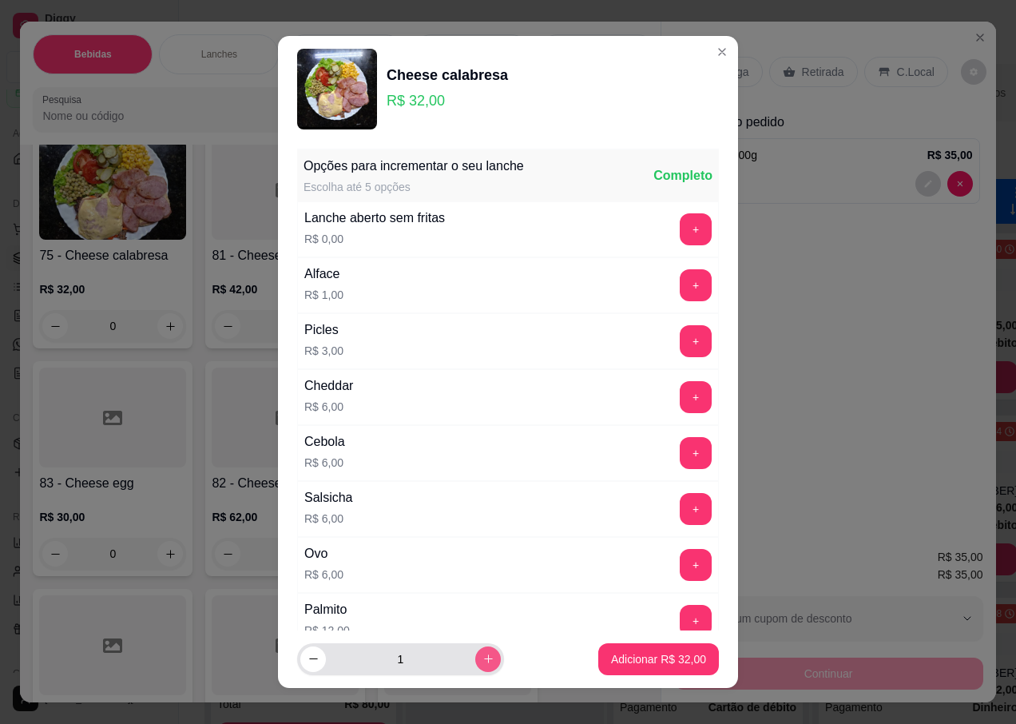
click at [482, 657] on icon "increase-product-quantity" at bounding box center [488, 659] width 12 height 12
type input "2"
click at [630, 657] on p "Adicionar R$ 64,00" at bounding box center [659, 658] width 93 height 15
type input "2"
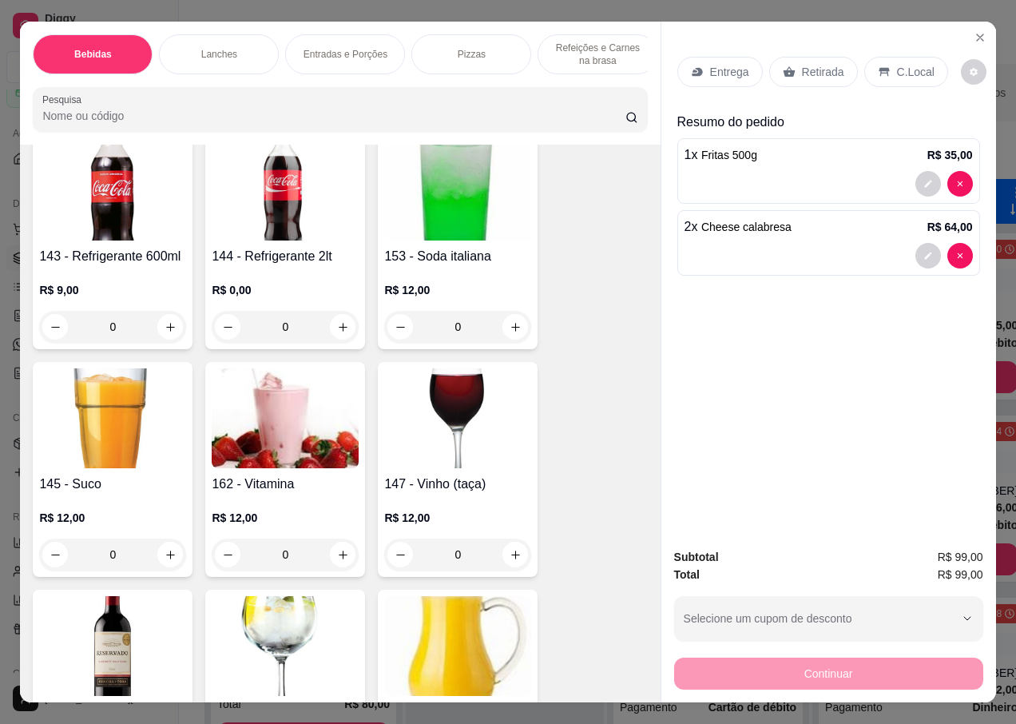
scroll to position [1199, 0]
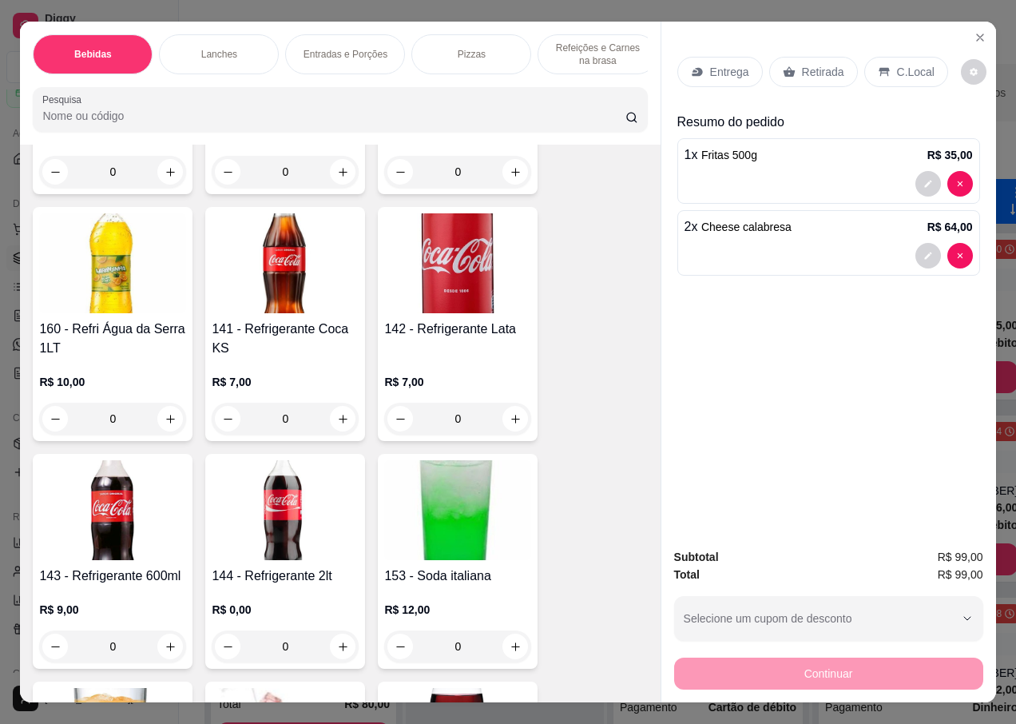
click at [125, 499] on img at bounding box center [112, 510] width 147 height 100
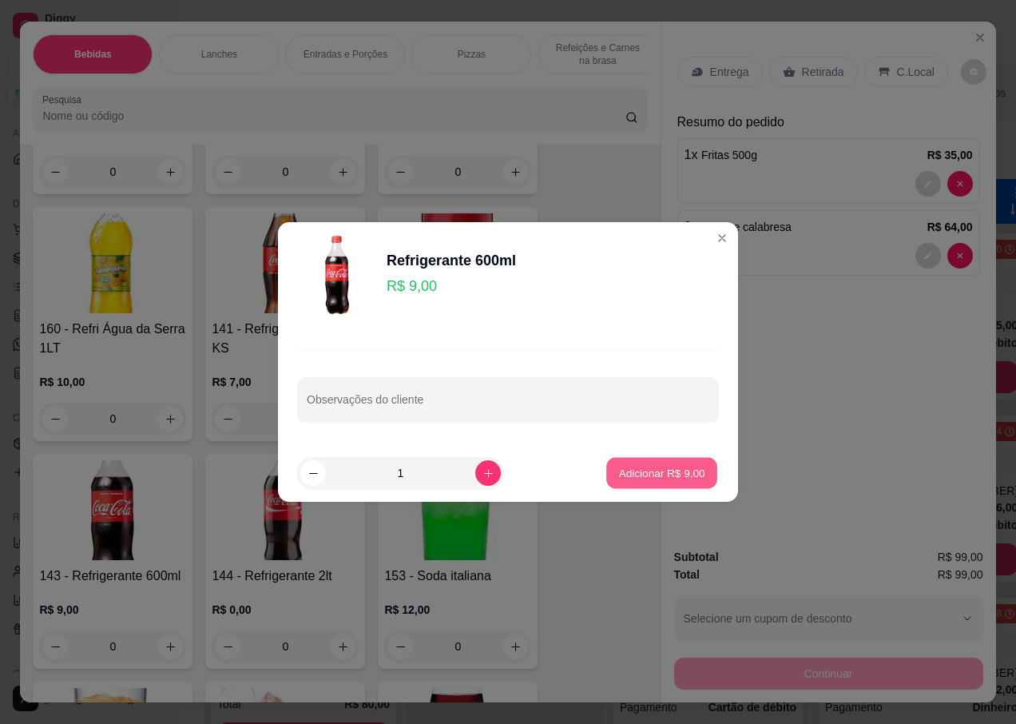
click at [618, 471] on p "Adicionar R$ 9,00" at bounding box center [661, 472] width 86 height 15
type input "1"
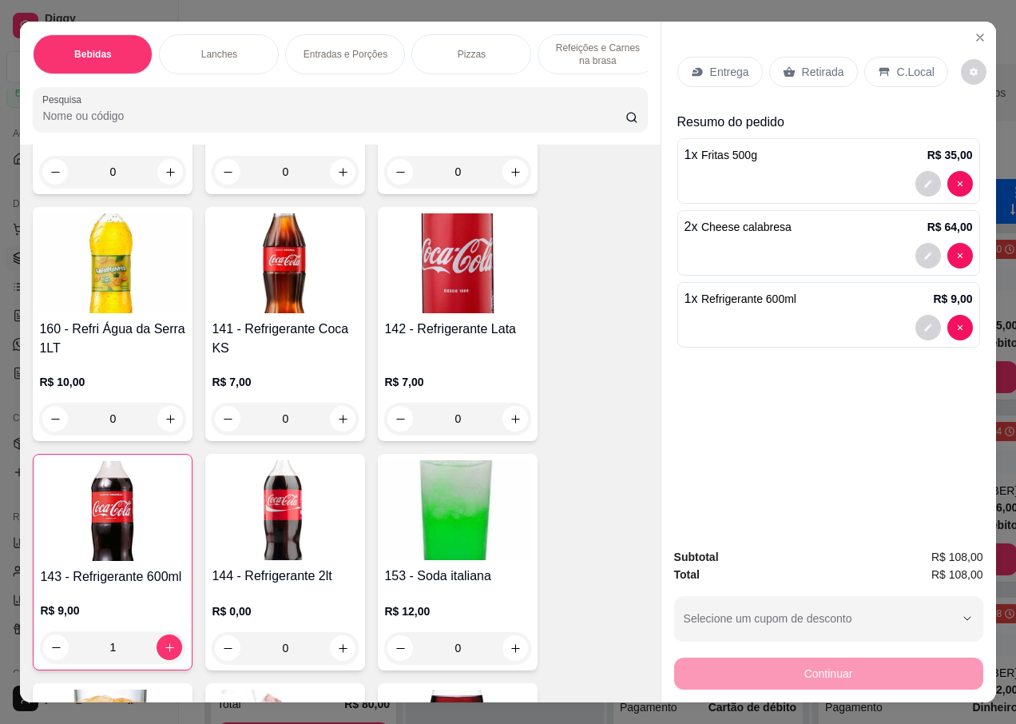
scroll to position [35, 0]
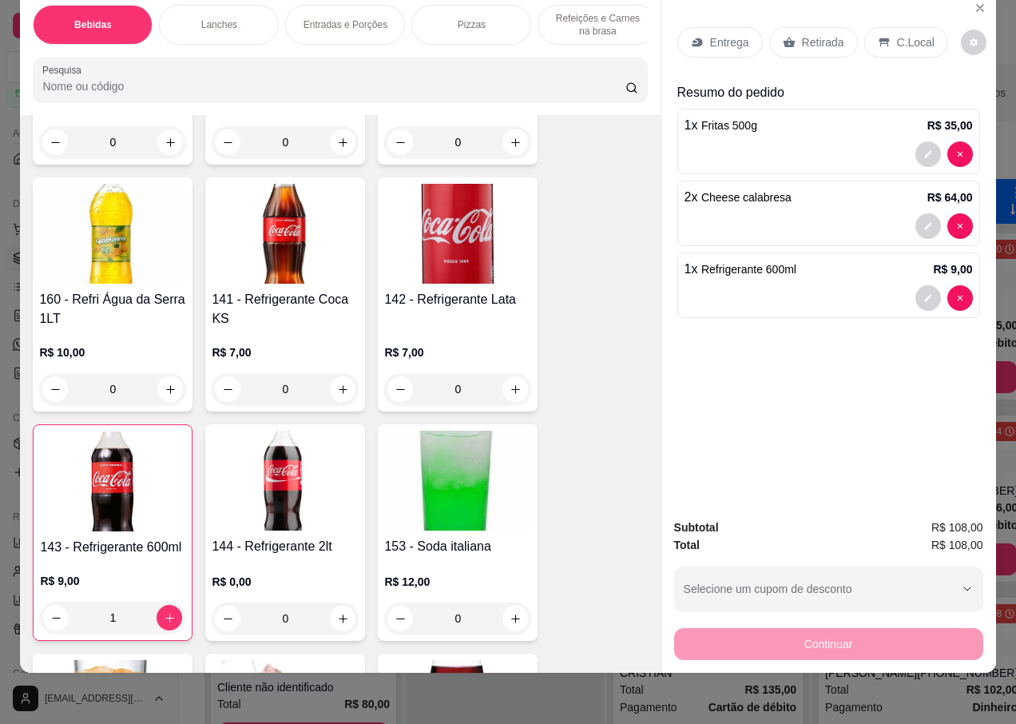
click at [788, 634] on div "Continuar" at bounding box center [828, 642] width 309 height 36
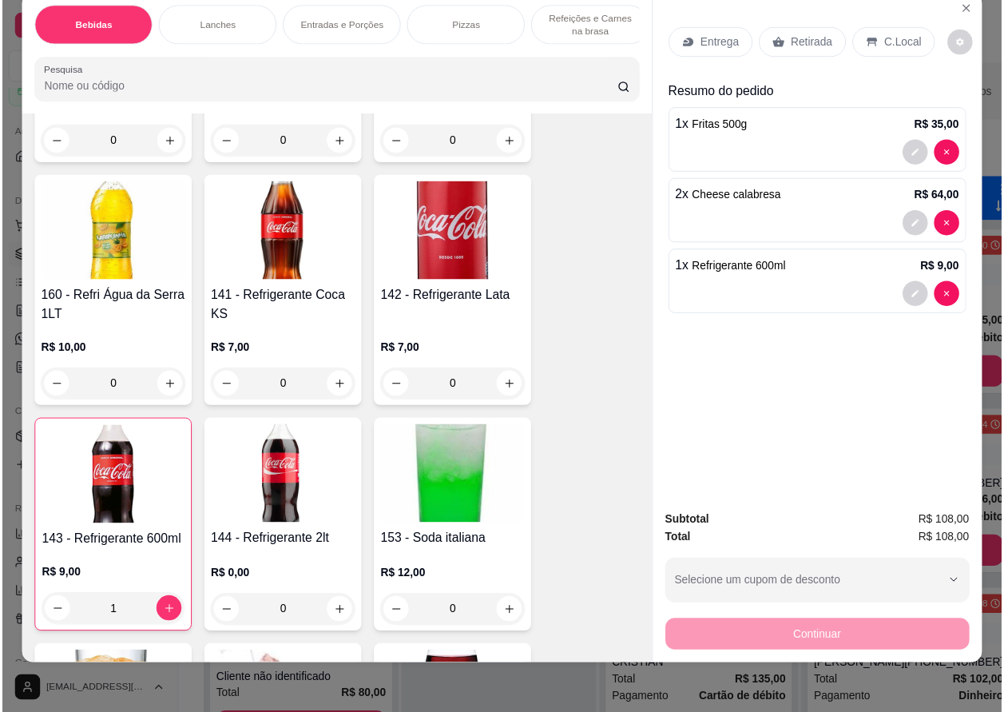
scroll to position [0, 0]
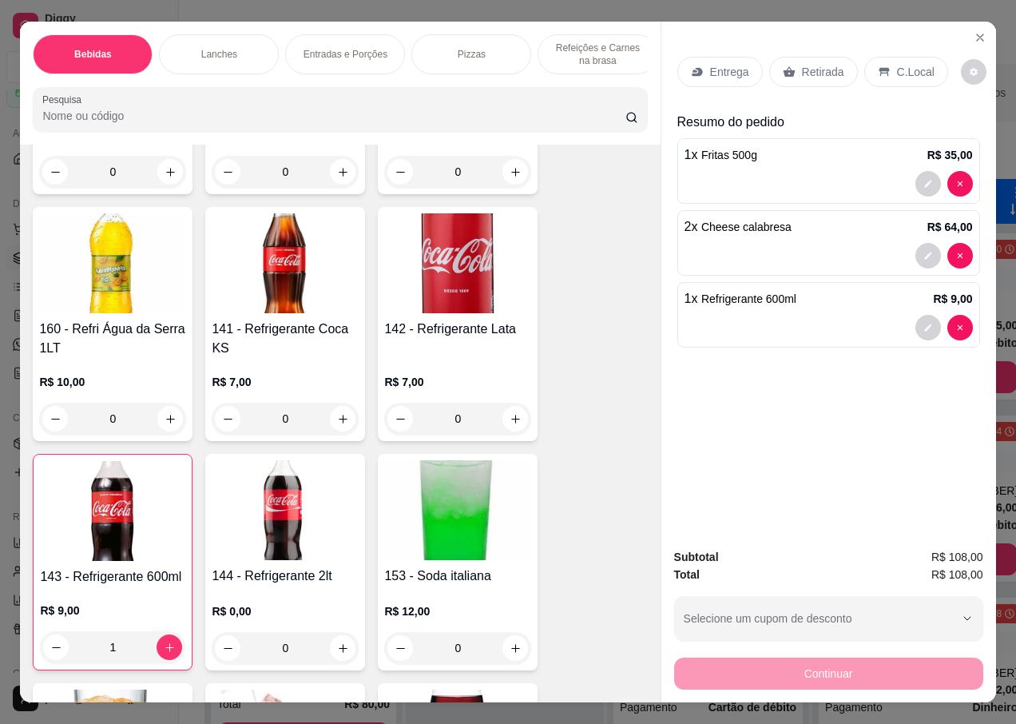
click at [815, 65] on p "Retirada" at bounding box center [823, 72] width 42 height 16
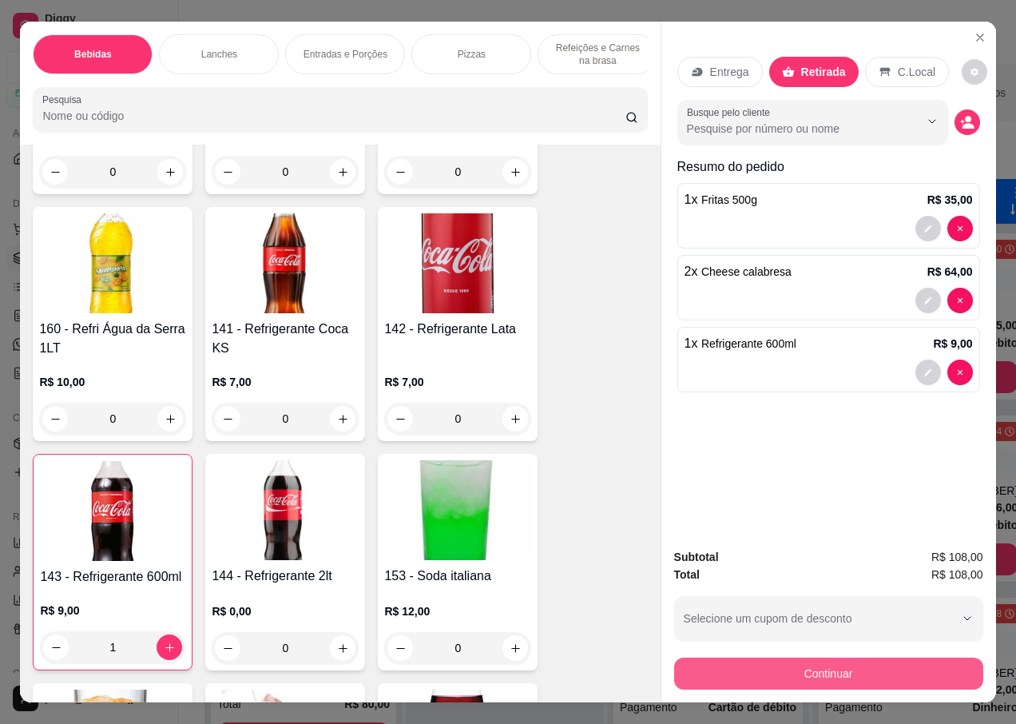
click at [804, 664] on button "Continuar" at bounding box center [828, 673] width 309 height 32
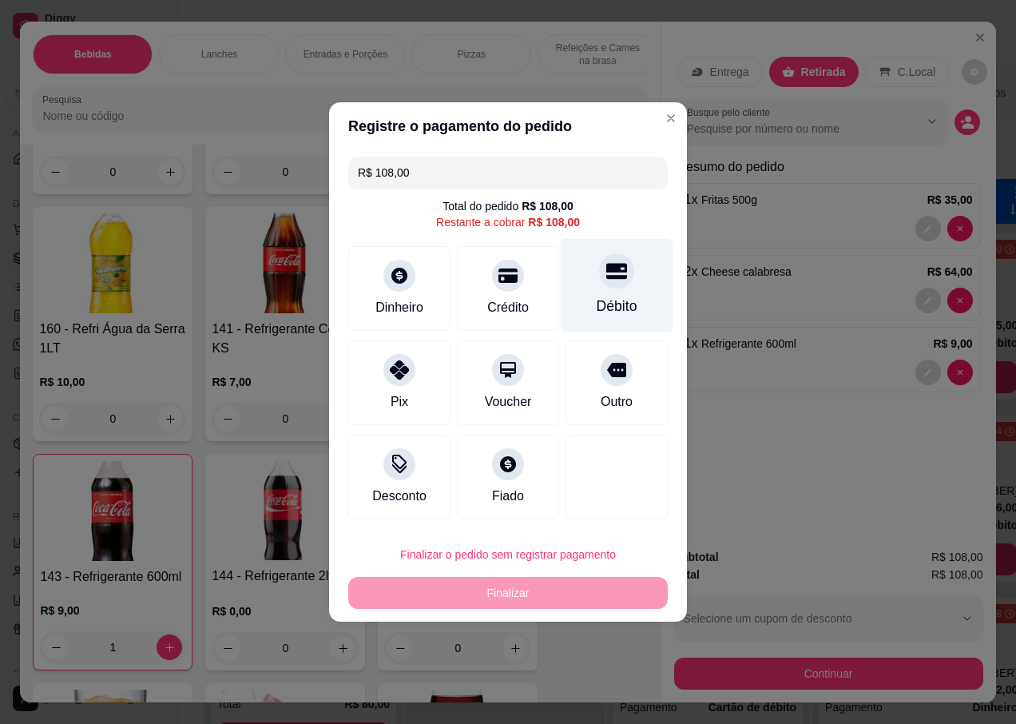
click at [614, 281] on icon at bounding box center [616, 270] width 21 height 21
type input "R$ 0,00"
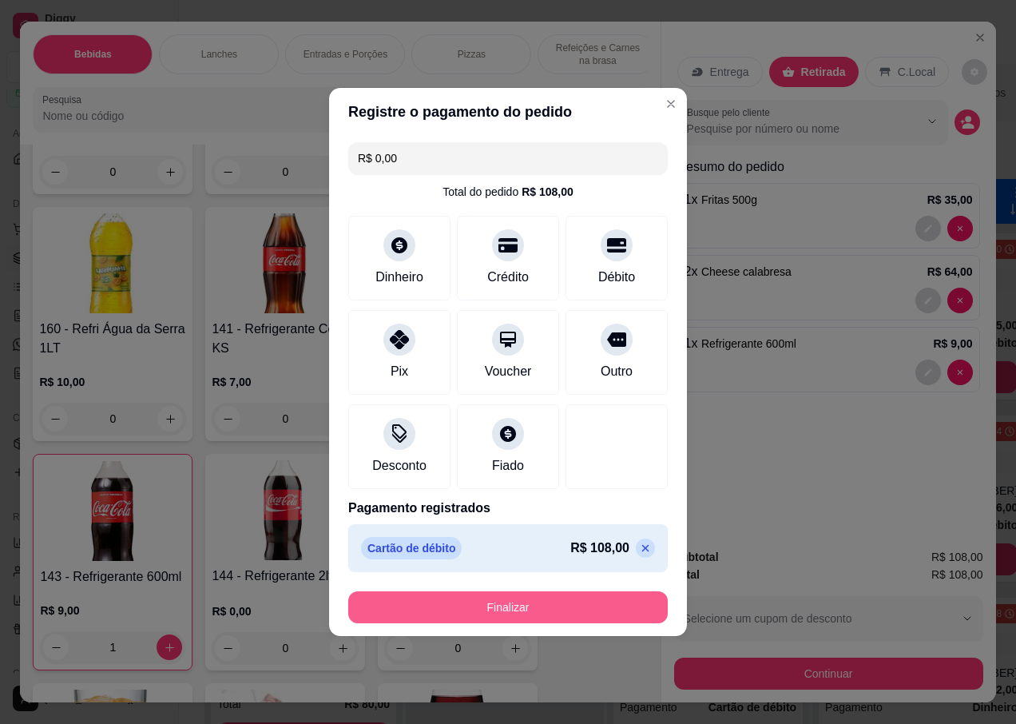
click at [500, 621] on button "Finalizar" at bounding box center [508, 607] width 320 height 32
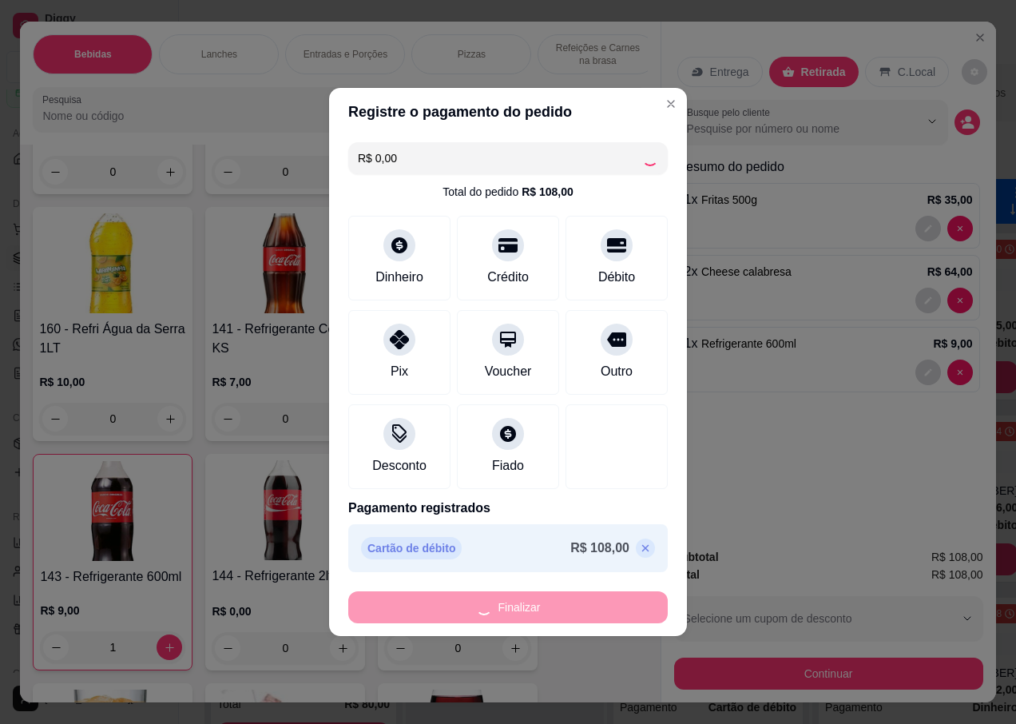
type input "0"
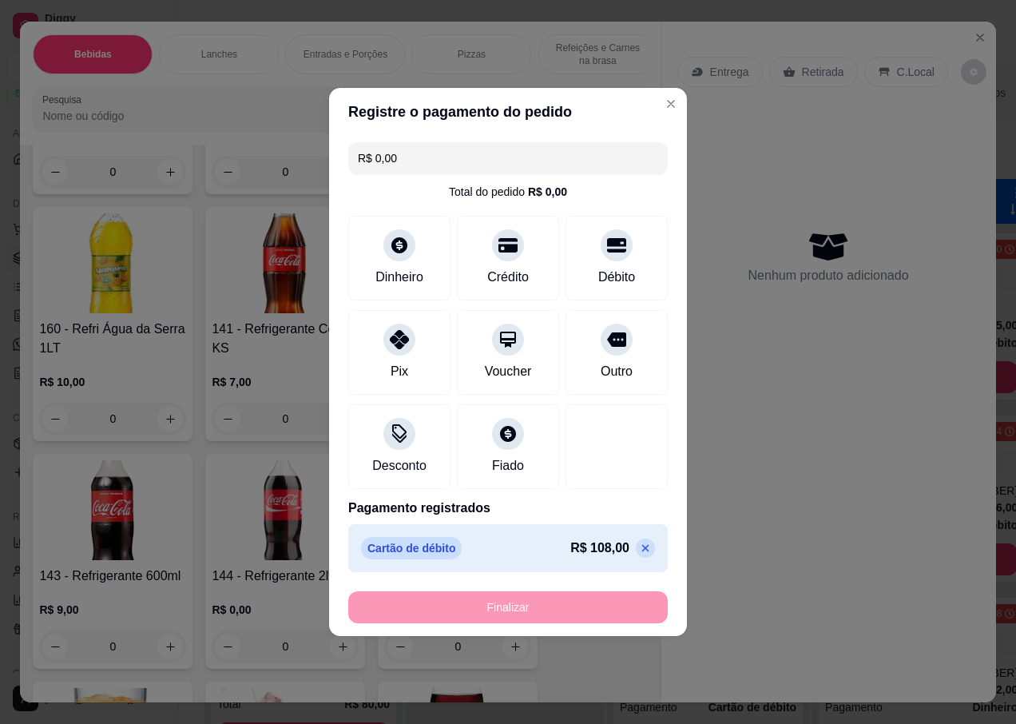
type input "-R$ 108,00"
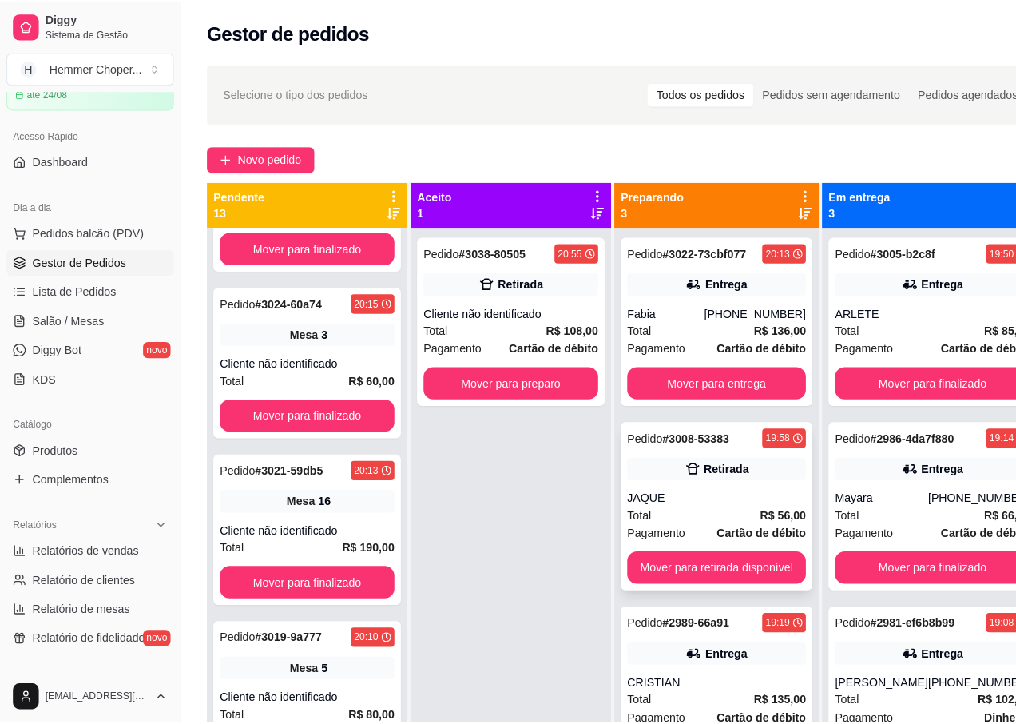
scroll to position [1267, 0]
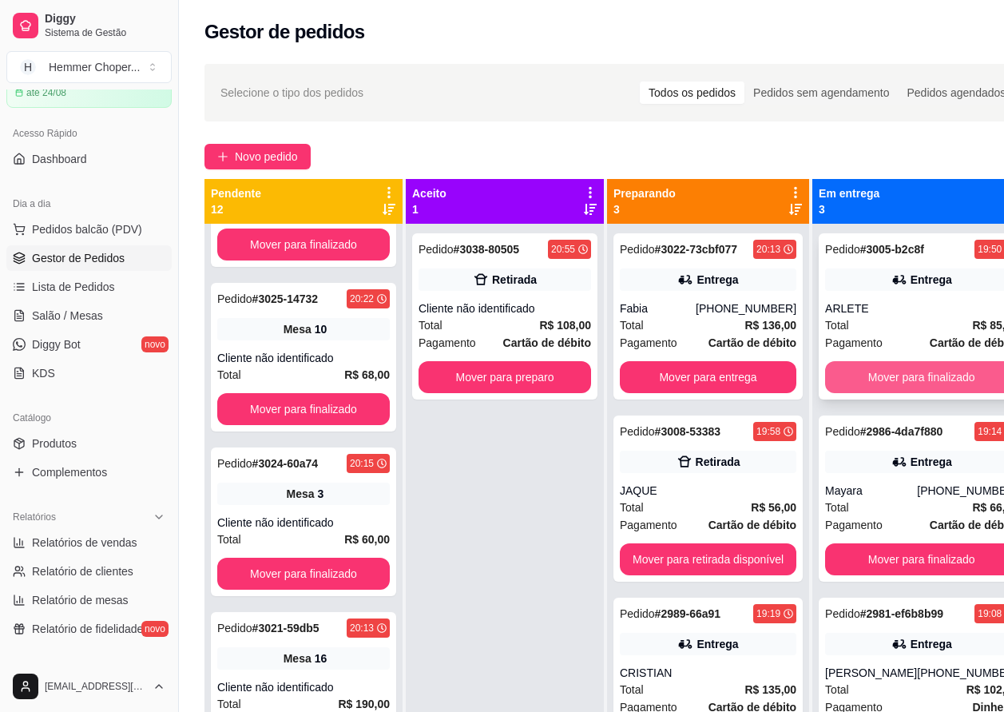
click at [902, 366] on button "Mover para finalizado" at bounding box center [921, 377] width 193 height 32
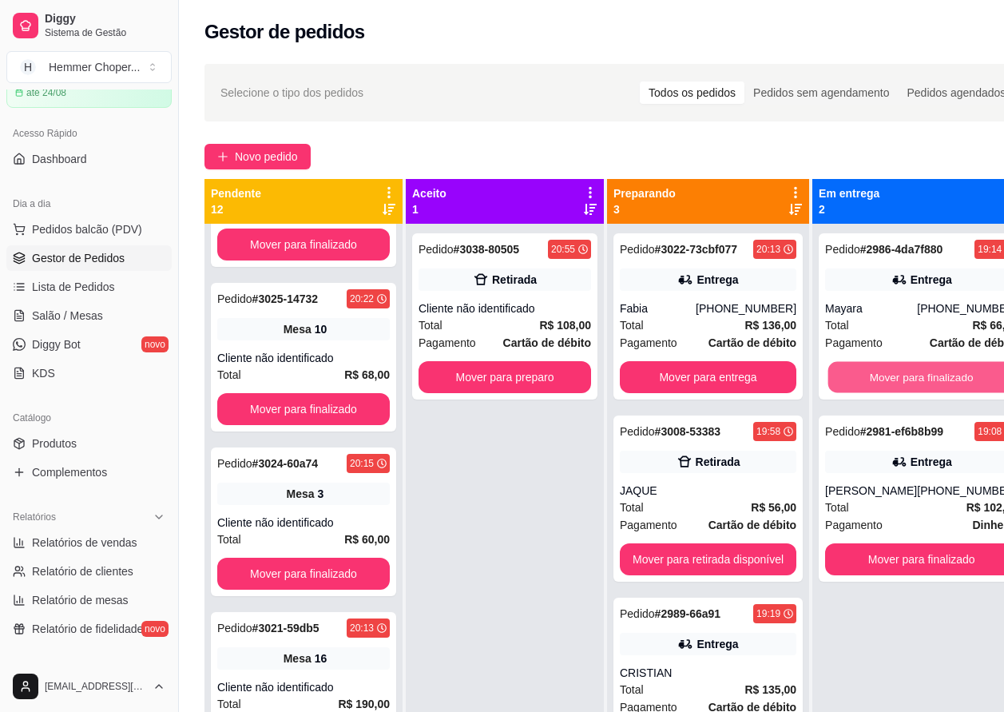
click at [891, 373] on button "Mover para finalizado" at bounding box center [921, 377] width 187 height 31
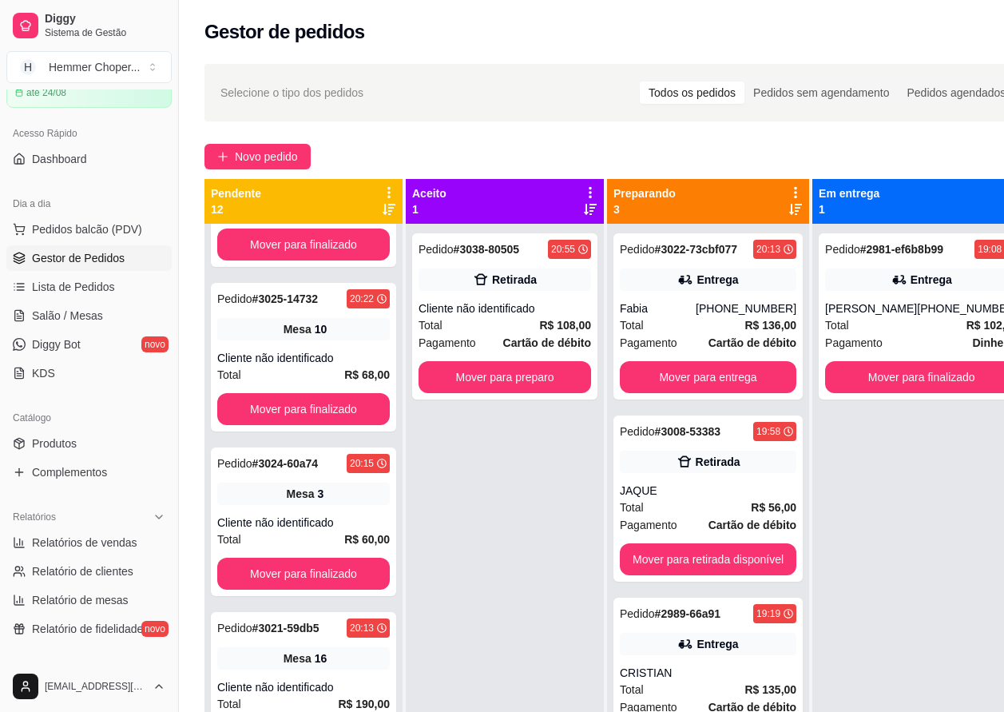
click at [891, 373] on div "Pedido # 2981-ef6b8b99 19:08 Entrega [PERSON_NAME] [PHONE_NUMBER] Total R$ 102,…" at bounding box center [921, 316] width 205 height 166
click at [882, 393] on button "Mover para finalizado" at bounding box center [921, 377] width 187 height 31
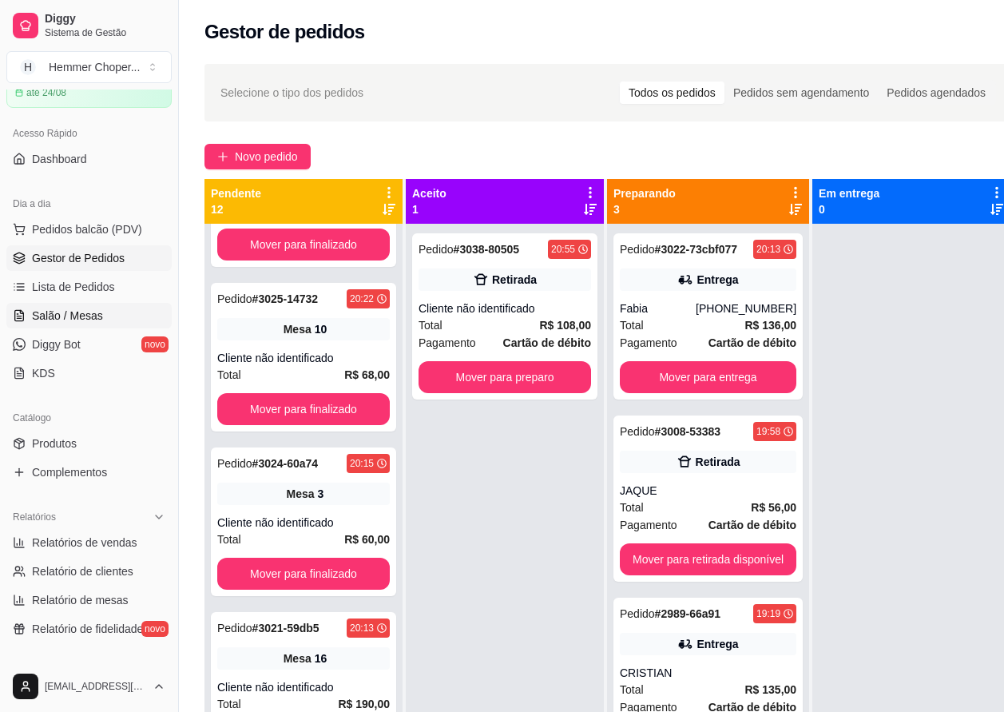
click at [72, 316] on span "Salão / Mesas" at bounding box center [67, 316] width 71 height 16
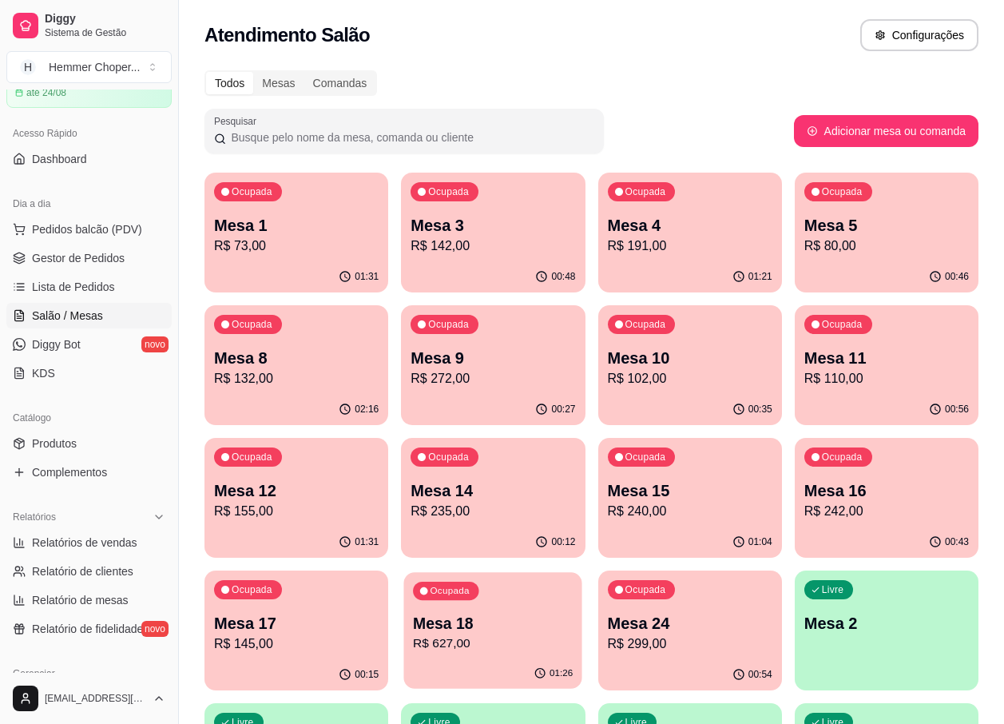
click at [486, 637] on p "R$ 627,00" at bounding box center [493, 643] width 160 height 18
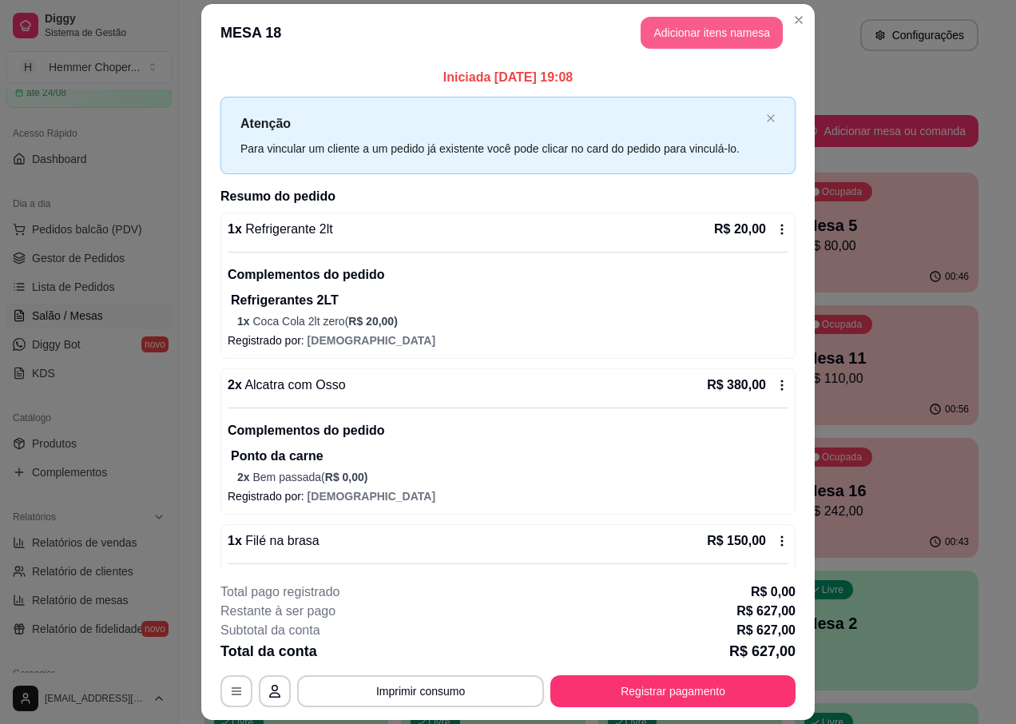
click at [685, 20] on button "Adicionar itens na mesa" at bounding box center [712, 33] width 142 height 32
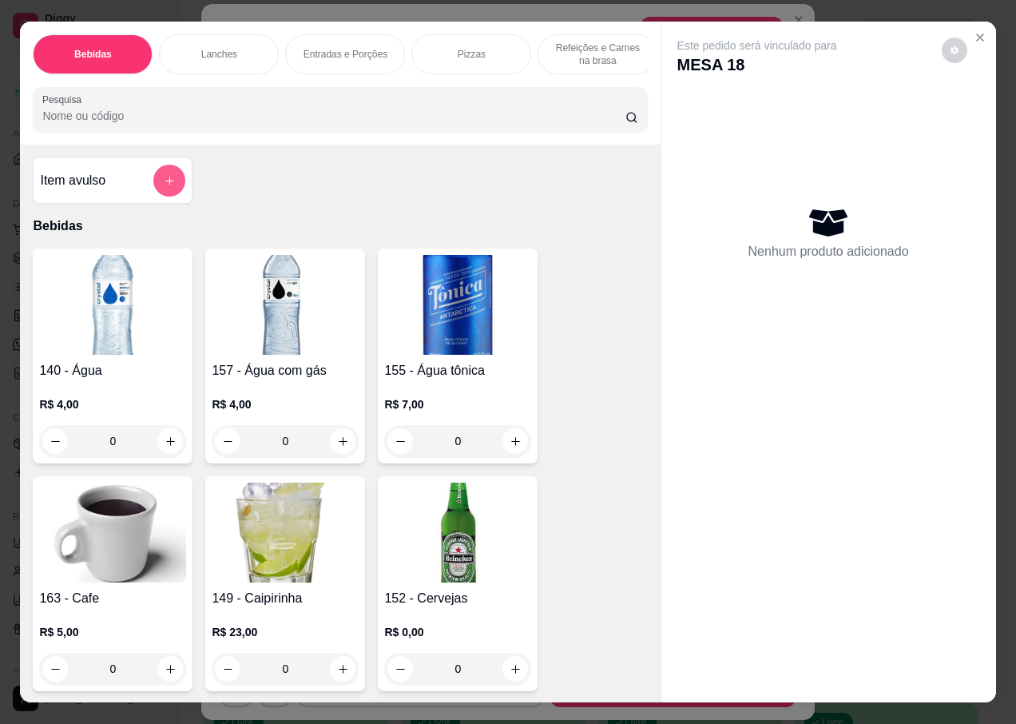
click at [165, 185] on icon "add-separate-item" at bounding box center [169, 181] width 9 height 9
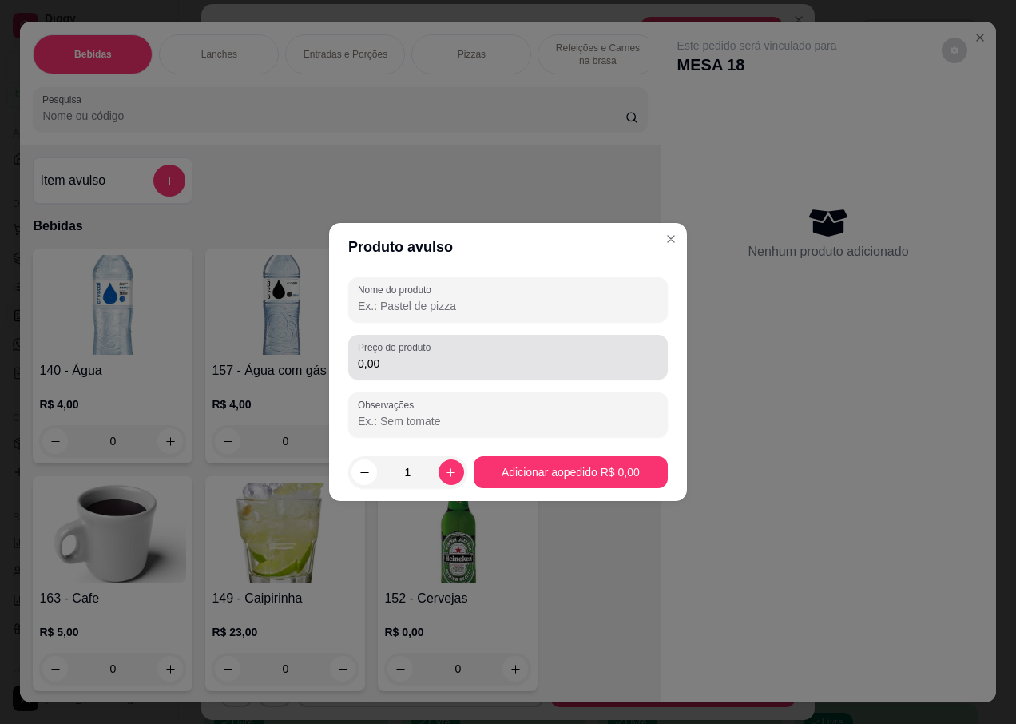
click at [438, 308] on input "Nome do produto" at bounding box center [508, 306] width 300 height 16
type input "SASSAME 6 FATIAS"
click at [404, 363] on input "0,00" at bounding box center [508, 363] width 300 height 16
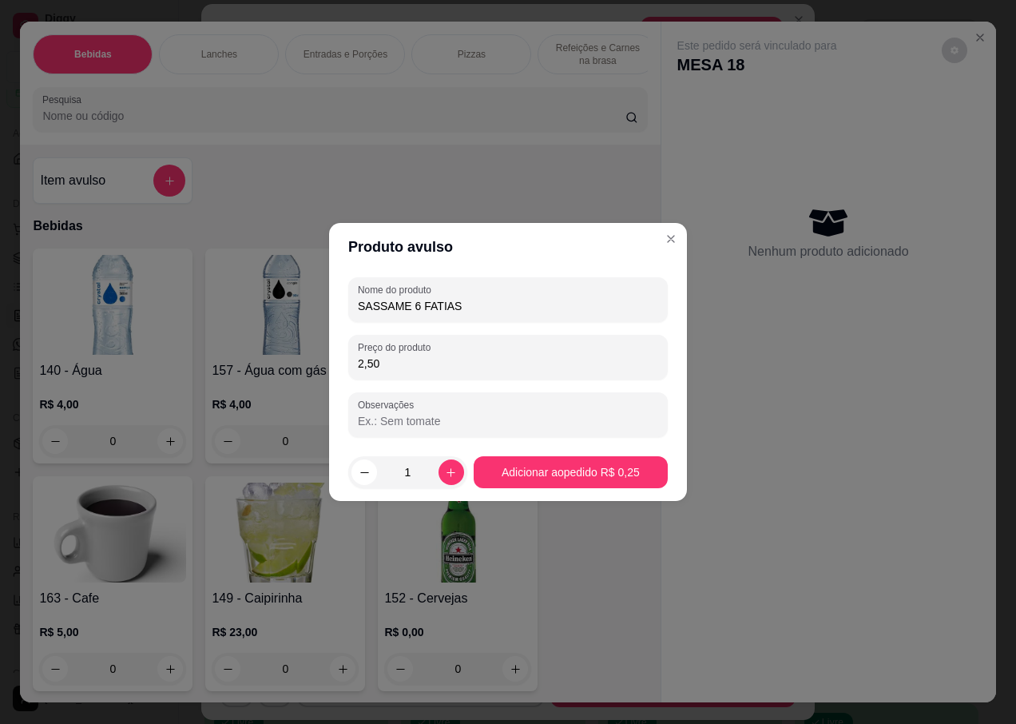
type input "25,00"
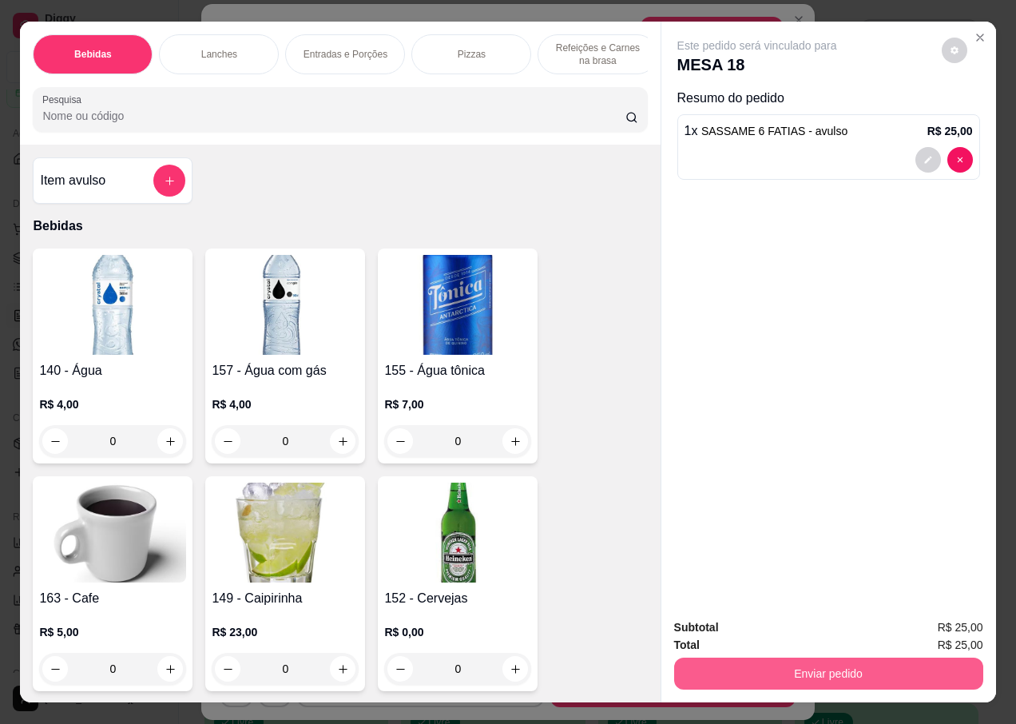
click at [775, 674] on button "Enviar pedido" at bounding box center [828, 673] width 309 height 32
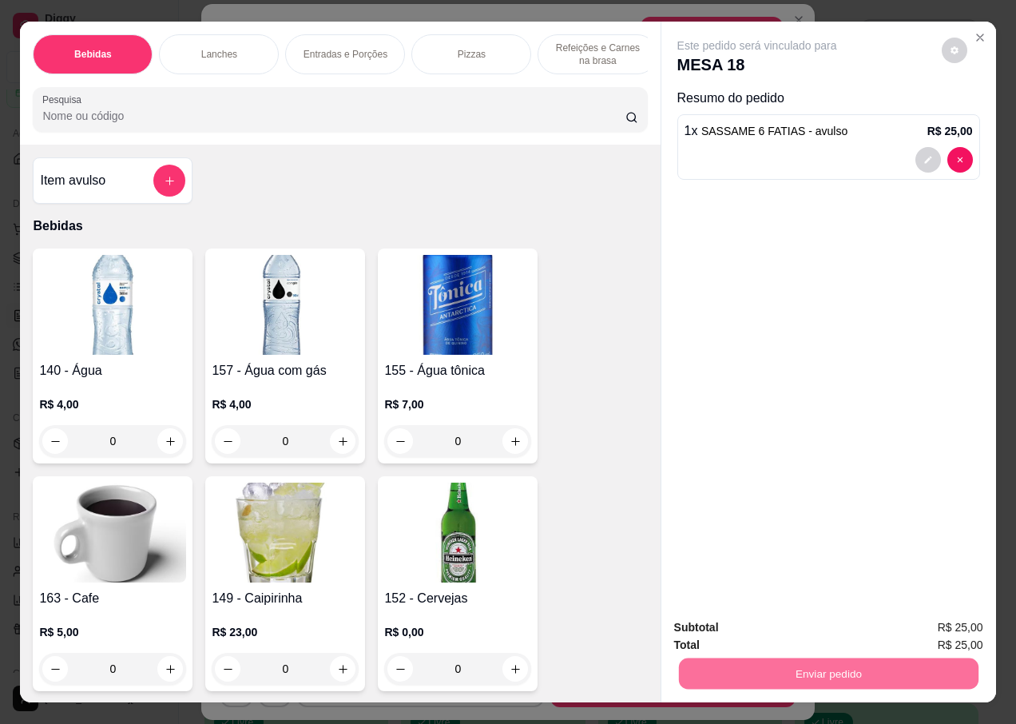
click at [711, 625] on button "Não registrar e enviar pedido" at bounding box center [776, 628] width 166 height 30
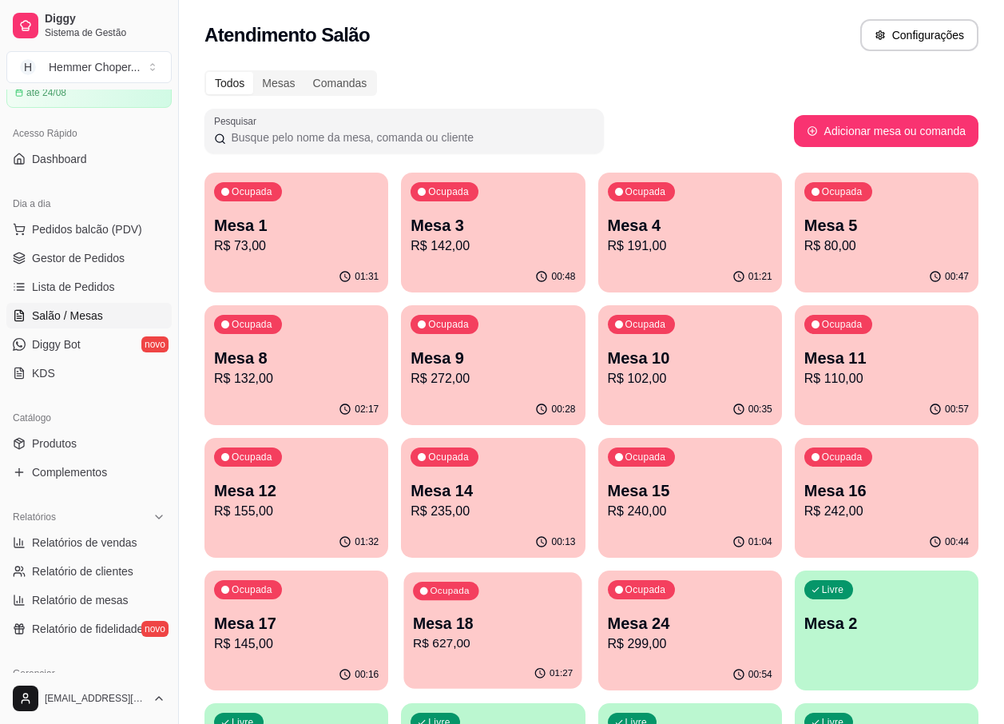
click at [521, 641] on p "R$ 627,00" at bounding box center [493, 643] width 160 height 18
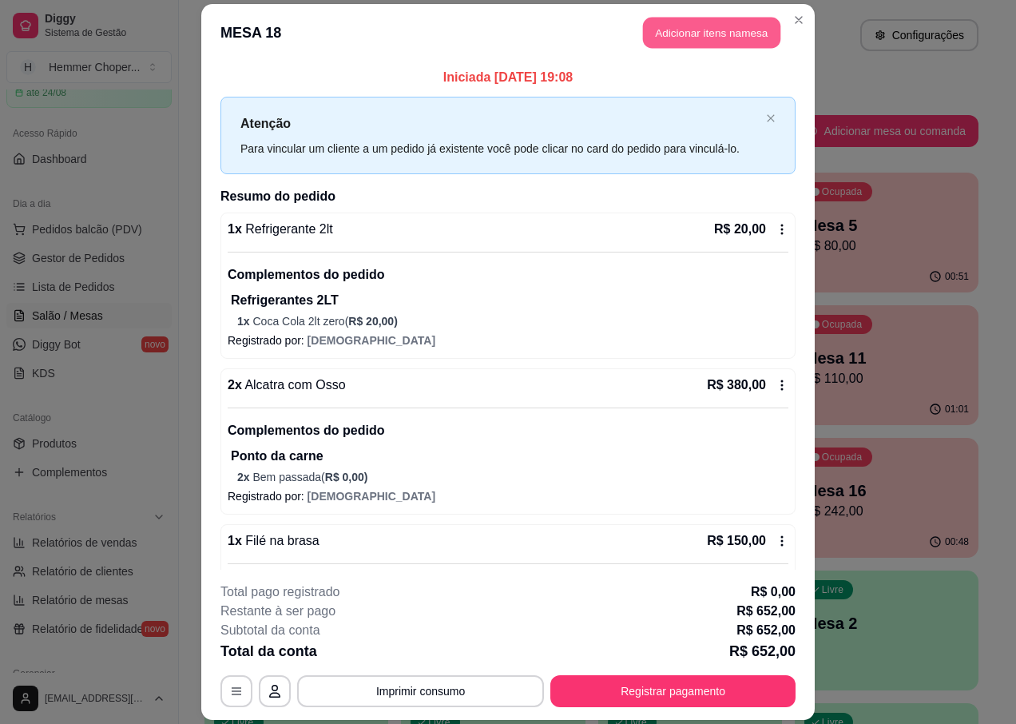
click at [705, 30] on button "Adicionar itens na mesa" at bounding box center [711, 32] width 137 height 31
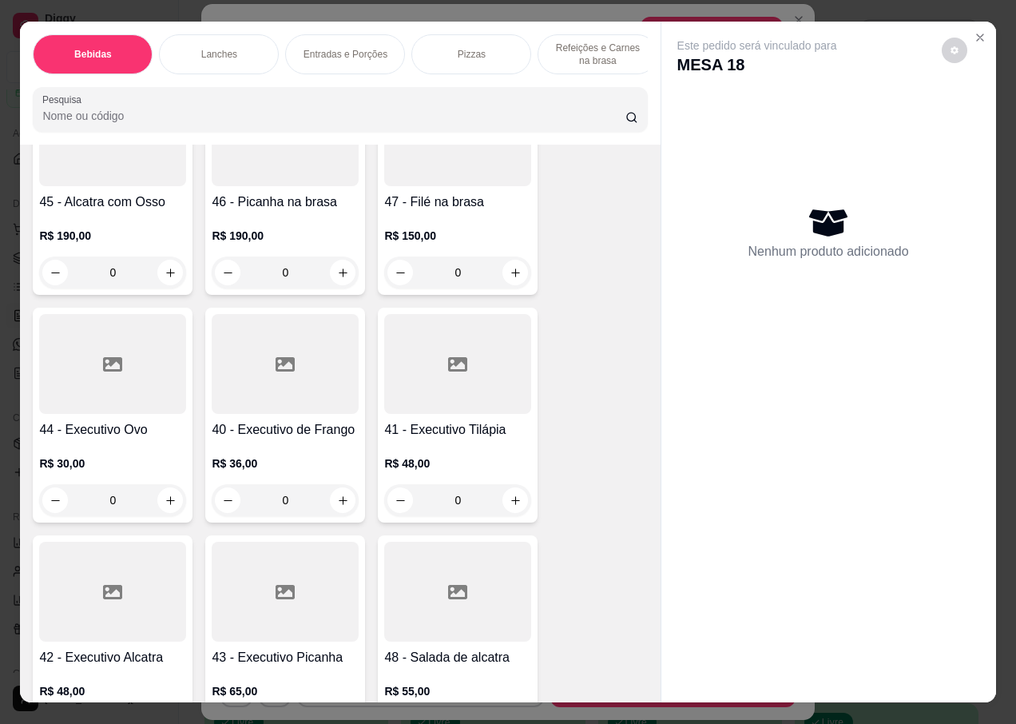
scroll to position [5733, 0]
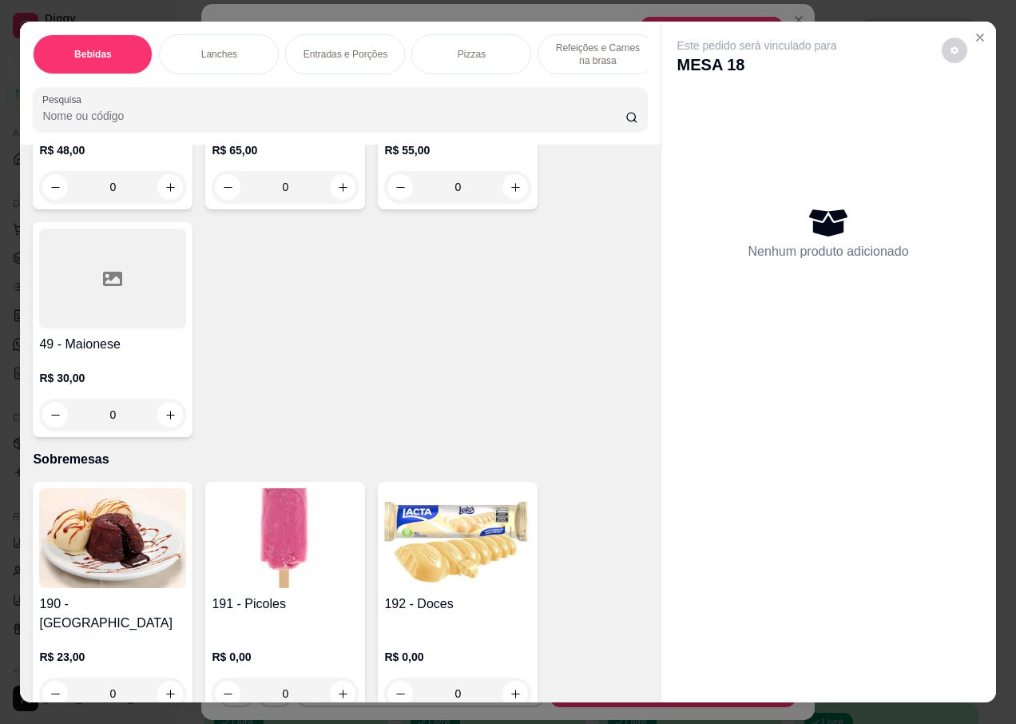
click at [264, 506] on img at bounding box center [285, 538] width 147 height 100
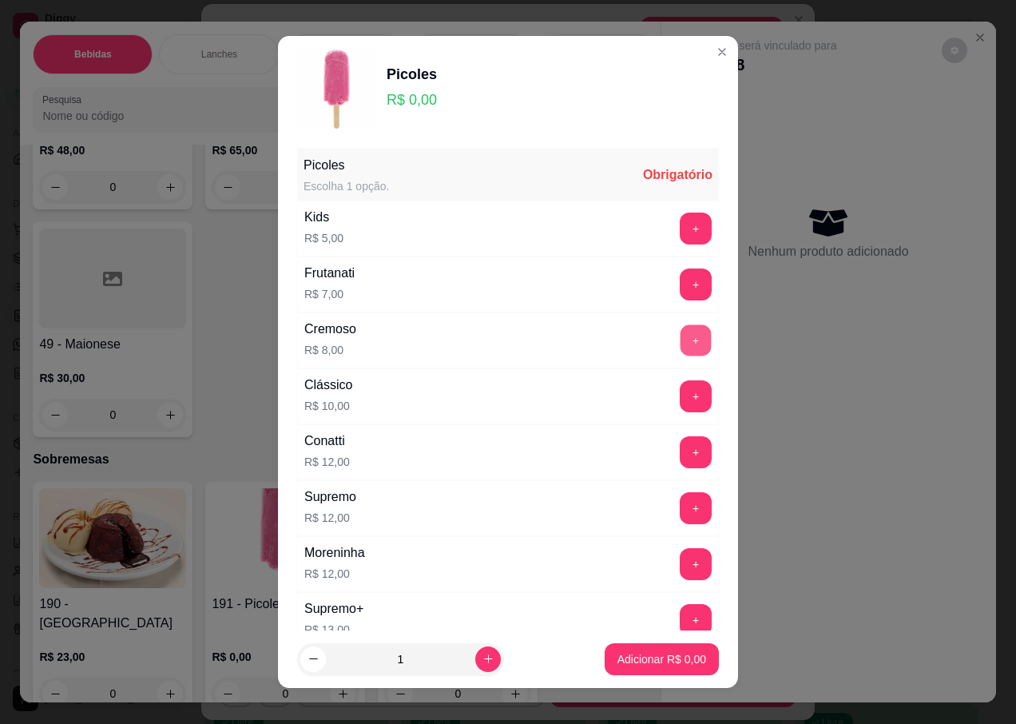
click at [681, 337] on button "+" at bounding box center [696, 340] width 31 height 31
click at [680, 563] on button "+" at bounding box center [696, 564] width 32 height 32
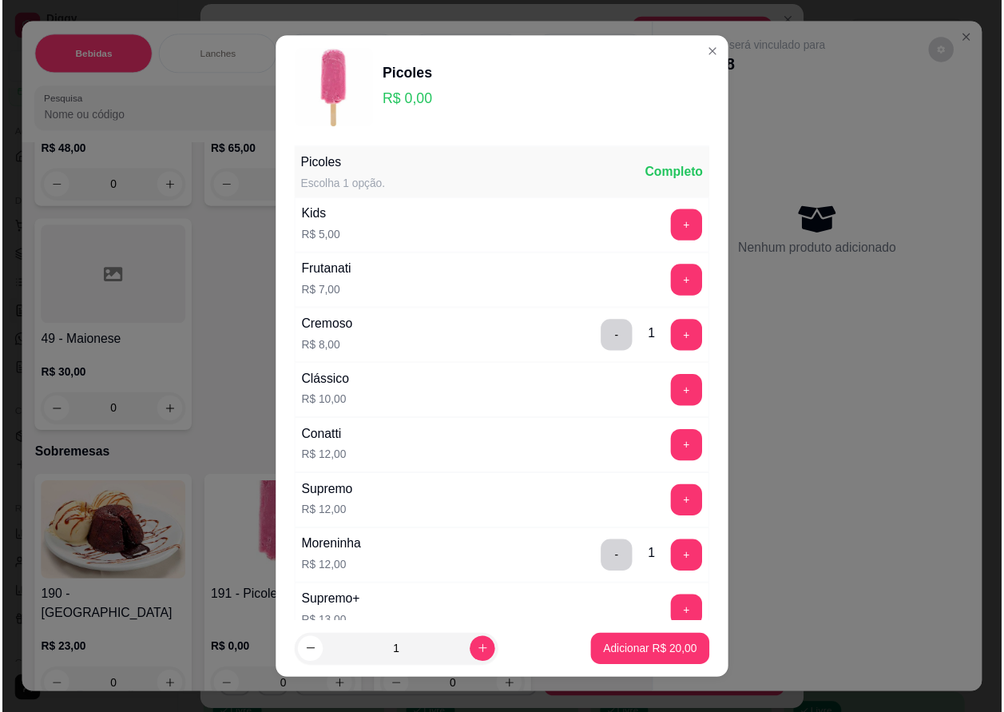
scroll to position [160, 0]
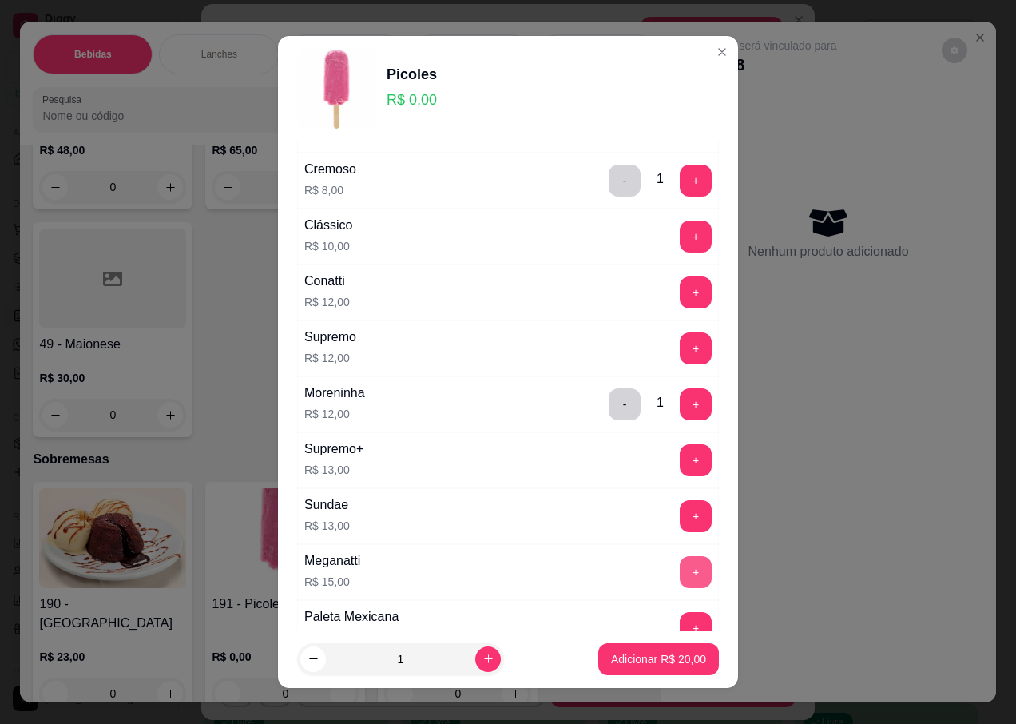
click at [680, 574] on button "+" at bounding box center [696, 572] width 32 height 32
click at [627, 652] on p "Adicionar R$ 35,00" at bounding box center [658, 659] width 95 height 16
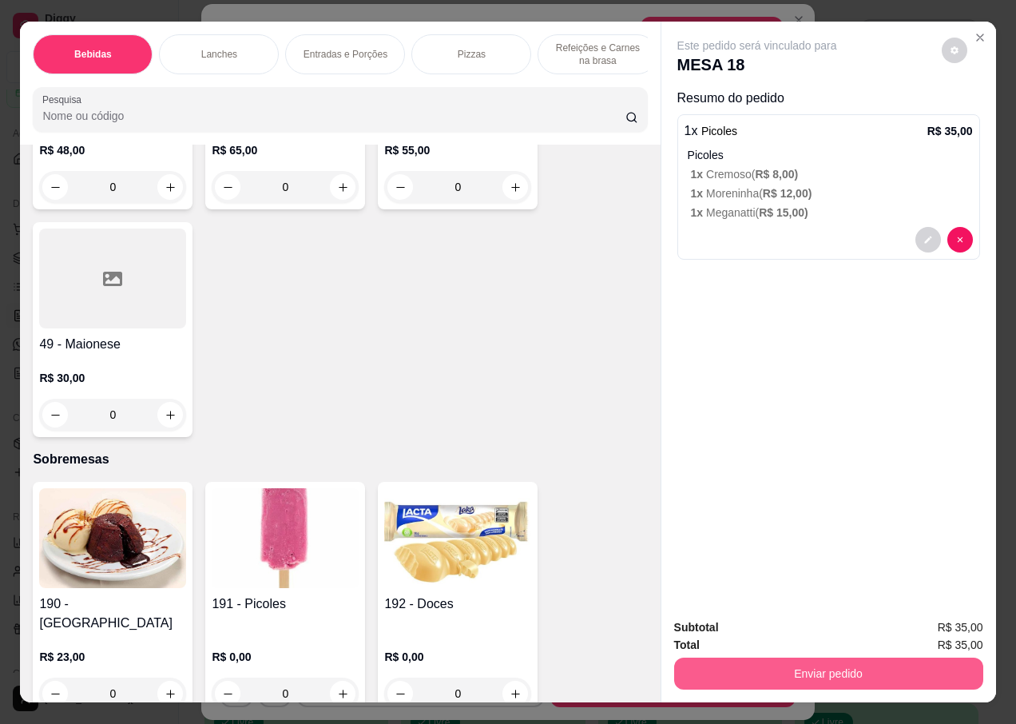
click at [697, 677] on button "Enviar pedido" at bounding box center [828, 673] width 309 height 32
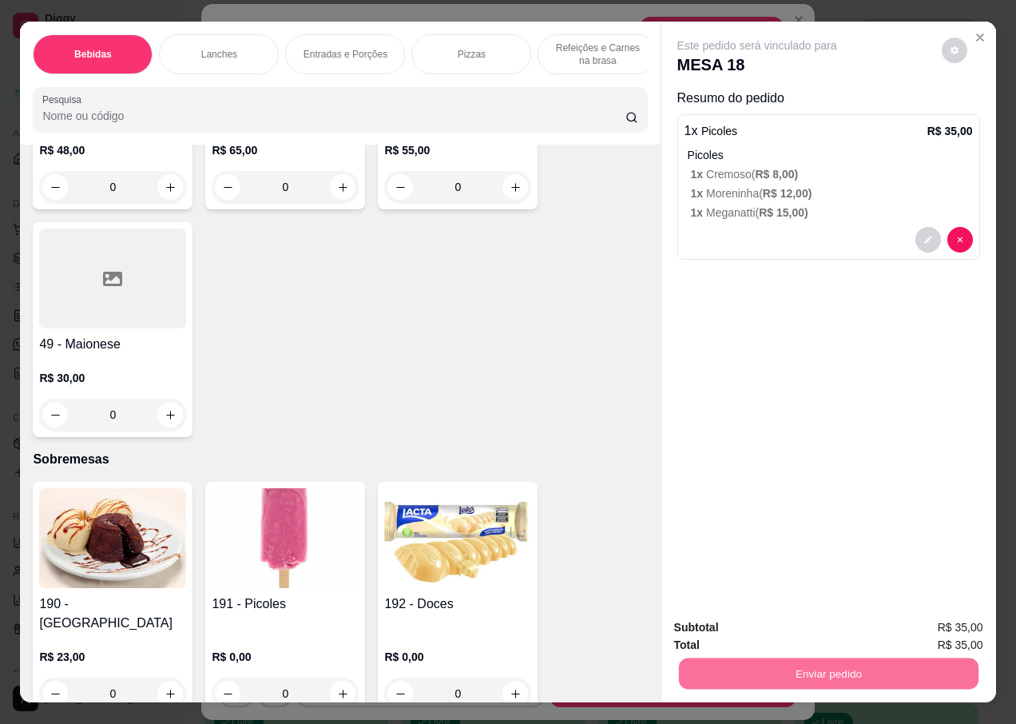
click at [717, 619] on button "Não registrar e enviar pedido" at bounding box center [776, 628] width 166 height 30
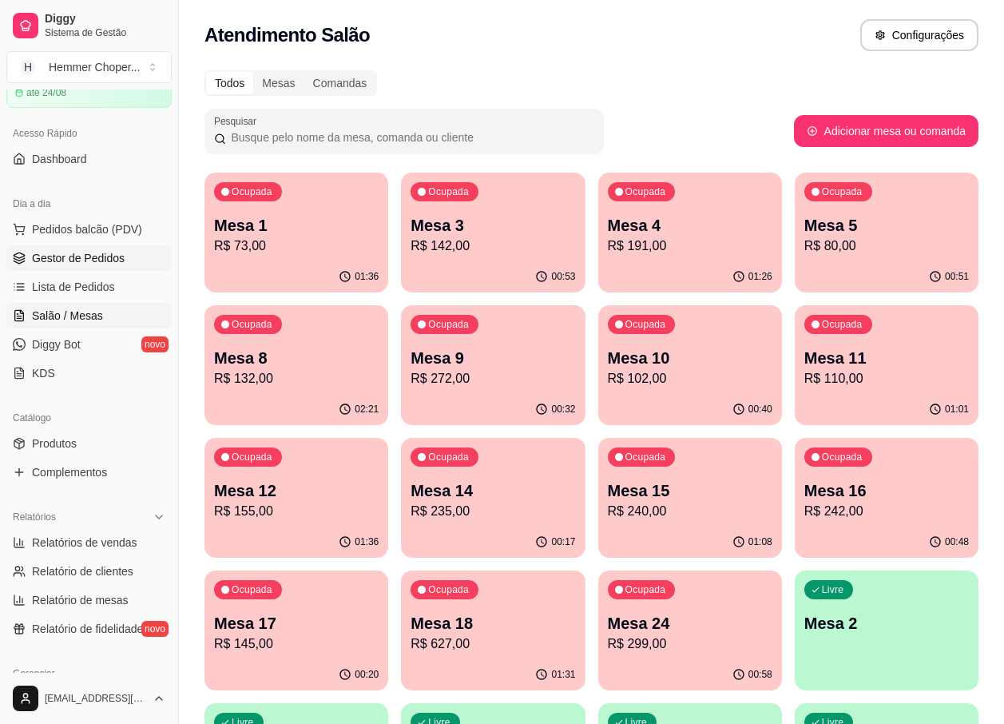
click at [113, 259] on span "Gestor de Pedidos" at bounding box center [78, 258] width 93 height 16
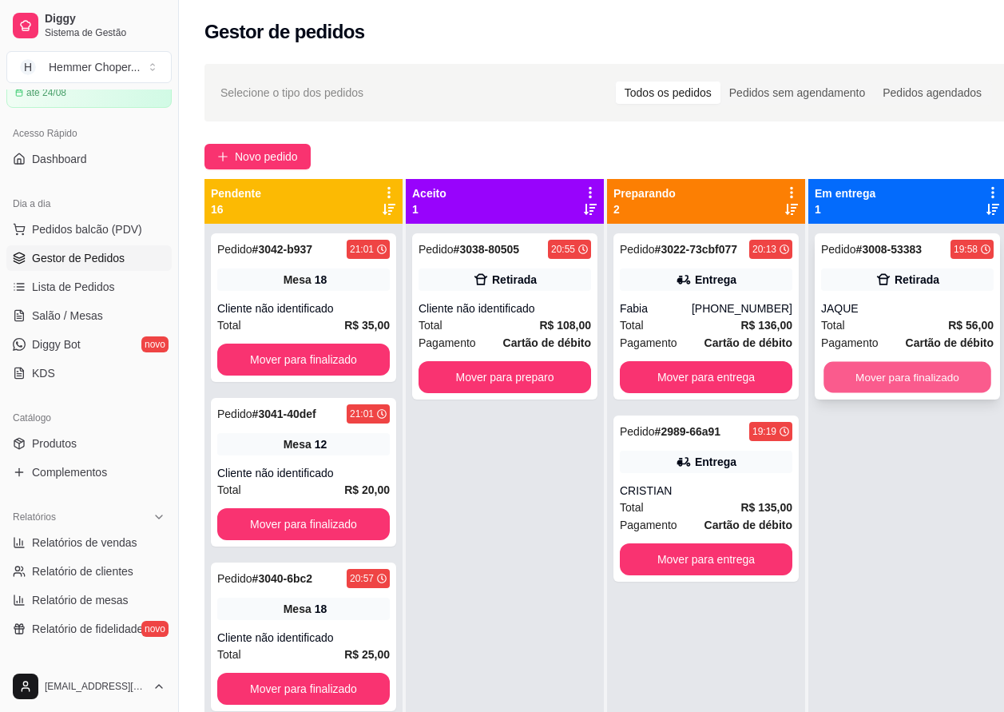
click at [925, 382] on button "Mover para finalizado" at bounding box center [908, 377] width 168 height 31
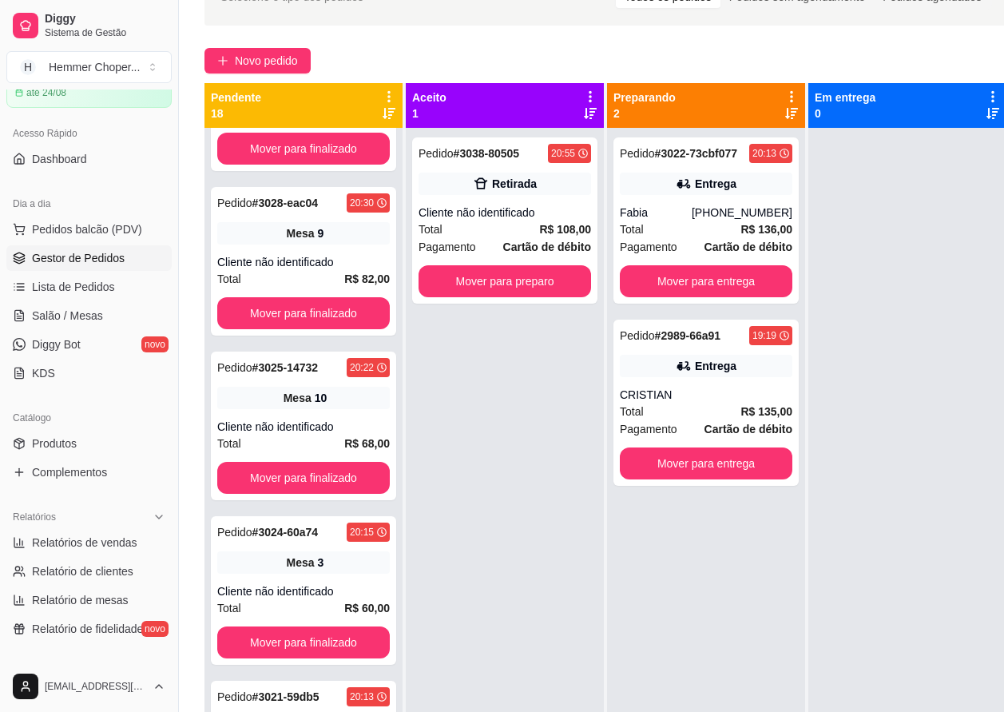
scroll to position [2254, 0]
click at [85, 324] on link "Salão / Mesas" at bounding box center [88, 316] width 165 height 26
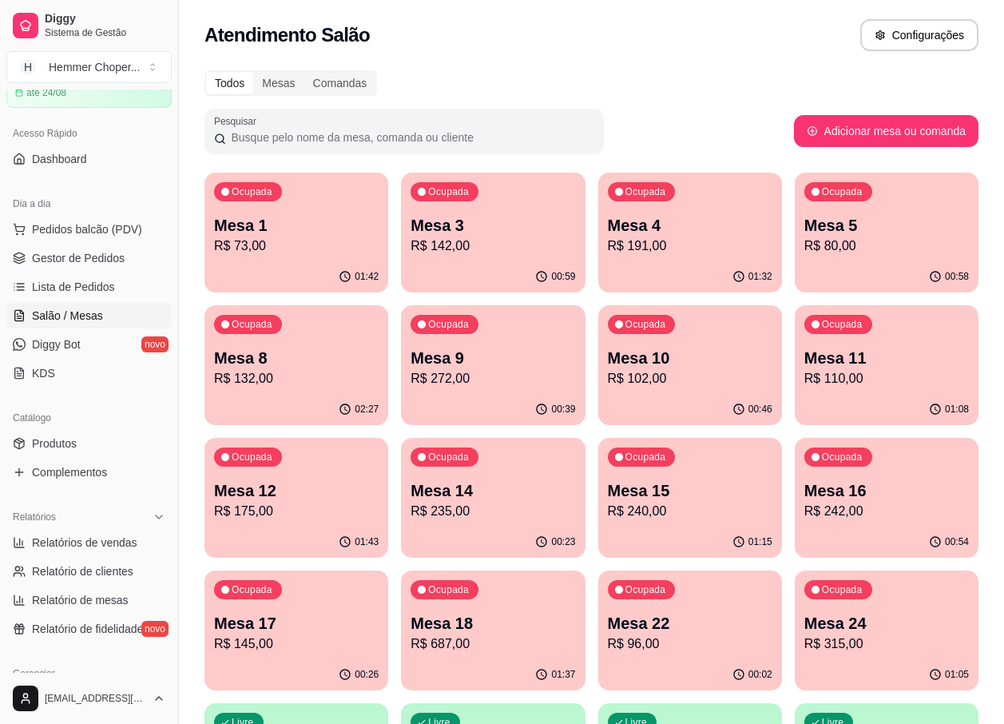
click at [855, 391] on div "Ocupada Mesa 11 R$ 110,00" at bounding box center [887, 349] width 184 height 89
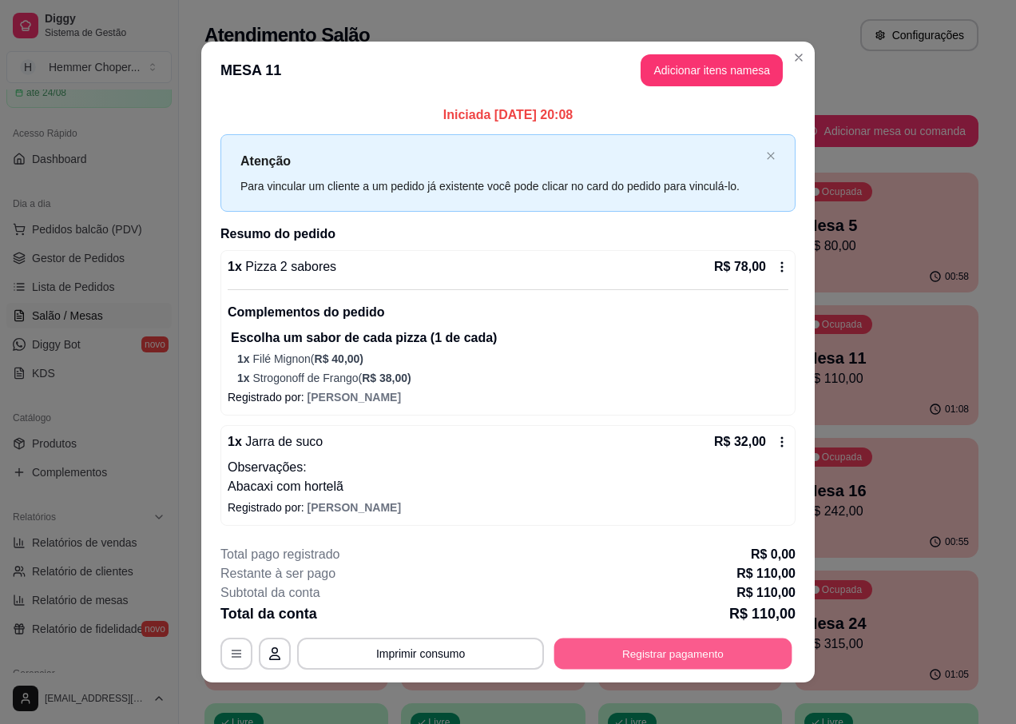
click at [657, 654] on button "Registrar pagamento" at bounding box center [673, 653] width 238 height 31
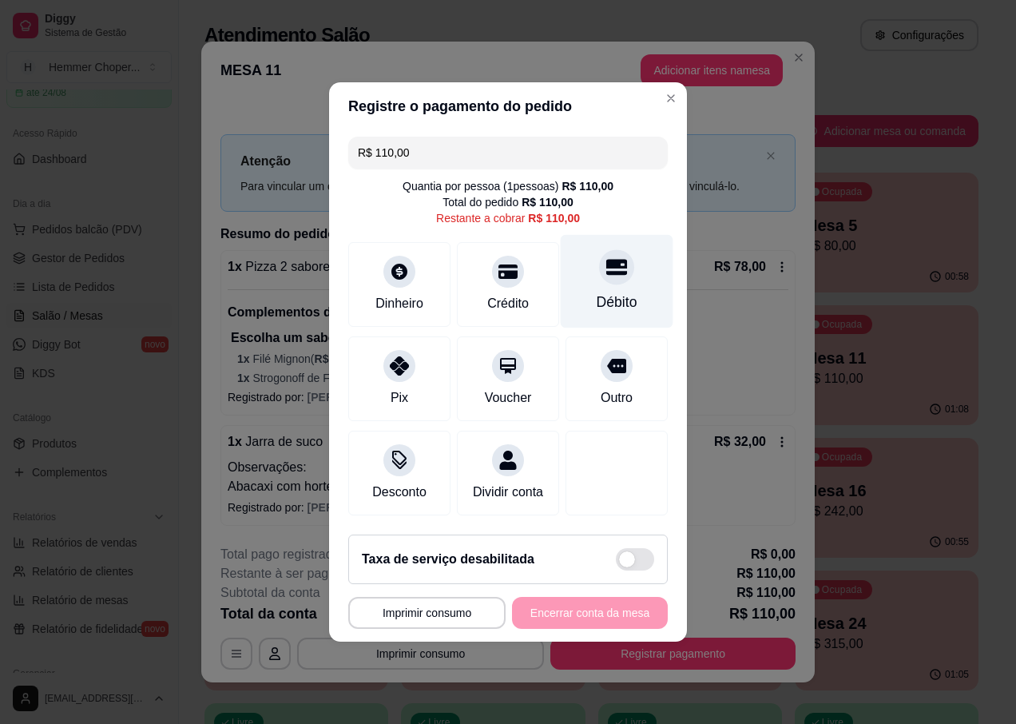
click at [613, 279] on div "Débito" at bounding box center [617, 281] width 113 height 93
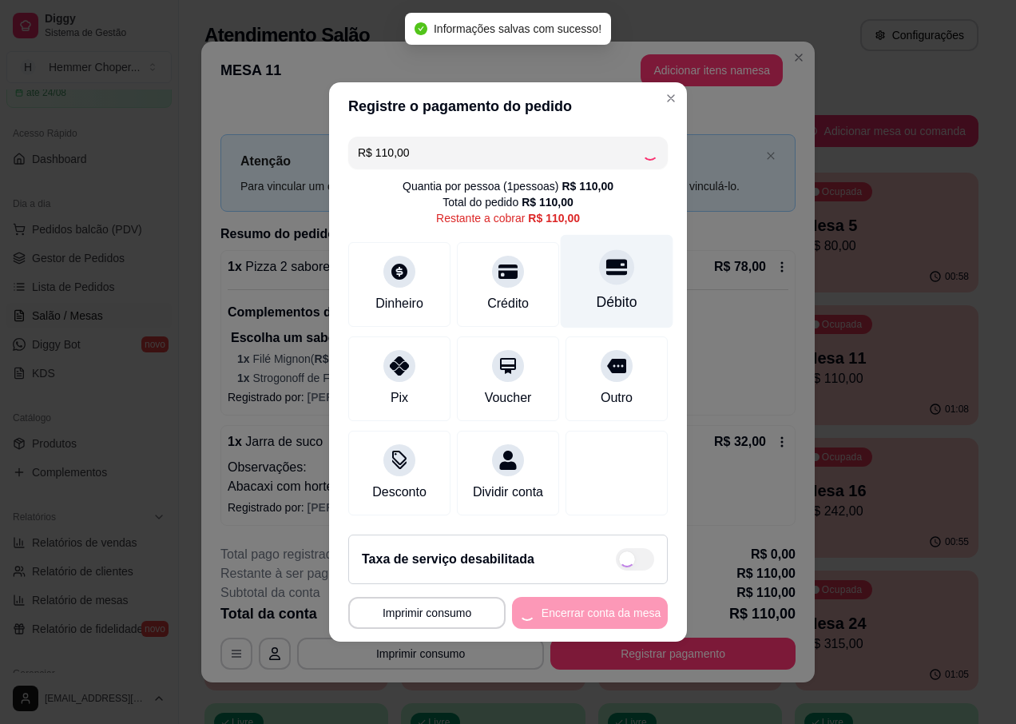
type input "R$ 0,00"
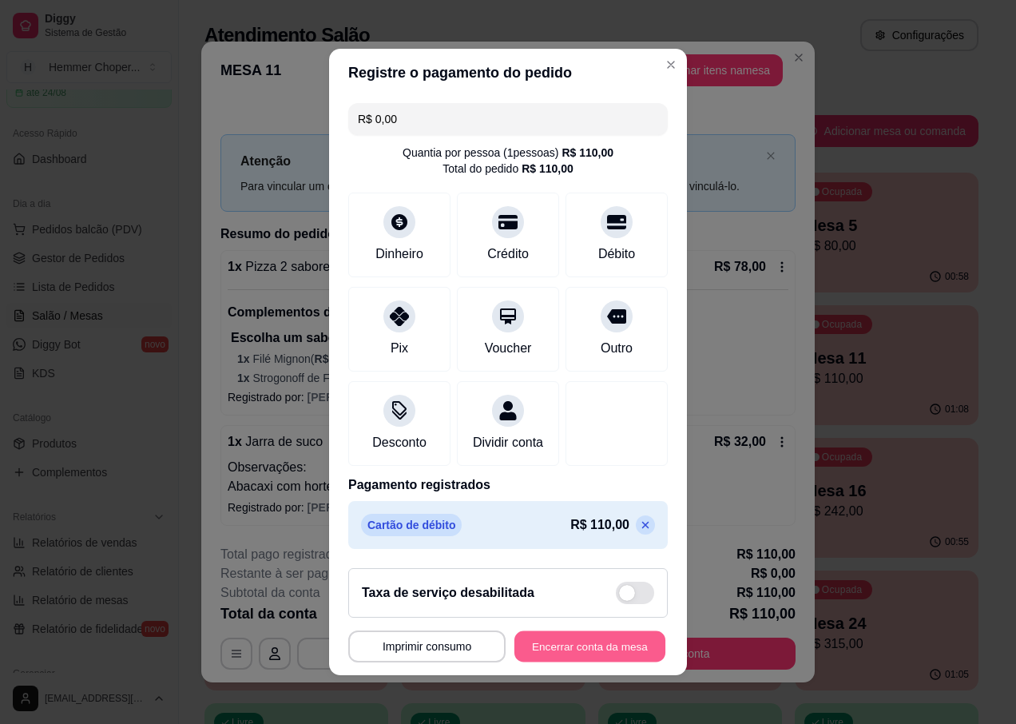
click at [570, 653] on button "Encerrar conta da mesa" at bounding box center [589, 646] width 151 height 31
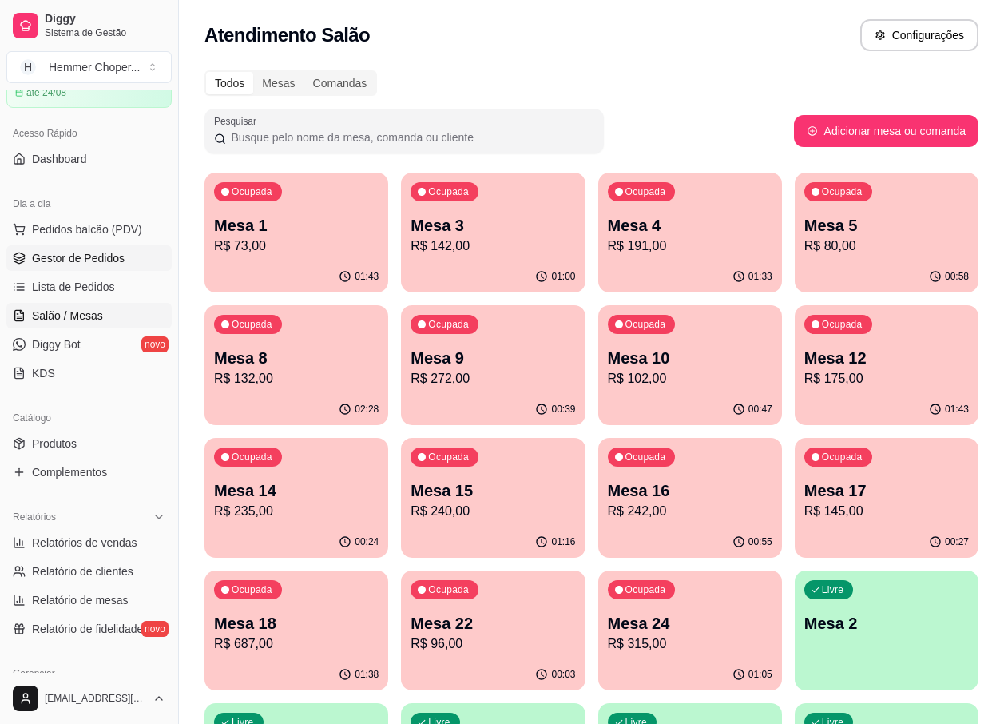
click at [85, 264] on span "Gestor de Pedidos" at bounding box center [78, 258] width 93 height 16
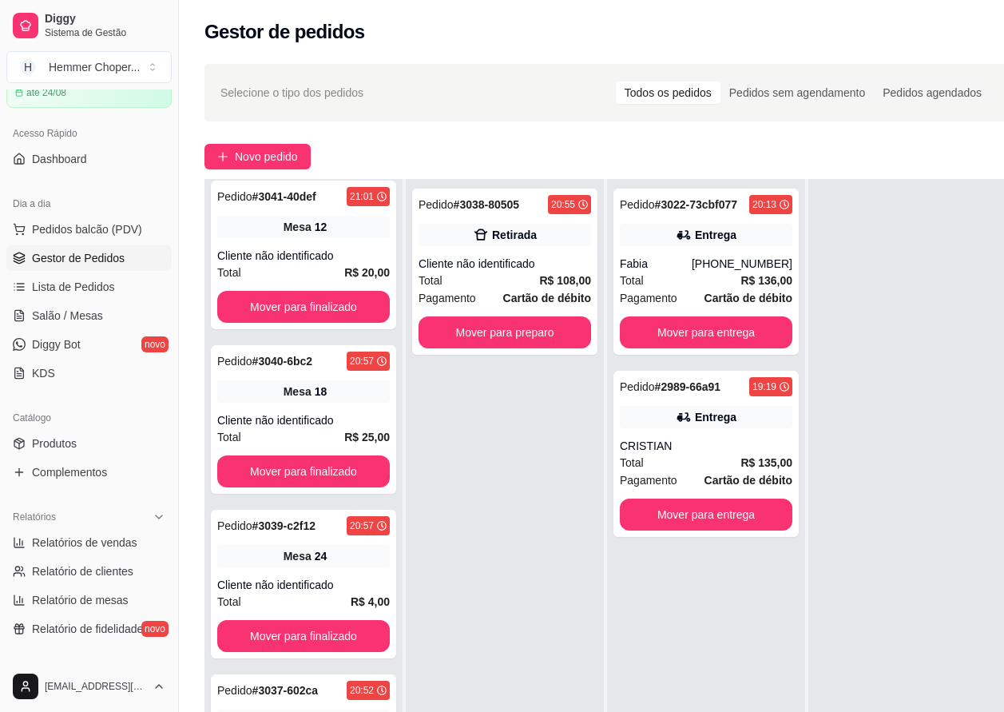
scroll to position [799, 0]
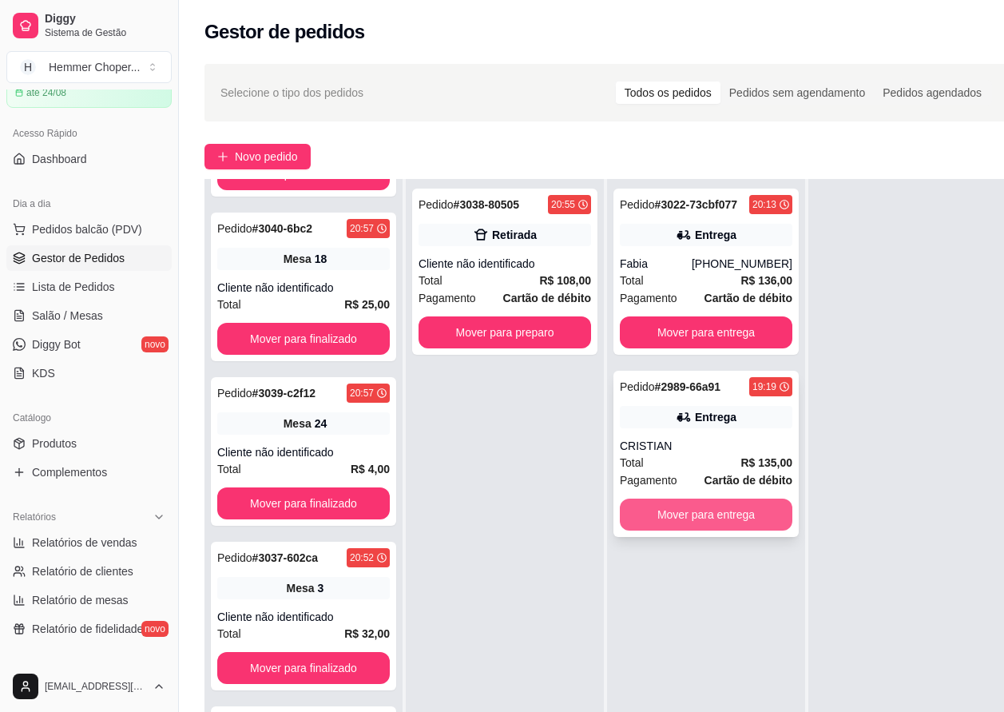
click at [728, 521] on button "Mover para entrega" at bounding box center [706, 514] width 173 height 32
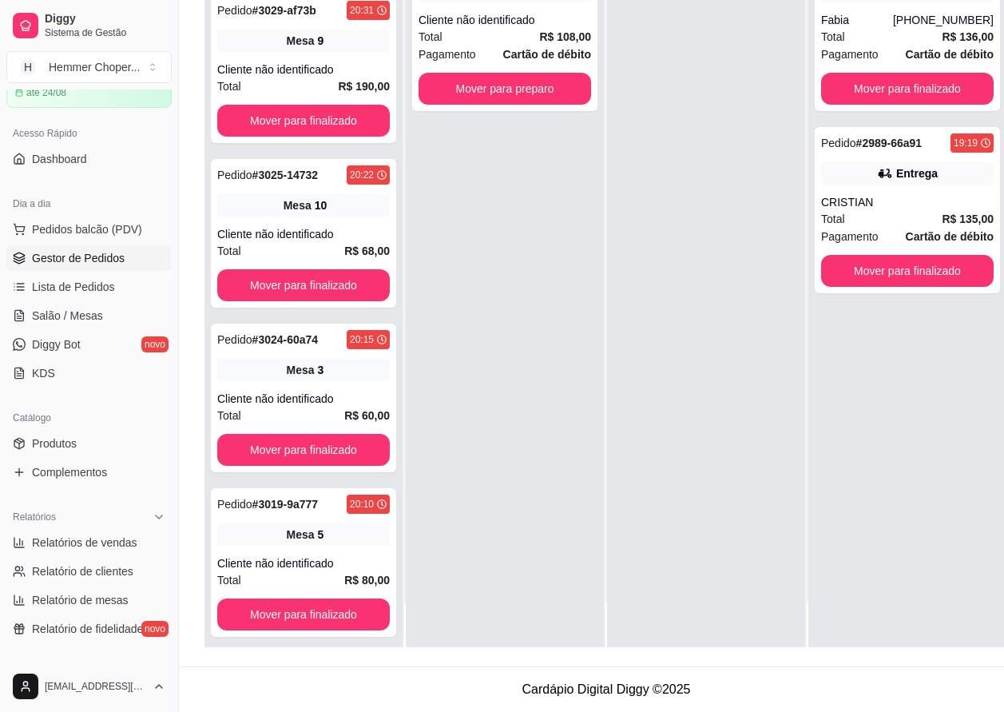
scroll to position [1267, 0]
click at [77, 310] on span "Salão / Mesas" at bounding box center [67, 316] width 71 height 16
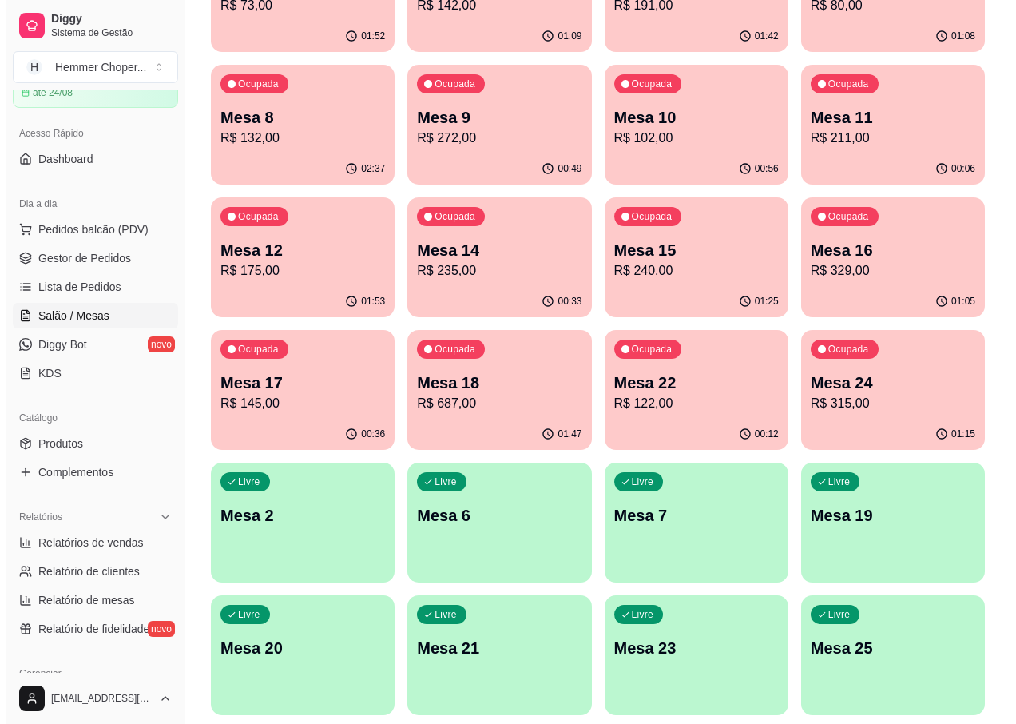
scroll to position [320, 0]
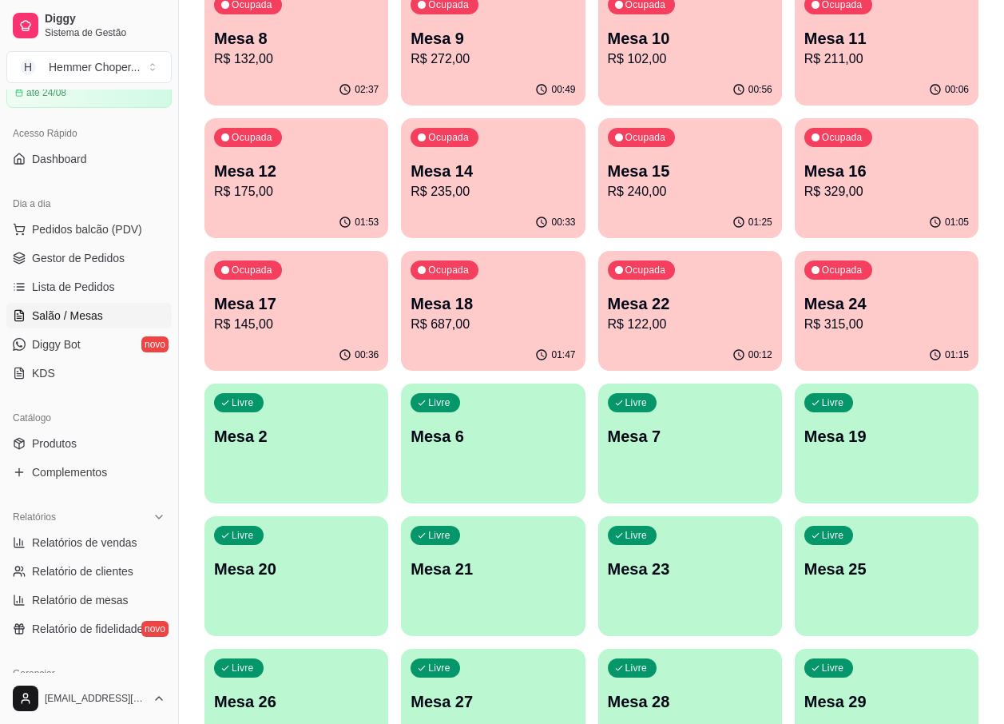
click at [872, 310] on p "Mesa 24" at bounding box center [886, 303] width 165 height 22
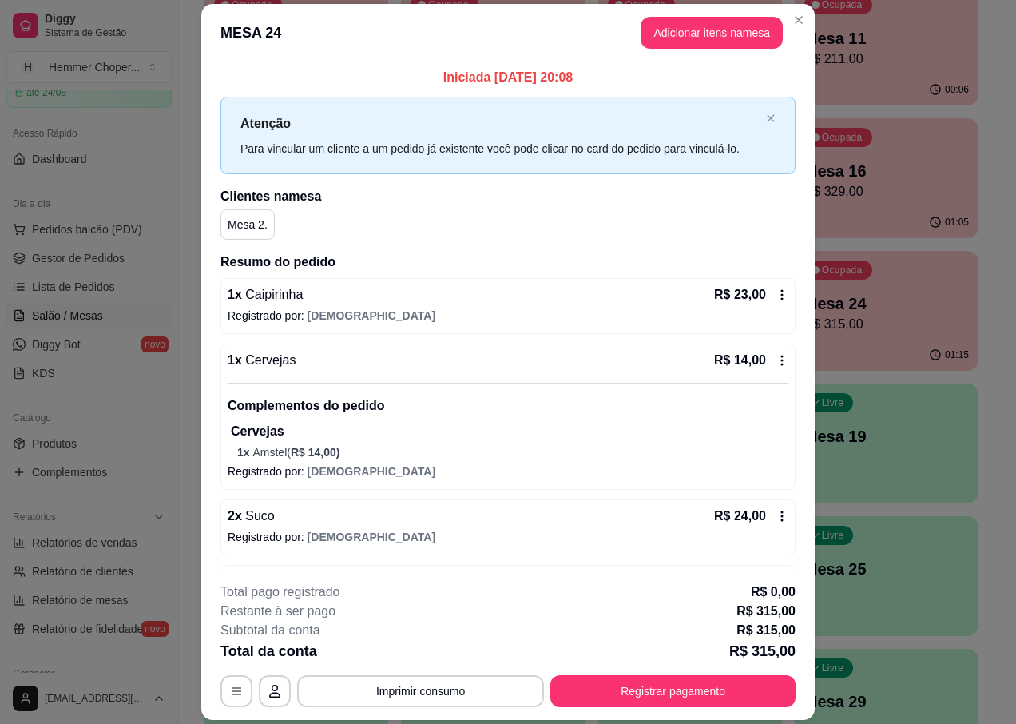
scroll to position [240, 0]
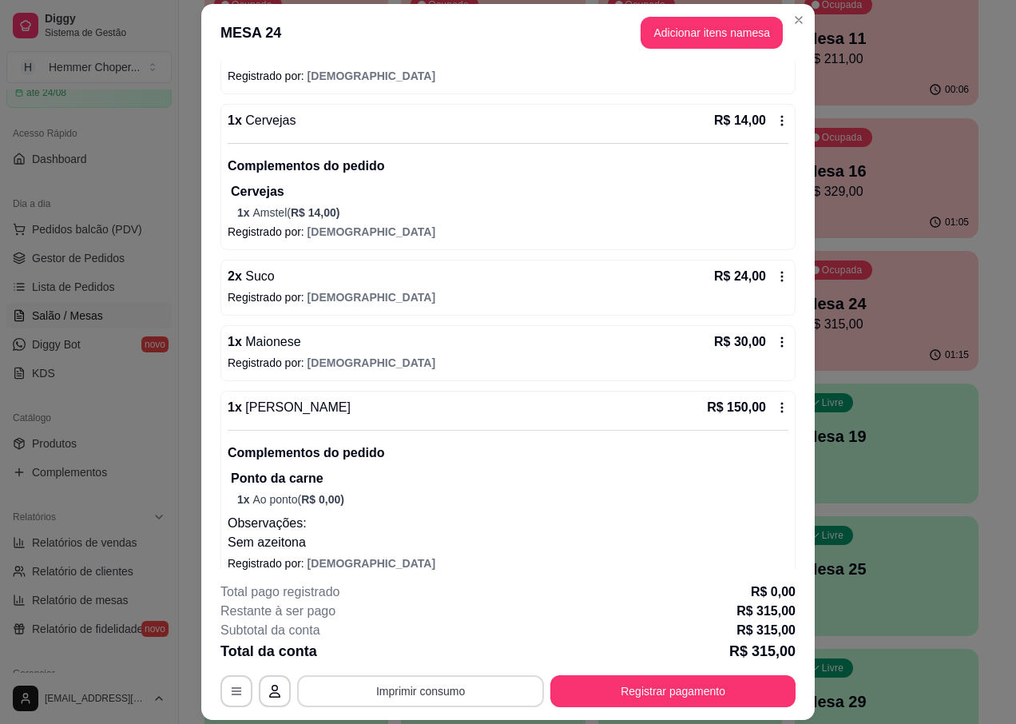
click at [435, 697] on button "Imprimir consumo" at bounding box center [420, 691] width 247 height 32
click at [429, 647] on button "IMPRESSORA" at bounding box center [420, 655] width 116 height 26
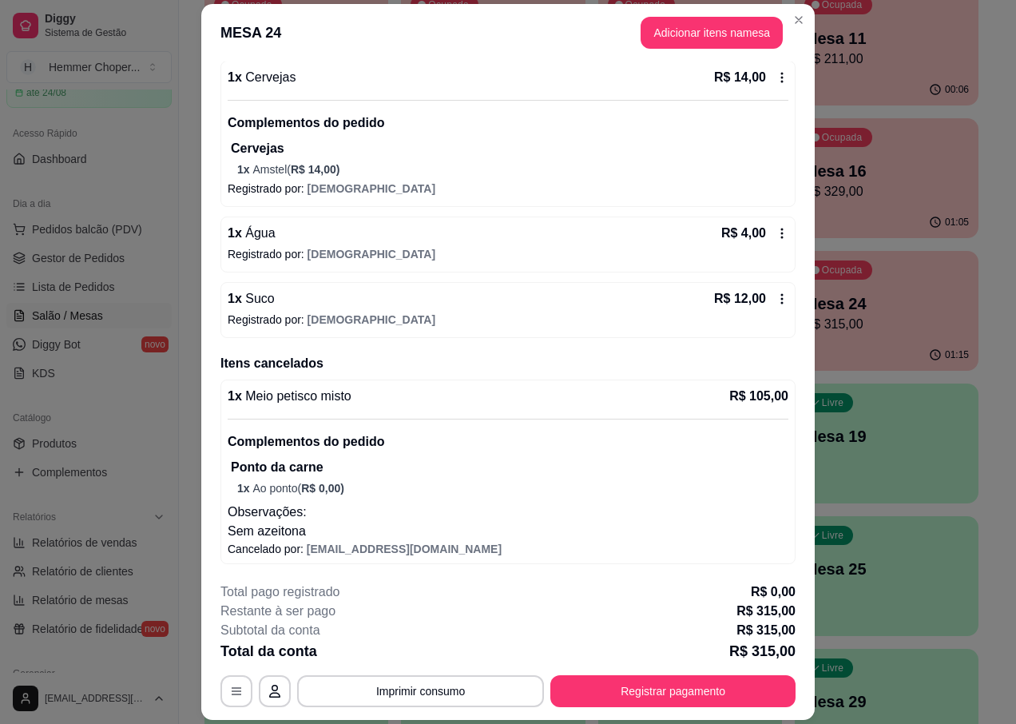
scroll to position [47, 0]
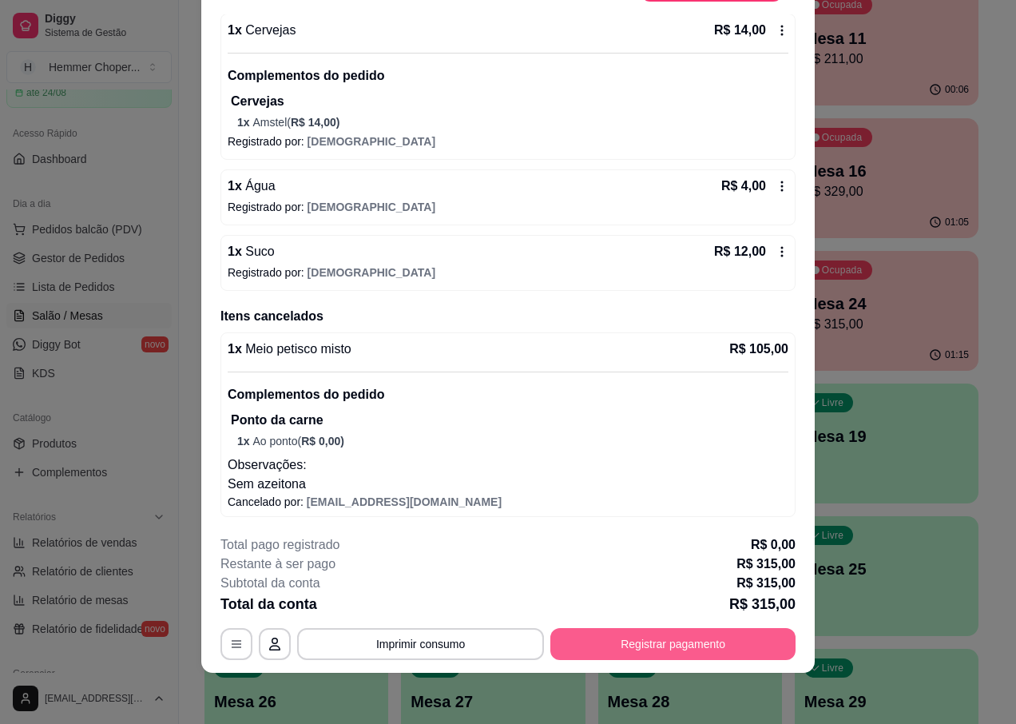
click at [633, 656] on button "Registrar pagamento" at bounding box center [672, 644] width 245 height 32
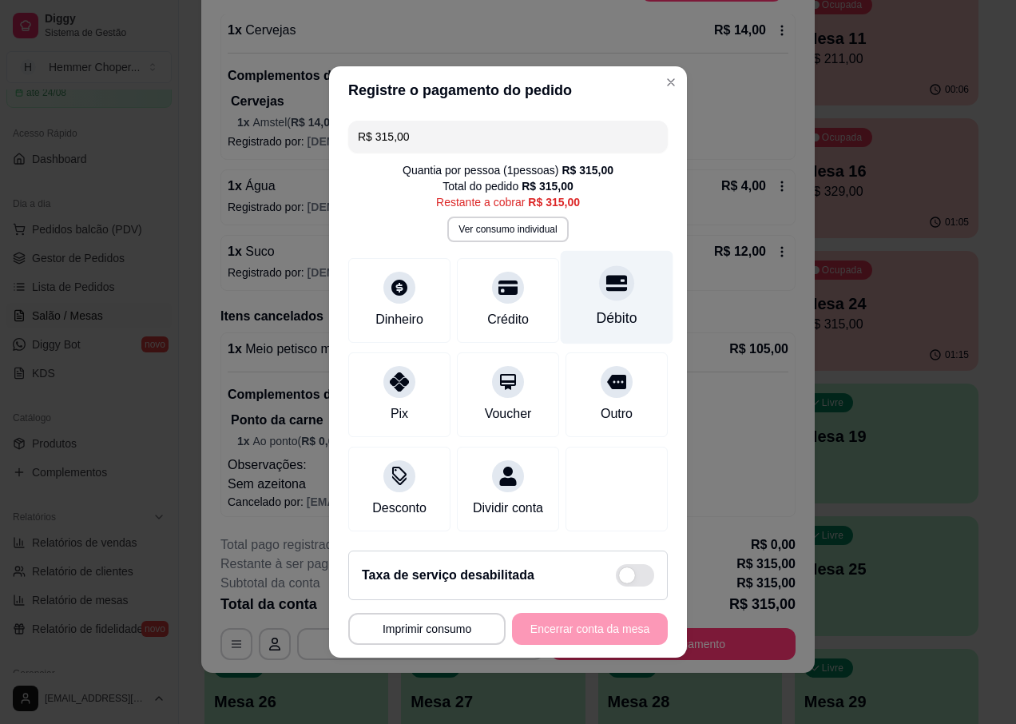
click at [609, 308] on div "Débito" at bounding box center [617, 318] width 41 height 21
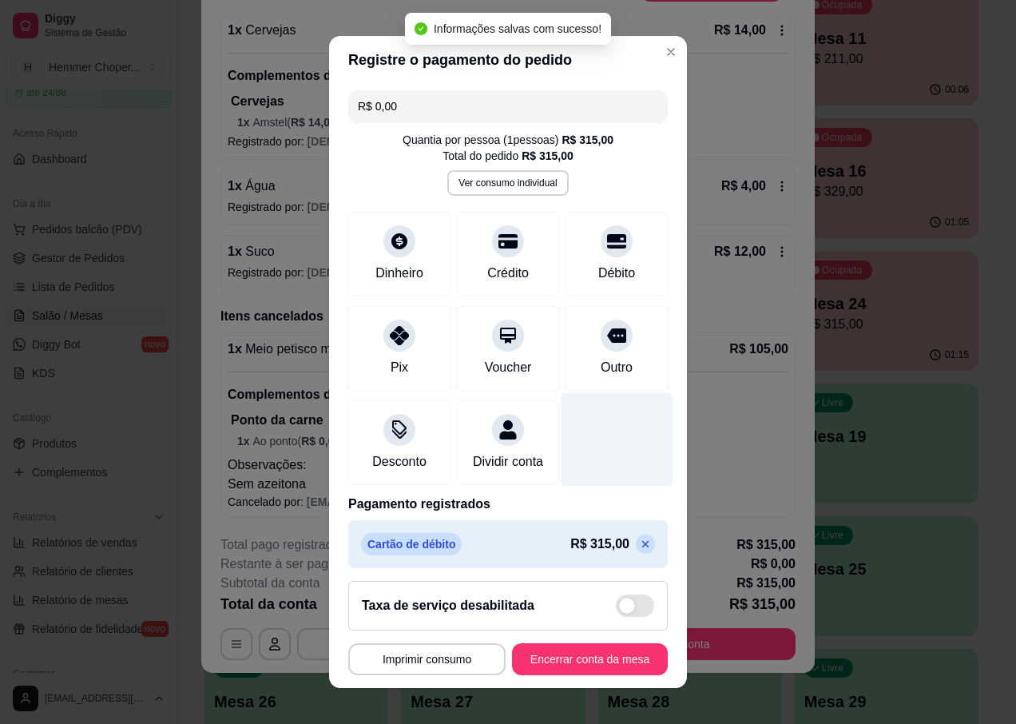
type input "R$ 0,00"
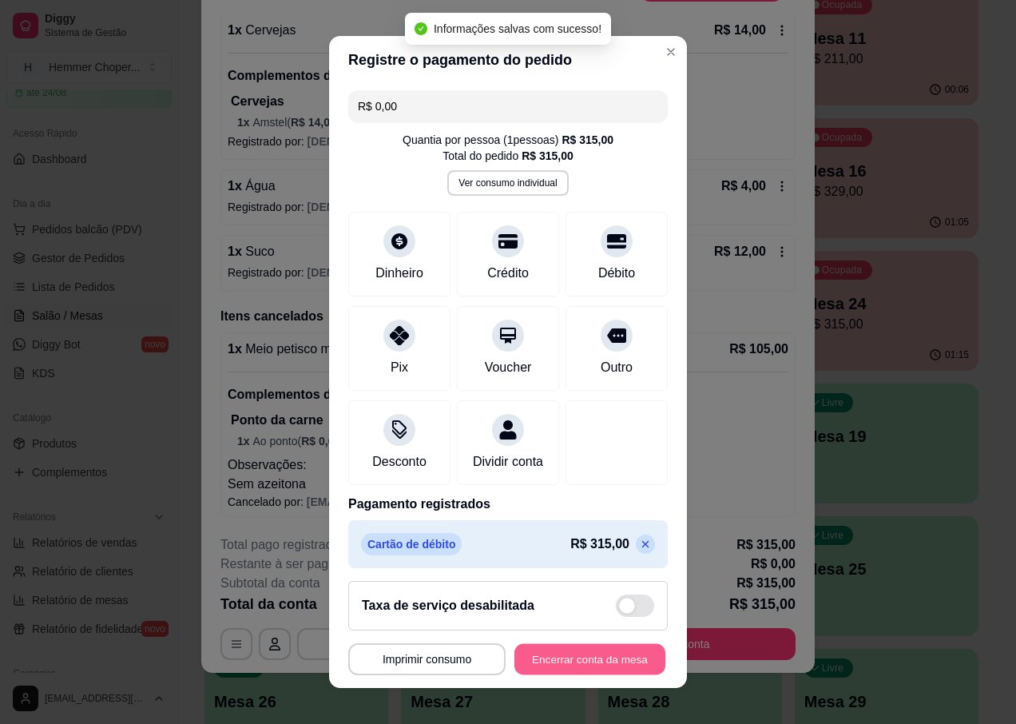
click at [530, 664] on button "Encerrar conta da mesa" at bounding box center [589, 658] width 151 height 31
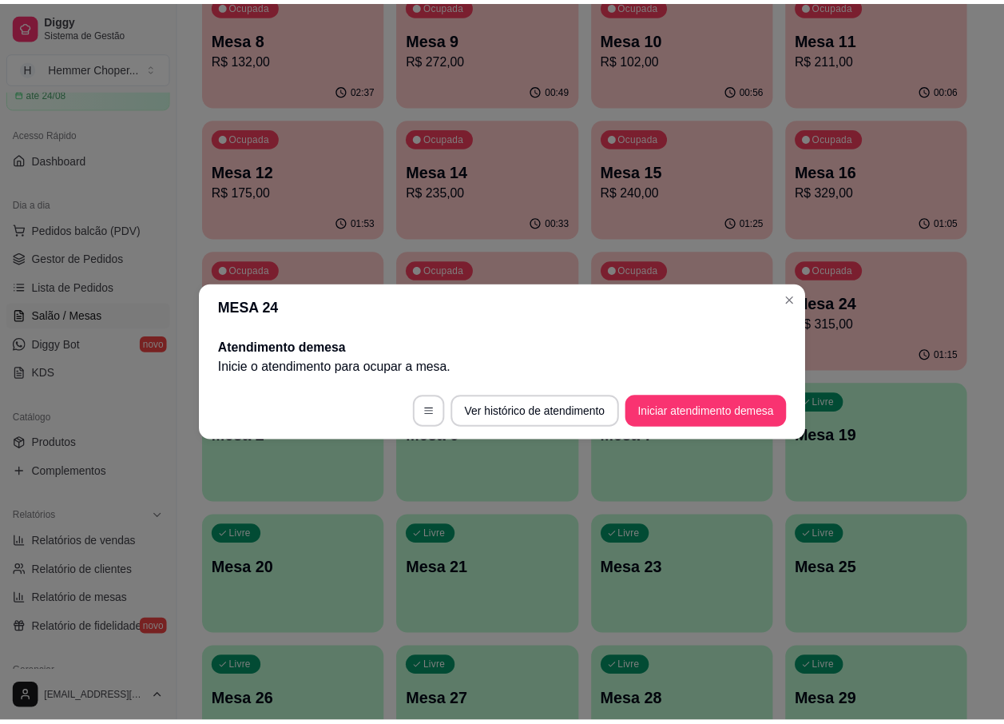
scroll to position [0, 0]
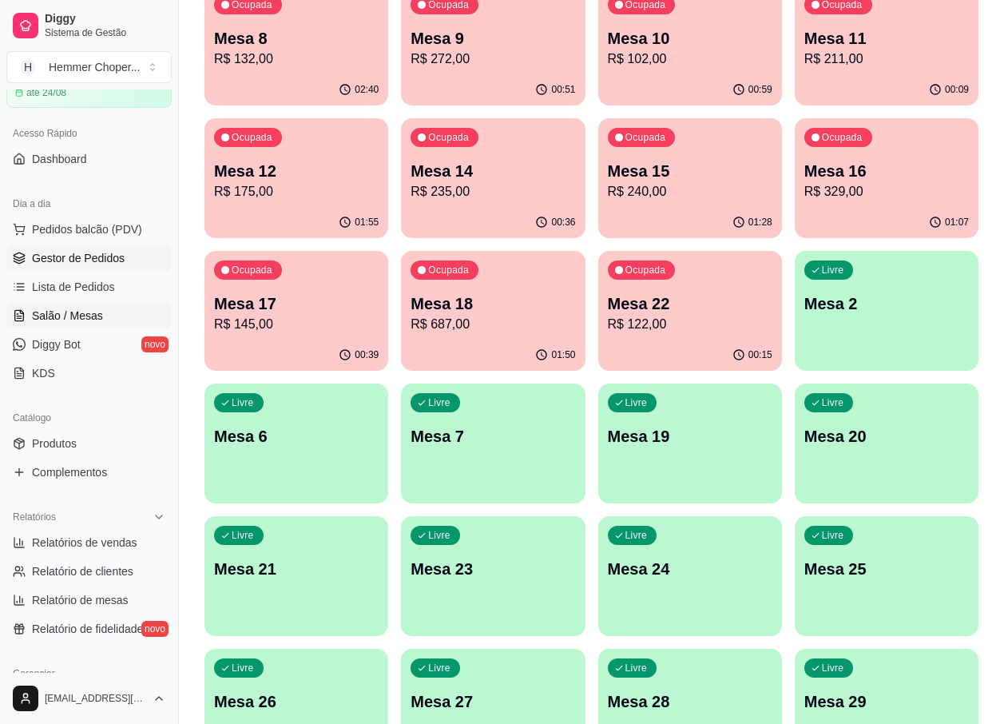
click at [89, 262] on span "Gestor de Pedidos" at bounding box center [78, 258] width 93 height 16
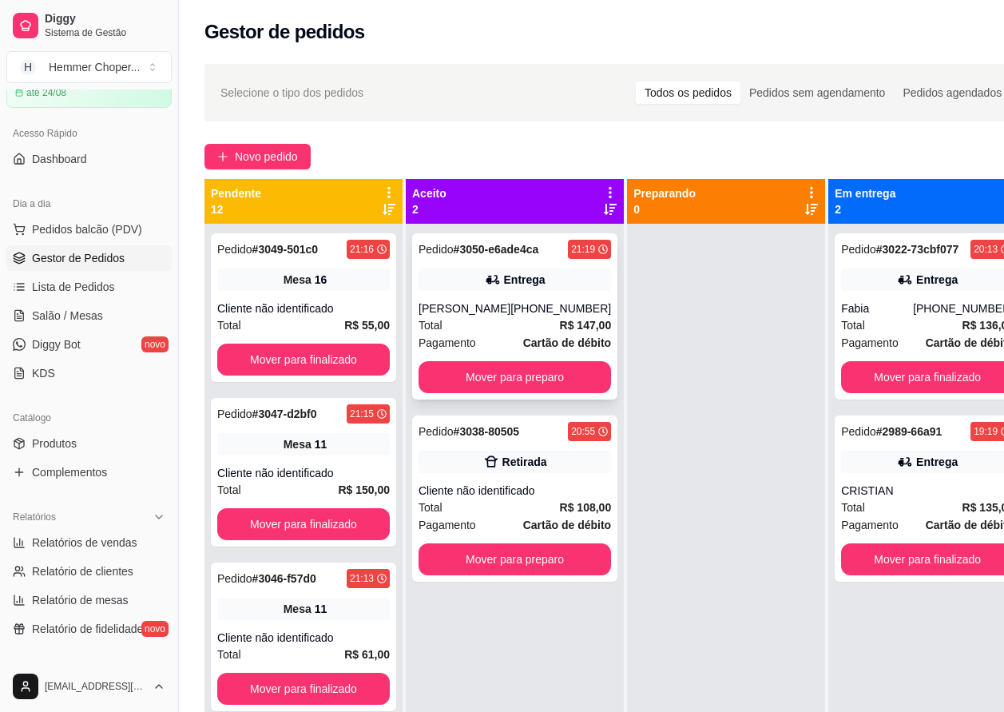
click at [506, 315] on div "[PERSON_NAME]" at bounding box center [465, 308] width 92 height 16
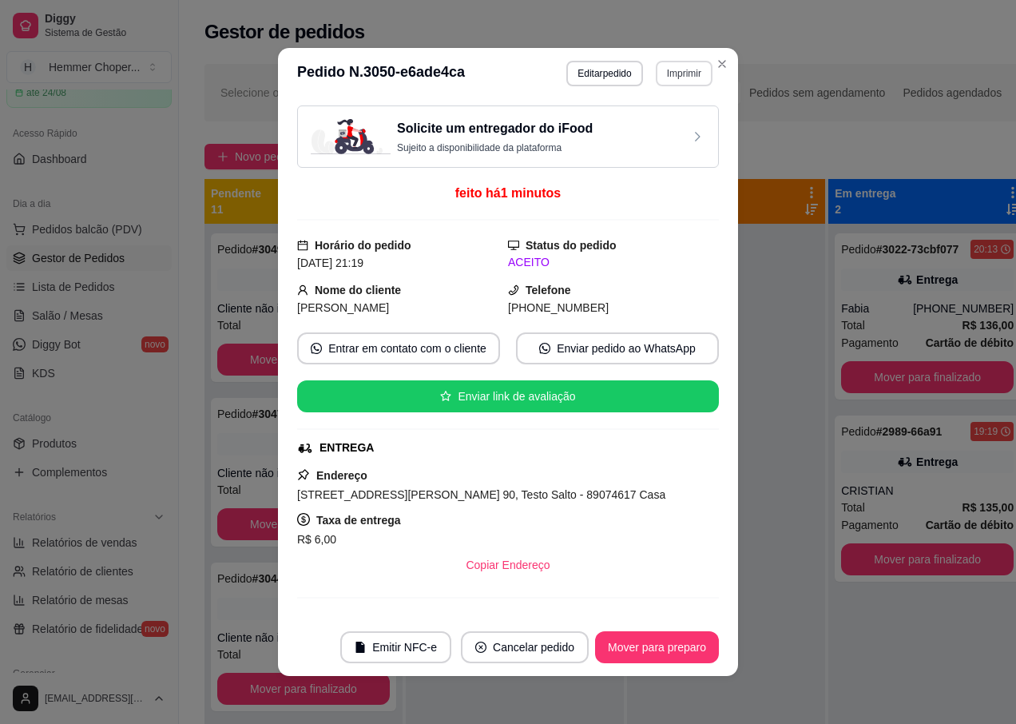
click at [674, 71] on button "Imprimir" at bounding box center [684, 74] width 57 height 26
click at [645, 130] on button "IMPRESSORA" at bounding box center [650, 129] width 112 height 25
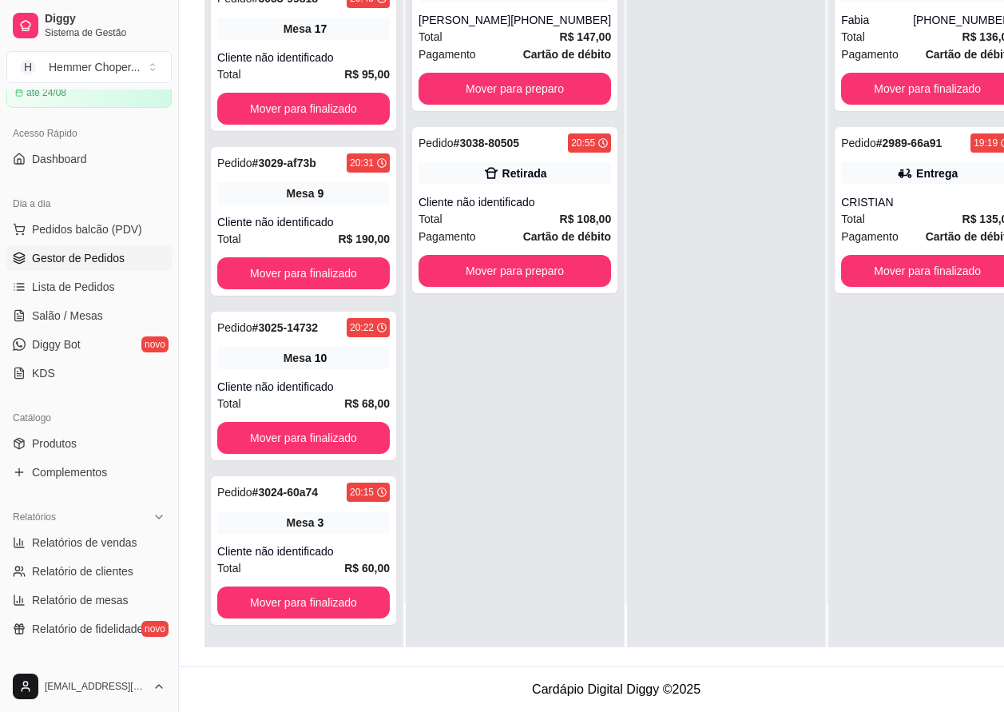
scroll to position [1102, 0]
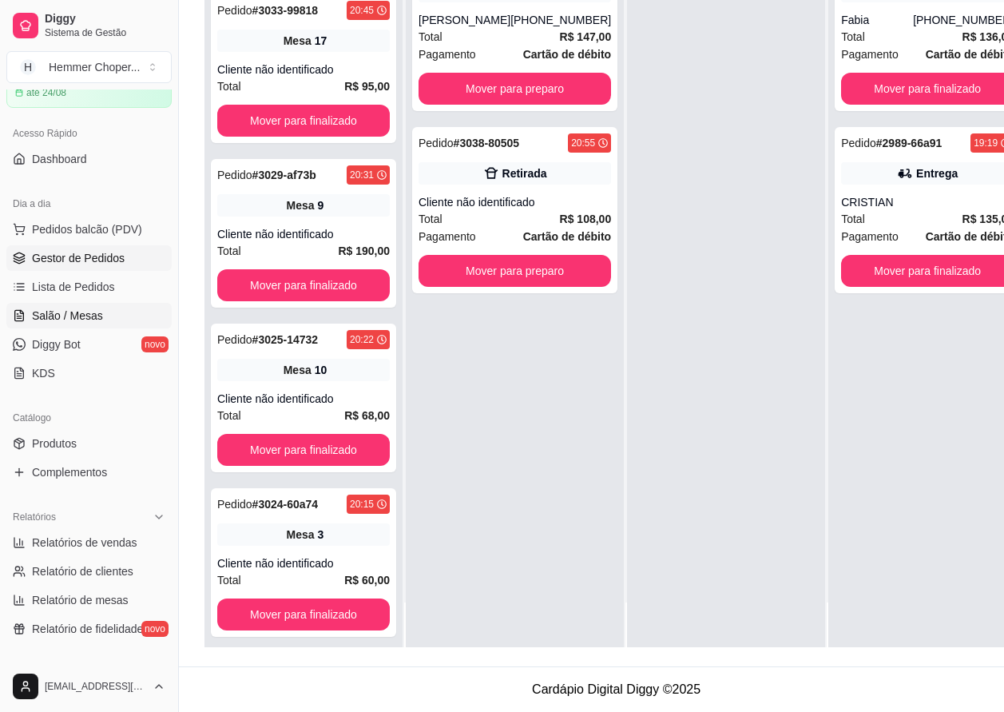
click at [69, 311] on span "Salão / Mesas" at bounding box center [67, 316] width 71 height 16
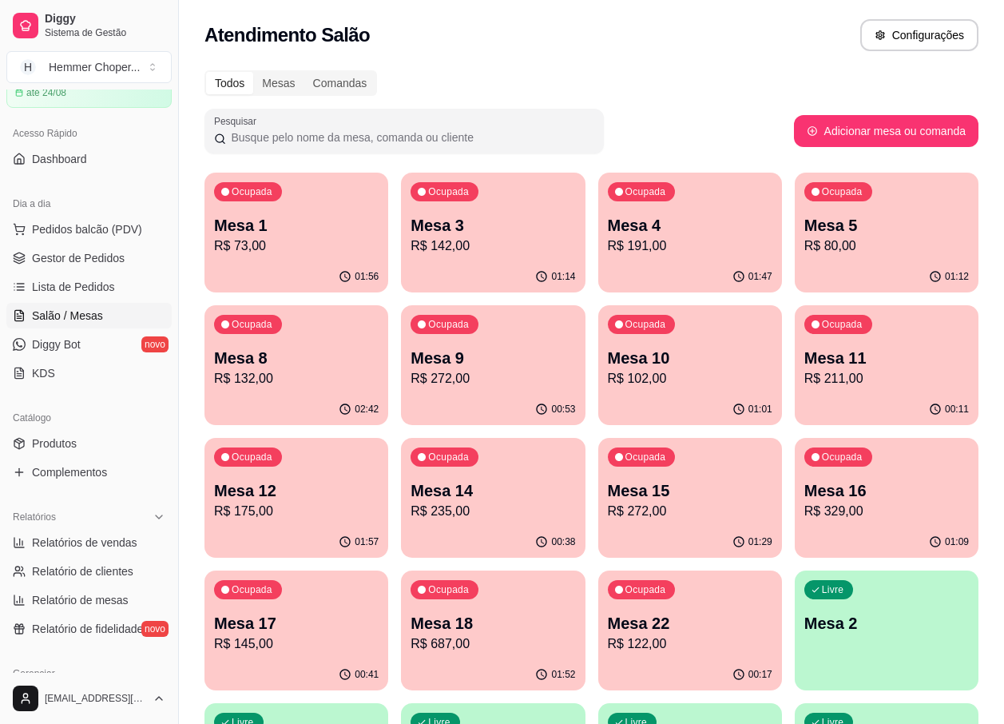
click at [848, 253] on p "R$ 80,00" at bounding box center [886, 245] width 165 height 19
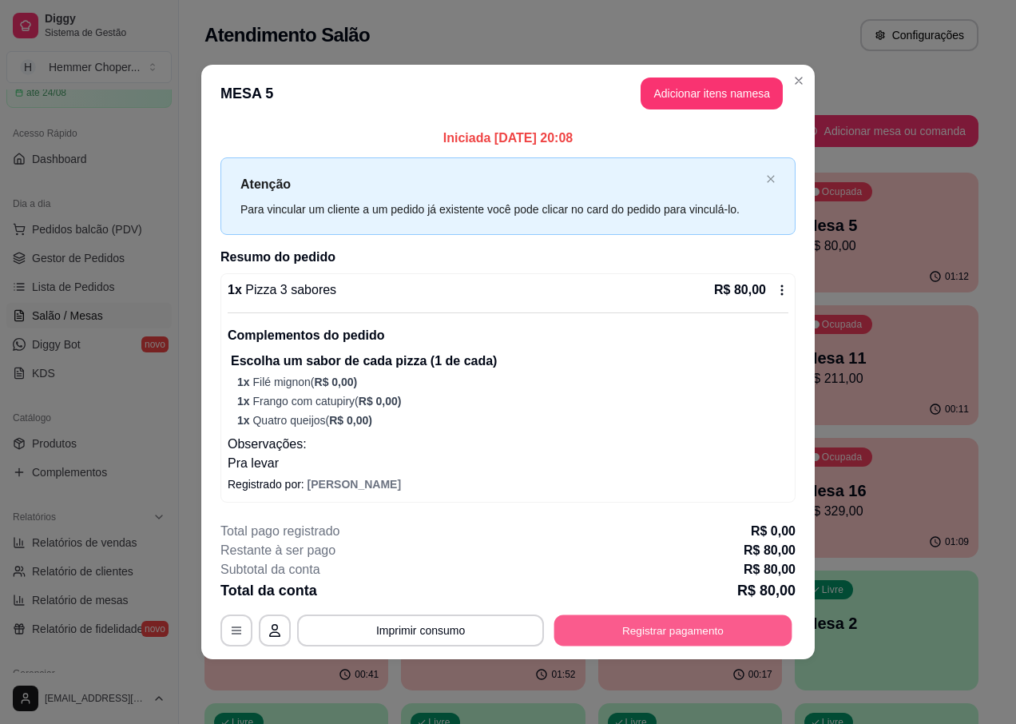
click at [649, 625] on button "Registrar pagamento" at bounding box center [673, 630] width 238 height 31
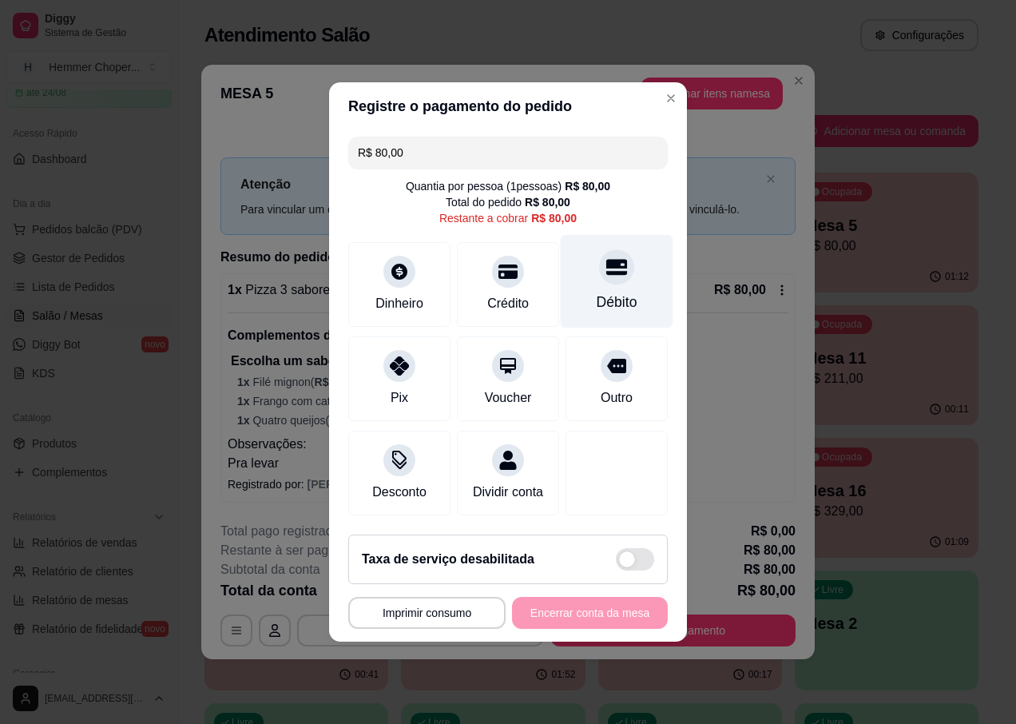
click at [605, 279] on div "Débito" at bounding box center [617, 281] width 113 height 93
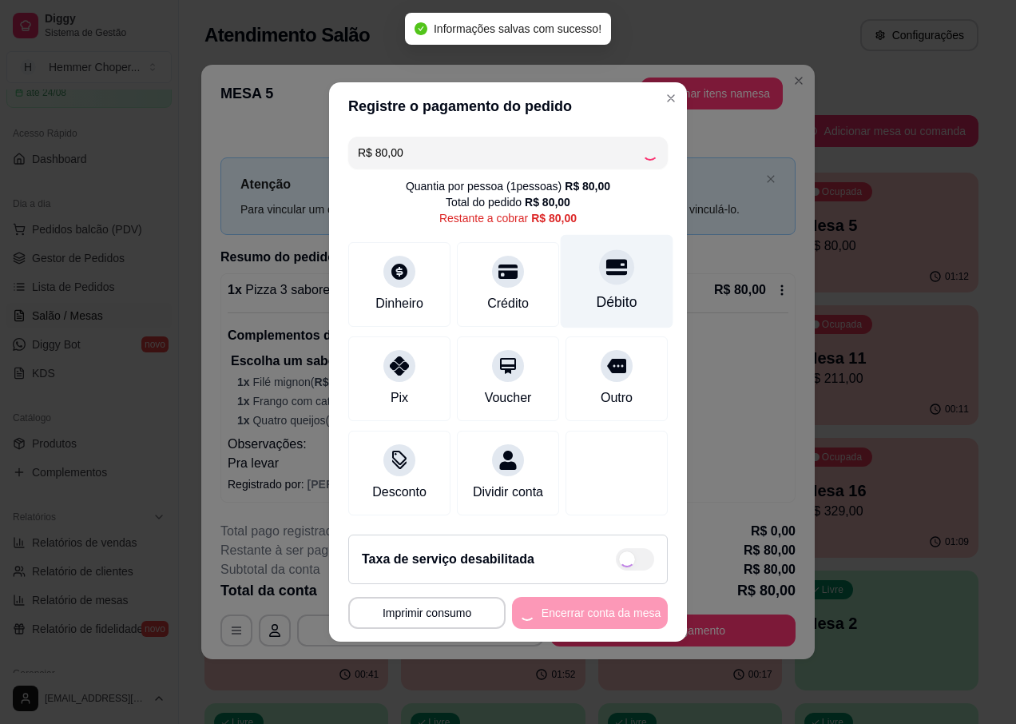
type input "R$ 0,00"
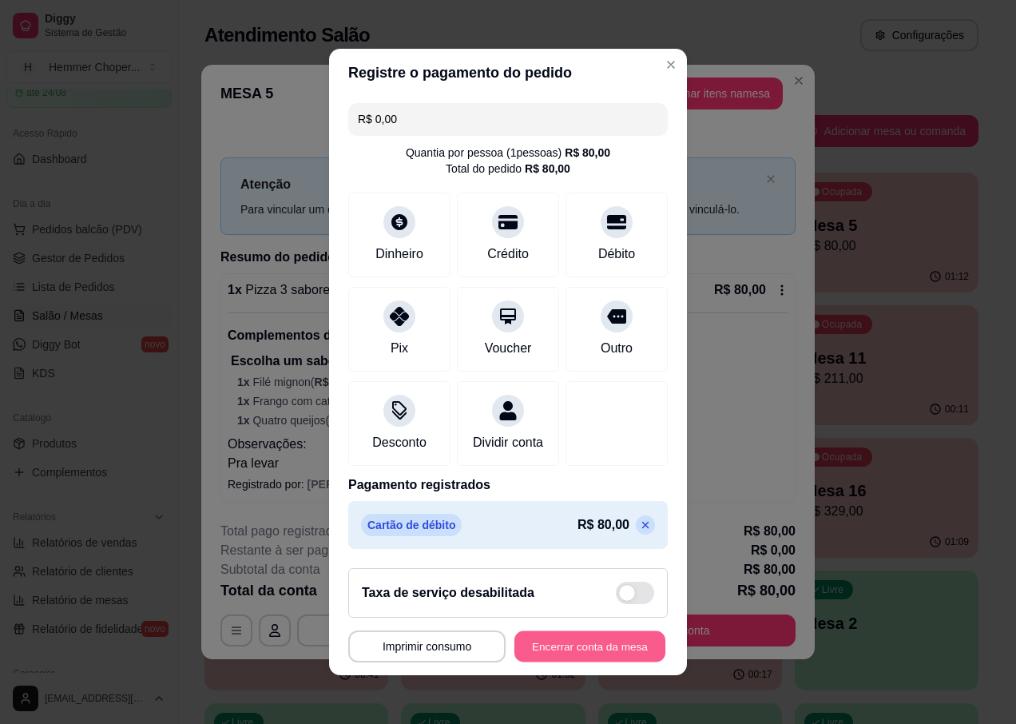
click at [567, 657] on button "Encerrar conta da mesa" at bounding box center [589, 646] width 151 height 31
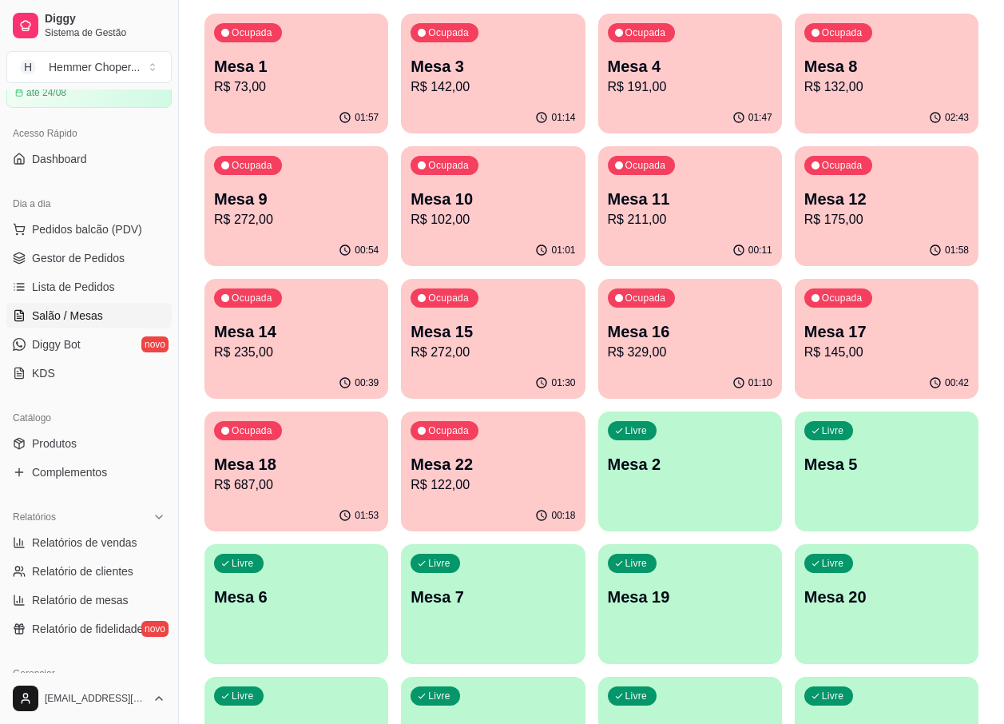
scroll to position [160, 0]
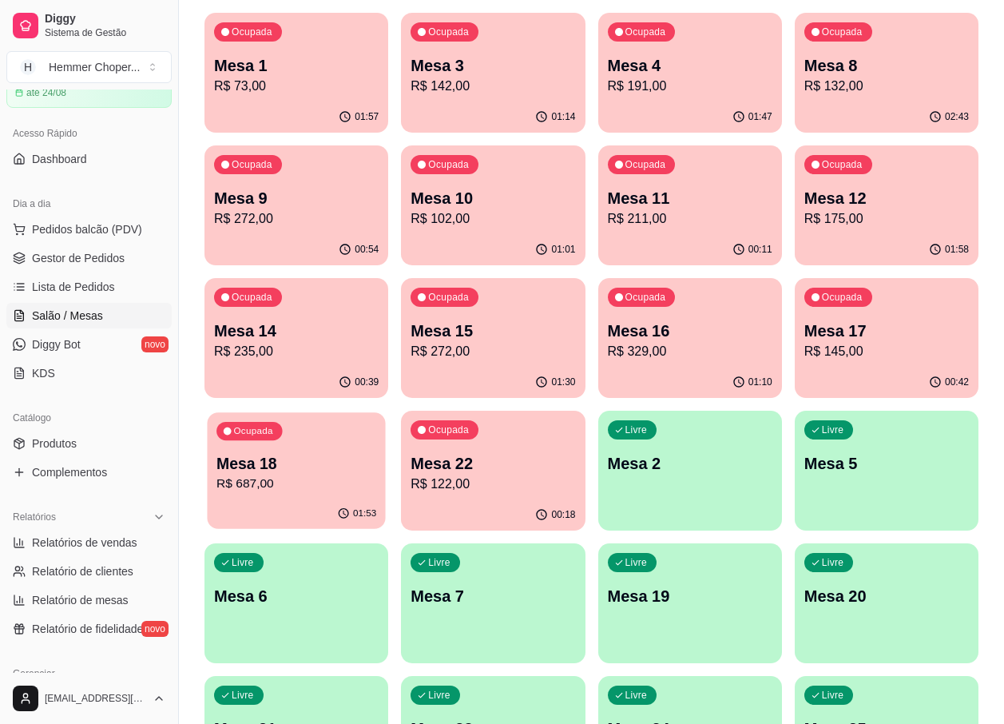
click at [304, 490] on p "R$ 687,00" at bounding box center [296, 483] width 160 height 18
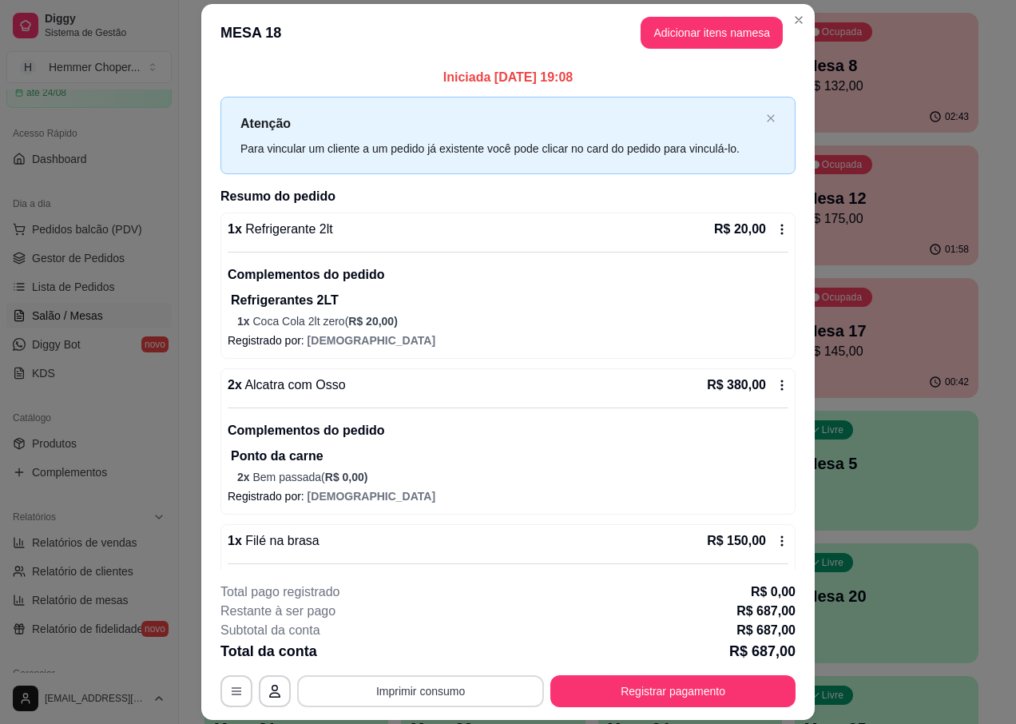
click at [438, 688] on button "Imprimir consumo" at bounding box center [420, 691] width 247 height 32
click at [435, 654] on button "IMPRESSORA" at bounding box center [419, 653] width 112 height 25
click at [582, 689] on button "Registrar pagamento" at bounding box center [673, 691] width 238 height 31
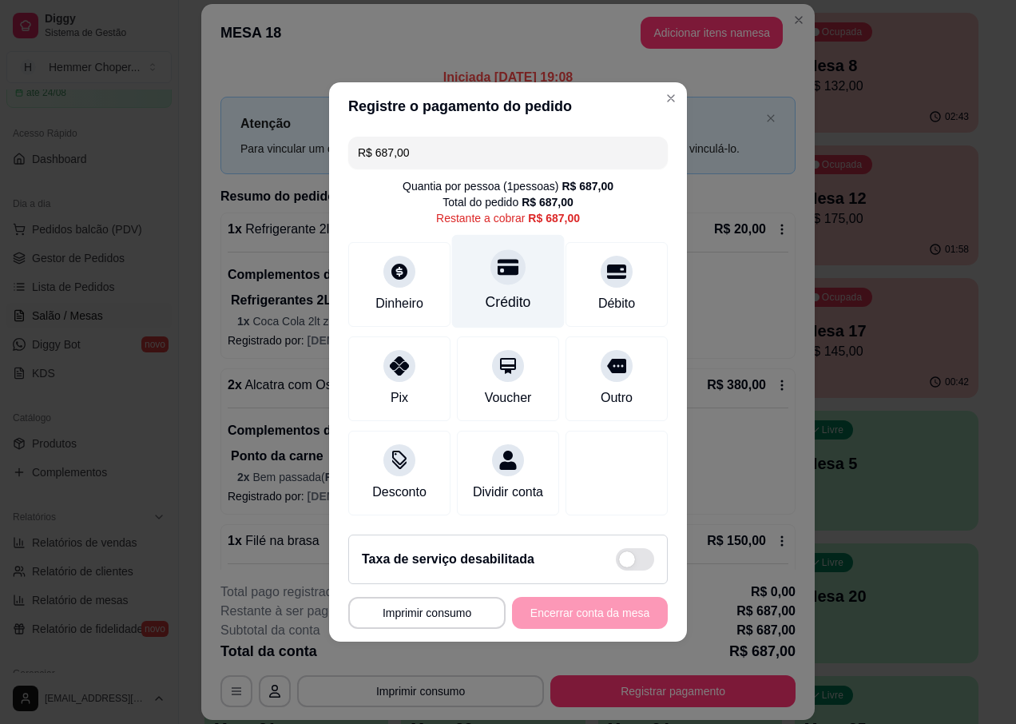
click at [499, 292] on div "Crédito" at bounding box center [509, 302] width 46 height 21
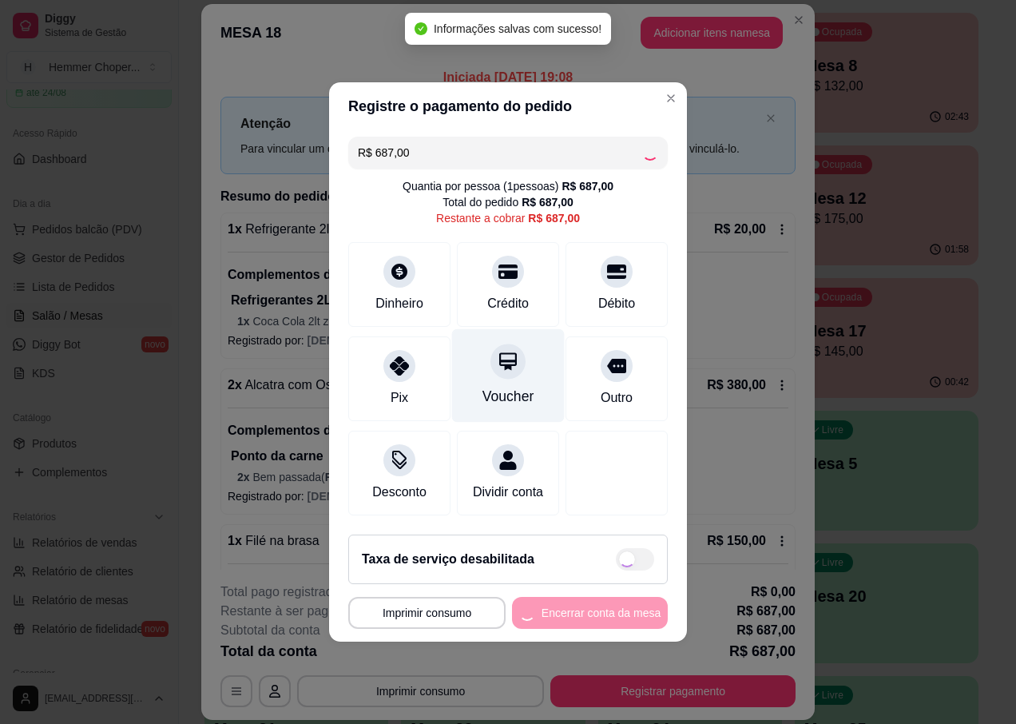
type input "R$ 0,00"
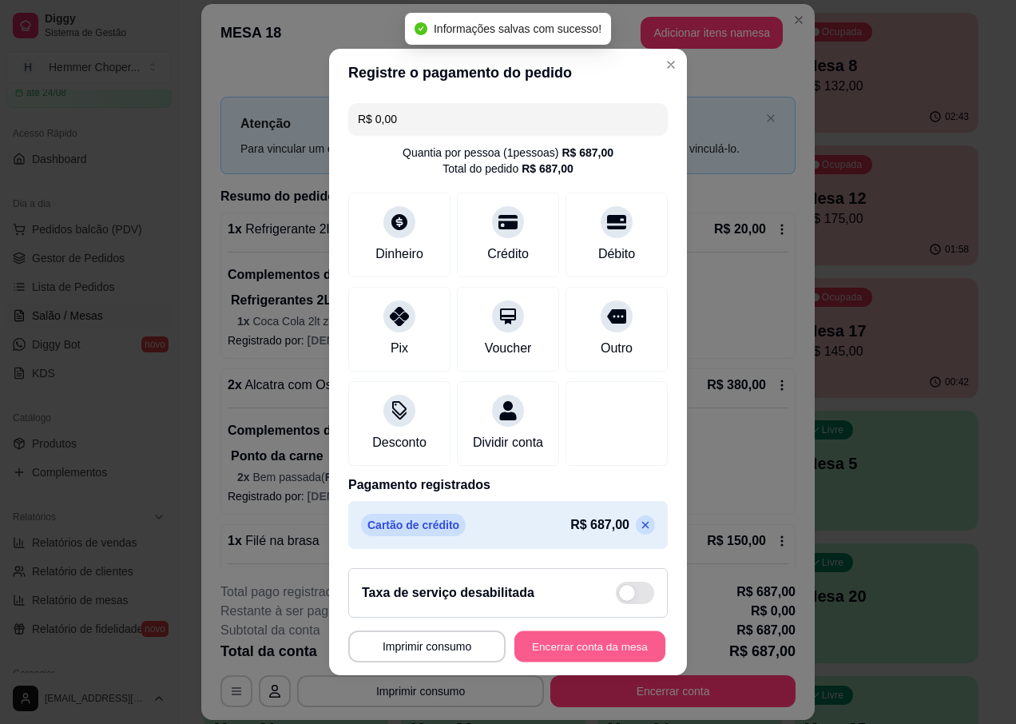
click at [541, 657] on button "Encerrar conta da mesa" at bounding box center [589, 646] width 151 height 31
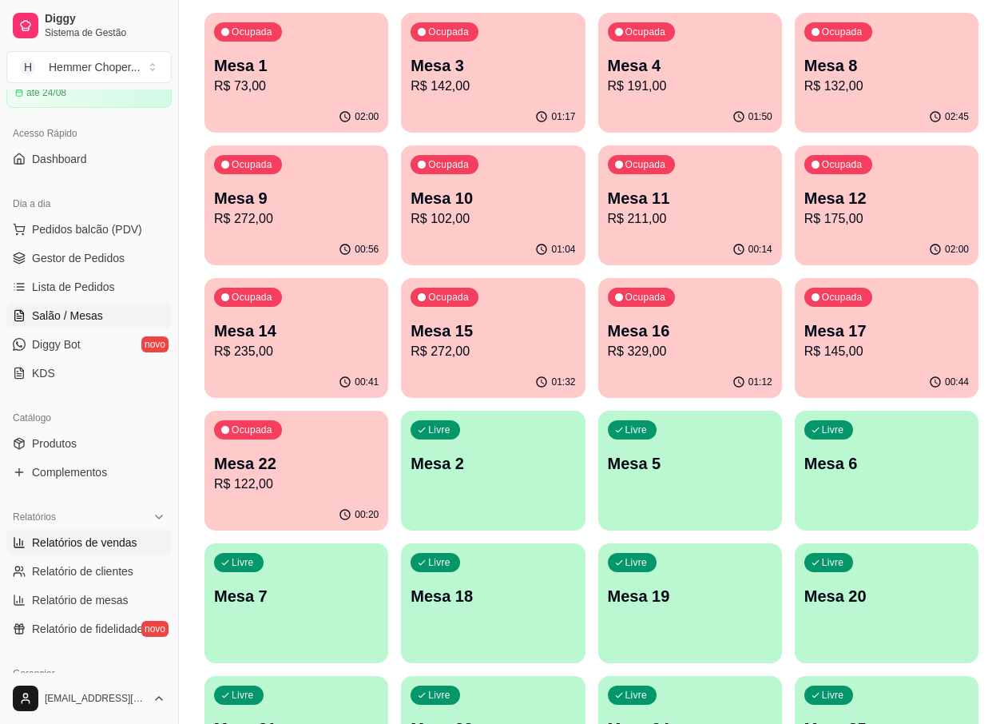
click at [107, 546] on span "Relatórios de vendas" at bounding box center [84, 542] width 105 height 16
select select "ALL"
select select "0"
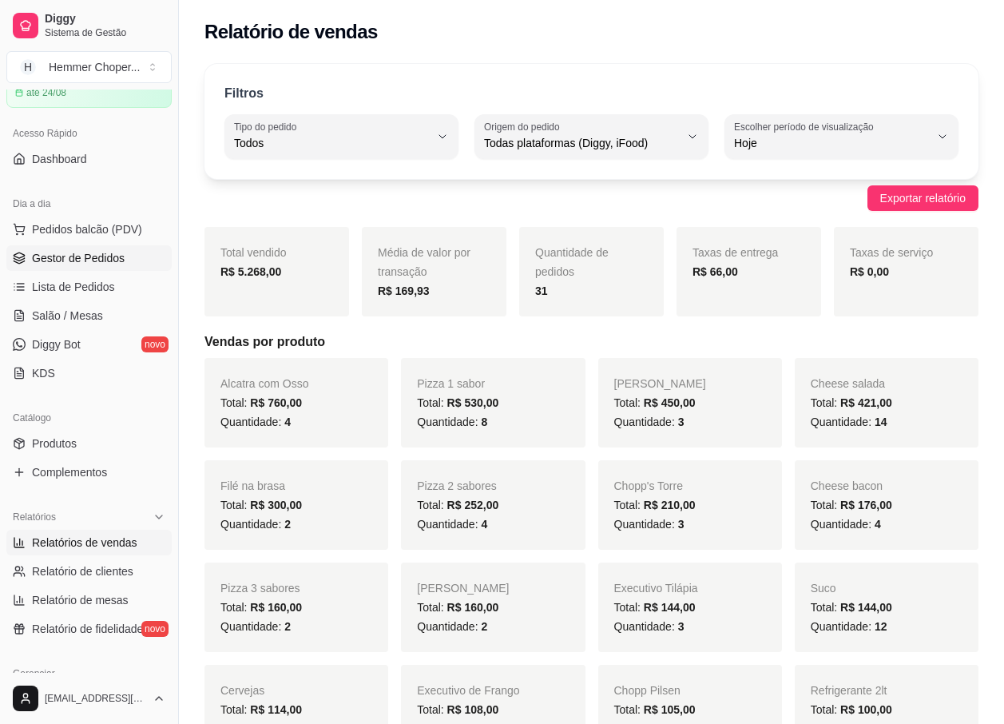
click at [97, 257] on span "Gestor de Pedidos" at bounding box center [78, 258] width 93 height 16
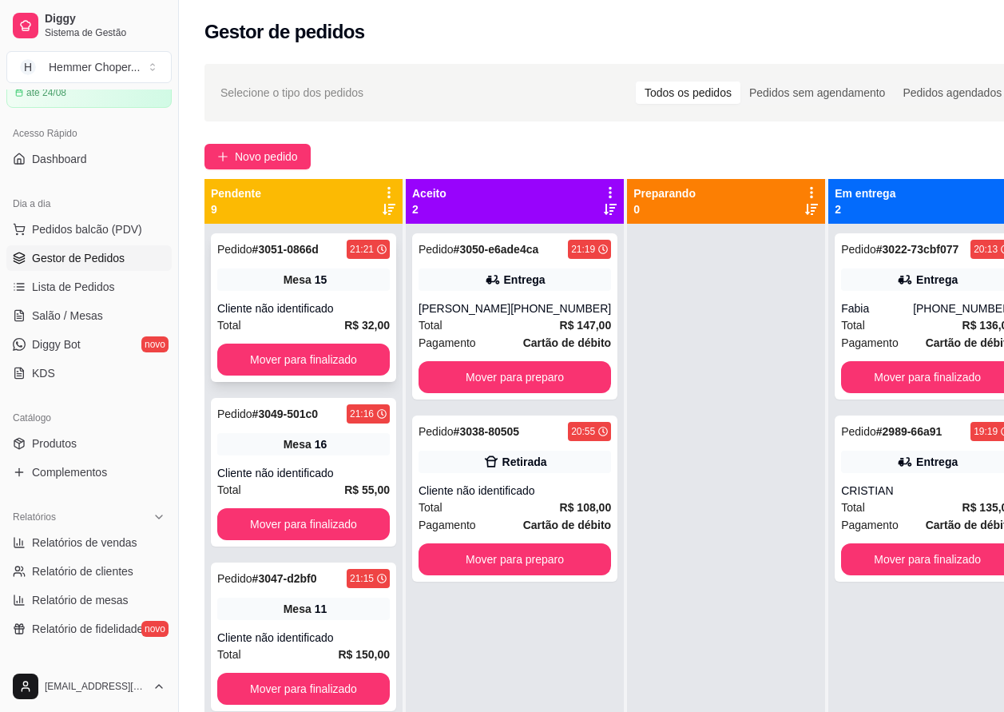
click at [286, 307] on div "Cliente não identificado" at bounding box center [303, 308] width 173 height 16
click at [288, 319] on div "Total R$ 32,00" at bounding box center [303, 325] width 173 height 18
click at [281, 355] on button "Mover para finalizado" at bounding box center [303, 359] width 173 height 32
click at [316, 309] on div "Cliente não identificado" at bounding box center [303, 308] width 173 height 16
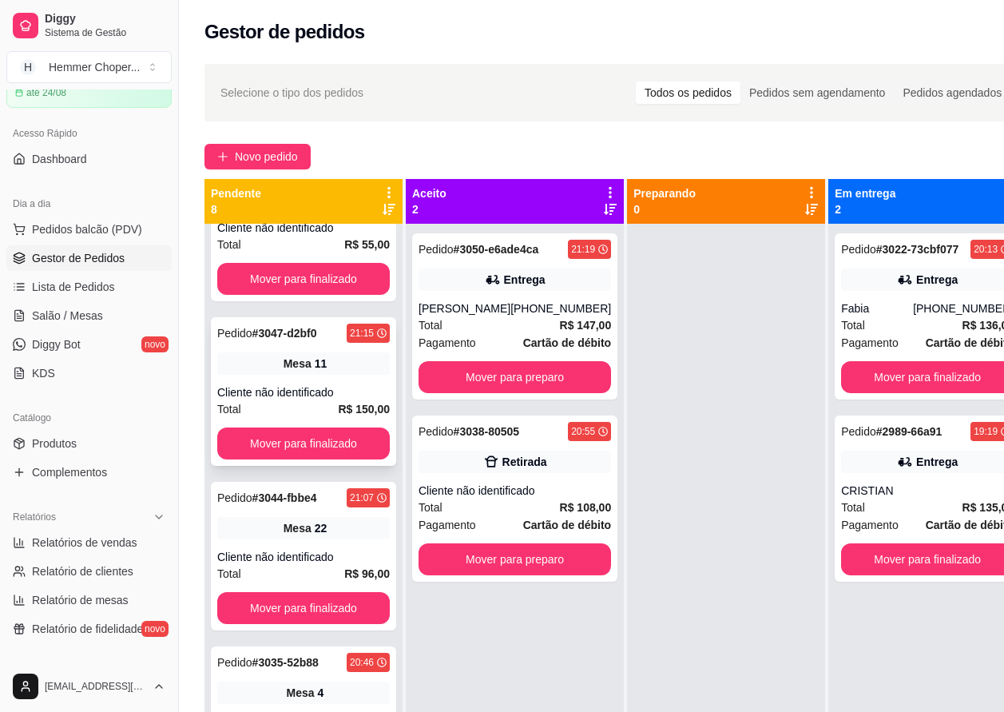
scroll to position [80, 0]
click at [296, 387] on div "Cliente não identificado" at bounding box center [303, 393] width 173 height 16
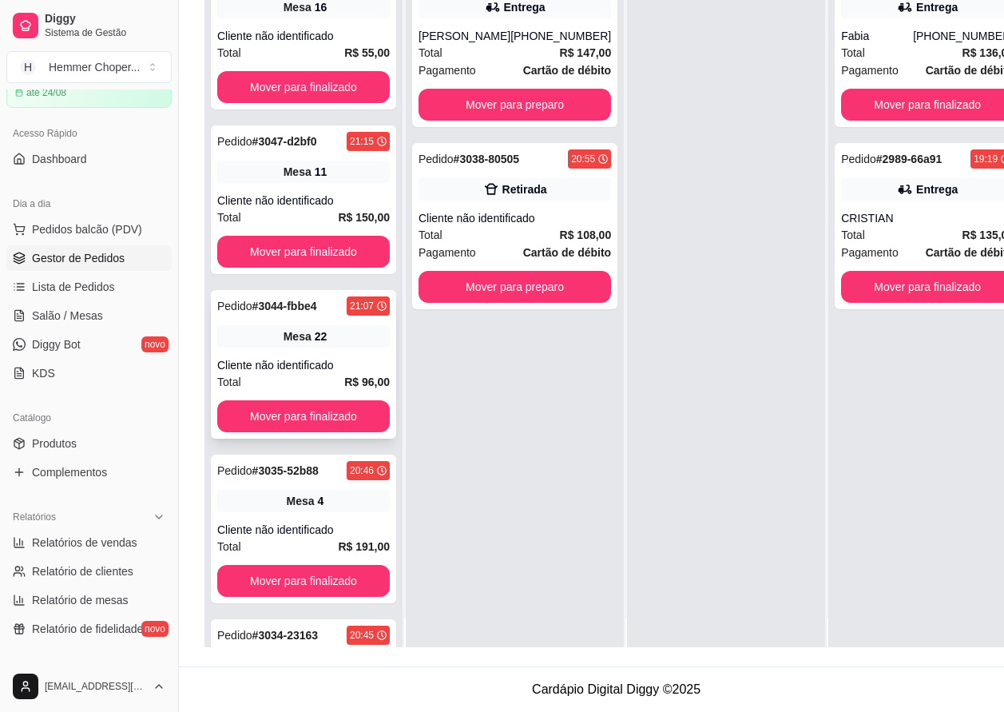
scroll to position [0, 0]
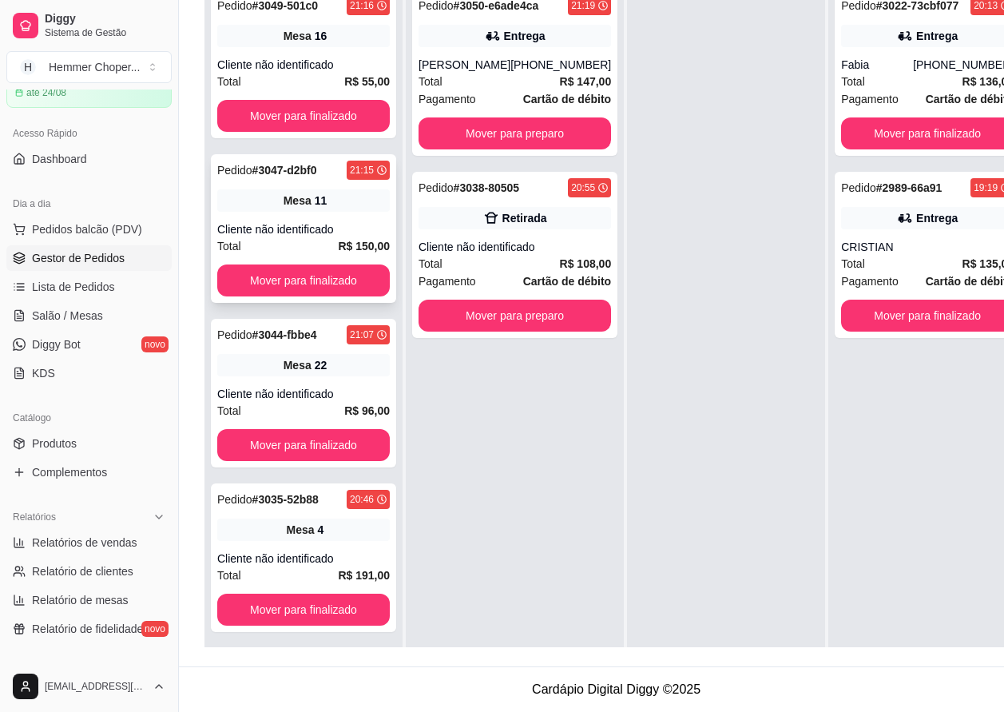
click at [339, 221] on div "Cliente não identificado" at bounding box center [303, 229] width 173 height 16
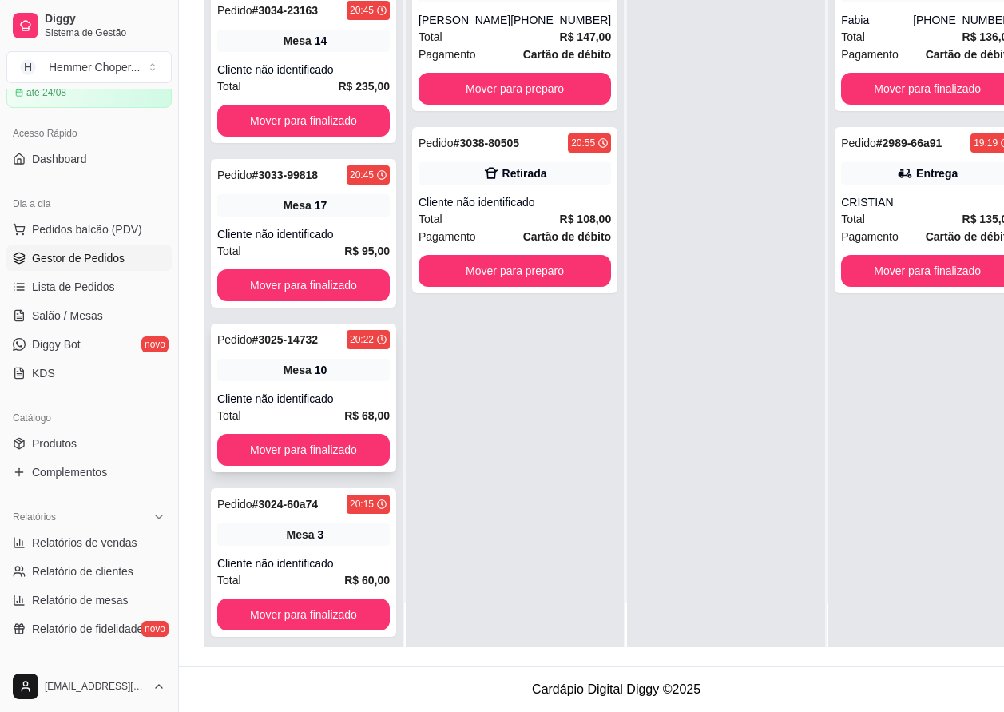
scroll to position [256, 0]
click at [305, 370] on div "Pedido # 3025-14732 20:22 Mesa 10 Cliente não identificado Total R$ 68,00 Mover…" at bounding box center [303, 398] width 185 height 149
click at [323, 363] on div "Mesa 10" at bounding box center [303, 370] width 173 height 22
click at [317, 387] on div "Pedido # 3025-14732 20:22 Mesa 10 Cliente não identificado Total R$ 68,00 Mover…" at bounding box center [303, 398] width 185 height 149
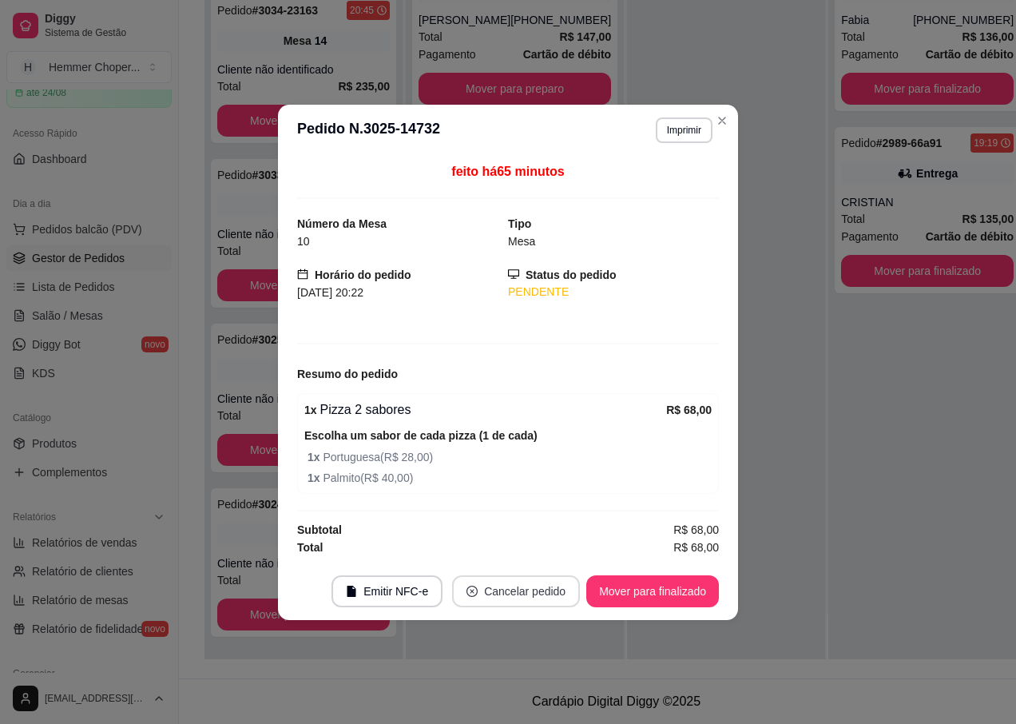
click at [494, 586] on button "Cancelar pedido" at bounding box center [516, 591] width 128 height 32
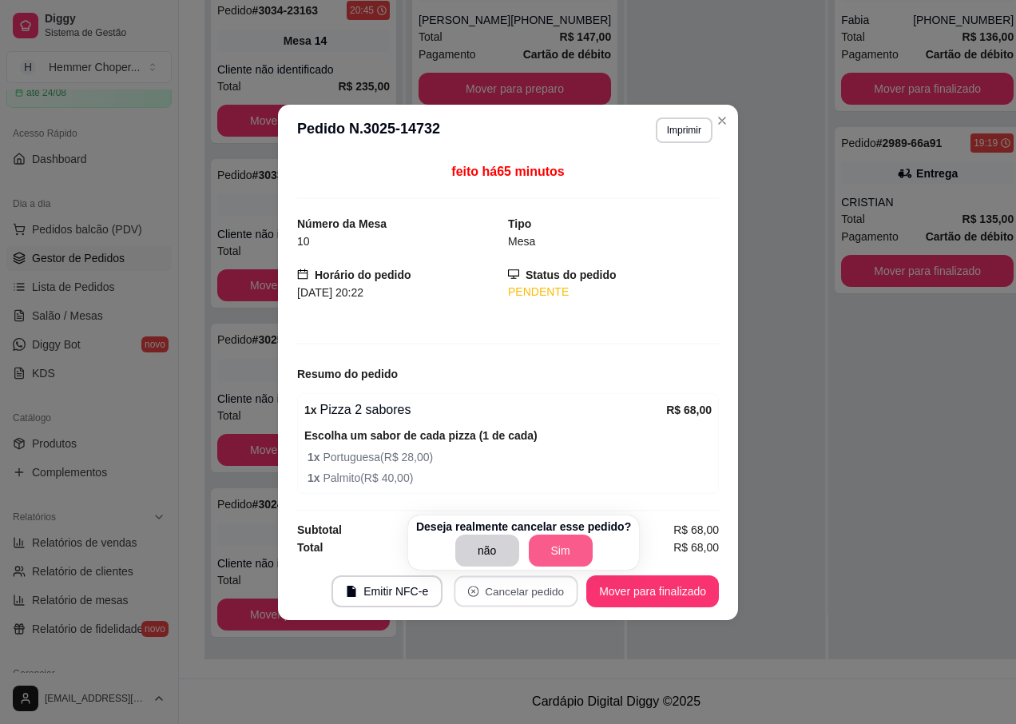
click at [546, 554] on button "Sim" at bounding box center [561, 550] width 64 height 32
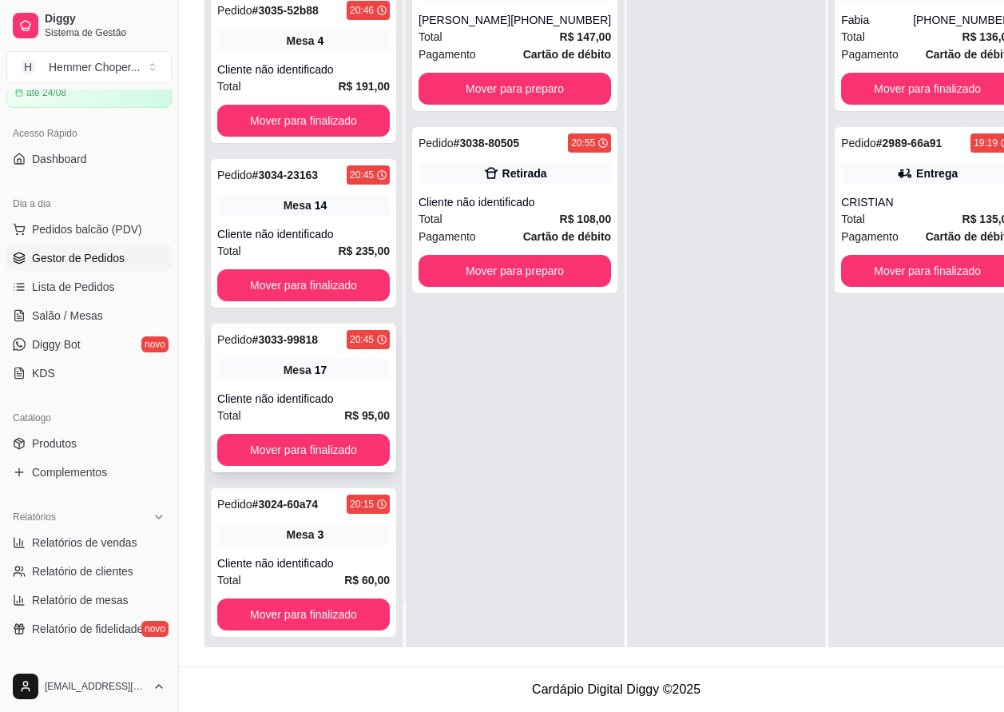
scroll to position [256, 0]
click at [83, 323] on span "Salão / Mesas" at bounding box center [67, 316] width 71 height 16
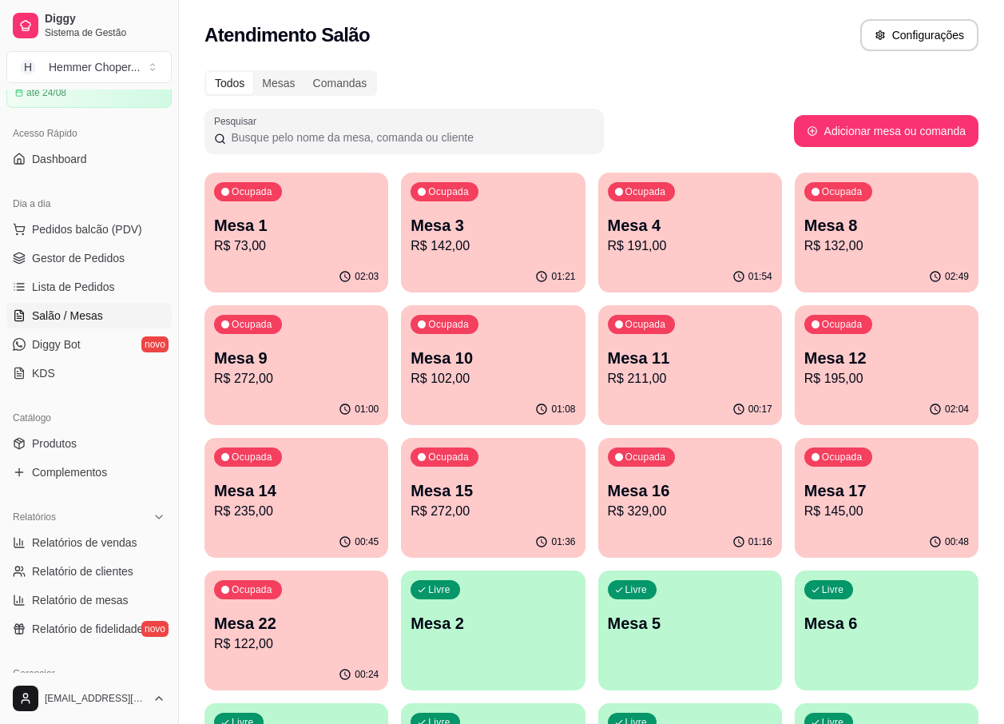
click at [514, 377] on p "R$ 102,00" at bounding box center [493, 378] width 165 height 19
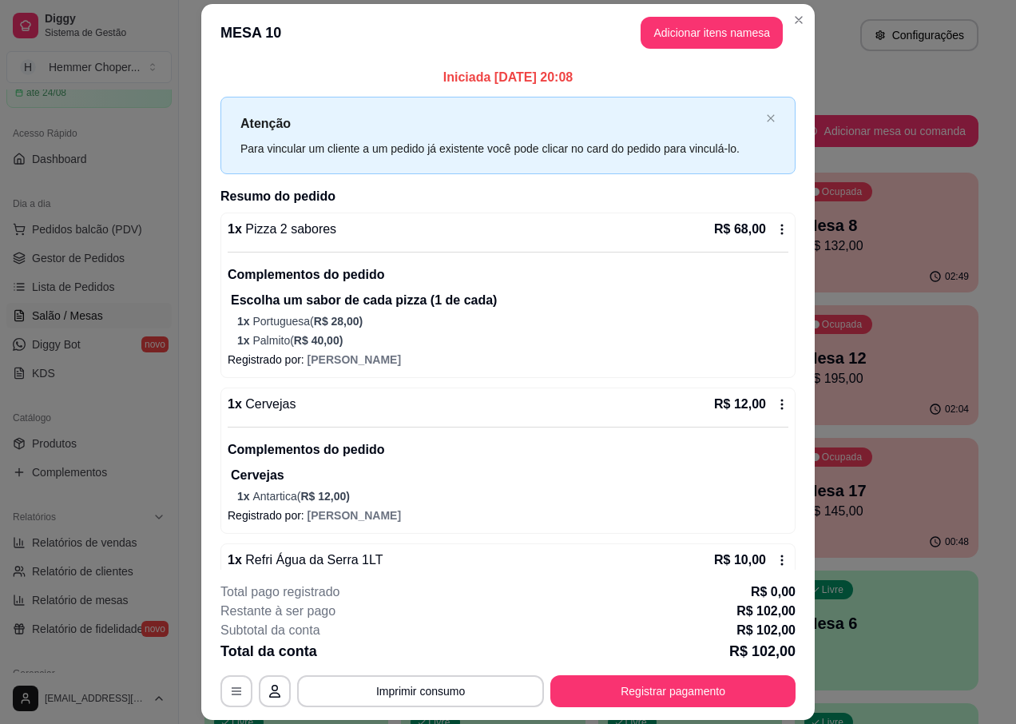
scroll to position [191, 0]
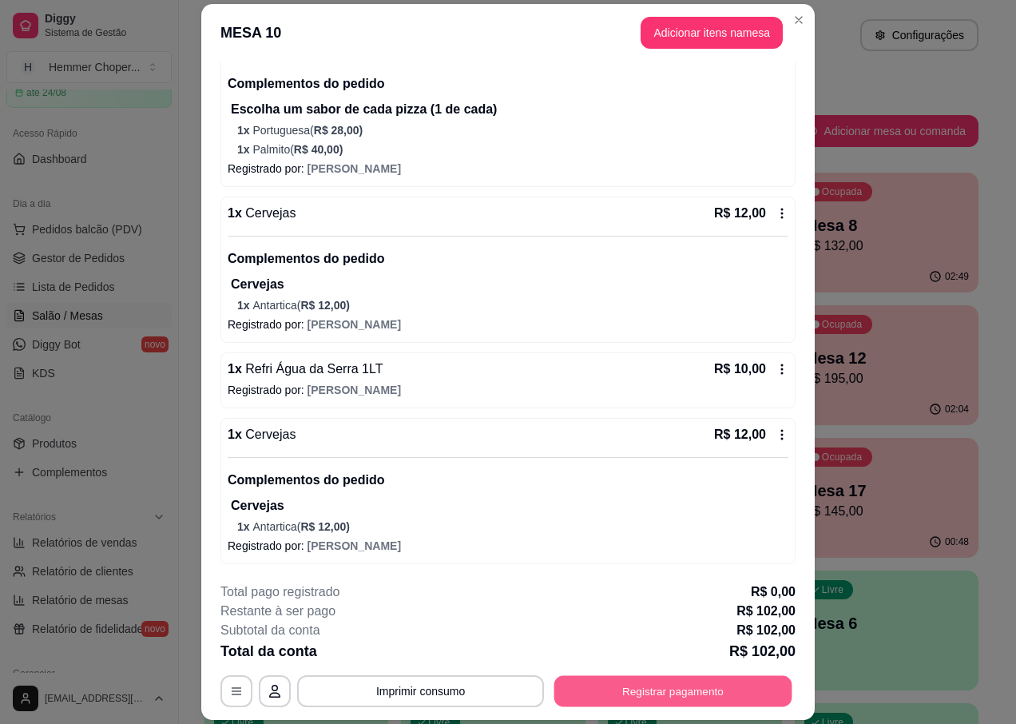
click at [644, 688] on button "Registrar pagamento" at bounding box center [673, 691] width 238 height 31
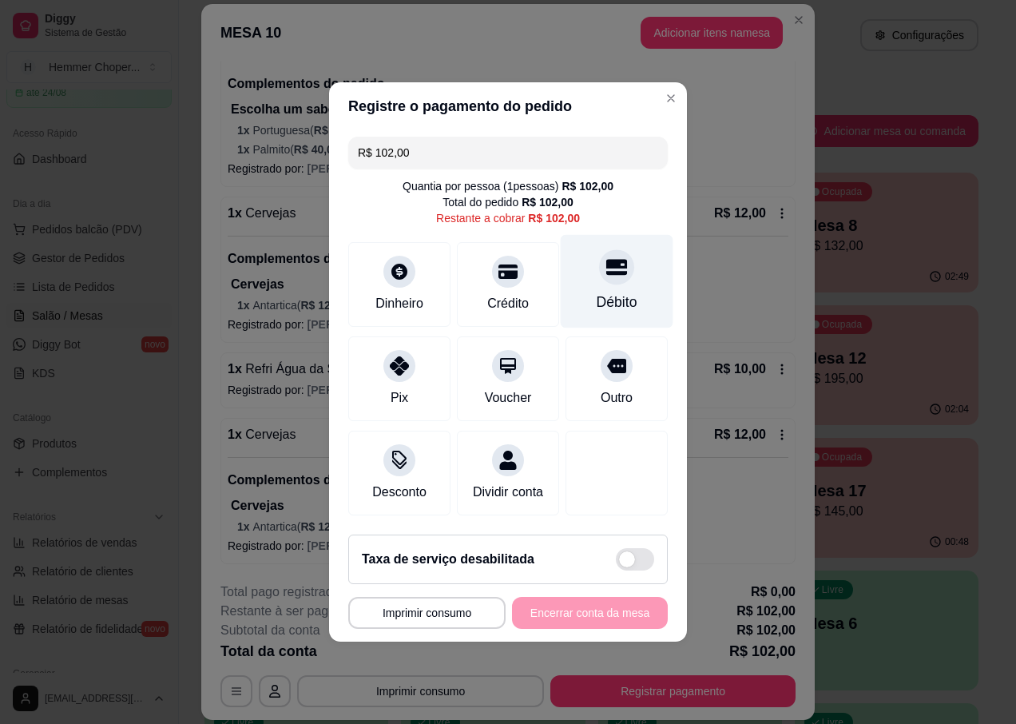
click at [602, 292] on div "Débito" at bounding box center [617, 302] width 41 height 21
type input "R$ 0,00"
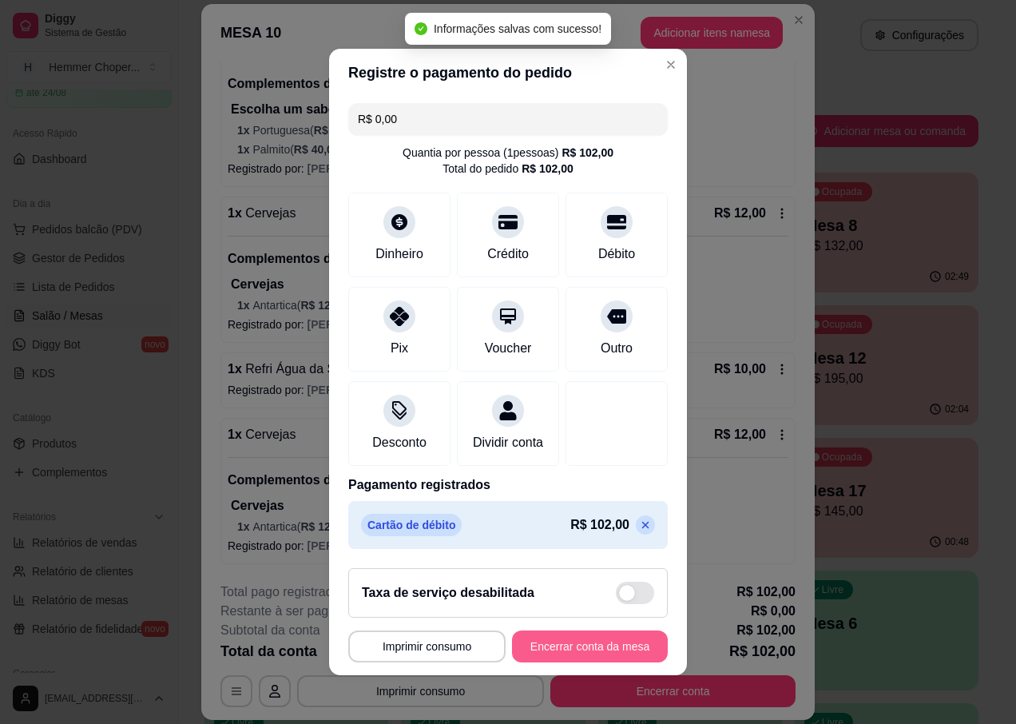
click at [558, 648] on button "Encerrar conta da mesa" at bounding box center [590, 646] width 156 height 32
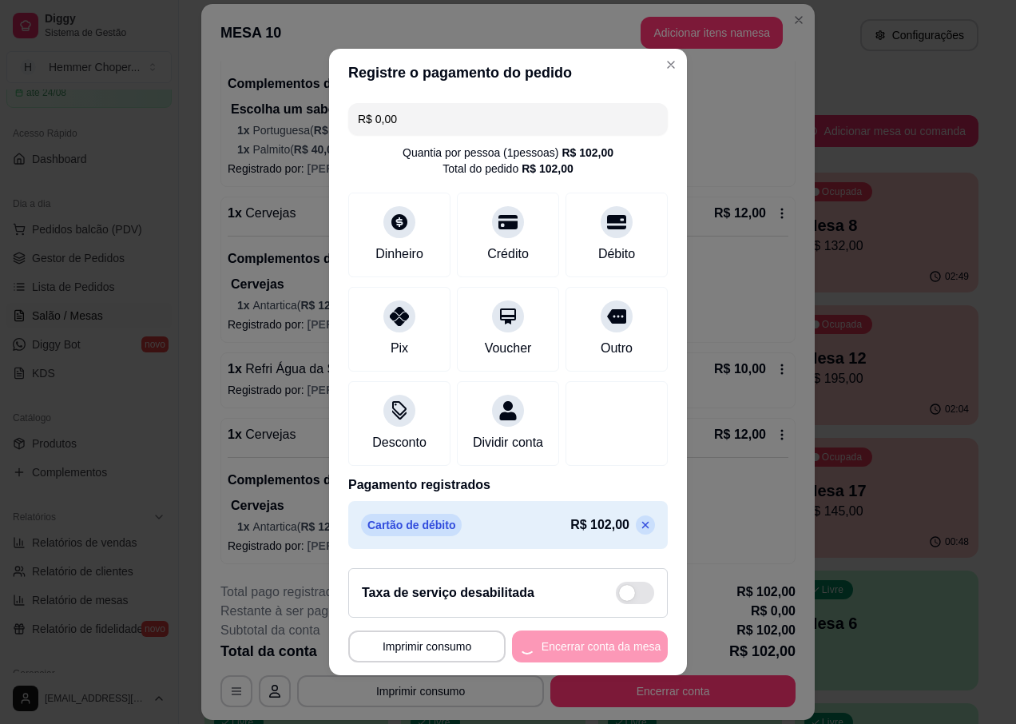
scroll to position [0, 0]
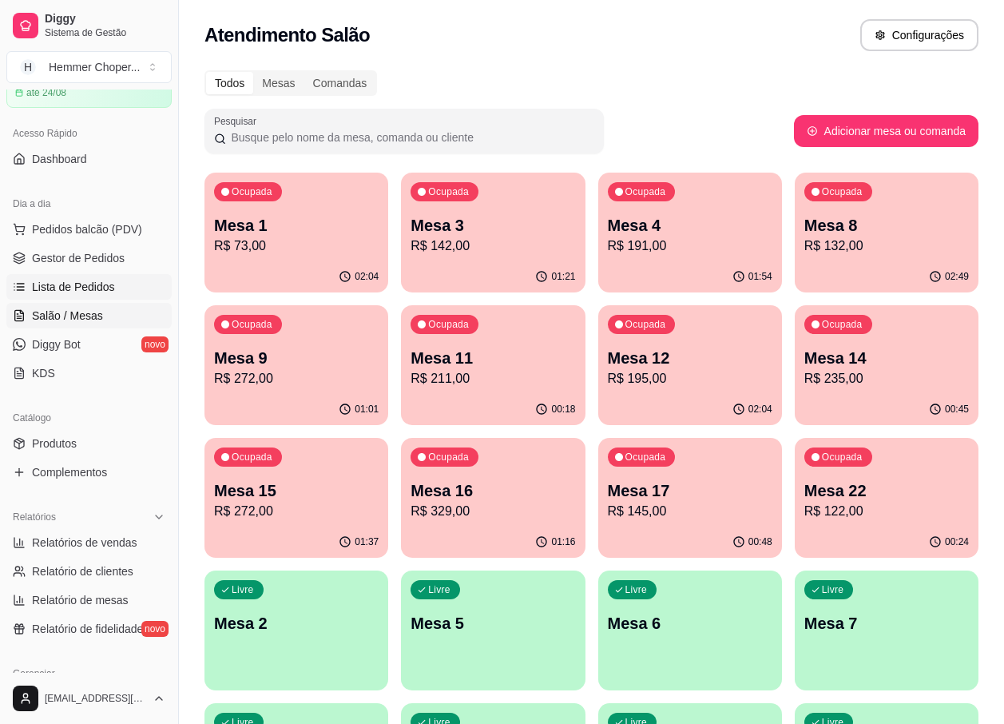
click at [80, 284] on span "Lista de Pedidos" at bounding box center [73, 287] width 83 height 16
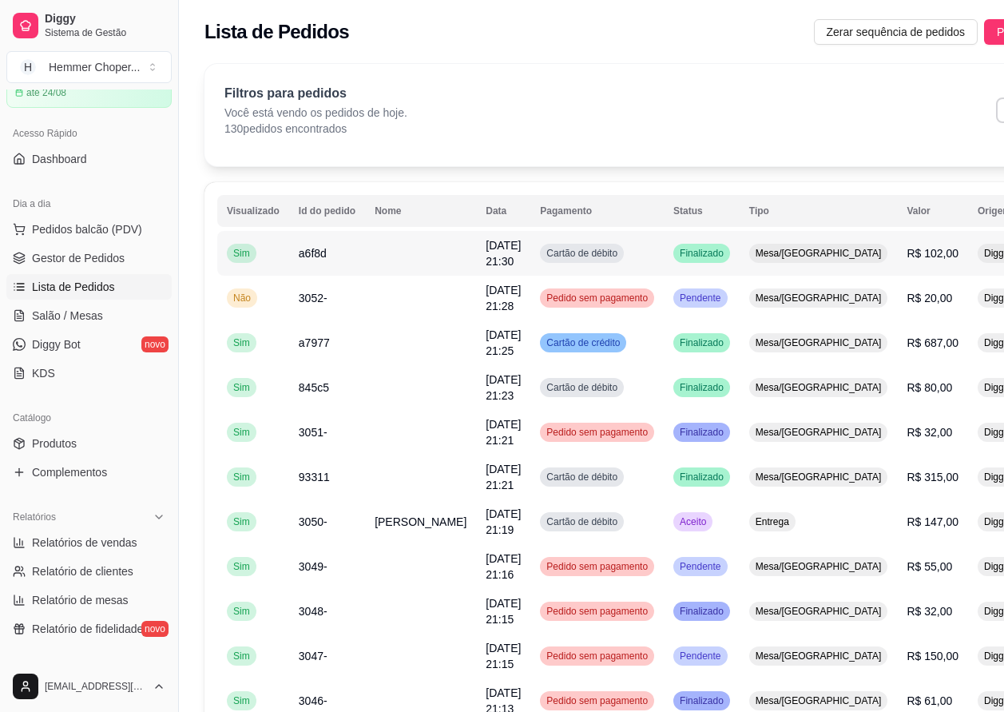
click at [752, 250] on span "Mesa/[GEOGRAPHIC_DATA]" at bounding box center [818, 253] width 133 height 13
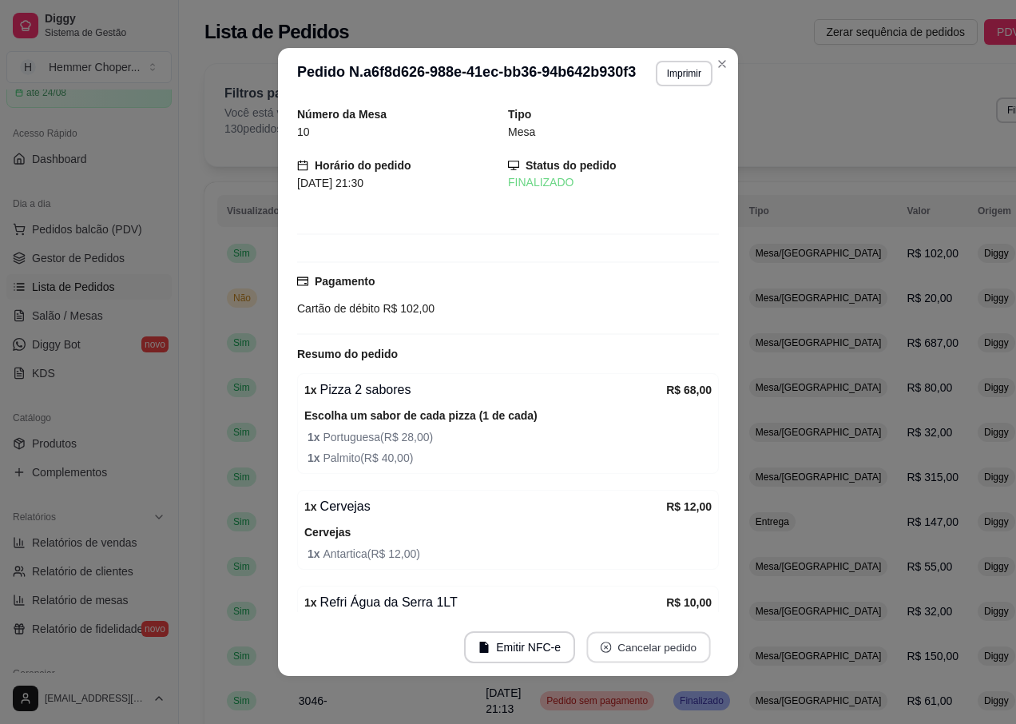
click at [646, 642] on button "Cancelar pedido" at bounding box center [648, 647] width 124 height 31
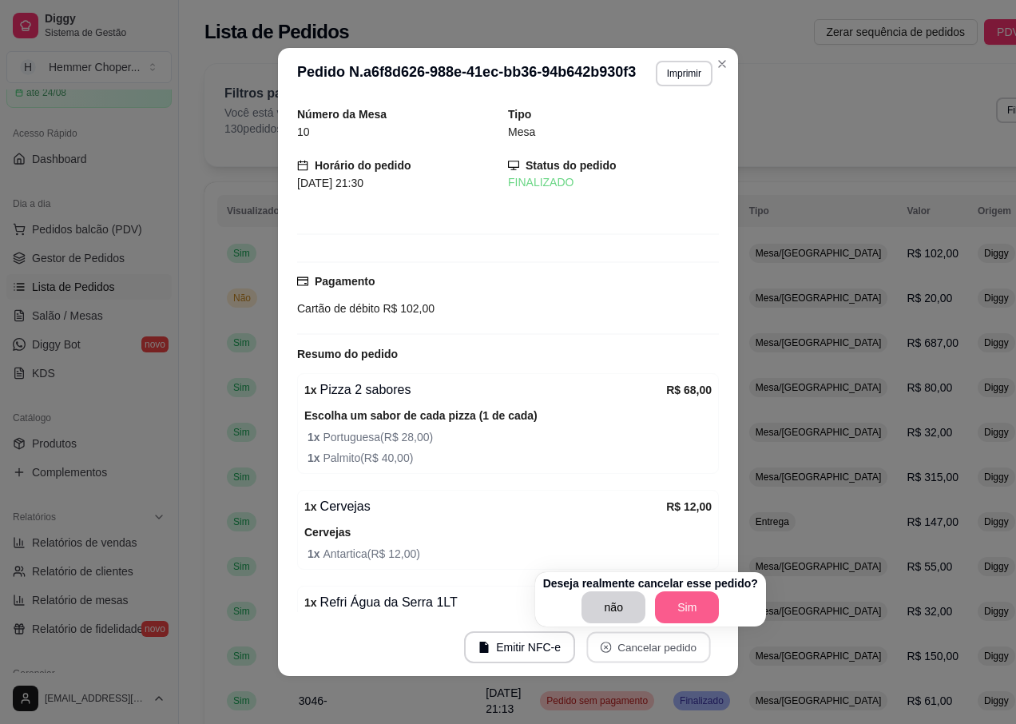
click at [668, 603] on button "Sim" at bounding box center [687, 607] width 64 height 32
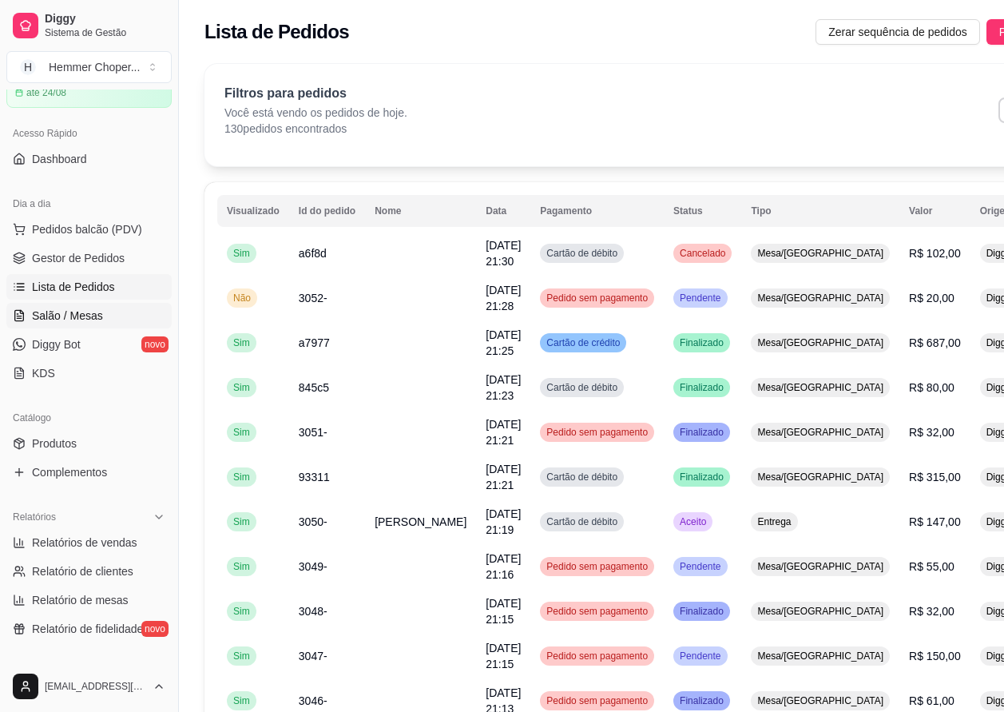
click at [101, 312] on link "Salão / Mesas" at bounding box center [88, 316] width 165 height 26
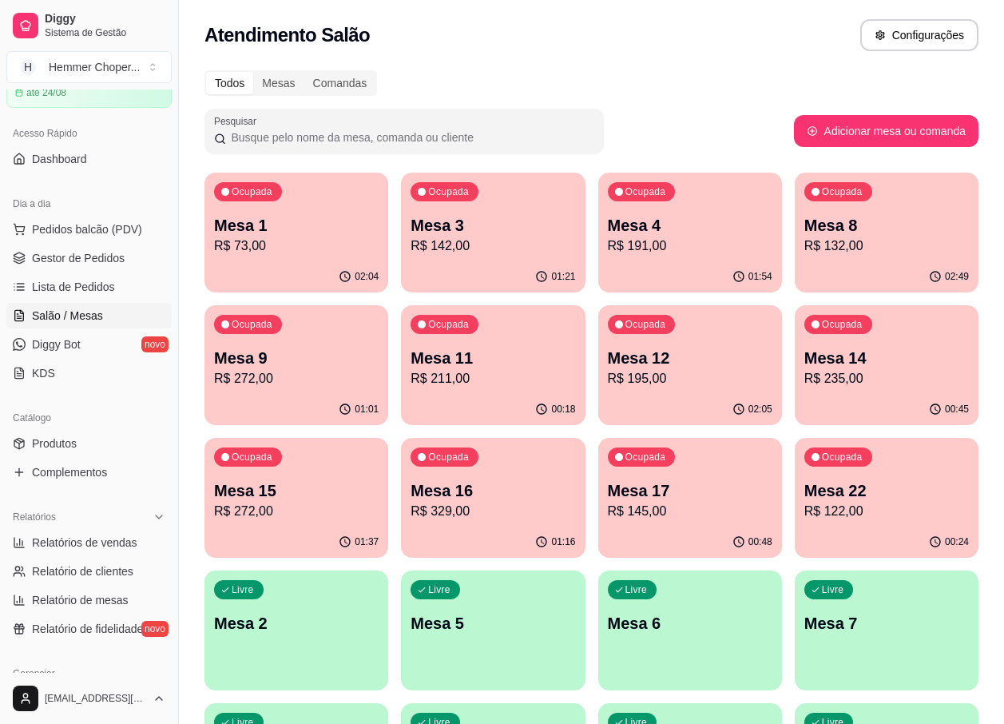
click at [298, 487] on p "Mesa 15" at bounding box center [296, 490] width 165 height 22
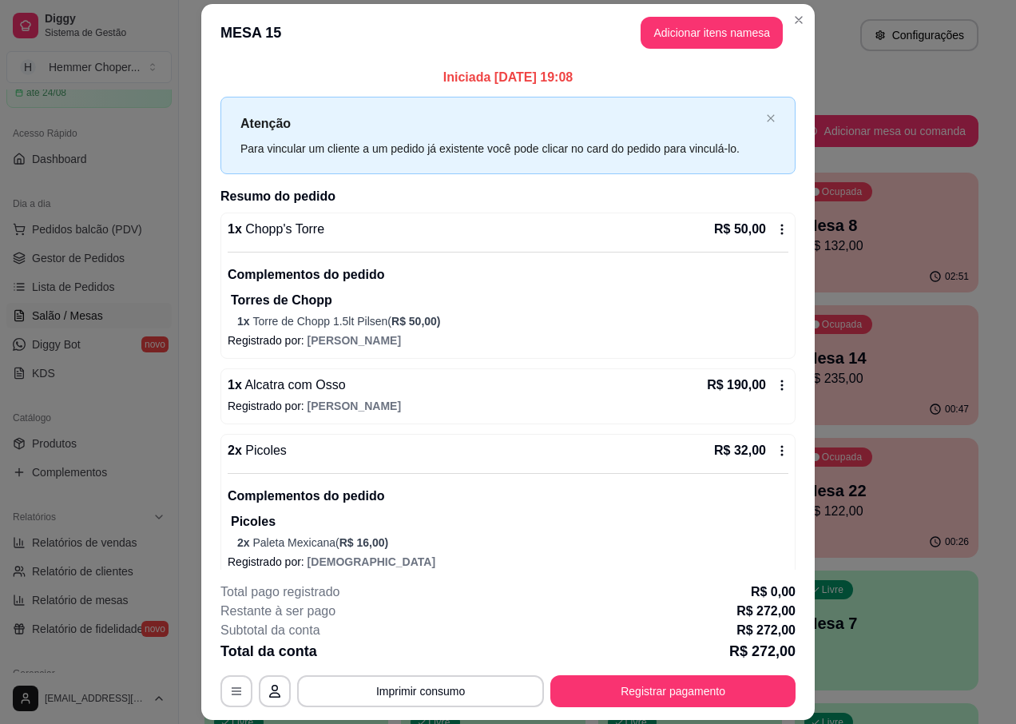
scroll to position [16, 0]
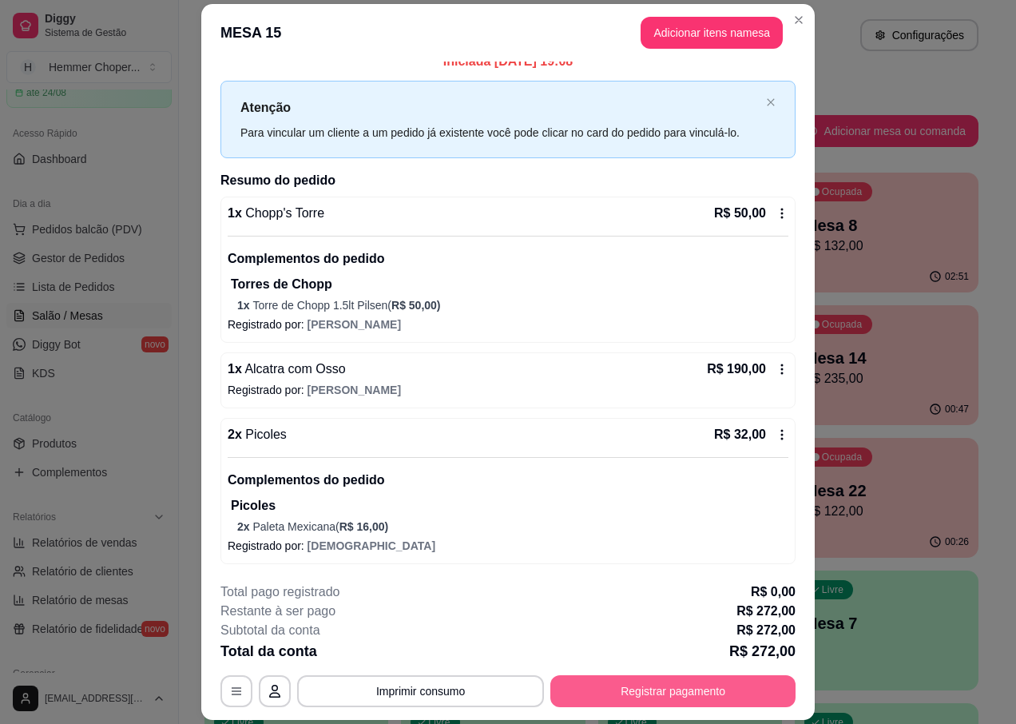
click at [685, 698] on button "Registrar pagamento" at bounding box center [672, 691] width 245 height 32
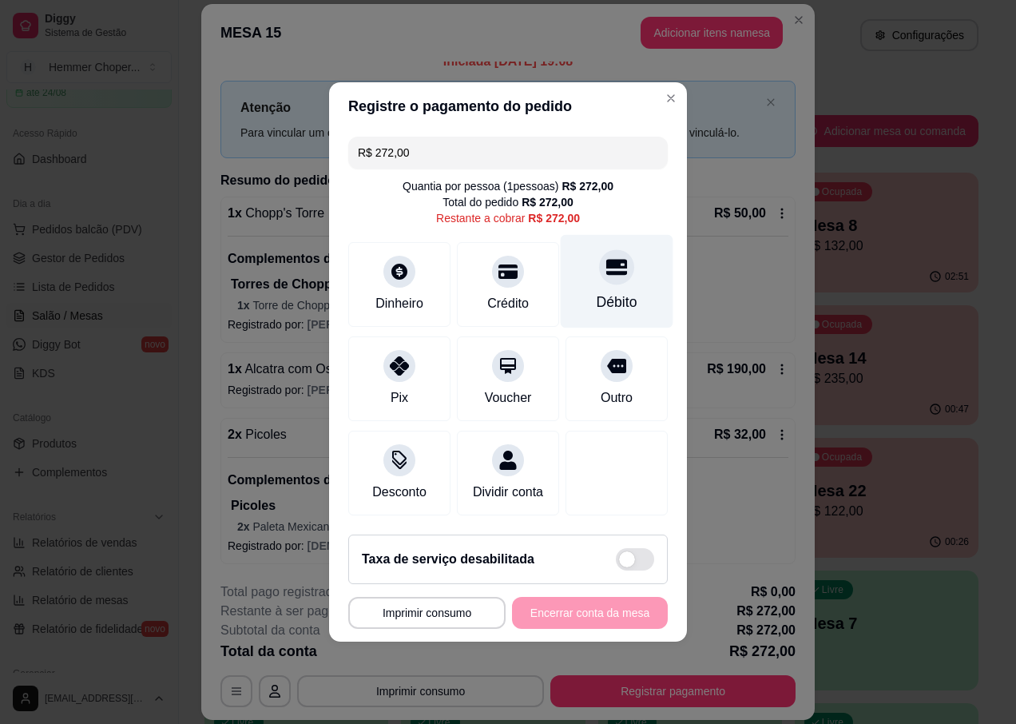
click at [606, 292] on div "Débito" at bounding box center [617, 302] width 41 height 21
type input "R$ 0,00"
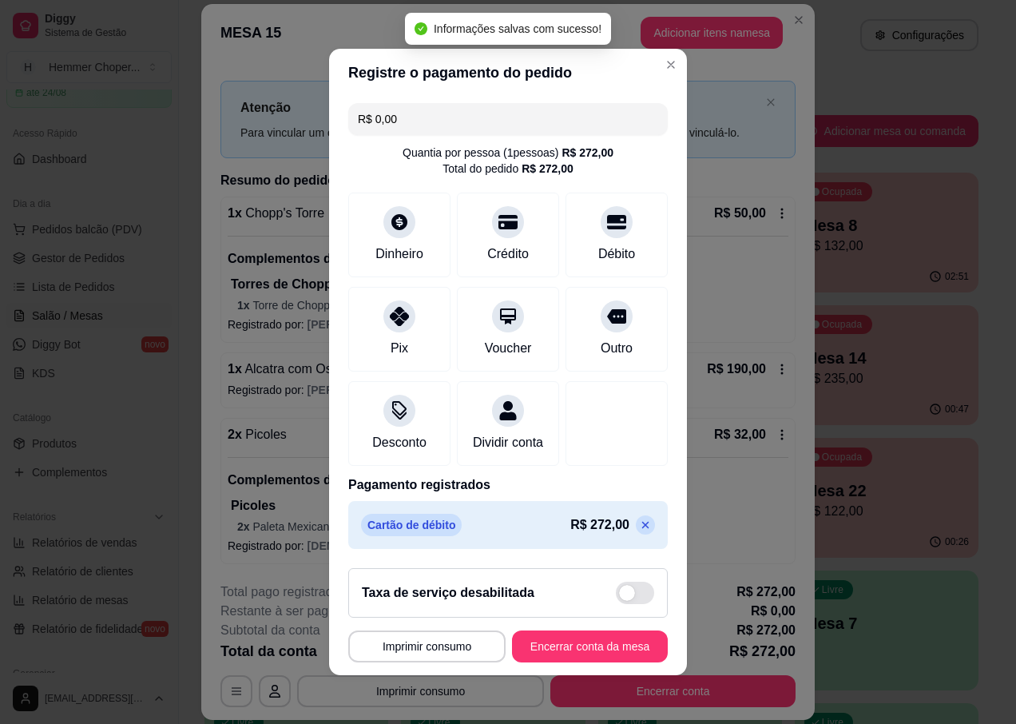
click at [550, 662] on button "Encerrar conta da mesa" at bounding box center [590, 646] width 156 height 32
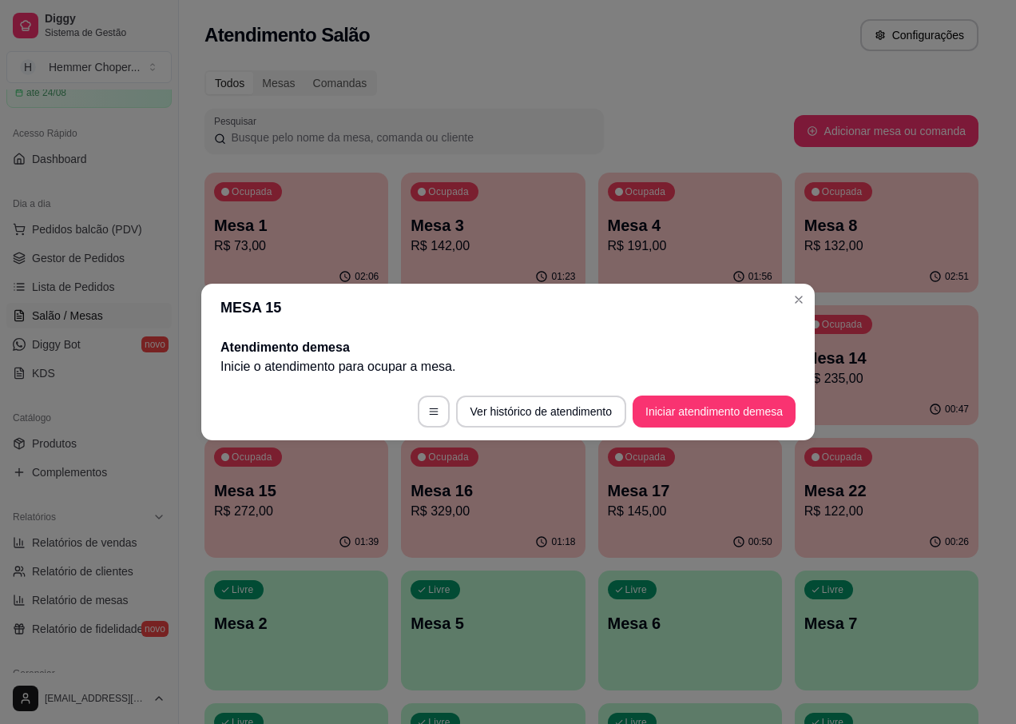
scroll to position [0, 0]
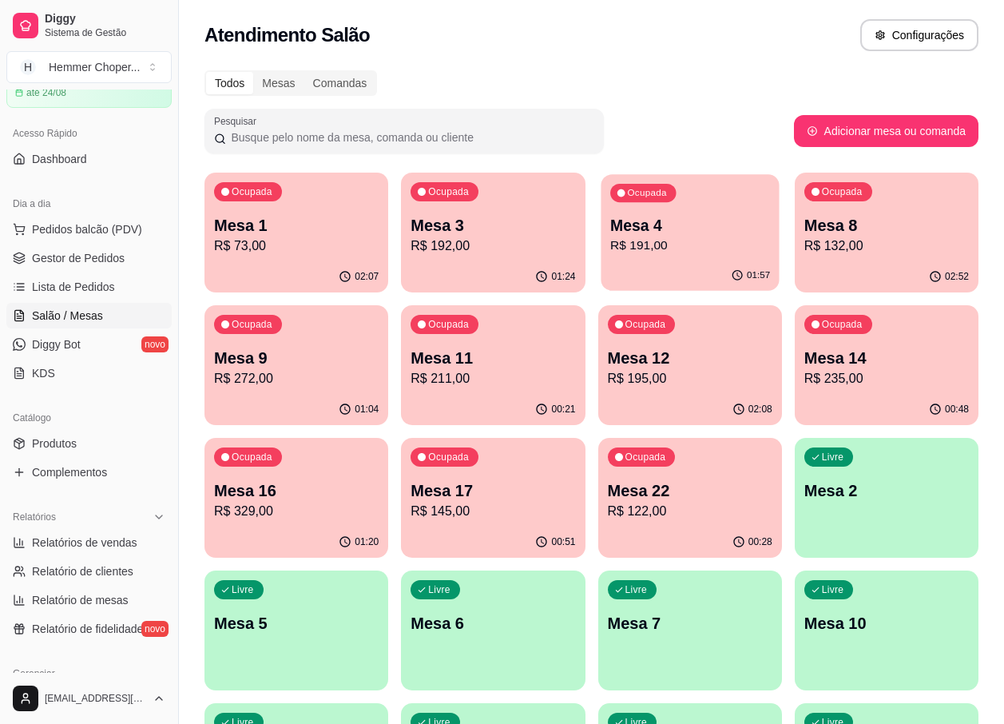
click at [657, 260] on div "Ocupada Mesa 4 R$ 191,00" at bounding box center [690, 217] width 178 height 86
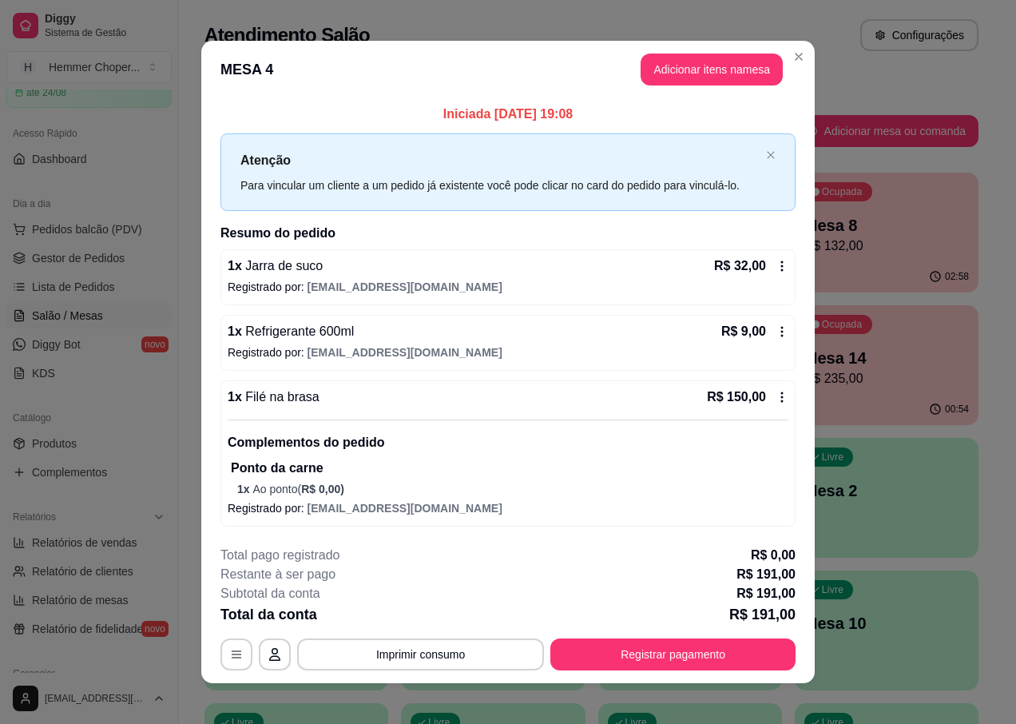
scroll to position [10, 0]
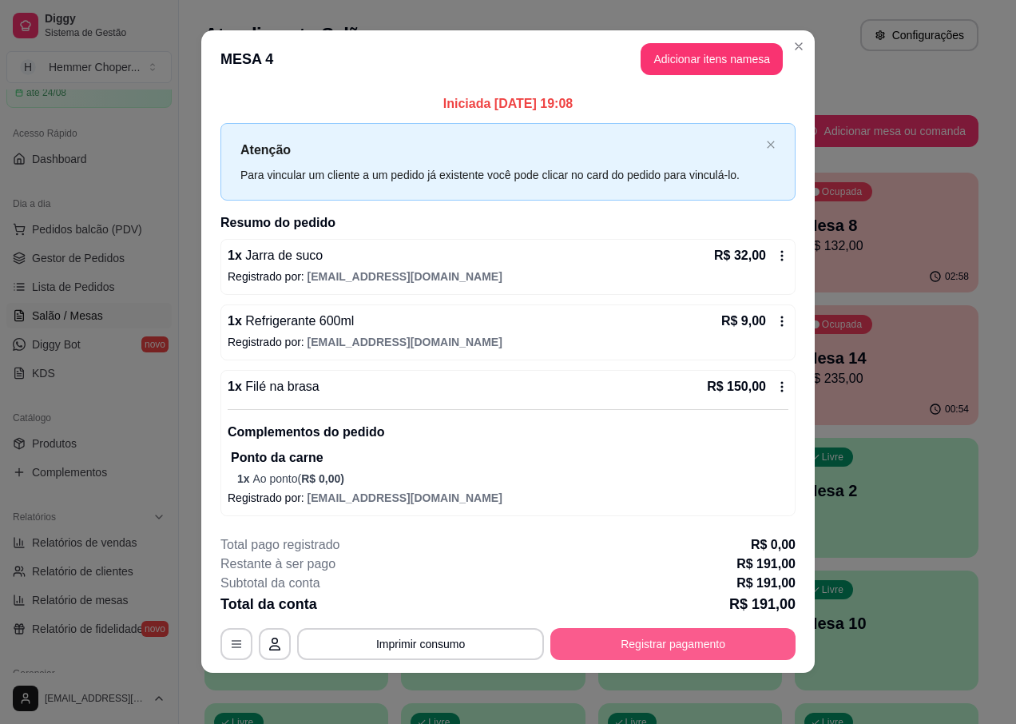
click at [652, 633] on button "Registrar pagamento" at bounding box center [672, 644] width 245 height 32
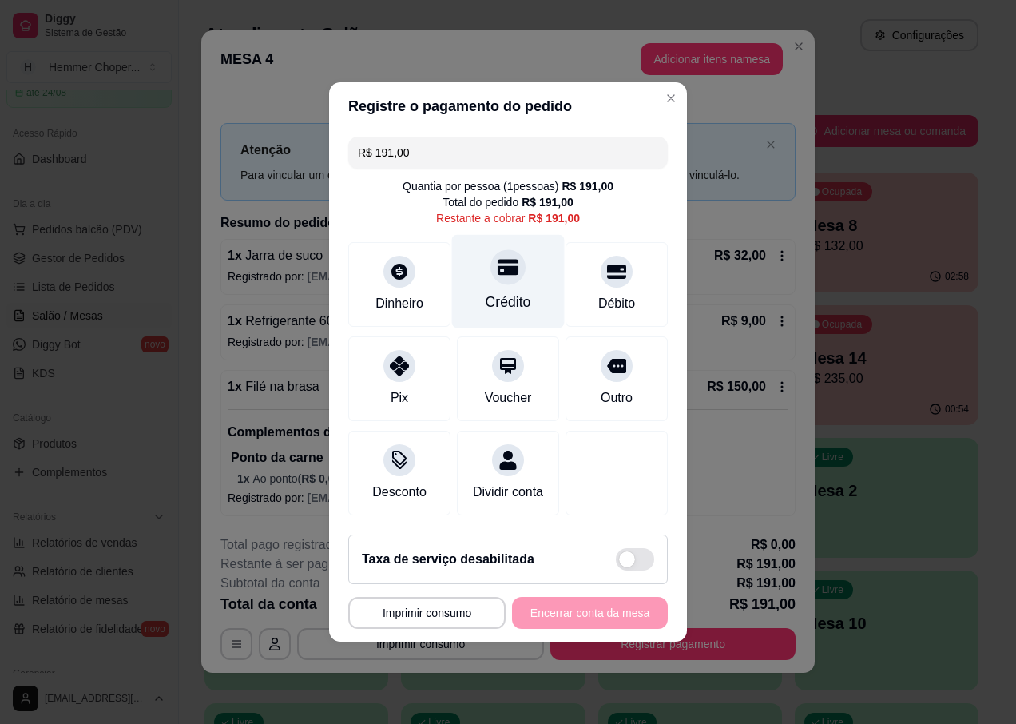
click at [508, 292] on div "Crédito" at bounding box center [509, 302] width 46 height 21
type input "R$ 0,00"
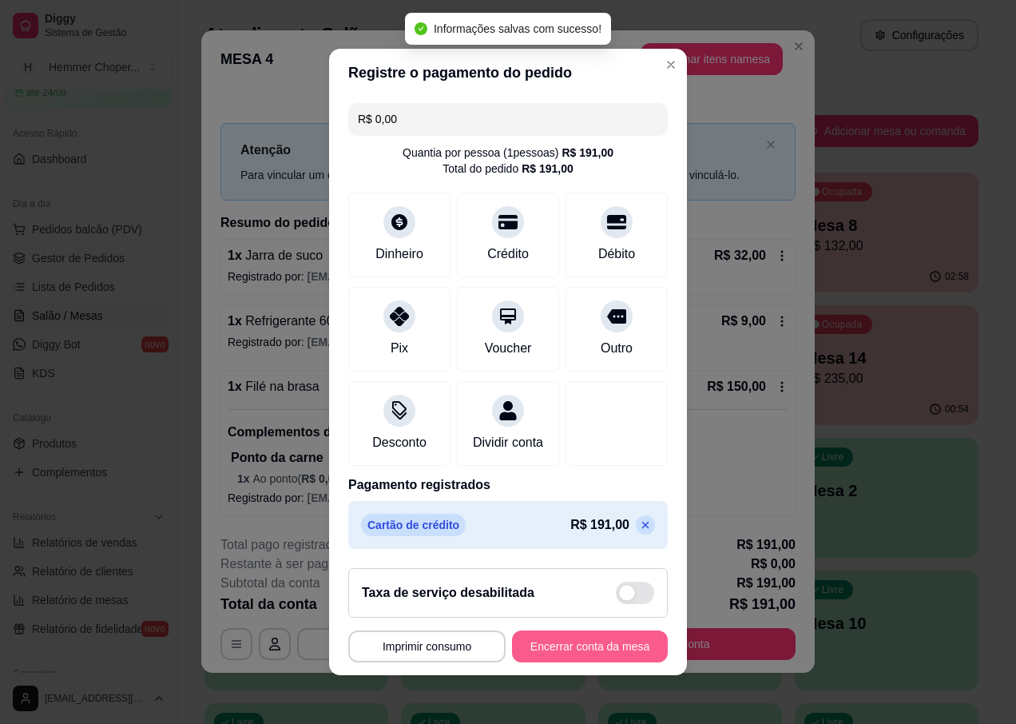
click at [556, 661] on button "Encerrar conta da mesa" at bounding box center [590, 646] width 156 height 32
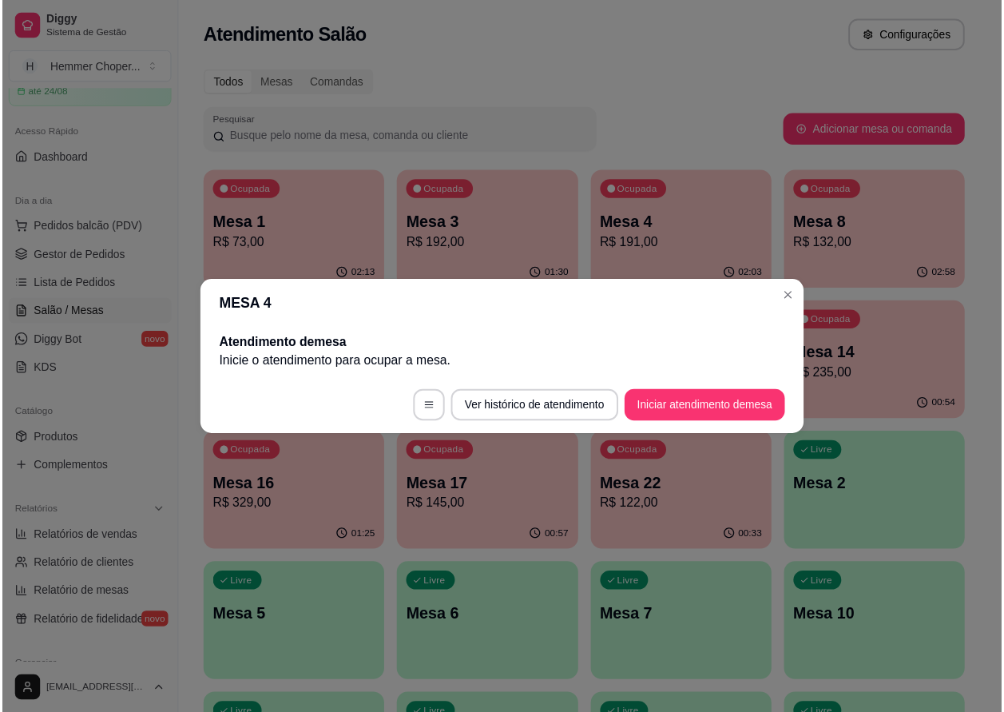
scroll to position [0, 0]
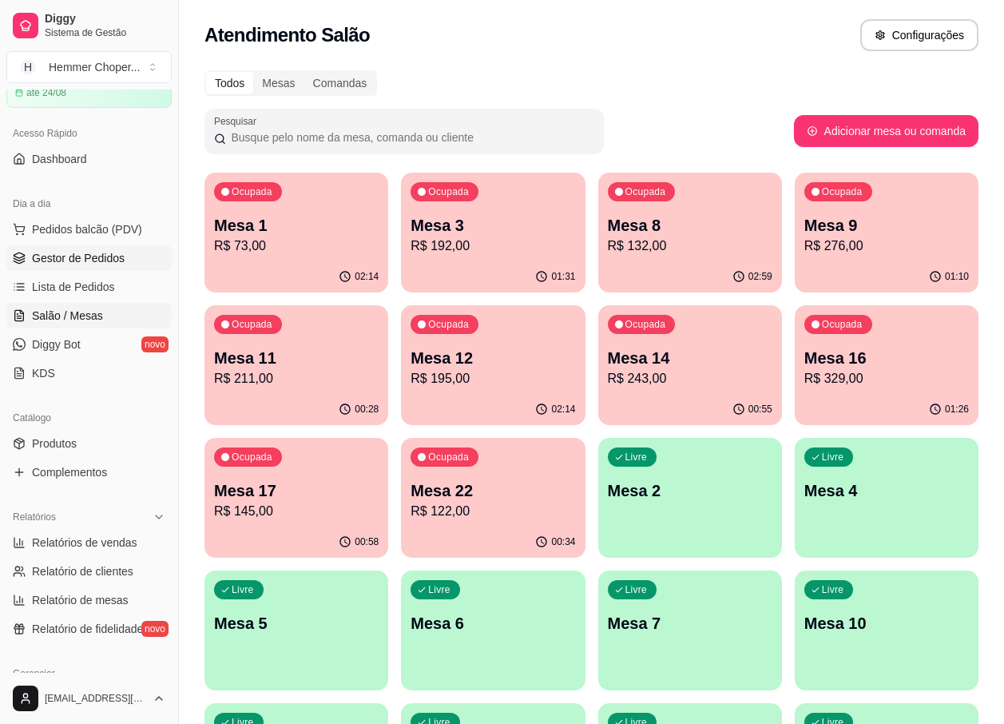
click at [79, 260] on span "Gestor de Pedidos" at bounding box center [78, 258] width 93 height 16
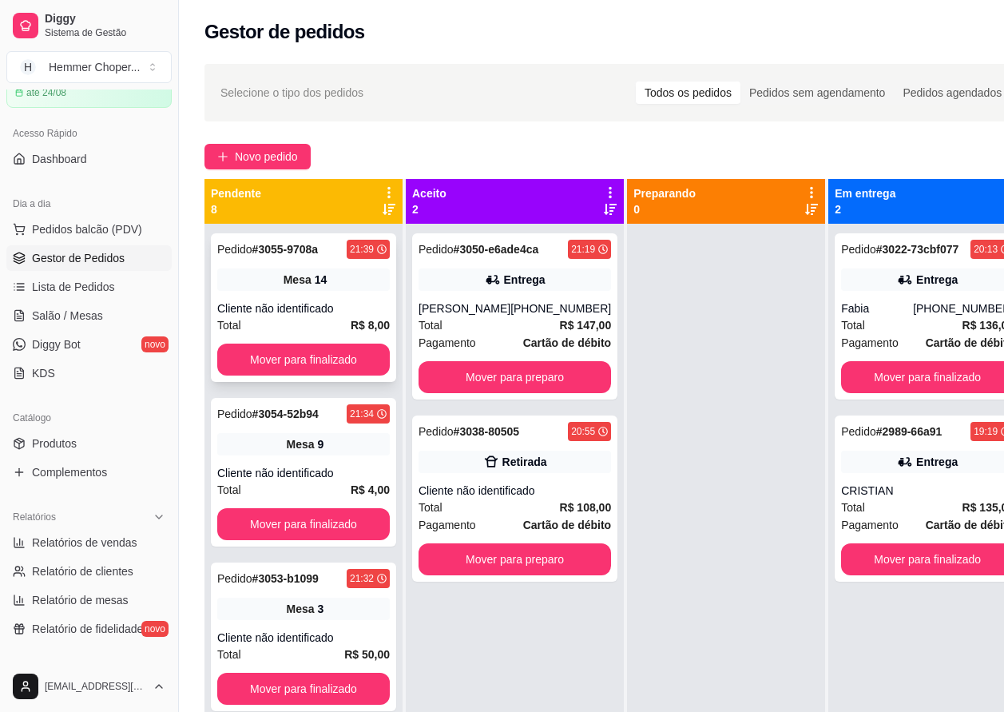
click at [304, 308] on div "Cliente não identificado" at bounding box center [303, 308] width 173 height 16
click at [300, 352] on button "Mover para finalizado" at bounding box center [304, 359] width 168 height 31
click at [300, 308] on div "Cliente não identificado" at bounding box center [303, 308] width 173 height 16
click at [276, 354] on button "Mover para finalizado" at bounding box center [303, 359] width 173 height 32
click at [270, 306] on div "Cliente não identificado" at bounding box center [303, 308] width 173 height 16
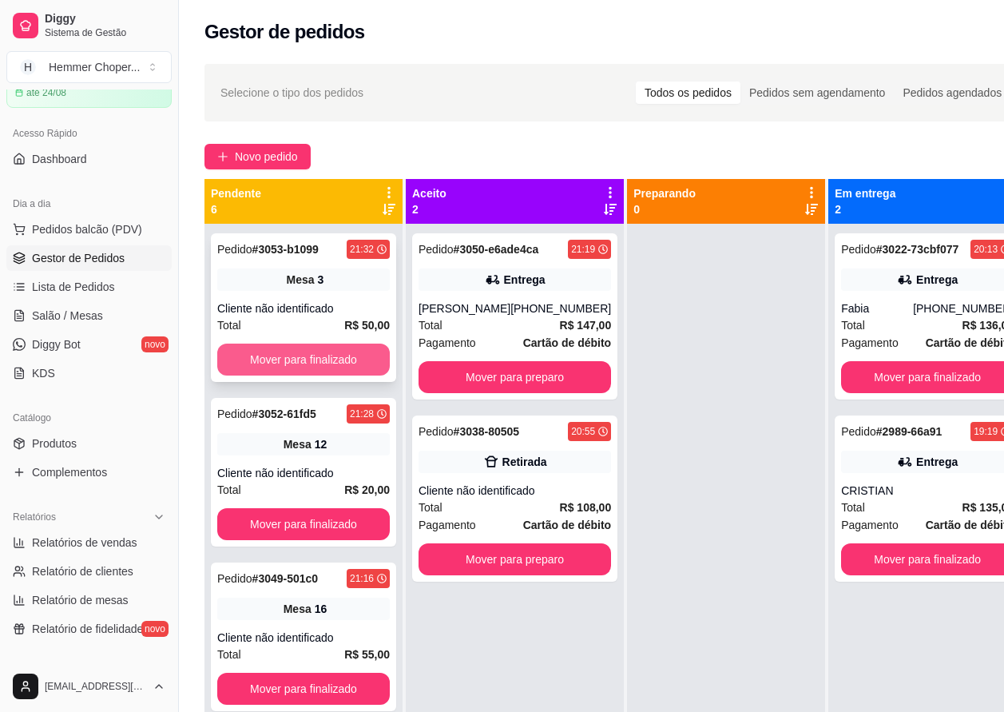
click at [273, 353] on button "Mover para finalizado" at bounding box center [303, 359] width 173 height 32
click at [272, 300] on div "Pedido # 3052-61fd5 21:28 Mesa 12 Cliente não identificado Total R$ 20,00 Mover…" at bounding box center [303, 307] width 185 height 149
click at [276, 347] on button "Mover para finalizado" at bounding box center [303, 359] width 173 height 32
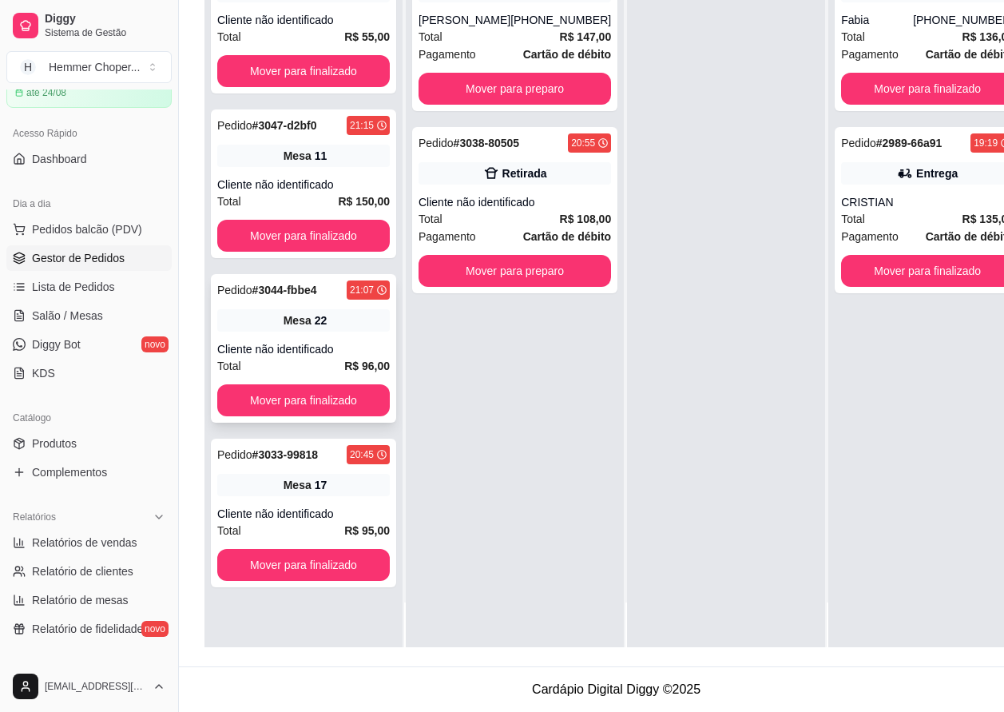
scroll to position [256, 0]
click at [309, 477] on span "Mesa" at bounding box center [298, 485] width 28 height 16
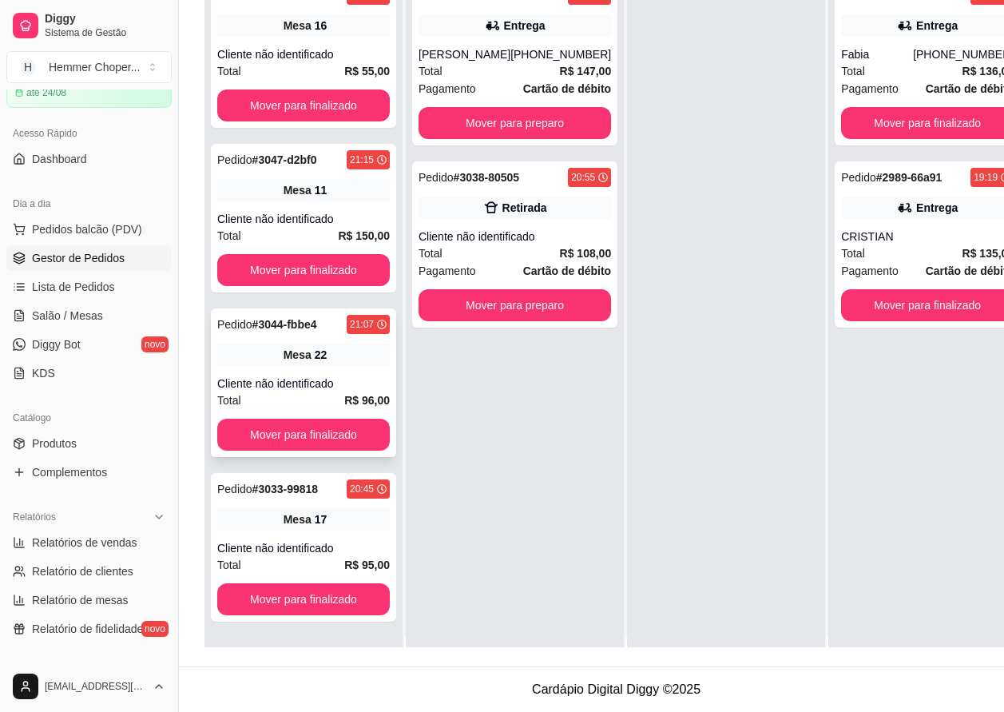
scroll to position [0, 0]
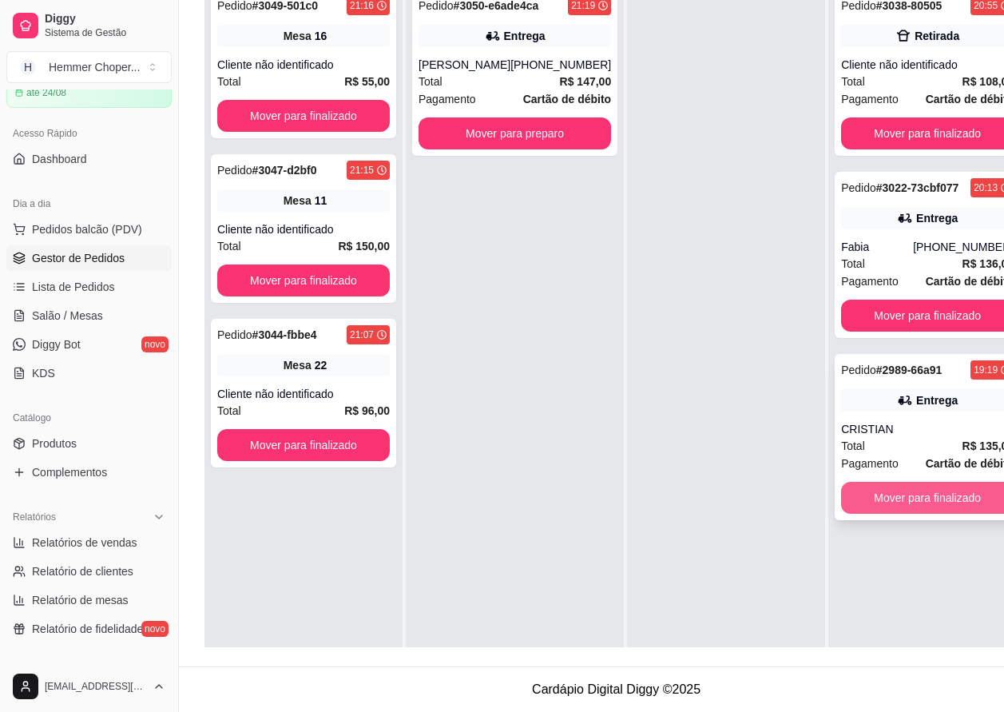
click at [882, 506] on button "Mover para finalizado" at bounding box center [927, 498] width 173 height 32
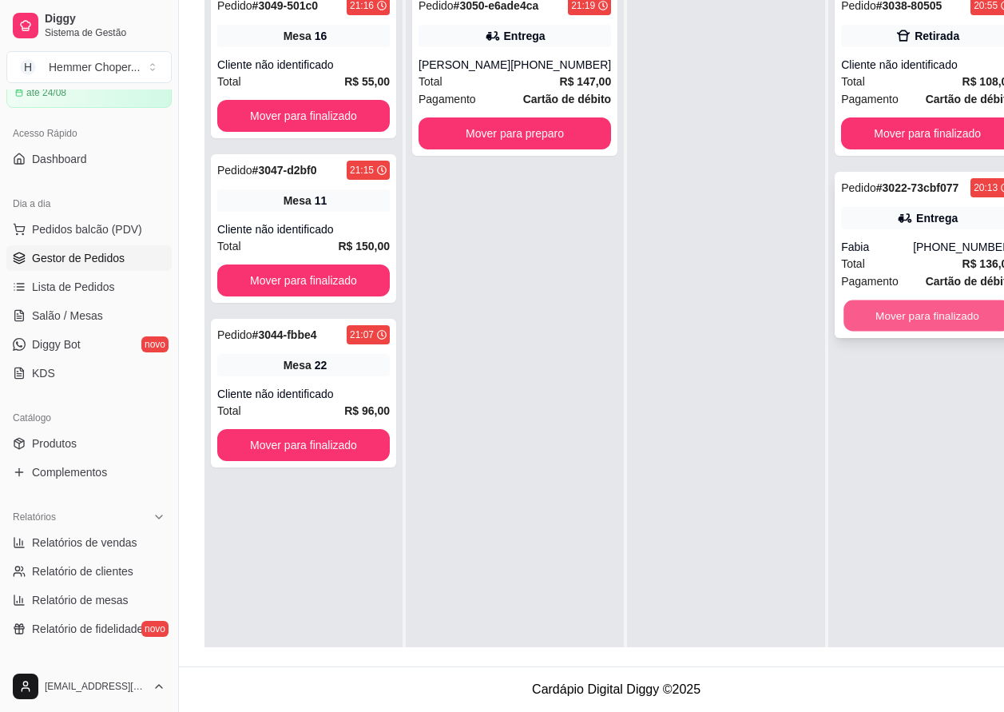
click at [895, 312] on button "Mover para finalizado" at bounding box center [928, 315] width 168 height 31
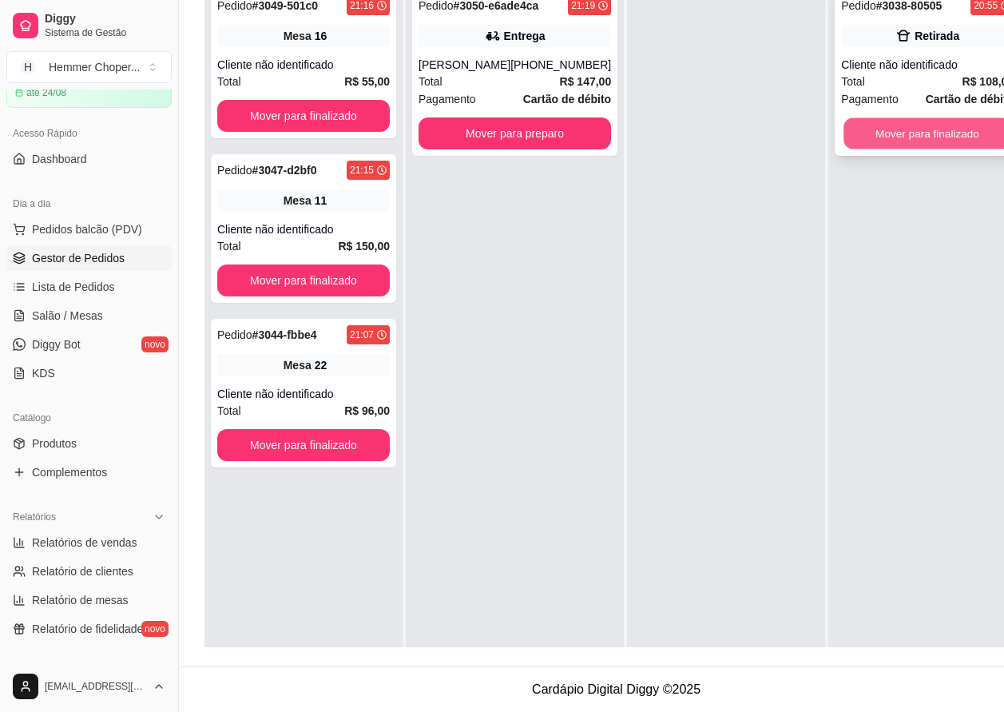
click at [902, 138] on button "Mover para finalizado" at bounding box center [928, 133] width 168 height 31
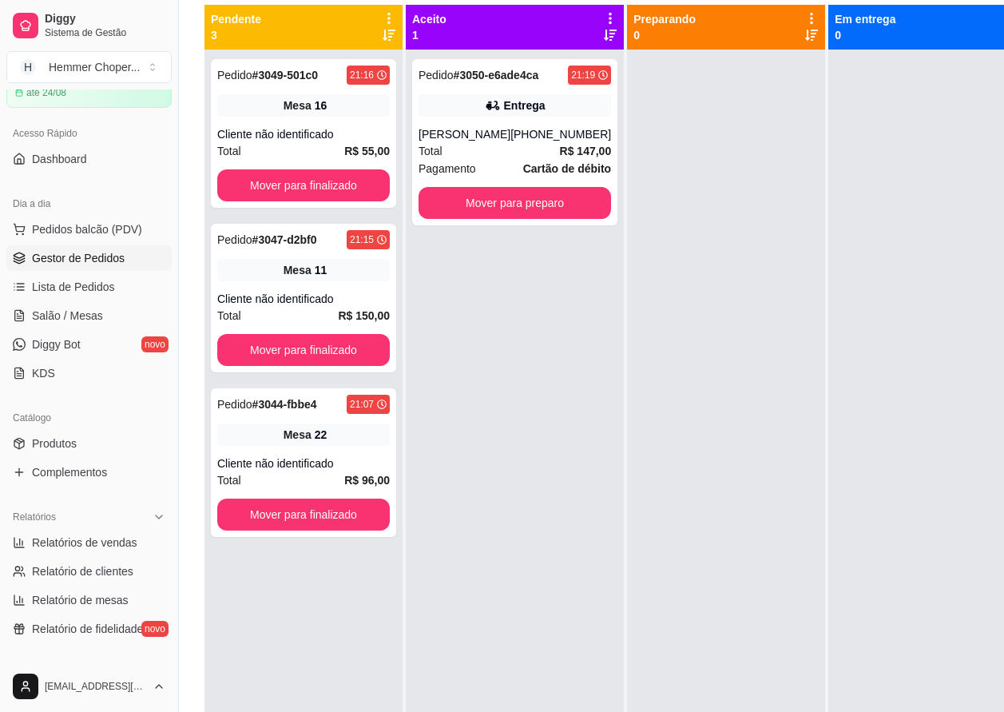
scroll to position [164, 0]
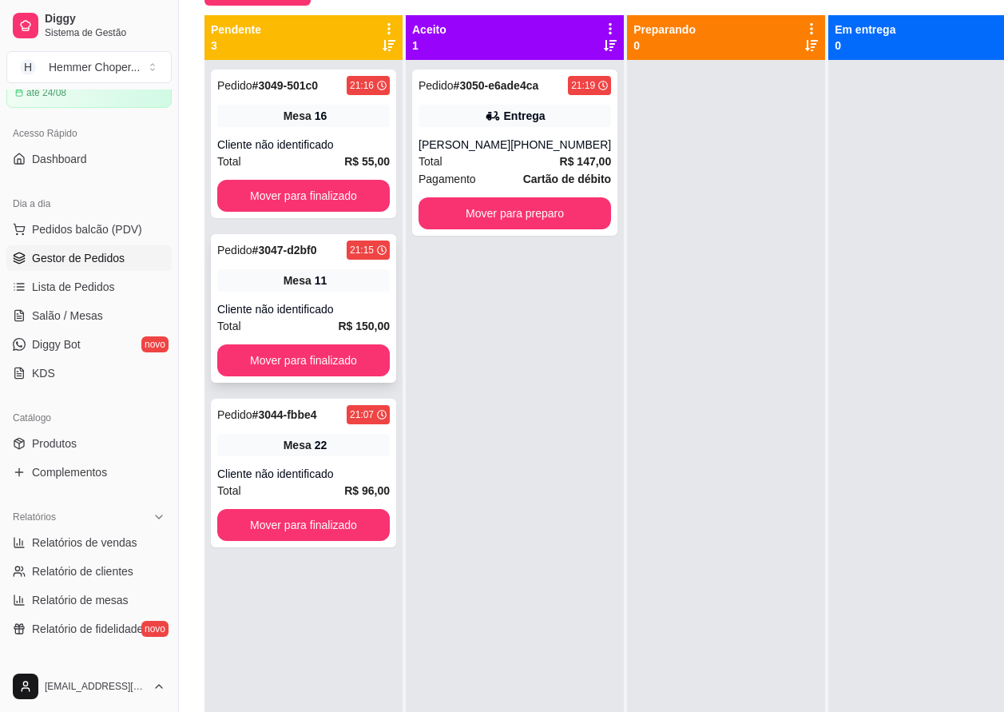
click at [317, 320] on div "Total R$ 150,00" at bounding box center [303, 326] width 173 height 18
click at [300, 454] on div "Mesa 22" at bounding box center [303, 445] width 173 height 22
click at [285, 143] on div "Cliente não identificado" at bounding box center [303, 145] width 173 height 16
click at [77, 314] on span "Salão / Mesas" at bounding box center [67, 316] width 71 height 16
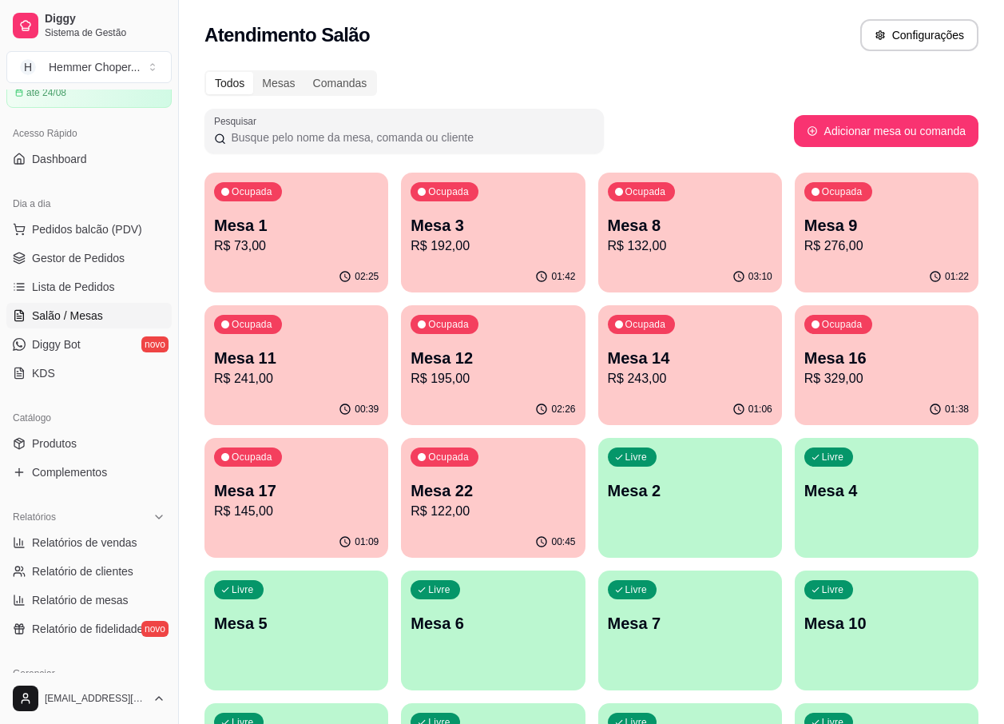
click at [327, 269] on div "02:25" at bounding box center [296, 276] width 184 height 31
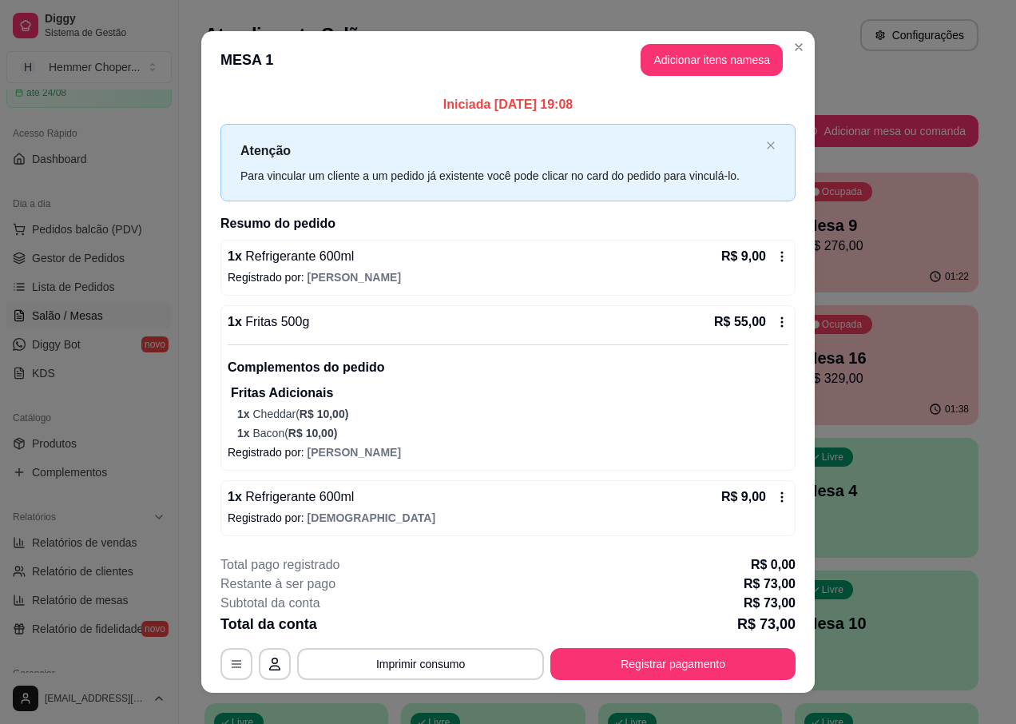
scroll to position [20, 0]
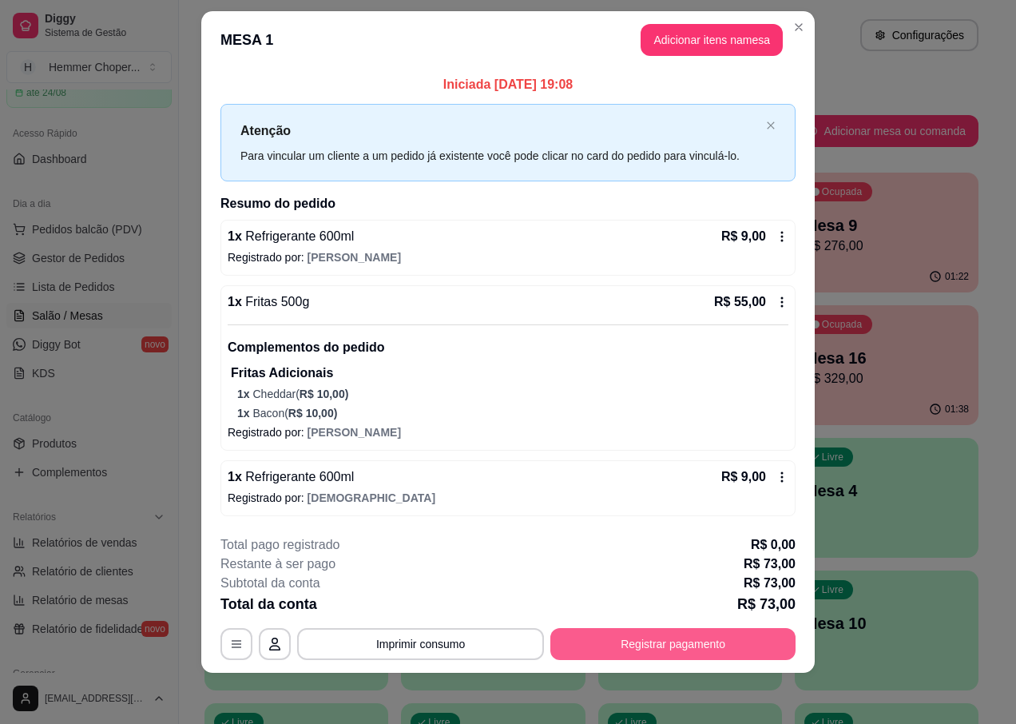
click at [651, 649] on button "Registrar pagamento" at bounding box center [672, 644] width 245 height 32
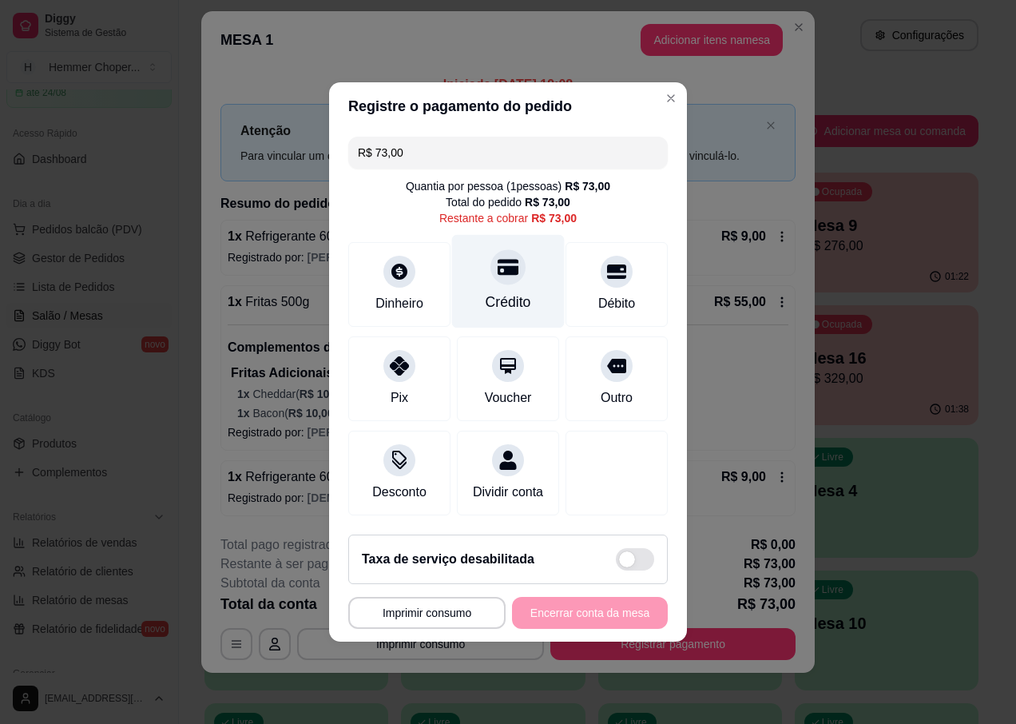
click at [506, 280] on div "Crédito" at bounding box center [508, 281] width 113 height 93
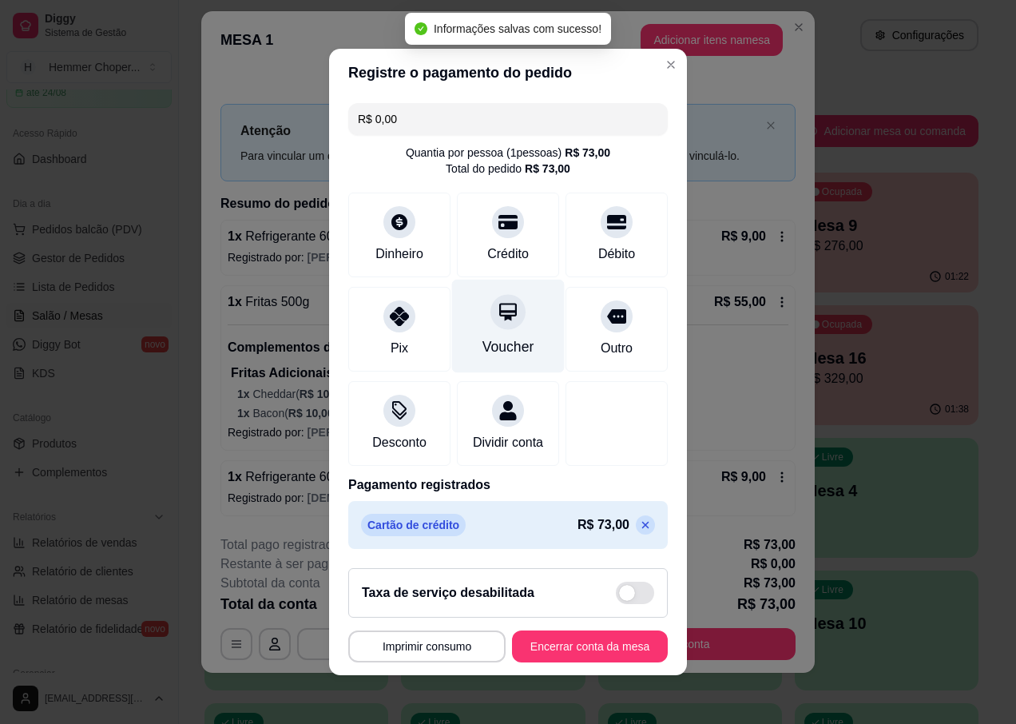
type input "R$ 0,00"
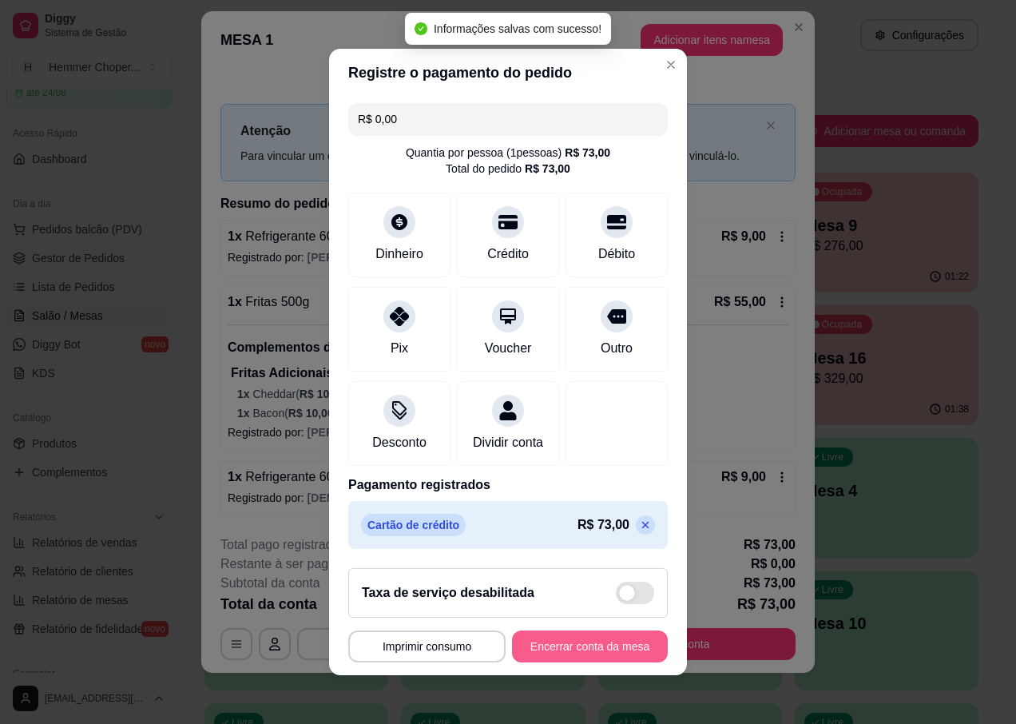
click at [582, 652] on button "Encerrar conta da mesa" at bounding box center [590, 646] width 156 height 32
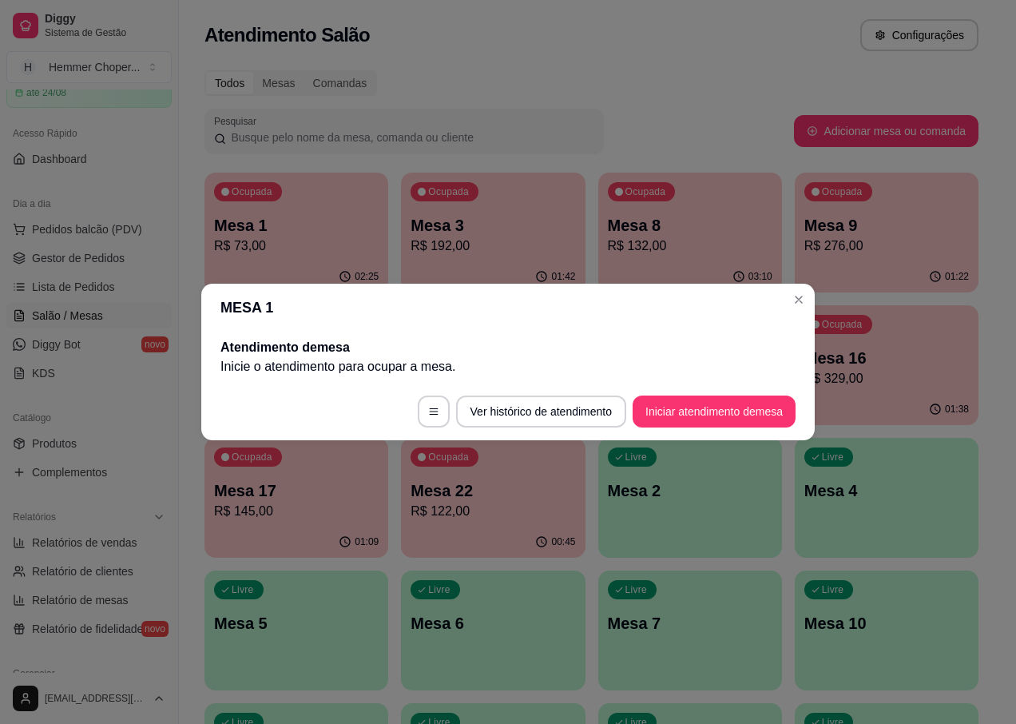
scroll to position [0, 0]
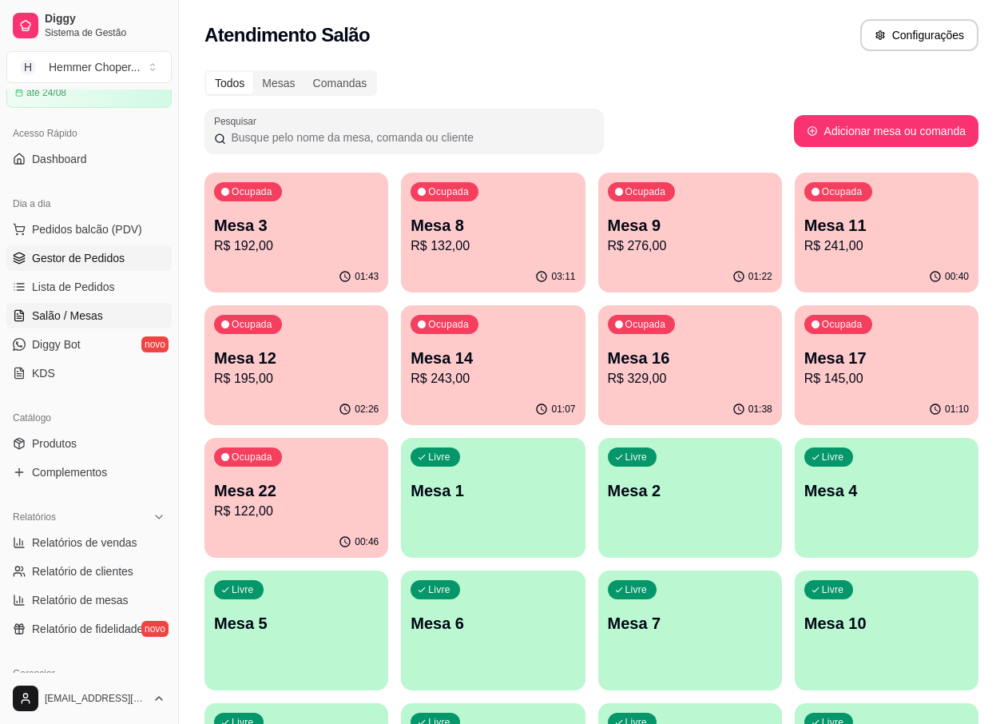
click at [90, 260] on span "Gestor de Pedidos" at bounding box center [78, 258] width 93 height 16
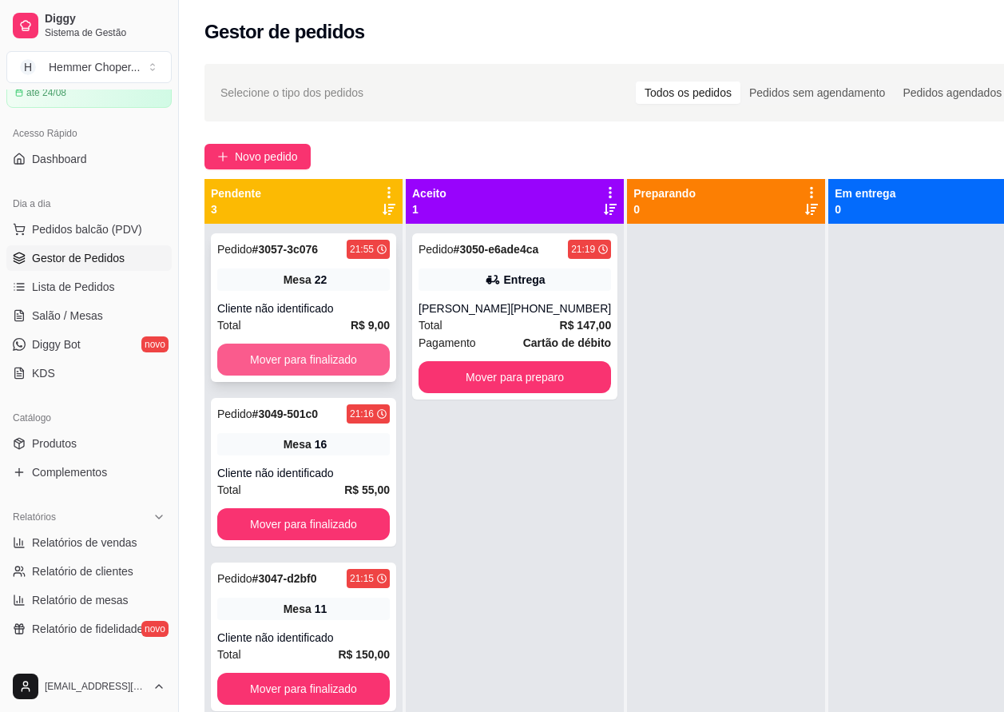
click at [276, 350] on button "Mover para finalizado" at bounding box center [303, 359] width 173 height 32
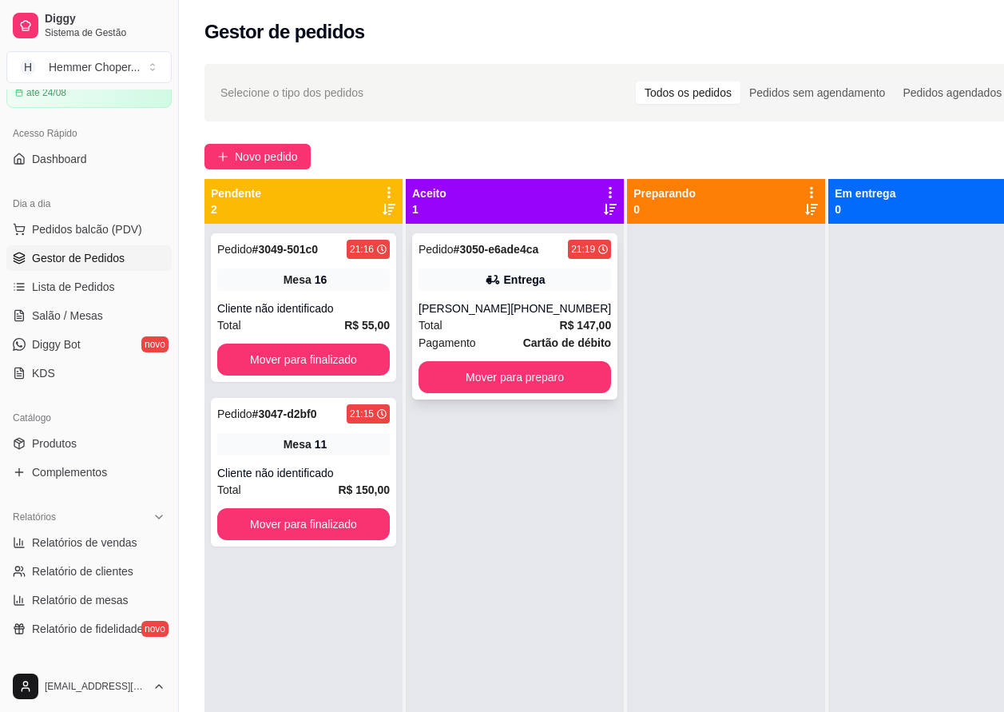
click at [509, 330] on div "Total R$ 147,00" at bounding box center [515, 325] width 193 height 18
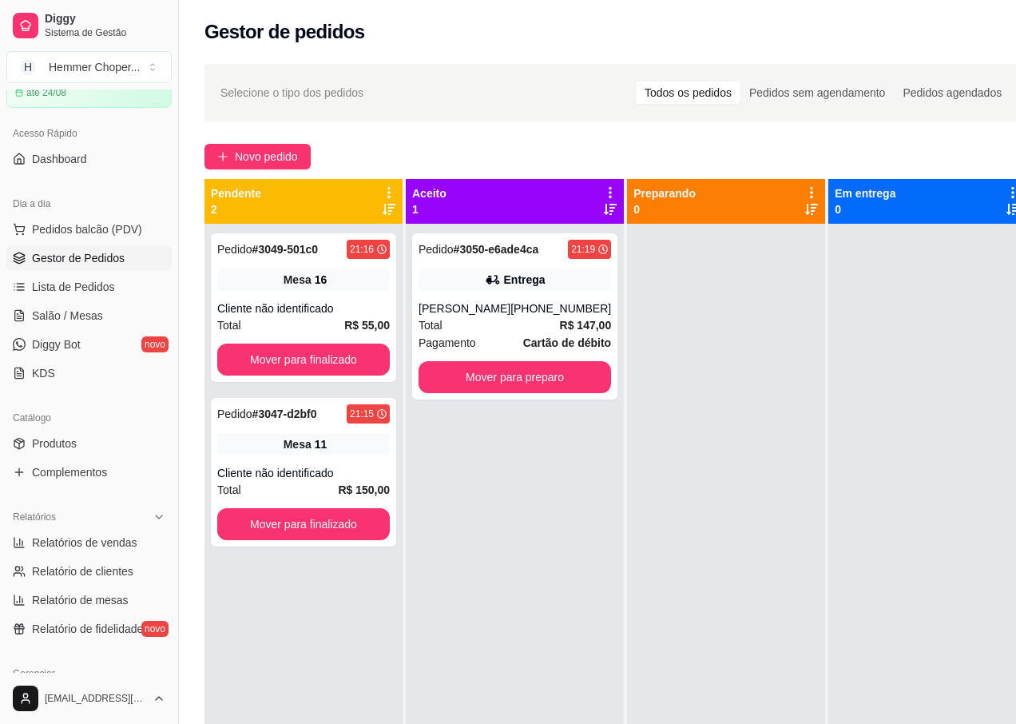
scroll to position [309, 0]
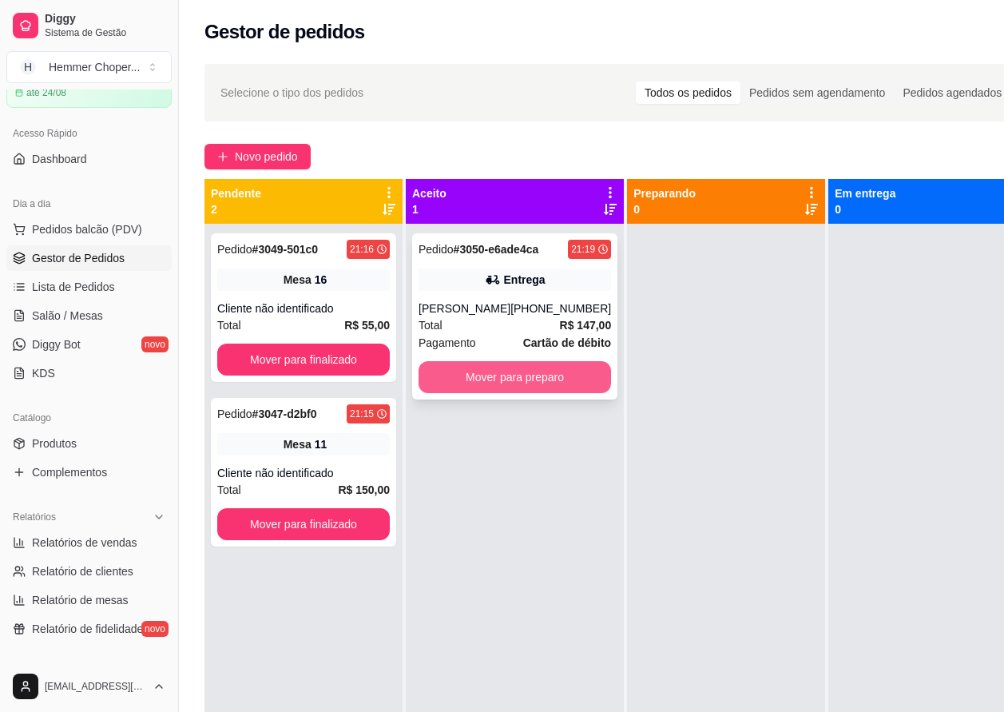
click at [470, 375] on button "Mover para preparo" at bounding box center [515, 377] width 193 height 32
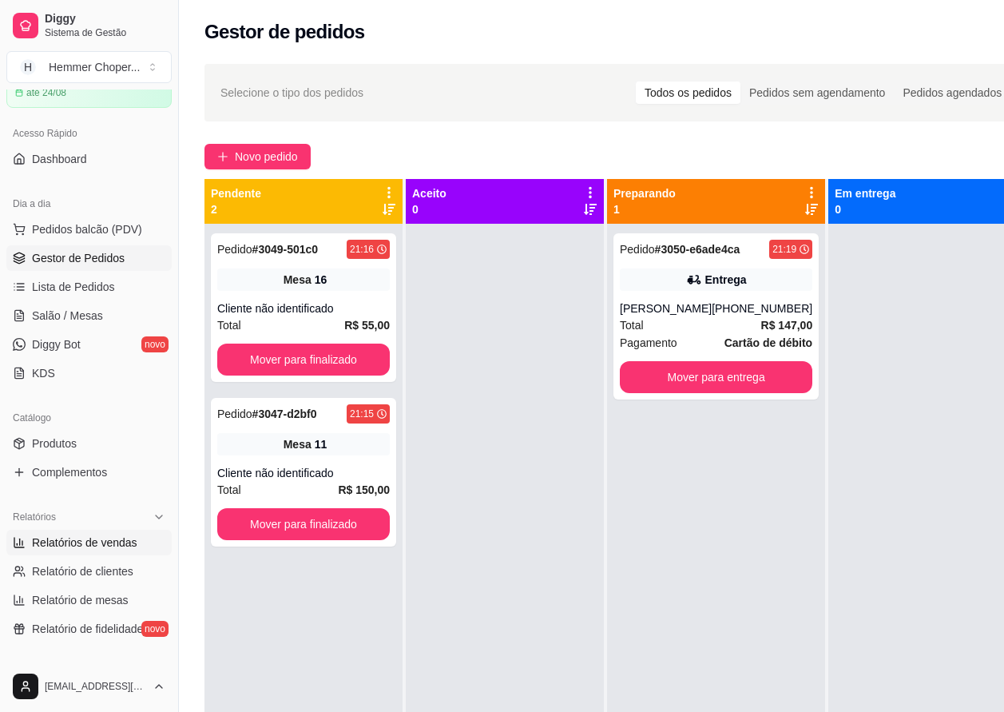
click at [67, 549] on span "Relatórios de vendas" at bounding box center [84, 542] width 105 height 16
select select "ALL"
select select "0"
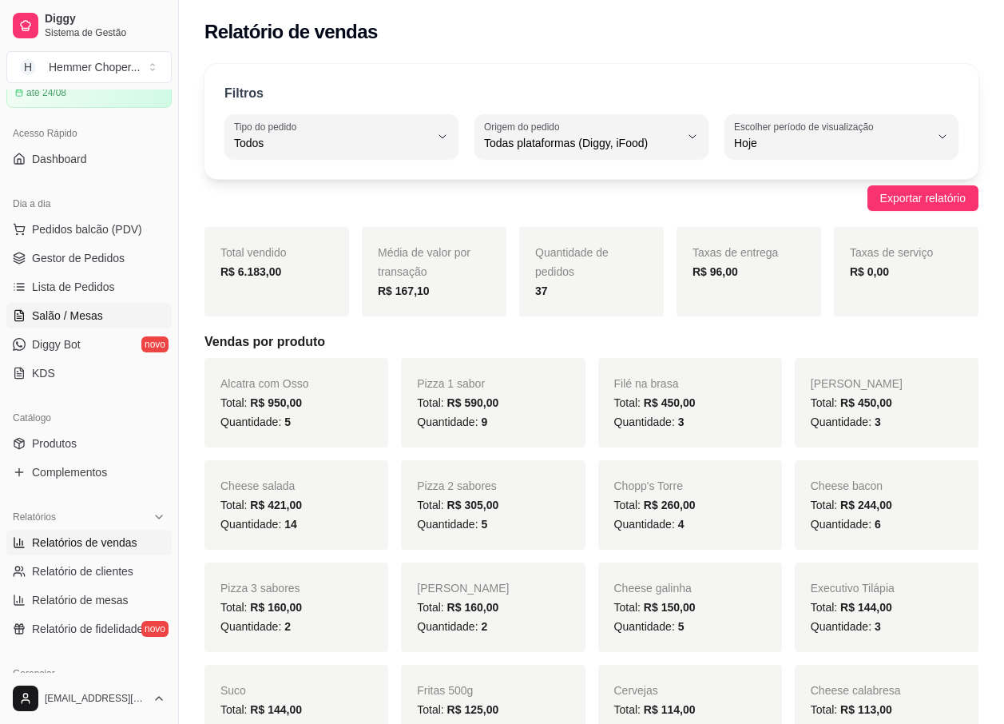
click at [97, 304] on link "Salão / Mesas" at bounding box center [88, 316] width 165 height 26
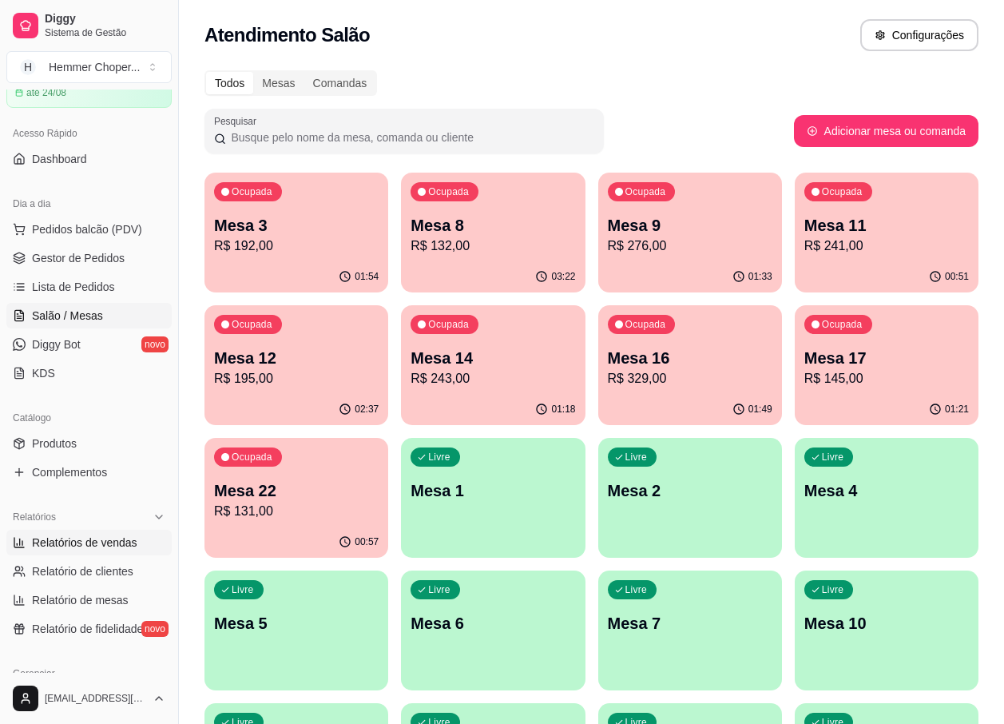
click at [100, 546] on span "Relatórios de vendas" at bounding box center [84, 542] width 105 height 16
select select "ALL"
select select "0"
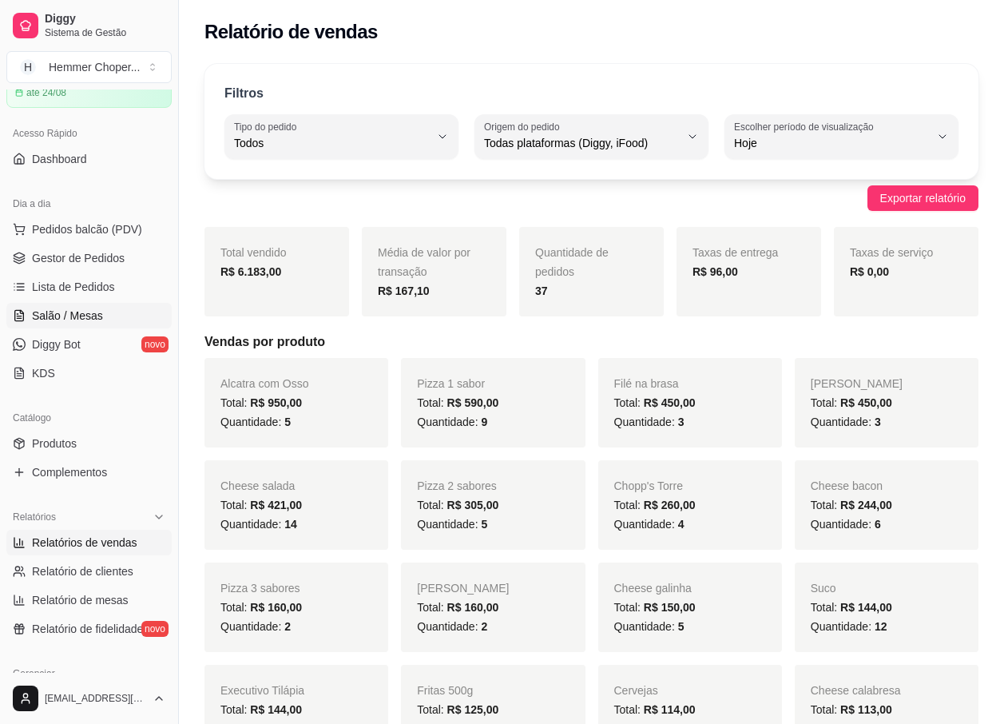
click at [83, 312] on span "Salão / Mesas" at bounding box center [67, 316] width 71 height 16
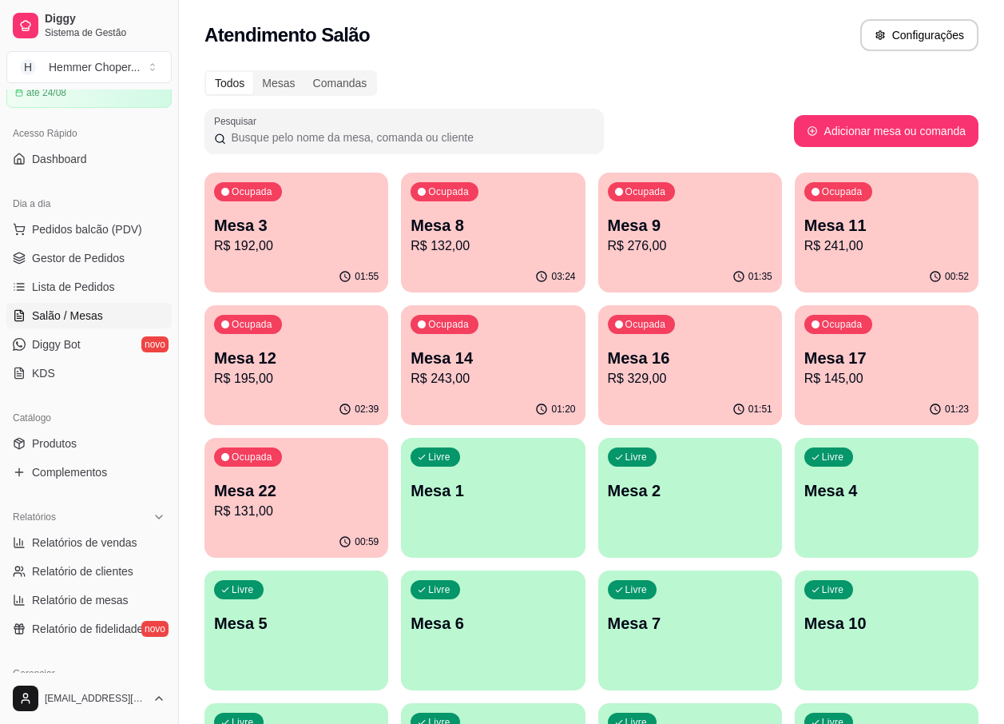
click at [627, 255] on p "R$ 276,00" at bounding box center [690, 245] width 165 height 19
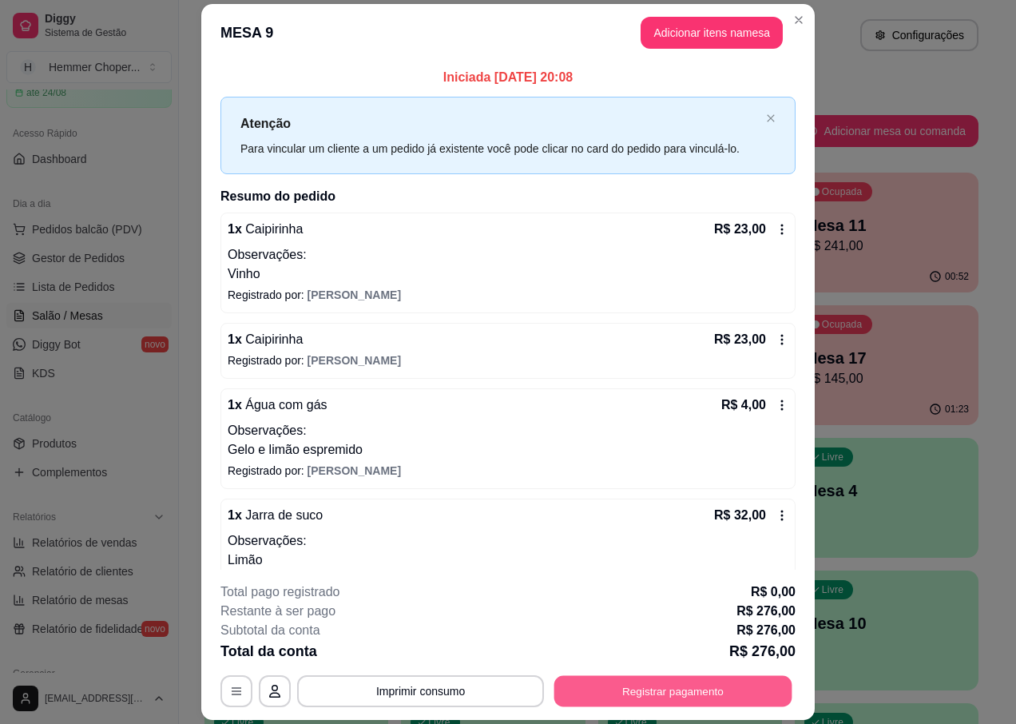
click at [606, 687] on button "Registrar pagamento" at bounding box center [673, 691] width 238 height 31
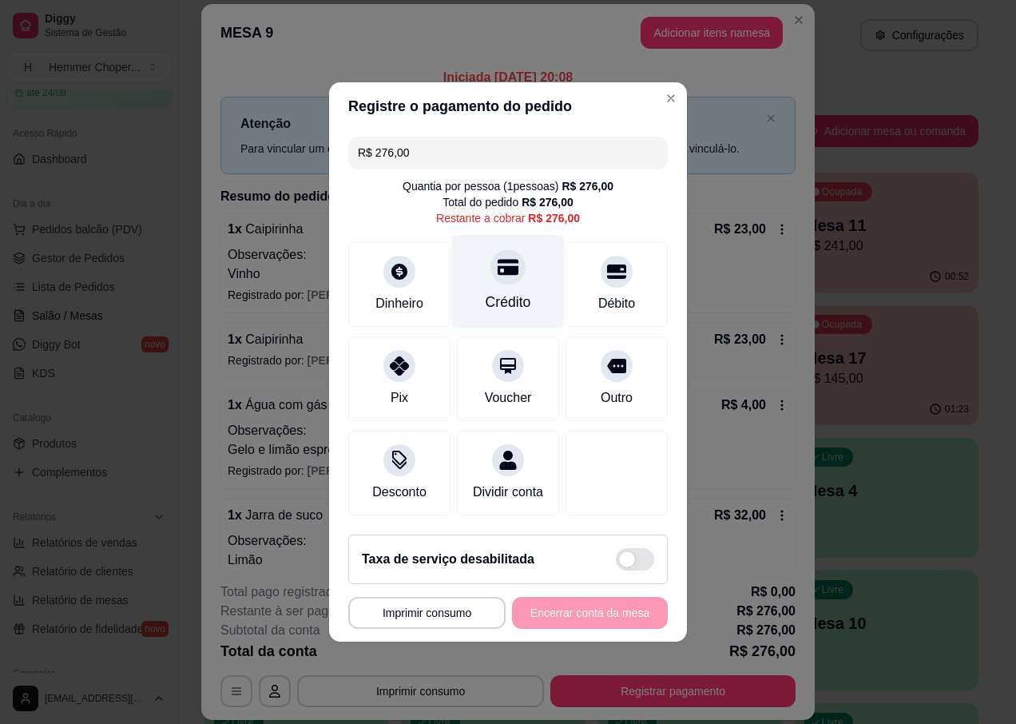
click at [511, 276] on div "Crédito" at bounding box center [508, 281] width 113 height 93
type input "R$ 0,00"
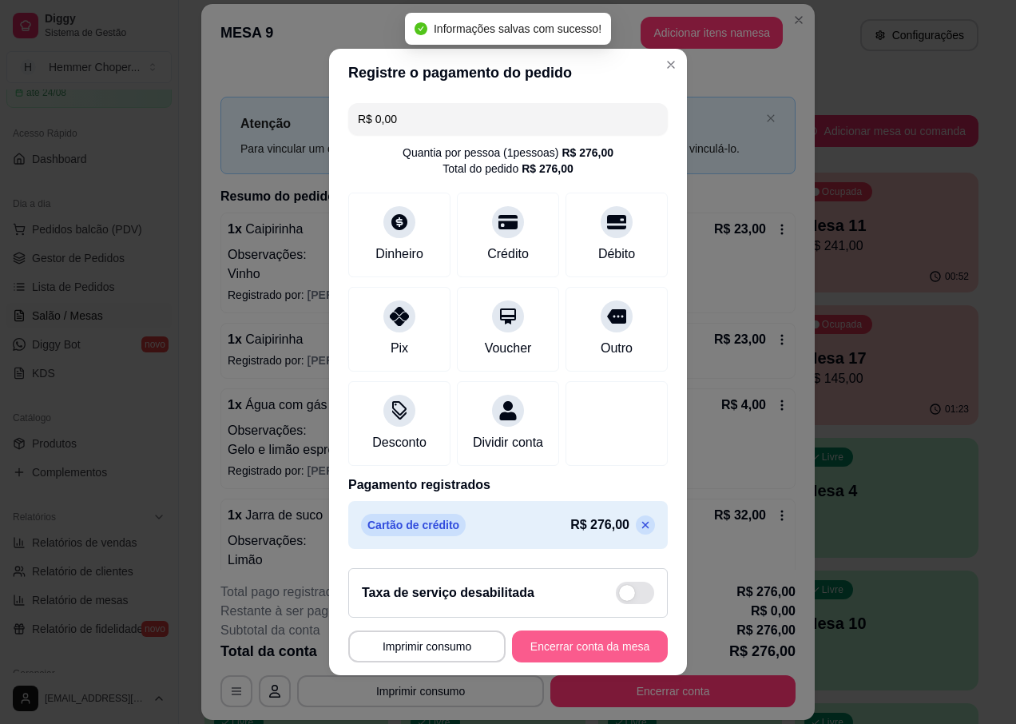
click at [605, 654] on button "Encerrar conta da mesa" at bounding box center [590, 646] width 156 height 32
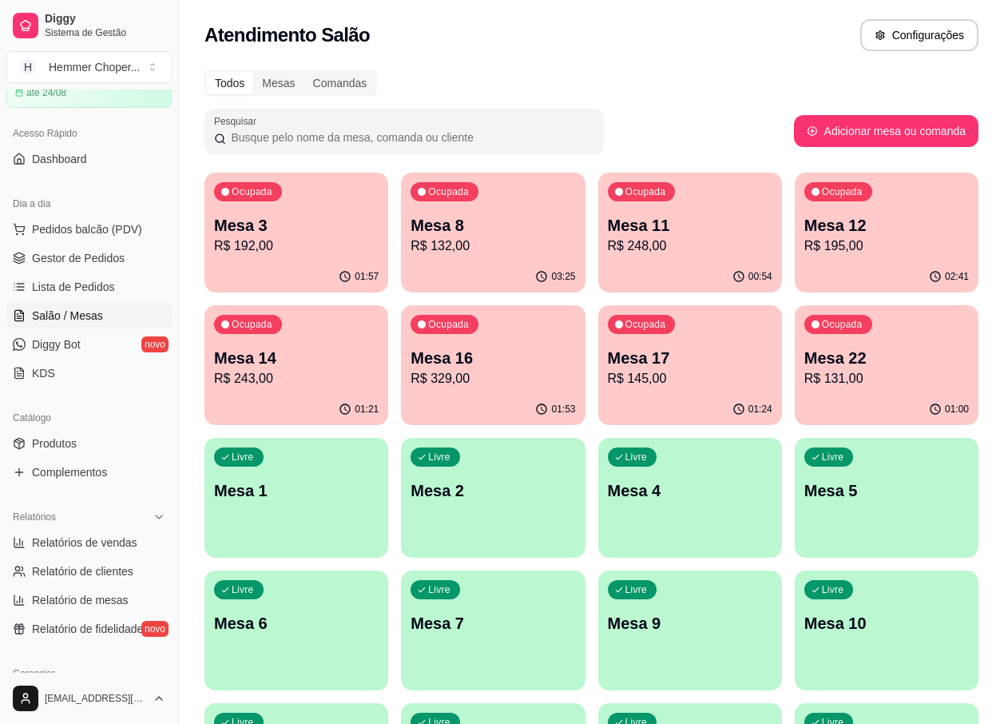
click at [877, 252] on p "R$ 195,00" at bounding box center [886, 245] width 165 height 19
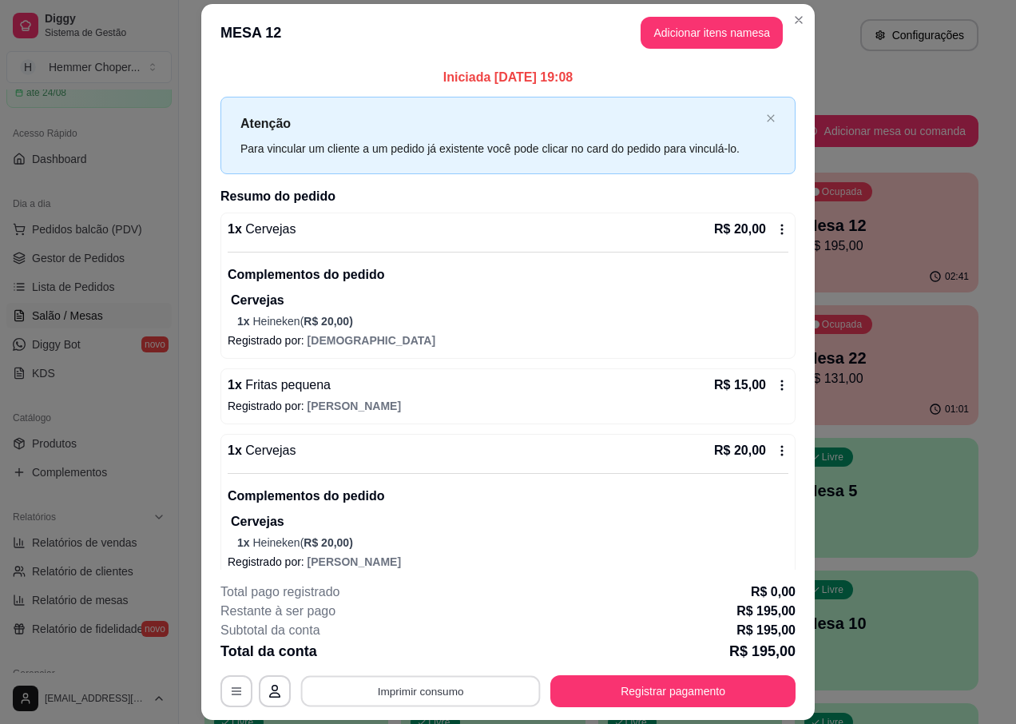
click at [438, 697] on button "Imprimir consumo" at bounding box center [421, 691] width 240 height 31
click at [427, 649] on button "IMPRESSORA" at bounding box center [419, 653] width 112 height 25
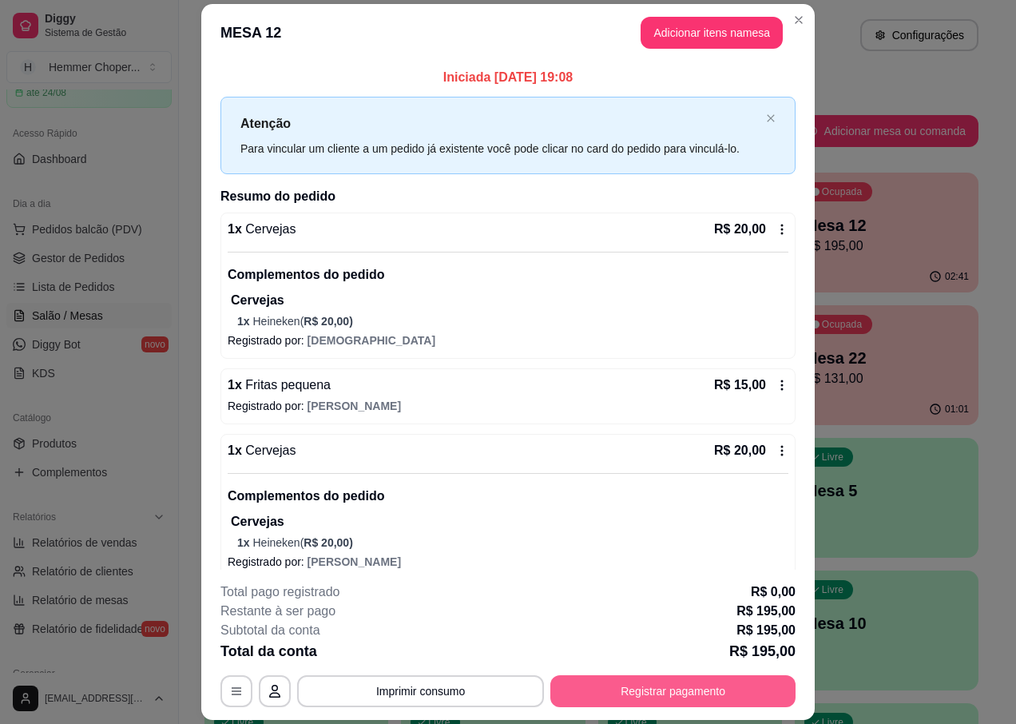
click at [618, 698] on button "Registrar pagamento" at bounding box center [672, 691] width 245 height 32
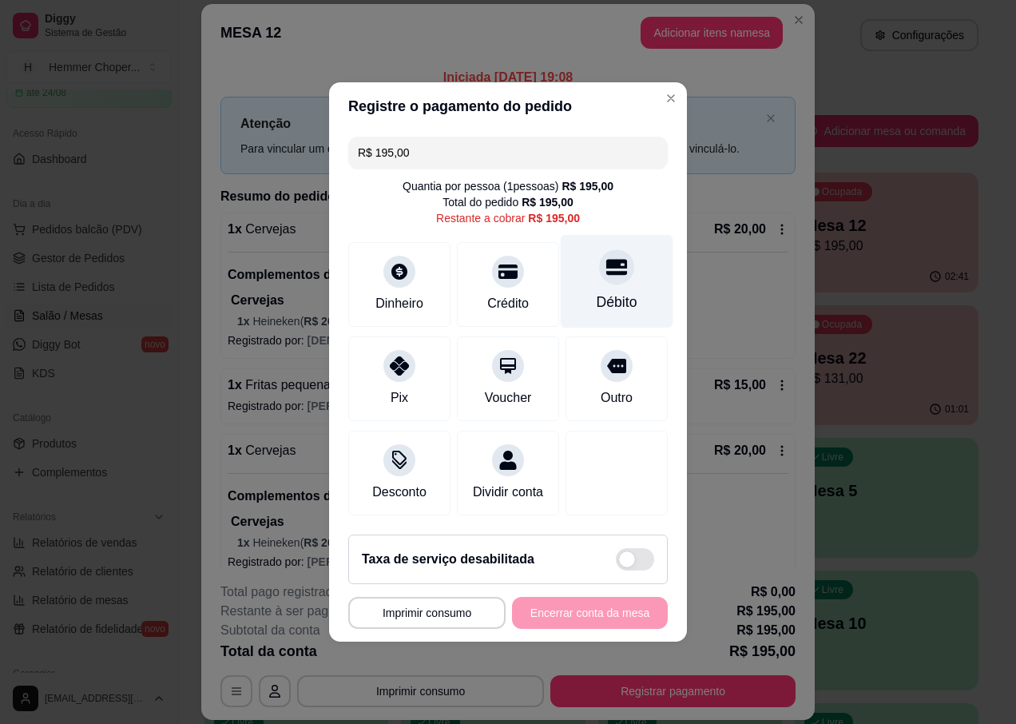
click at [610, 264] on icon at bounding box center [616, 268] width 21 height 16
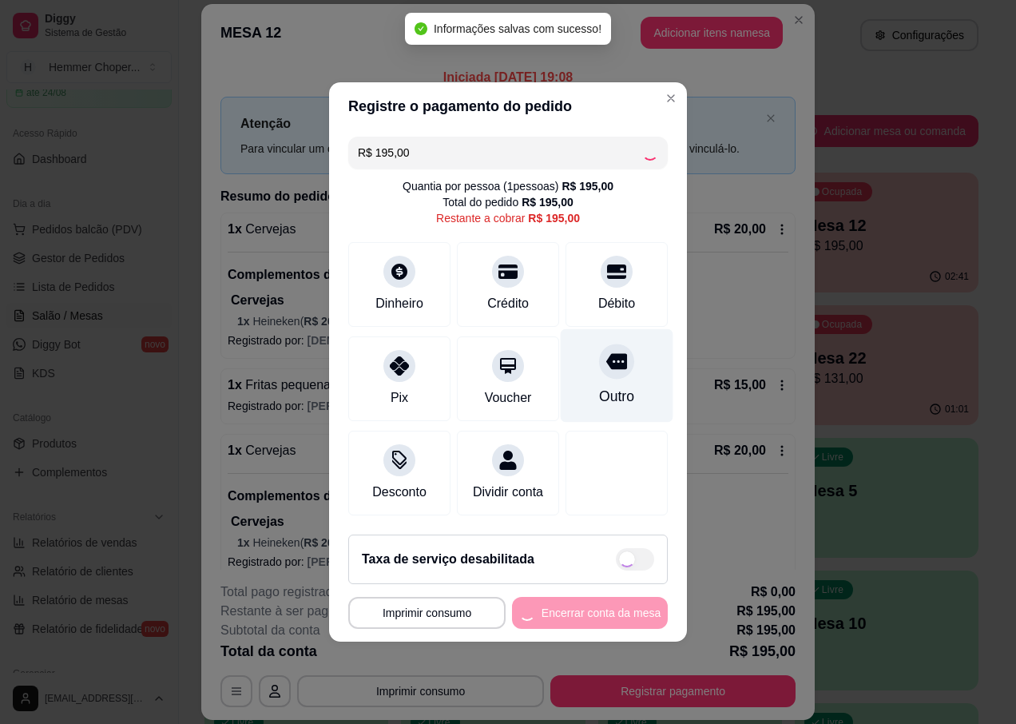
type input "R$ 0,00"
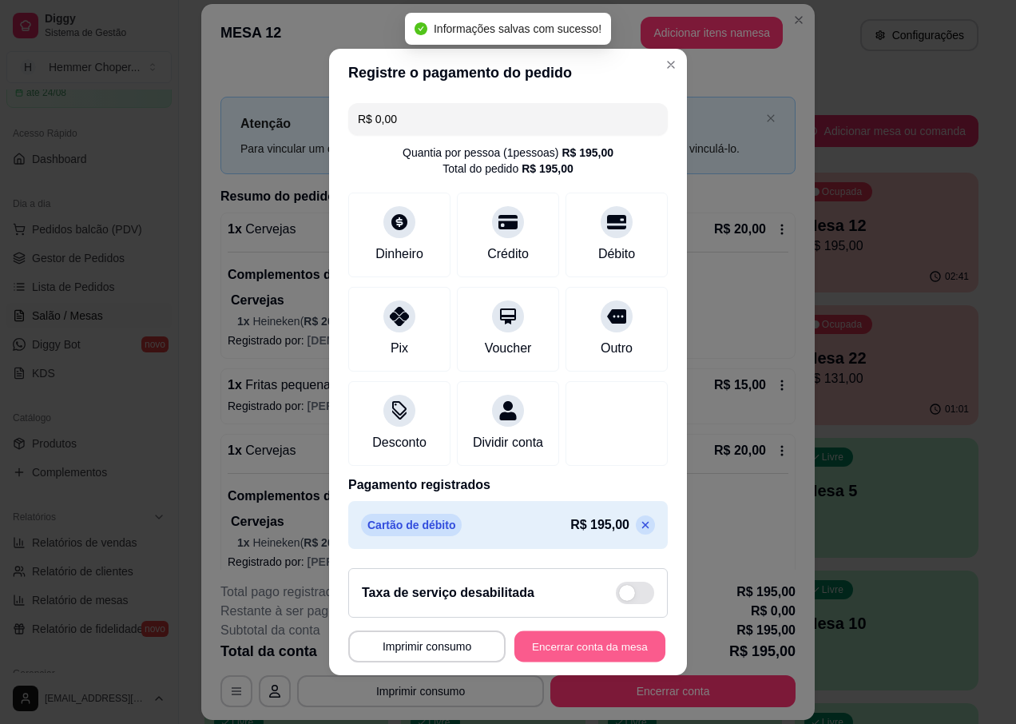
click at [566, 656] on button "Encerrar conta da mesa" at bounding box center [589, 646] width 151 height 31
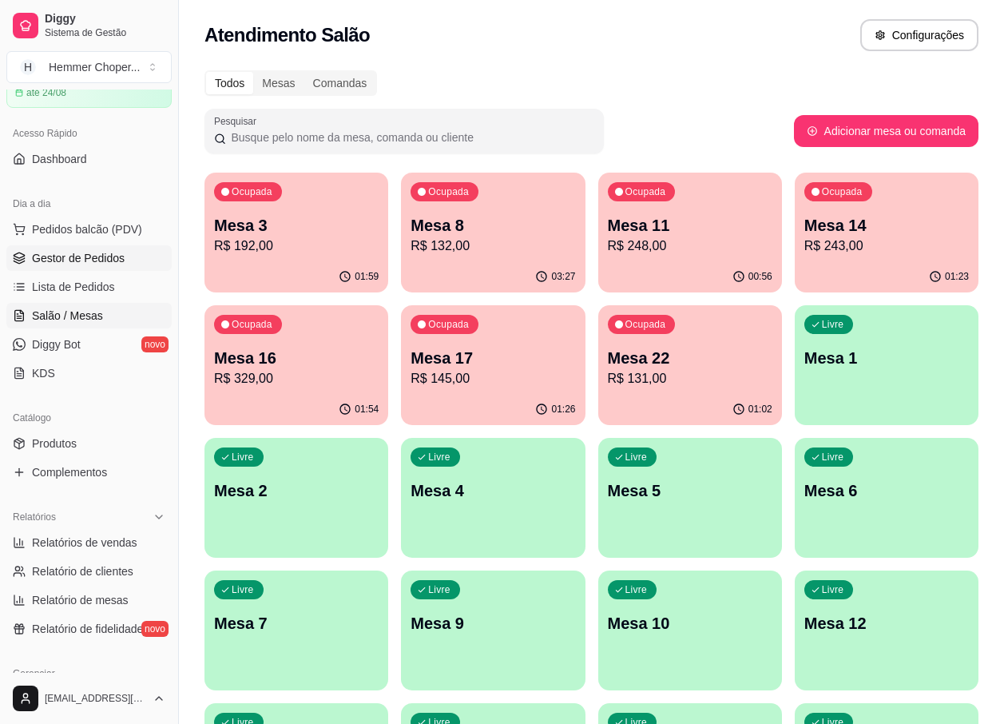
click at [79, 259] on span "Gestor de Pedidos" at bounding box center [78, 258] width 93 height 16
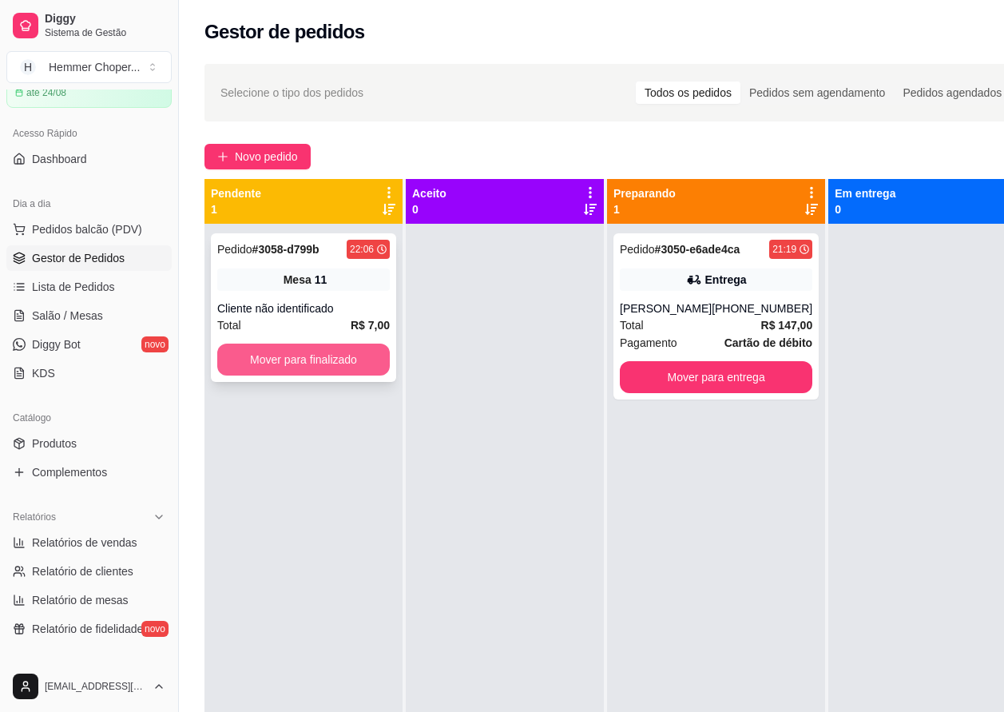
click at [314, 360] on button "Mover para finalizado" at bounding box center [303, 359] width 173 height 32
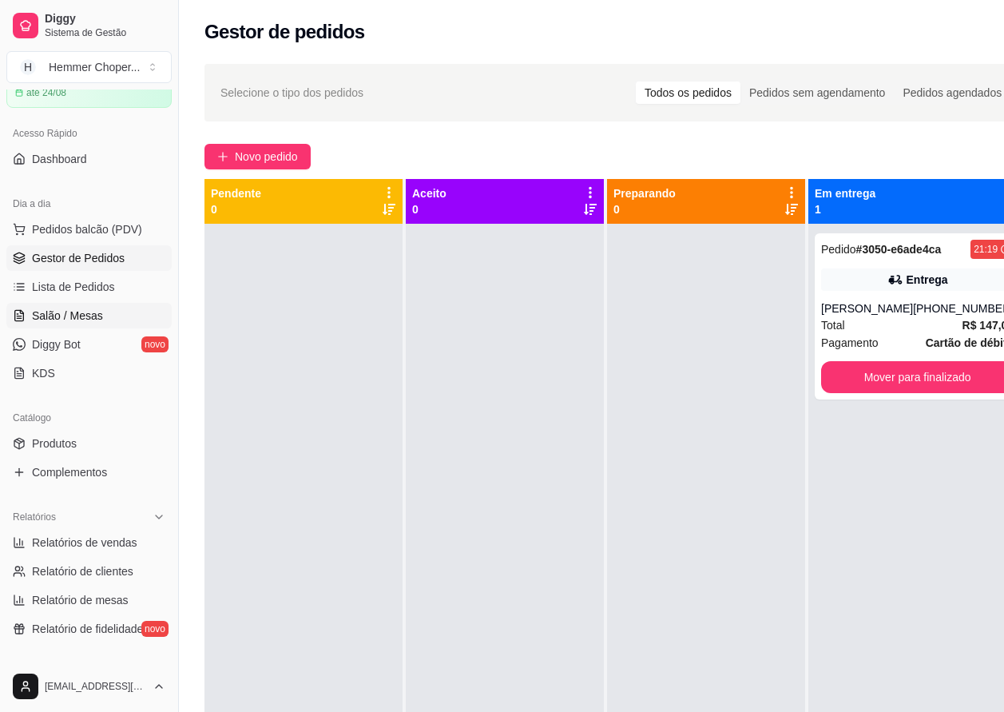
click at [84, 321] on span "Salão / Mesas" at bounding box center [67, 316] width 71 height 16
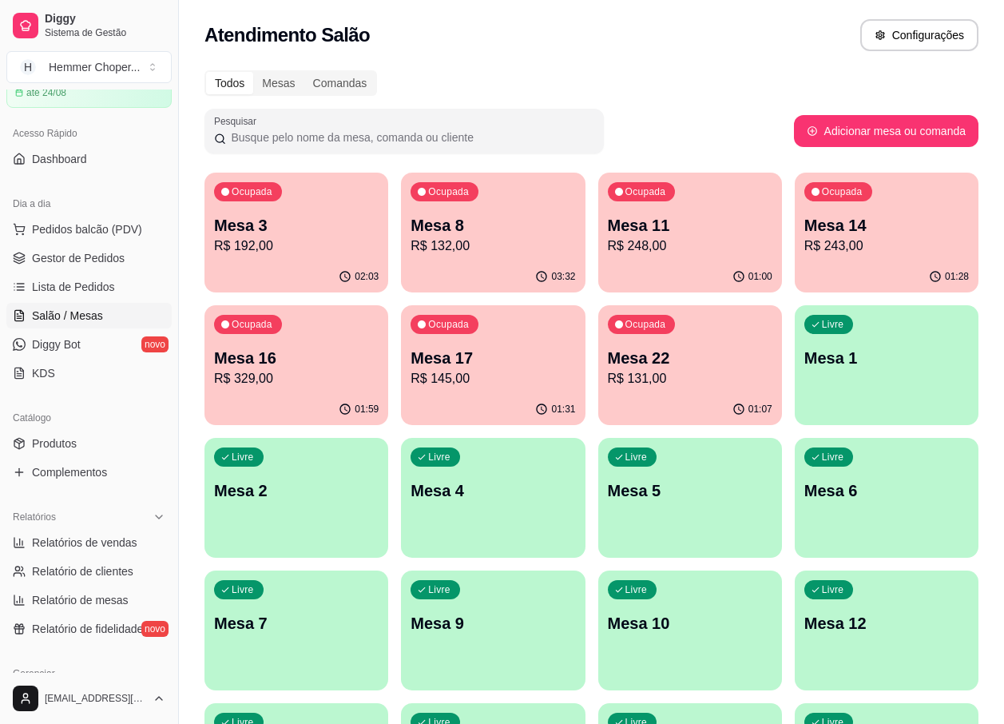
click at [503, 240] on p "R$ 132,00" at bounding box center [493, 245] width 165 height 19
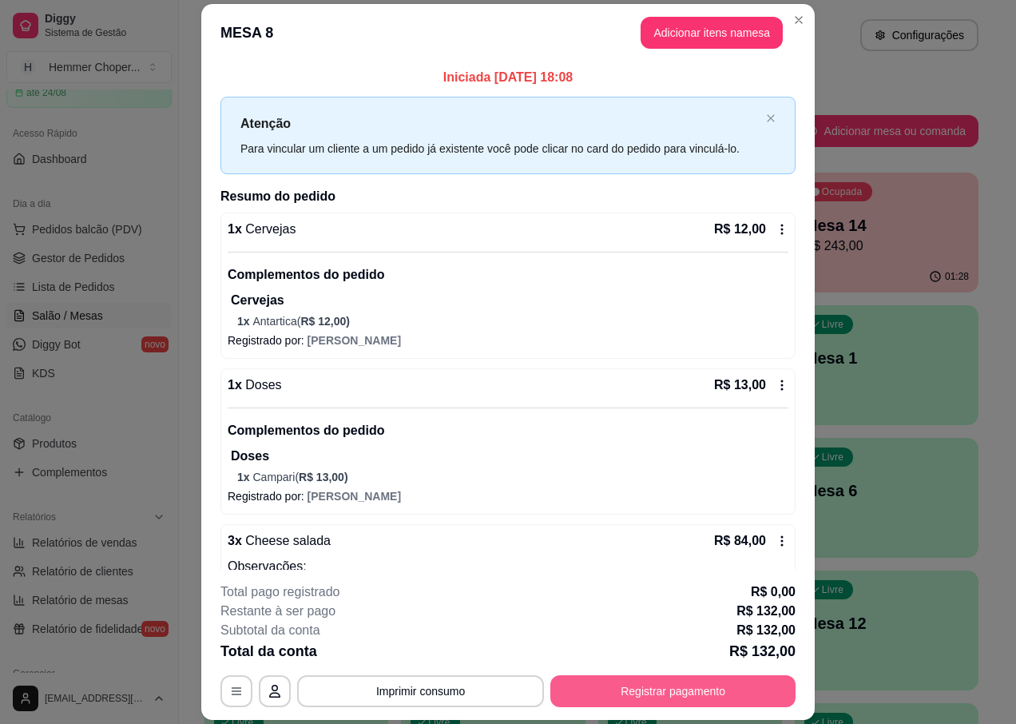
click at [632, 696] on button "Registrar pagamento" at bounding box center [672, 691] width 245 height 32
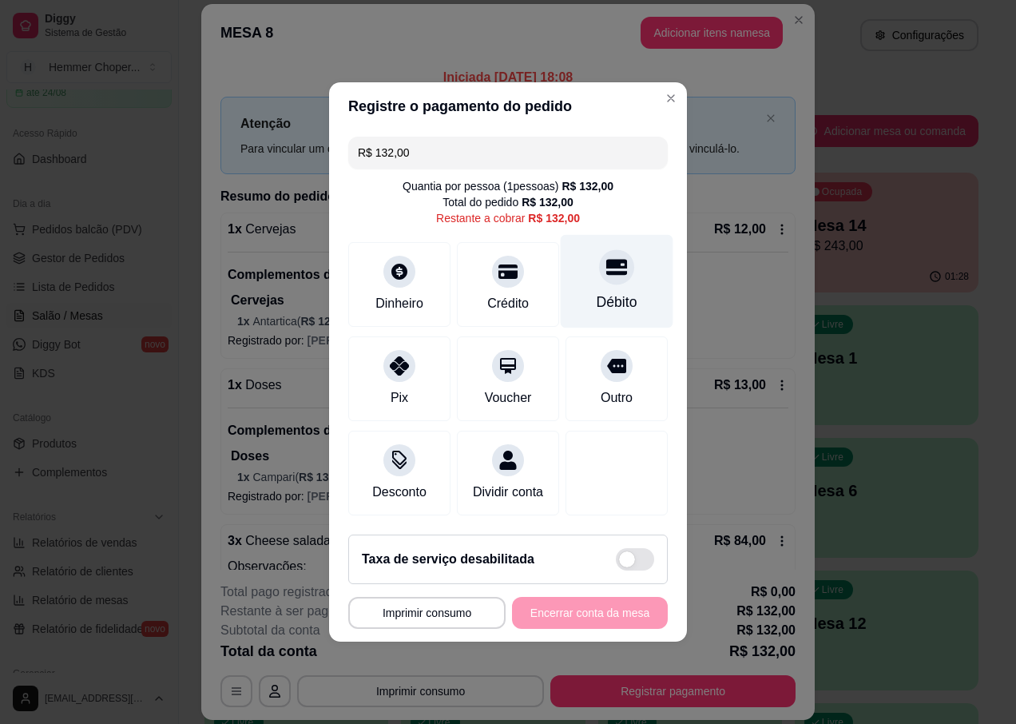
click at [617, 278] on div "Débito" at bounding box center [617, 281] width 113 height 93
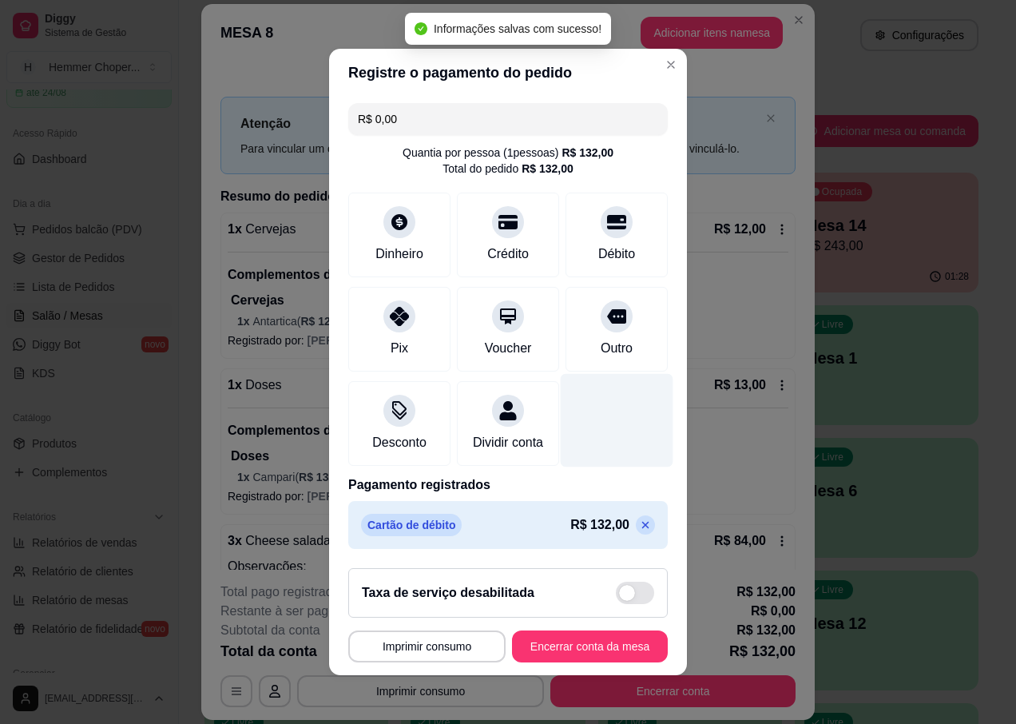
type input "R$ 0,00"
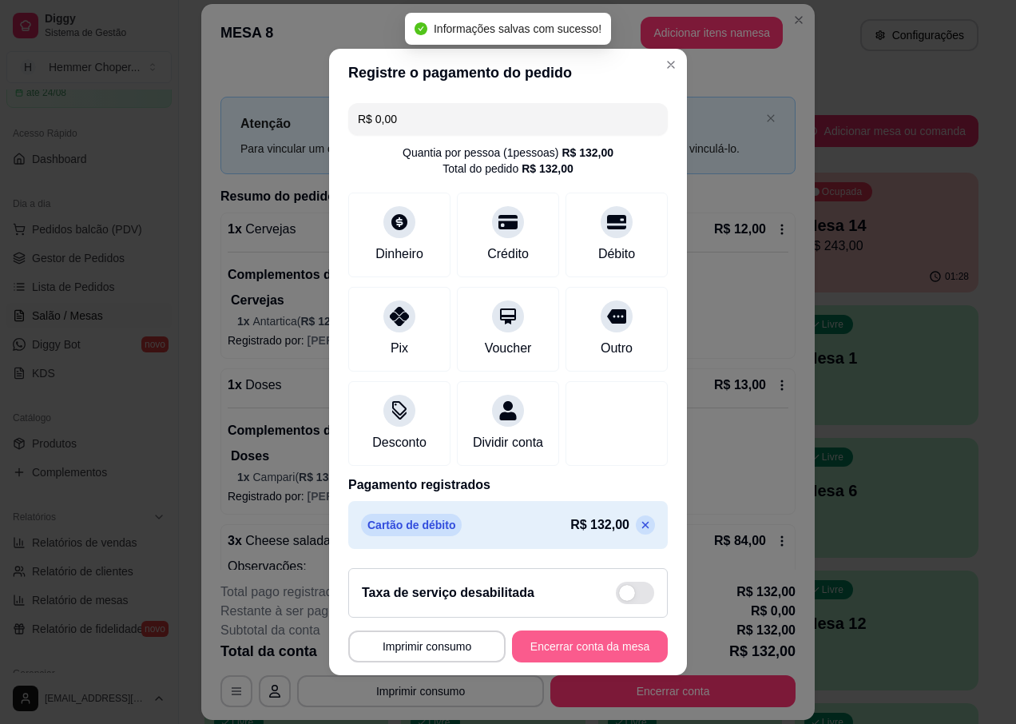
click at [523, 662] on button "Encerrar conta da mesa" at bounding box center [590, 646] width 156 height 32
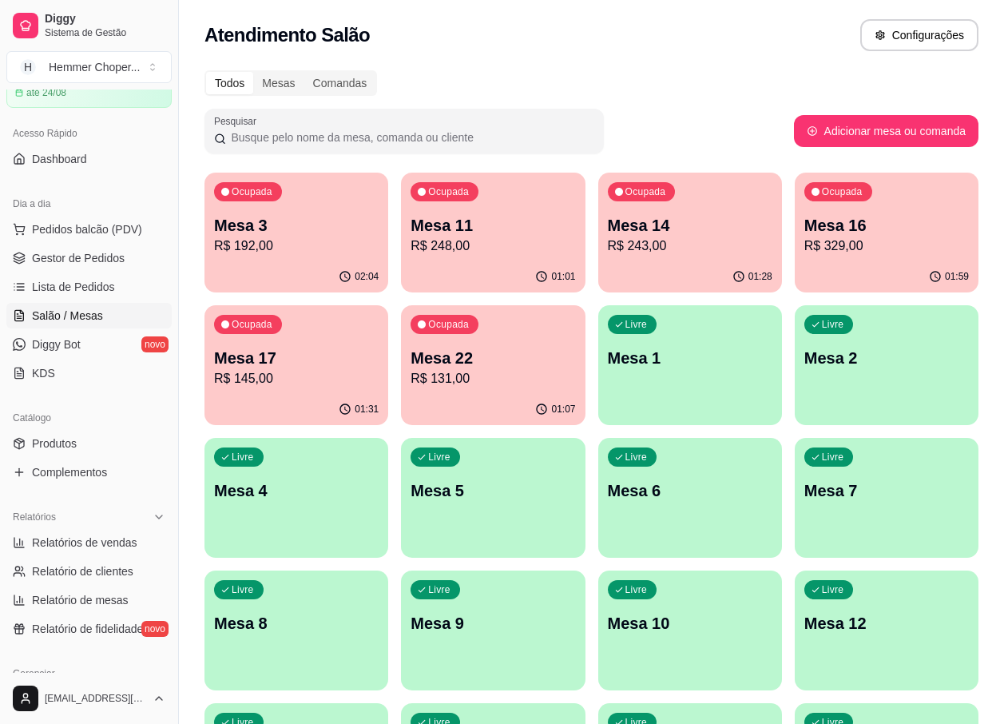
click at [287, 228] on p "Mesa 3" at bounding box center [296, 225] width 165 height 22
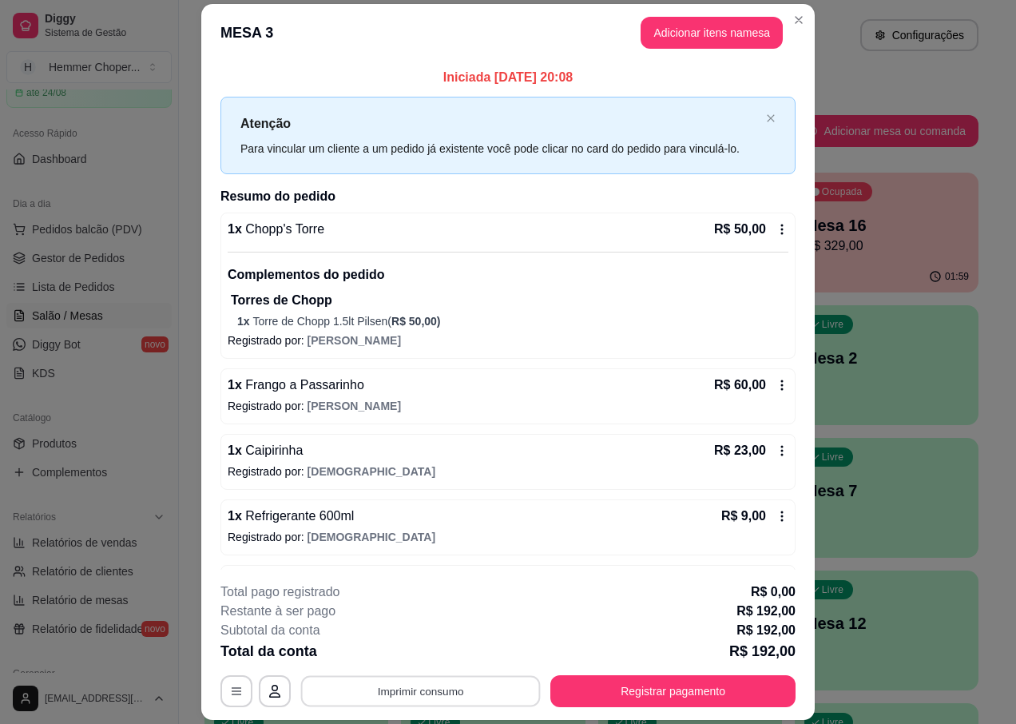
click at [427, 693] on button "Imprimir consumo" at bounding box center [421, 691] width 240 height 31
click at [427, 657] on button "IMPRESSORA" at bounding box center [420, 655] width 116 height 26
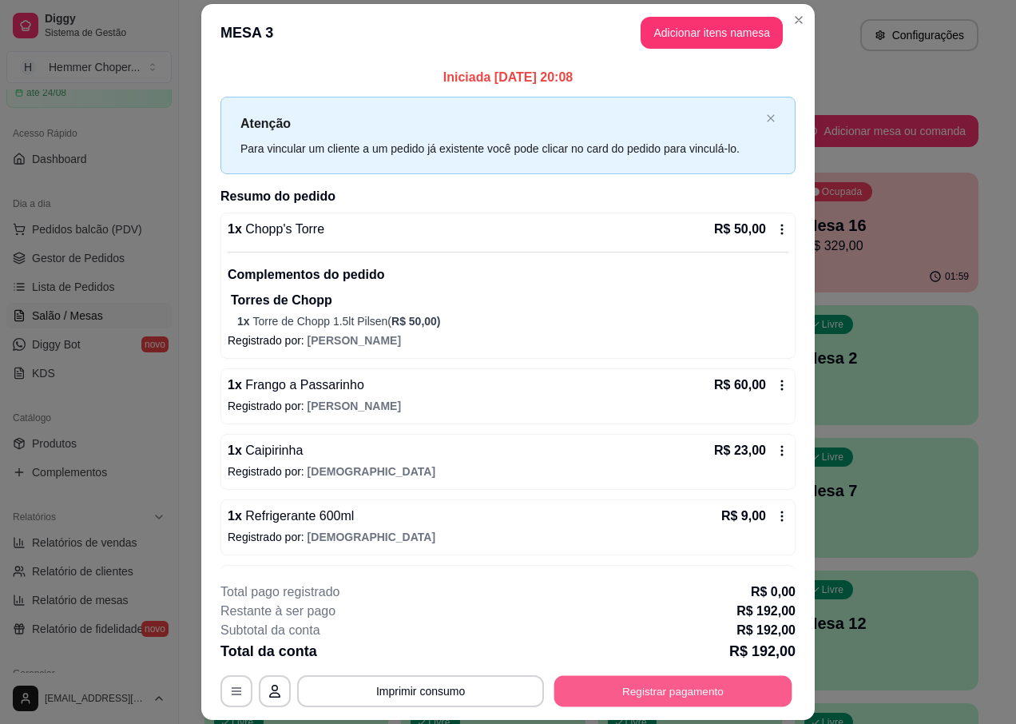
click at [679, 705] on button "Registrar pagamento" at bounding box center [673, 691] width 238 height 31
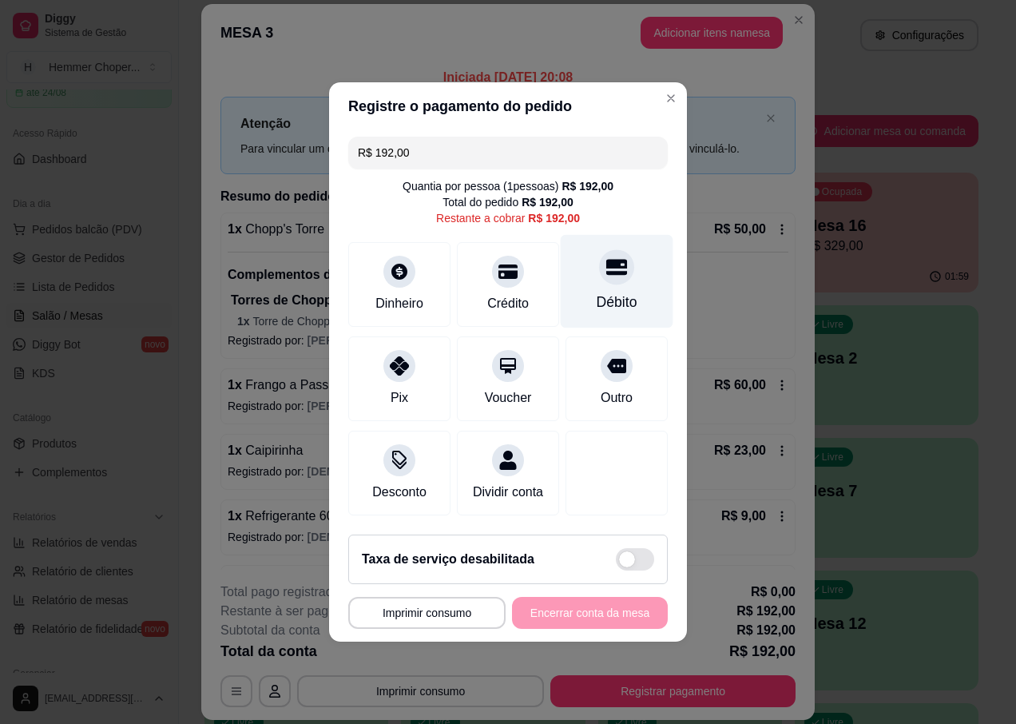
click at [608, 267] on icon at bounding box center [616, 266] width 21 height 21
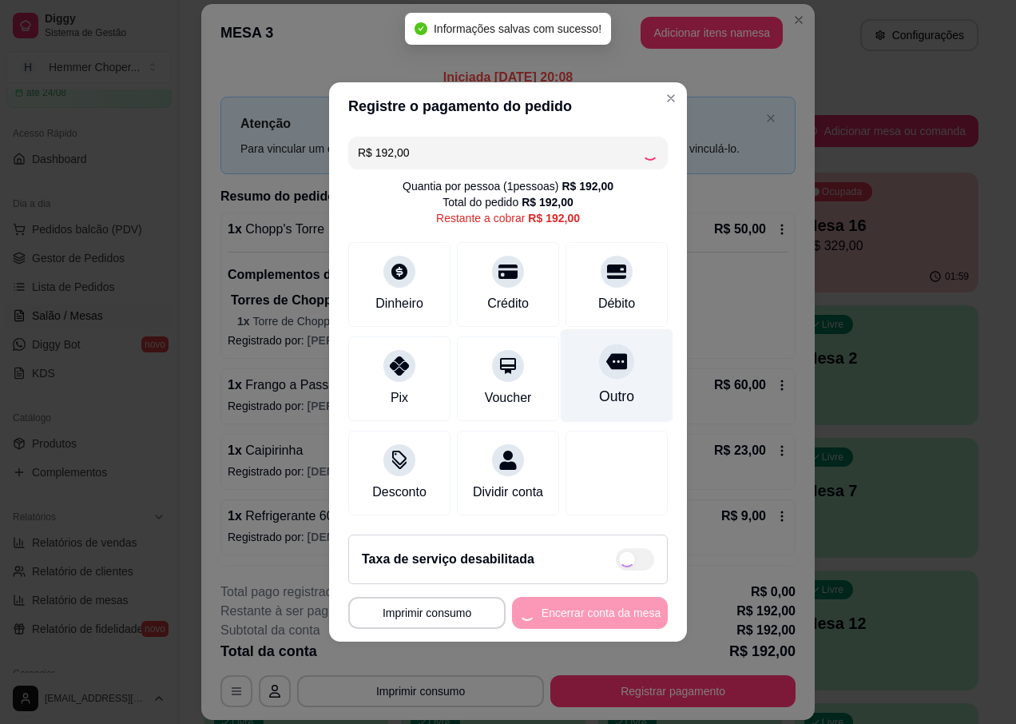
type input "R$ 0,00"
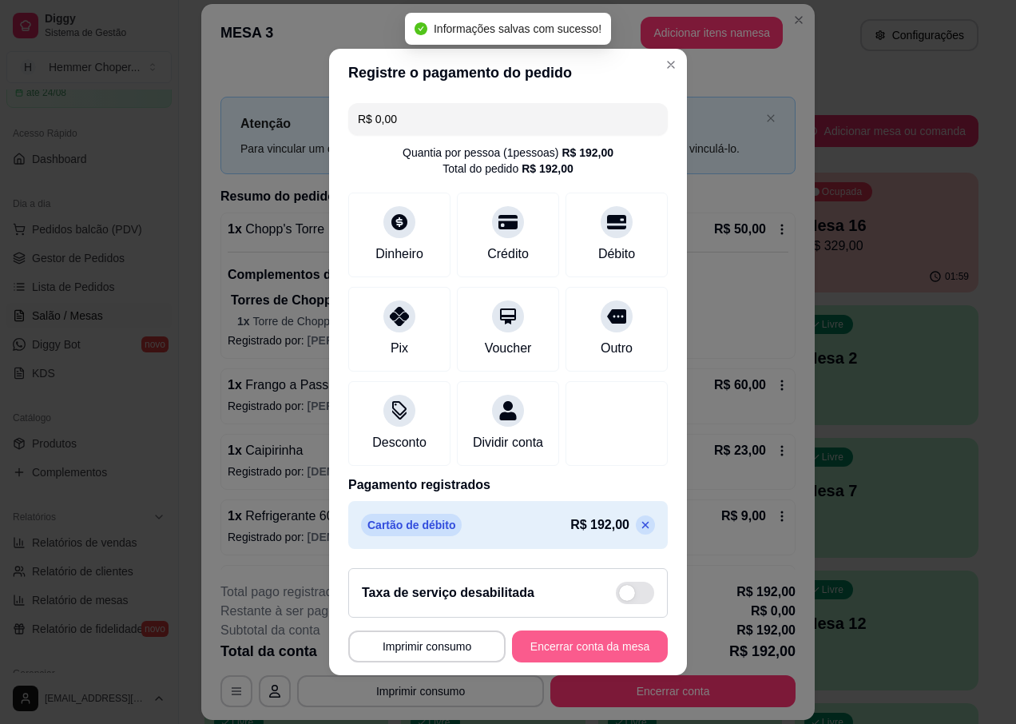
click at [569, 657] on button "Encerrar conta da mesa" at bounding box center [590, 646] width 156 height 32
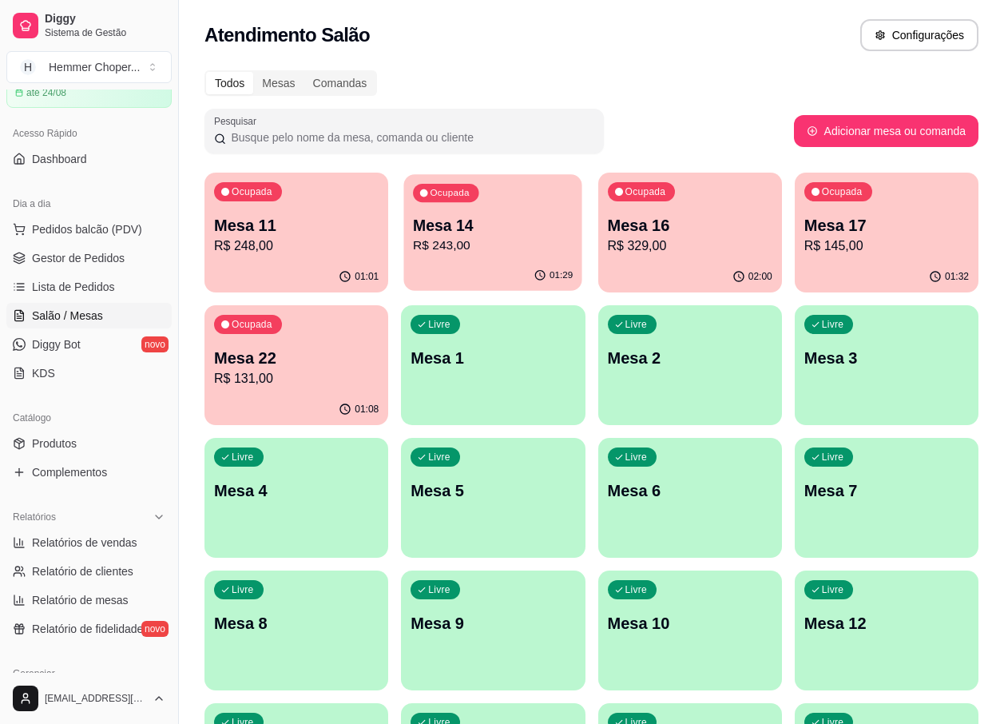
click at [496, 220] on p "Mesa 14" at bounding box center [493, 226] width 160 height 22
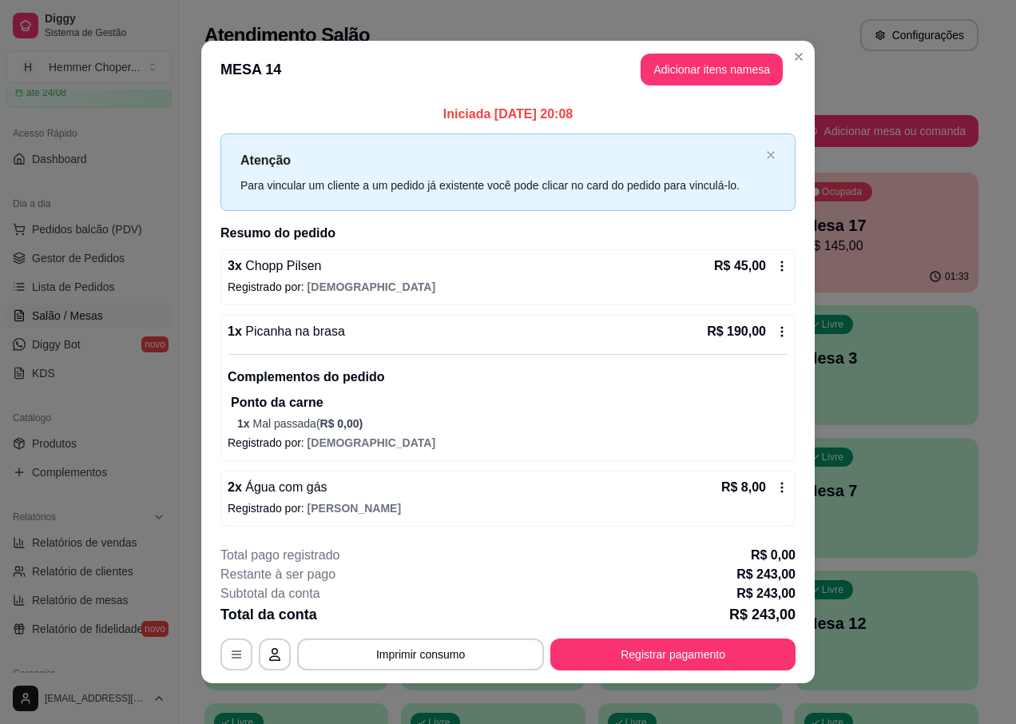
scroll to position [10, 0]
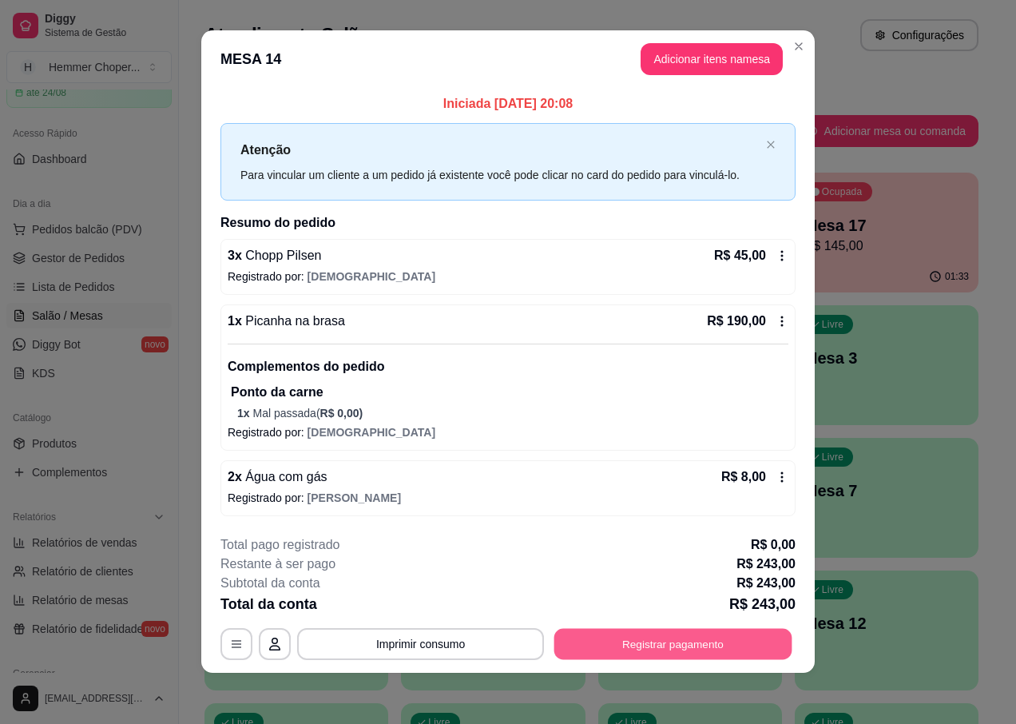
click at [621, 648] on button "Registrar pagamento" at bounding box center [673, 644] width 238 height 31
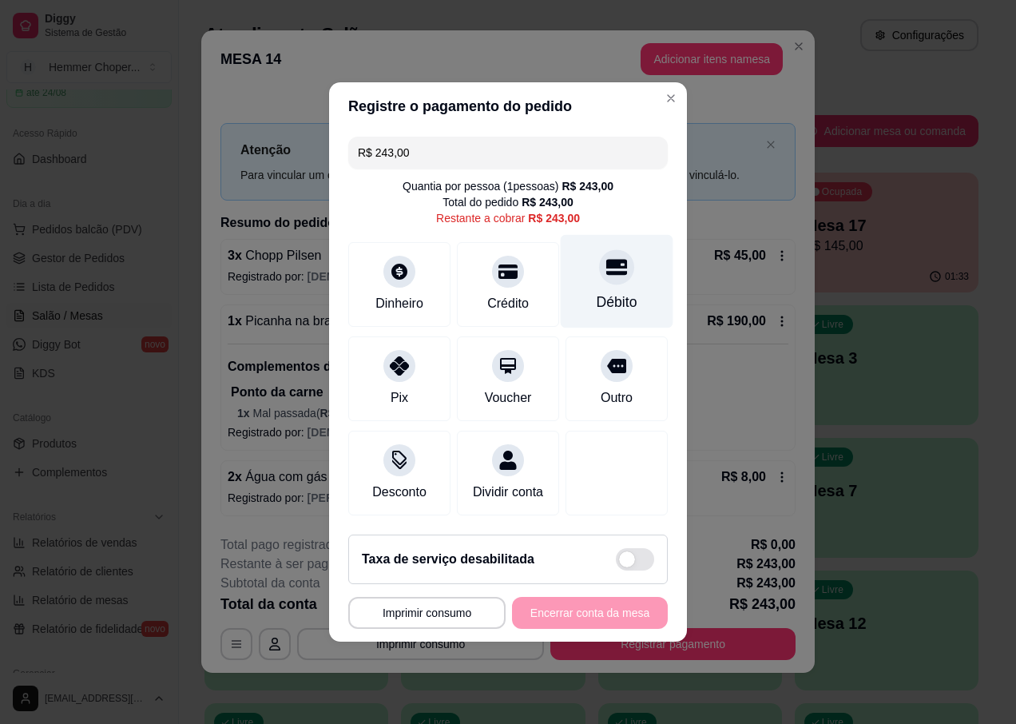
click at [607, 276] on div "Débito" at bounding box center [617, 281] width 113 height 93
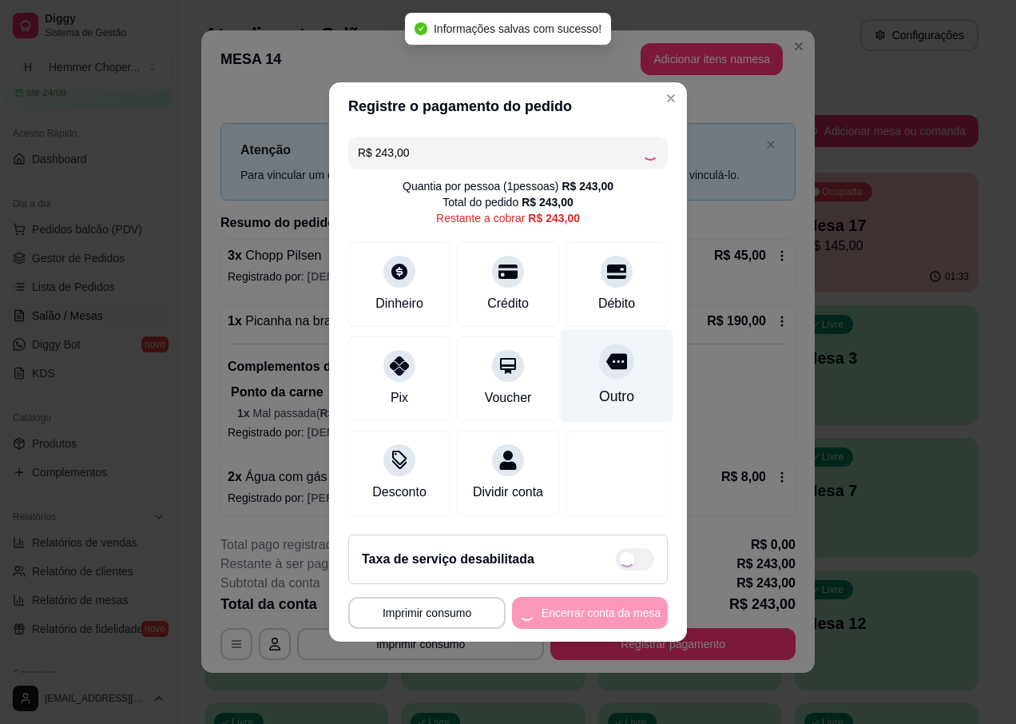
type input "R$ 0,00"
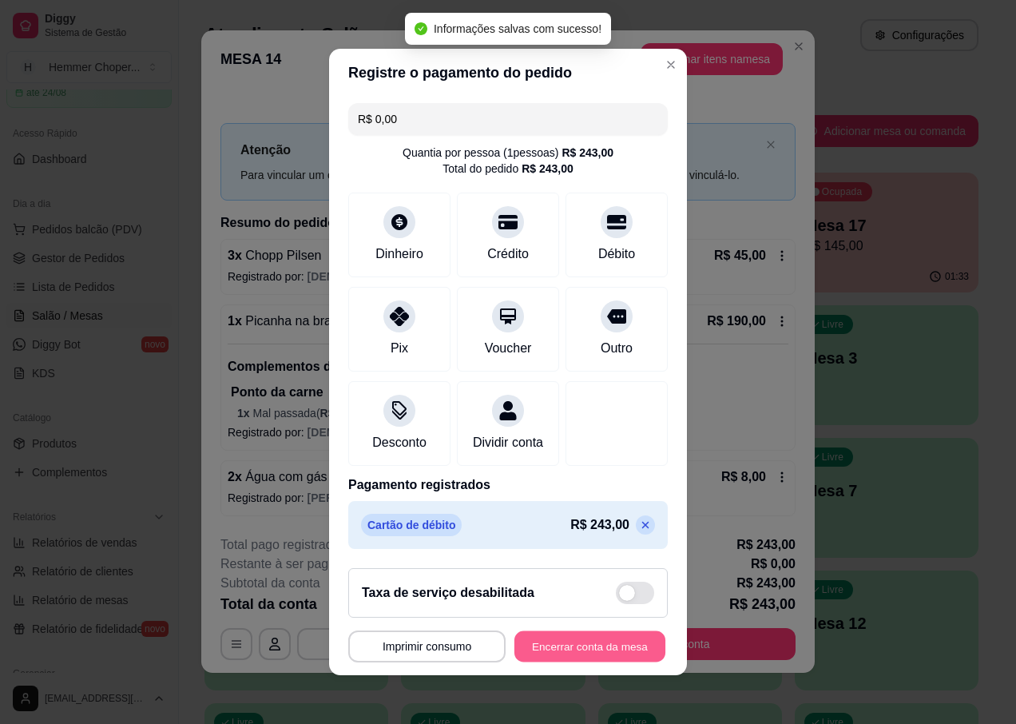
click at [551, 653] on button "Encerrar conta da mesa" at bounding box center [589, 646] width 151 height 31
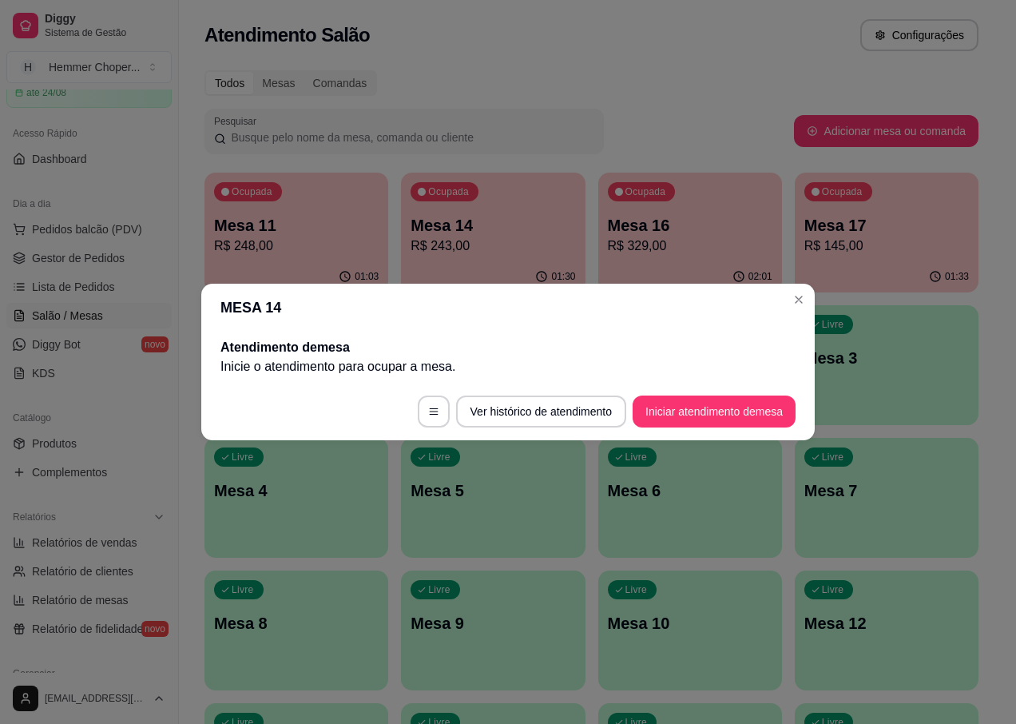
scroll to position [0, 0]
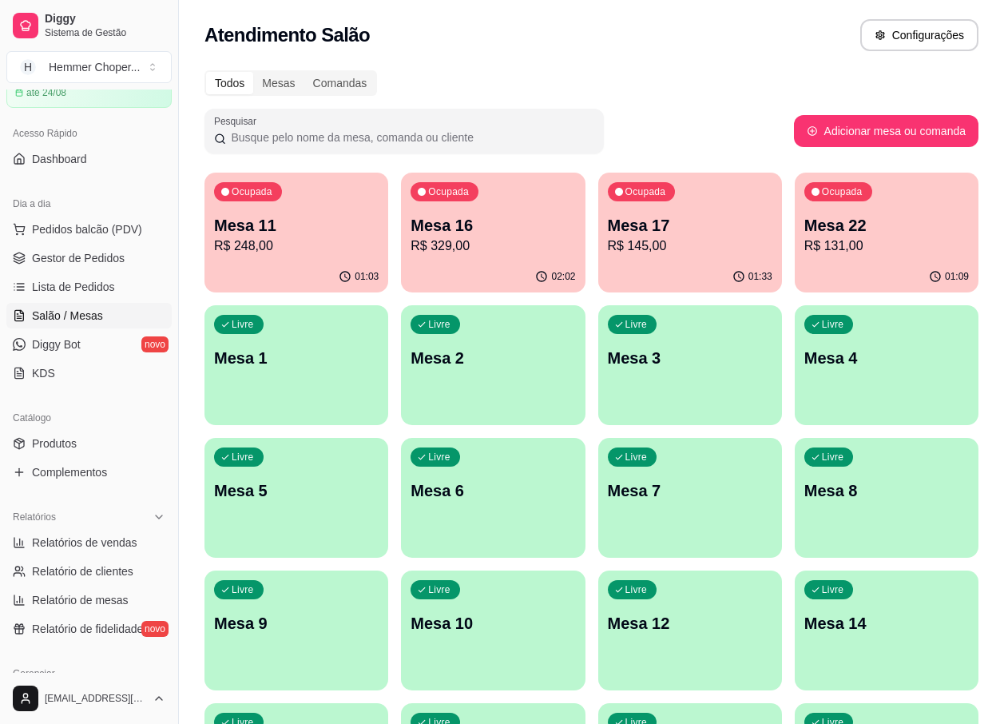
click at [847, 214] on p "Mesa 22" at bounding box center [886, 225] width 165 height 22
click at [117, 535] on span "Relatórios de vendas" at bounding box center [84, 542] width 105 height 16
select select "ALL"
select select "0"
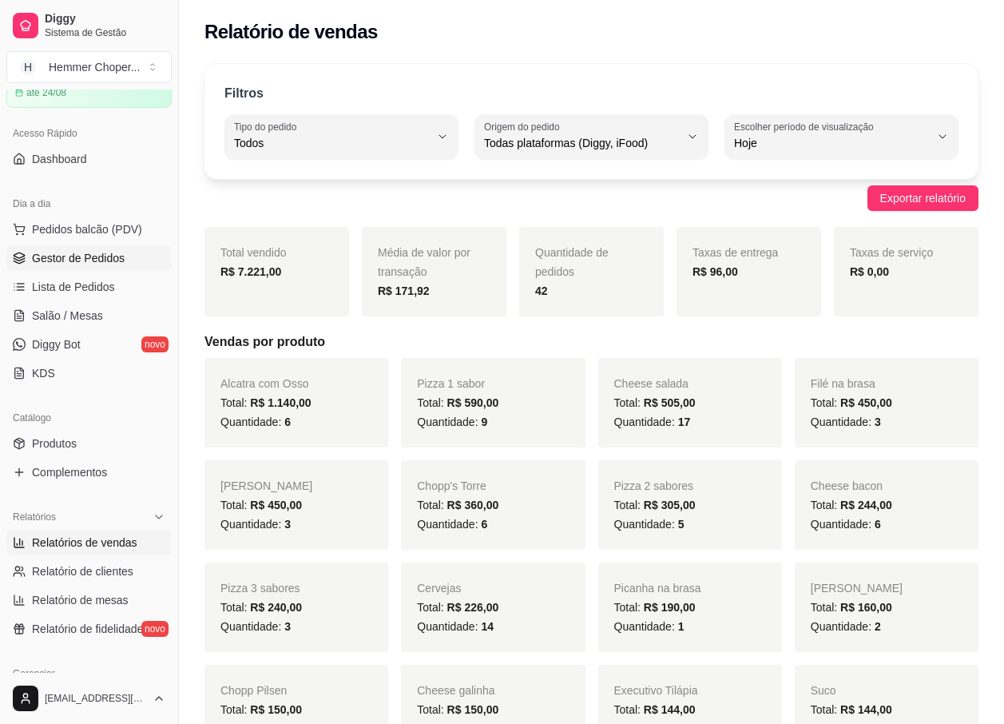
click at [84, 262] on span "Gestor de Pedidos" at bounding box center [78, 258] width 93 height 16
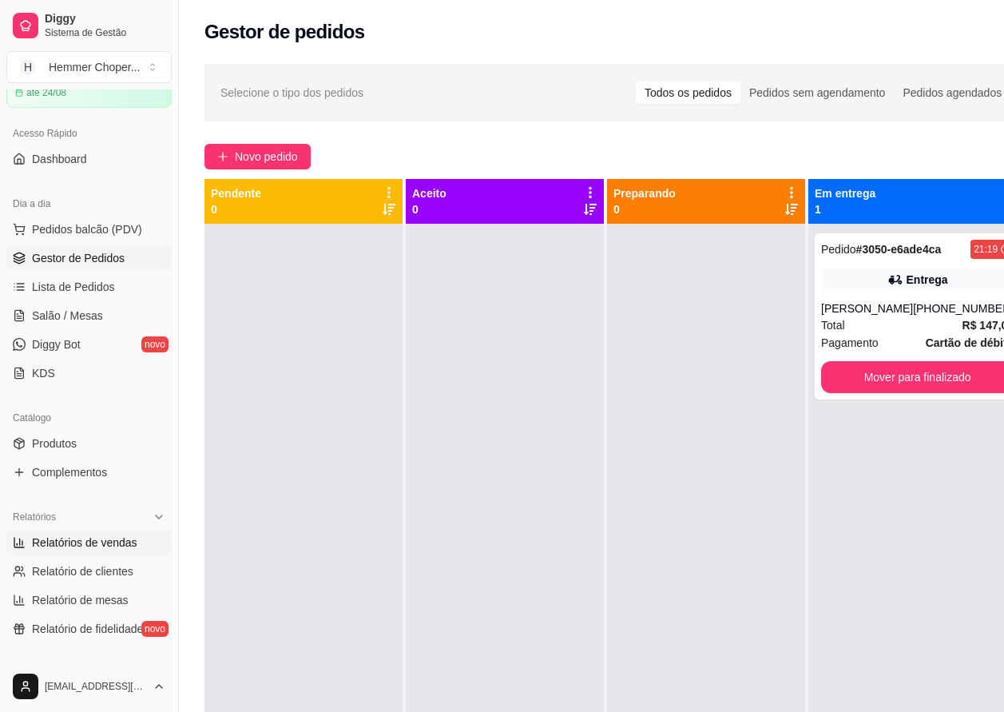
click at [78, 541] on span "Relatórios de vendas" at bounding box center [84, 542] width 105 height 16
select select "ALL"
select select "0"
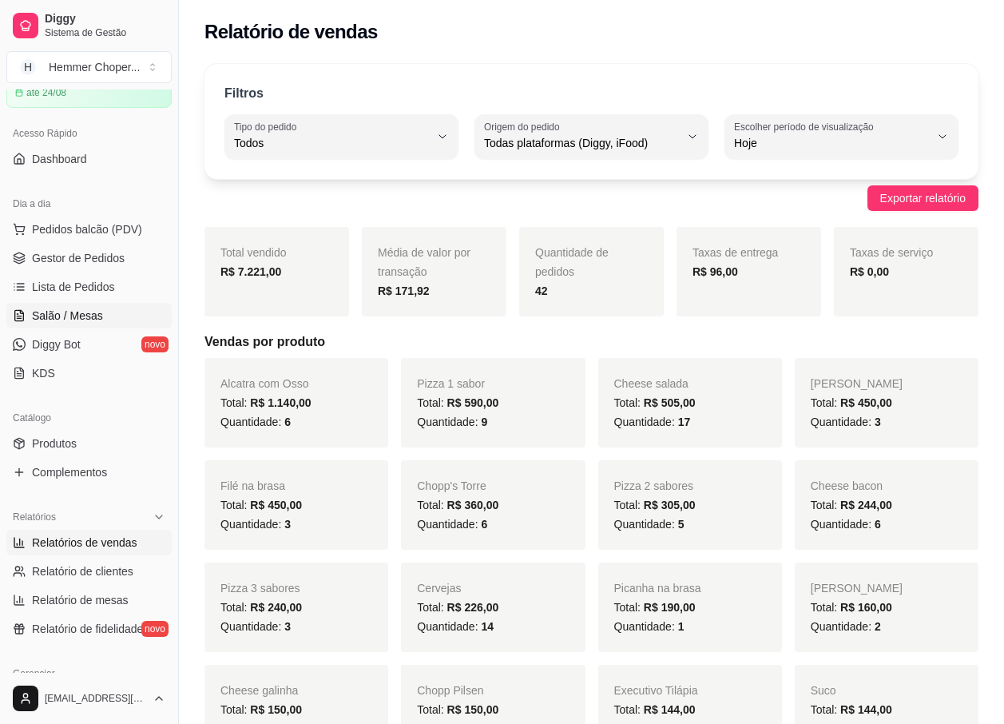
click at [83, 318] on span "Salão / Mesas" at bounding box center [67, 316] width 71 height 16
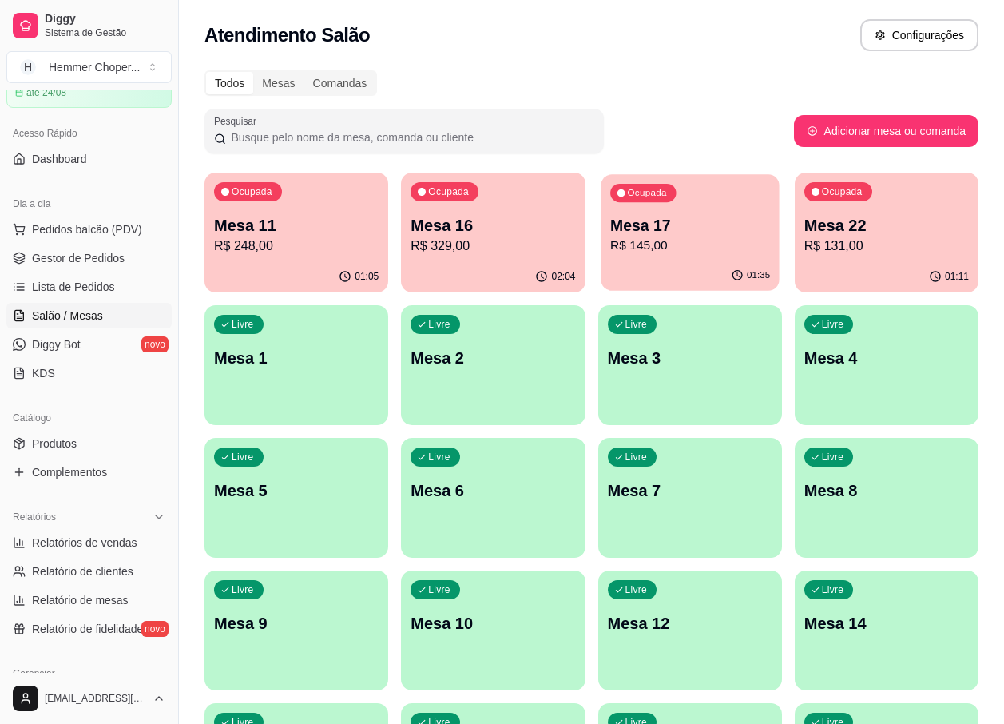
click at [669, 252] on p "R$ 145,00" at bounding box center [690, 245] width 160 height 18
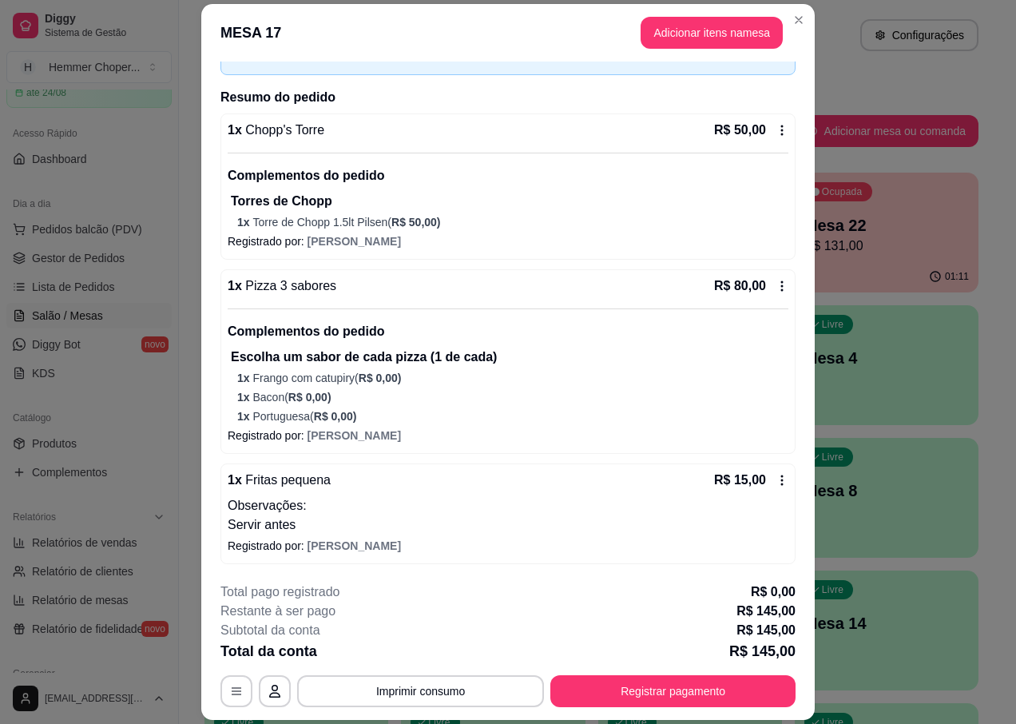
scroll to position [47, 0]
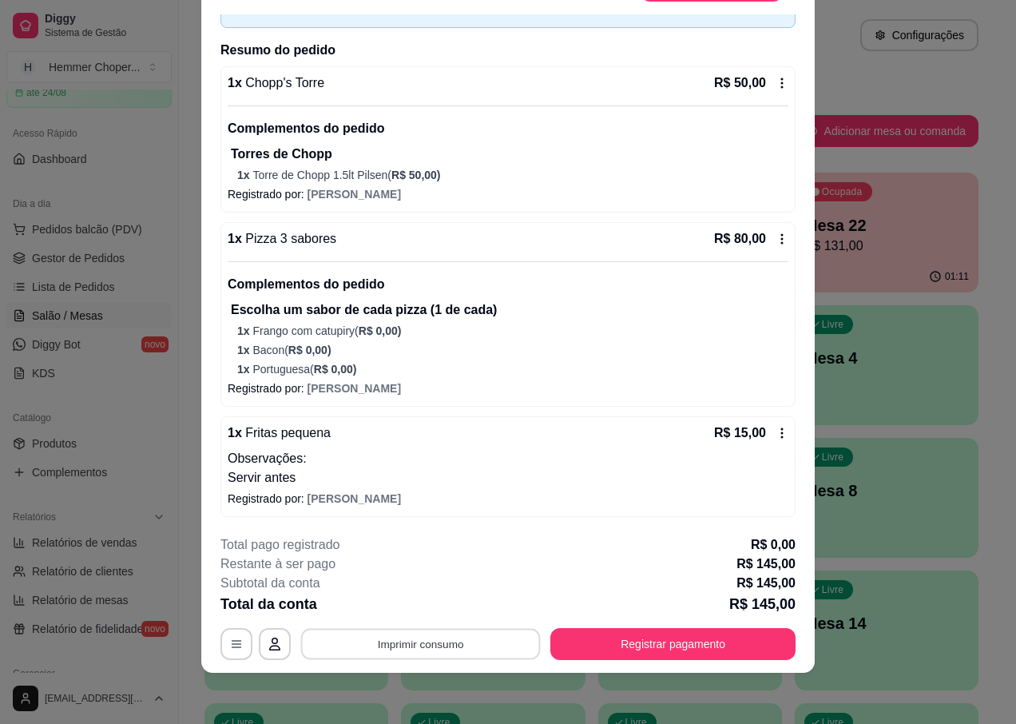
click at [421, 641] on button "Imprimir consumo" at bounding box center [421, 644] width 240 height 31
click at [415, 608] on button "IMPRESSORA" at bounding box center [419, 606] width 112 height 25
click at [605, 649] on button "Registrar pagamento" at bounding box center [673, 644] width 238 height 31
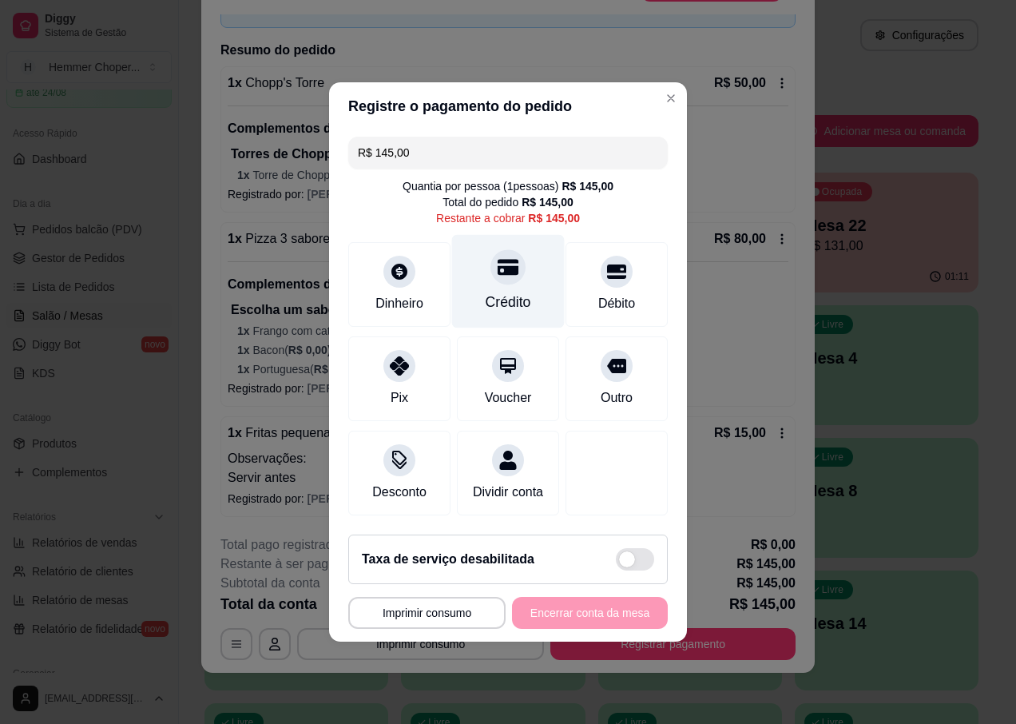
click at [504, 276] on div "Crédito" at bounding box center [508, 281] width 113 height 93
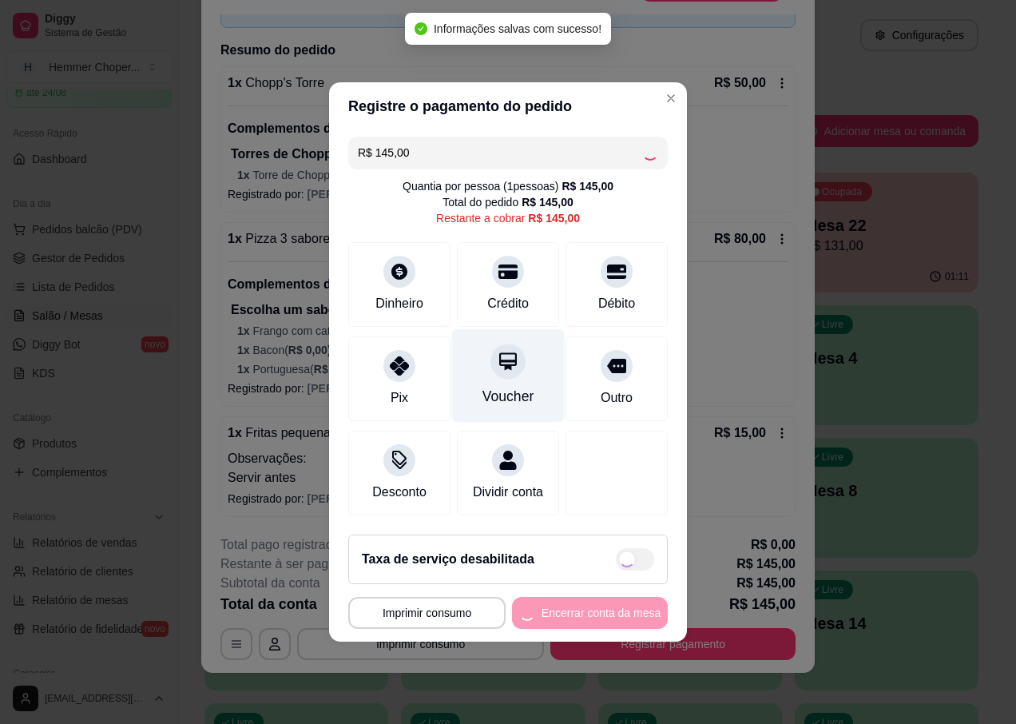
type input "R$ 0,00"
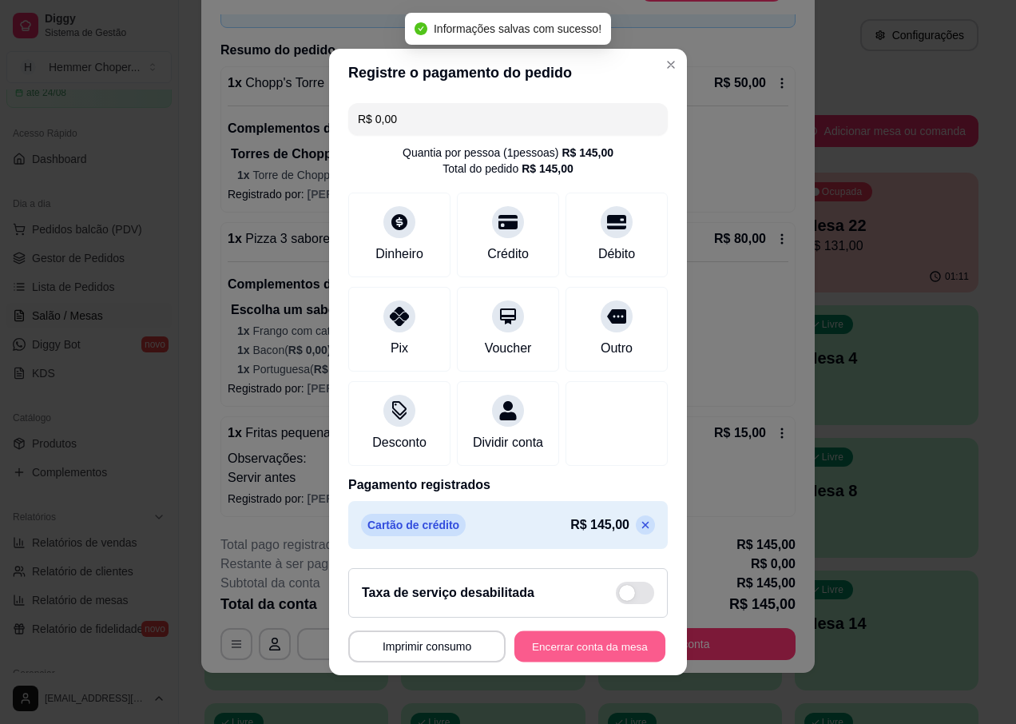
click at [552, 657] on button "Encerrar conta da mesa" at bounding box center [589, 646] width 151 height 31
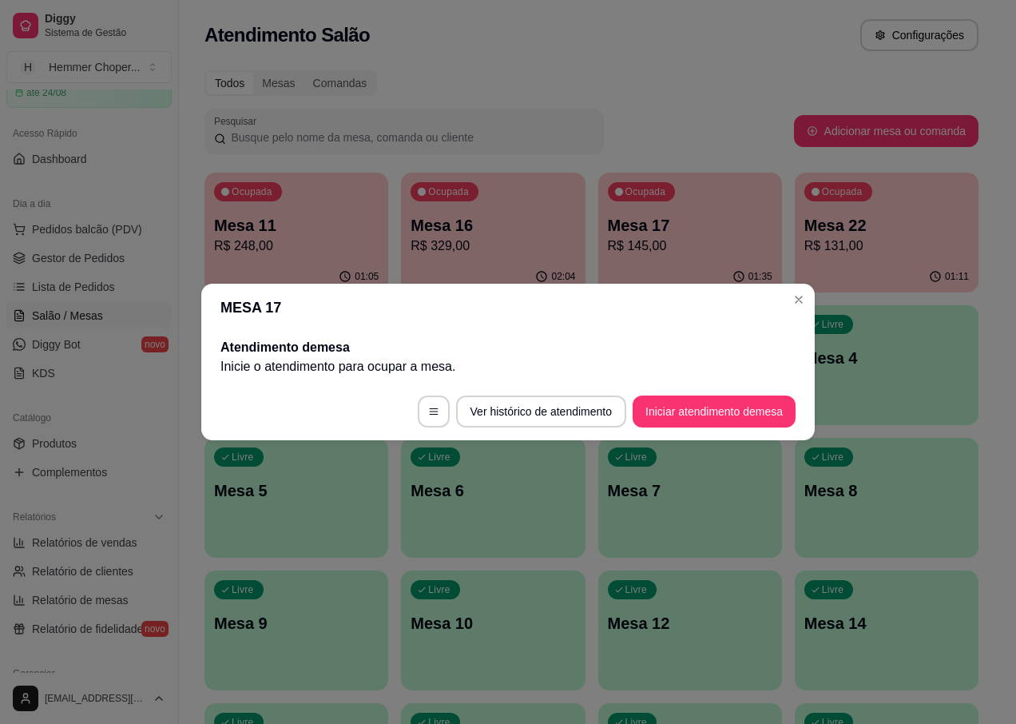
scroll to position [0, 0]
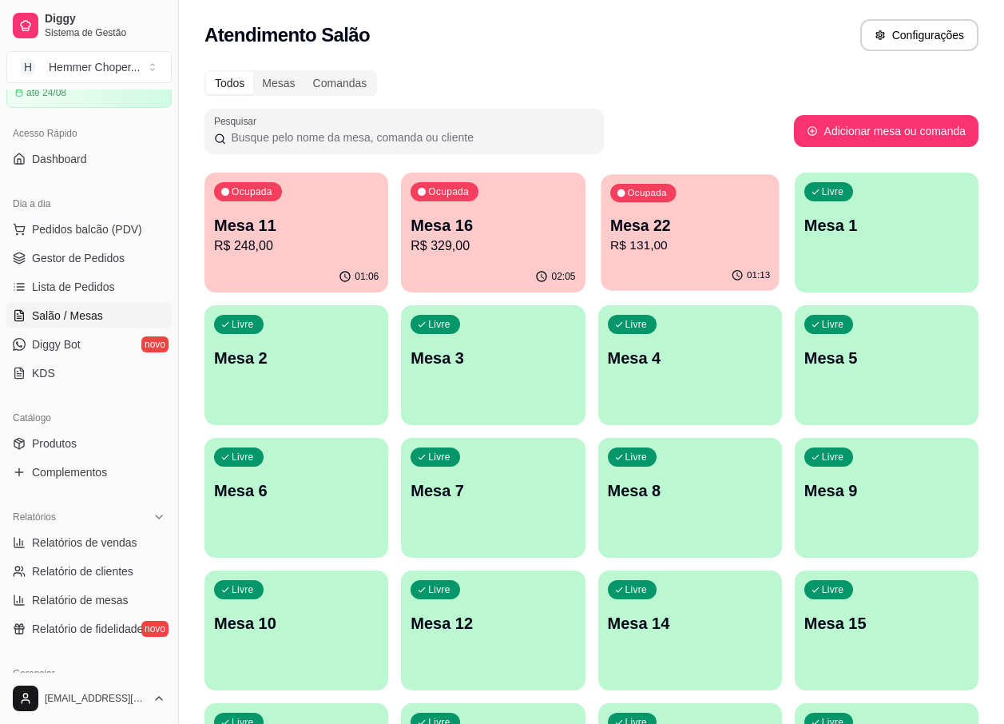
click at [644, 263] on div "01:13" at bounding box center [690, 275] width 178 height 30
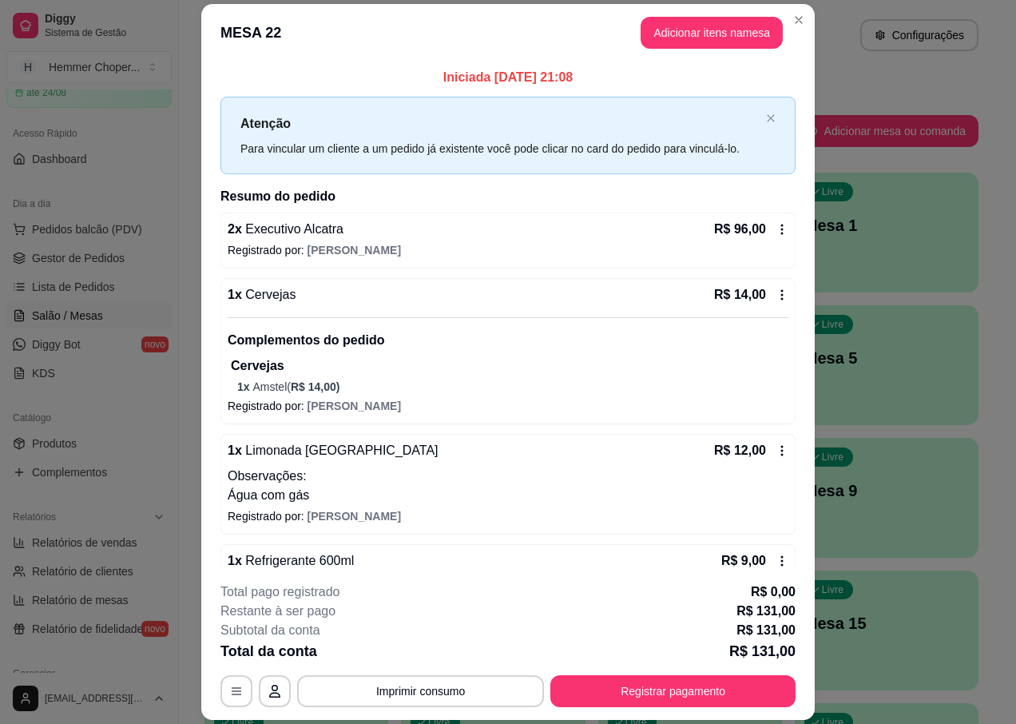
scroll to position [36, 0]
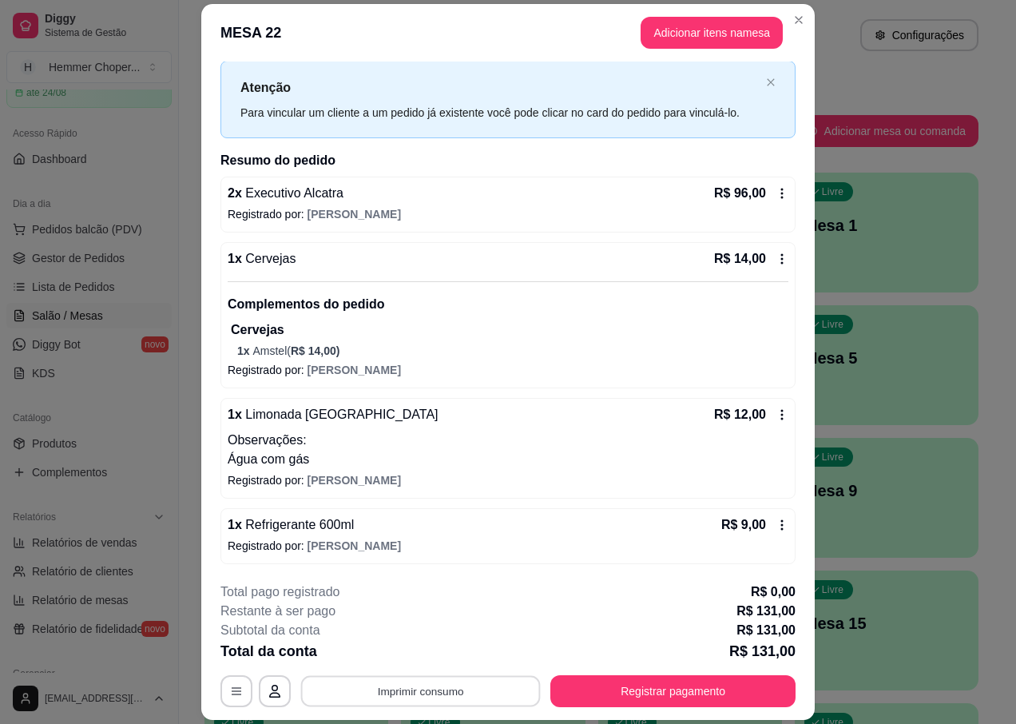
click at [395, 676] on button "Imprimir consumo" at bounding box center [421, 691] width 240 height 31
click at [399, 656] on button "IMPRESSORA" at bounding box center [420, 654] width 116 height 26
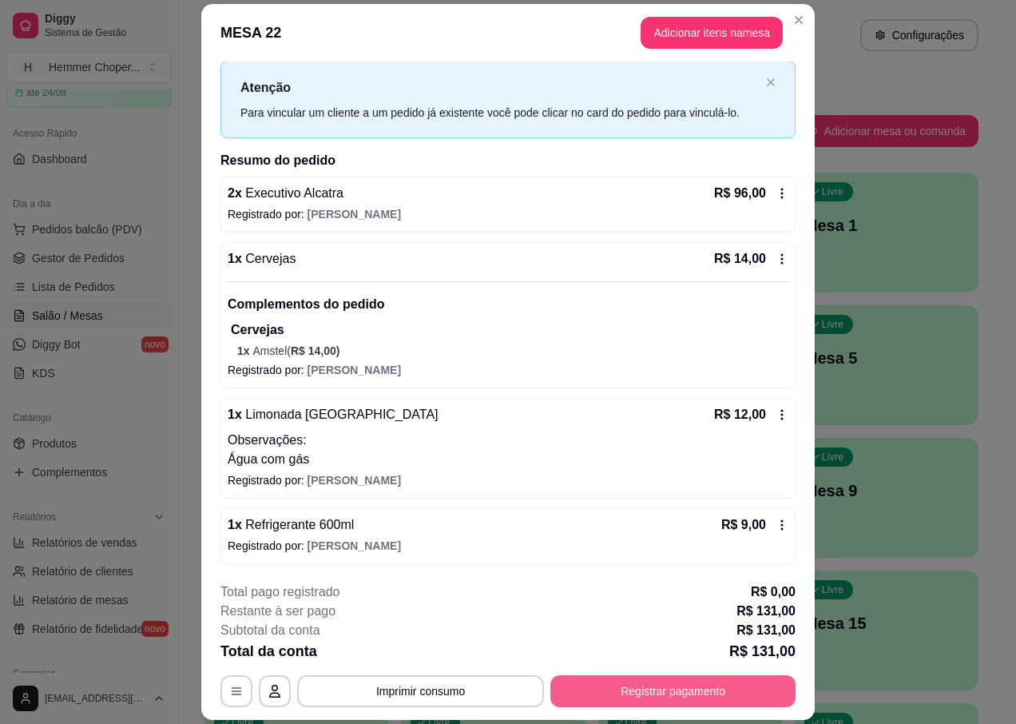
click at [610, 685] on button "Registrar pagamento" at bounding box center [672, 691] width 245 height 32
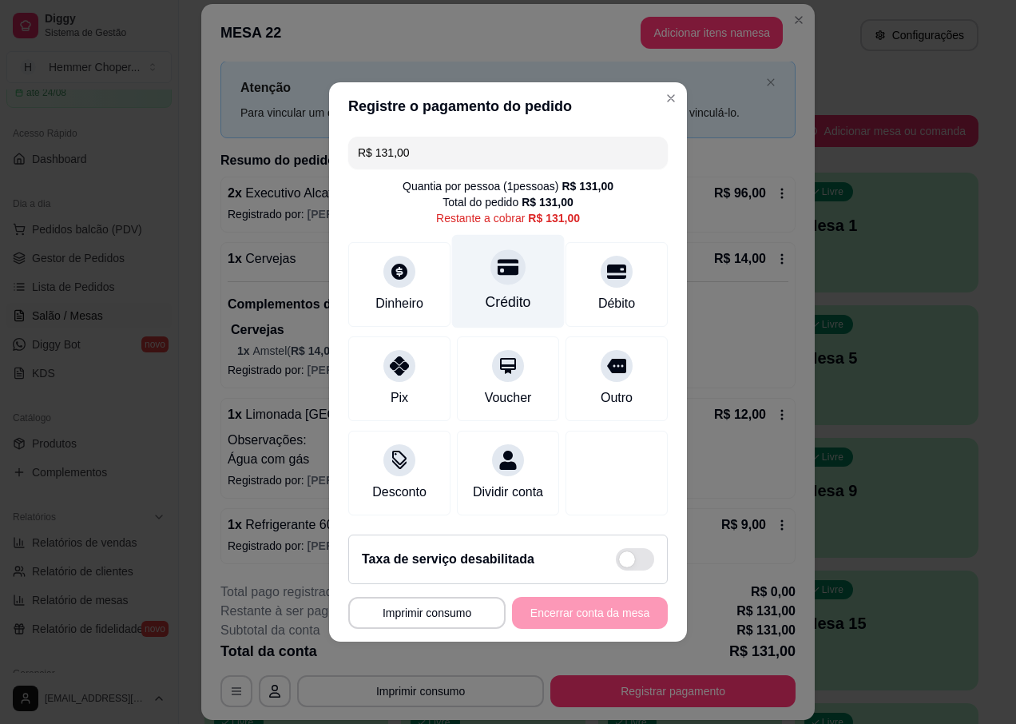
click at [498, 274] on div at bounding box center [507, 266] width 35 height 35
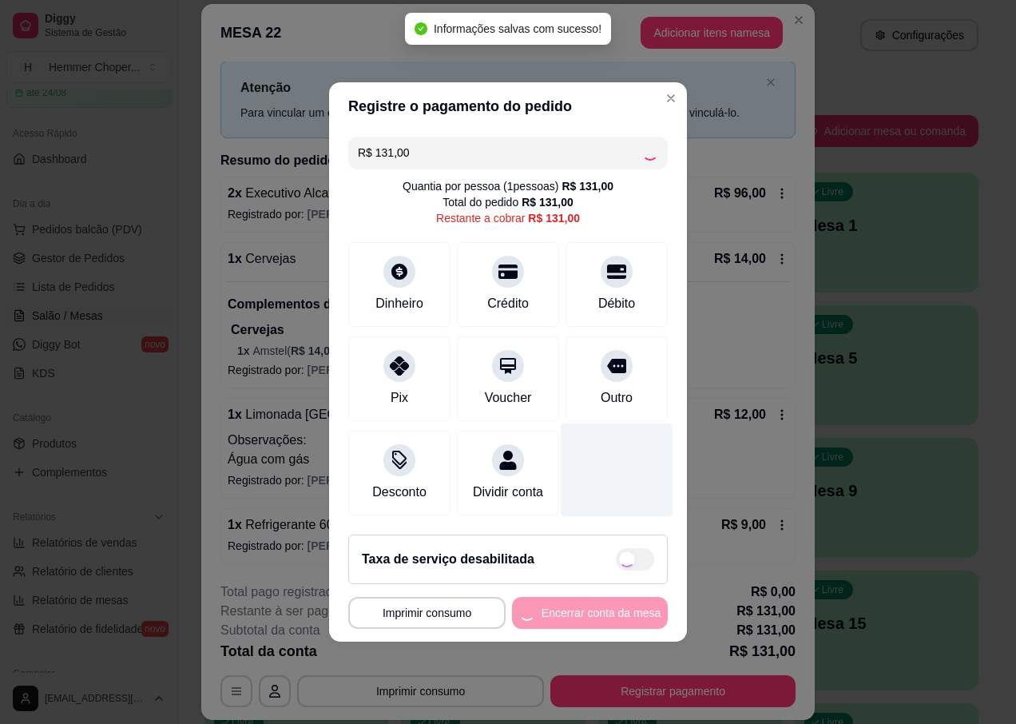
type input "R$ 0,00"
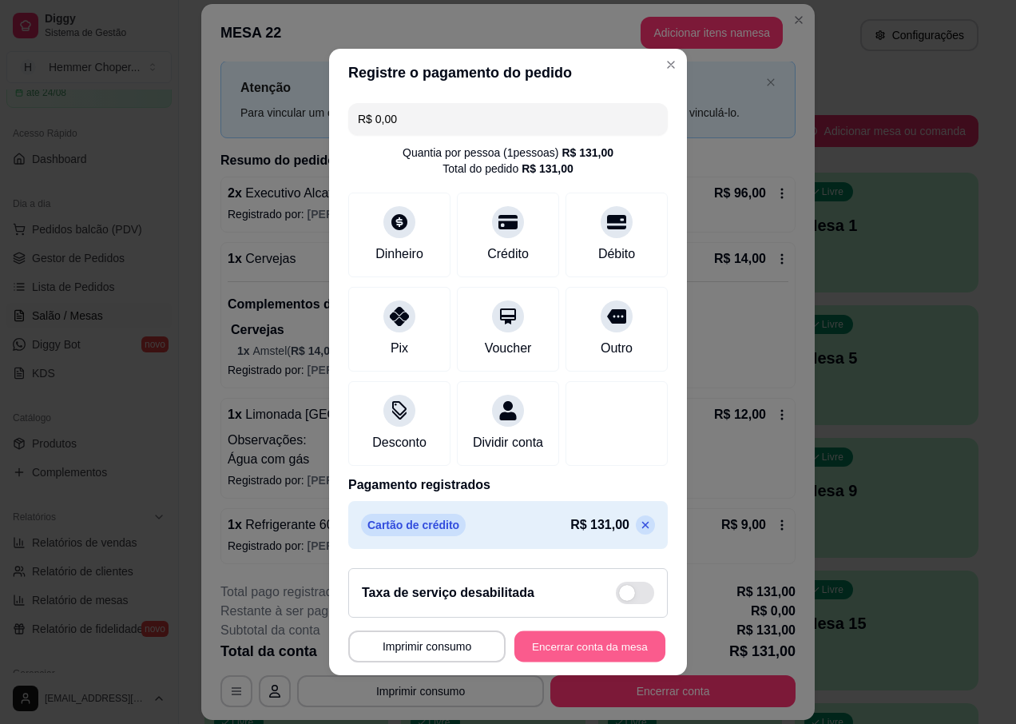
click at [606, 656] on button "Encerrar conta da mesa" at bounding box center [589, 646] width 151 height 31
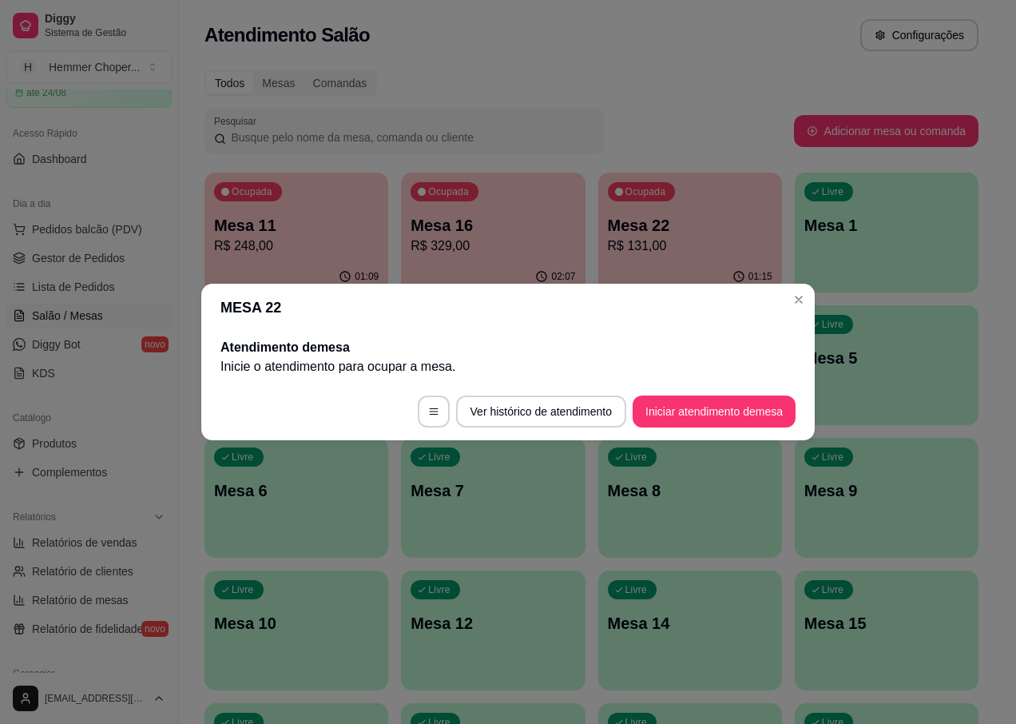
scroll to position [0, 0]
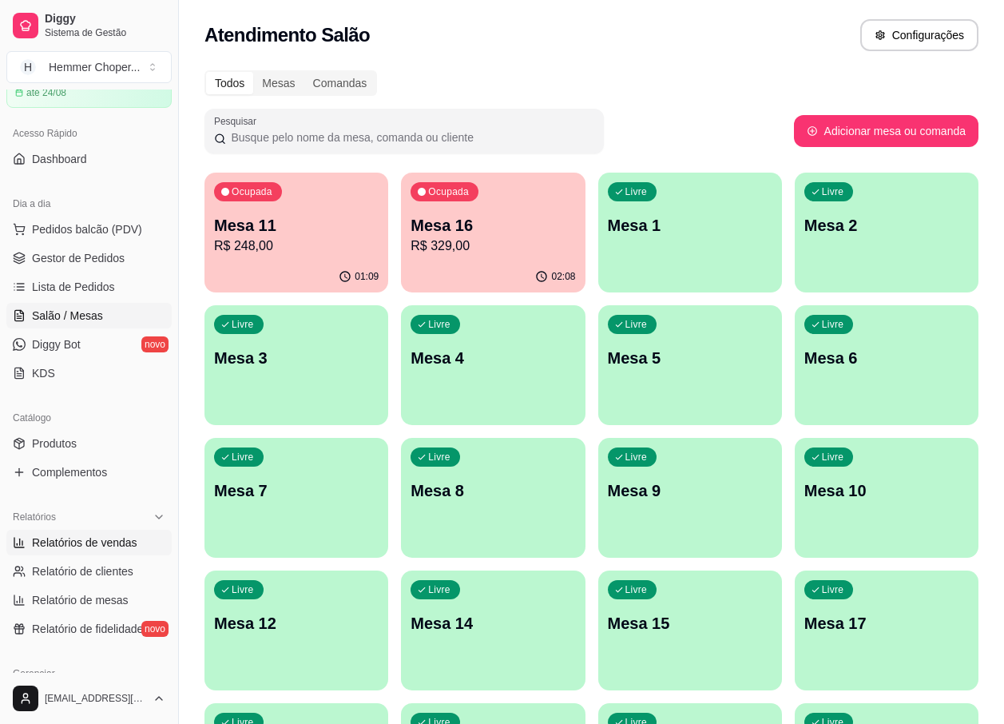
click at [81, 549] on span "Relatórios de vendas" at bounding box center [84, 542] width 105 height 16
select select "ALL"
select select "0"
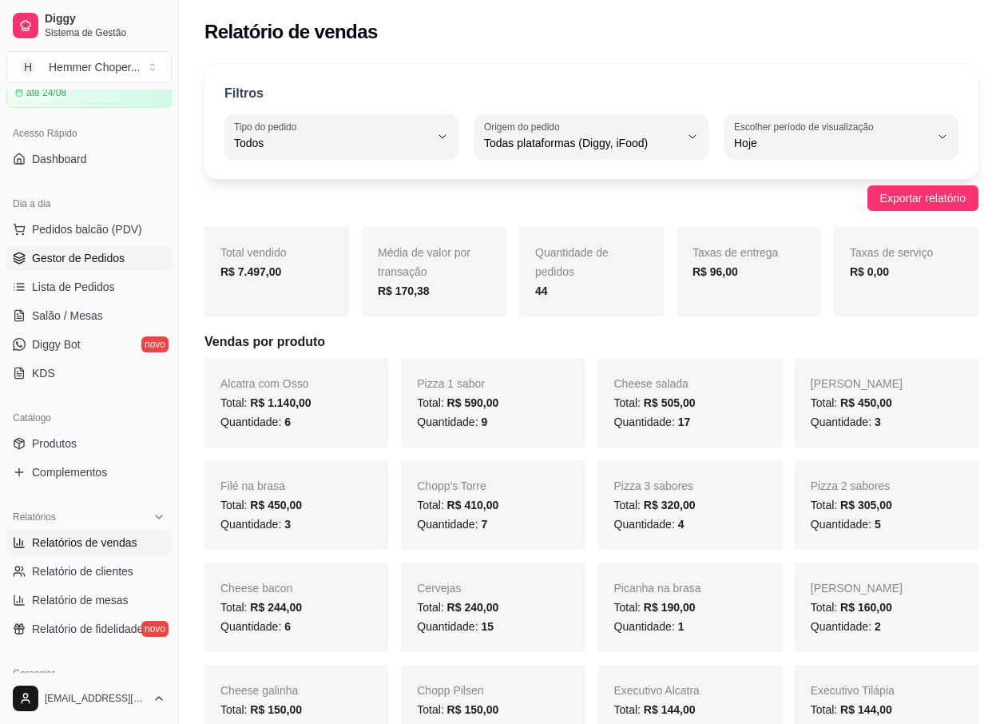
click at [96, 258] on span "Gestor de Pedidos" at bounding box center [78, 258] width 93 height 16
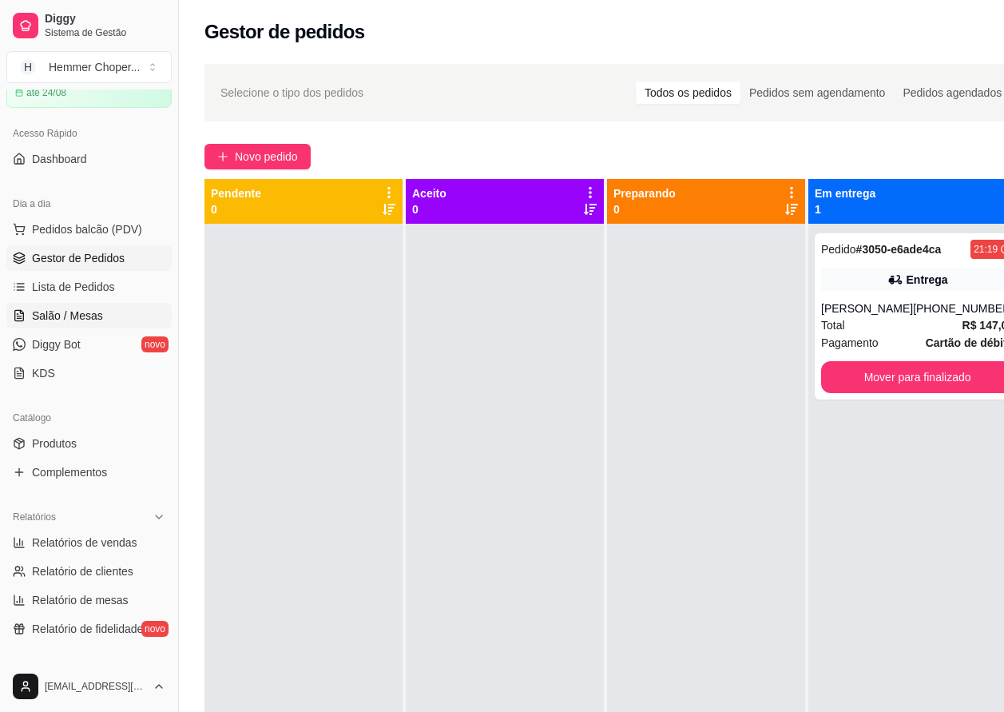
click at [92, 316] on span "Salão / Mesas" at bounding box center [67, 316] width 71 height 16
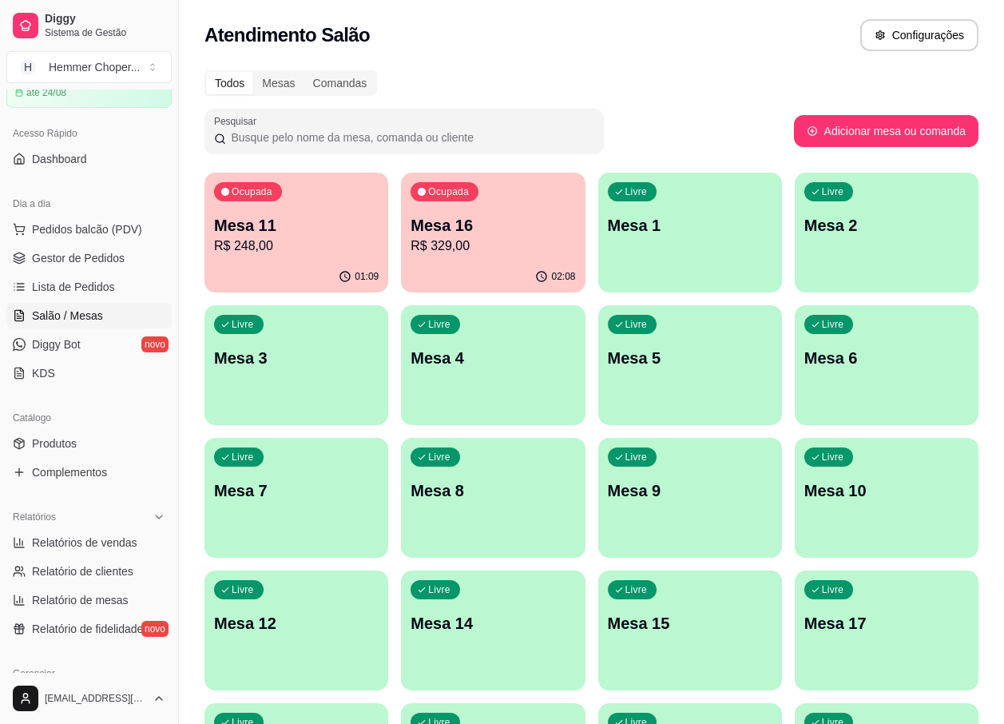
click at [324, 231] on p "Mesa 11" at bounding box center [296, 225] width 165 height 22
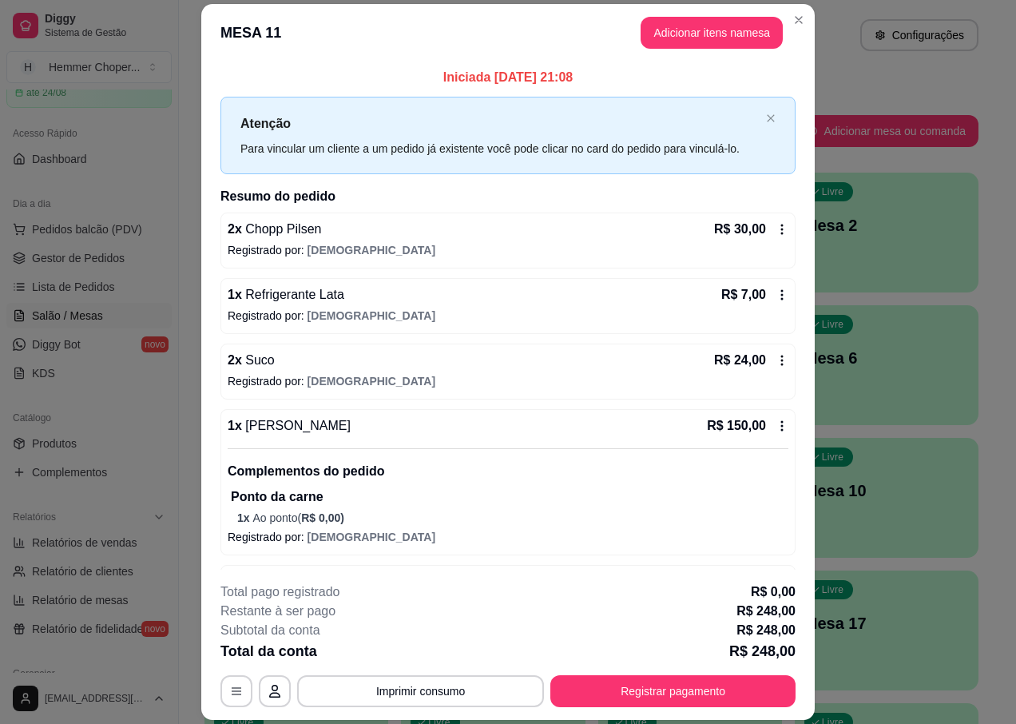
scroll to position [122, 0]
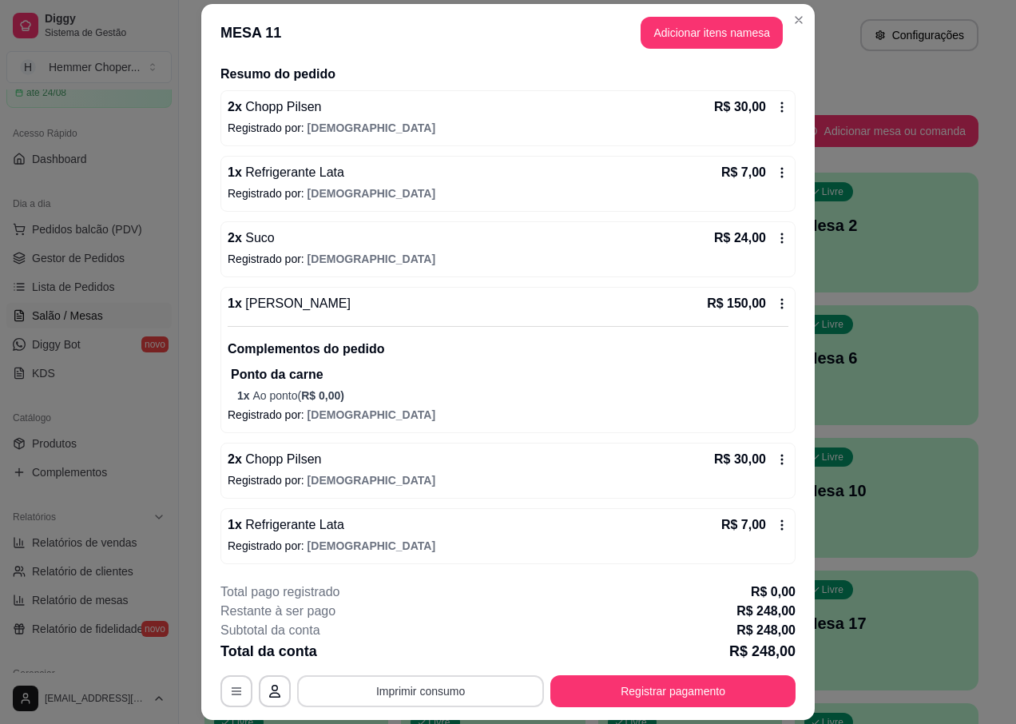
click at [397, 693] on button "Imprimir consumo" at bounding box center [420, 691] width 247 height 32
click at [407, 650] on button "IMPRESSORA" at bounding box center [420, 654] width 116 height 26
click at [592, 698] on button "Registrar pagamento" at bounding box center [673, 691] width 238 height 31
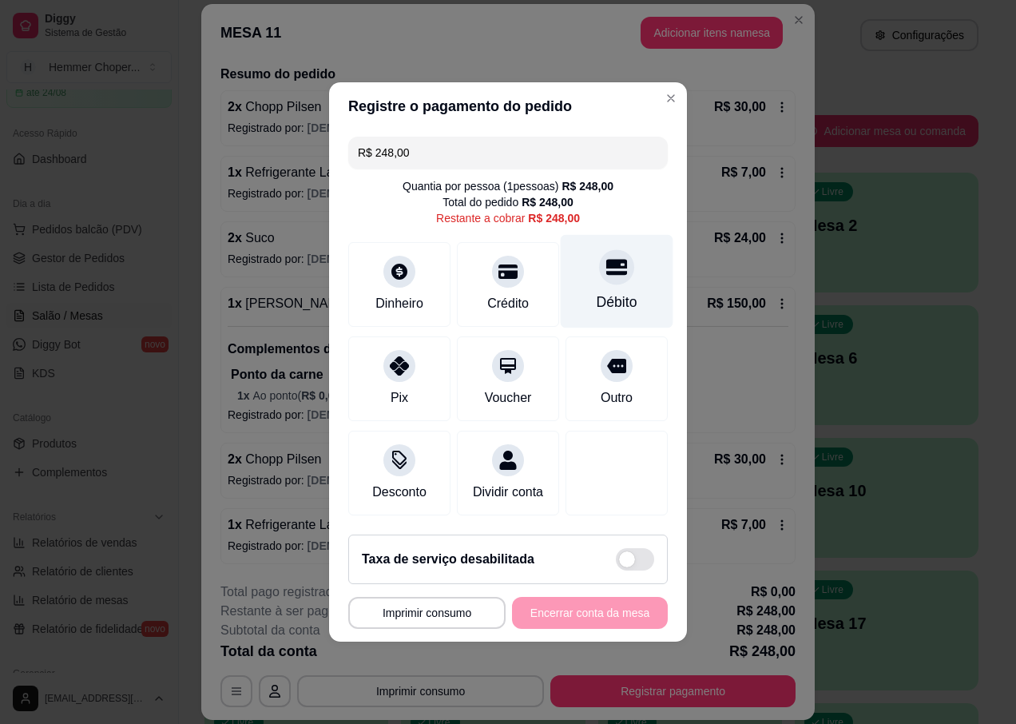
click at [601, 280] on div "Débito" at bounding box center [617, 281] width 113 height 93
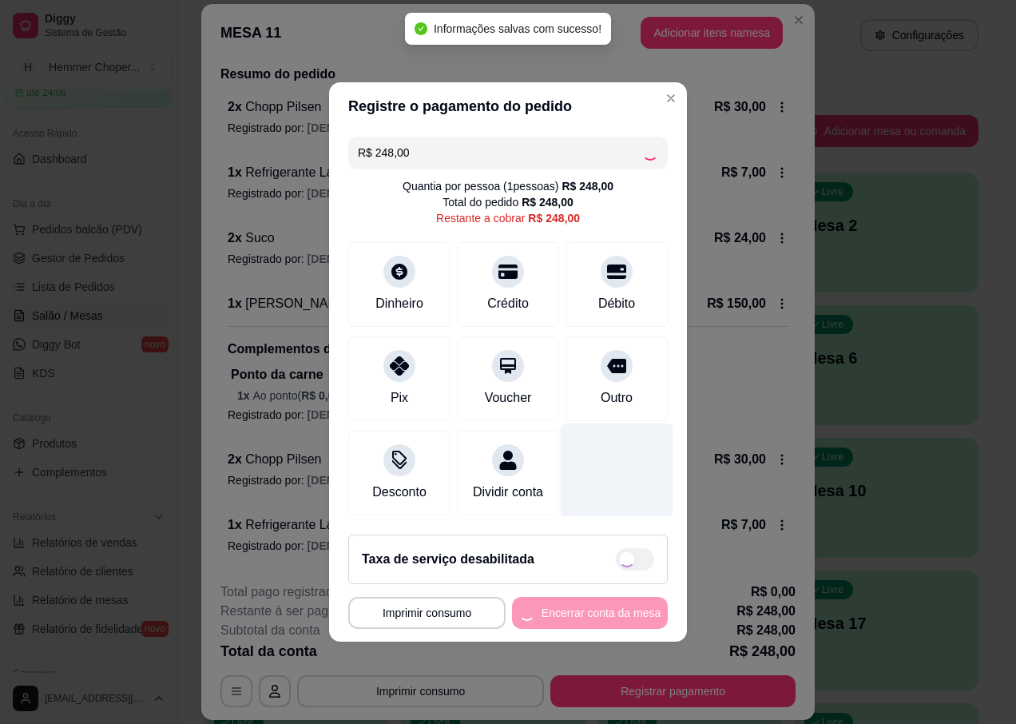
type input "R$ 0,00"
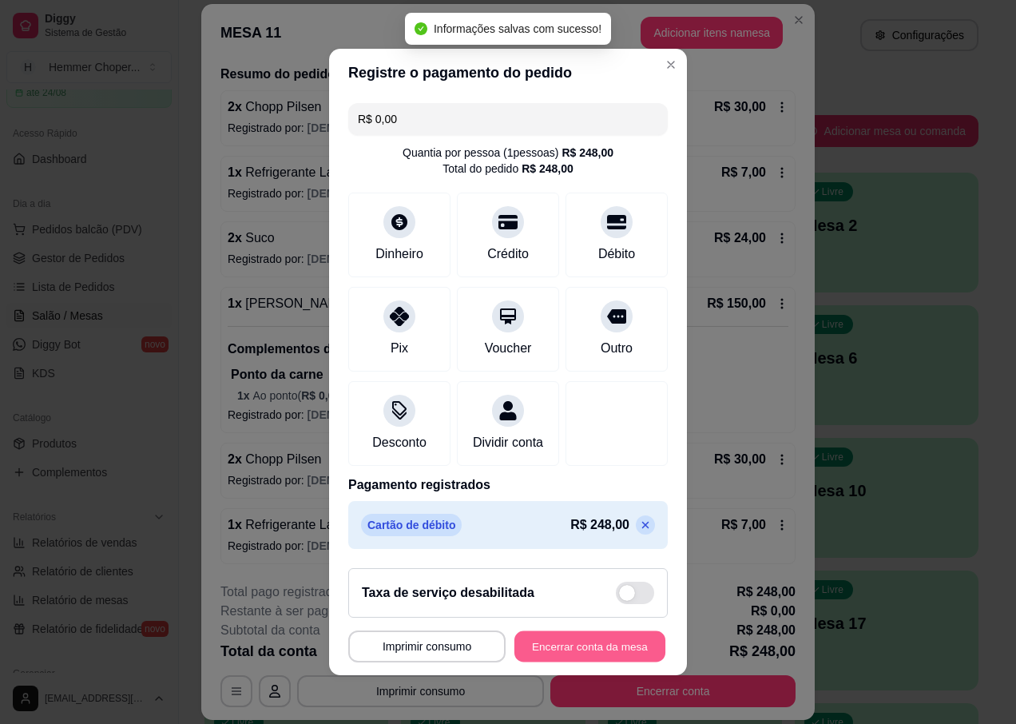
click at [536, 651] on button "Encerrar conta da mesa" at bounding box center [589, 646] width 151 height 31
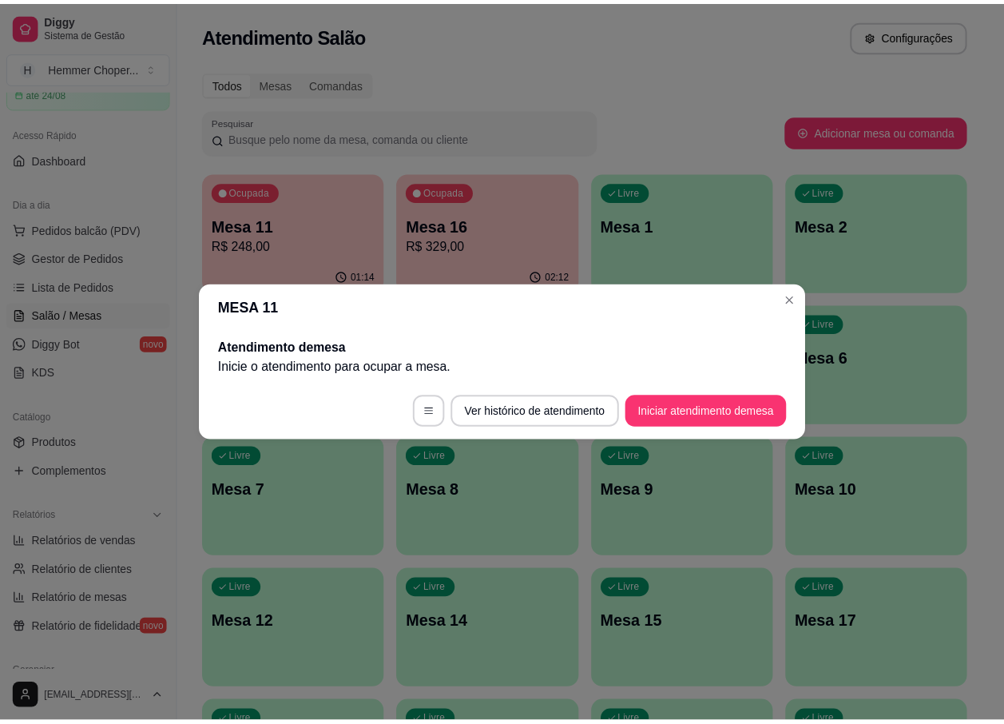
scroll to position [0, 0]
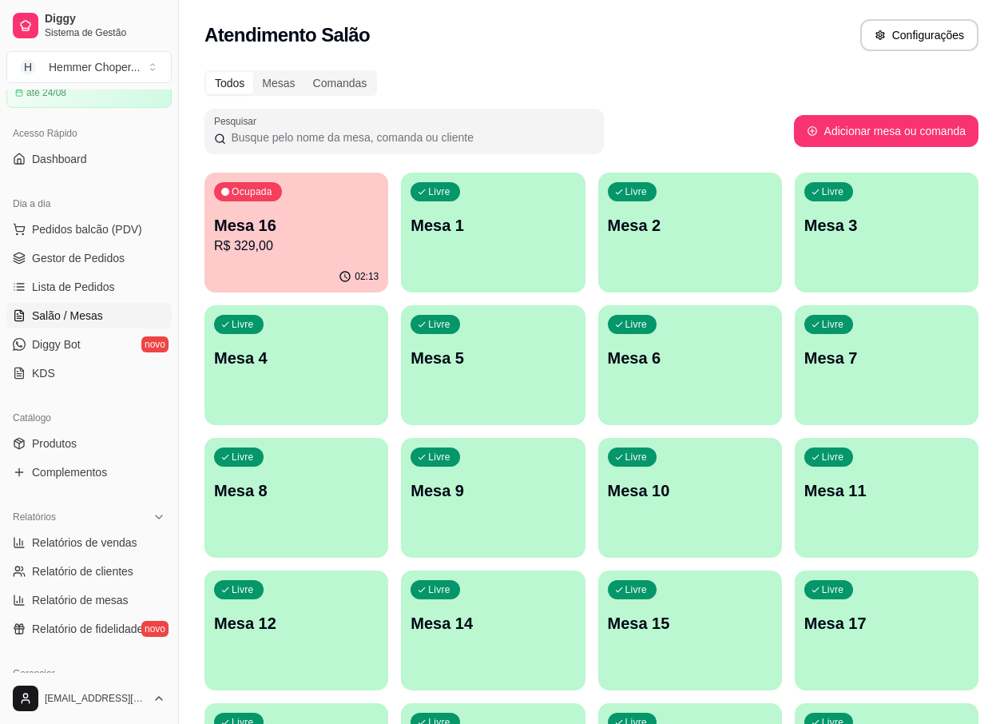
click at [284, 252] on p "R$ 329,00" at bounding box center [296, 245] width 165 height 19
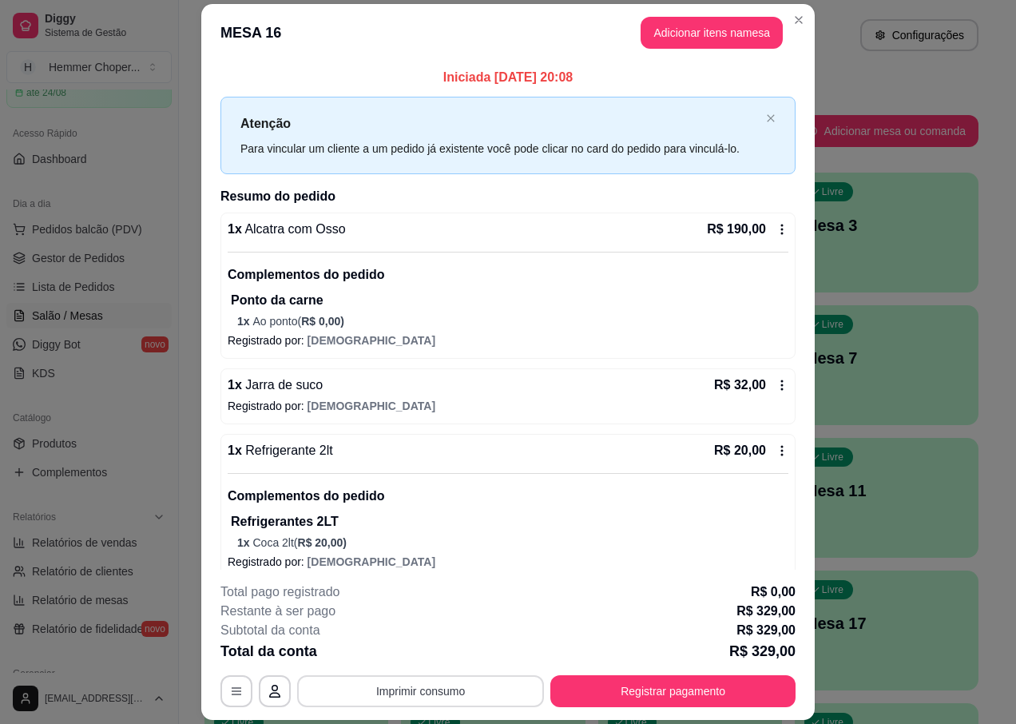
click at [367, 689] on button "Imprimir consumo" at bounding box center [420, 691] width 247 height 32
click at [401, 649] on button "IMPRESSORA" at bounding box center [419, 653] width 112 height 25
click at [592, 684] on button "Registrar pagamento" at bounding box center [672, 691] width 245 height 32
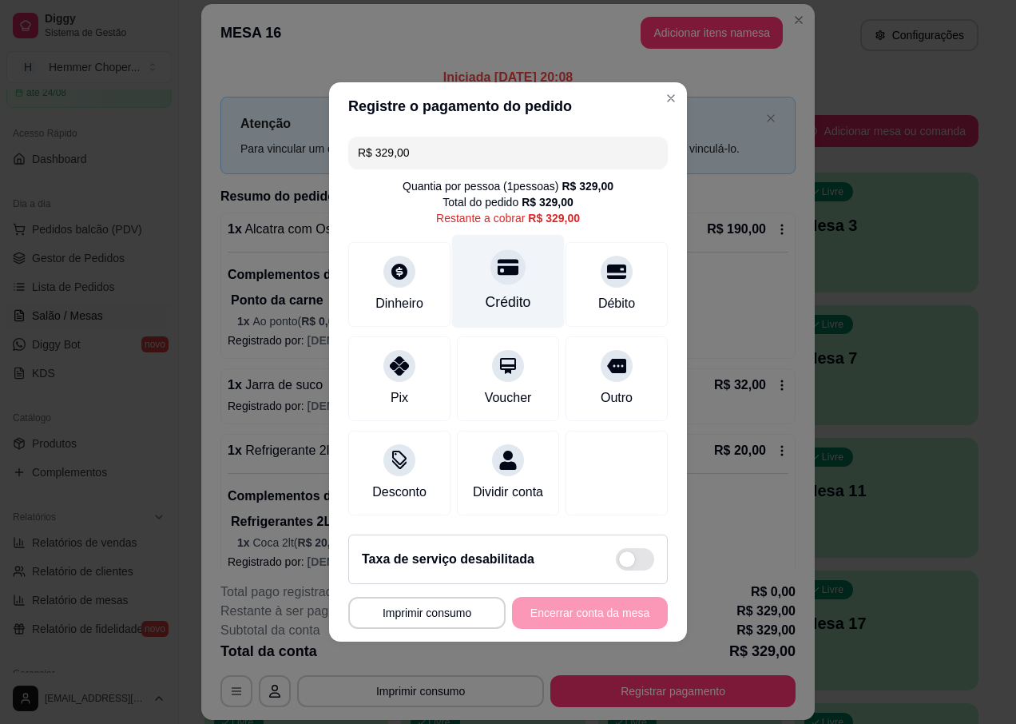
click at [507, 275] on div "Crédito" at bounding box center [508, 281] width 113 height 93
type input "R$ 0,00"
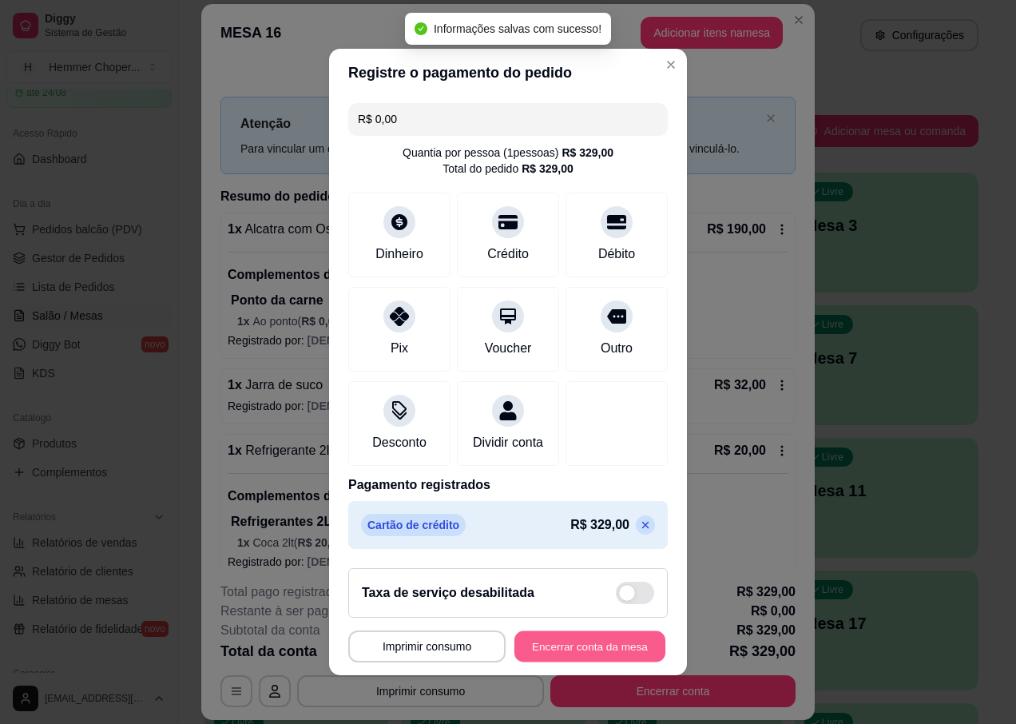
click at [617, 660] on button "Encerrar conta da mesa" at bounding box center [589, 646] width 151 height 31
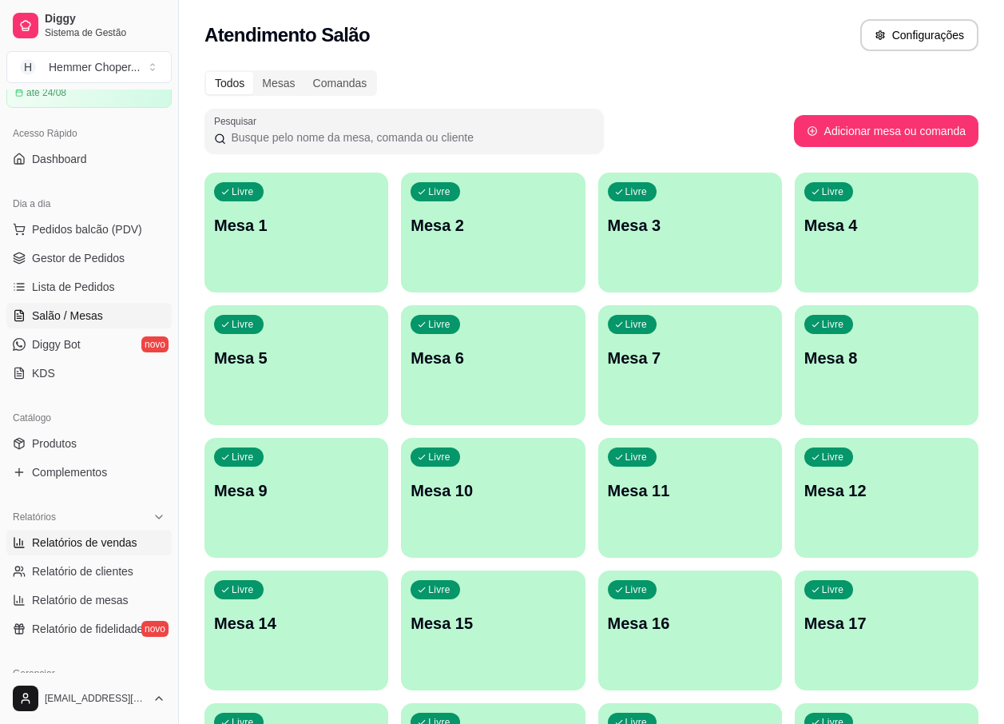
click at [81, 539] on span "Relatórios de vendas" at bounding box center [84, 542] width 105 height 16
select select "ALL"
select select "0"
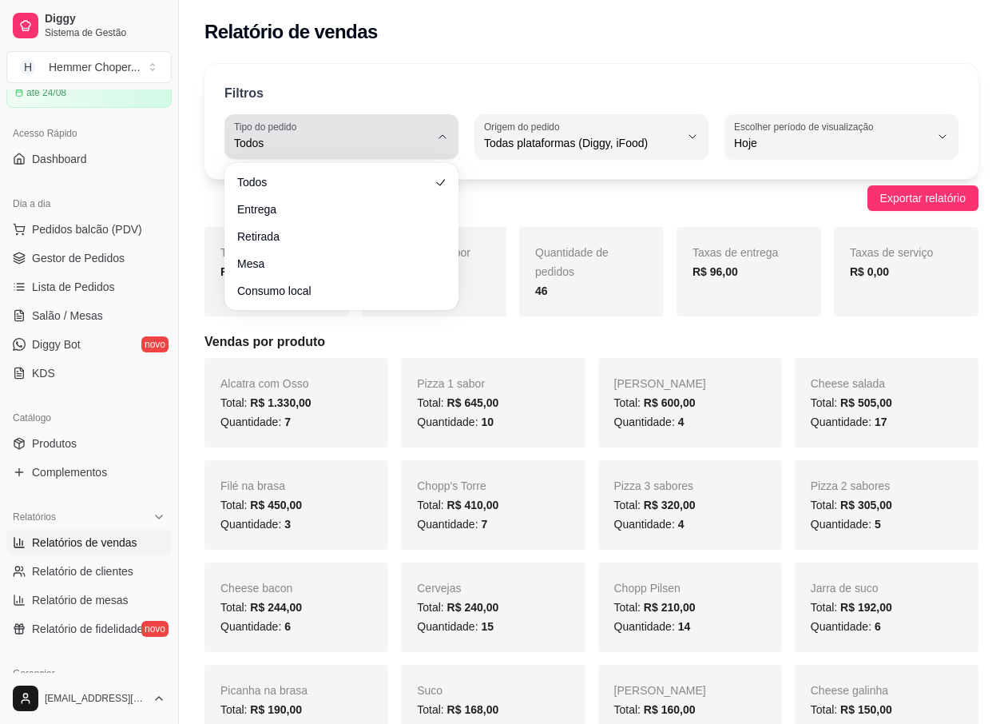
click at [281, 125] on label "Tipo do pedido" at bounding box center [268, 127] width 68 height 14
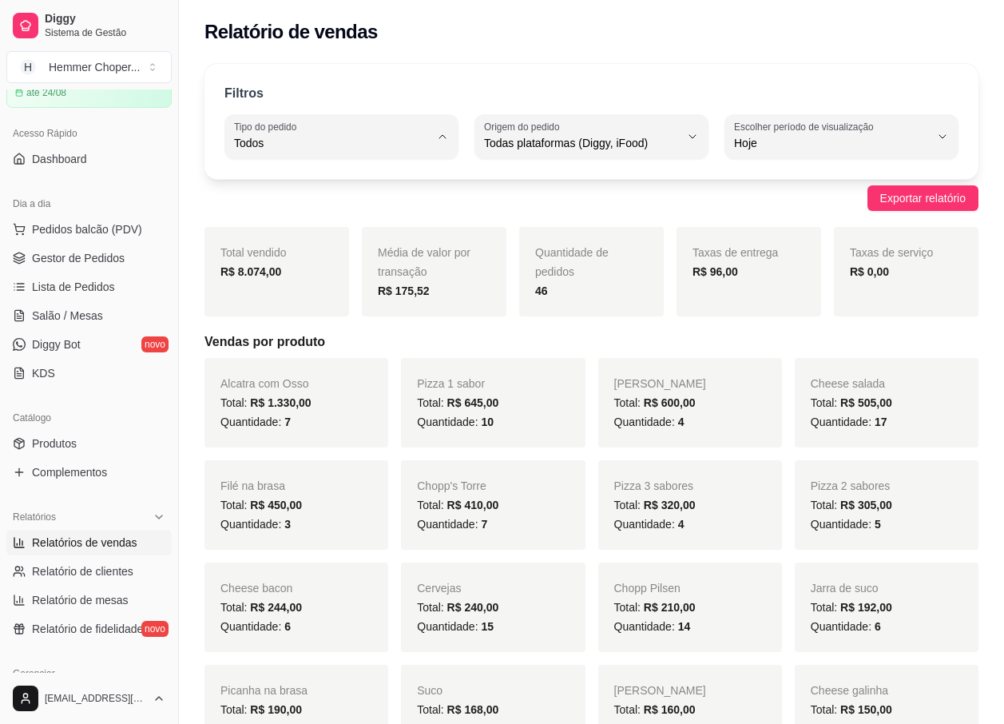
click at [291, 207] on span "Entrega" at bounding box center [333, 207] width 185 height 15
type input "DELIVERY"
select select "DELIVERY"
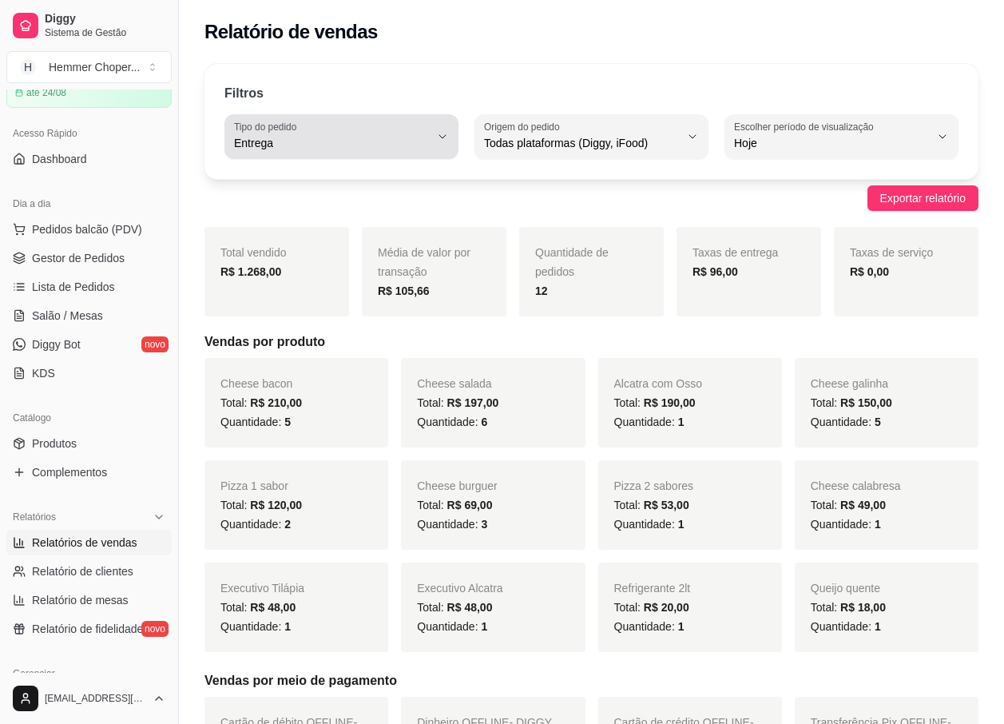
click at [262, 155] on button "Tipo do pedido Entrega" at bounding box center [341, 136] width 234 height 45
click at [281, 183] on span "Todos" at bounding box center [333, 180] width 185 height 15
type input "ALL"
select select "ALL"
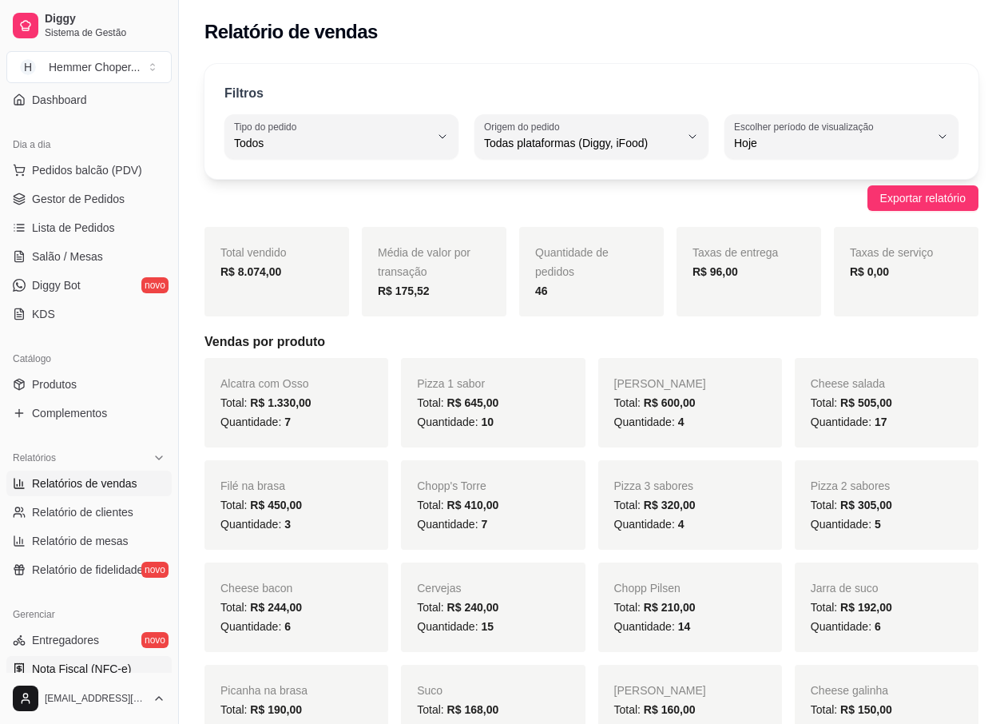
scroll to position [320, 0]
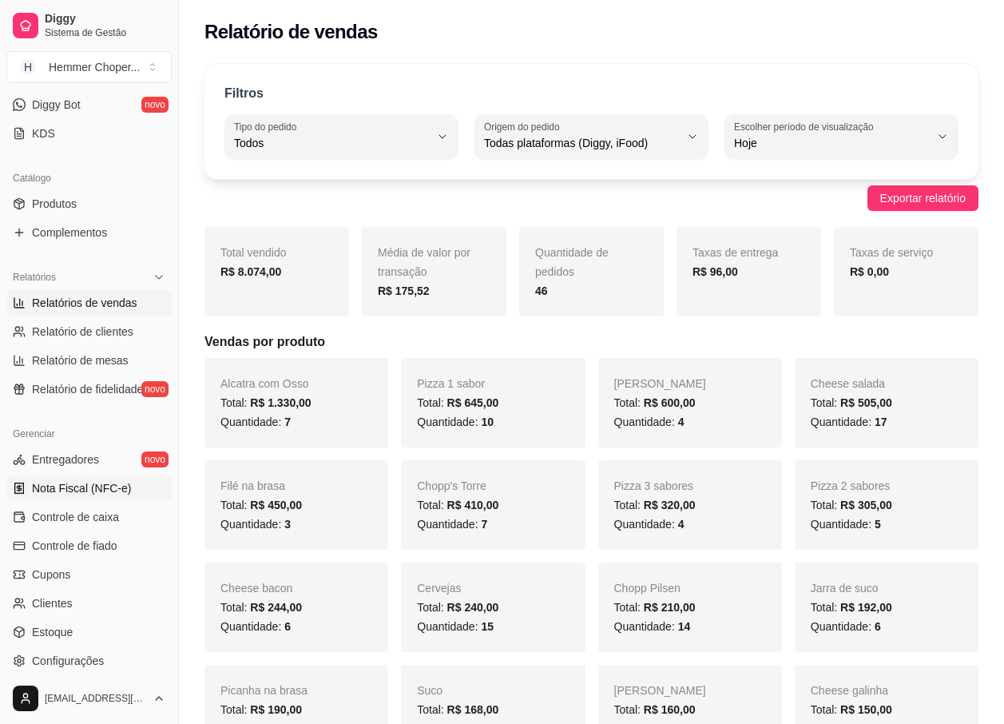
click at [73, 482] on span "Nota Fiscal (NFC-e)" at bounding box center [81, 488] width 99 height 16
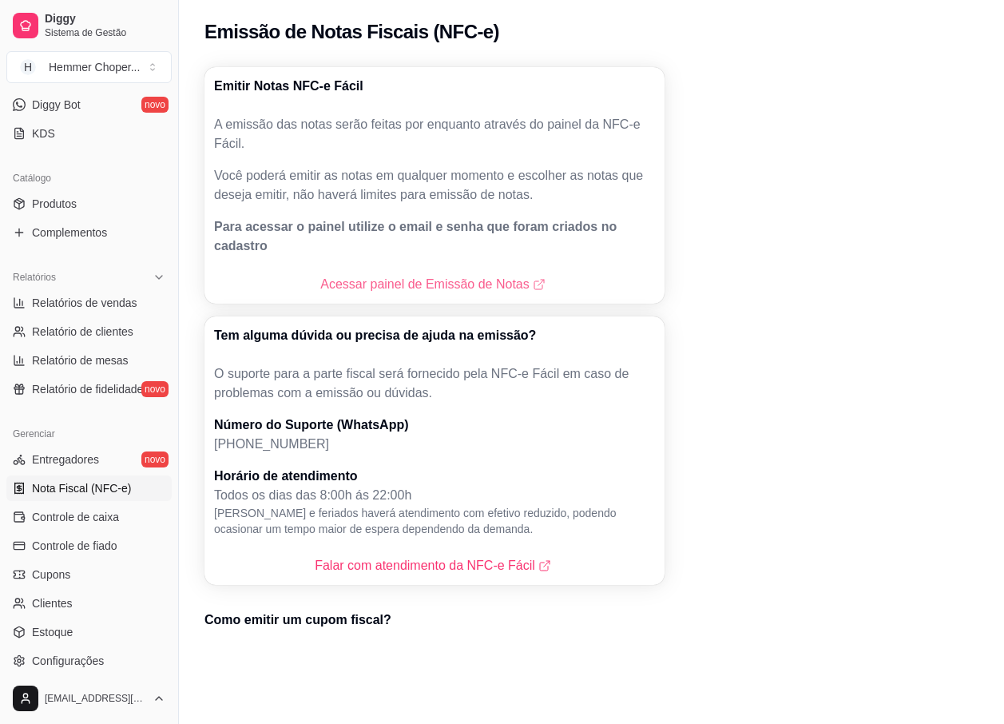
click at [384, 275] on link "Acessar painel de Emissão de Notas" at bounding box center [434, 284] width 228 height 19
click at [101, 312] on link "Relatórios de vendas" at bounding box center [88, 303] width 165 height 26
select select "ALL"
select select "0"
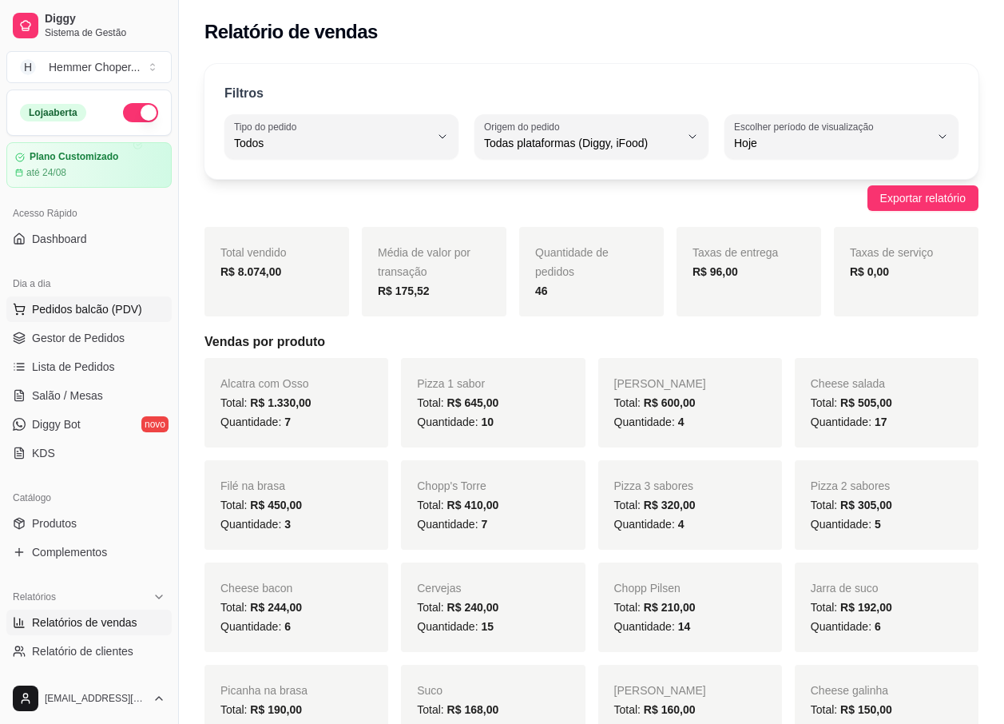
click at [109, 306] on span "Pedidos balcão (PDV)" at bounding box center [87, 309] width 110 height 16
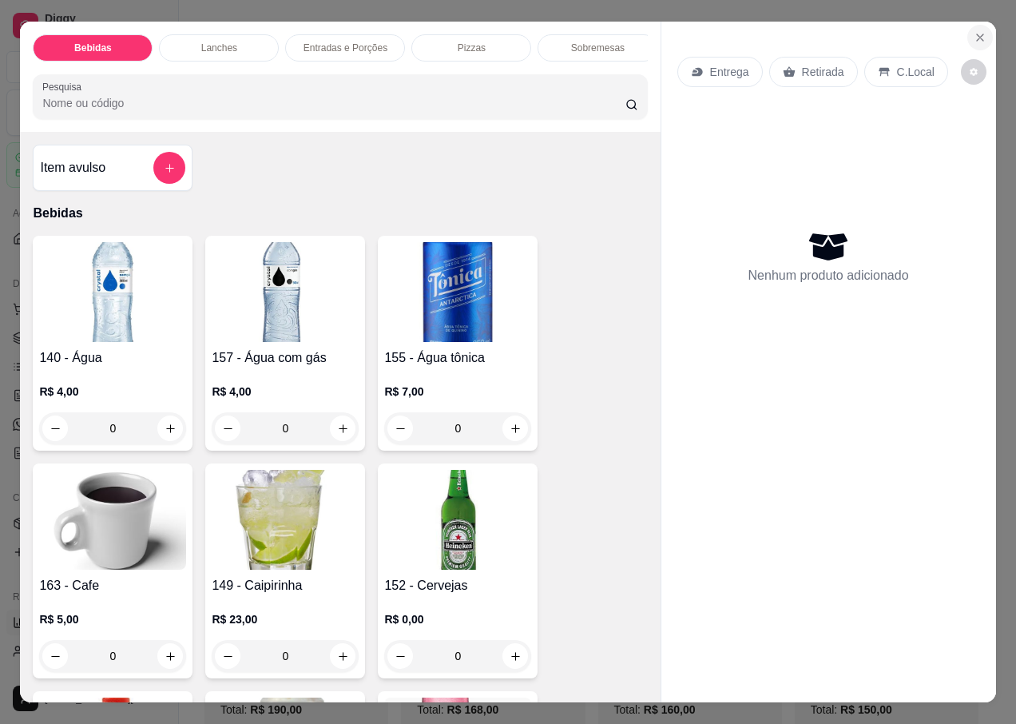
click at [974, 31] on icon "Close" at bounding box center [980, 37] width 13 height 13
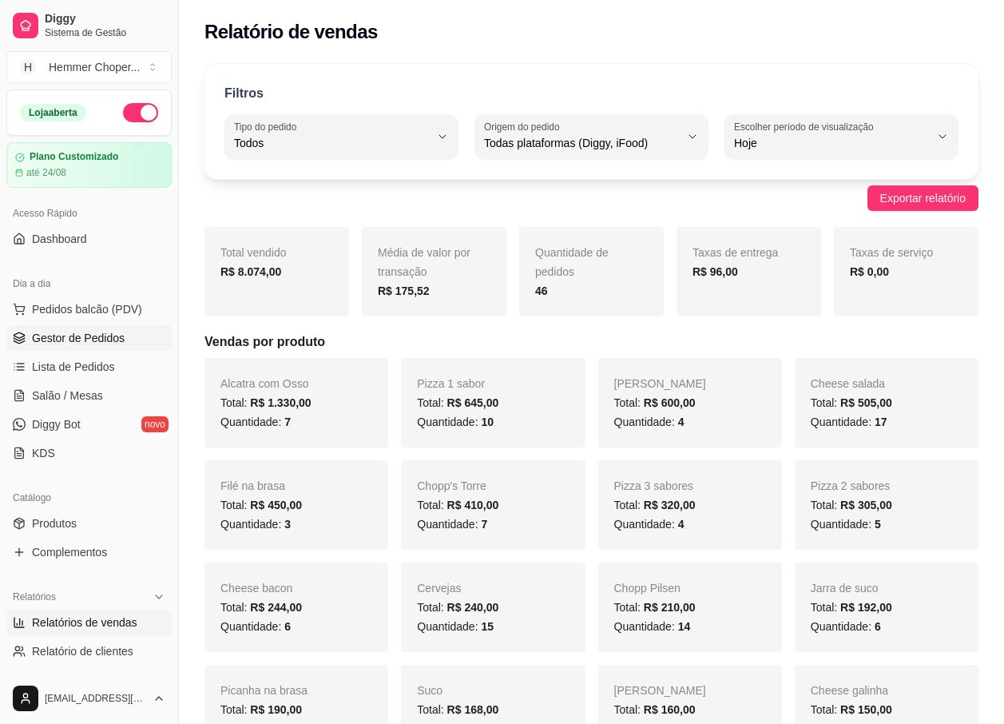
click at [105, 338] on span "Gestor de Pedidos" at bounding box center [78, 338] width 93 height 16
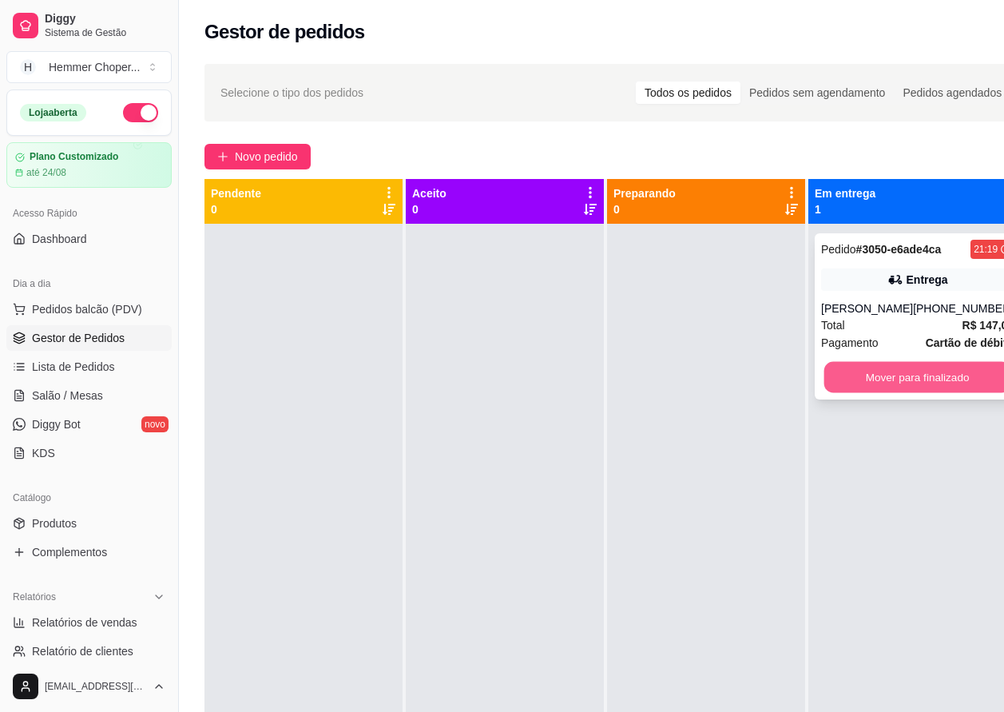
click at [895, 373] on button "Mover para finalizado" at bounding box center [917, 377] width 187 height 31
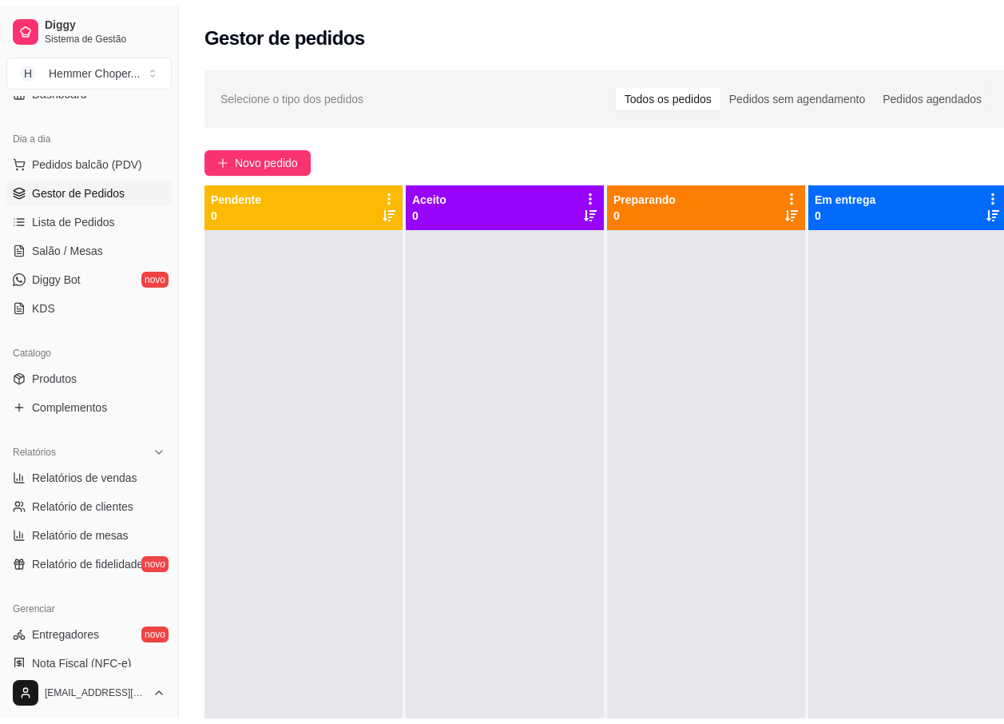
scroll to position [160, 0]
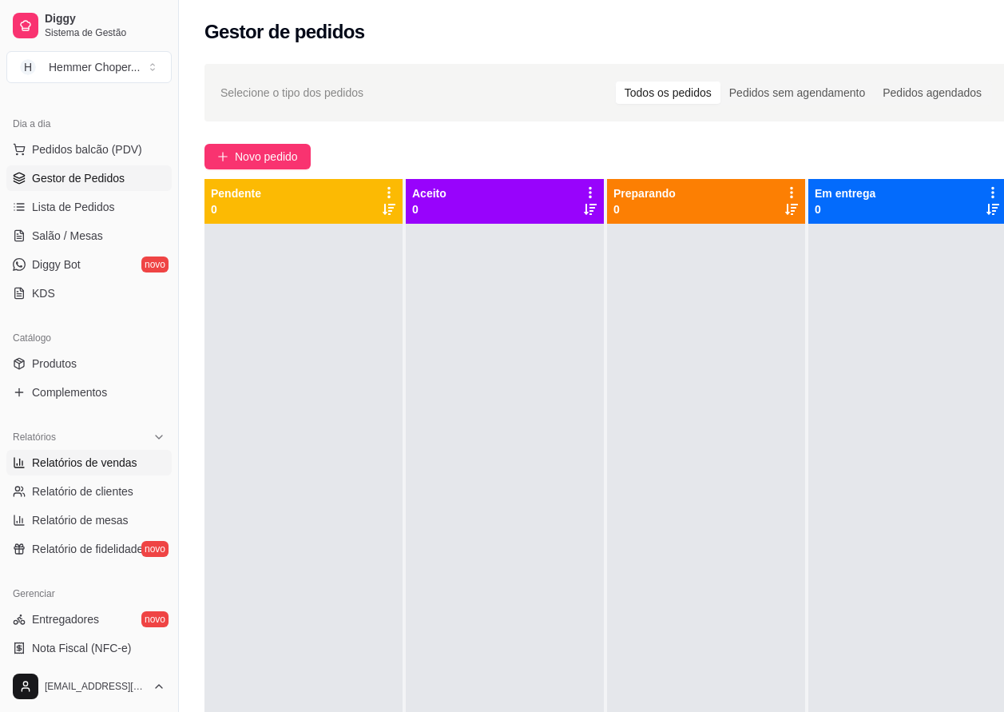
click at [78, 462] on span "Relatórios de vendas" at bounding box center [84, 463] width 105 height 16
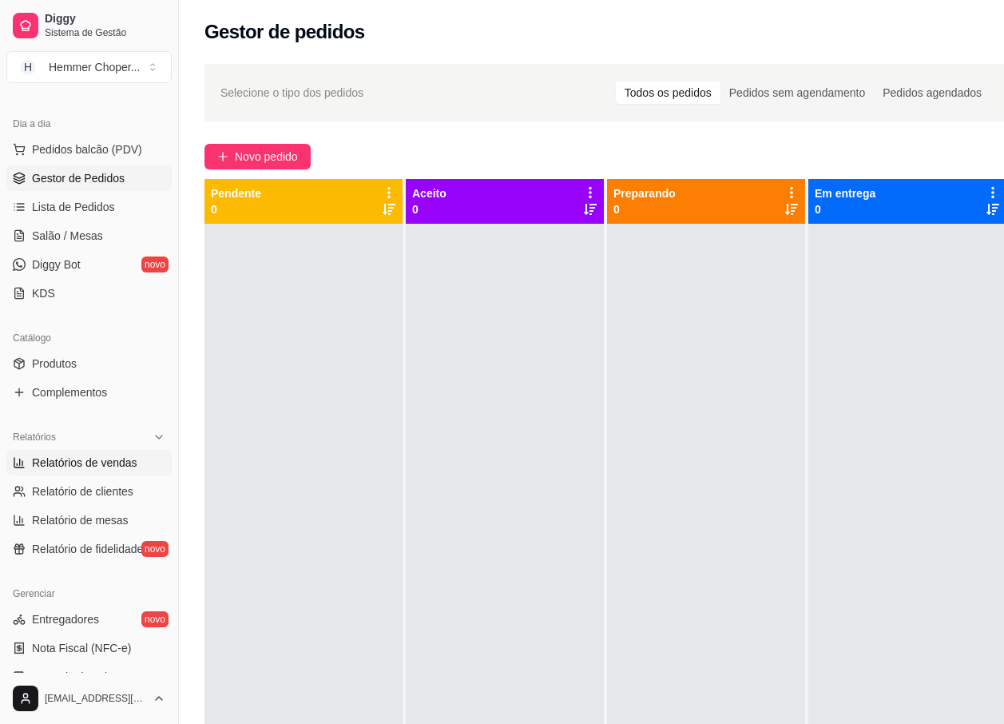
select select "ALL"
select select "0"
